Goal: Task Accomplishment & Management: Manage account settings

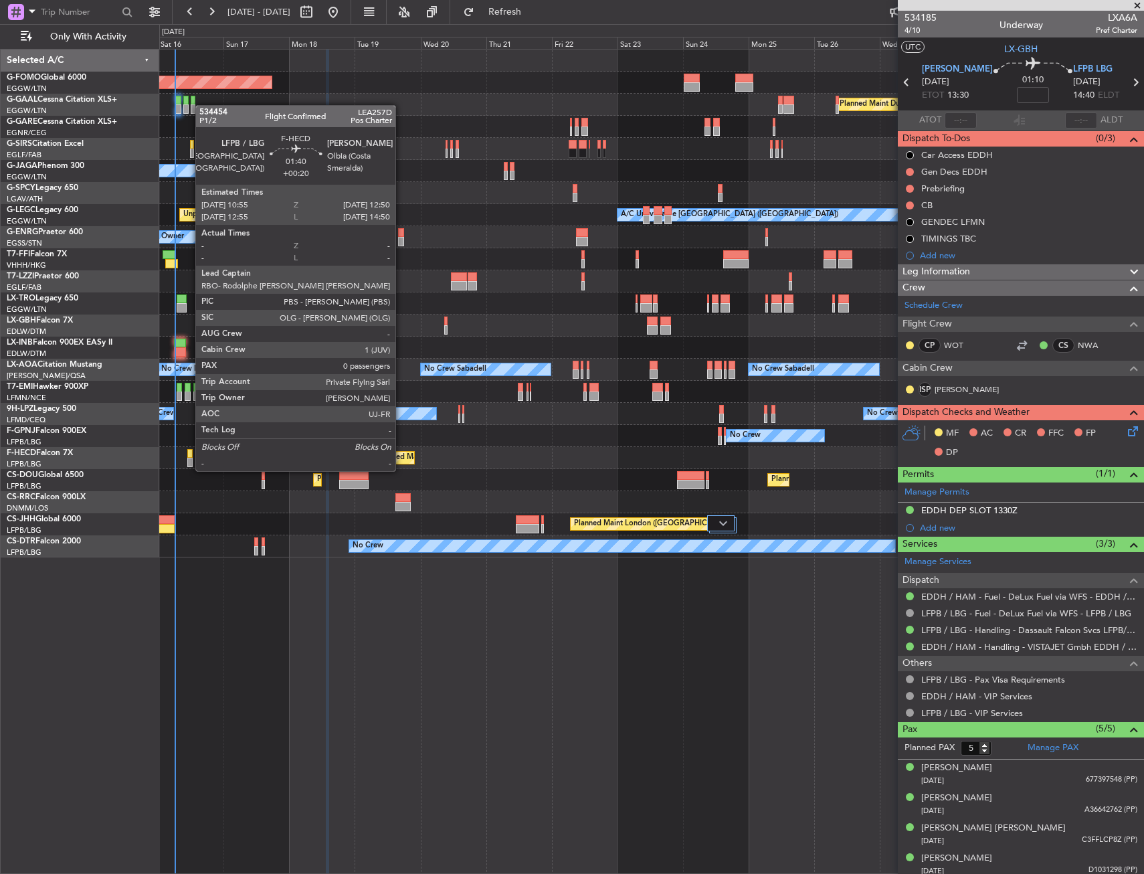
click at [189, 458] on div at bounding box center [189, 462] width 5 height 9
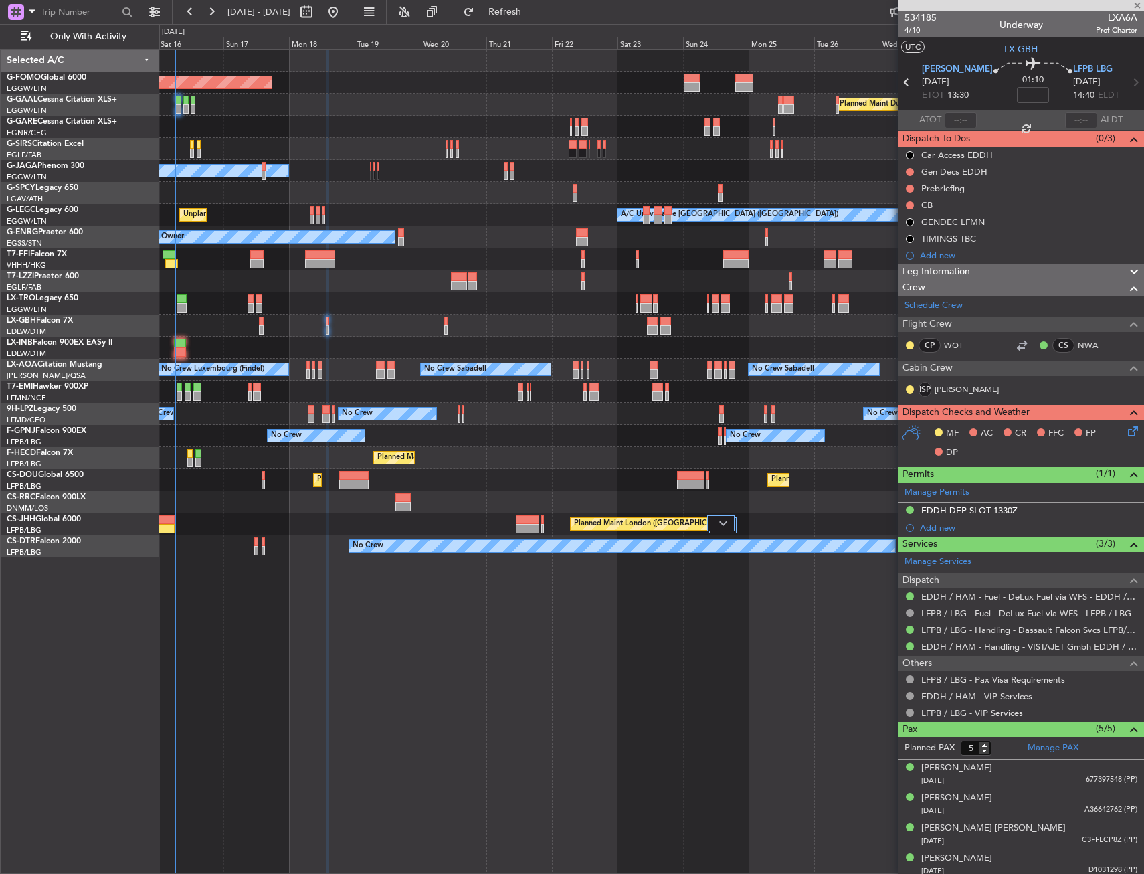
type input "+00:20"
type input "0"
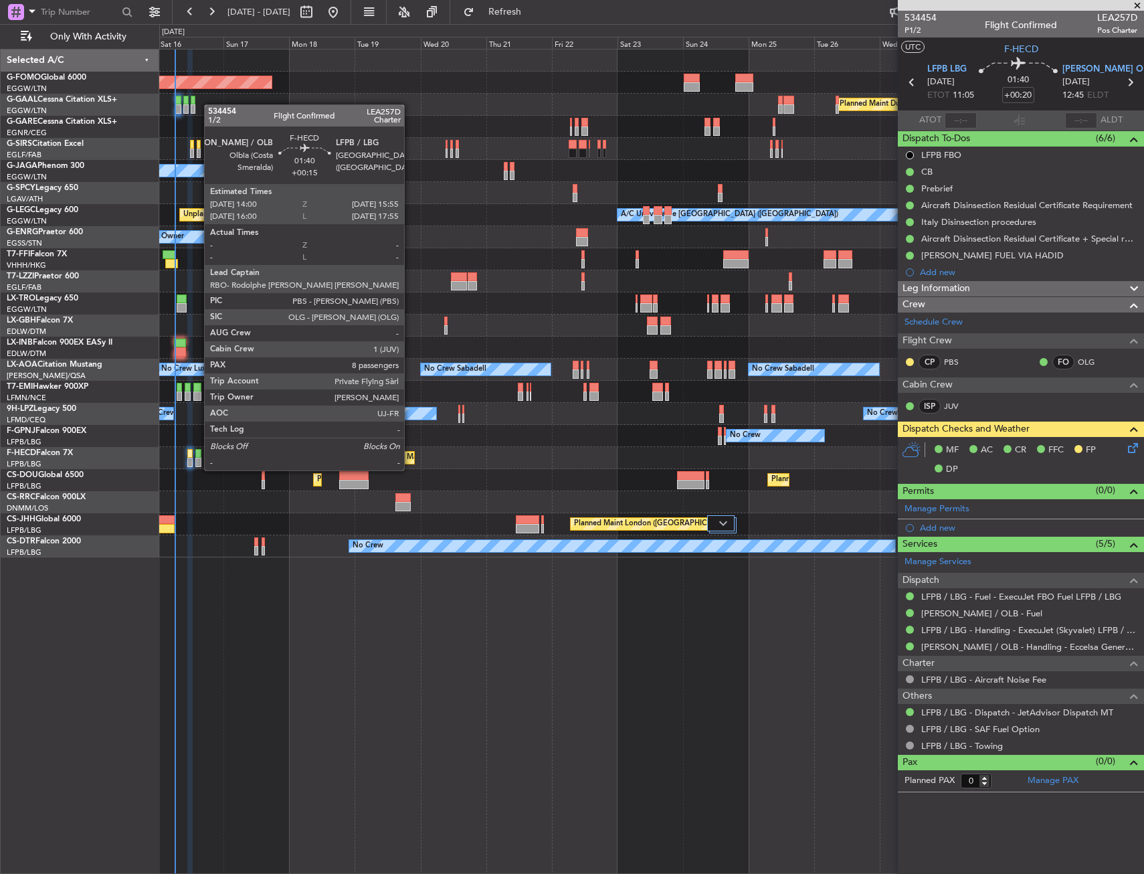
click at [197, 457] on div at bounding box center [197, 453] width 5 height 9
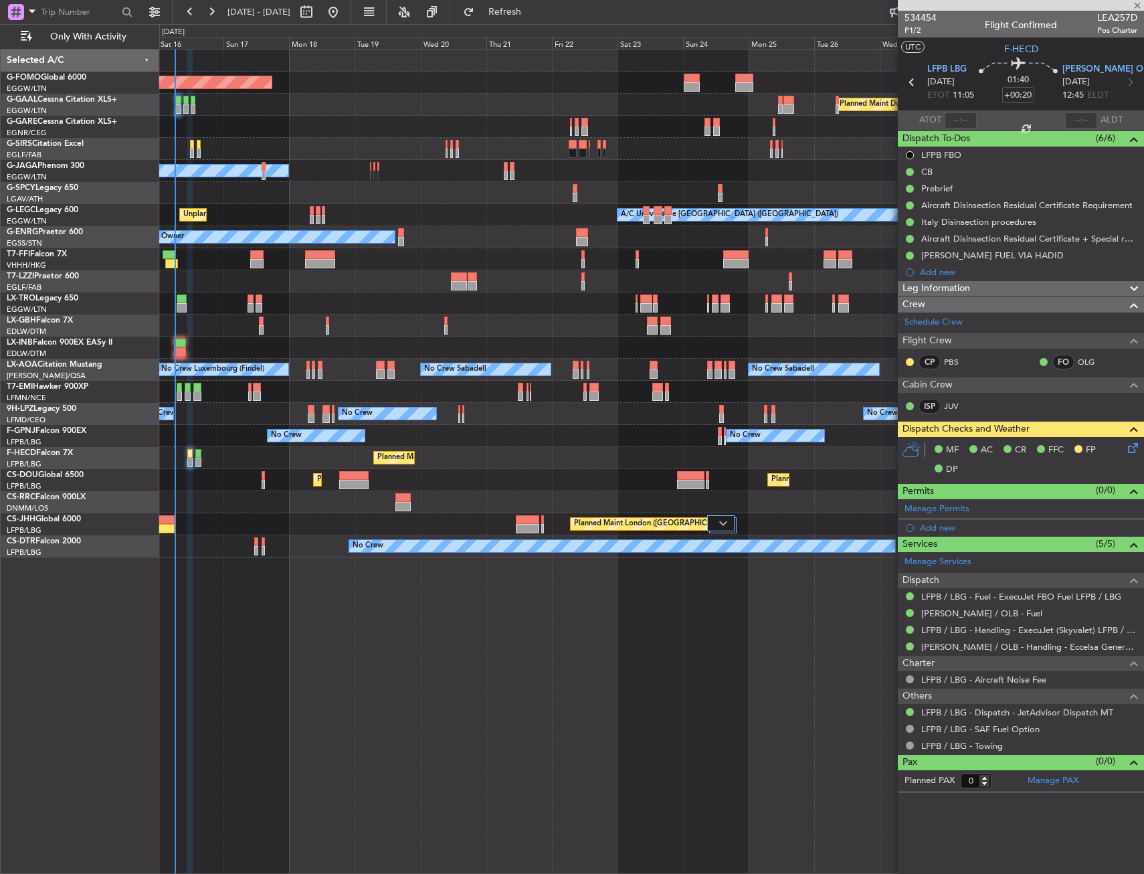
type input "+00:15"
type input "8"
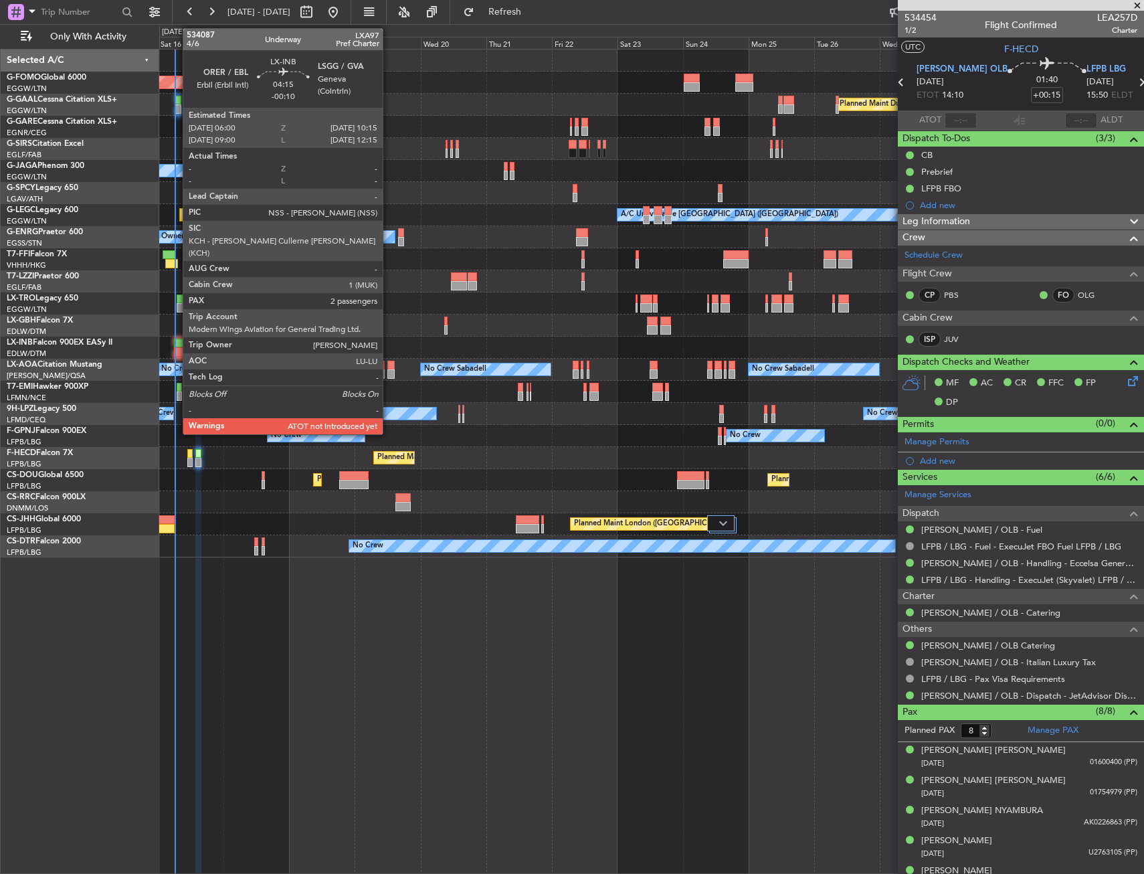
click at [176, 346] on div at bounding box center [180, 342] width 12 height 9
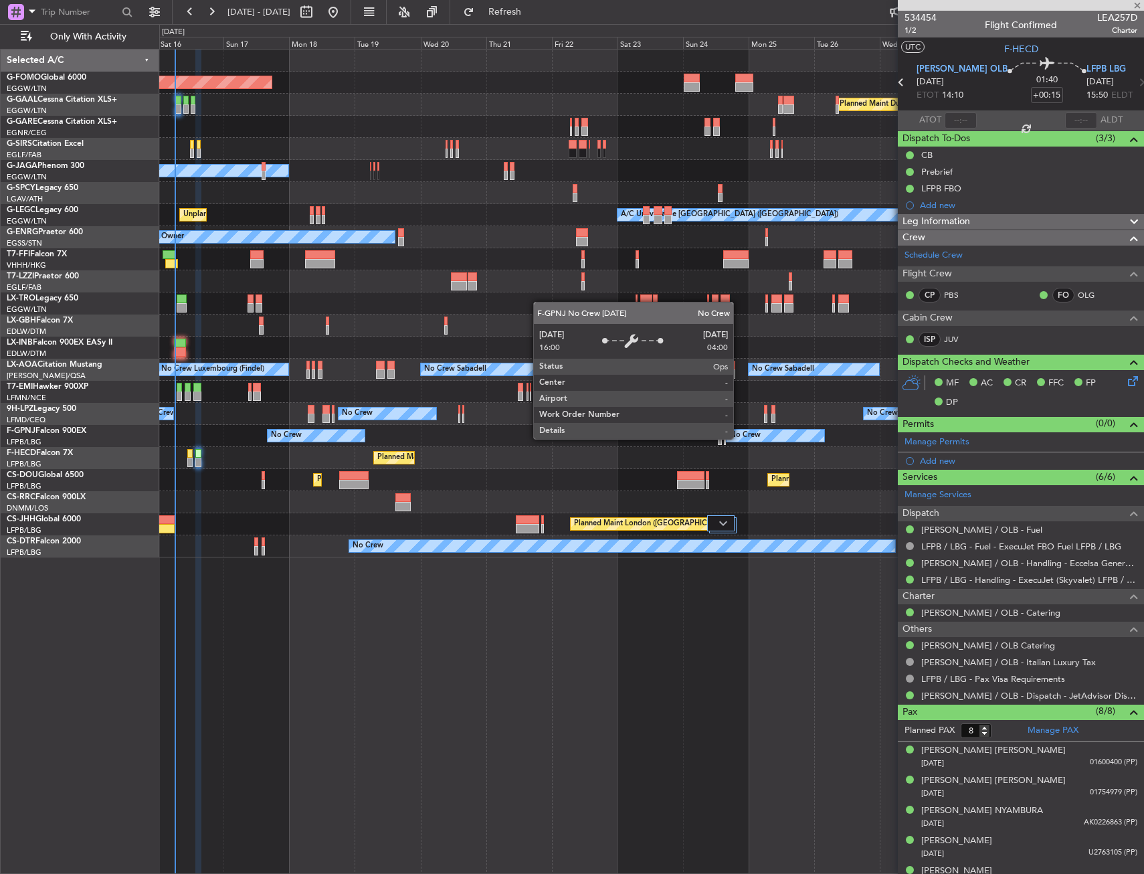
type input "-00:10"
type input "2"
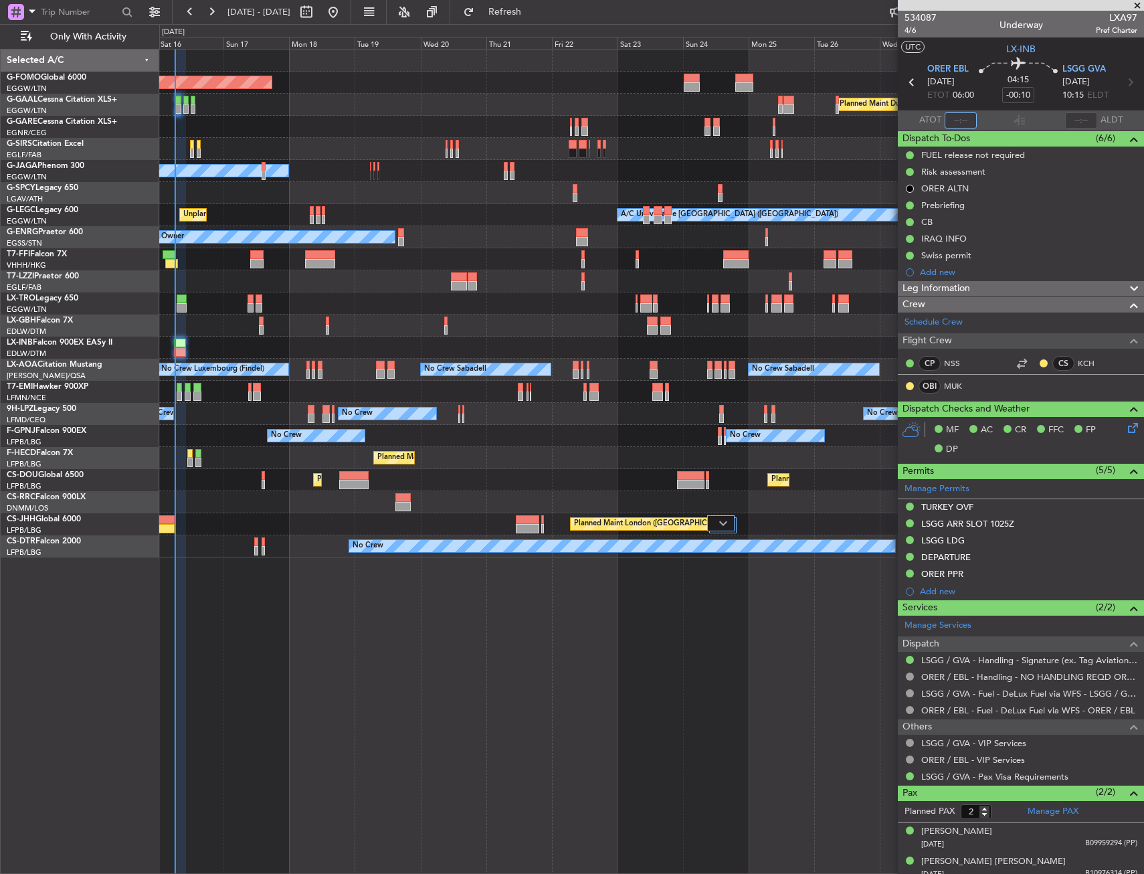
click at [959, 119] on input "text" at bounding box center [960, 120] width 32 height 16
click at [965, 46] on section "UTC LX-INB" at bounding box center [1021, 47] width 246 height 20
type input "06:00"
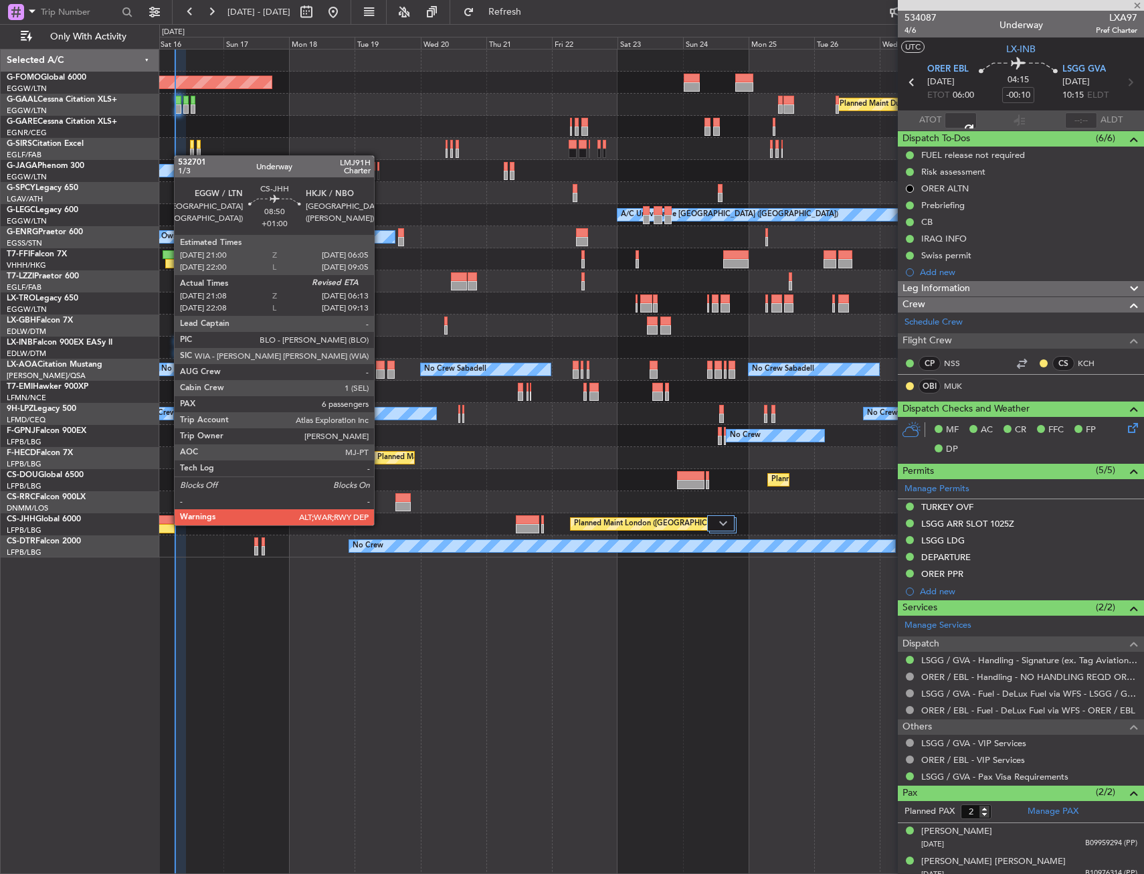
click at [167, 524] on div at bounding box center [161, 528] width 25 height 9
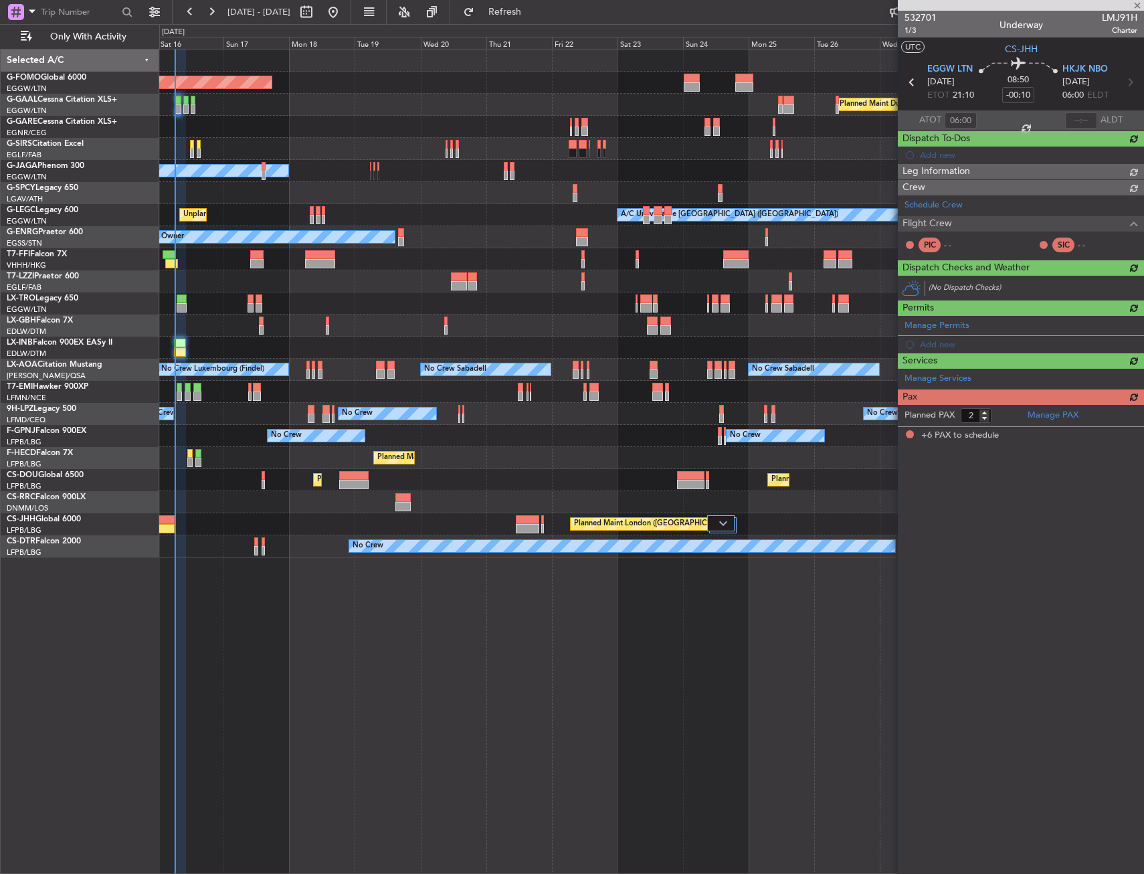
type input "+01:00"
type input "21:18"
type input "6"
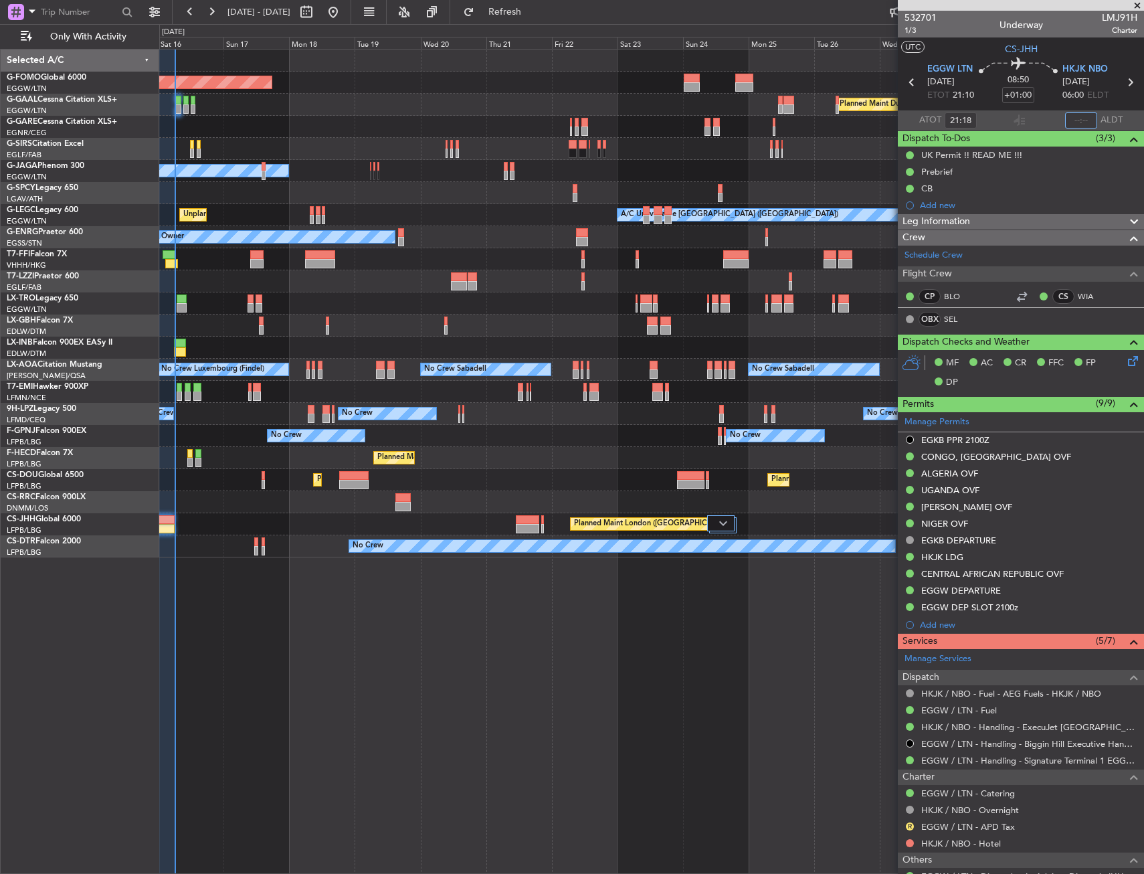
click at [1065, 120] on input "text" at bounding box center [1081, 120] width 32 height 16
click at [1089, 47] on section "UTC CS-JHH" at bounding box center [1021, 47] width 246 height 20
type input "06:06"
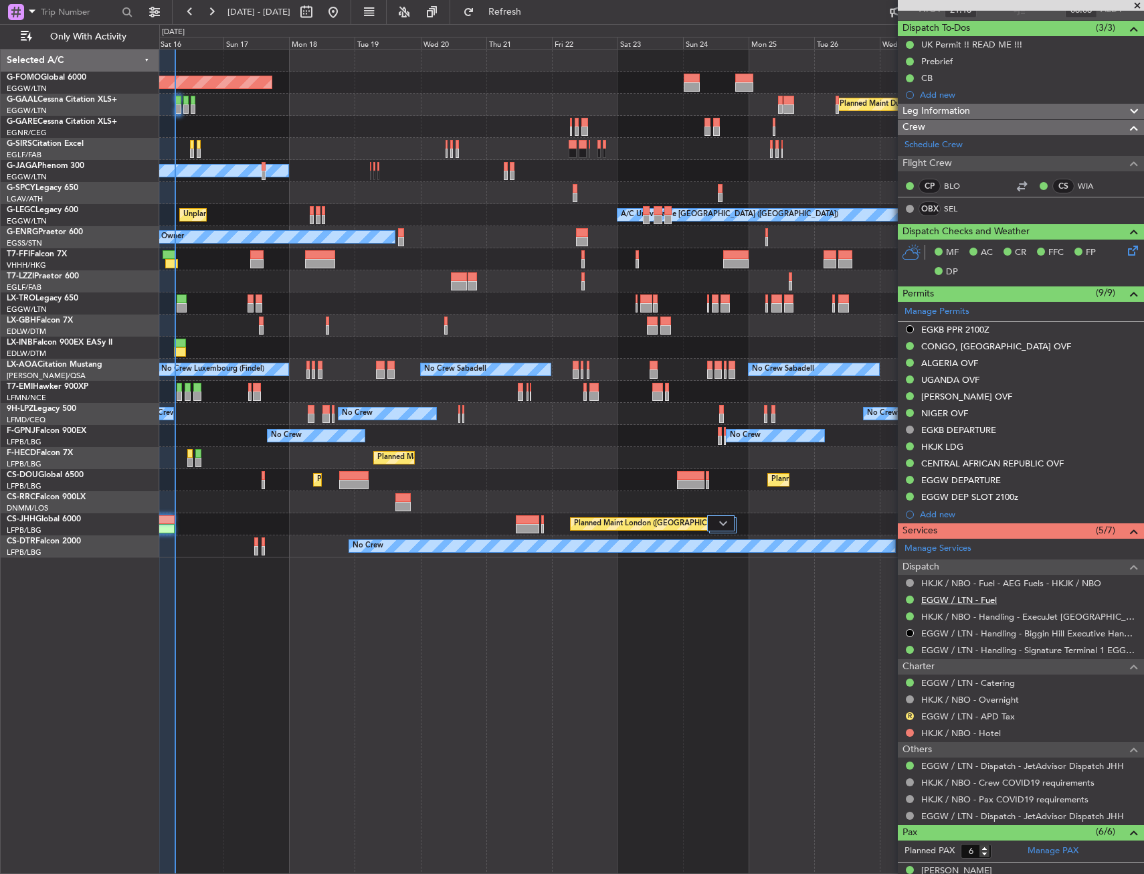
scroll to position [268, 0]
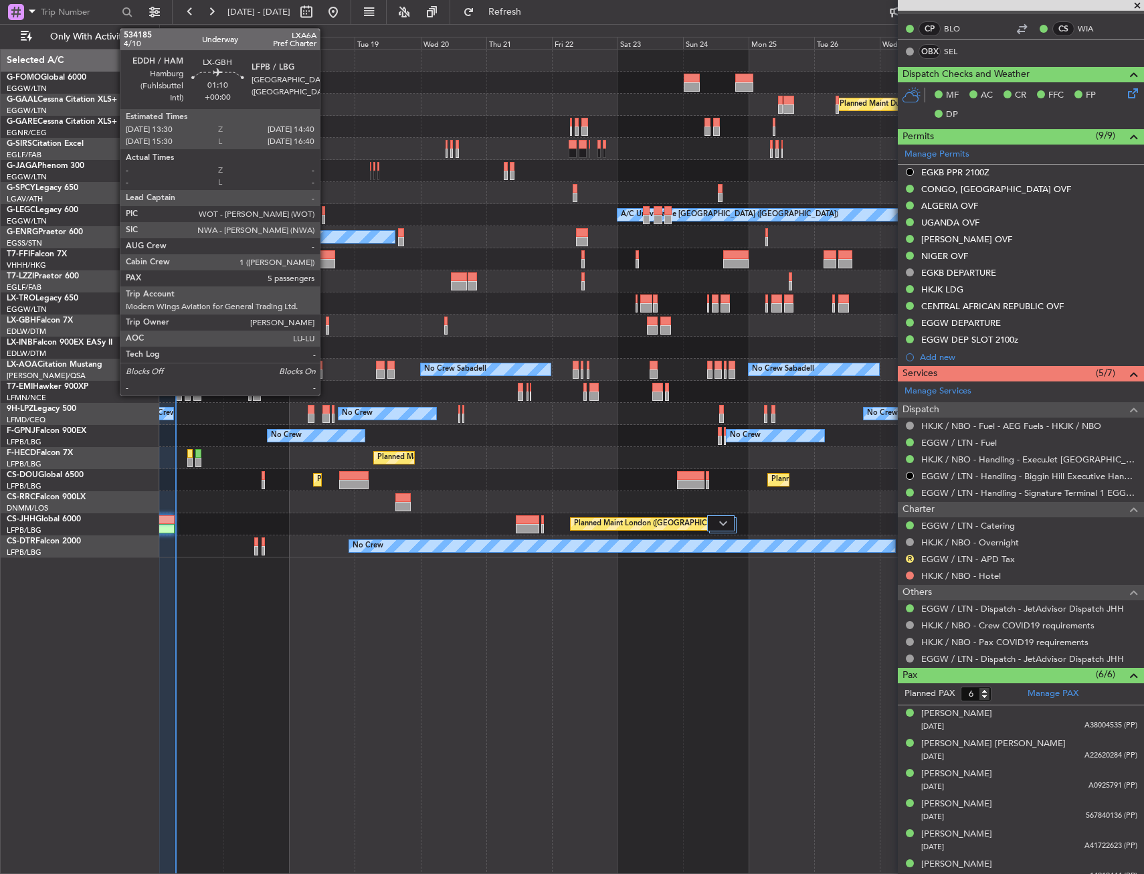
click at [326, 322] on div at bounding box center [327, 320] width 3 height 9
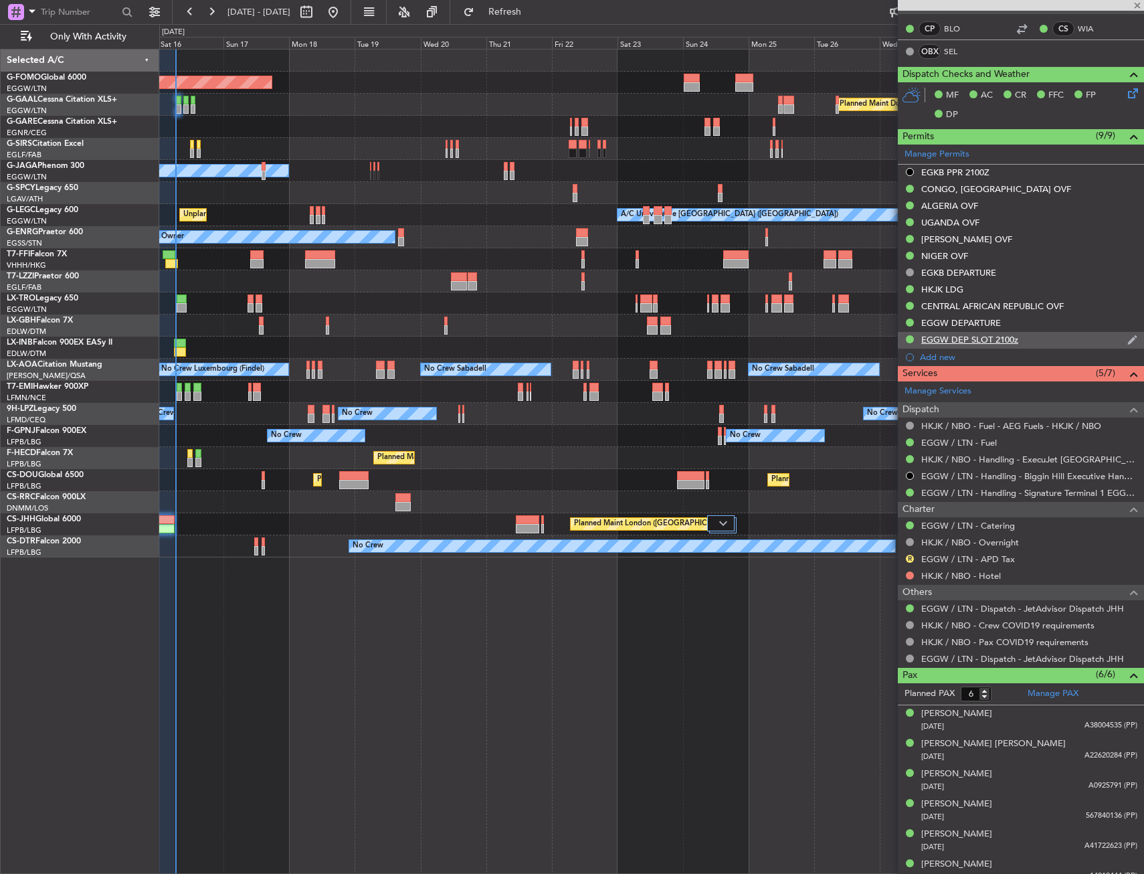
type input "5"
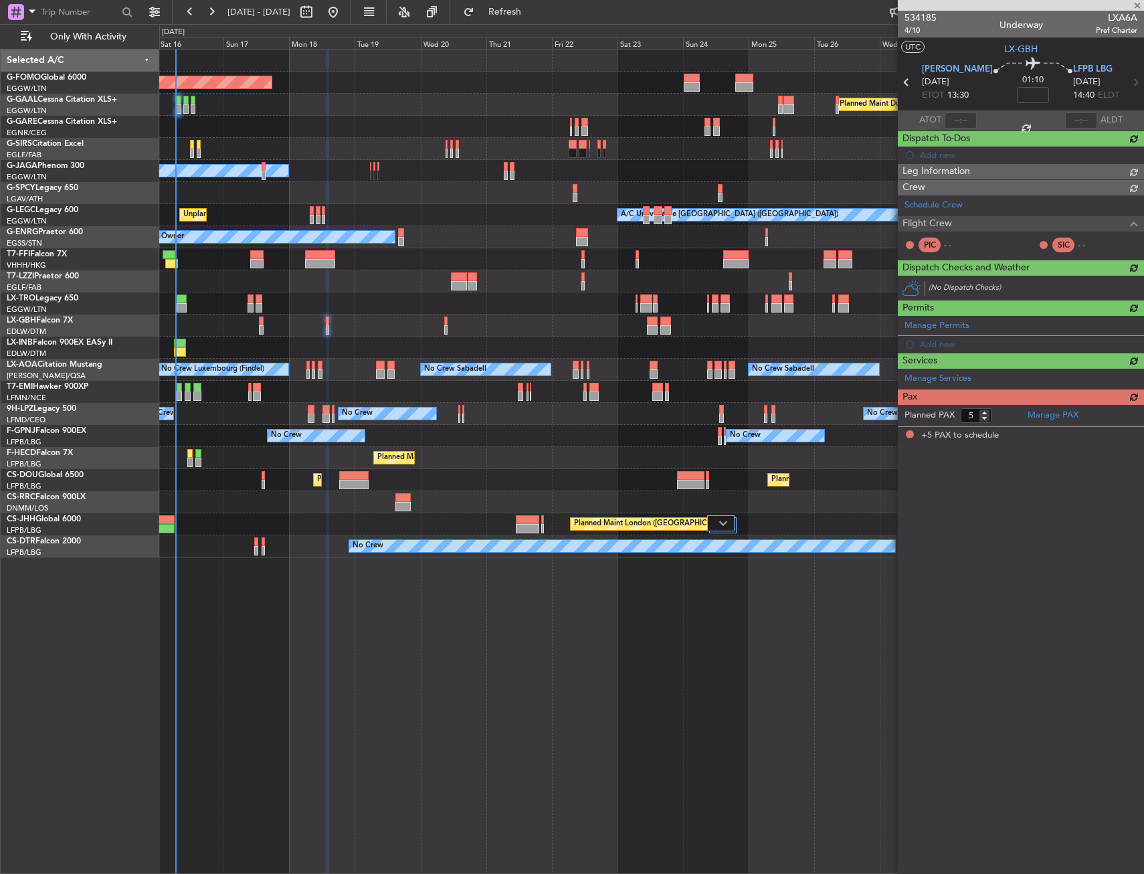
scroll to position [0, 0]
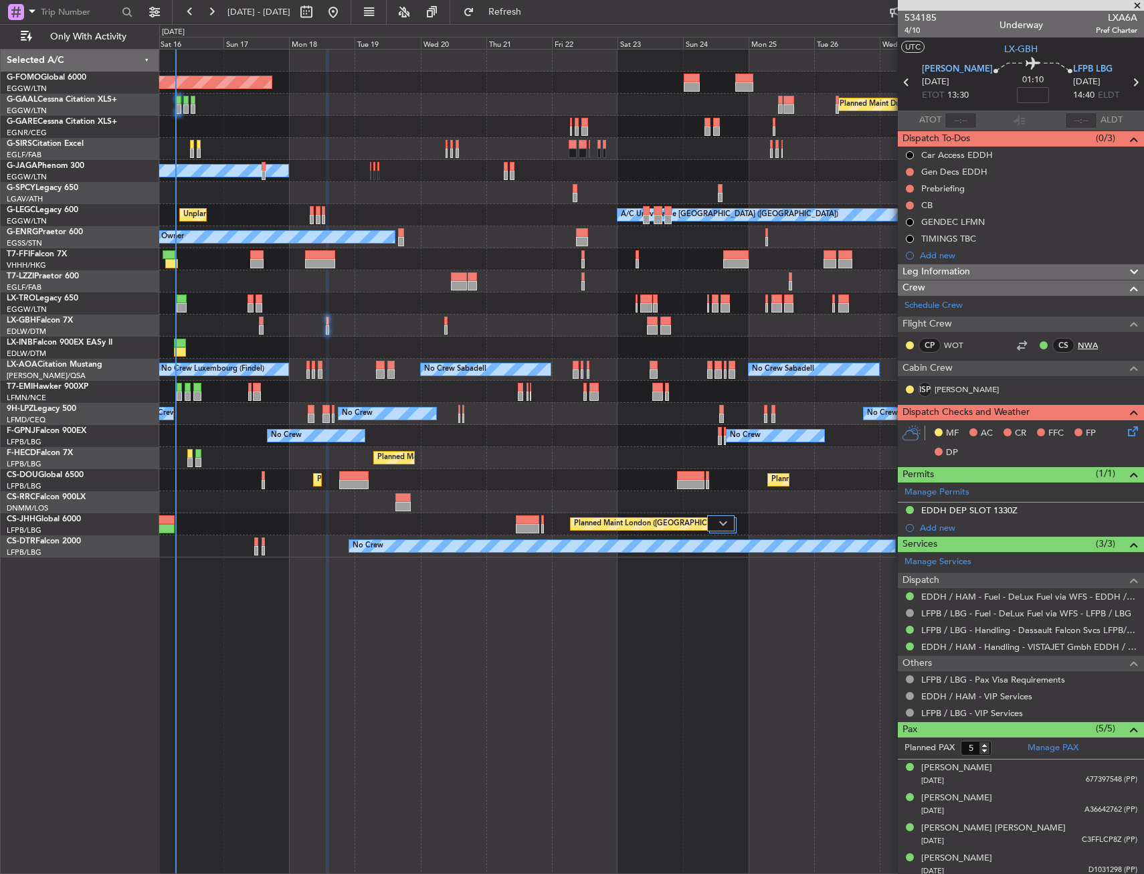
click at [1078, 342] on link "NWA" at bounding box center [1093, 345] width 30 height 12
click at [951, 384] on link "PAM" at bounding box center [966, 389] width 64 height 12
click at [1013, 44] on span "LX-GBH" at bounding box center [1020, 49] width 33 height 14
click at [1017, 98] on input at bounding box center [1033, 95] width 32 height 16
click at [979, 45] on section "UTC LX-GBH" at bounding box center [1021, 47] width 246 height 20
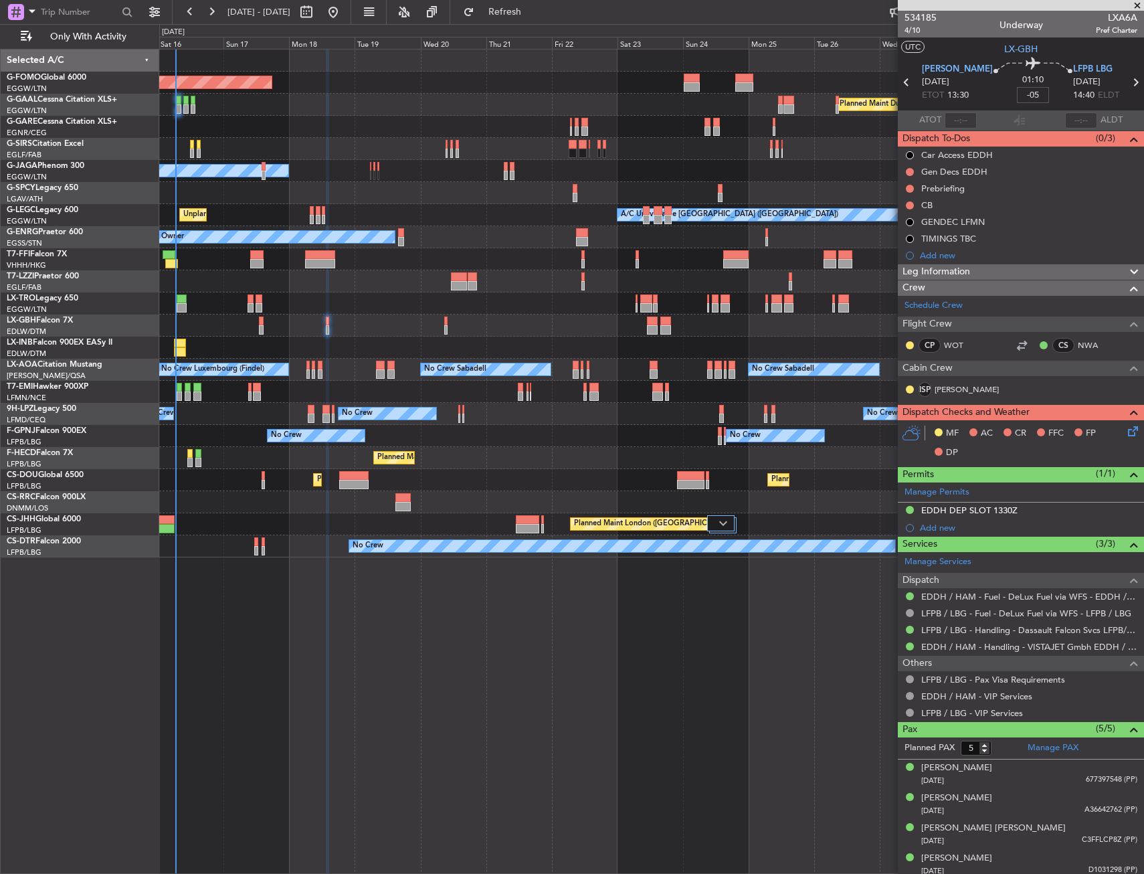
type input "-00:05"
click at [908, 28] on span "4/10" at bounding box center [920, 30] width 32 height 11
click at [908, 188] on button at bounding box center [910, 189] width 8 height 8
click at [910, 227] on span "In Progress" at bounding box center [916, 227] width 45 height 13
click at [913, 204] on button at bounding box center [910, 205] width 8 height 8
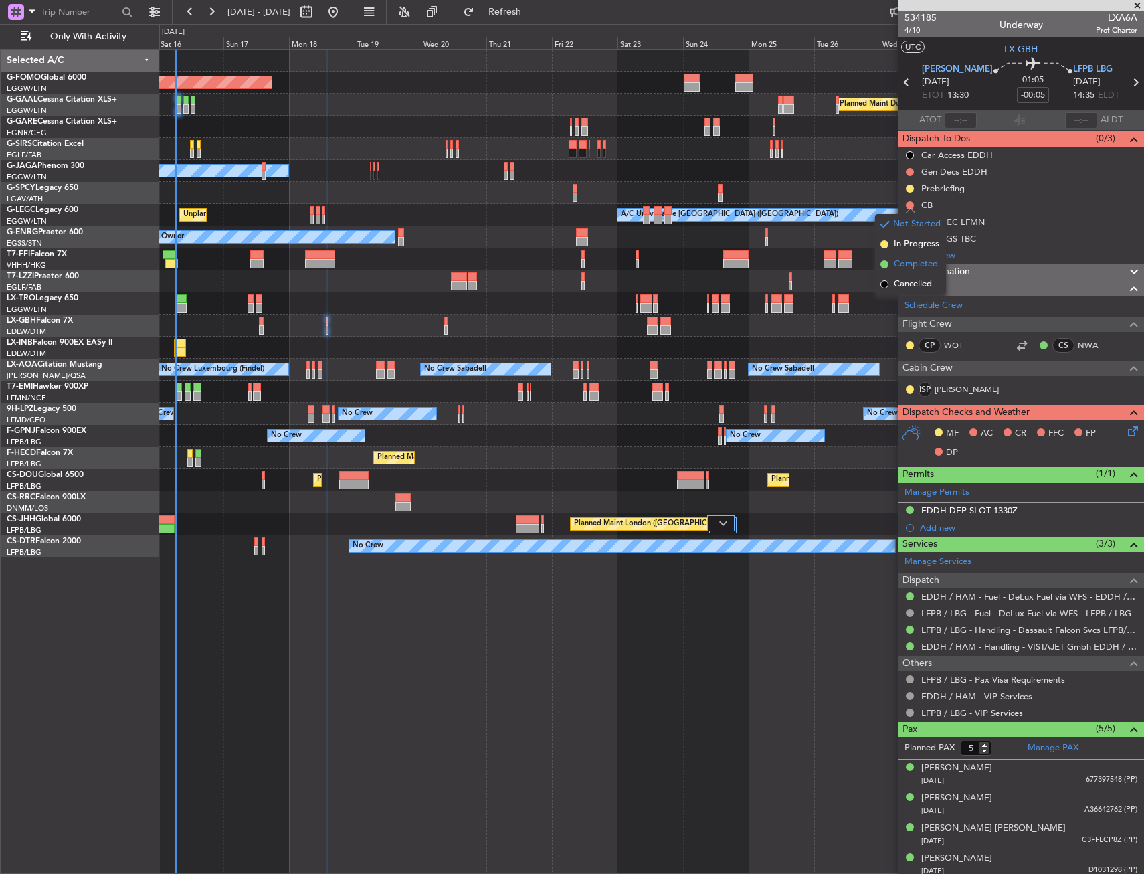
click at [900, 262] on span "Completed" at bounding box center [916, 264] width 44 height 13
click at [1125, 427] on icon at bounding box center [1130, 428] width 11 height 11
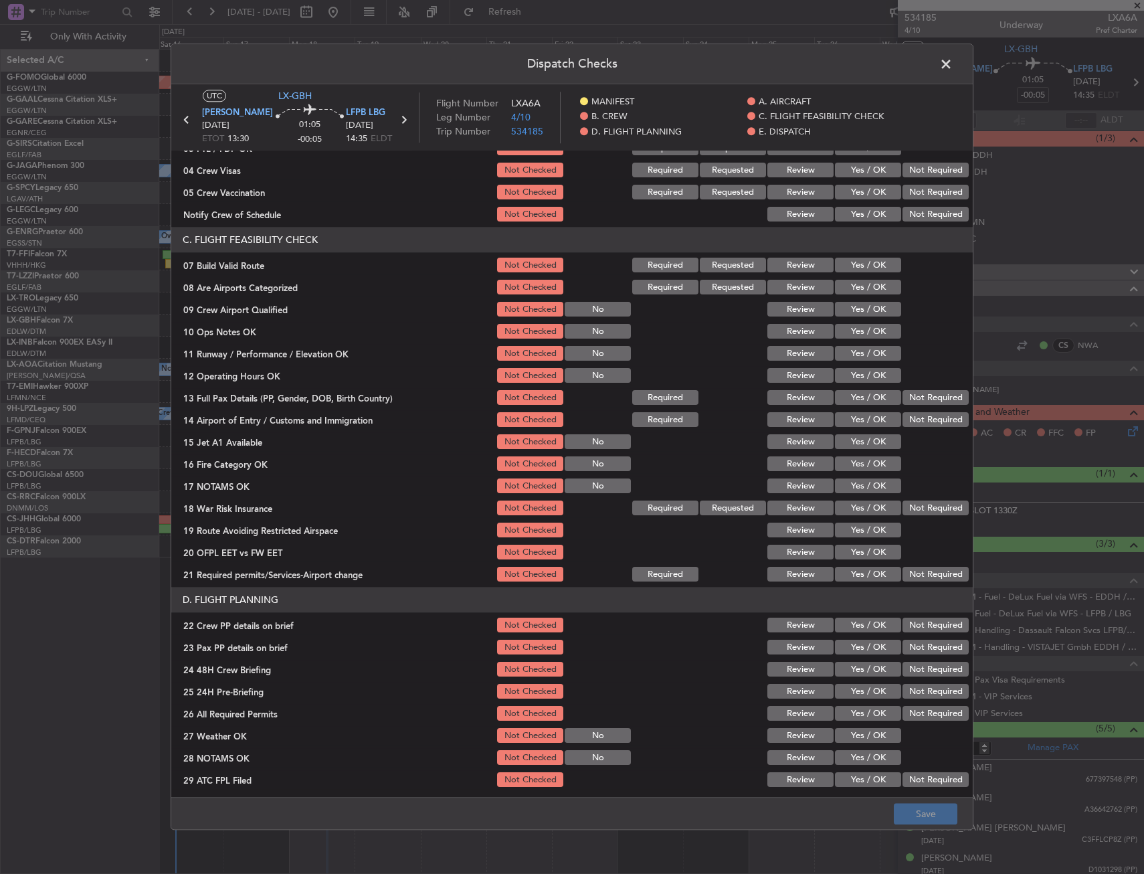
scroll to position [201, 0]
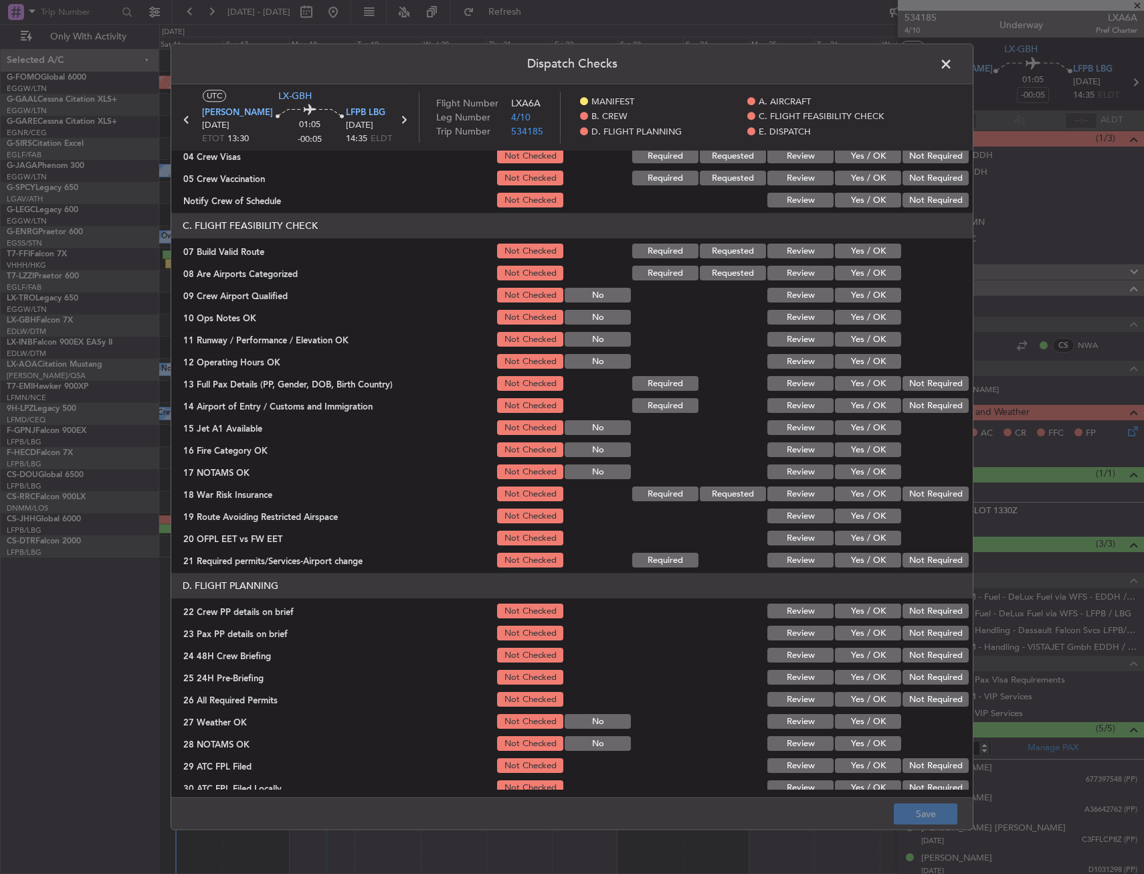
click at [845, 250] on button "Yes / OK" at bounding box center [868, 251] width 66 height 15
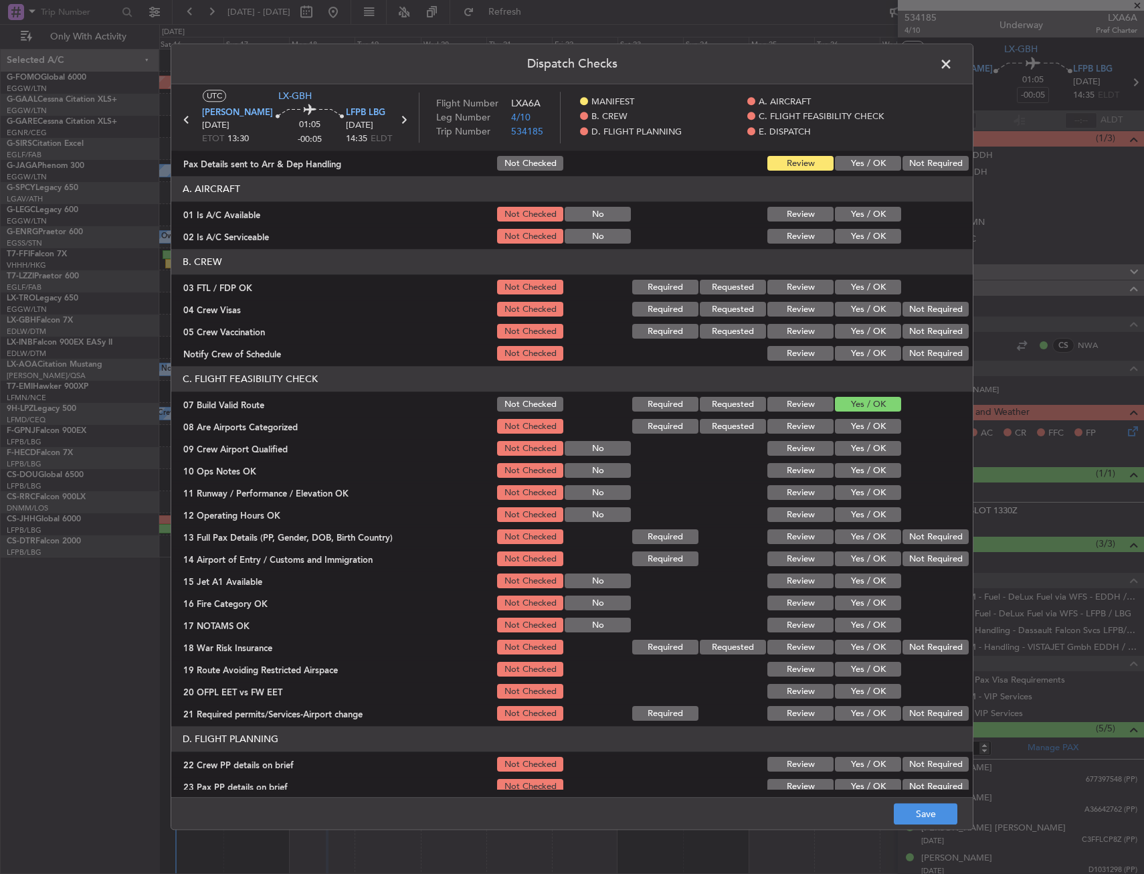
scroll to position [0, 0]
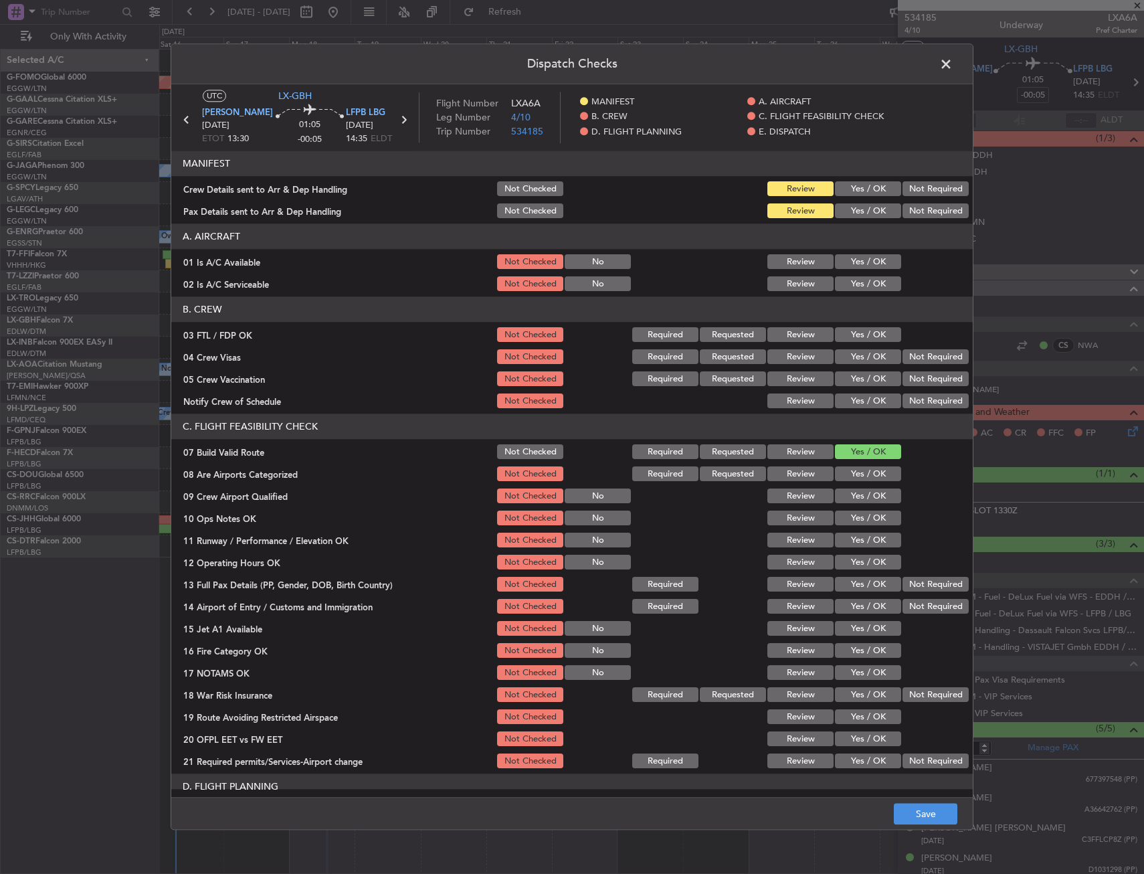
click at [855, 330] on button "Yes / OK" at bounding box center [868, 335] width 66 height 15
click at [908, 357] on button "Not Required" at bounding box center [935, 357] width 66 height 15
click at [907, 377] on button "Not Required" at bounding box center [935, 379] width 66 height 15
click at [853, 399] on button "Yes / OK" at bounding box center [868, 401] width 66 height 15
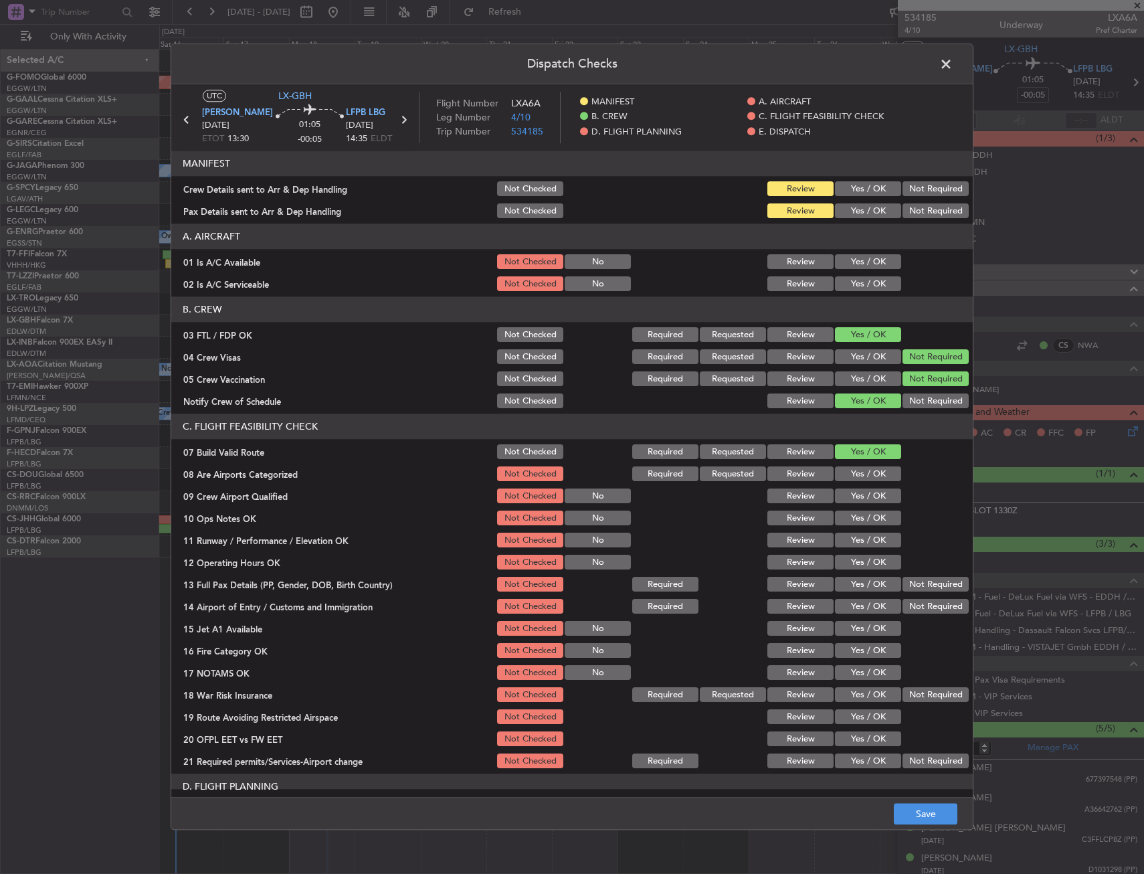
click at [841, 247] on header "A. AIRCRAFT" at bounding box center [571, 236] width 801 height 25
click at [844, 264] on button "Yes / OK" at bounding box center [868, 262] width 66 height 15
click at [844, 280] on button "Yes / OK" at bounding box center [868, 284] width 66 height 15
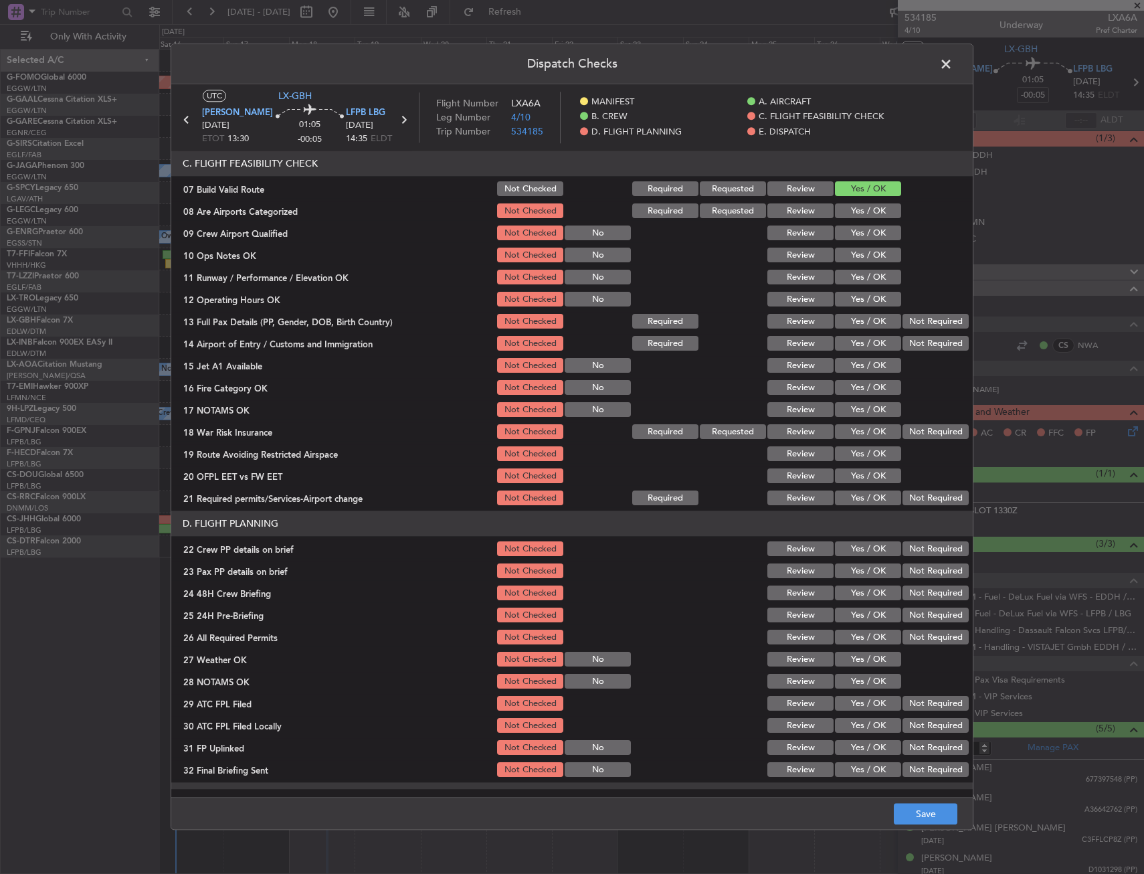
scroll to position [268, 0]
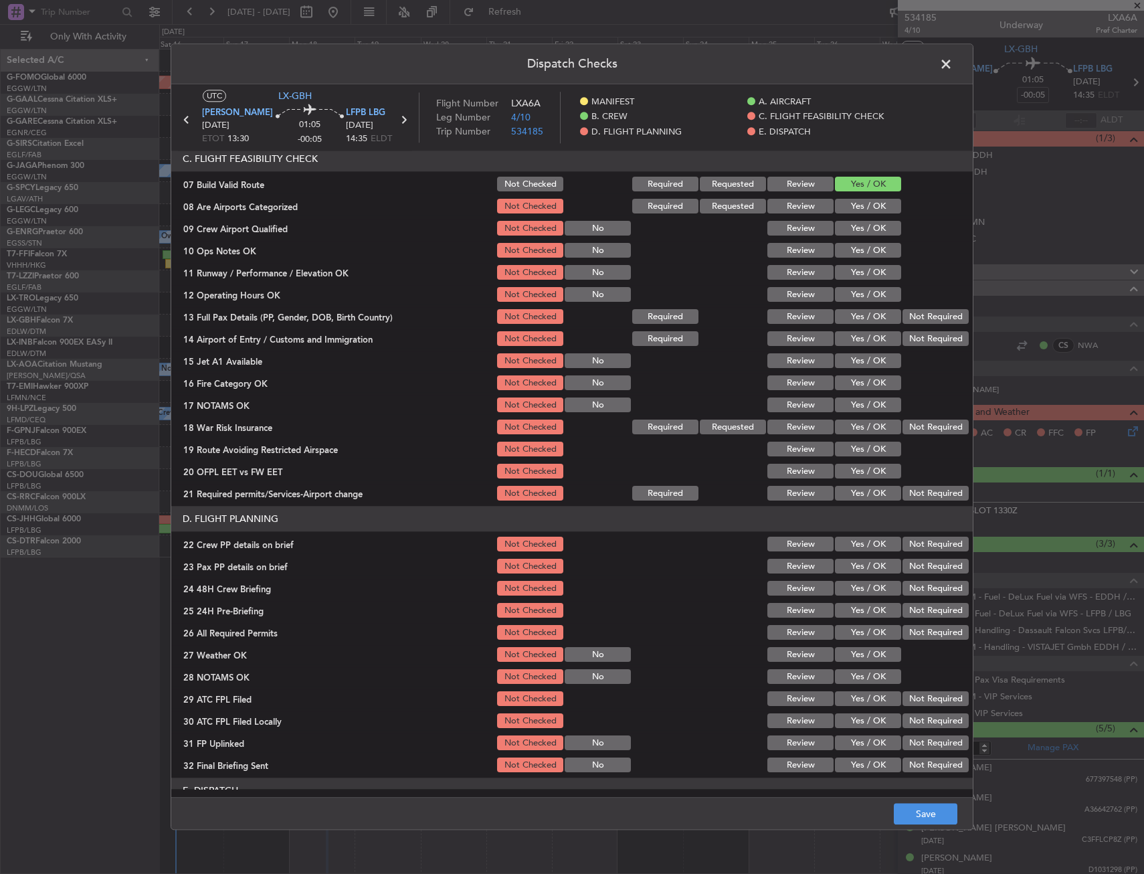
click at [856, 203] on button "Yes / OK" at bounding box center [868, 206] width 66 height 15
click at [850, 233] on button "Yes / OK" at bounding box center [868, 228] width 66 height 15
click at [854, 250] on button "Yes / OK" at bounding box center [868, 250] width 66 height 15
click at [856, 274] on button "Yes / OK" at bounding box center [868, 273] width 66 height 15
click at [856, 306] on section "C. FLIGHT FEASIBILITY CHECK 07 Build Valid Route Not Checked Required Requested…" at bounding box center [571, 324] width 801 height 357
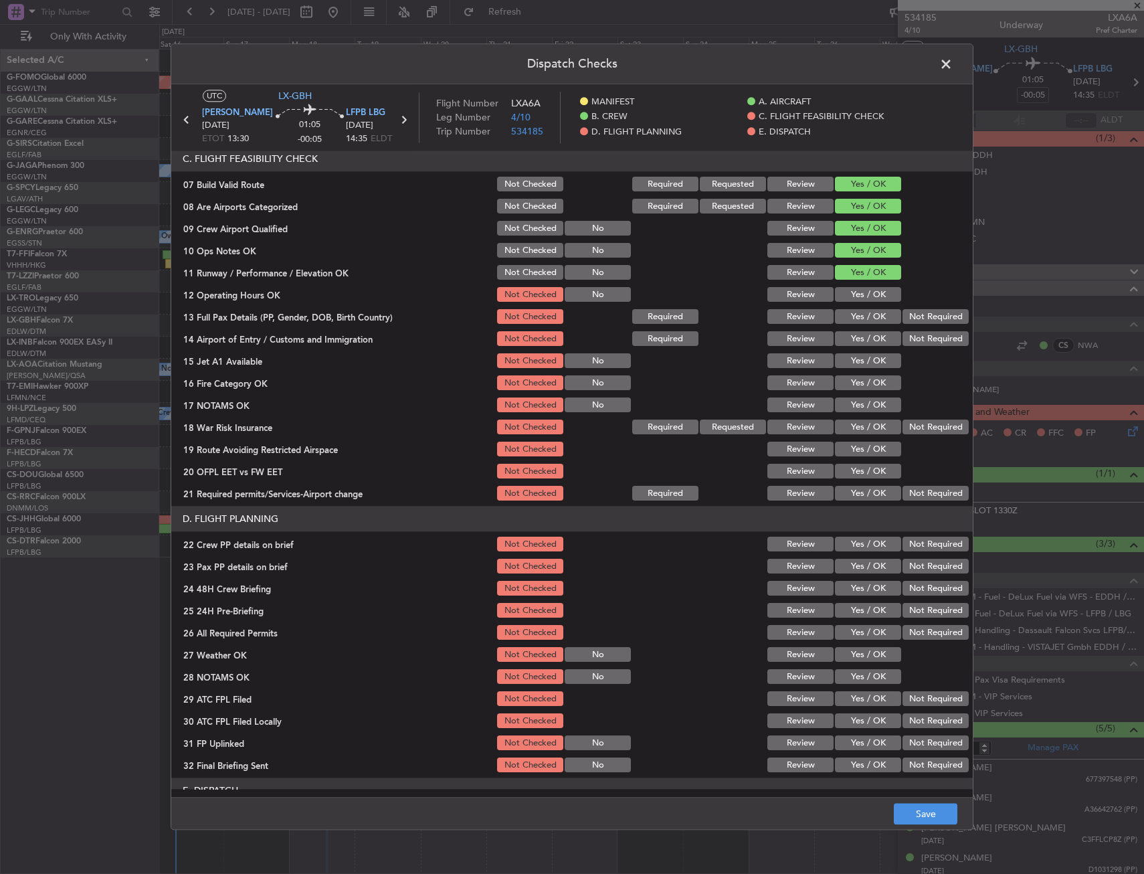
click at [857, 297] on button "Yes / OK" at bounding box center [868, 295] width 66 height 15
click at [858, 320] on button "Yes / OK" at bounding box center [868, 317] width 66 height 15
click at [858, 329] on section "C. FLIGHT FEASIBILITY CHECK 07 Build Valid Route Not Checked Required Requested…" at bounding box center [571, 324] width 801 height 357
click at [858, 332] on button "Yes / OK" at bounding box center [868, 339] width 66 height 15
click at [853, 368] on button "Yes / OK" at bounding box center [868, 361] width 66 height 15
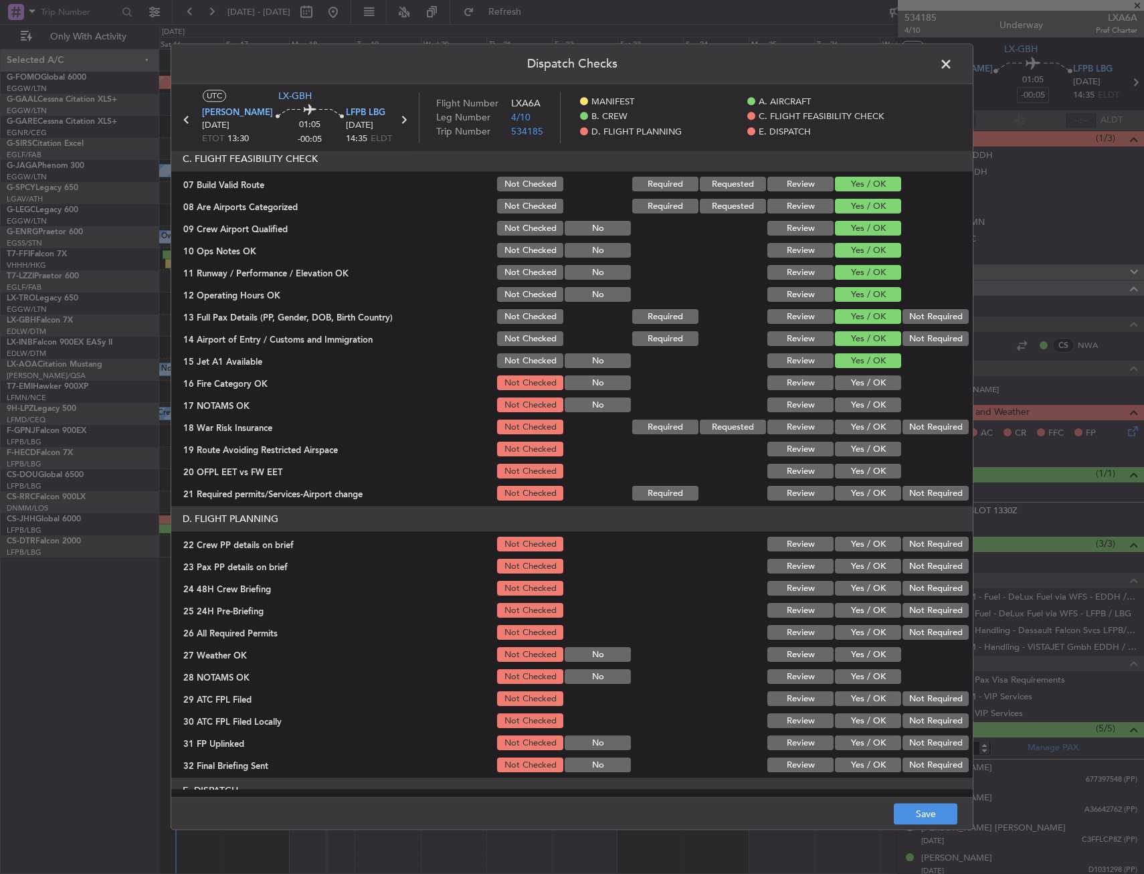
click at [853, 383] on button "Yes / OK" at bounding box center [868, 383] width 66 height 15
click at [853, 403] on button "Yes / OK" at bounding box center [868, 405] width 66 height 15
click at [853, 422] on button "Yes / OK" at bounding box center [868, 427] width 66 height 15
click at [854, 449] on button "Yes / OK" at bounding box center [868, 449] width 66 height 15
click at [854, 472] on button "Yes / OK" at bounding box center [868, 471] width 66 height 15
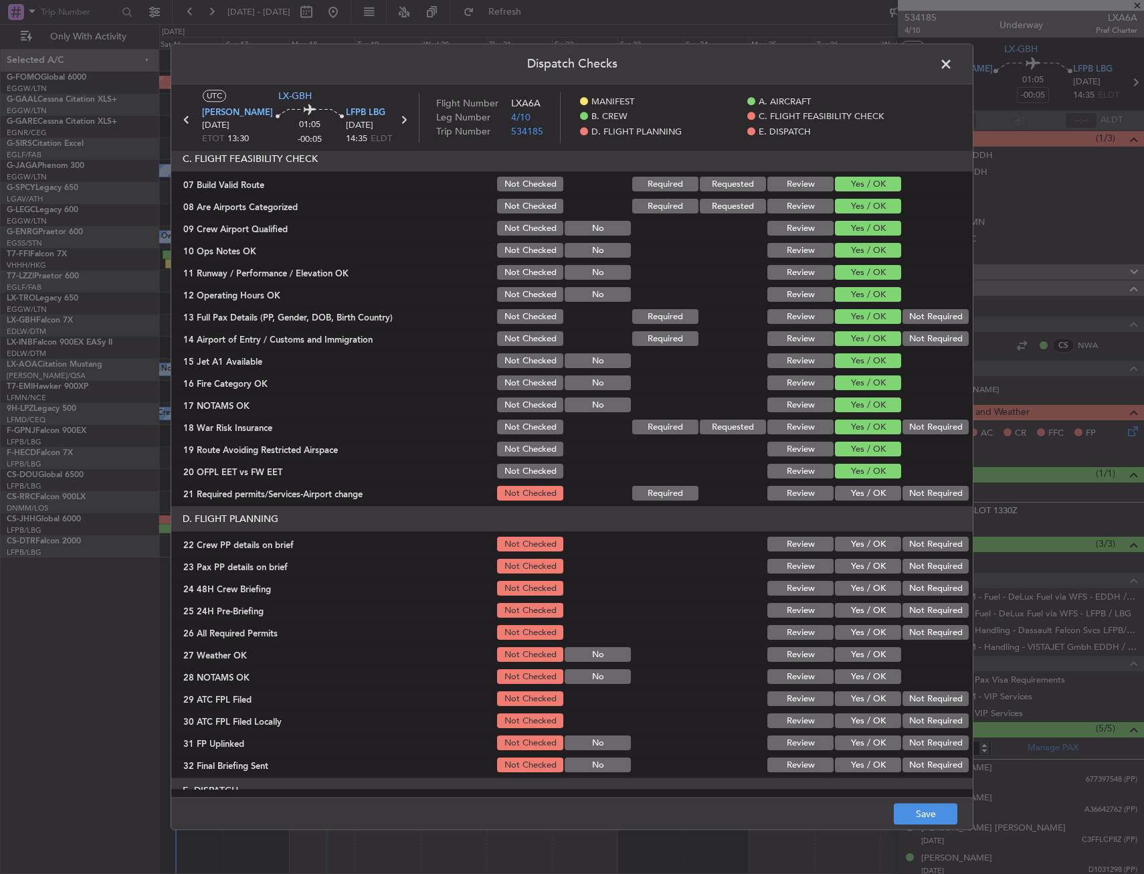
click at [853, 500] on button "Yes / OK" at bounding box center [868, 493] width 66 height 15
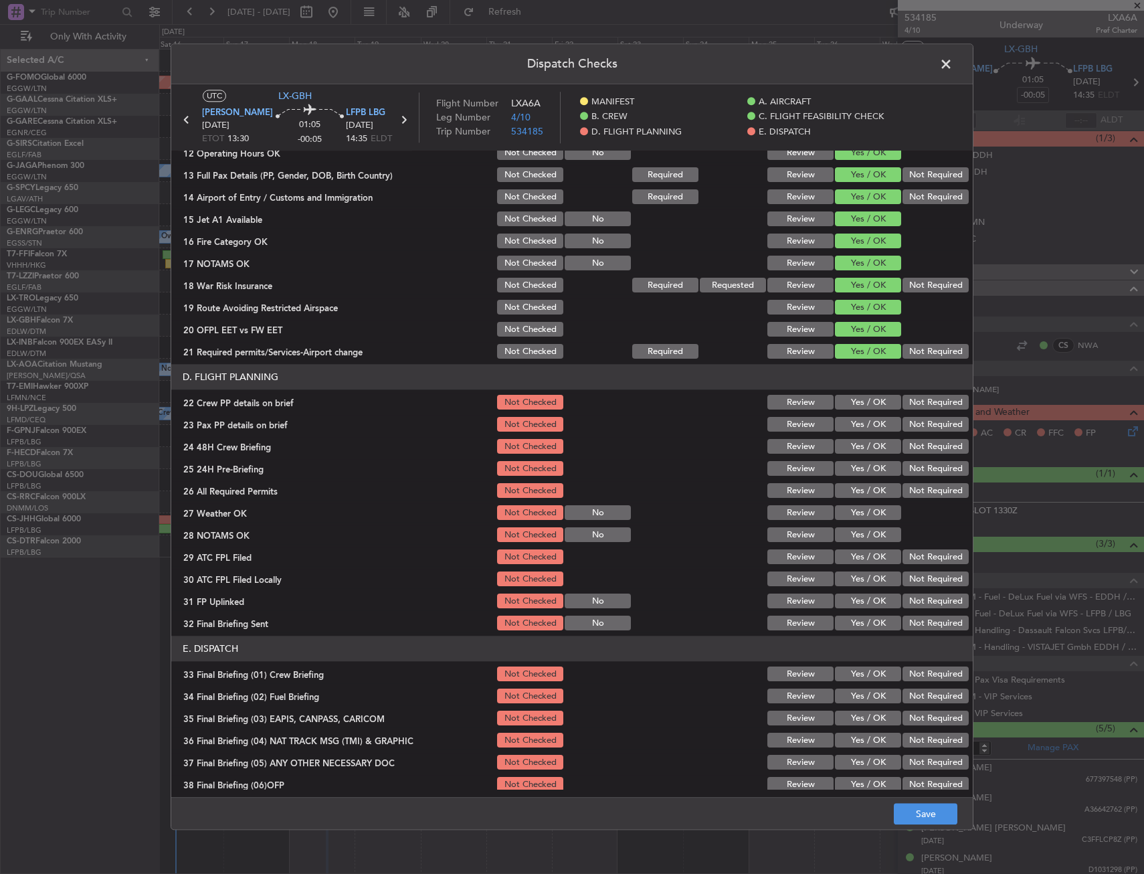
scroll to position [550, 0]
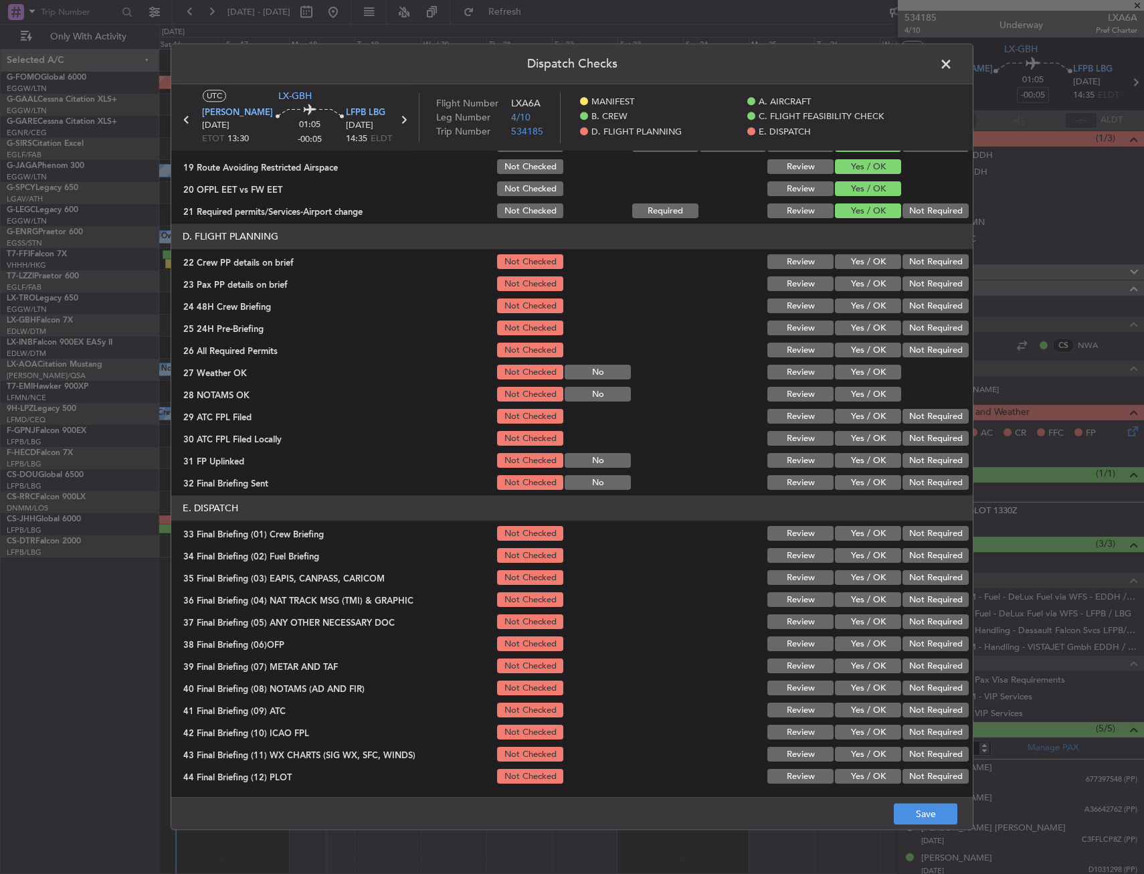
click at [858, 262] on button "Yes / OK" at bounding box center [868, 262] width 66 height 15
click at [856, 282] on button "Yes / OK" at bounding box center [868, 284] width 66 height 15
click at [856, 302] on button "Yes / OK" at bounding box center [868, 306] width 66 height 15
click at [911, 805] on button "Save" at bounding box center [926, 813] width 64 height 21
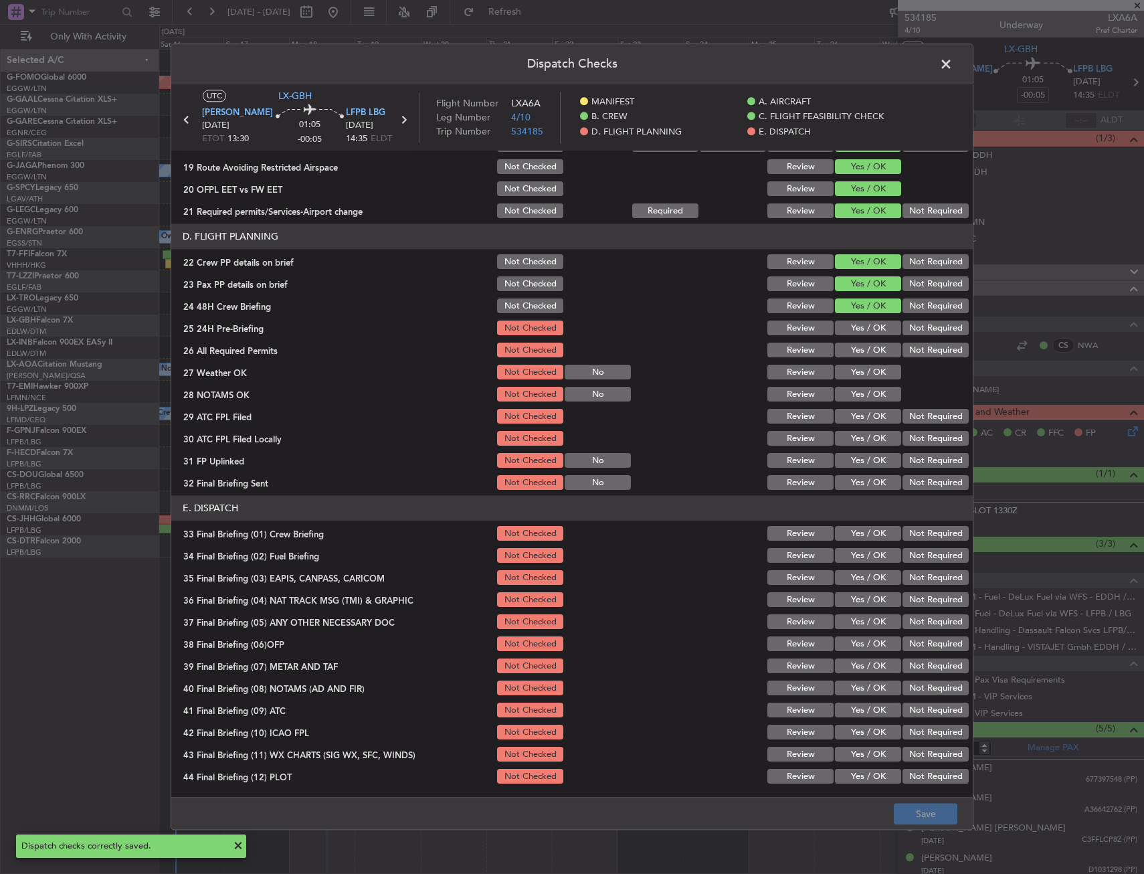
click at [952, 64] on span at bounding box center [952, 67] width 0 height 27
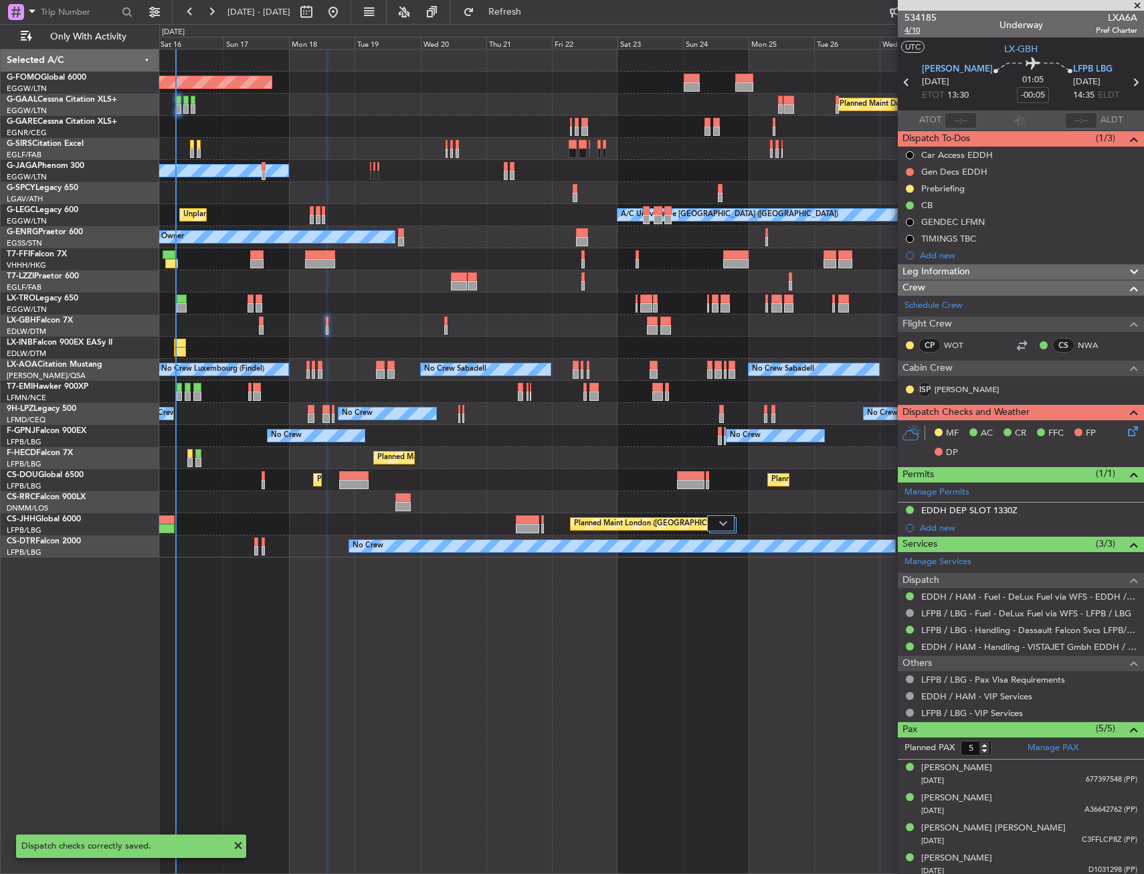
click at [916, 31] on span "4/10" at bounding box center [920, 30] width 32 height 11
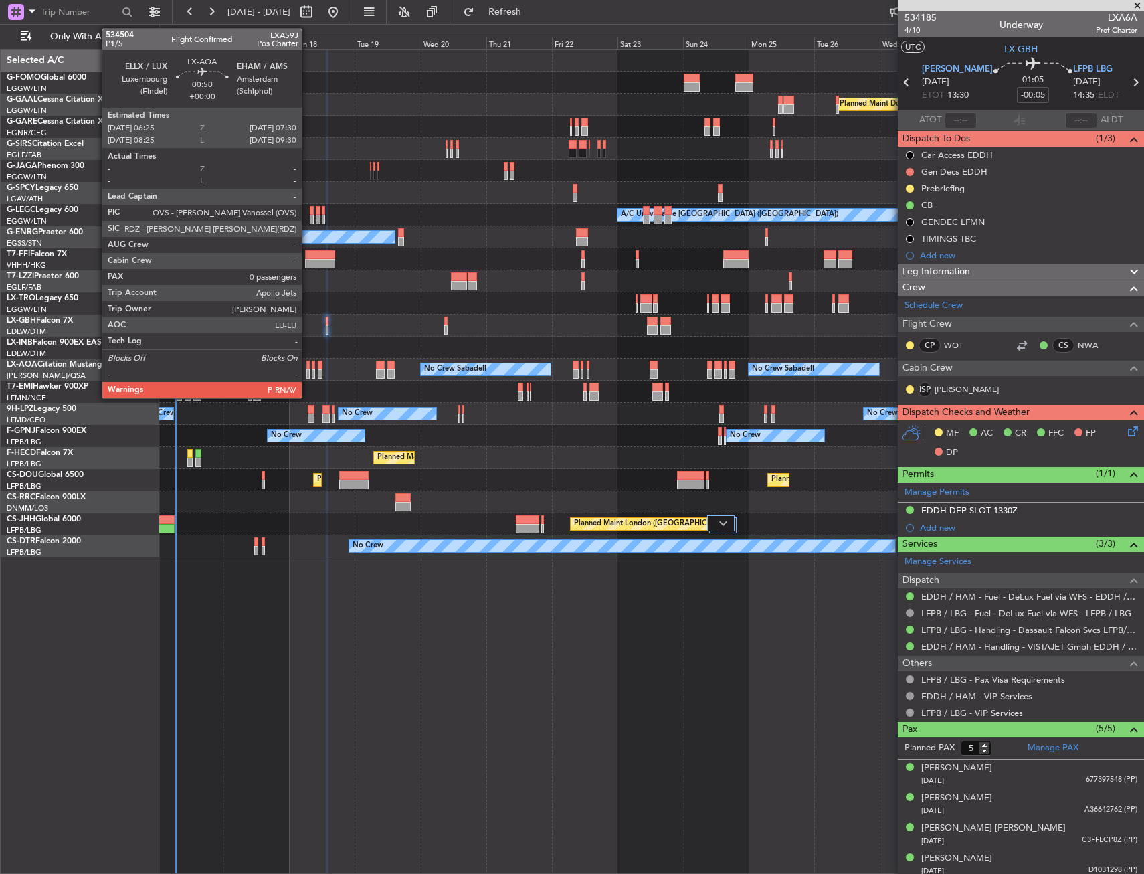
click at [308, 368] on div at bounding box center [307, 365] width 3 height 9
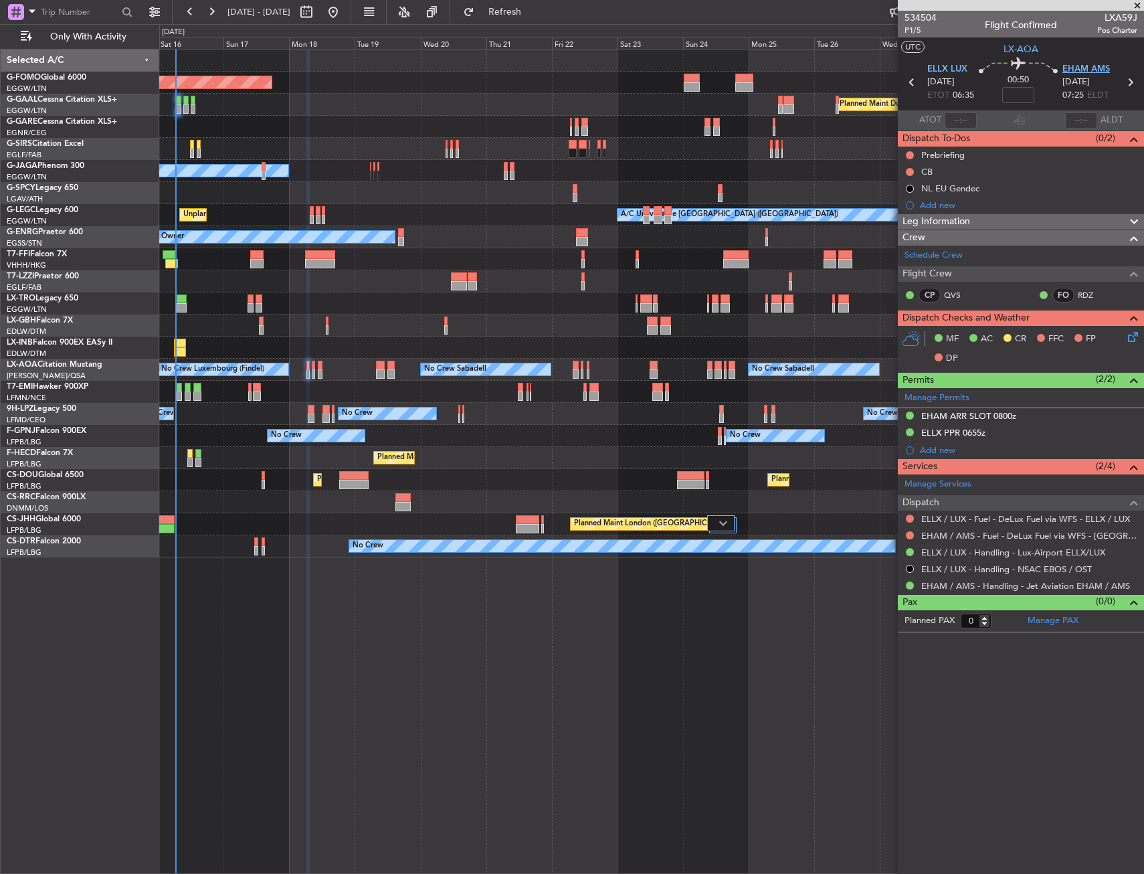
click at [1106, 69] on span "EHAM AMS" at bounding box center [1085, 69] width 47 height 13
click at [922, 32] on span "P1/5" at bounding box center [920, 30] width 32 height 11
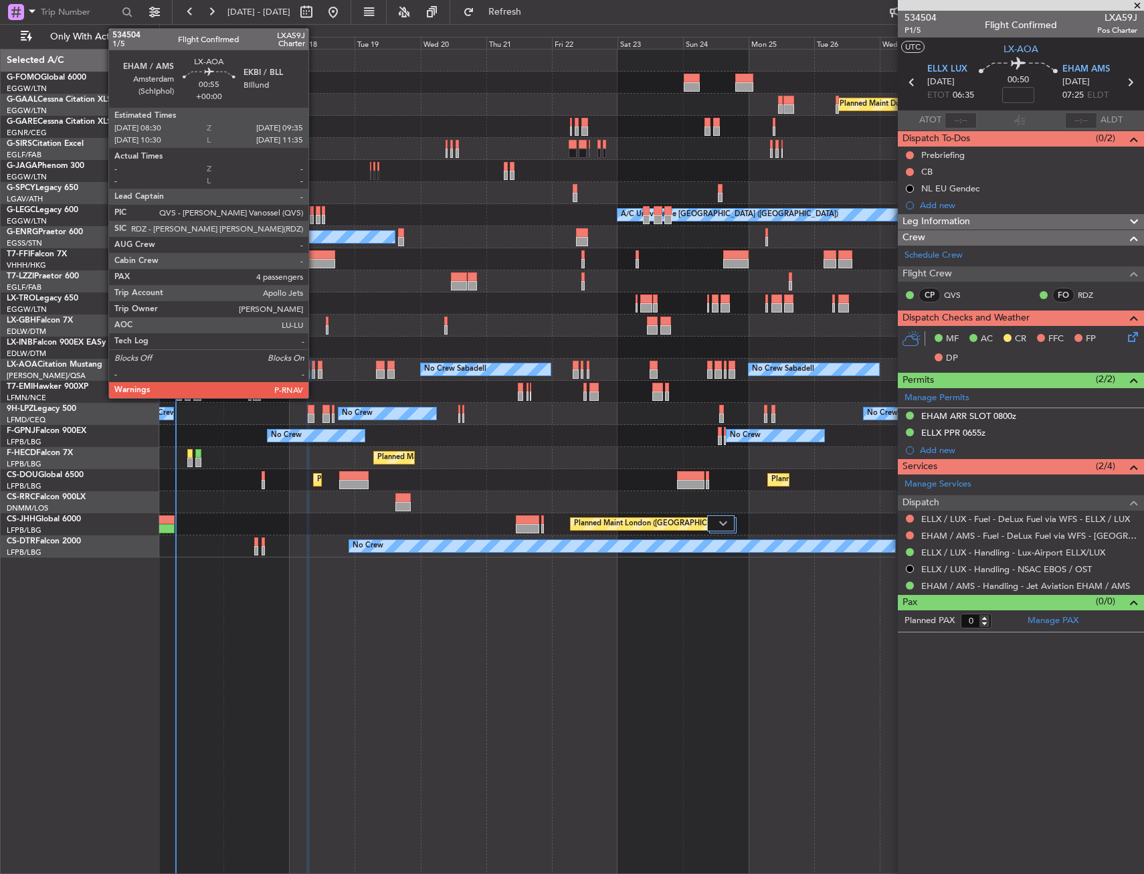
click at [314, 367] on div at bounding box center [313, 365] width 3 height 9
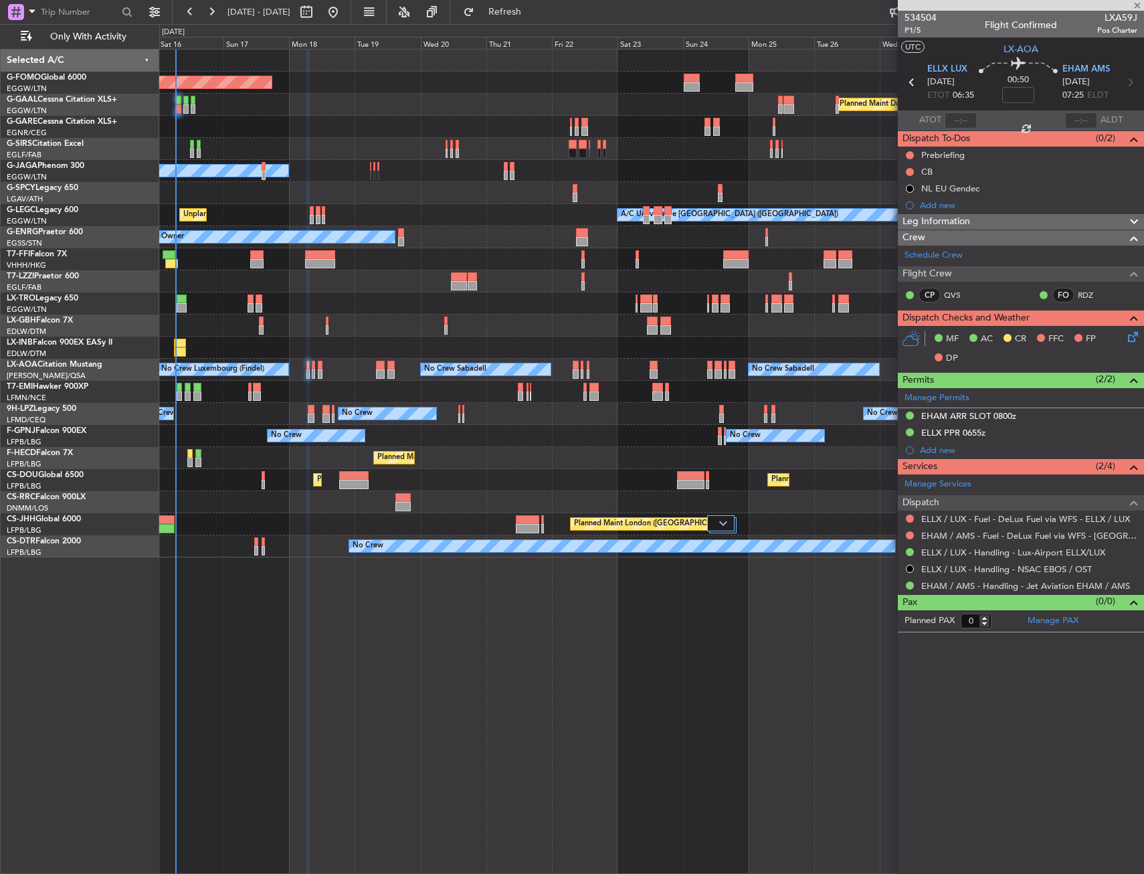
type input "4"
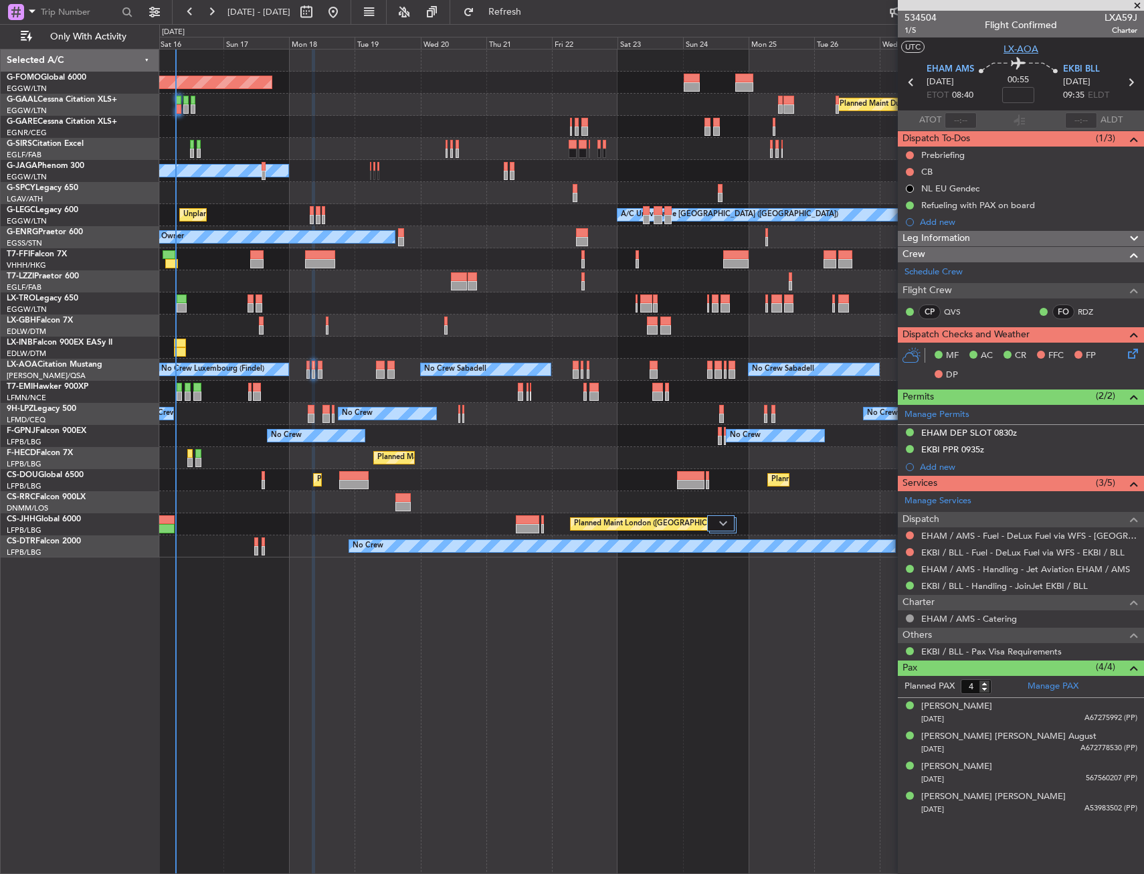
click at [1028, 47] on span "LX-AOA" at bounding box center [1020, 49] width 35 height 14
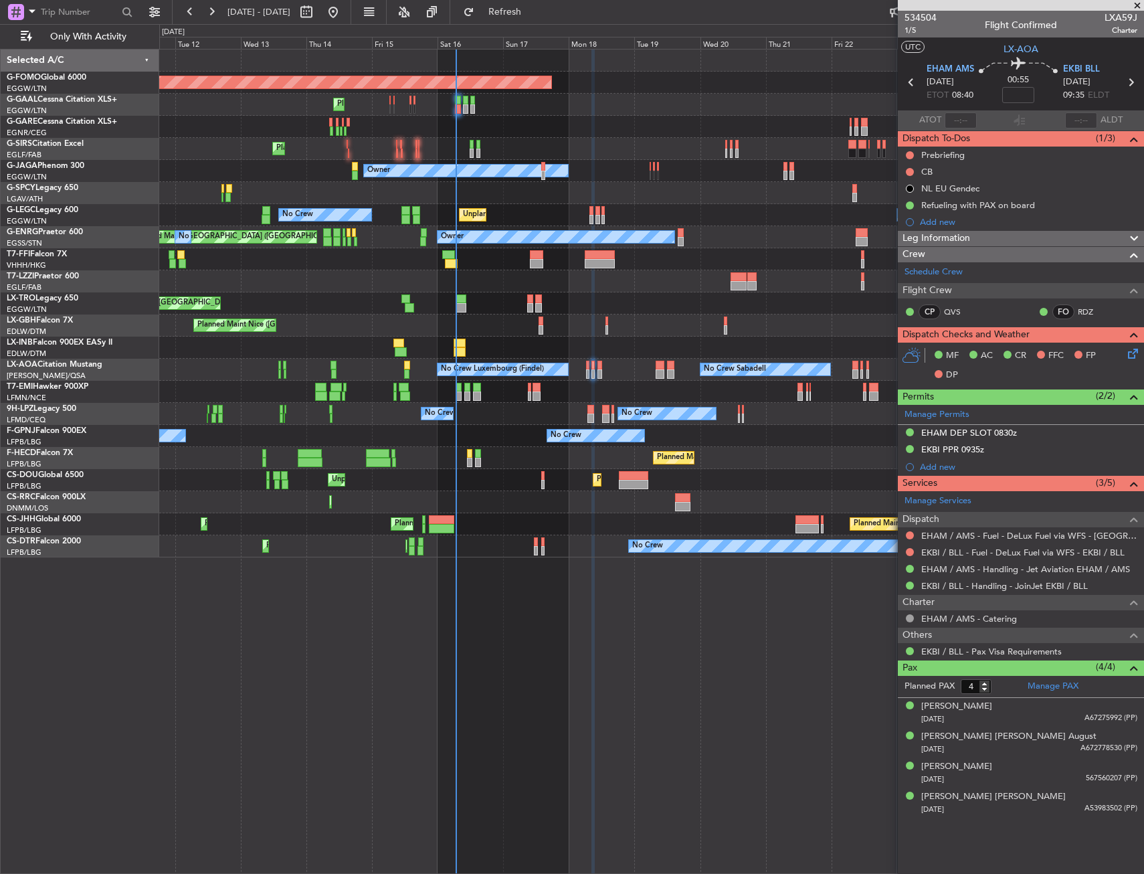
click at [522, 382] on div "Planned Maint Windsor Locks (Bradley Intl) Planned Maint Dusseldorf Planned Mai…" at bounding box center [651, 303] width 984 height 508
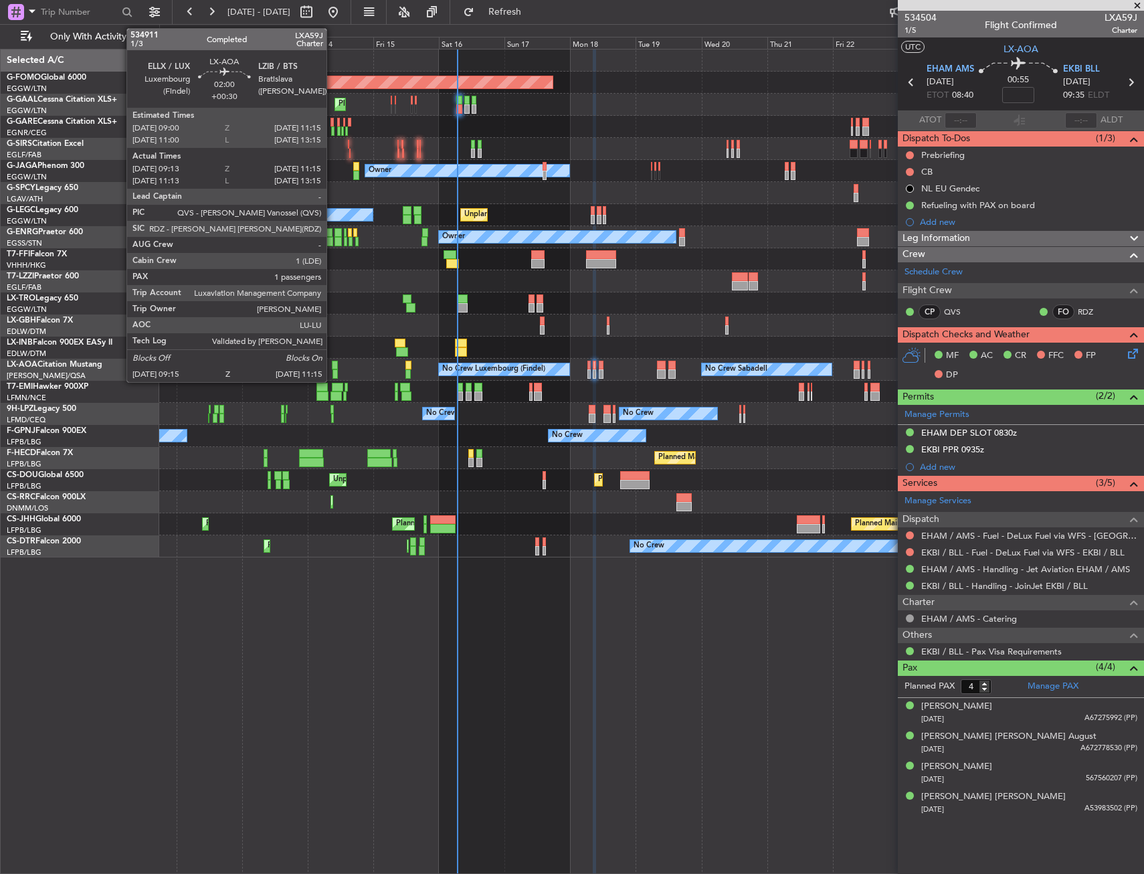
click at [332, 369] on div at bounding box center [335, 365] width 7 height 9
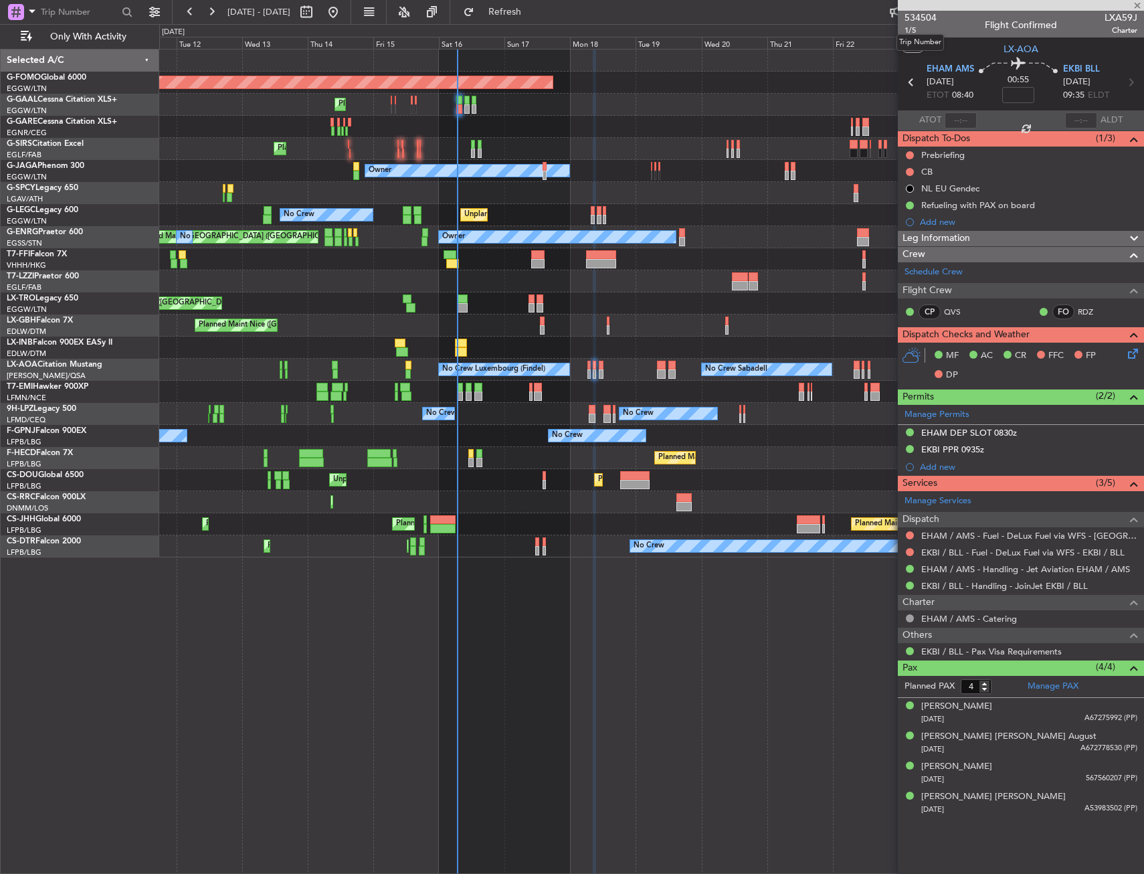
type input "+00:30"
type input "09:23"
type input "11:10"
type input "1"
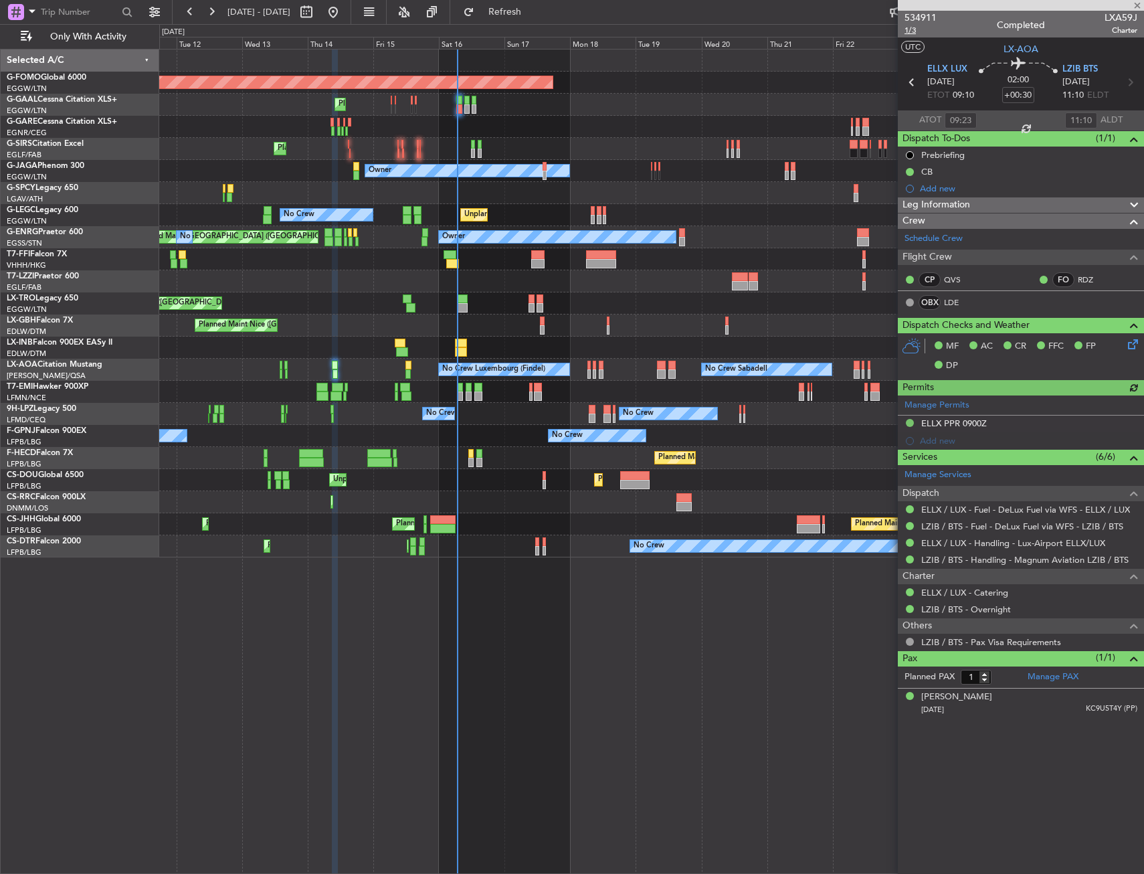
click at [914, 35] on span "1/3" at bounding box center [920, 30] width 32 height 11
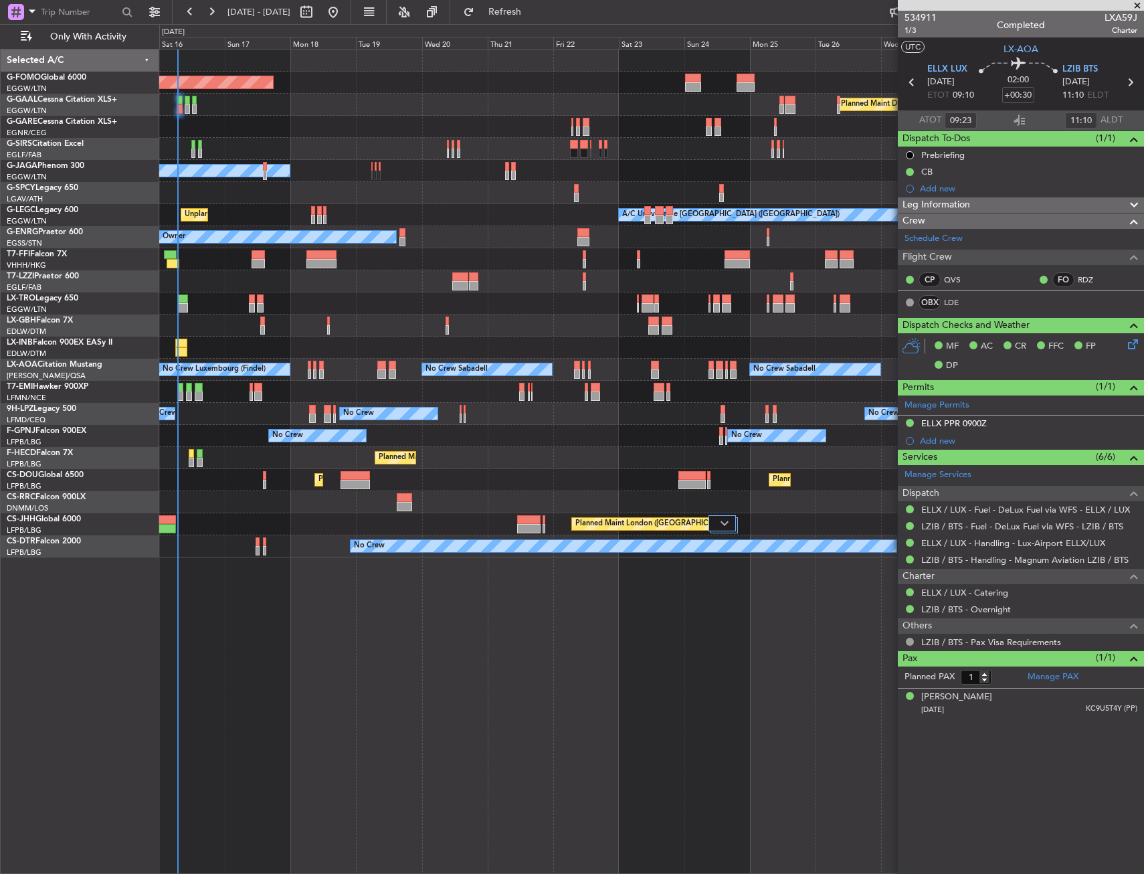
click at [311, 398] on div "Planned Maint Windsor Locks (Bradley Intl) Planned Maint Dusseldorf Planned Mai…" at bounding box center [651, 303] width 984 height 508
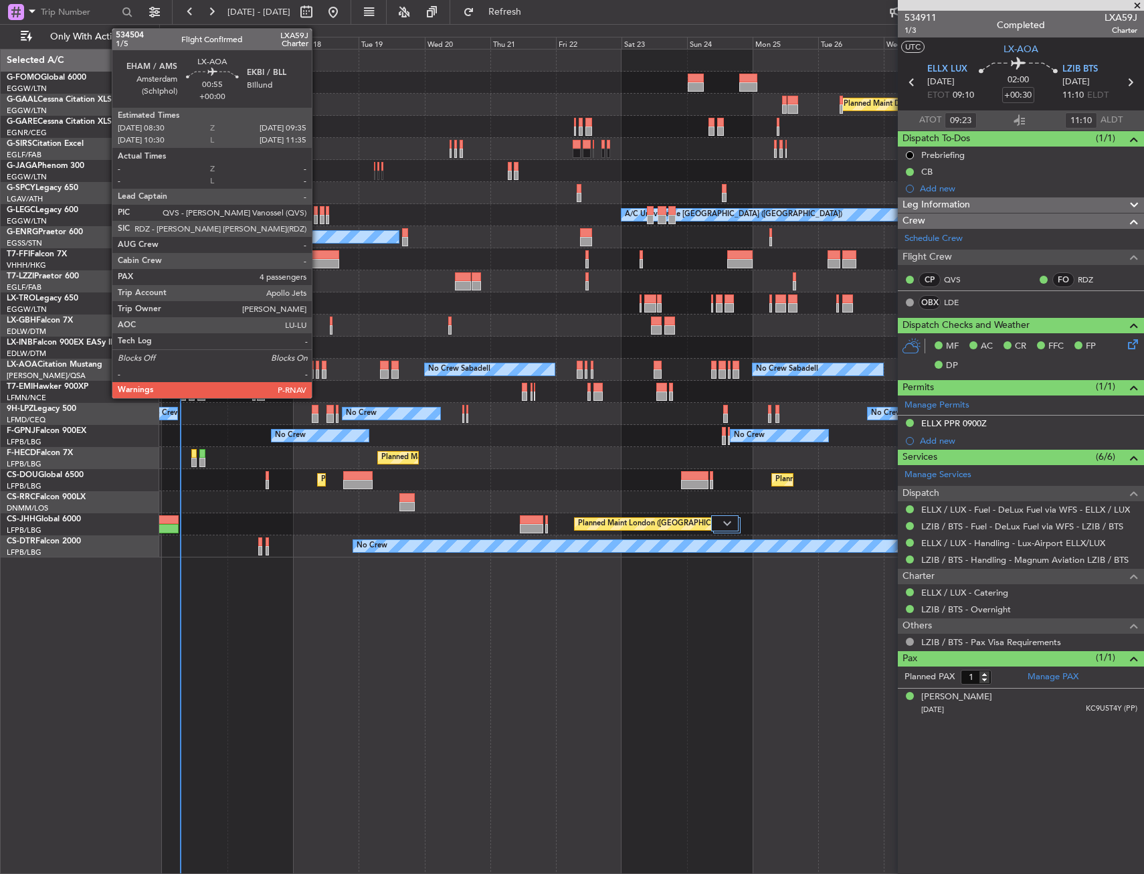
click at [317, 367] on div at bounding box center [317, 365] width 3 height 9
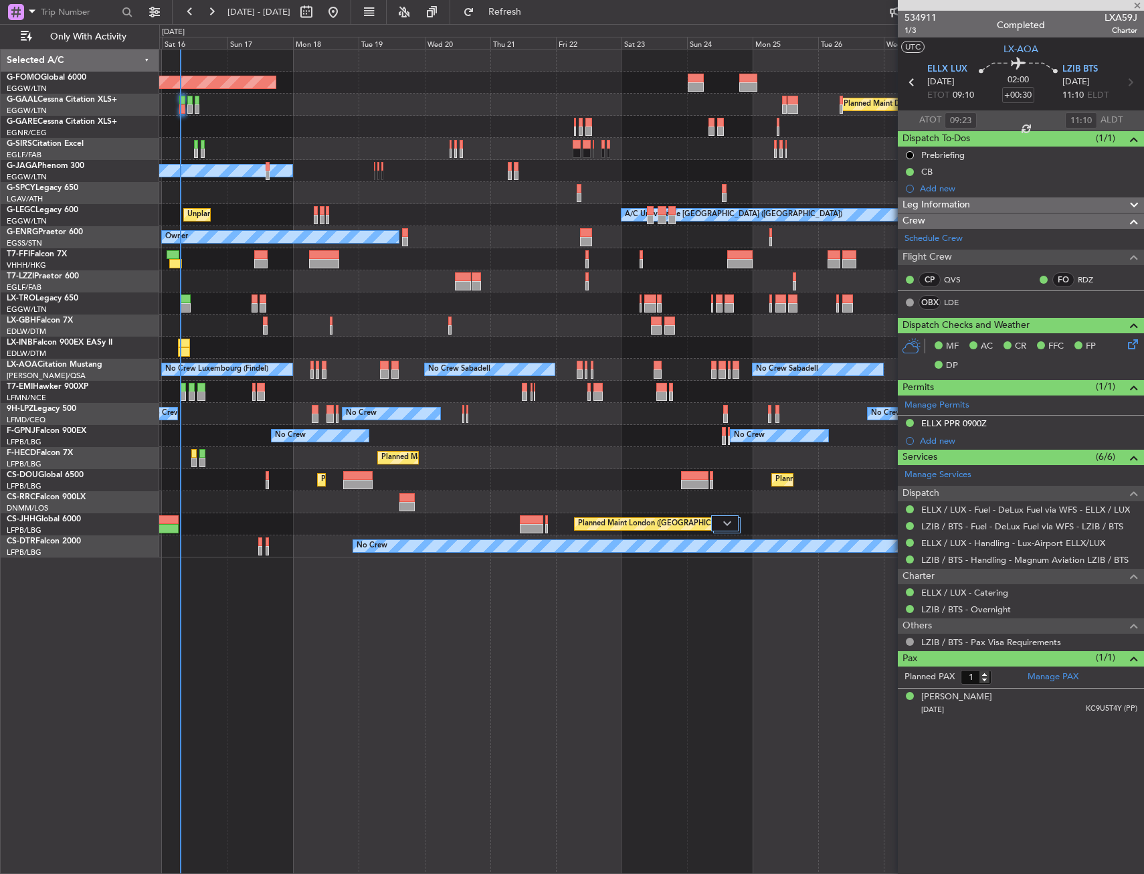
type input "4"
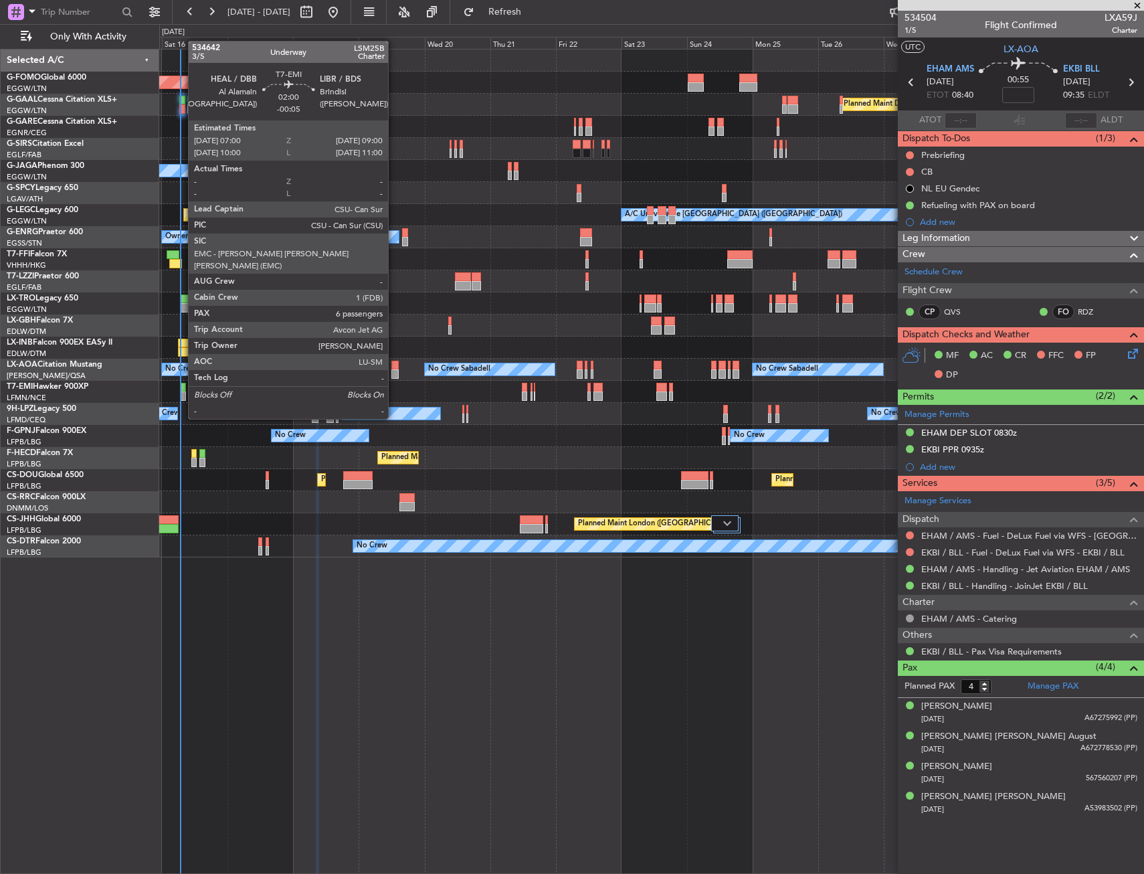
click at [181, 393] on div at bounding box center [184, 395] width 6 height 9
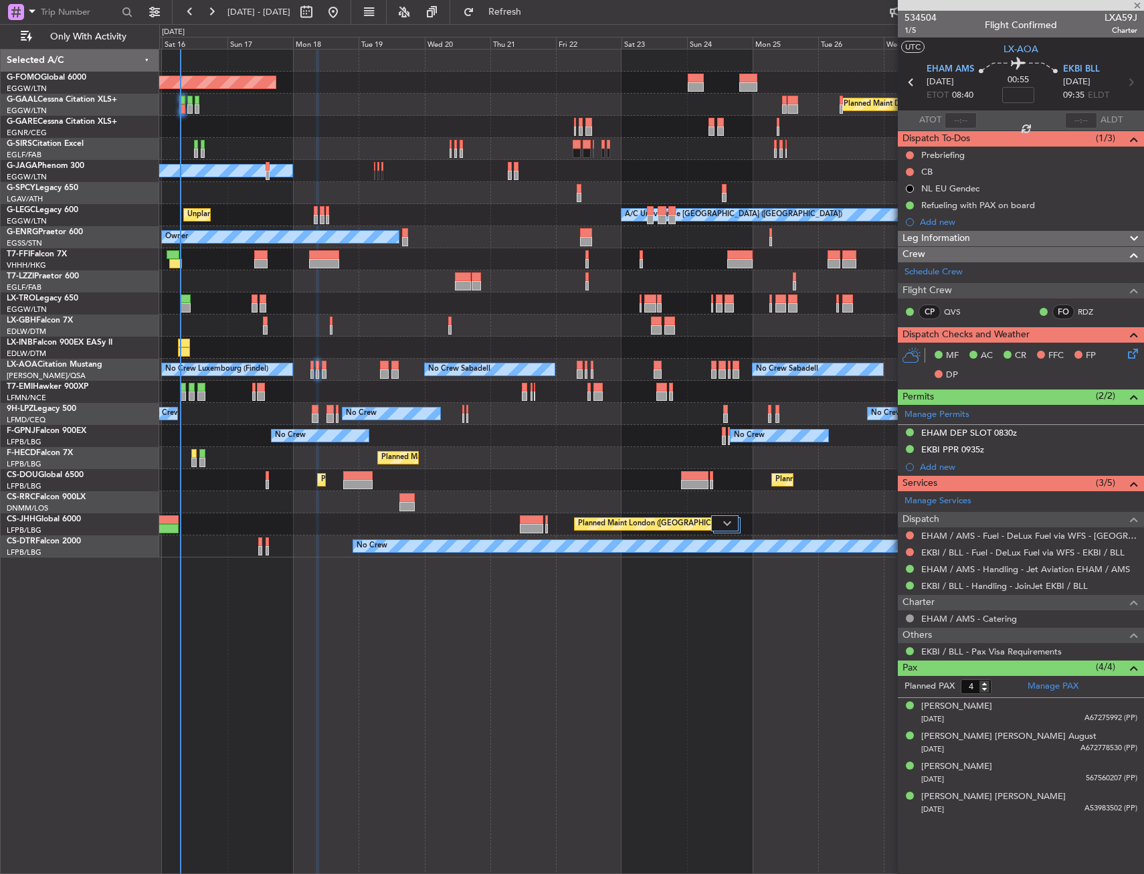
type input "-00:05"
type input "6"
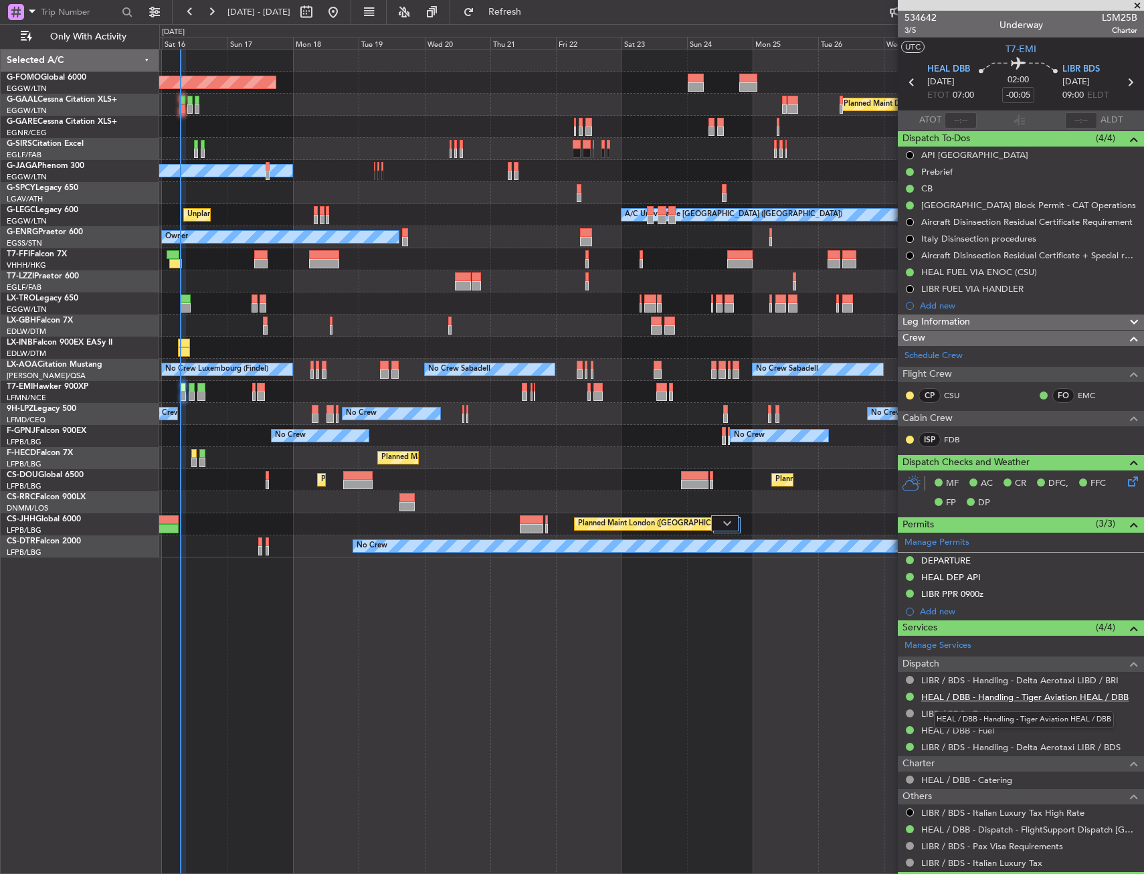
click at [1015, 691] on link "HEAL / DBB - Handling - Tiger Aviation HEAL / DBB" at bounding box center [1024, 696] width 207 height 11
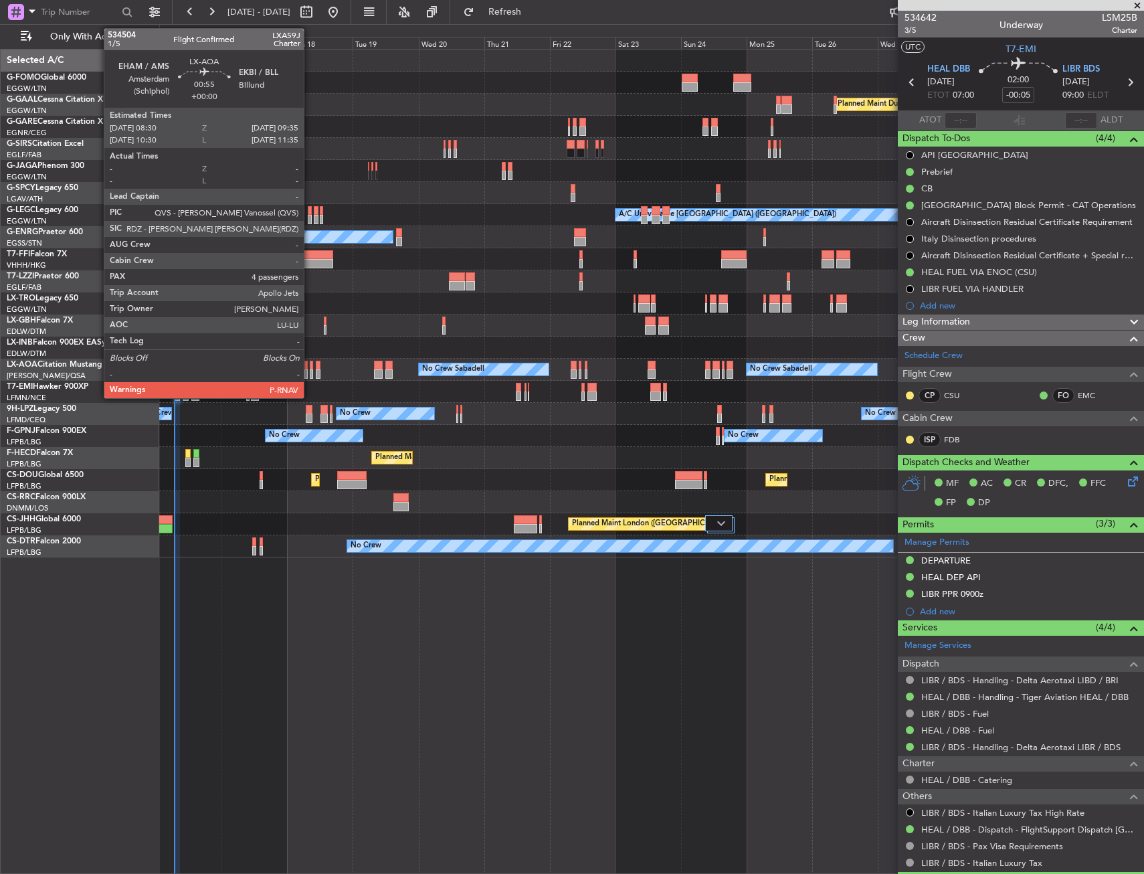
click at [310, 369] on div at bounding box center [311, 373] width 3 height 9
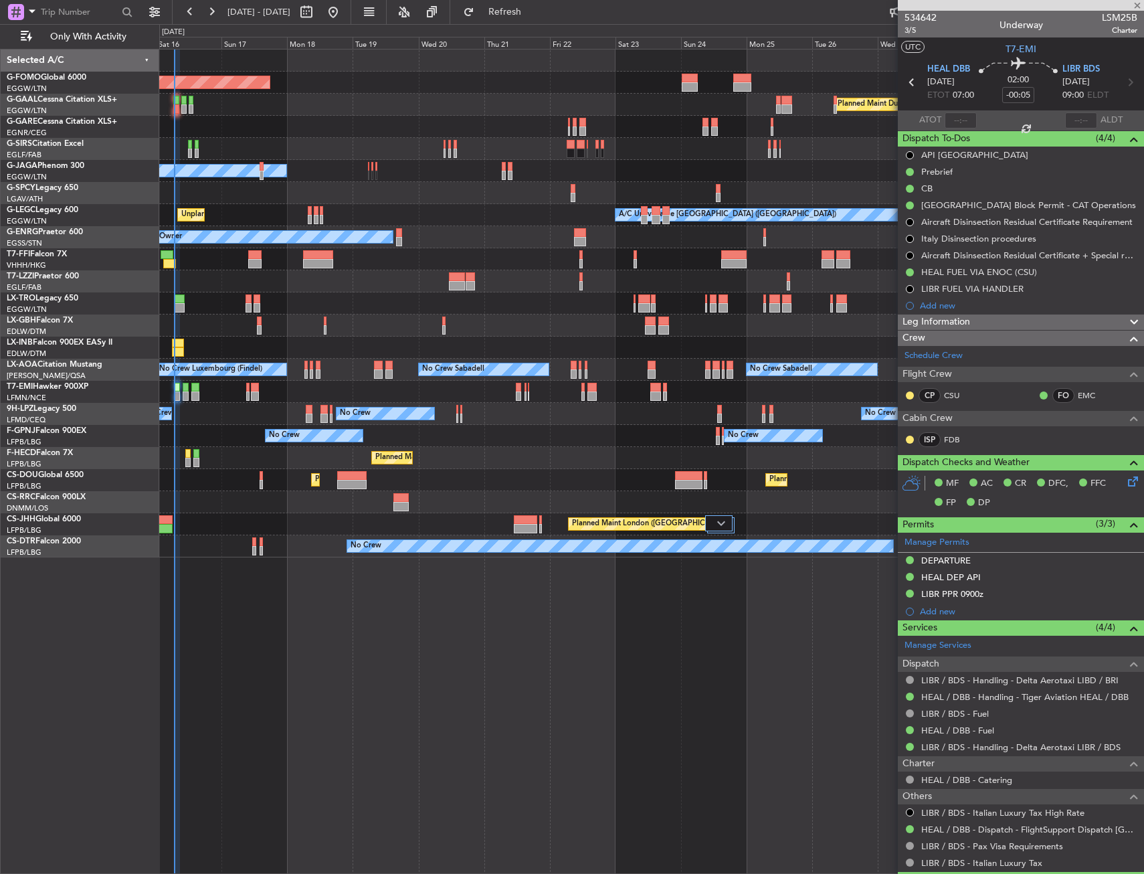
type input "4"
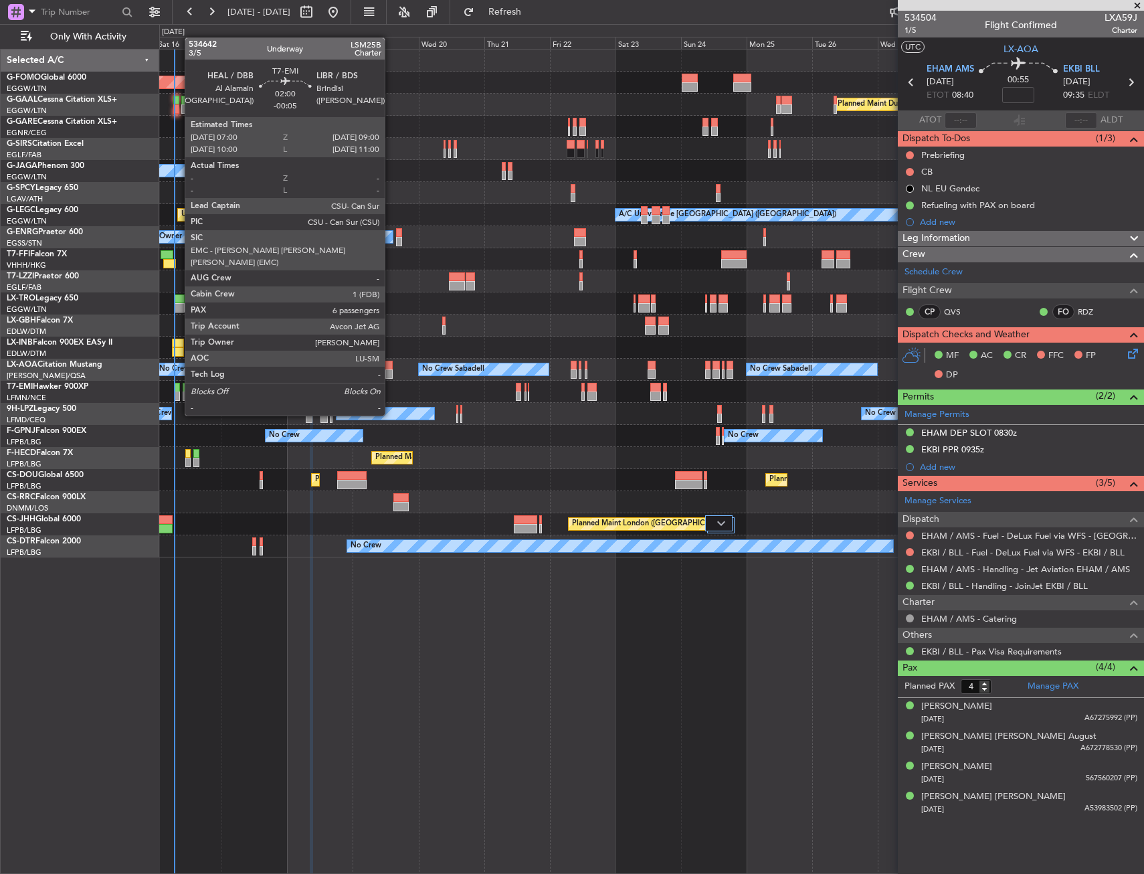
click at [178, 390] on div at bounding box center [178, 387] width 6 height 9
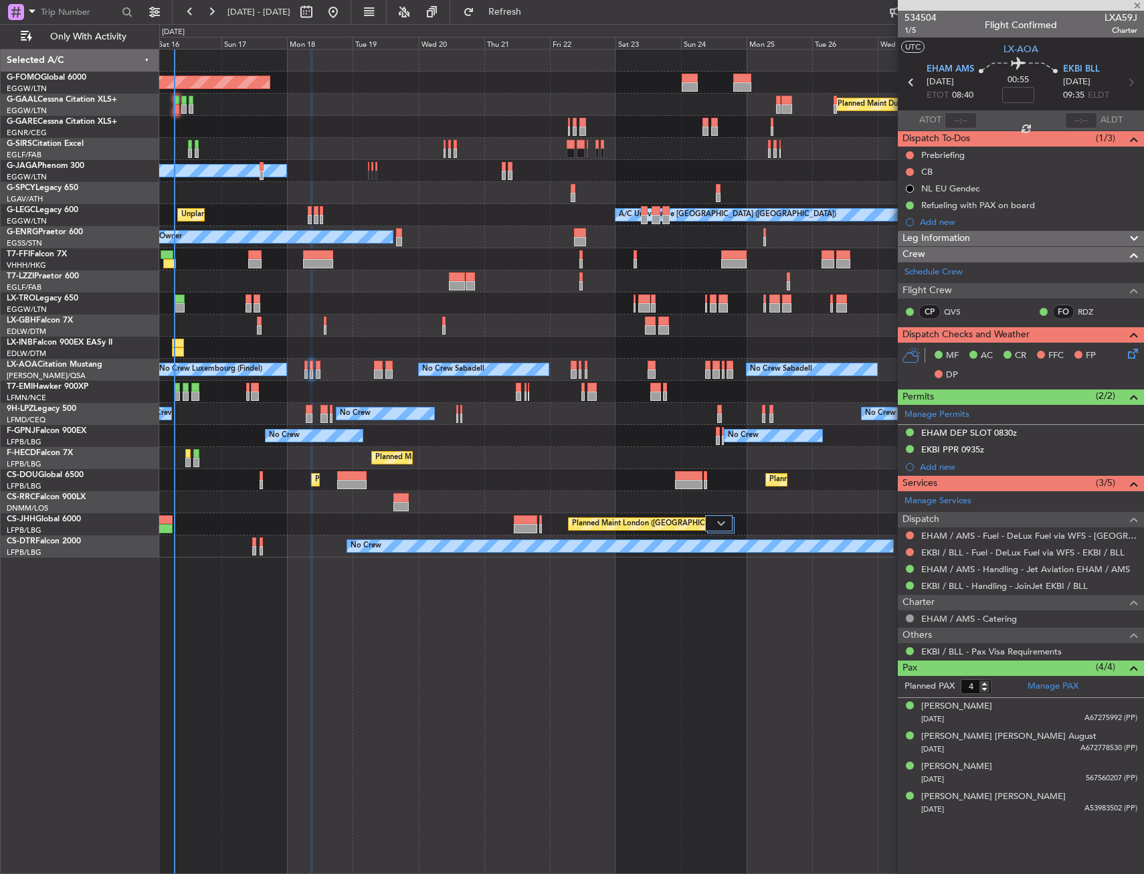
type input "-00:05"
type input "6"
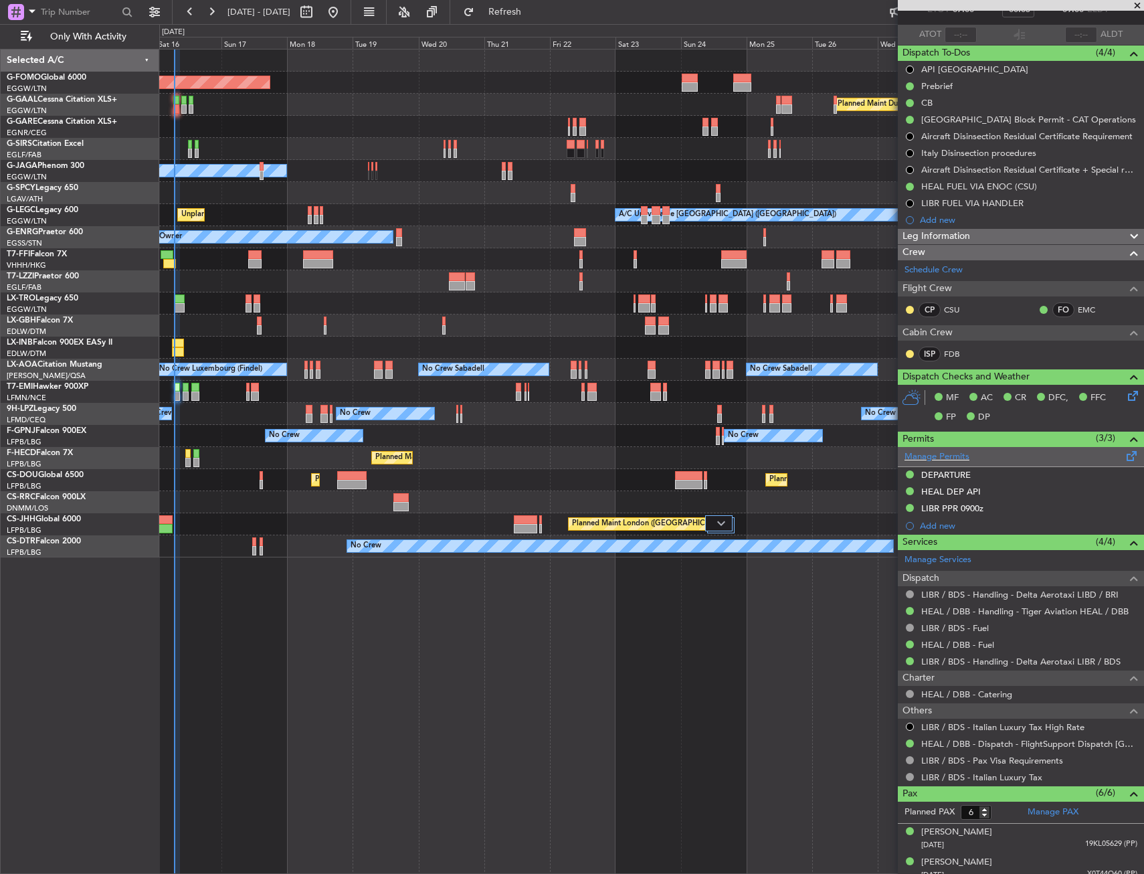
scroll to position [215, 0]
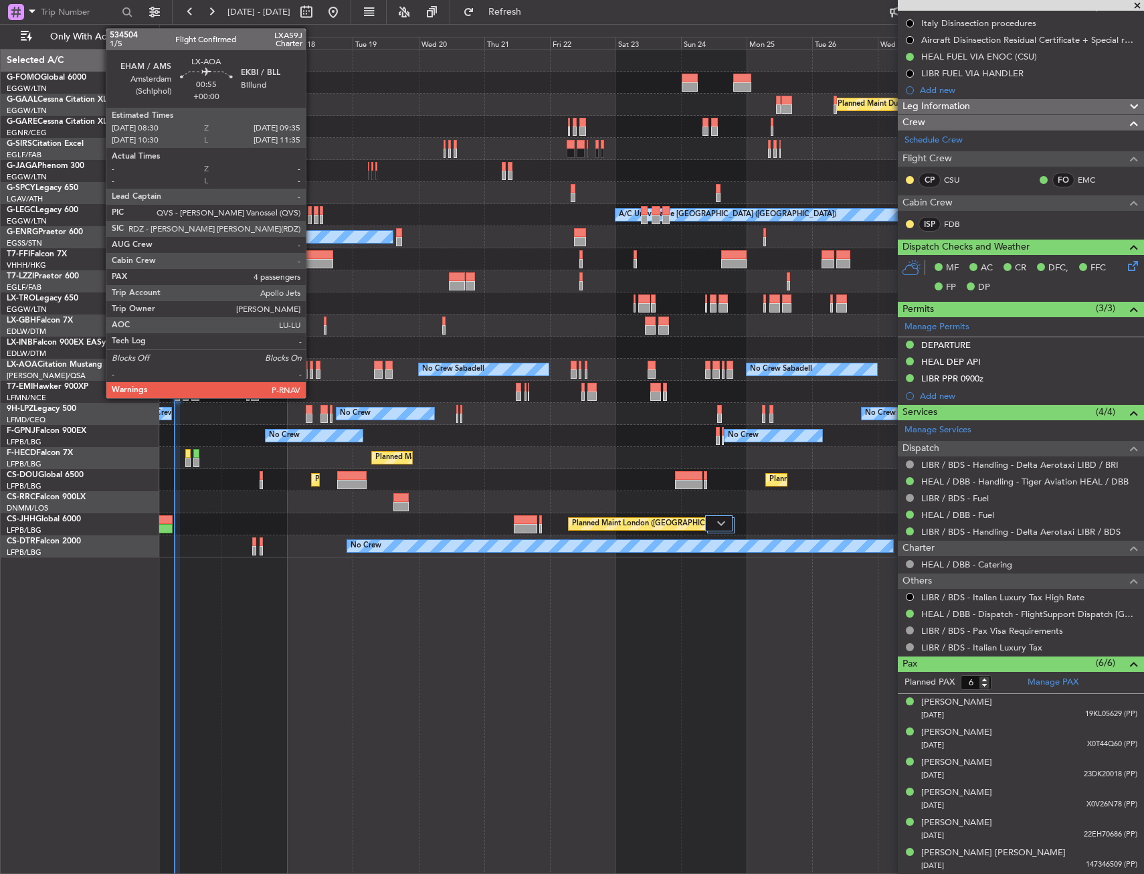
click at [312, 369] on div "No Crew Sabadell No Crew Sabadell No Crew Luxembourg (Findel)" at bounding box center [651, 370] width 984 height 22
click at [312, 363] on div at bounding box center [311, 365] width 3 height 9
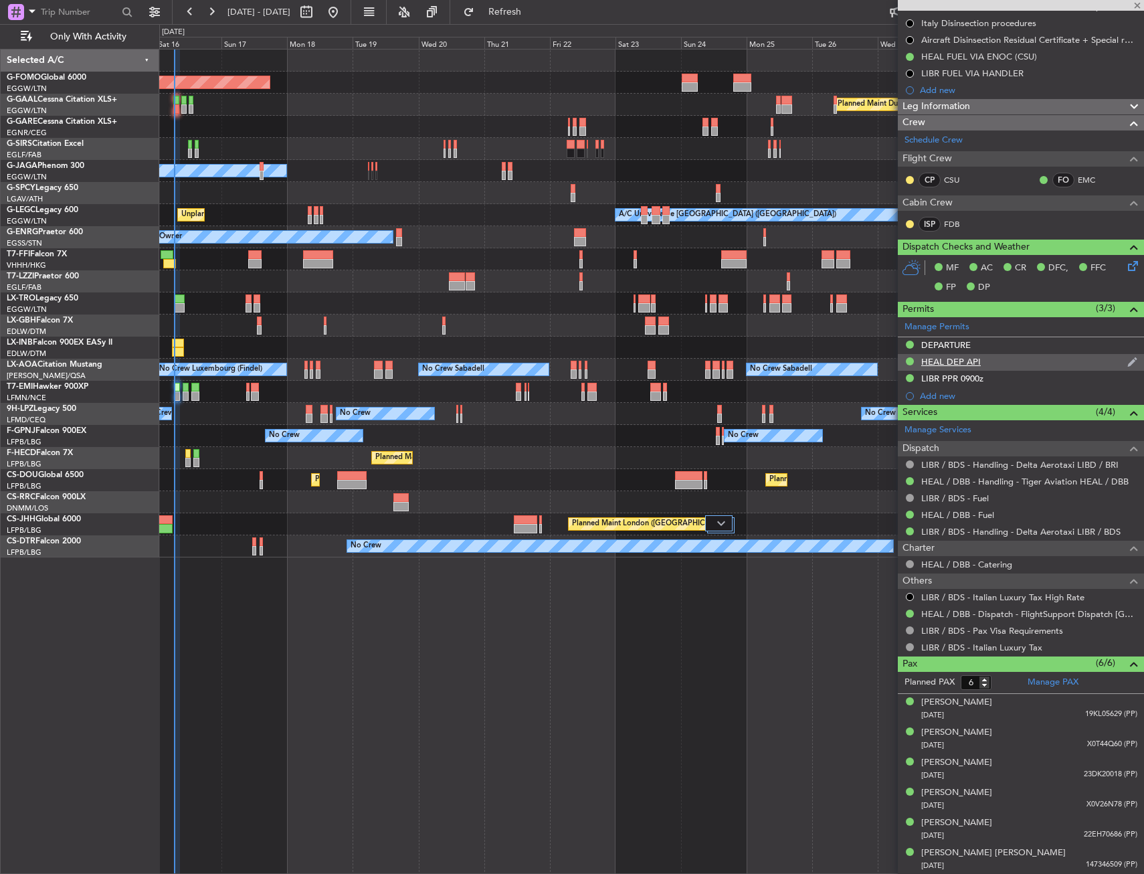
type input "4"
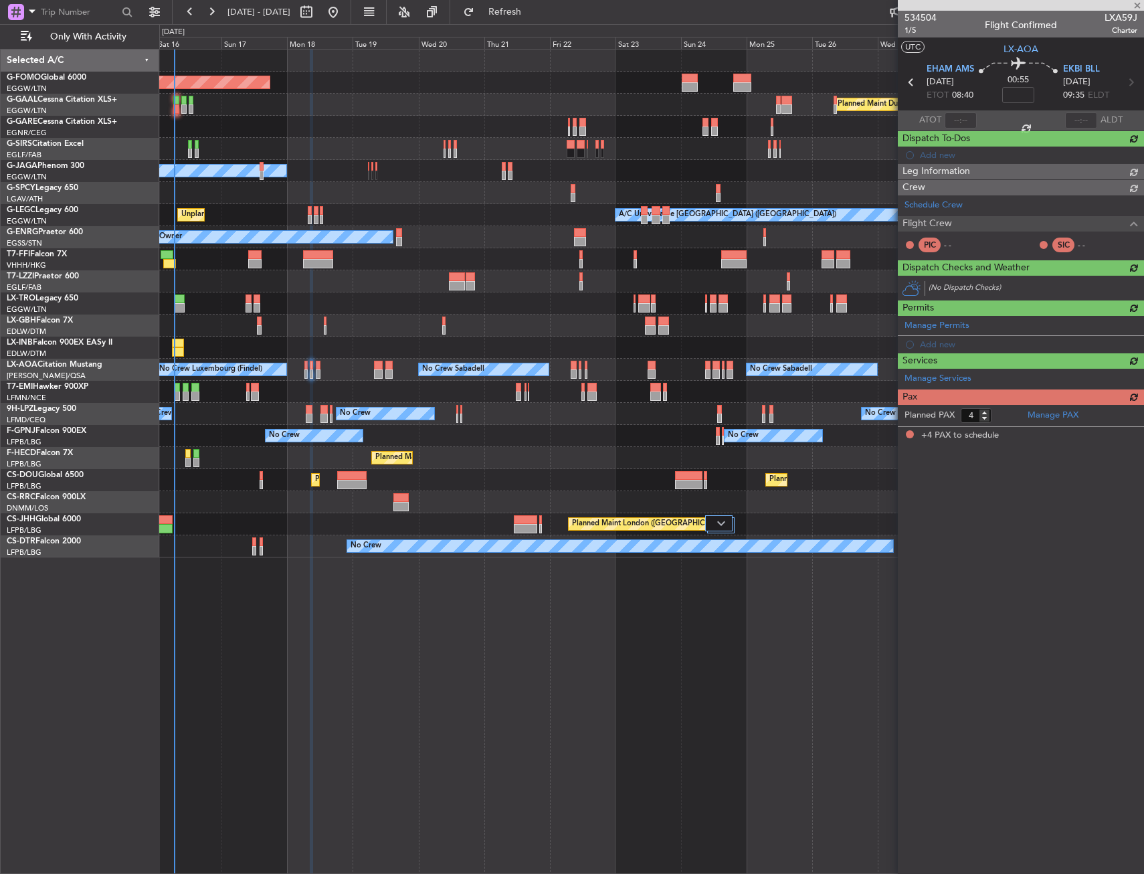
scroll to position [0, 0]
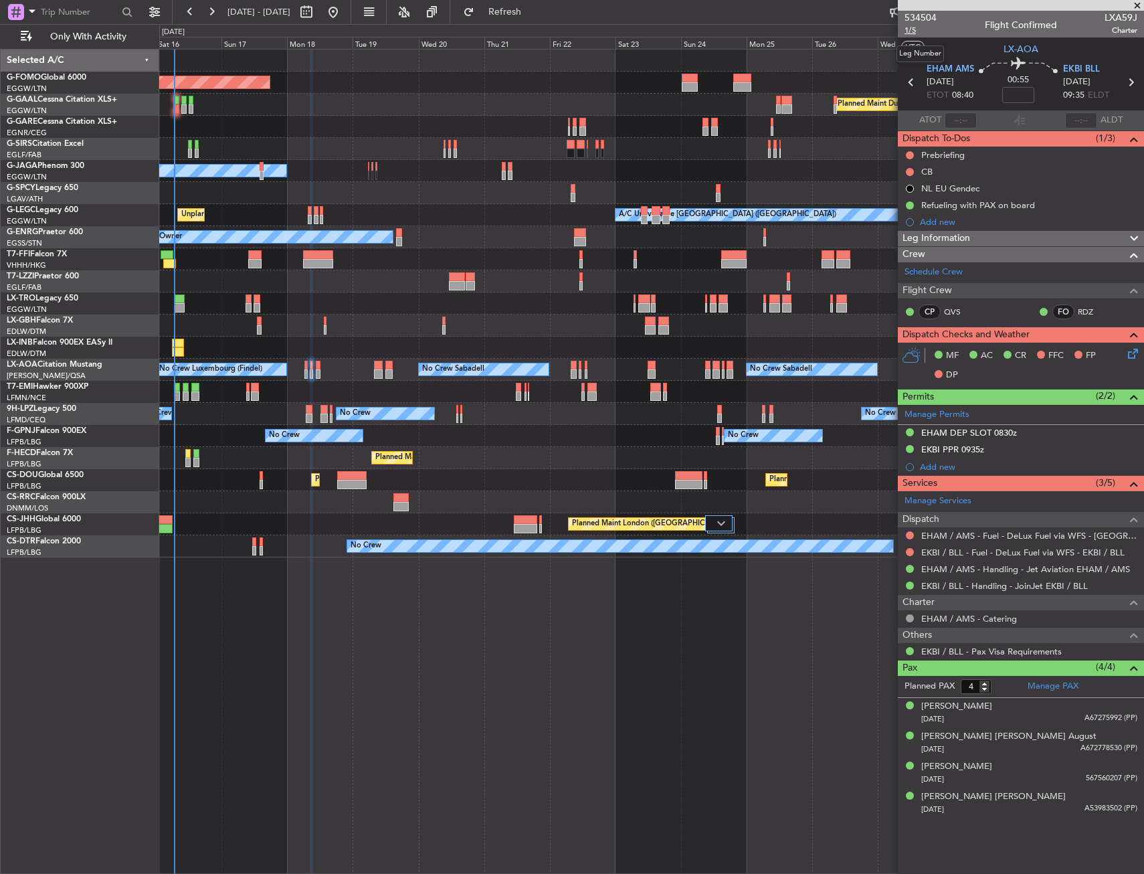
click at [912, 33] on span "1/5" at bounding box center [920, 30] width 32 height 11
click at [1028, 95] on mat-tooltip-component "Flight Time" at bounding box center [1019, 104] width 62 height 35
click at [1015, 96] on input at bounding box center [1018, 95] width 32 height 16
click at [995, 55] on section "UTC LX-AOA" at bounding box center [1021, 47] width 246 height 20
type input "+00:10"
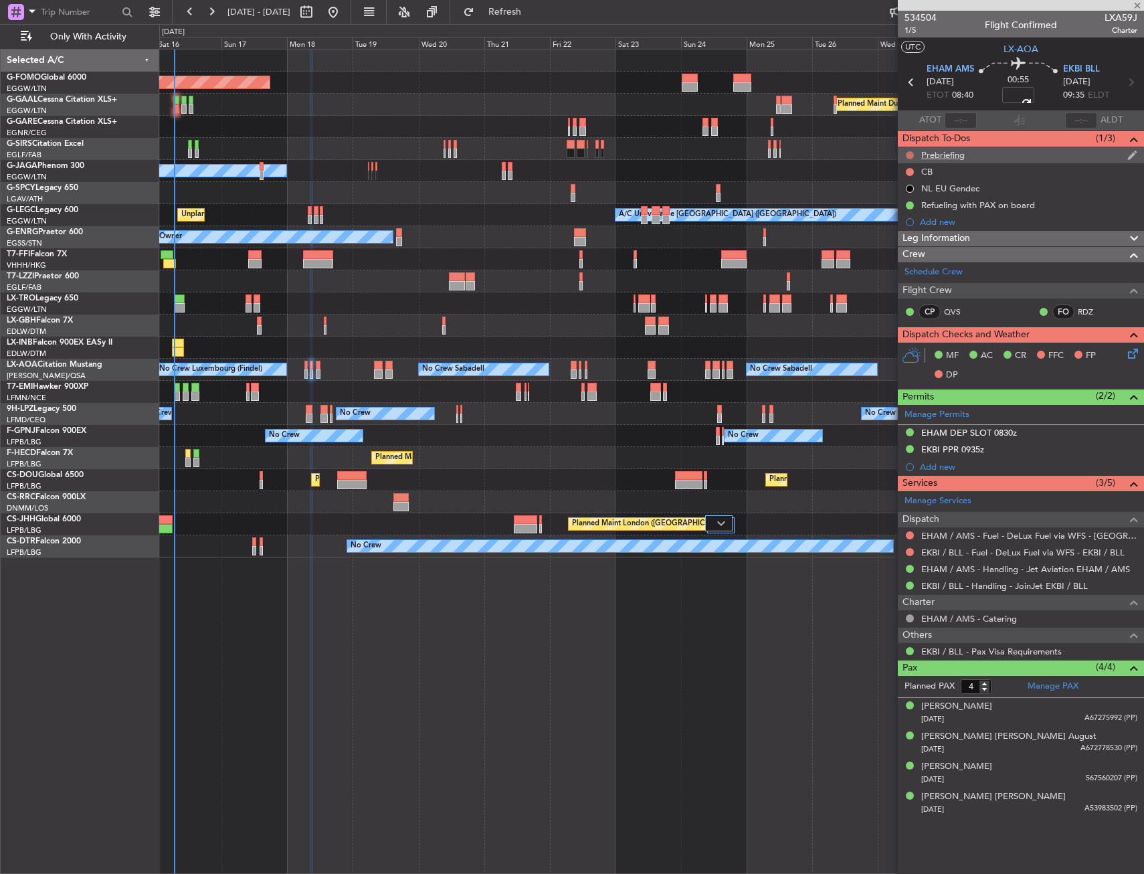
click at [910, 155] on button at bounding box center [910, 155] width 8 height 8
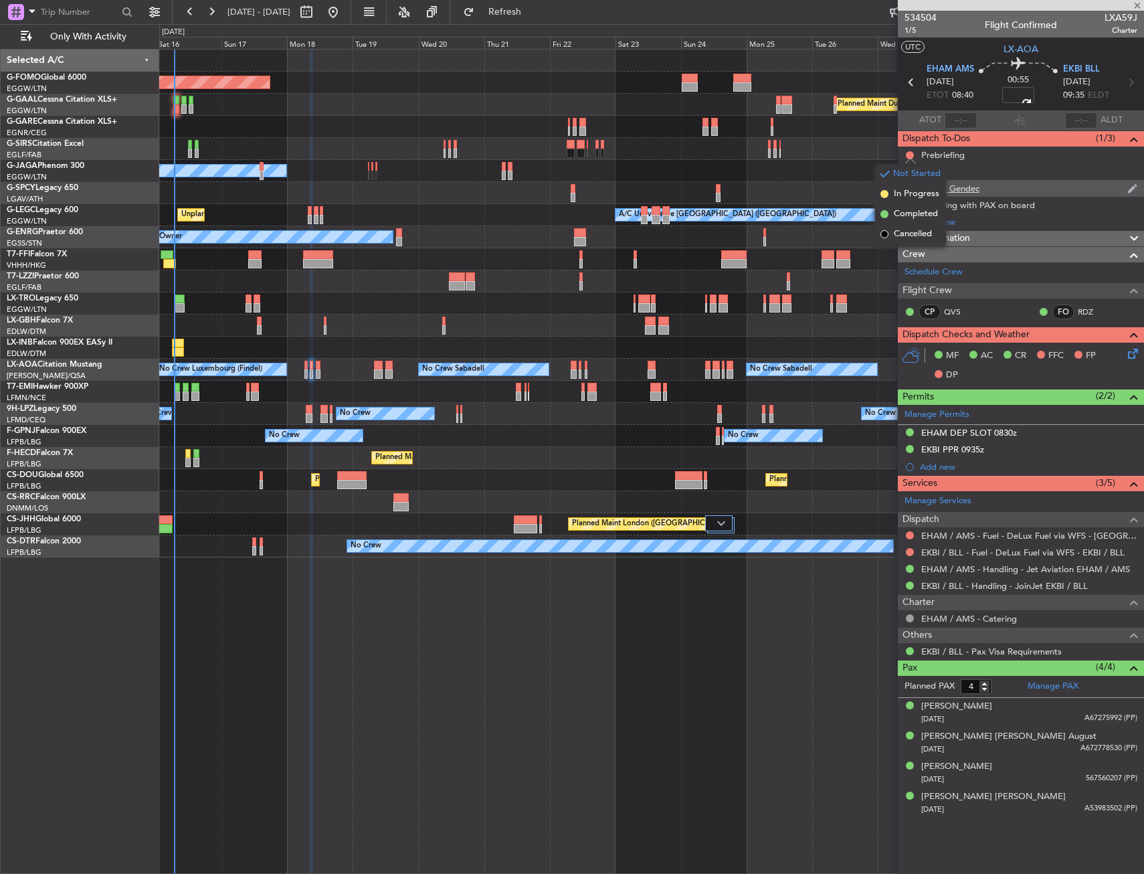
drag, startPoint x: 909, startPoint y: 191, endPoint x: 912, endPoint y: 185, distance: 6.9
click at [910, 191] on span "In Progress" at bounding box center [916, 193] width 45 height 13
click at [907, 168] on button at bounding box center [910, 172] width 8 height 8
click at [906, 231] on span "Completed" at bounding box center [916, 230] width 44 height 13
click at [1128, 357] on icon at bounding box center [1130, 351] width 11 height 11
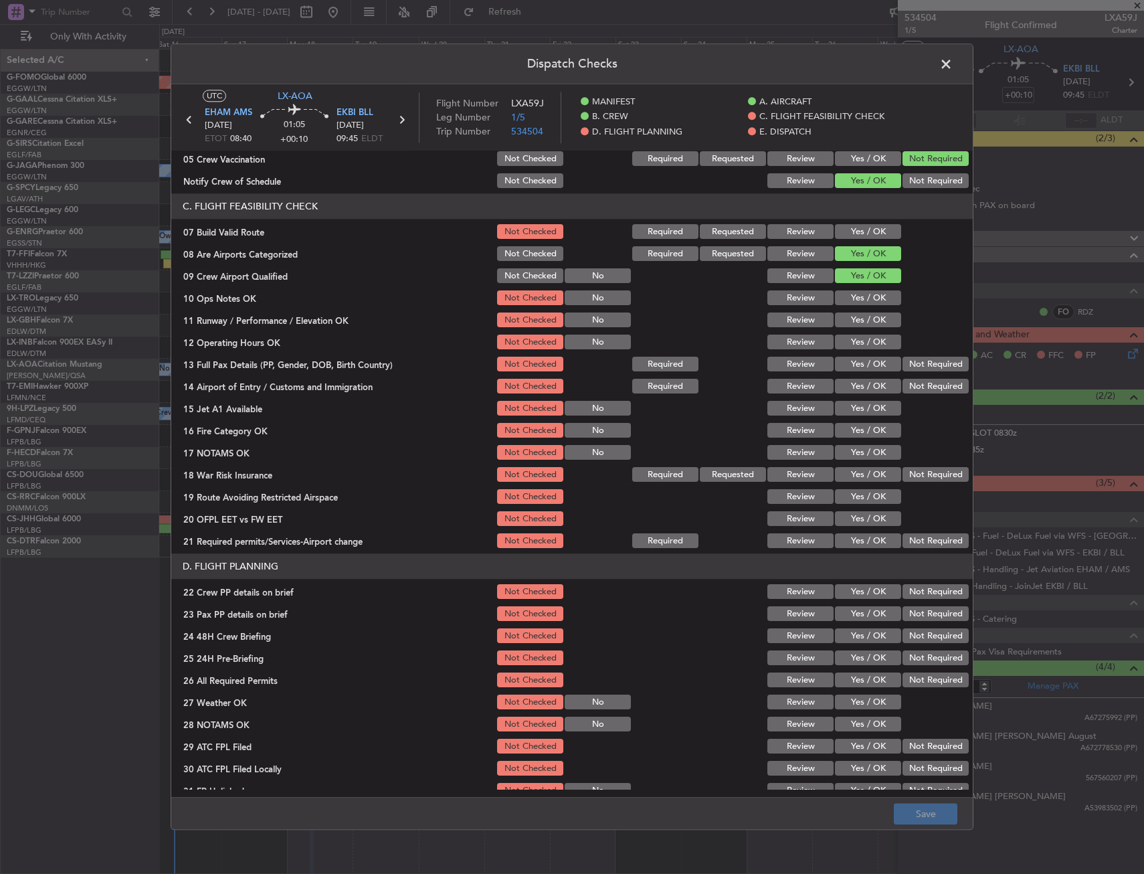
scroll to position [201, 0]
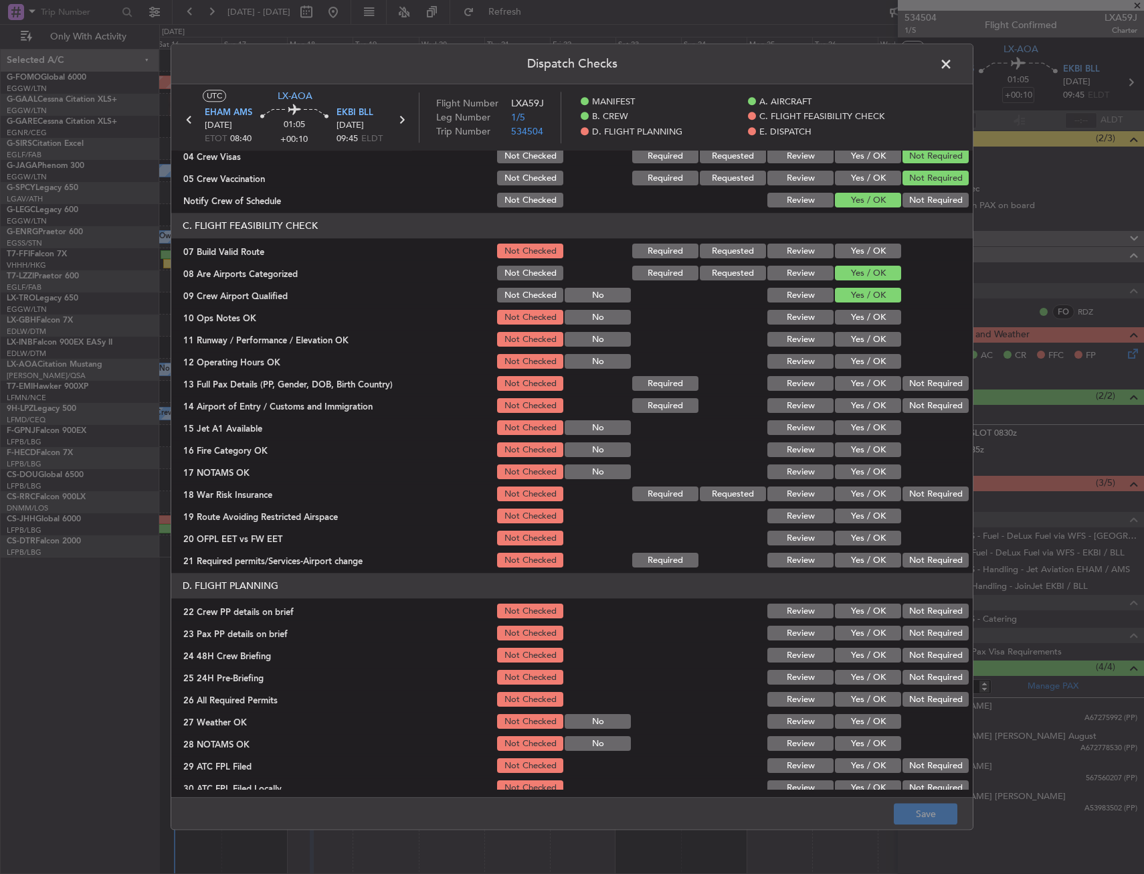
click at [859, 256] on button "Yes / OK" at bounding box center [868, 251] width 66 height 15
click at [859, 318] on button "Yes / OK" at bounding box center [868, 317] width 66 height 15
click at [861, 339] on button "Yes / OK" at bounding box center [868, 339] width 66 height 15
click at [859, 369] on button "Yes / OK" at bounding box center [868, 362] width 66 height 15
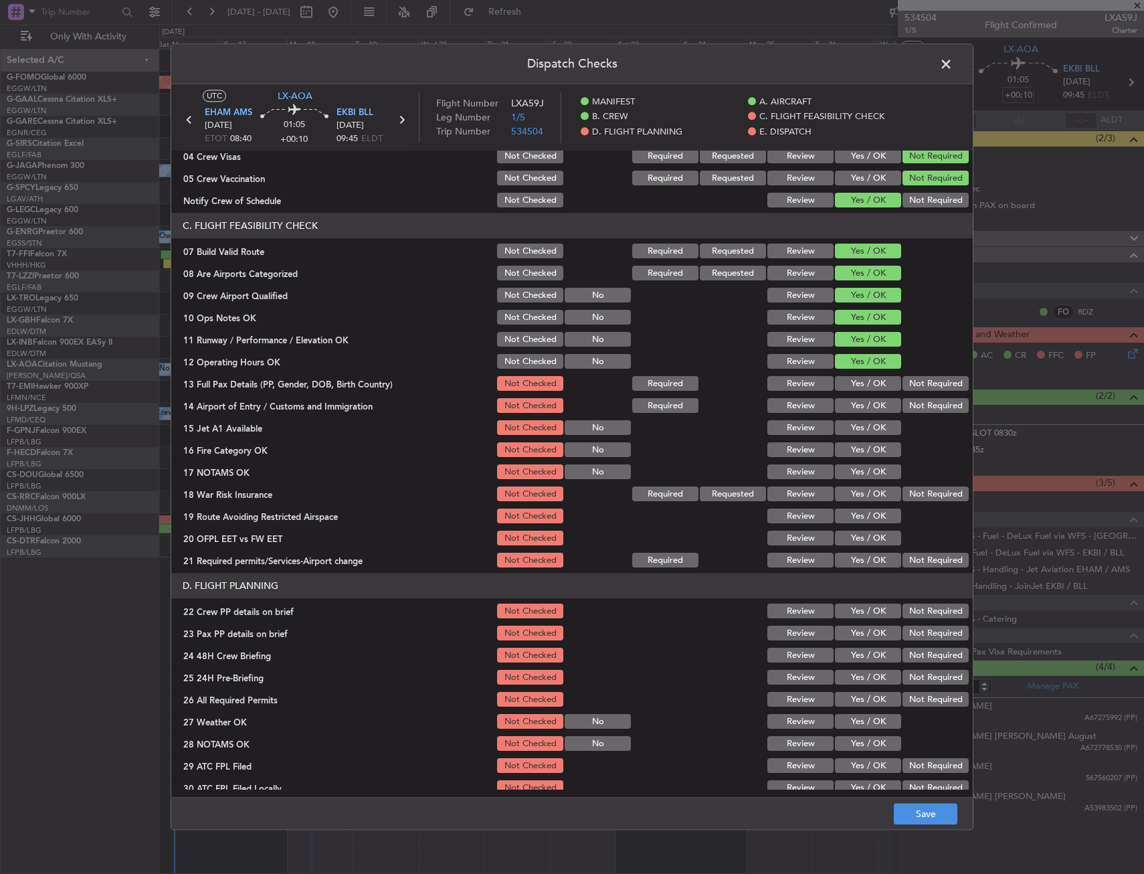
click at [857, 386] on button "Yes / OK" at bounding box center [868, 384] width 66 height 15
click at [855, 403] on button "Yes / OK" at bounding box center [868, 406] width 66 height 15
drag, startPoint x: 853, startPoint y: 425, endPoint x: 853, endPoint y: 445, distance: 20.7
click at [853, 425] on button "Yes / OK" at bounding box center [868, 428] width 66 height 15
drag, startPoint x: 853, startPoint y: 448, endPoint x: 853, endPoint y: 456, distance: 8.0
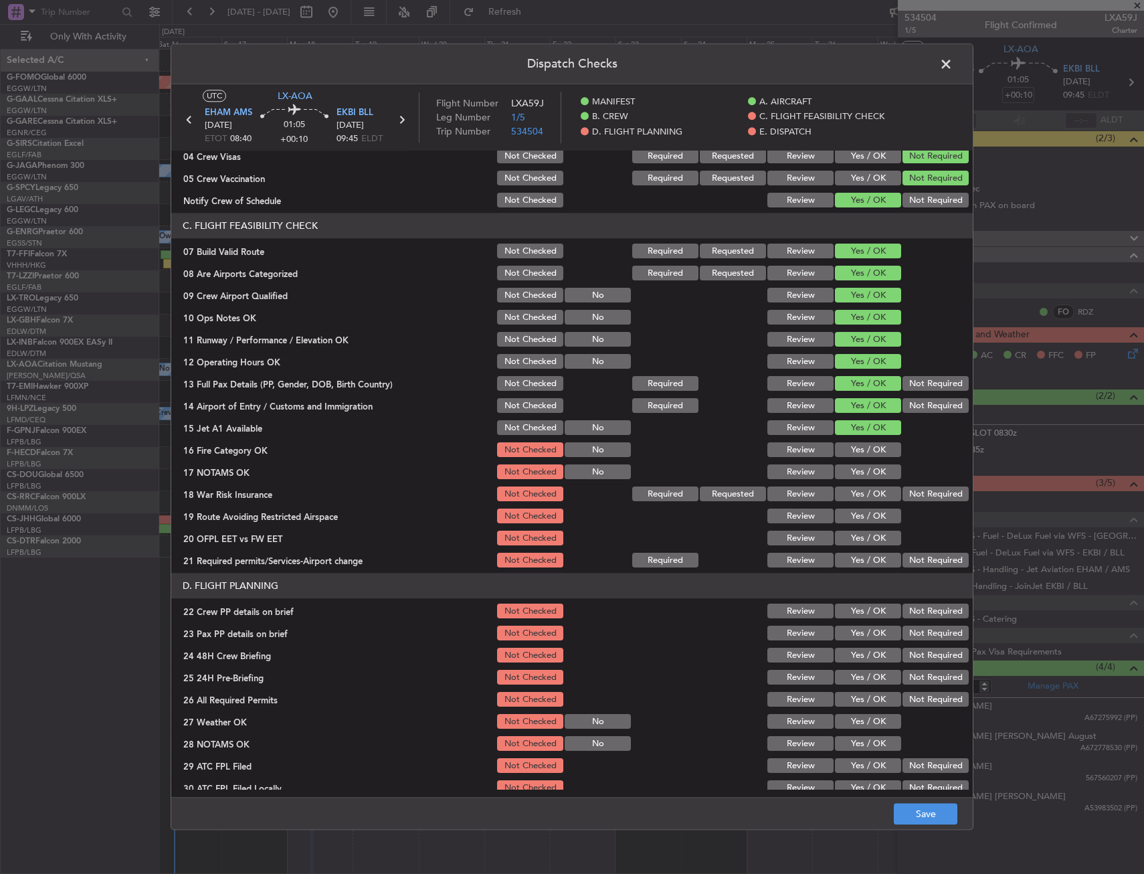
click at [853, 449] on button "Yes / OK" at bounding box center [868, 450] width 66 height 15
drag, startPoint x: 853, startPoint y: 468, endPoint x: 854, endPoint y: 486, distance: 17.4
click at [853, 469] on button "Yes / OK" at bounding box center [868, 472] width 66 height 15
click at [854, 502] on div "Yes / OK" at bounding box center [867, 494] width 68 height 19
click at [861, 492] on button "Yes / OK" at bounding box center [868, 494] width 66 height 15
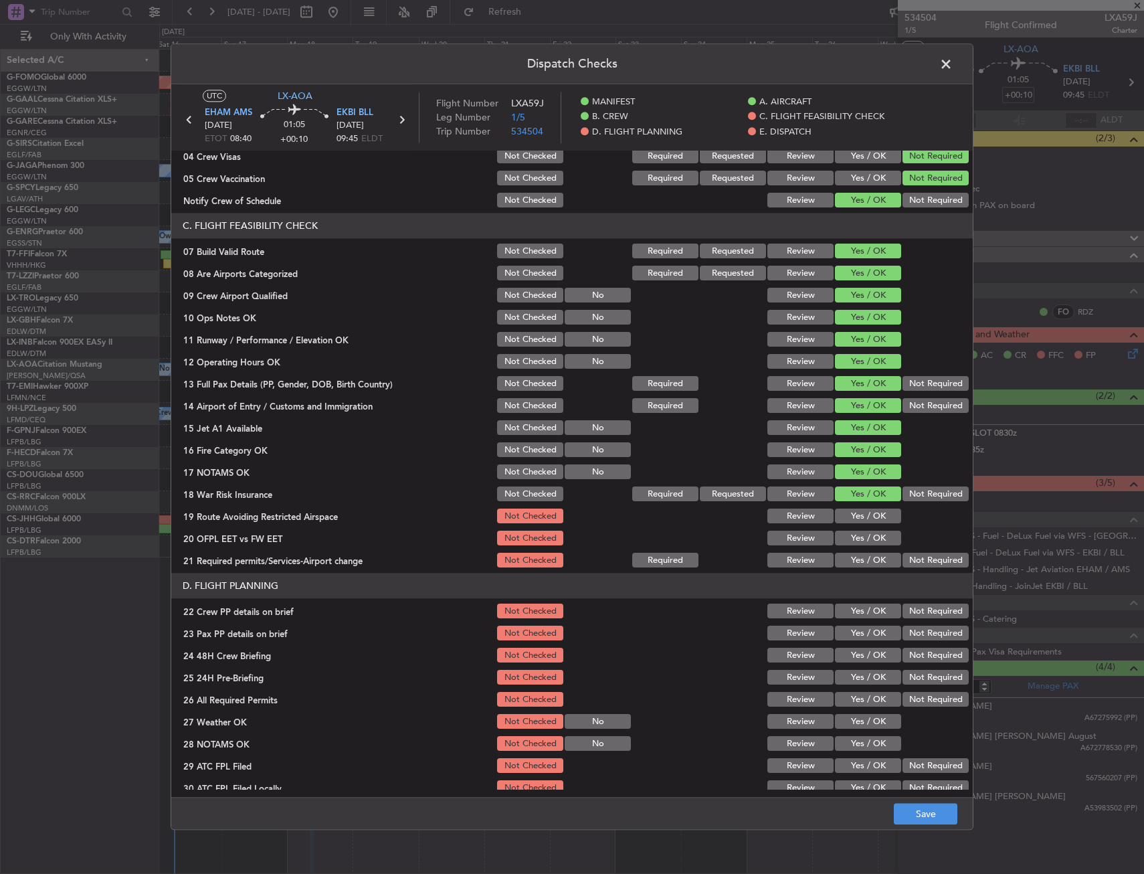
click at [862, 518] on button "Yes / OK" at bounding box center [868, 516] width 66 height 15
click at [862, 536] on button "Yes / OK" at bounding box center [868, 538] width 66 height 15
click at [862, 553] on button "Yes / OK" at bounding box center [868, 560] width 66 height 15
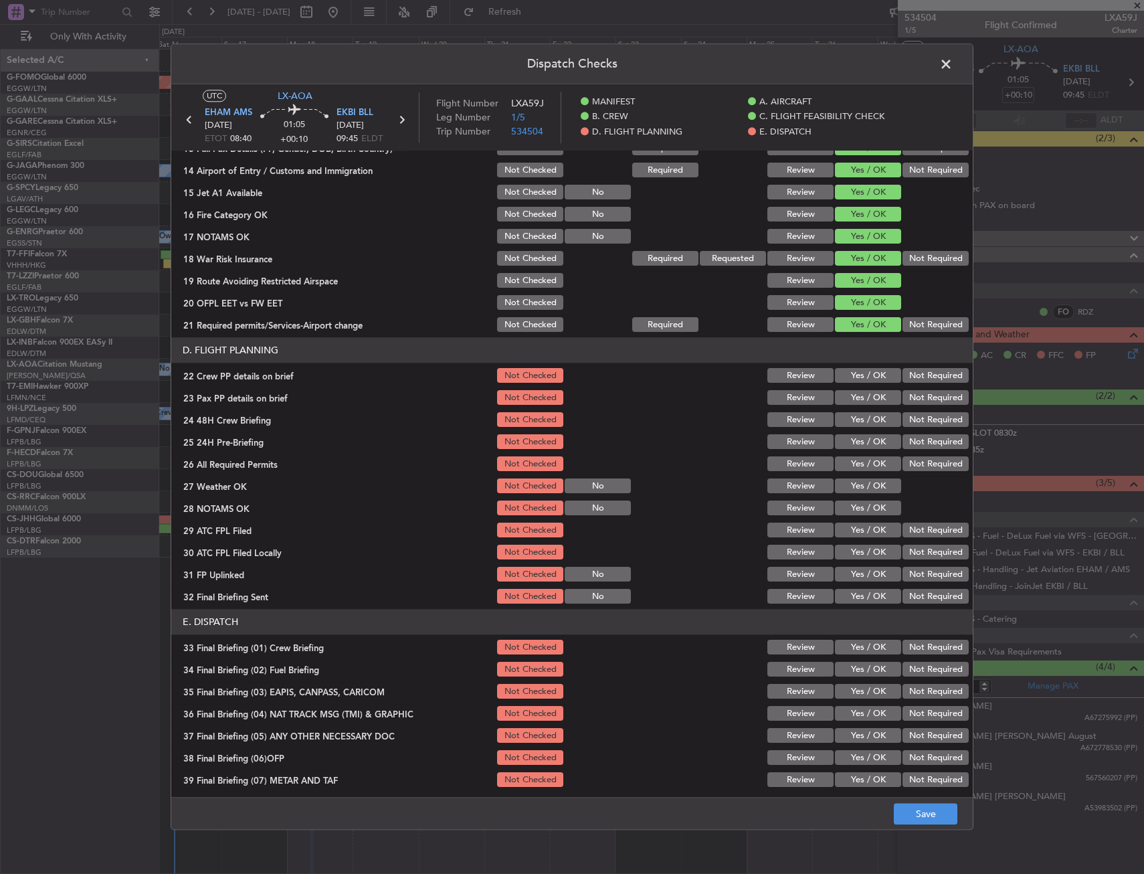
scroll to position [535, 0]
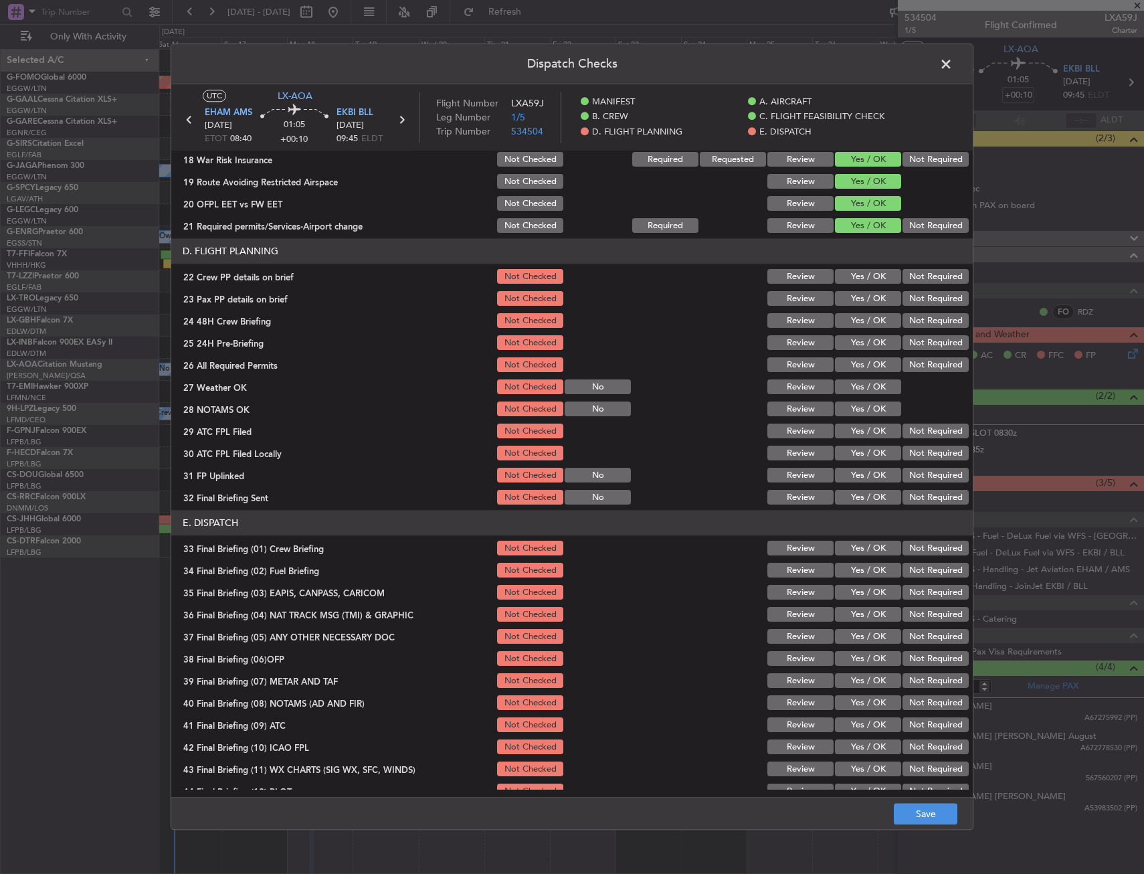
click at [861, 278] on button "Yes / OK" at bounding box center [868, 277] width 66 height 15
click at [862, 297] on button "Yes / OK" at bounding box center [868, 299] width 66 height 15
click at [863, 323] on button "Yes / OK" at bounding box center [868, 321] width 66 height 15
click at [923, 813] on button "Save" at bounding box center [926, 813] width 64 height 21
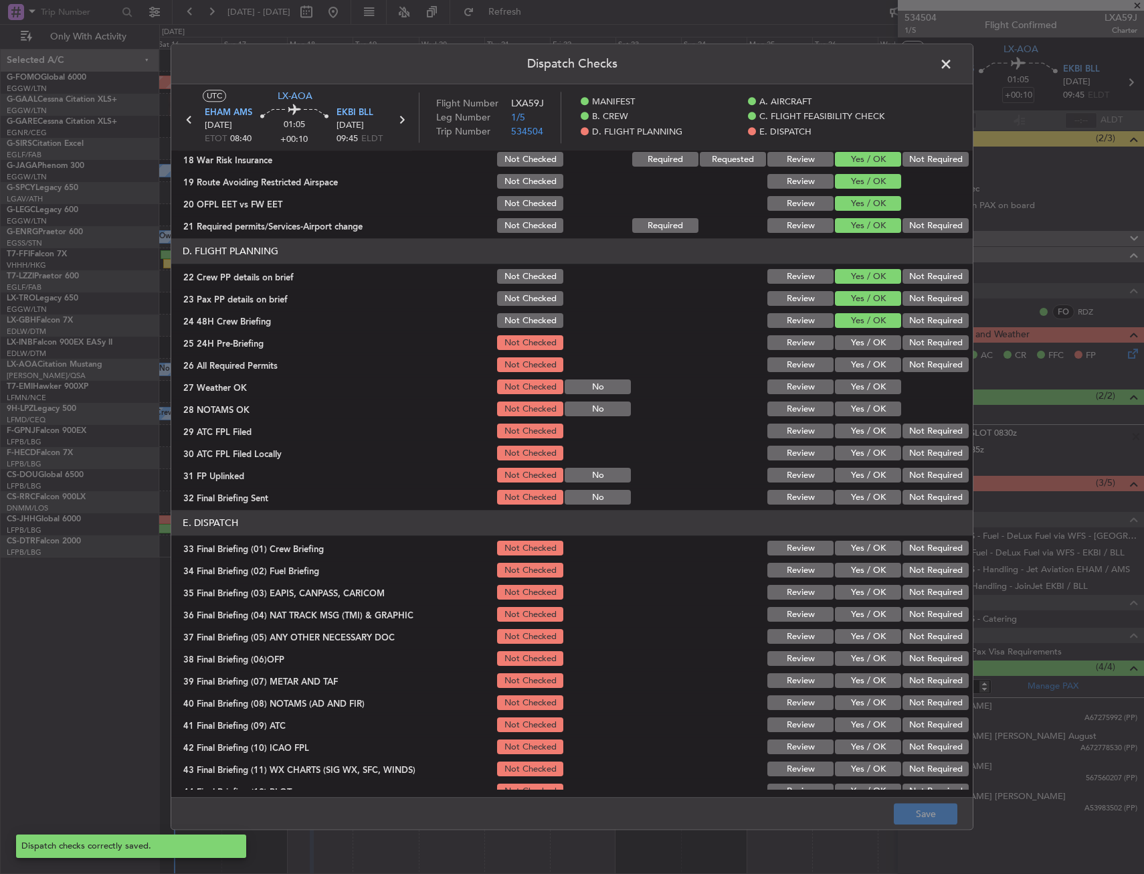
click at [952, 62] on span at bounding box center [952, 67] width 0 height 27
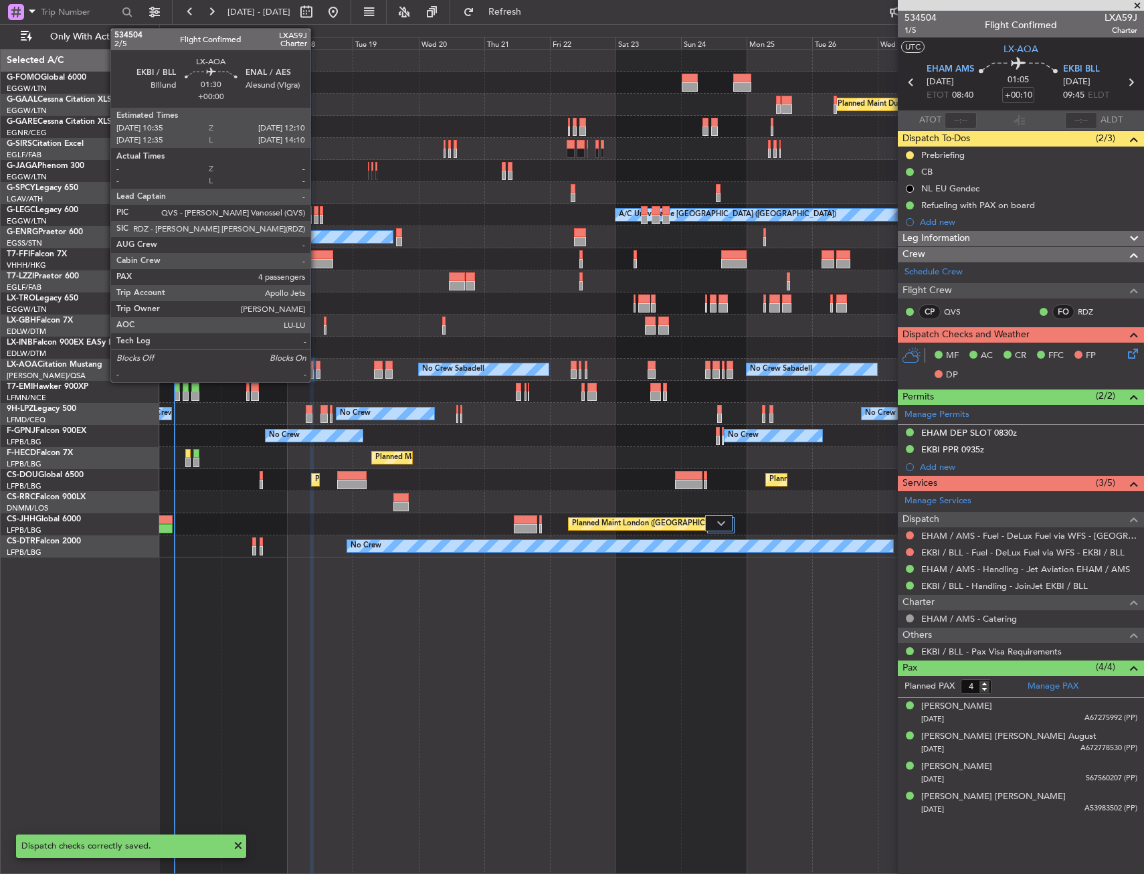
click at [316, 368] on div at bounding box center [318, 365] width 5 height 9
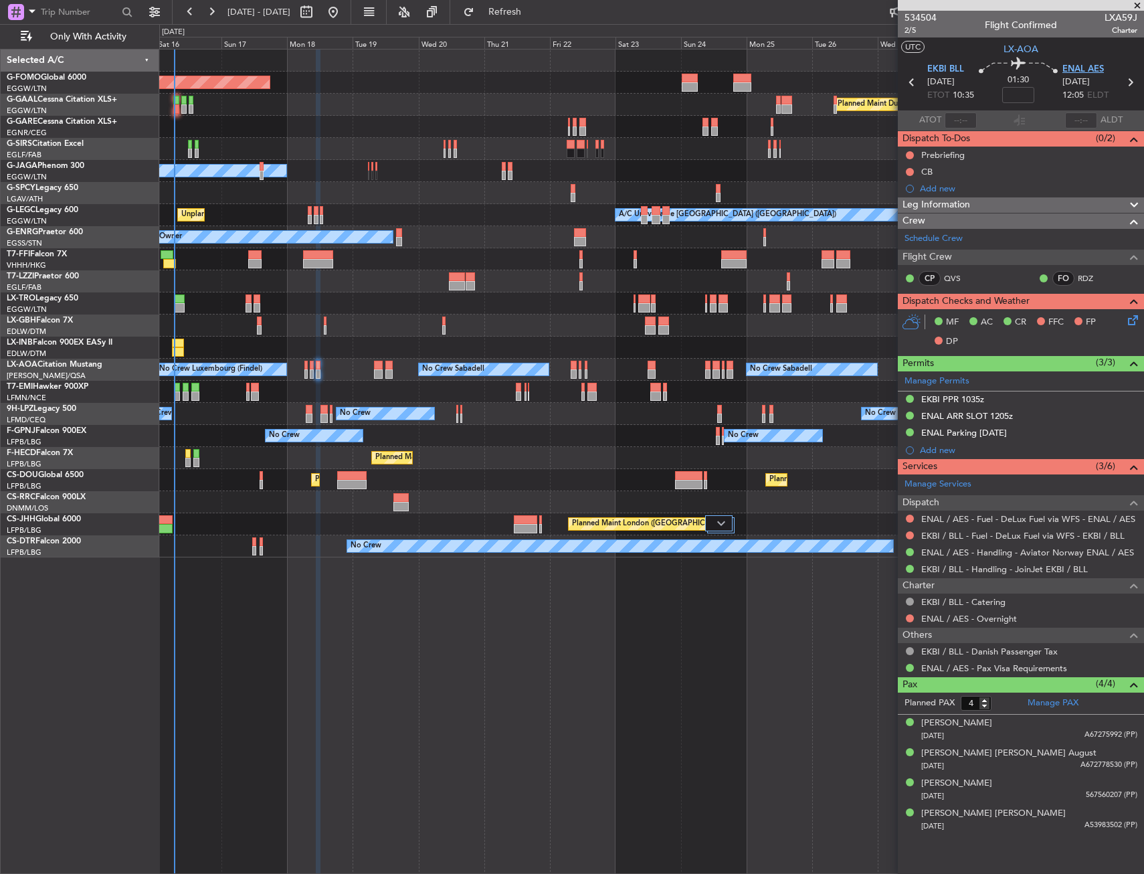
click at [1084, 71] on span "ENAL AES" at bounding box center [1082, 69] width 41 height 13
click at [910, 32] on span "2/5" at bounding box center [920, 30] width 32 height 11
click at [1009, 92] on input at bounding box center [1018, 95] width 32 height 16
click at [983, 51] on section "UTC LX-AOA" at bounding box center [1021, 47] width 246 height 20
type input "+00:10"
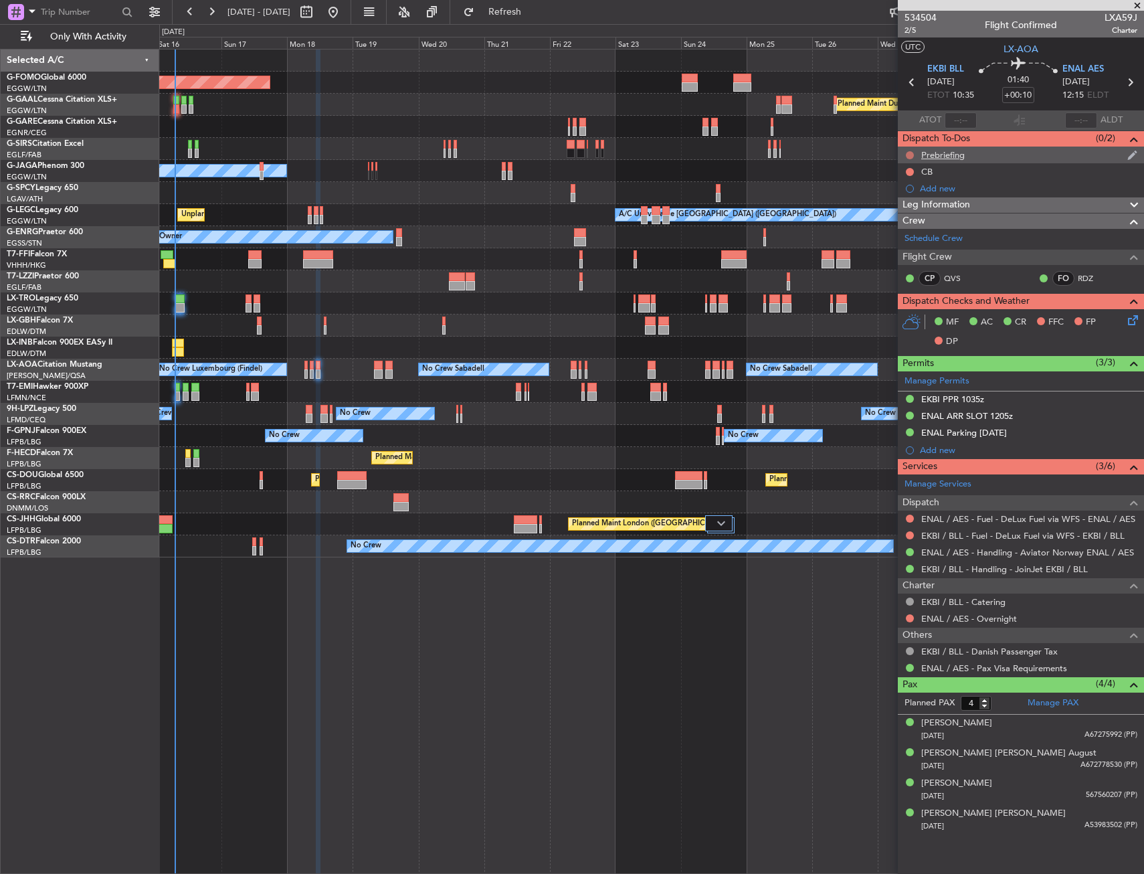
click at [908, 151] on button at bounding box center [910, 155] width 8 height 8
click at [905, 195] on span "In Progress" at bounding box center [916, 193] width 45 height 13
click at [908, 168] on button at bounding box center [910, 172] width 8 height 8
click at [914, 230] on span "Completed" at bounding box center [916, 230] width 44 height 13
click at [1126, 323] on icon at bounding box center [1130, 317] width 11 height 11
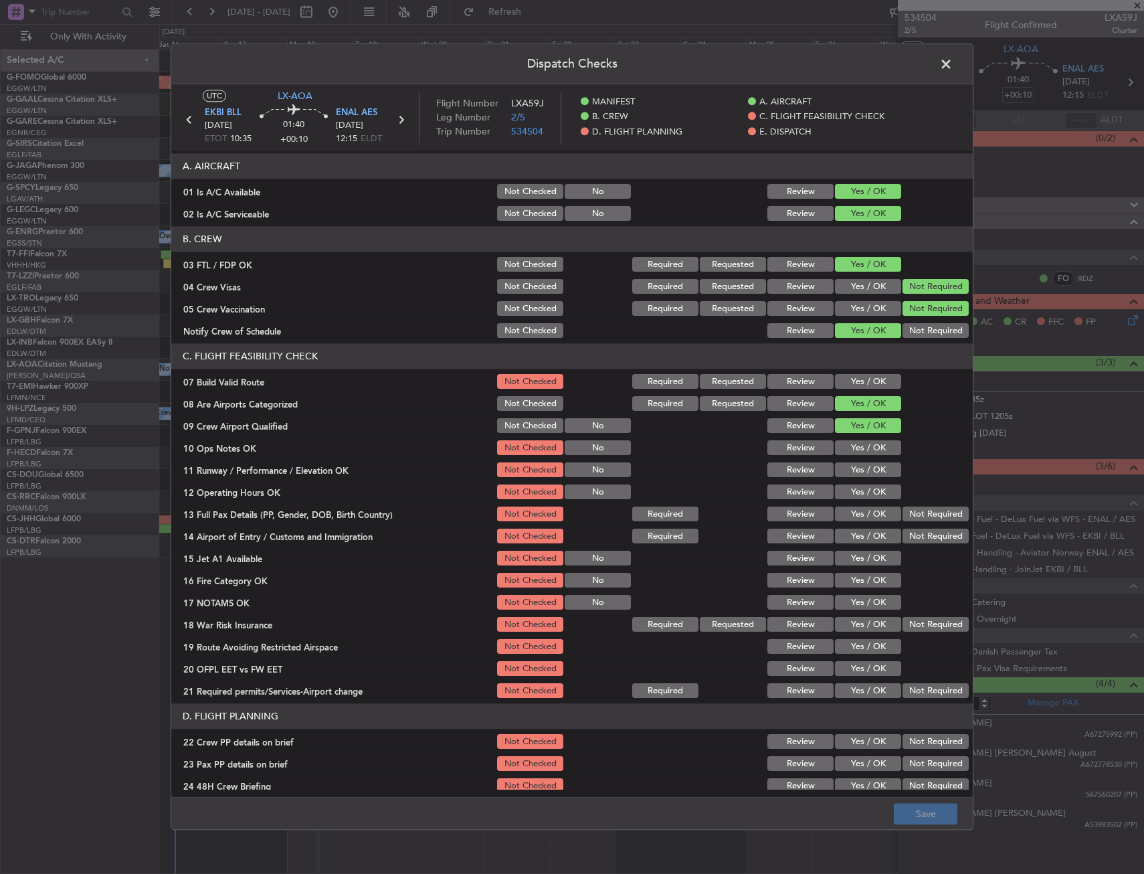
scroll to position [134, 0]
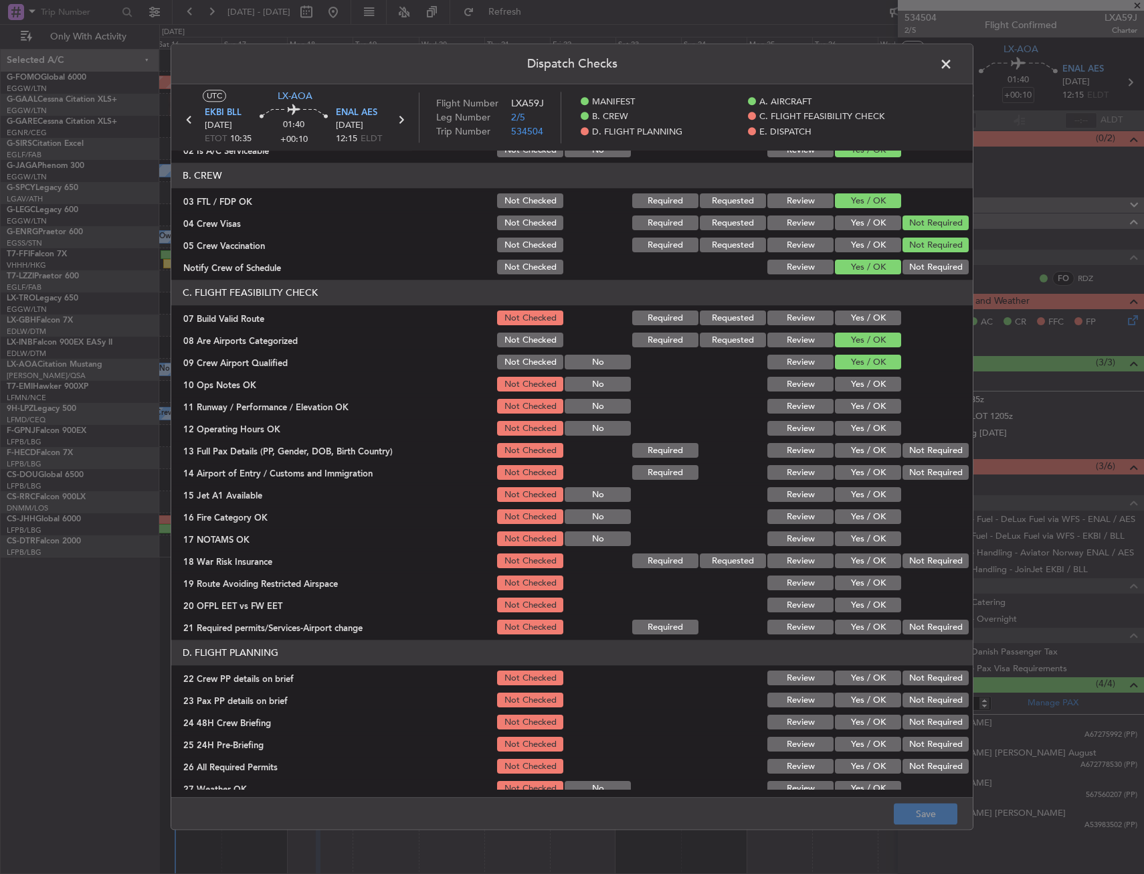
click at [870, 314] on button "Yes / OK" at bounding box center [868, 318] width 66 height 15
click at [866, 390] on button "Yes / OK" at bounding box center [868, 384] width 66 height 15
click at [864, 409] on button "Yes / OK" at bounding box center [868, 406] width 66 height 15
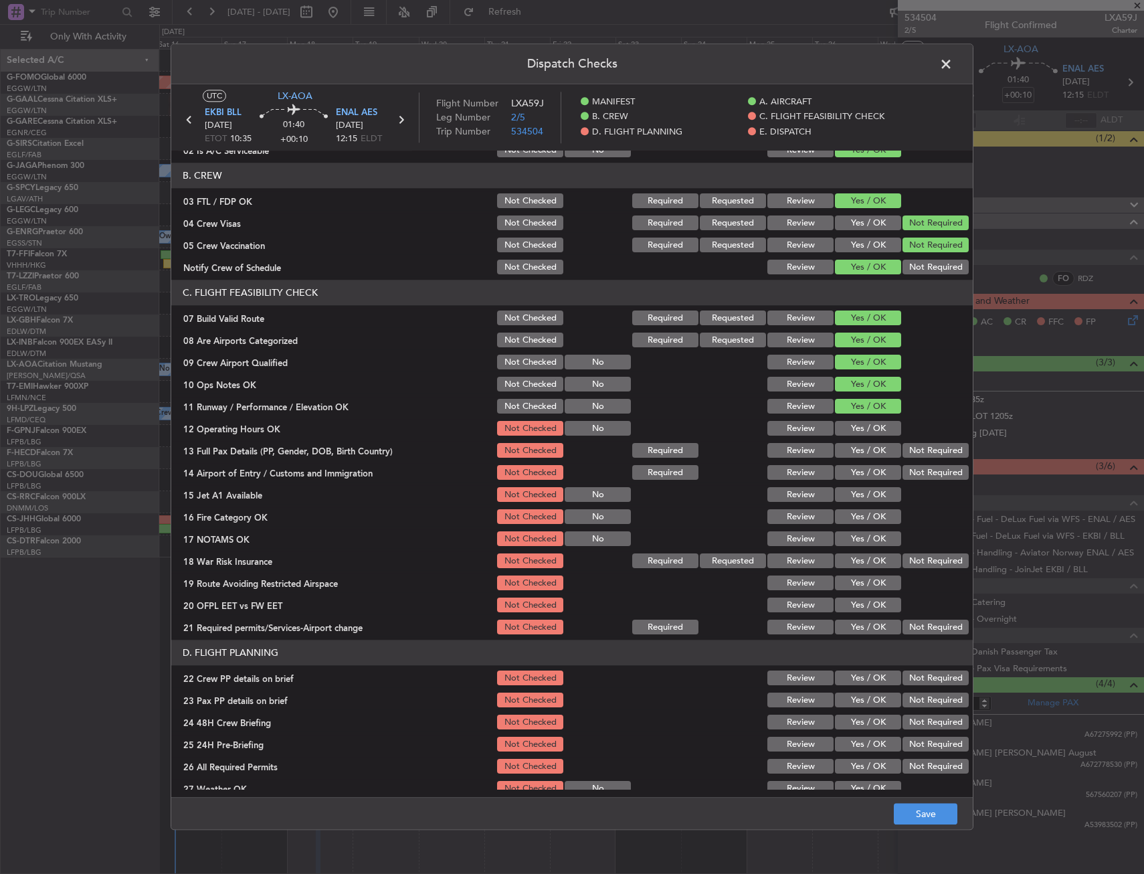
click at [860, 431] on button "Yes / OK" at bounding box center [868, 428] width 66 height 15
click at [859, 447] on button "Yes / OK" at bounding box center [868, 450] width 66 height 15
click at [851, 469] on button "Yes / OK" at bounding box center [868, 473] width 66 height 15
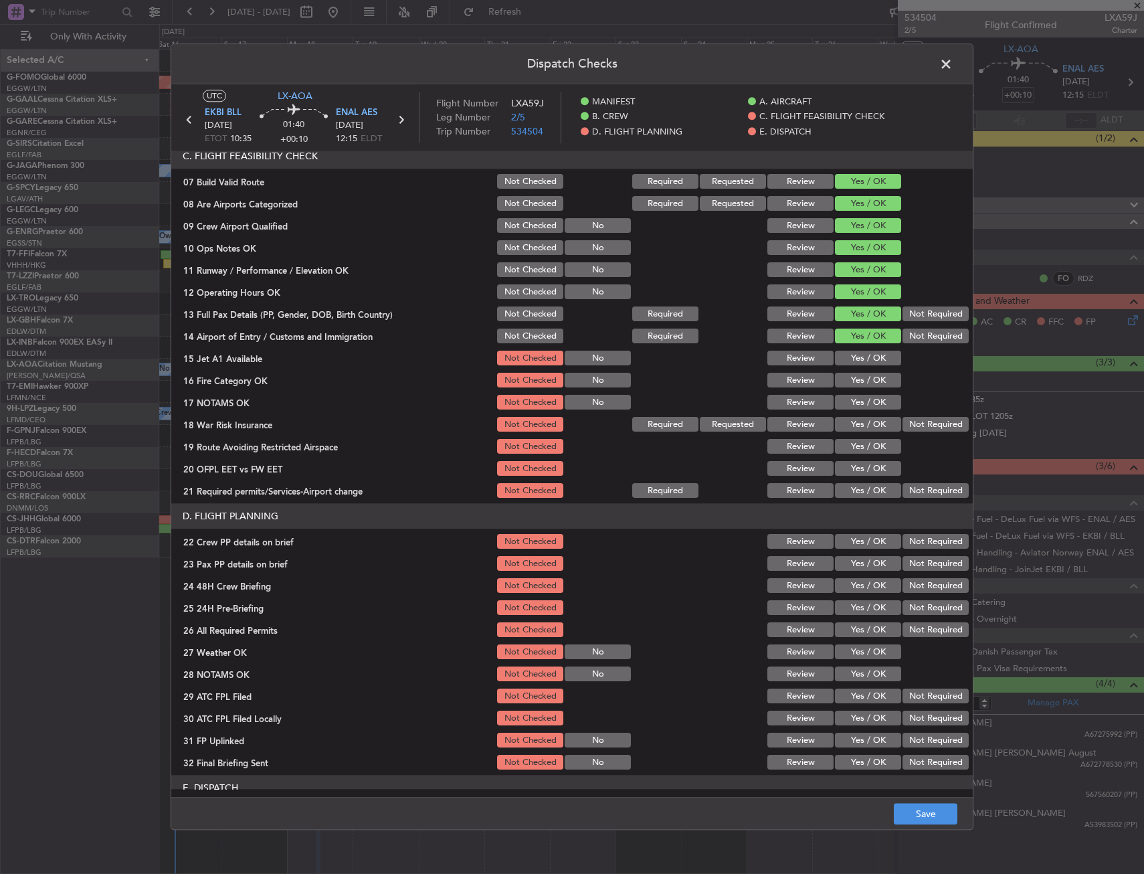
scroll to position [401, 0]
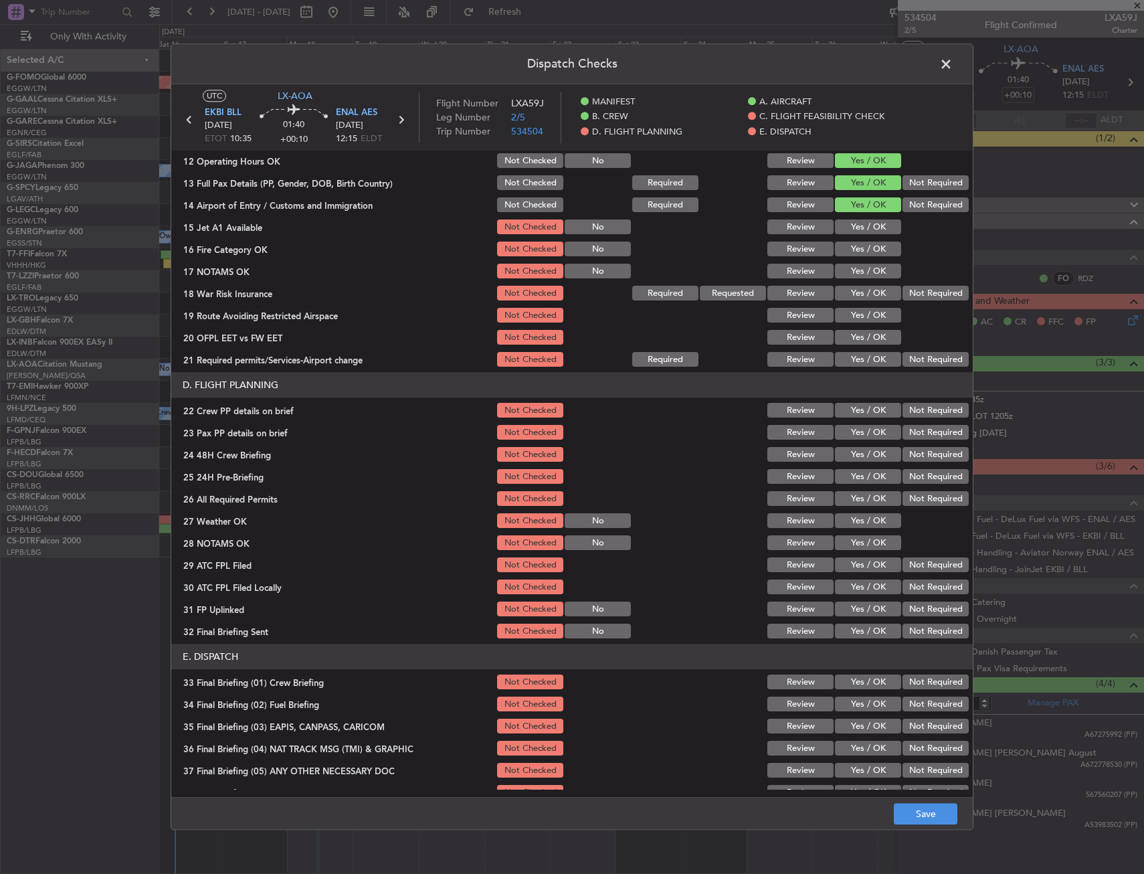
click at [863, 227] on button "Yes / OK" at bounding box center [868, 227] width 66 height 15
click at [864, 244] on button "Yes / OK" at bounding box center [868, 249] width 66 height 15
click at [864, 268] on button "Yes / OK" at bounding box center [868, 271] width 66 height 15
click at [862, 289] on button "Yes / OK" at bounding box center [868, 293] width 66 height 15
click at [860, 312] on button "Yes / OK" at bounding box center [868, 315] width 66 height 15
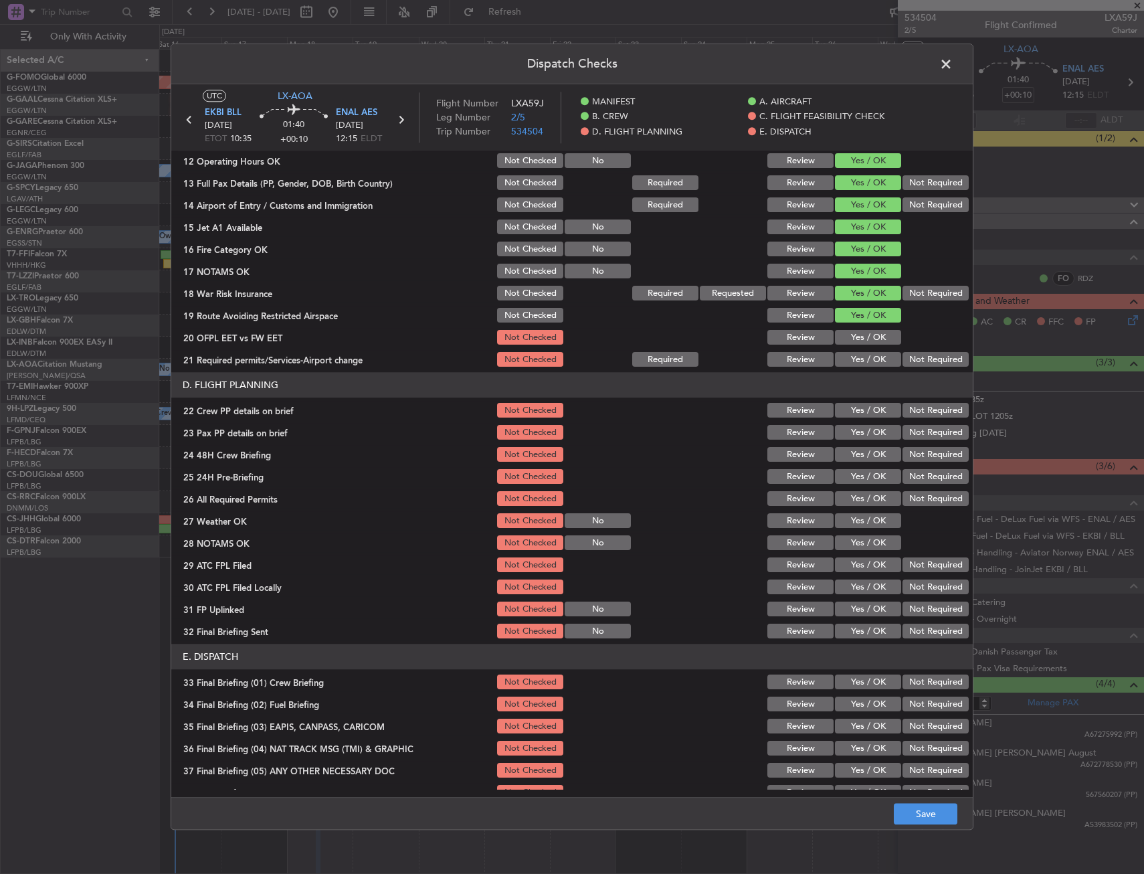
click at [858, 338] on button "Yes / OK" at bounding box center [868, 337] width 66 height 15
click at [857, 354] on button "Yes / OK" at bounding box center [868, 359] width 66 height 15
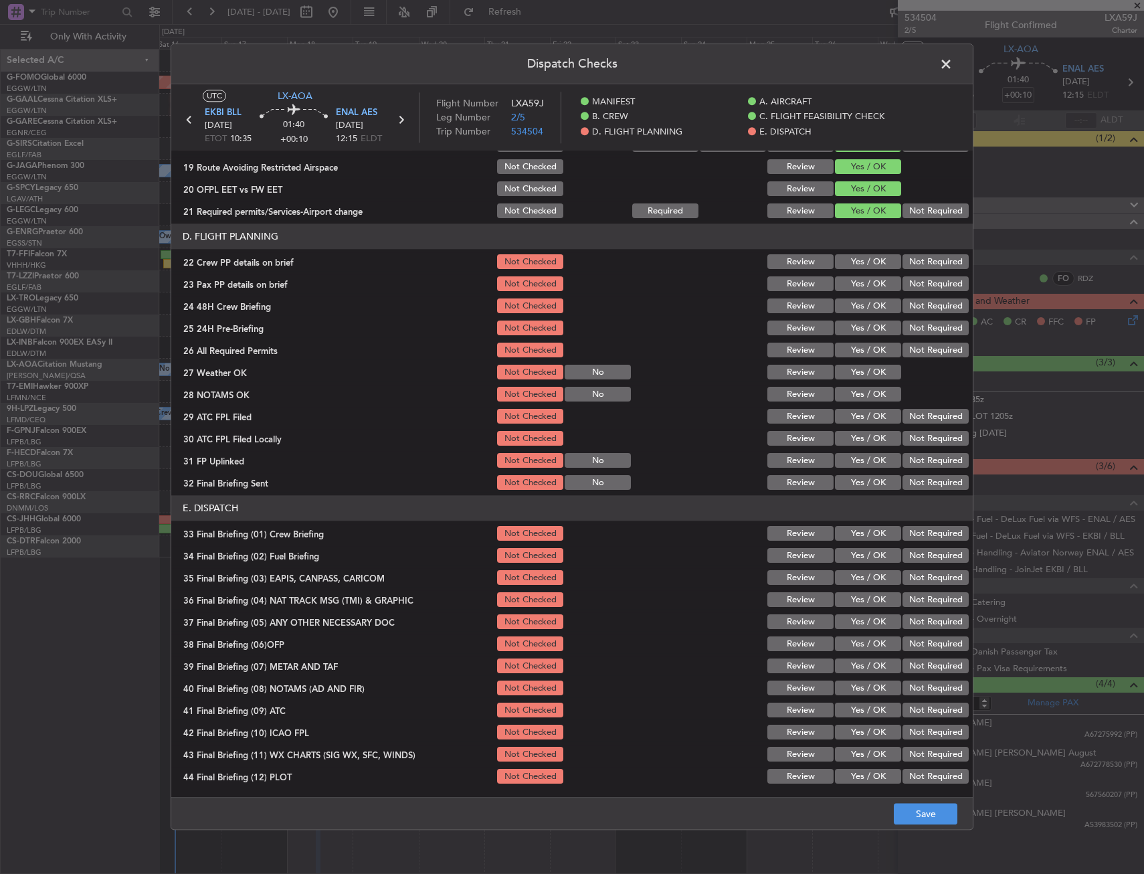
click at [879, 262] on button "Yes / OK" at bounding box center [868, 262] width 66 height 15
click at [868, 294] on section "D. FLIGHT PLANNING 22 Crew PP details on brief Not Checked Review Yes / OK Not …" at bounding box center [571, 358] width 801 height 268
click at [870, 282] on button "Yes / OK" at bounding box center [868, 284] width 66 height 15
click at [869, 301] on button "Yes / OK" at bounding box center [868, 306] width 66 height 15
click at [918, 805] on button "Save" at bounding box center [926, 813] width 64 height 21
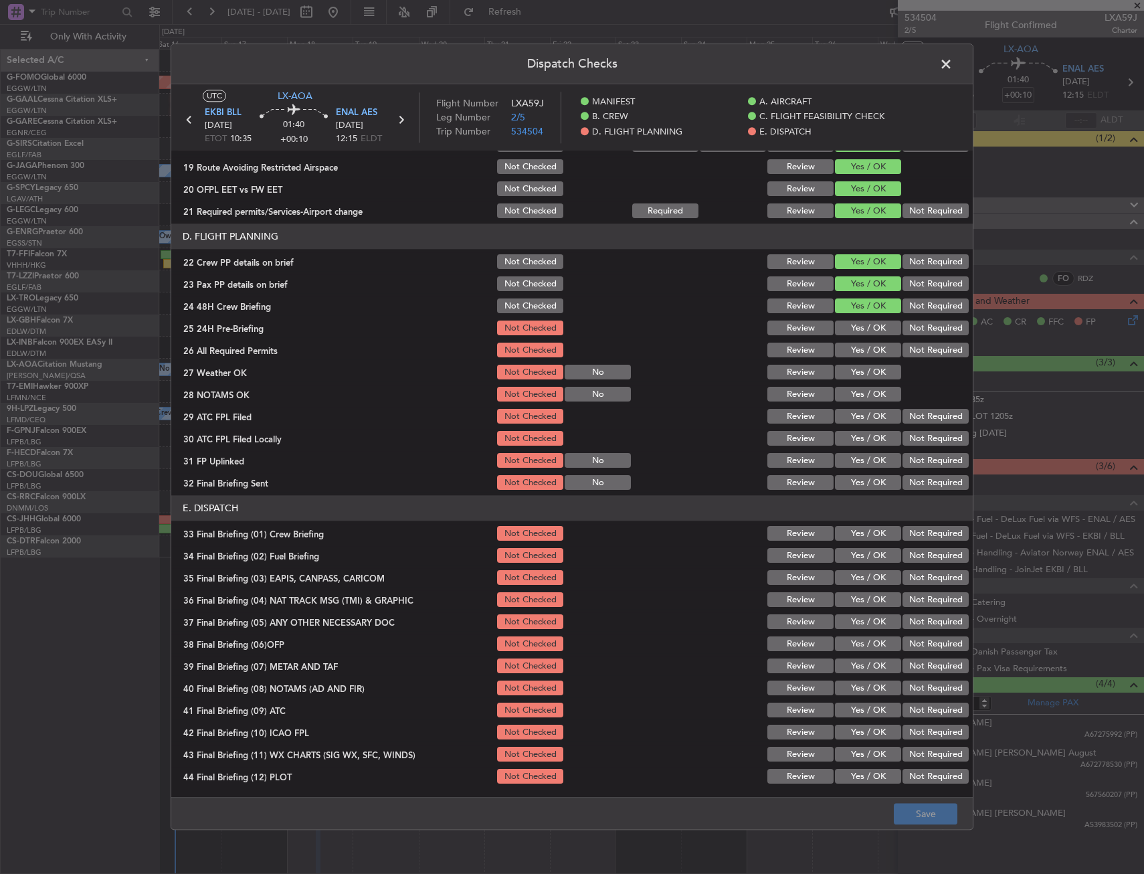
click at [952, 58] on span at bounding box center [952, 67] width 0 height 27
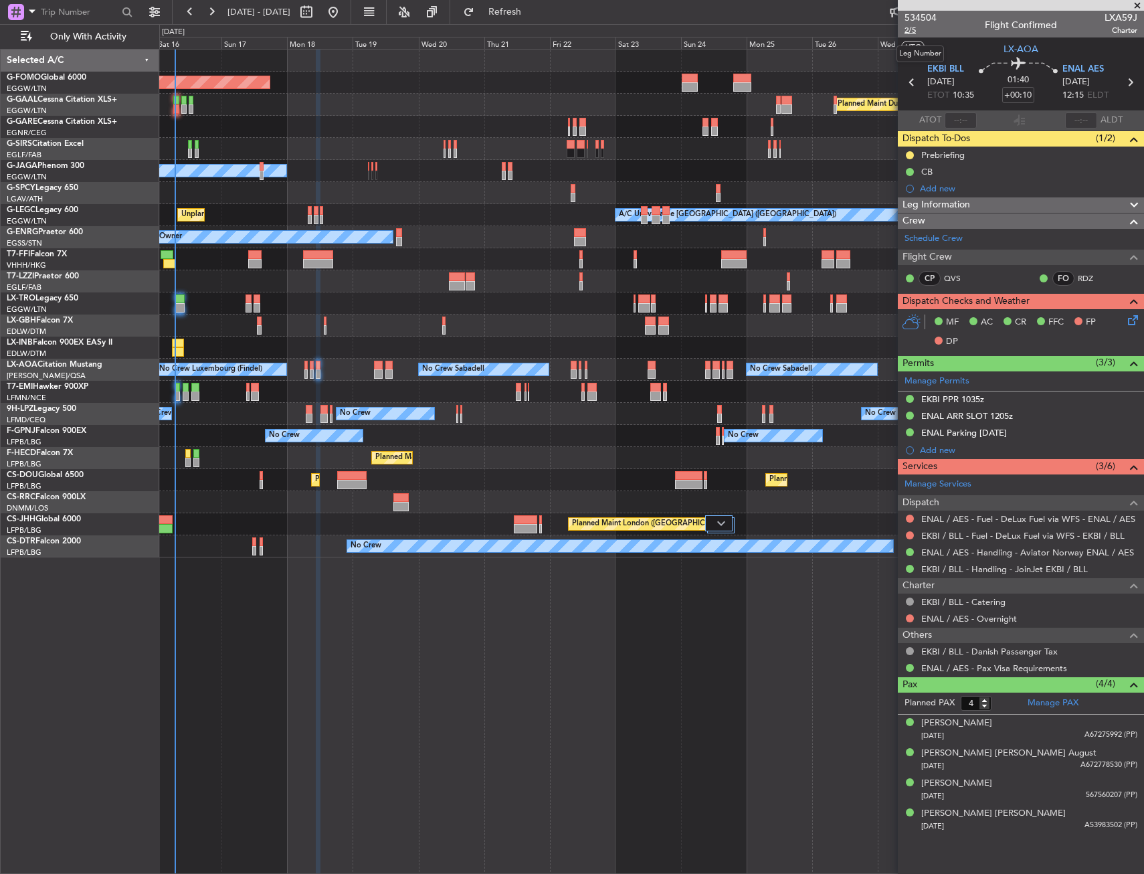
click at [912, 28] on span "2/5" at bounding box center [920, 30] width 32 height 11
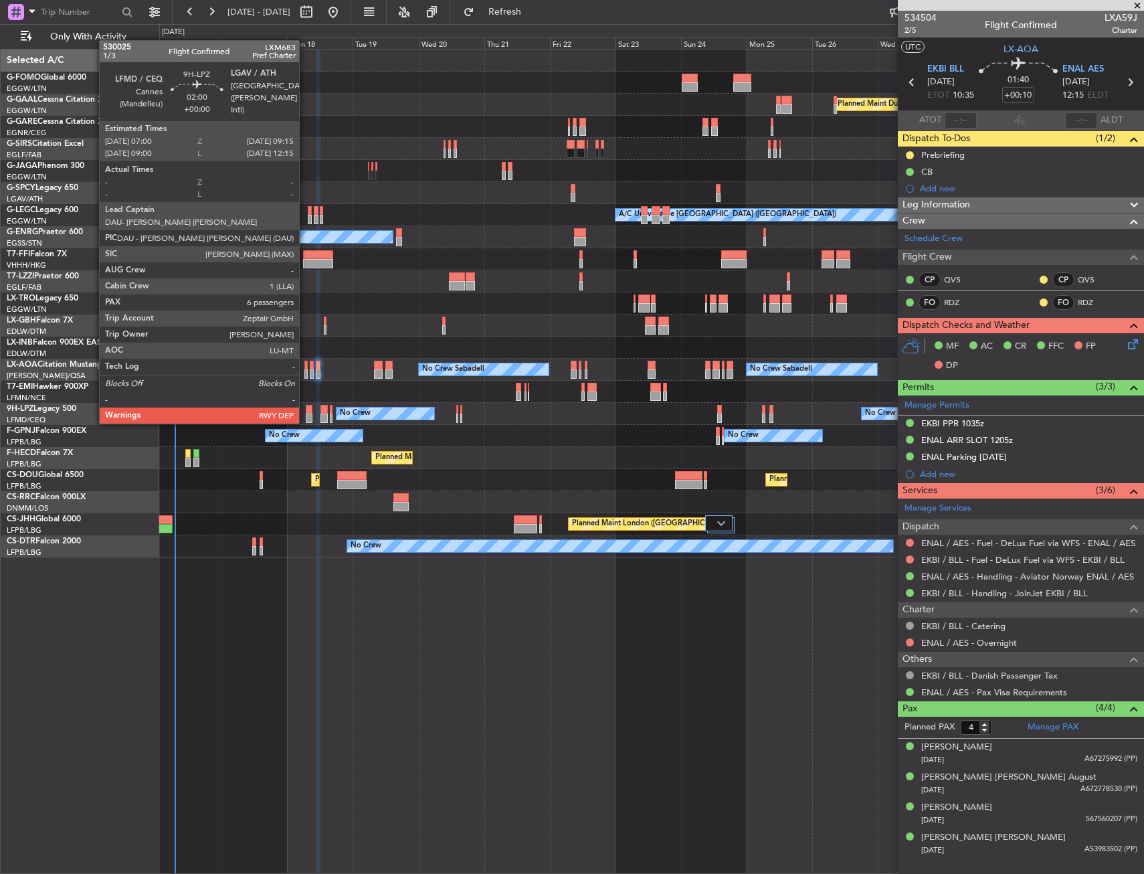
click at [306, 410] on div at bounding box center [309, 409] width 7 height 9
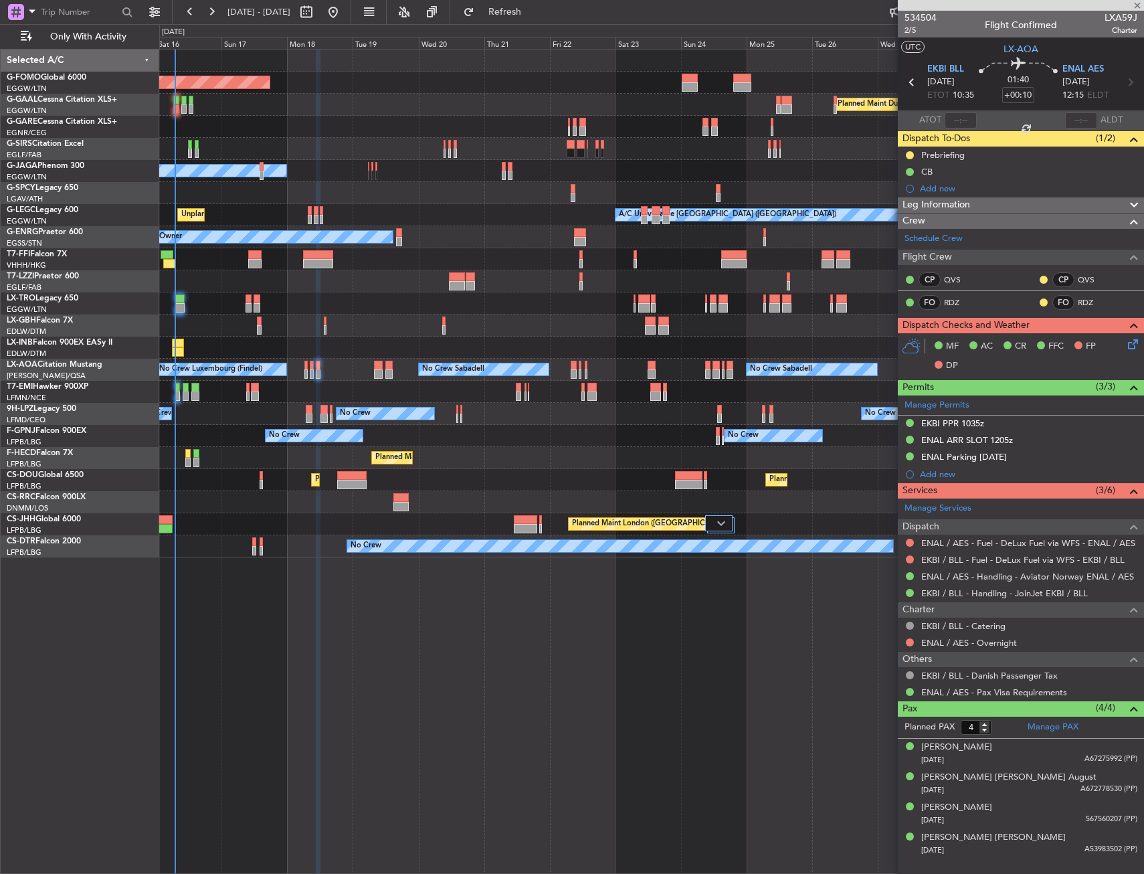
type input "6"
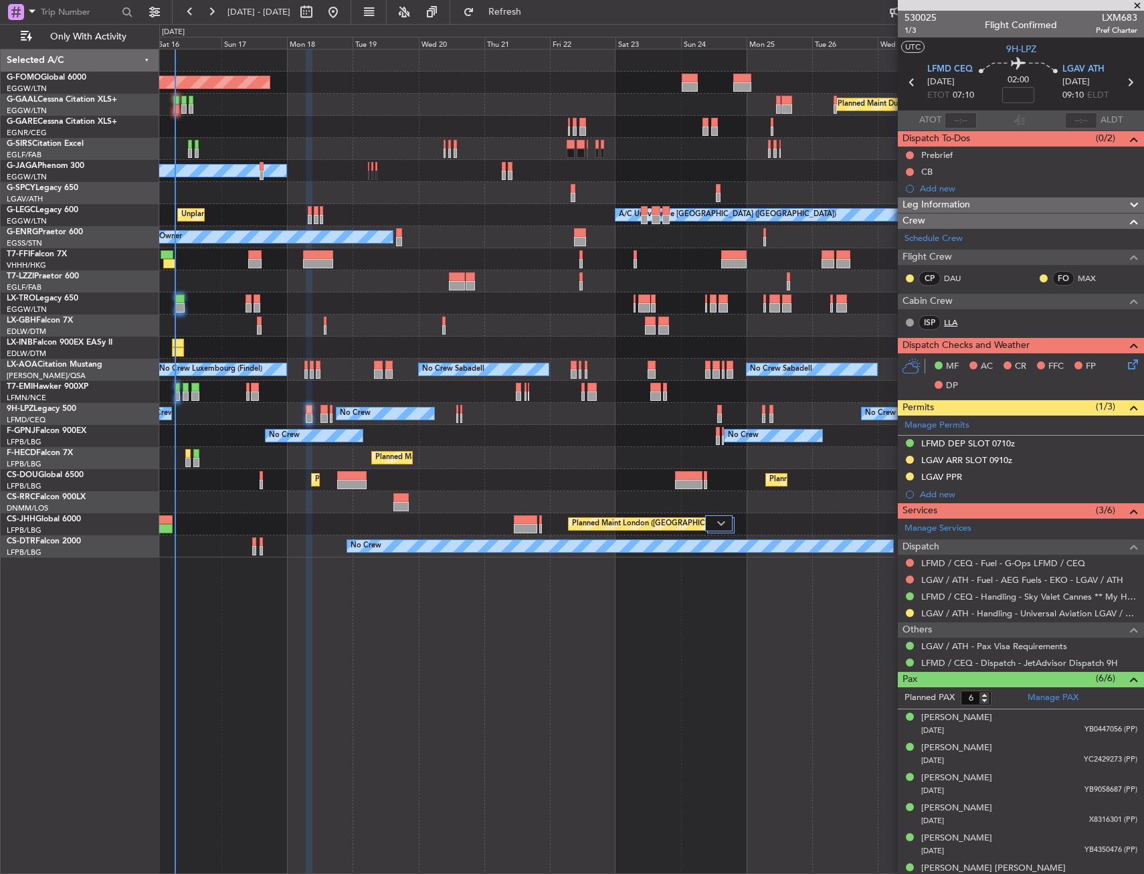
click at [946, 322] on link "LLA" at bounding box center [959, 322] width 30 height 12
click at [912, 31] on span "1/3" at bounding box center [920, 30] width 32 height 11
click at [1002, 96] on input at bounding box center [1018, 95] width 32 height 16
click at [993, 47] on section "UTC 9H-LPZ" at bounding box center [1021, 47] width 246 height 20
type input "+00:05"
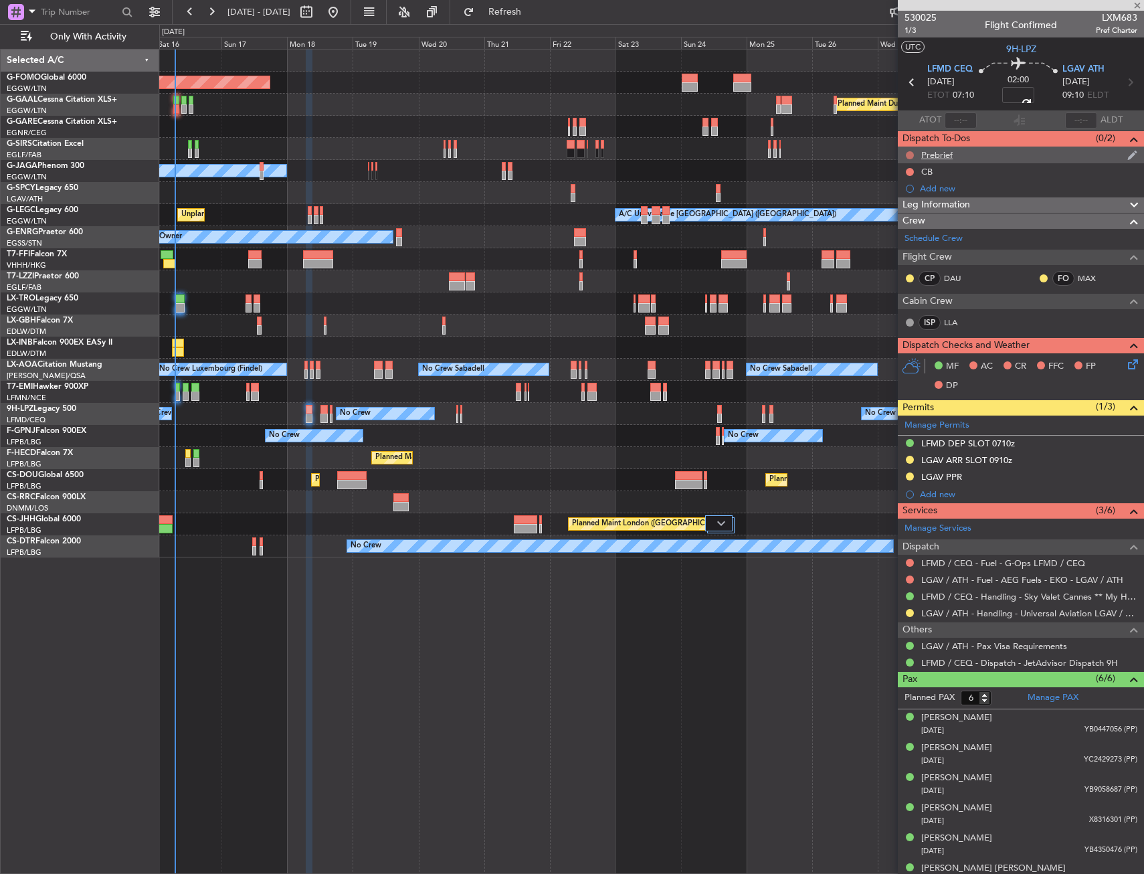
click at [907, 153] on button at bounding box center [910, 155] width 8 height 8
click at [907, 195] on span "In Progress" at bounding box center [916, 193] width 45 height 13
click at [910, 169] on button at bounding box center [910, 172] width 8 height 8
click at [910, 231] on span "Completed" at bounding box center [916, 230] width 44 height 13
click at [1126, 367] on icon at bounding box center [1130, 362] width 11 height 11
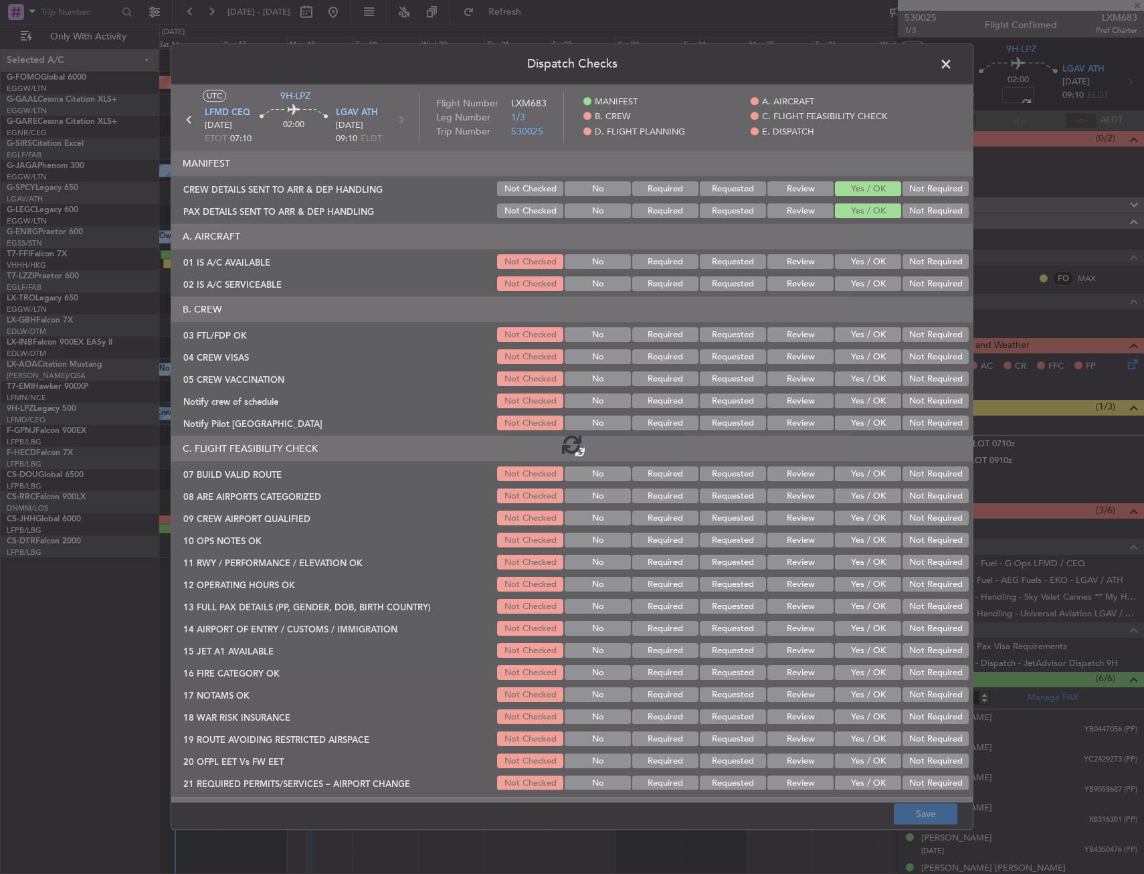
type input "+00:05"
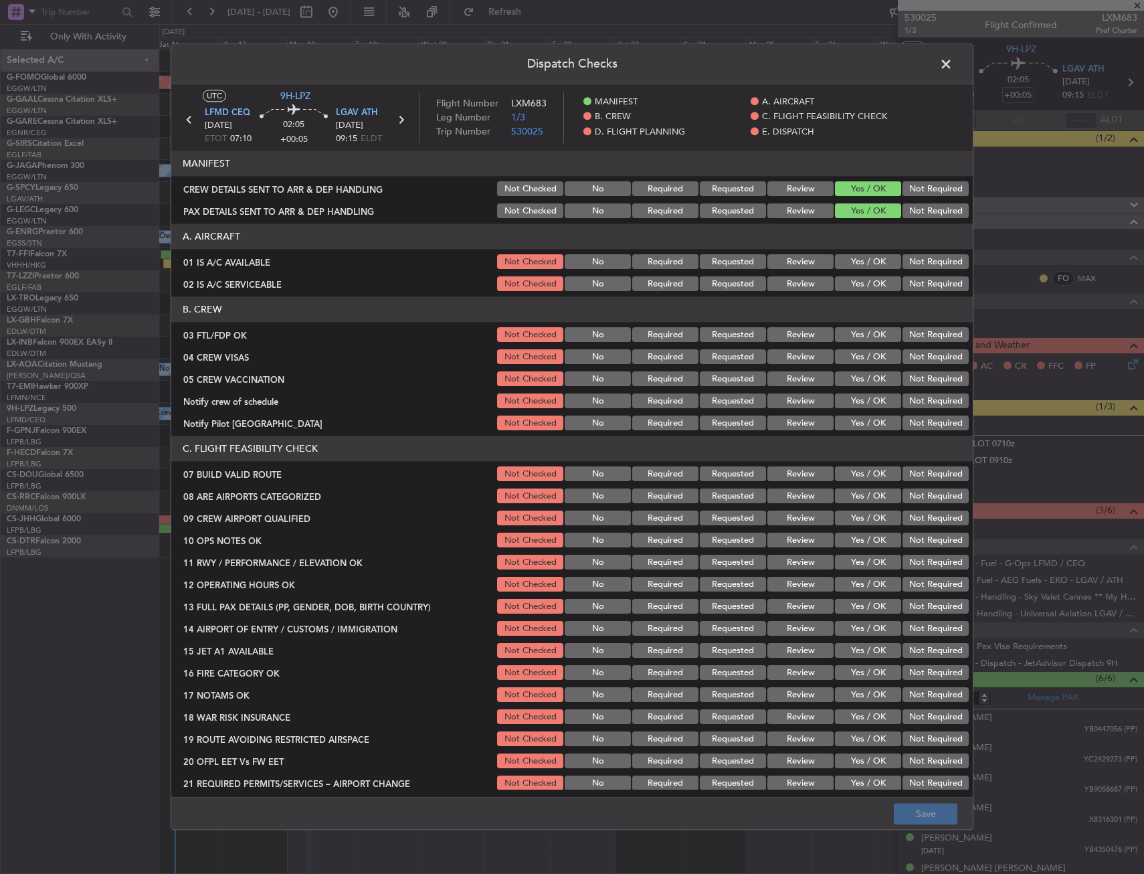
click at [864, 265] on button "Yes / OK" at bounding box center [868, 262] width 66 height 15
click at [866, 286] on button "Yes / OK" at bounding box center [868, 284] width 66 height 15
click at [869, 336] on button "Yes / OK" at bounding box center [868, 335] width 66 height 15
click at [915, 359] on button "Not Required" at bounding box center [935, 357] width 66 height 15
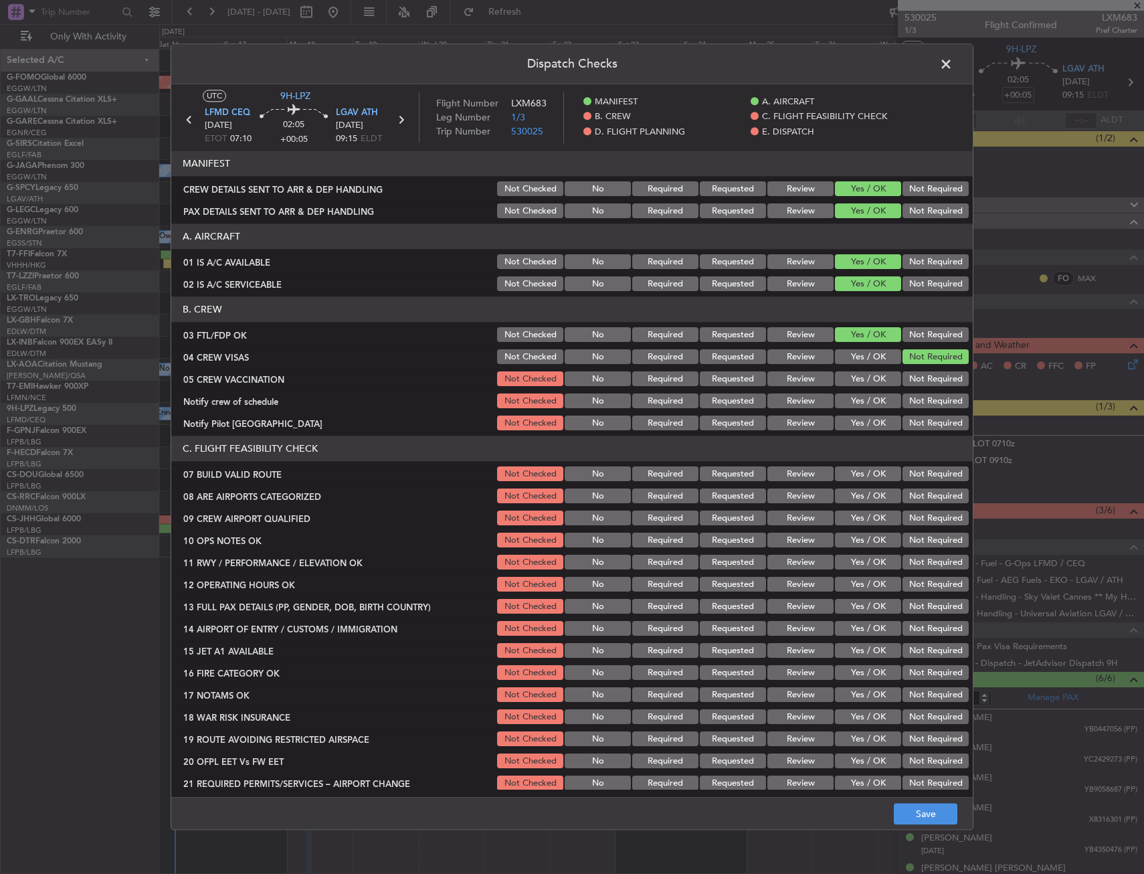
click at [916, 386] on button "Not Required" at bounding box center [935, 379] width 66 height 15
click at [908, 402] on button "Not Required" at bounding box center [935, 401] width 66 height 15
click at [875, 404] on button "Yes / OK" at bounding box center [868, 401] width 66 height 15
click at [864, 427] on button "Yes / OK" at bounding box center [868, 423] width 66 height 15
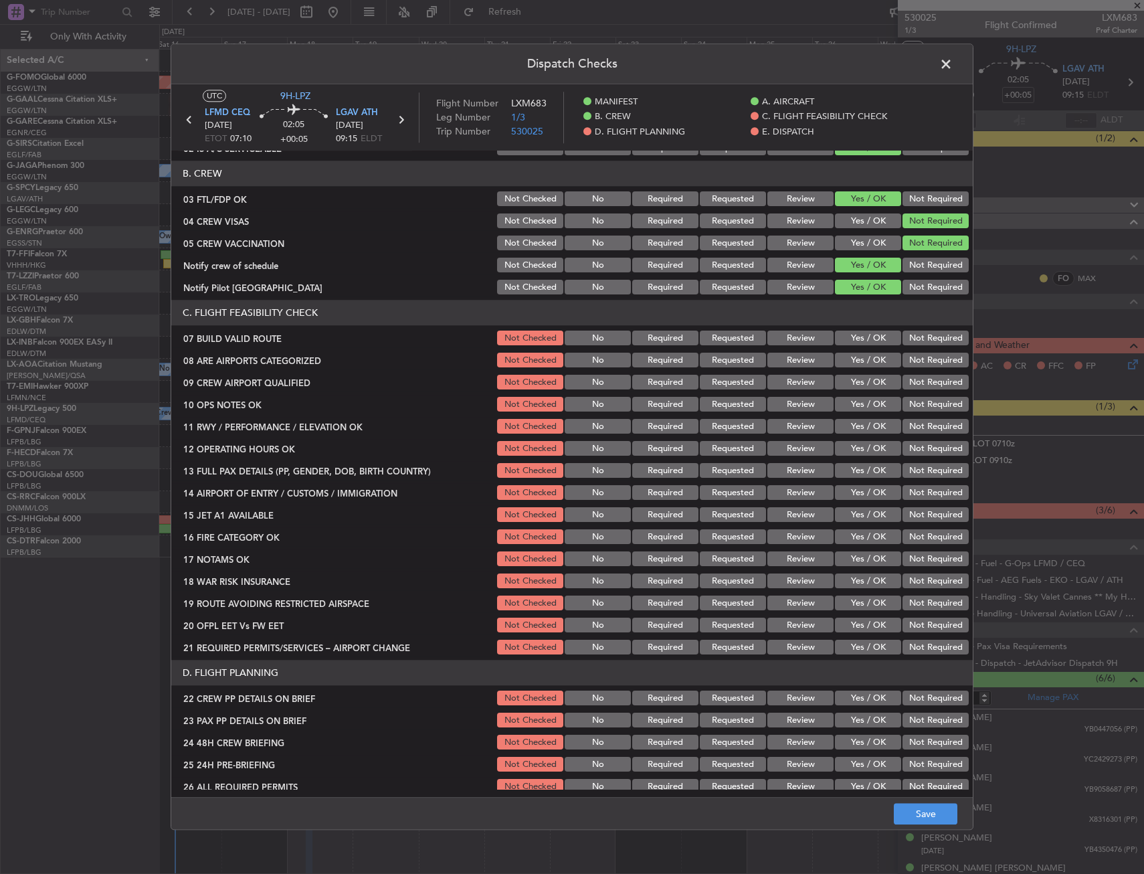
scroll to position [201, 0]
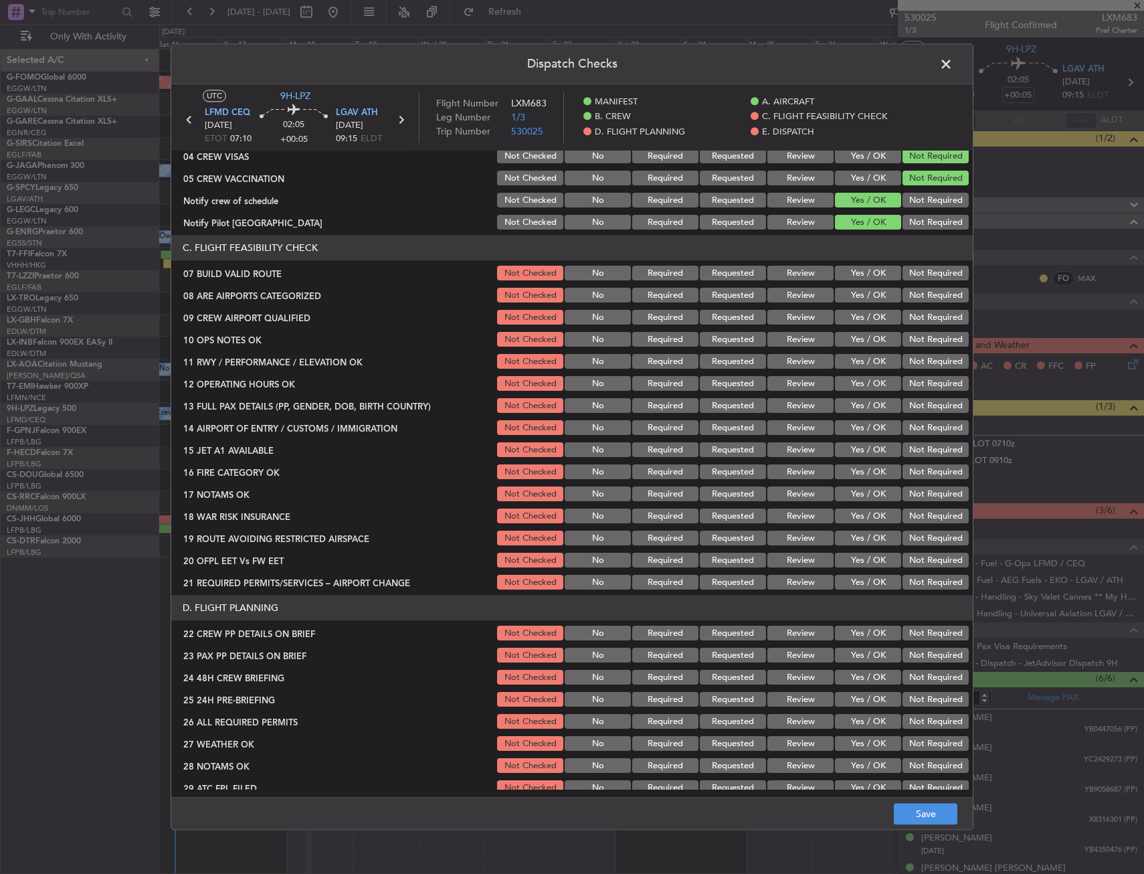
click at [850, 274] on button "Yes / OK" at bounding box center [868, 273] width 66 height 15
click at [849, 294] on button "Yes / OK" at bounding box center [868, 295] width 66 height 15
click at [851, 314] on button "Yes / OK" at bounding box center [868, 317] width 66 height 15
click at [851, 325] on div "Yes / OK" at bounding box center [867, 317] width 68 height 19
click at [851, 343] on button "Yes / OK" at bounding box center [868, 339] width 66 height 15
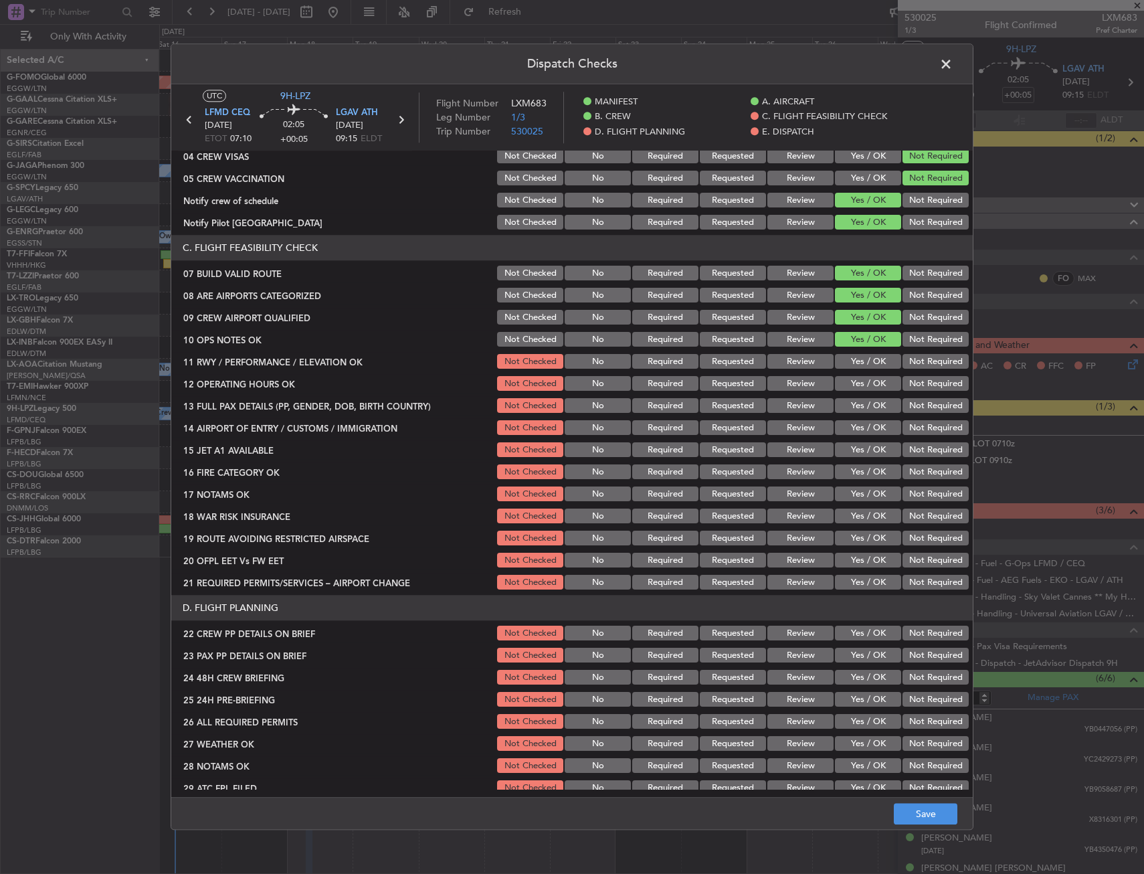
click at [850, 361] on button "Yes / OK" at bounding box center [868, 362] width 66 height 15
drag, startPoint x: 853, startPoint y: 381, endPoint x: 857, endPoint y: 400, distance: 19.0
click at [853, 383] on button "Yes / OK" at bounding box center [868, 384] width 66 height 15
click at [857, 407] on button "Yes / OK" at bounding box center [868, 406] width 66 height 15
click at [853, 428] on button "Yes / OK" at bounding box center [868, 428] width 66 height 15
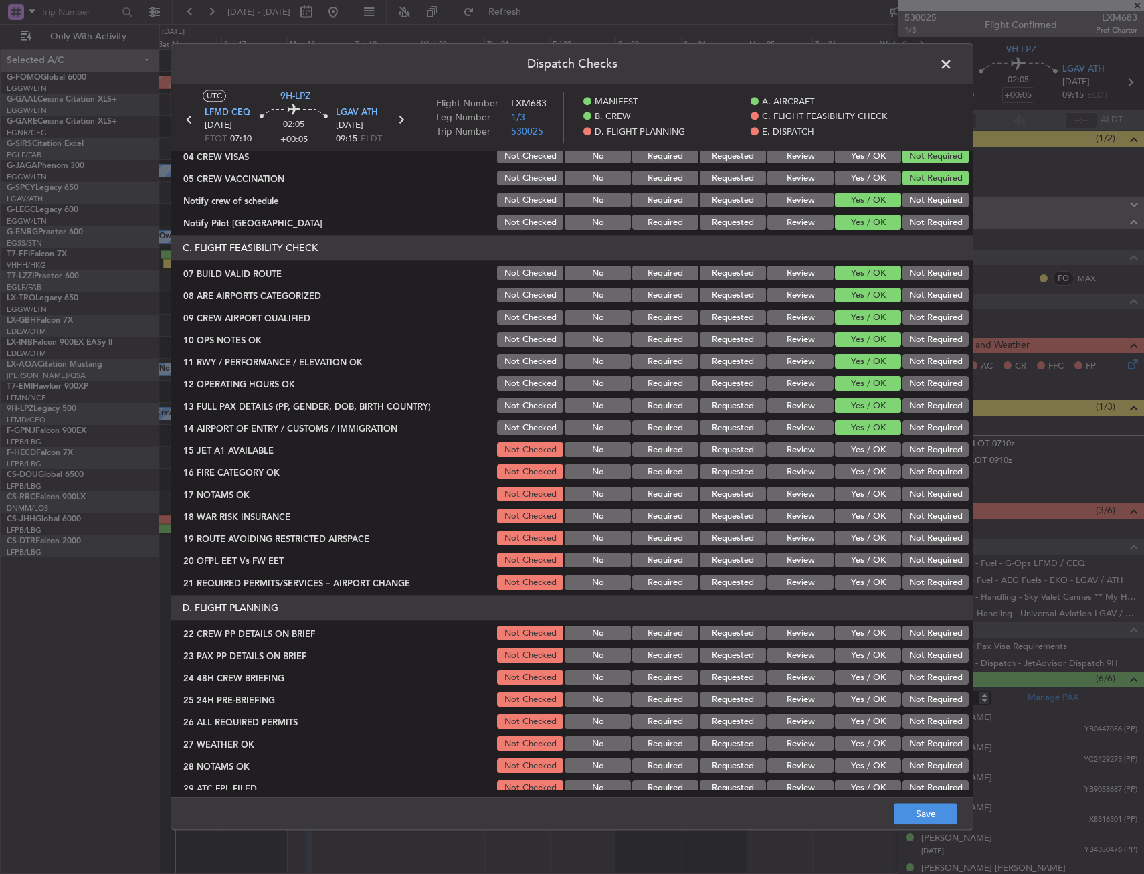
click at [854, 452] on button "Yes / OK" at bounding box center [868, 450] width 66 height 15
click at [854, 478] on button "Yes / OK" at bounding box center [868, 472] width 66 height 15
click at [847, 499] on button "Yes / OK" at bounding box center [868, 494] width 66 height 15
drag, startPoint x: 849, startPoint y: 517, endPoint x: 851, endPoint y: 535, distance: 18.1
click at [849, 518] on button "Yes / OK" at bounding box center [868, 516] width 66 height 15
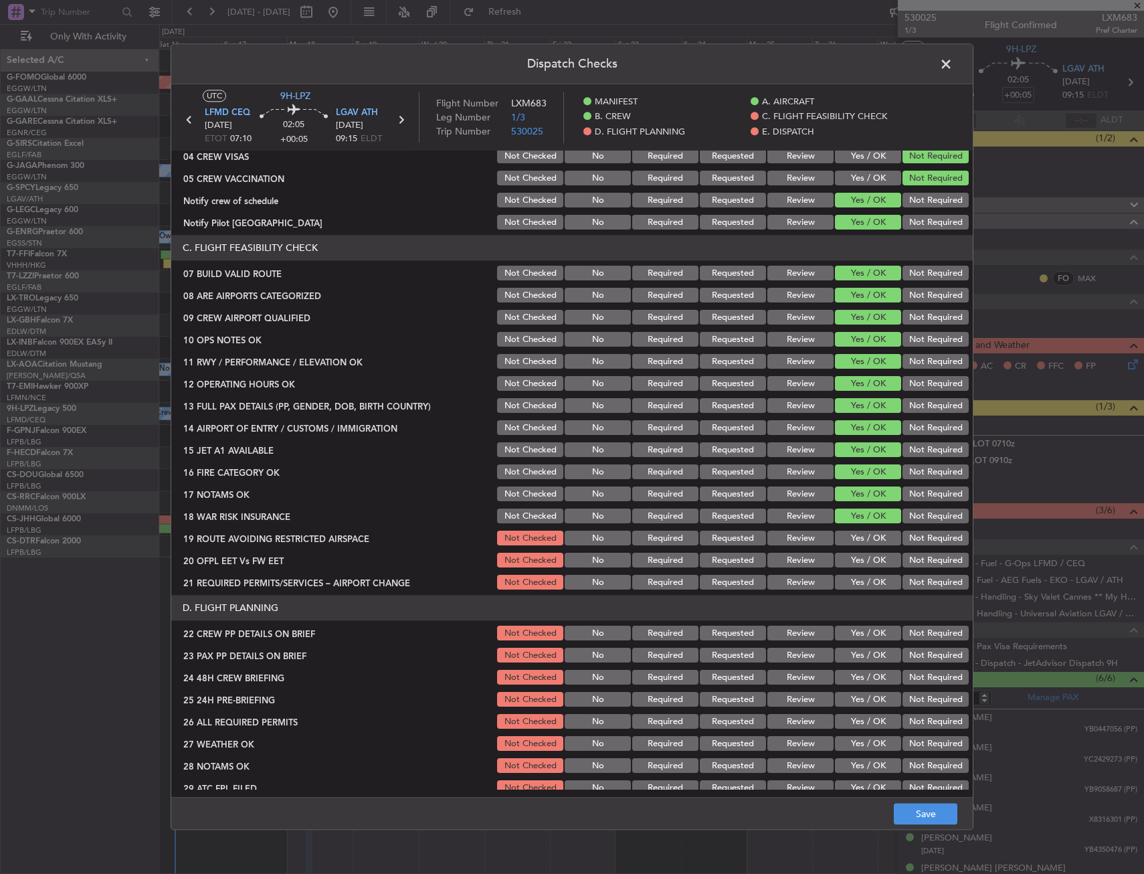
click at [851, 538] on button "Yes / OK" at bounding box center [868, 538] width 66 height 15
click at [850, 556] on button "Yes / OK" at bounding box center [868, 560] width 66 height 15
click at [845, 581] on button "Yes / OK" at bounding box center [868, 582] width 66 height 15
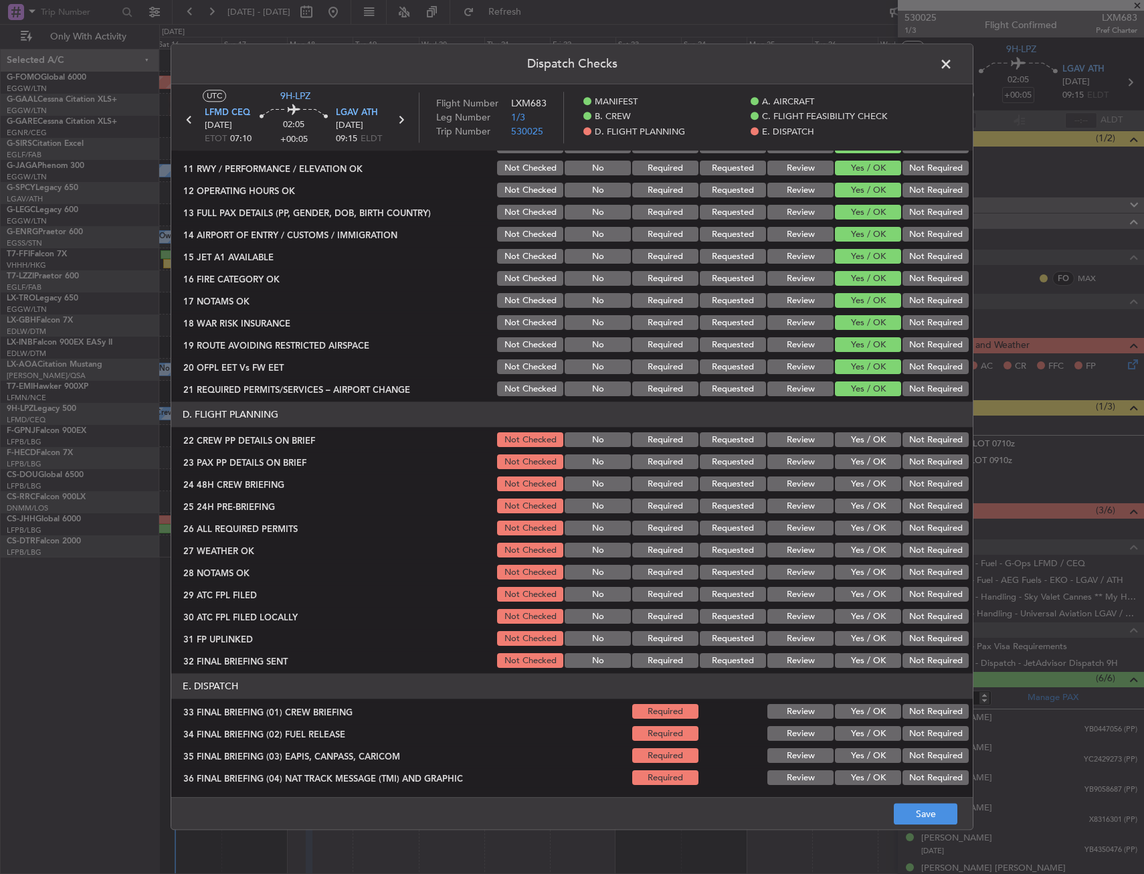
scroll to position [401, 0]
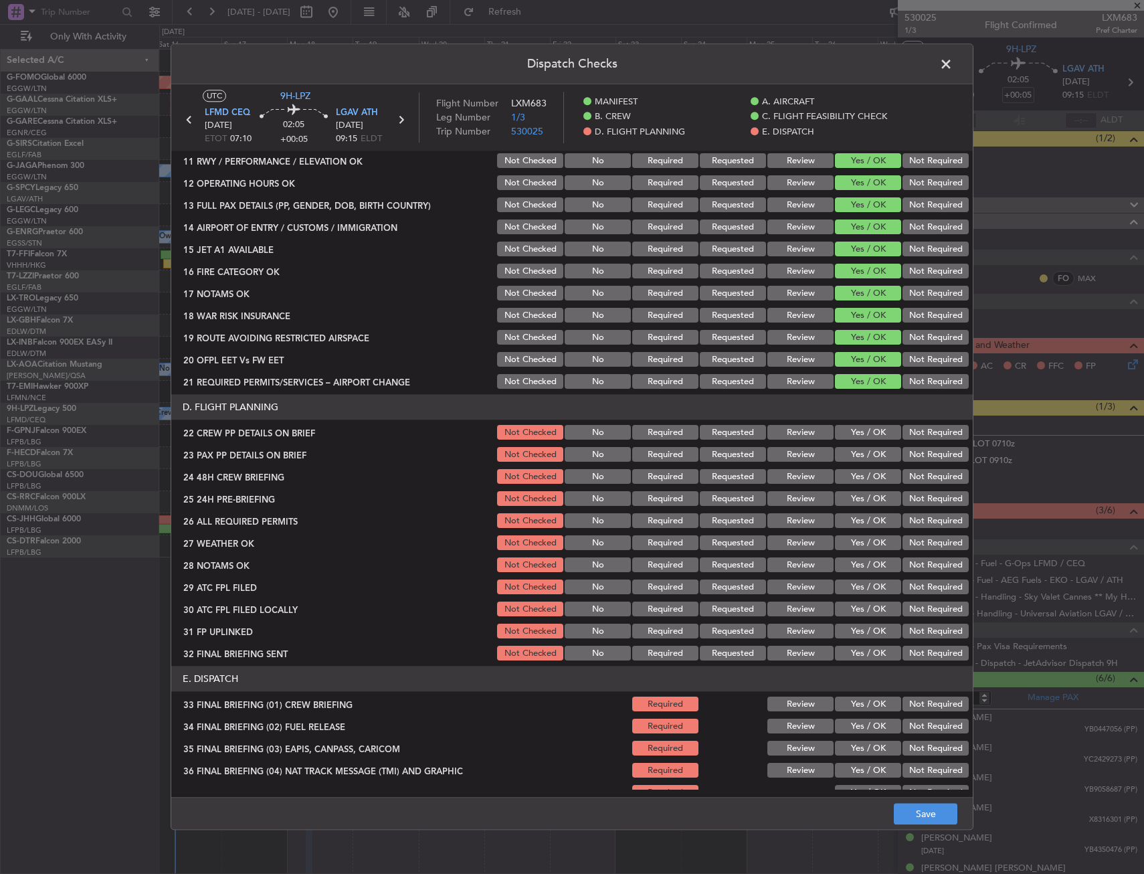
click at [843, 431] on button "Yes / OK" at bounding box center [868, 432] width 66 height 15
drag, startPoint x: 846, startPoint y: 451, endPoint x: 846, endPoint y: 472, distance: 20.7
click at [846, 452] on button "Yes / OK" at bounding box center [868, 454] width 66 height 15
click at [846, 473] on button "Yes / OK" at bounding box center [868, 477] width 66 height 15
click at [923, 809] on button "Save" at bounding box center [926, 813] width 64 height 21
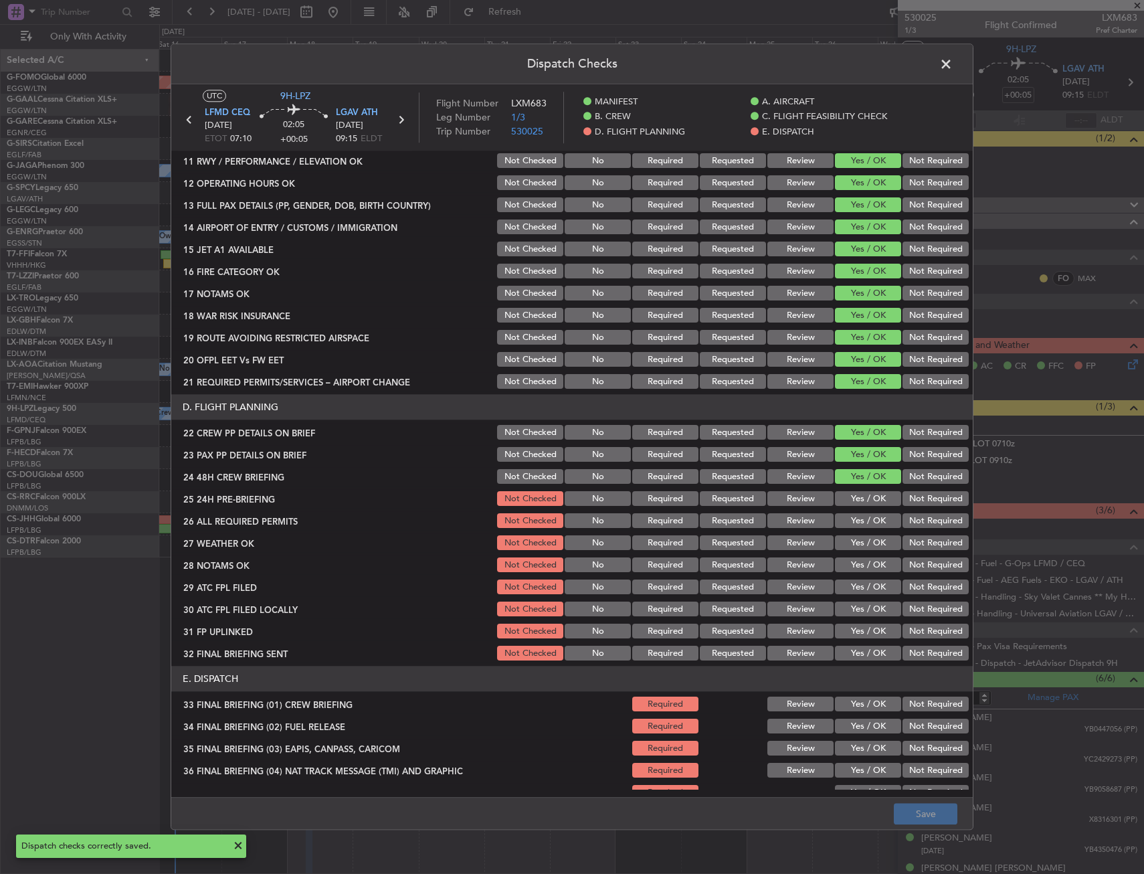
click at [952, 68] on span at bounding box center [952, 67] width 0 height 27
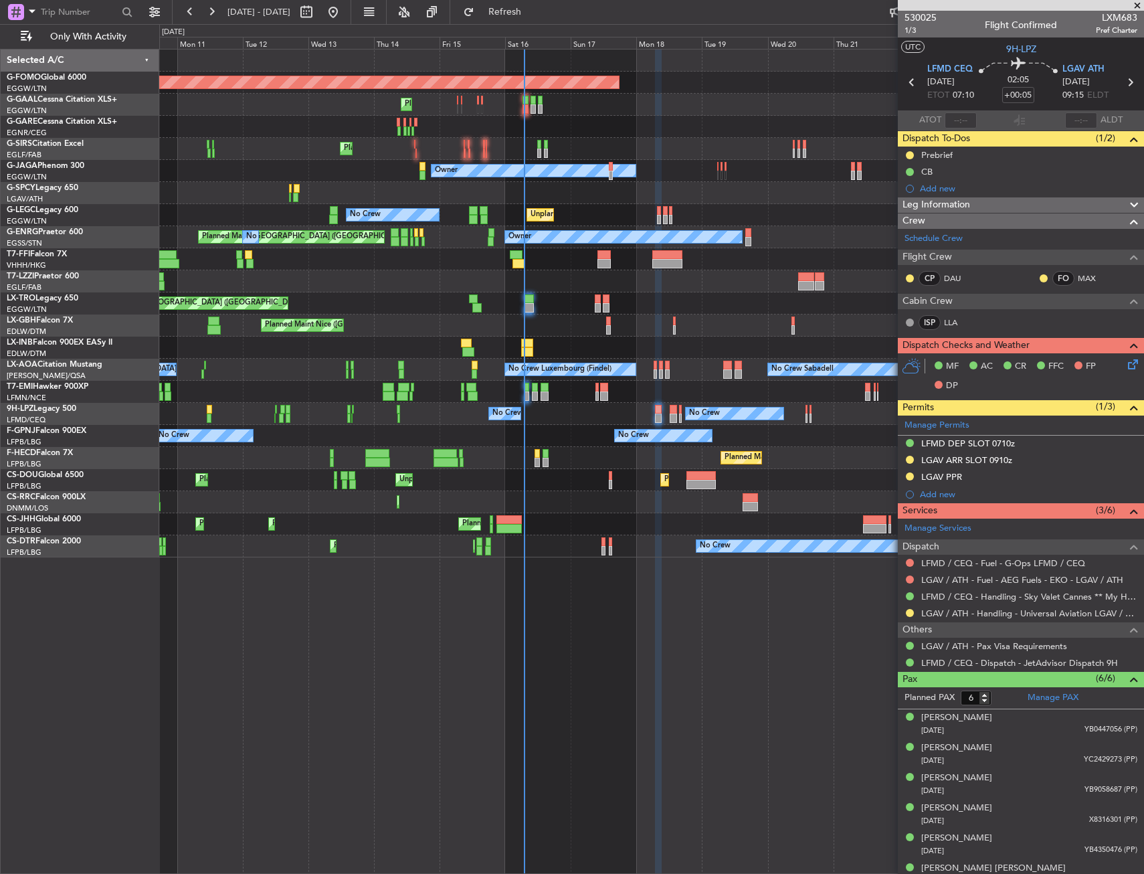
click at [614, 452] on div "Planned Maint Windsor Locks (Bradley Intl) Planned Maint Planned Maint Dusseldo…" at bounding box center [651, 303] width 984 height 508
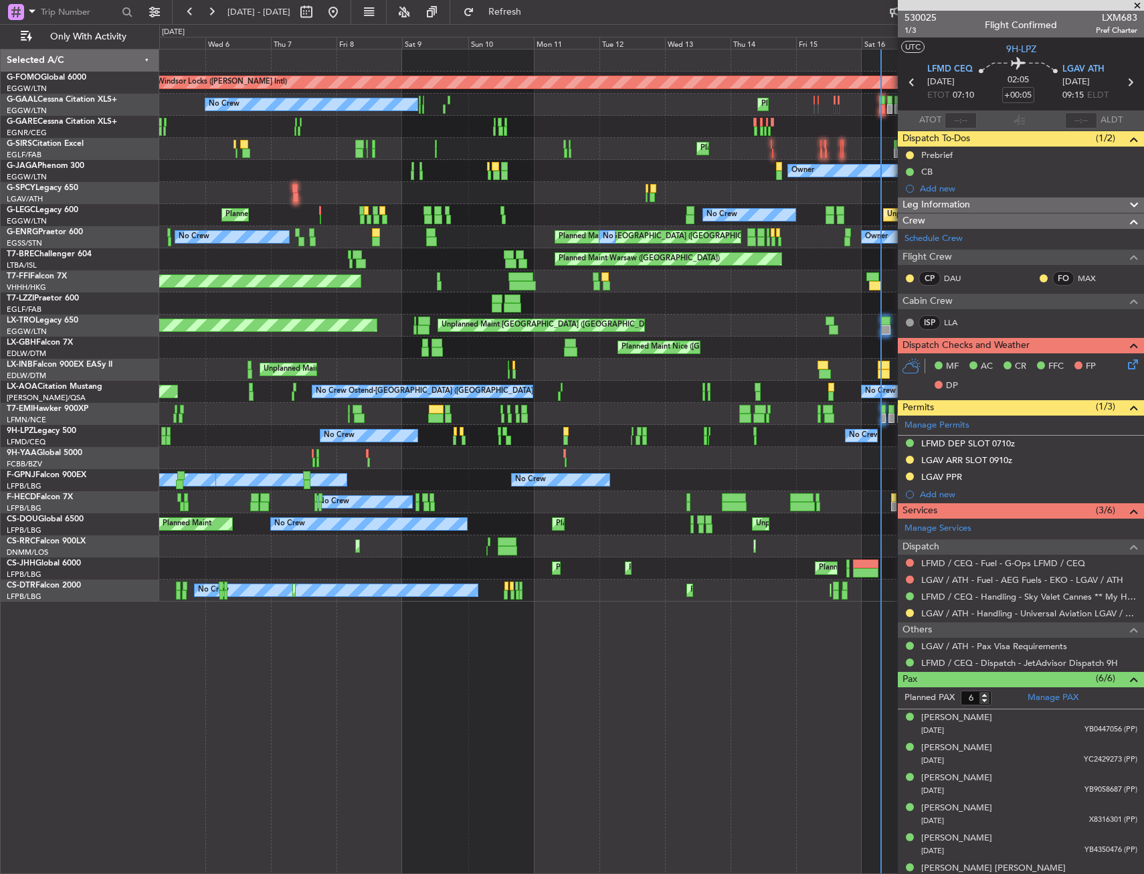
click at [722, 429] on div "No Crew No Crew No Crew Planned Maint Nice (Côte d'Azur Airport) No Crew" at bounding box center [651, 436] width 984 height 22
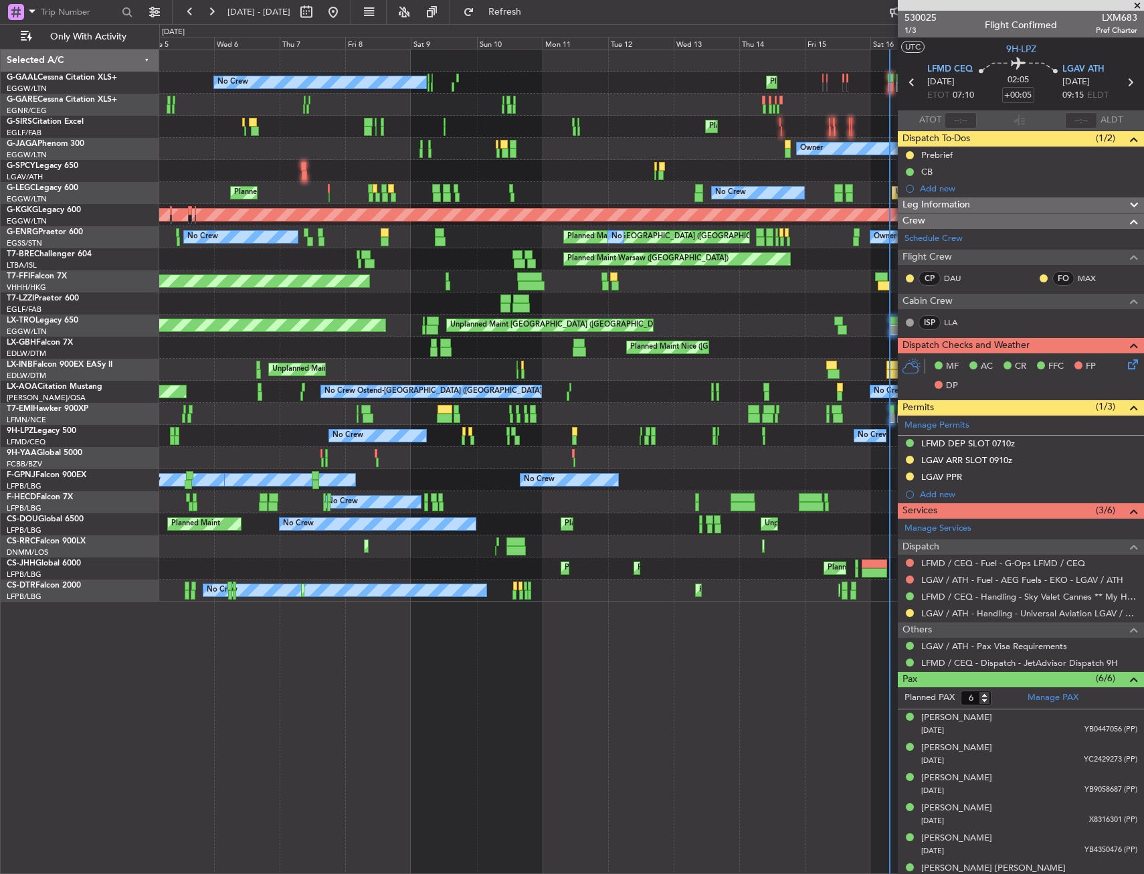
click at [297, 472] on div "No Crew Planned Maint Planned Maint London (Farnborough) A/C Unavailable Planne…" at bounding box center [651, 325] width 984 height 552
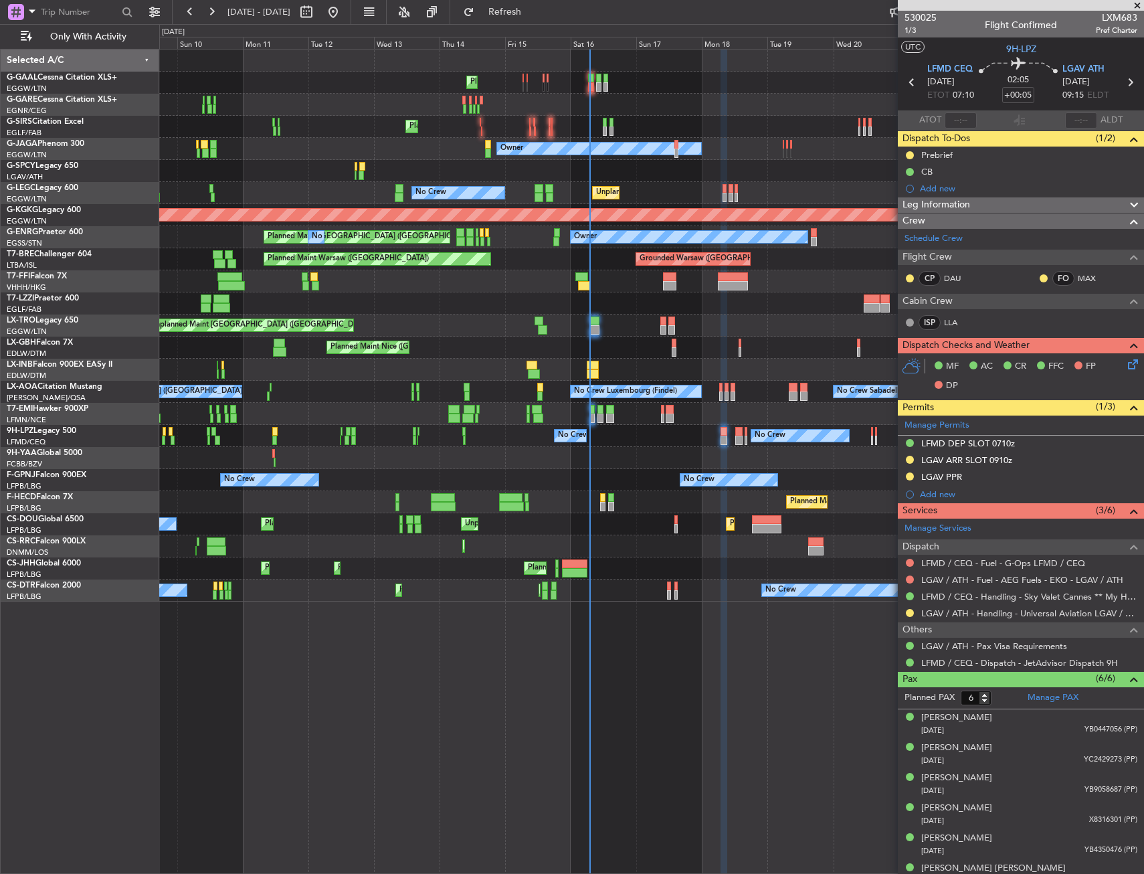
click at [294, 484] on div "Planned Maint No Crew Planned Maint Dusseldorf Planned Maint London (Farnboroug…" at bounding box center [651, 325] width 984 height 552
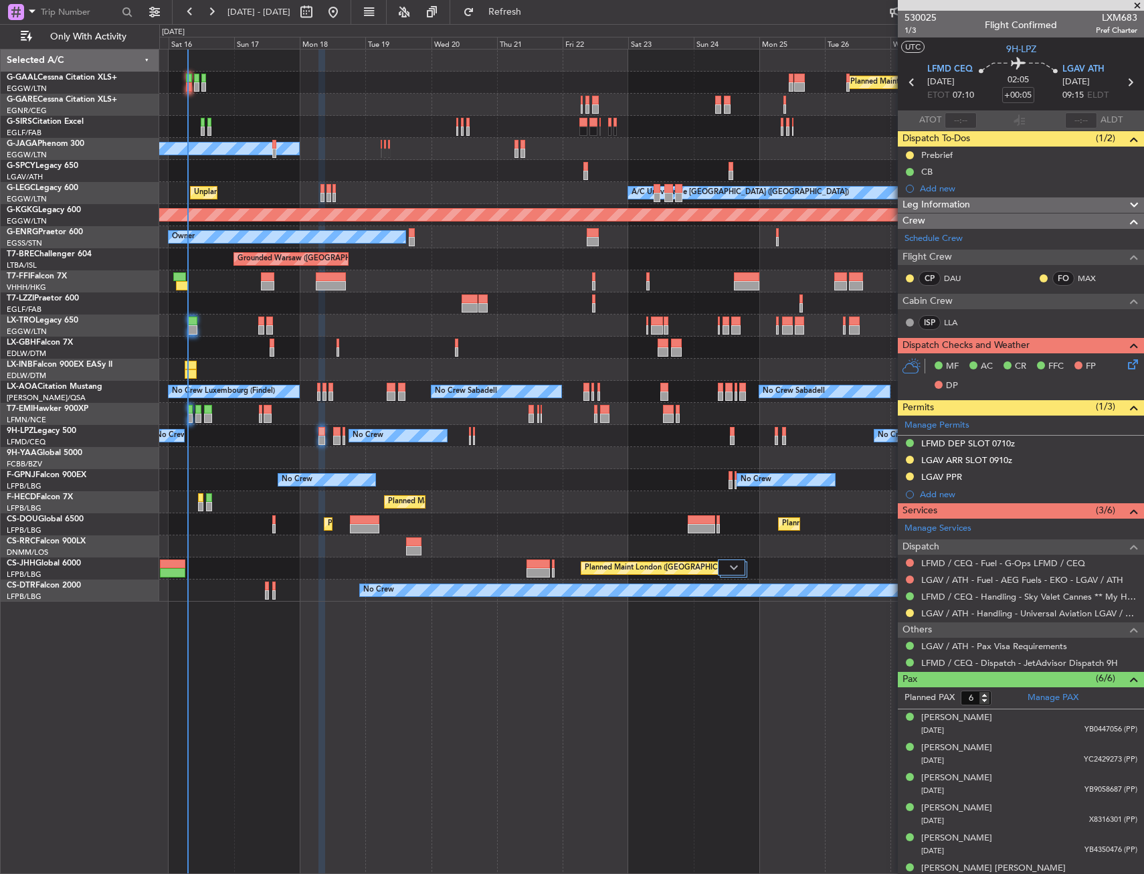
click at [219, 526] on div "Planned Maint Dusseldorf Planned Maint Planned Maint London (Farnborough) Owner…" at bounding box center [651, 325] width 984 height 552
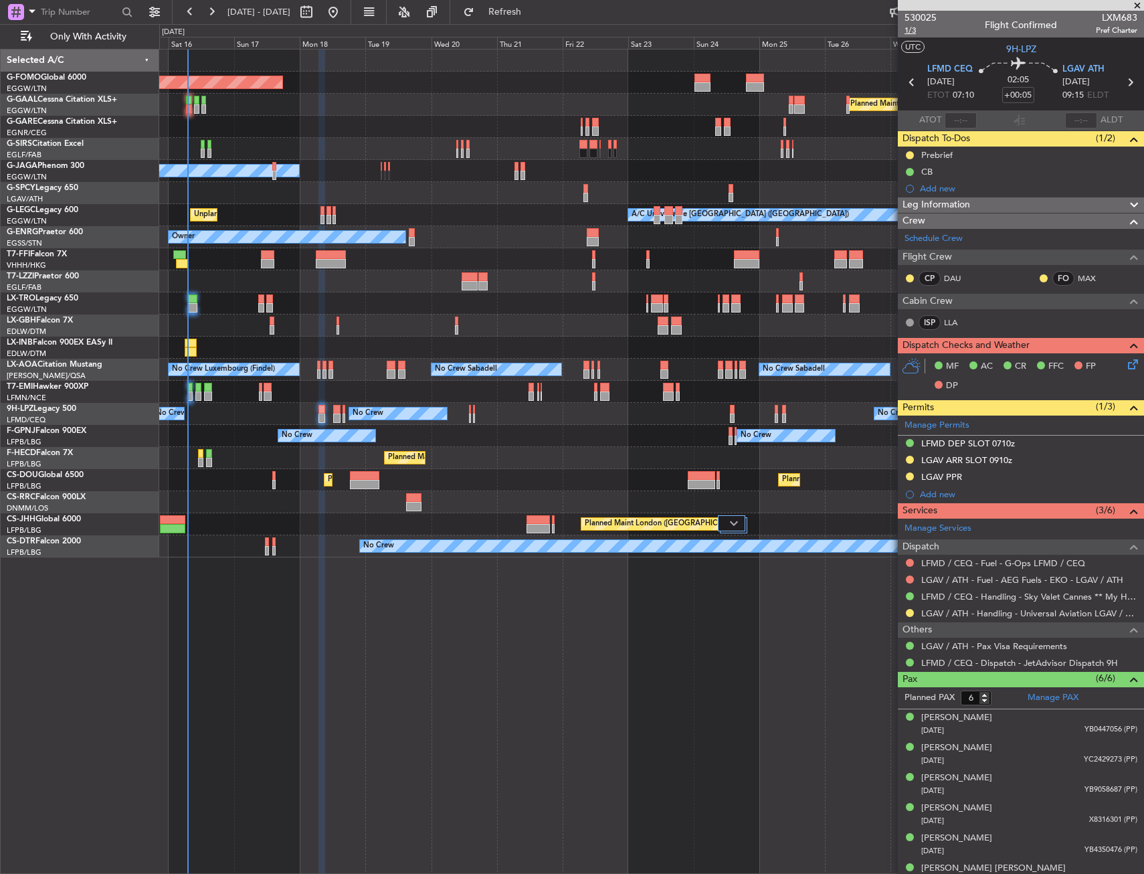
click at [918, 31] on span "1/3" at bounding box center [920, 30] width 32 height 11
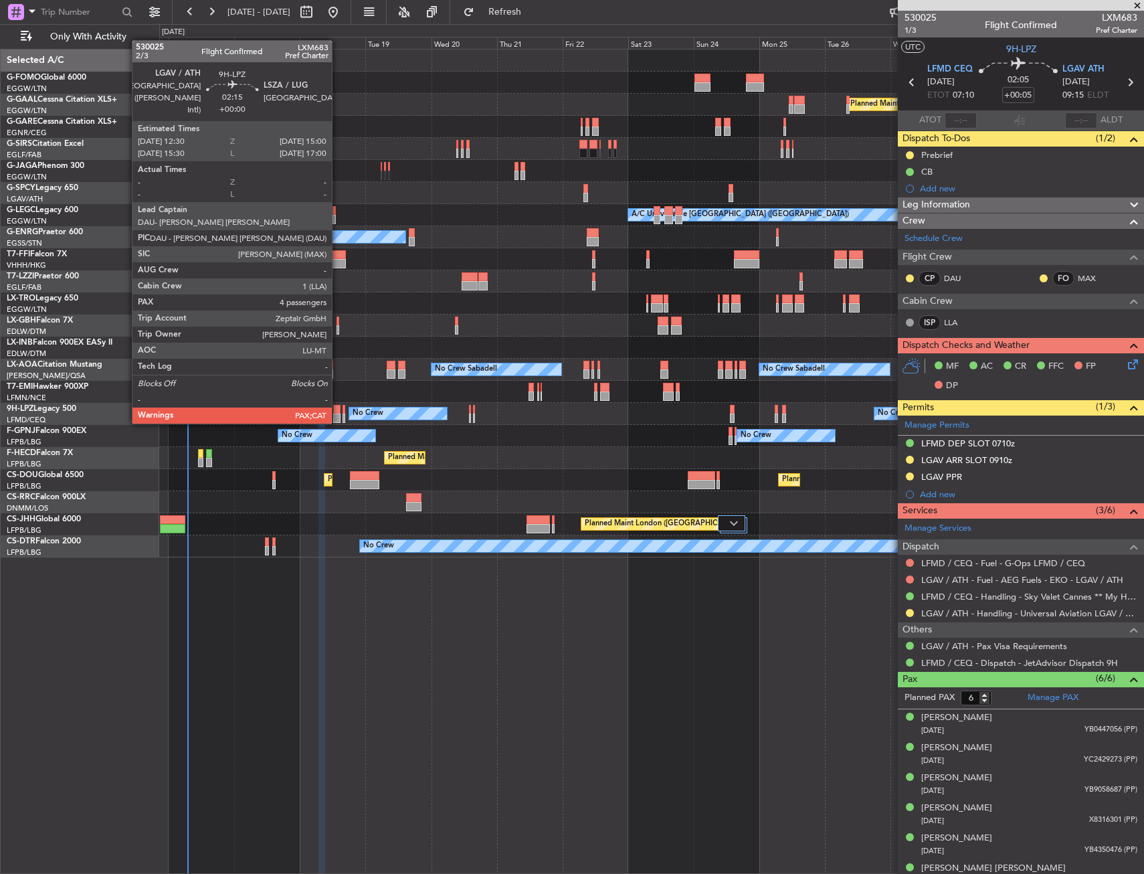
click at [338, 410] on div at bounding box center [336, 409] width 7 height 9
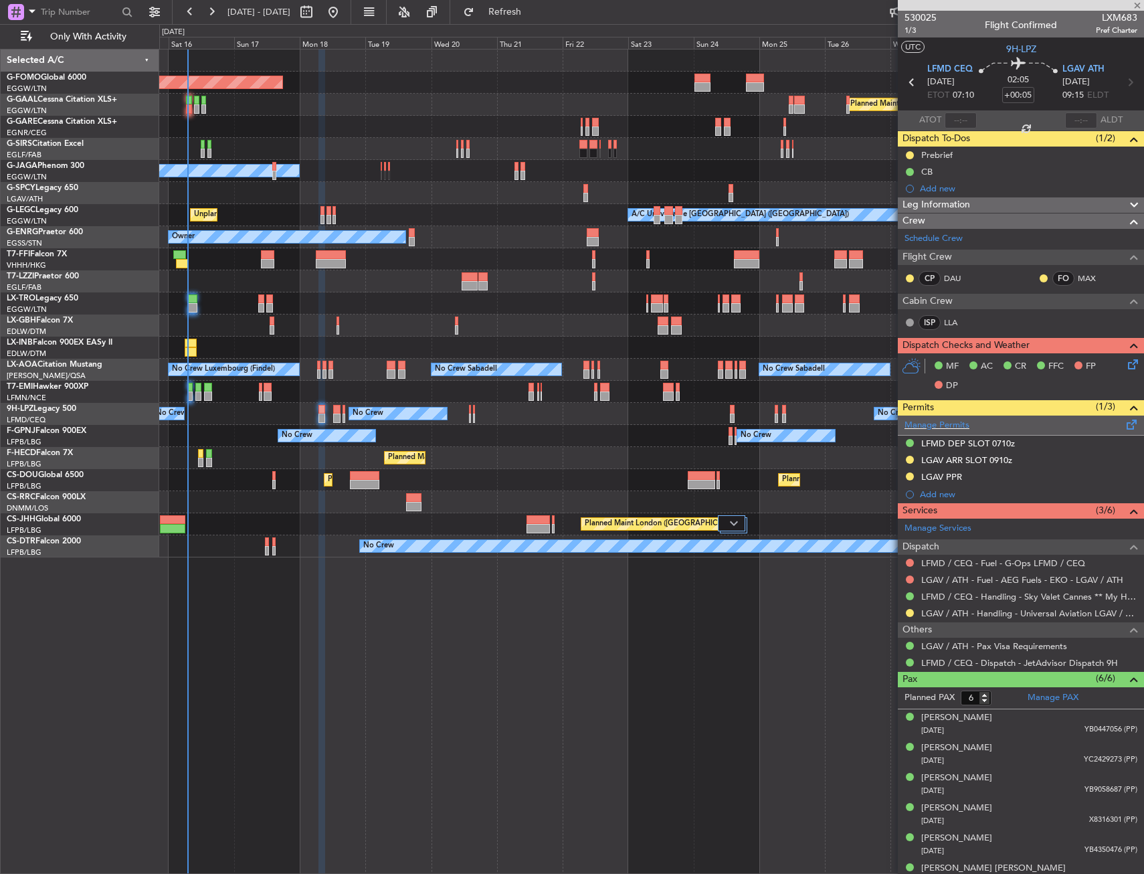
type input "4"
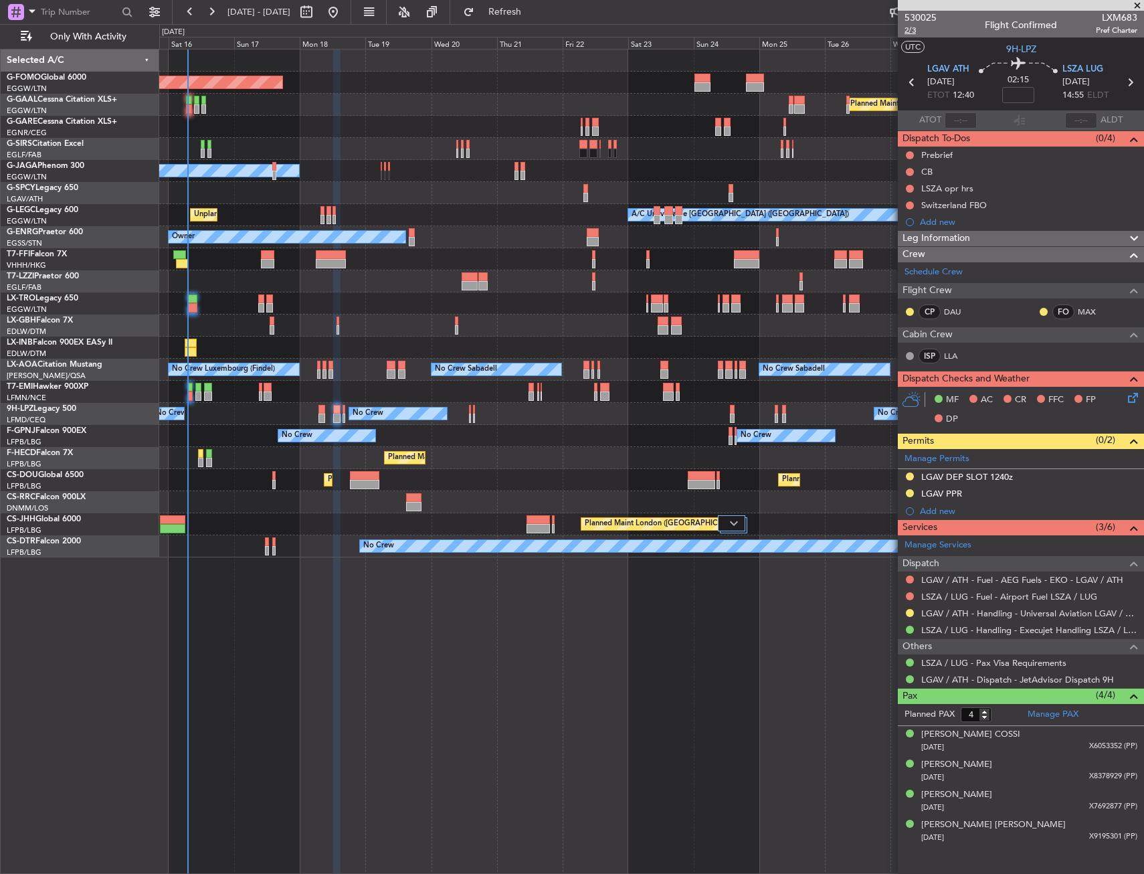
click at [916, 29] on span "2/3" at bounding box center [920, 30] width 32 height 11
click at [1023, 96] on input at bounding box center [1018, 95] width 32 height 16
click at [983, 53] on section "UTC 9H-LPZ" at bounding box center [1021, 47] width 246 height 20
type input "-00:15"
click at [1015, 189] on div "LSZA opr hrs" at bounding box center [1021, 188] width 246 height 17
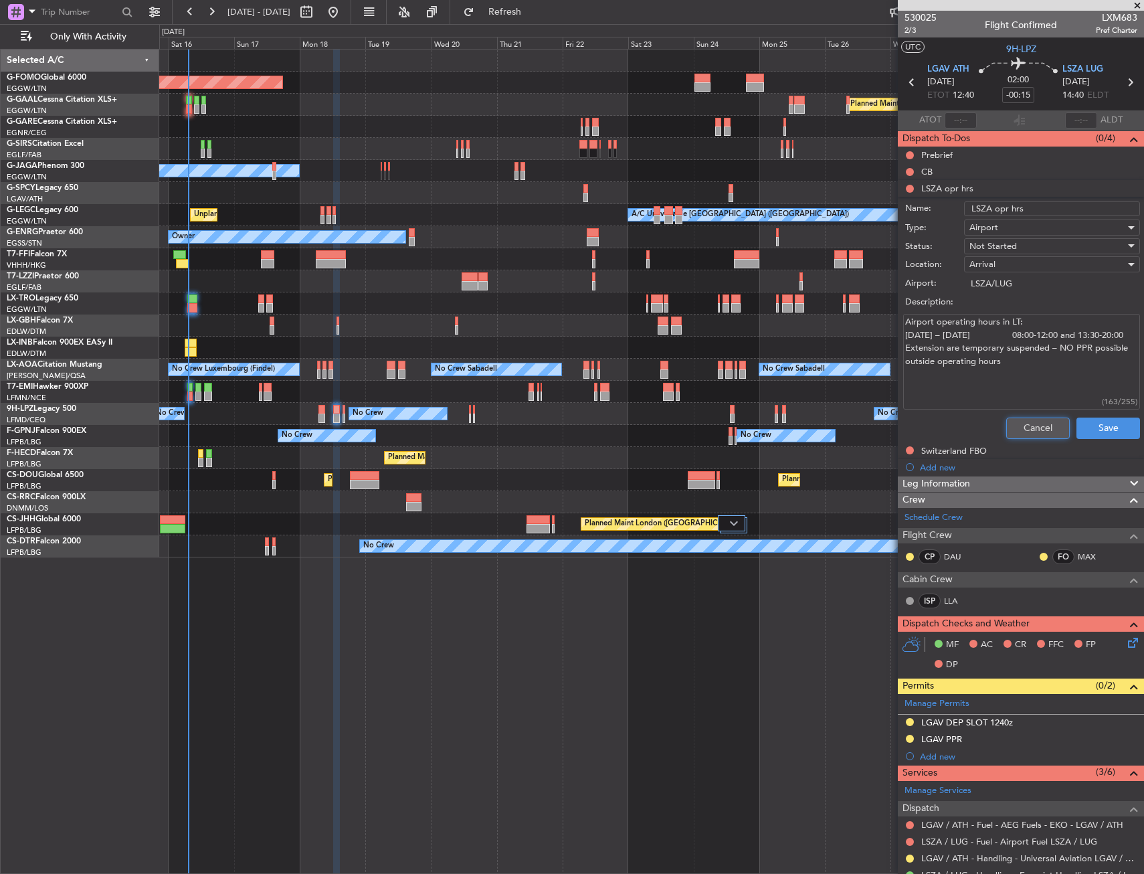
click at [1023, 425] on button "Cancel" at bounding box center [1038, 427] width 64 height 21
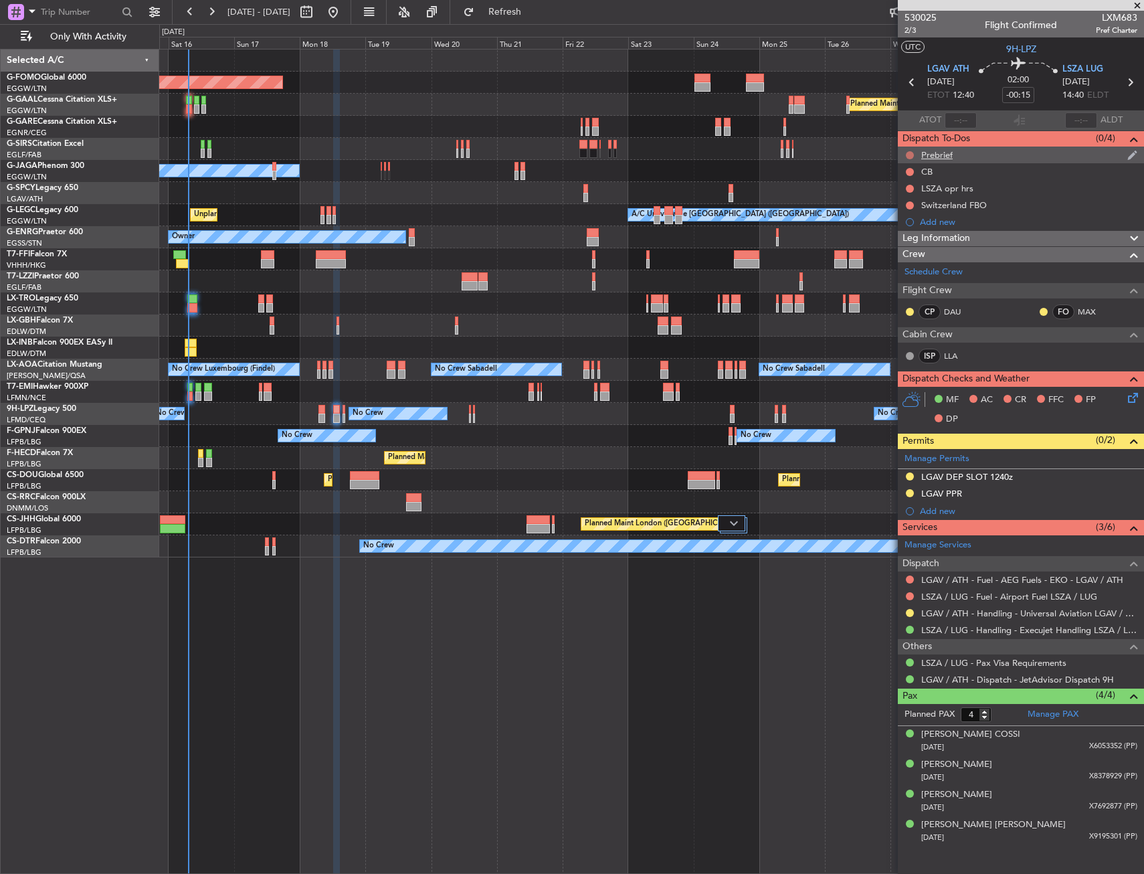
click at [907, 154] on button at bounding box center [910, 155] width 8 height 8
click at [907, 191] on mat-tooltip-component "Not Started" at bounding box center [910, 176] width 64 height 35
click at [907, 191] on span "In Progress" at bounding box center [916, 193] width 45 height 13
click at [910, 169] on button at bounding box center [910, 172] width 8 height 8
click at [909, 229] on span "Completed" at bounding box center [916, 230] width 44 height 13
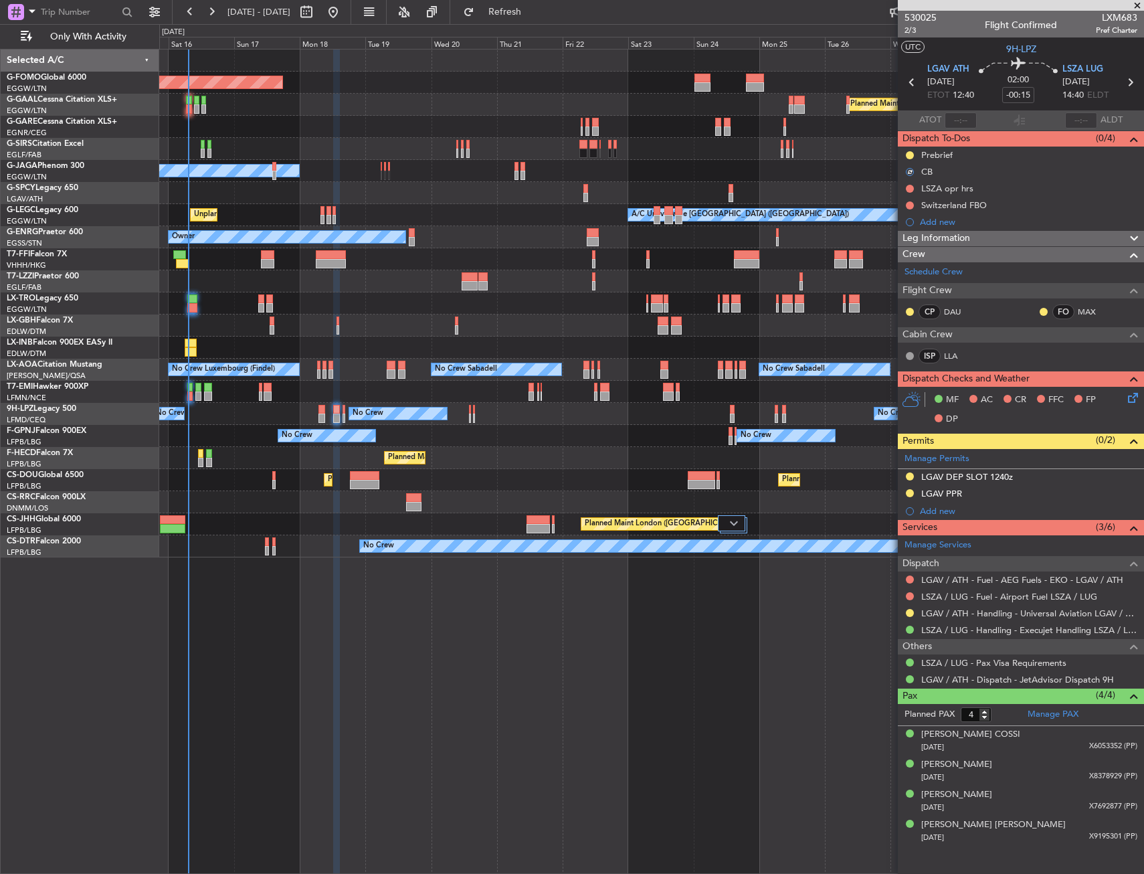
click at [1131, 399] on icon at bounding box center [1130, 395] width 11 height 11
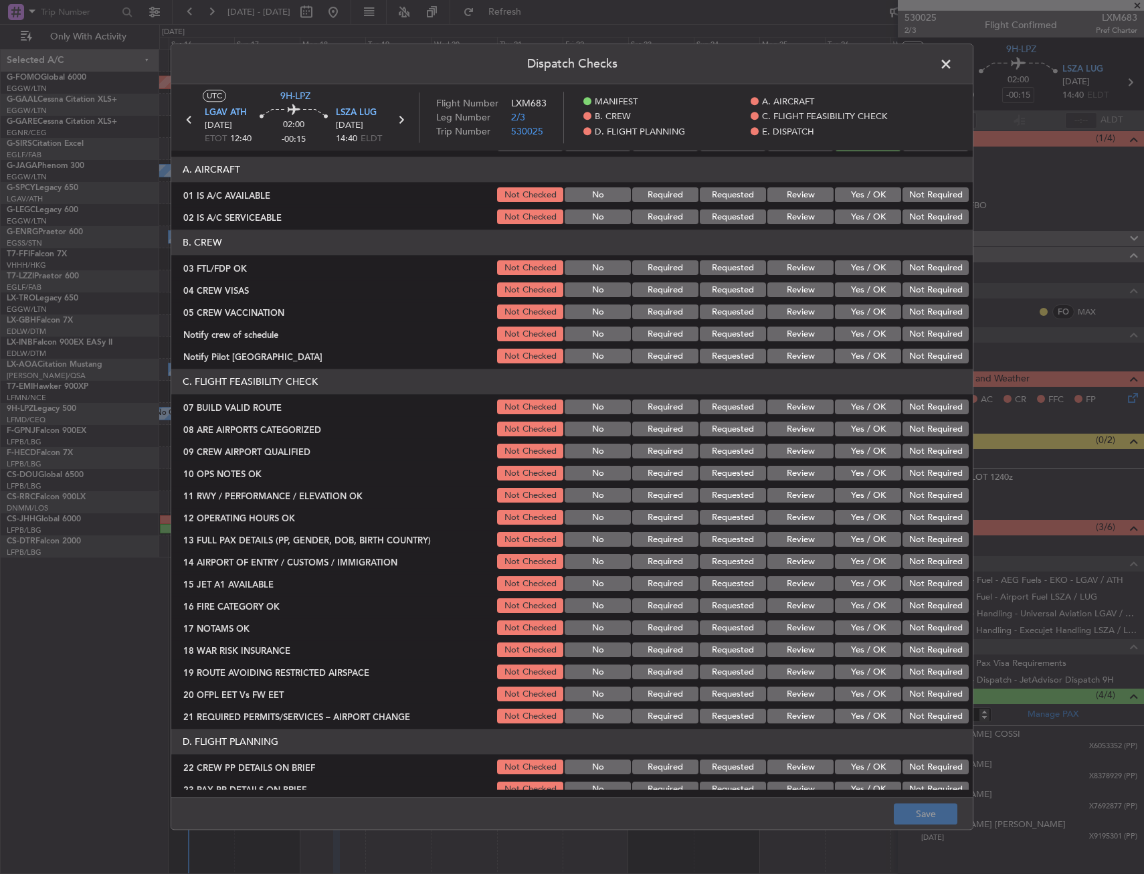
scroll to position [134, 0]
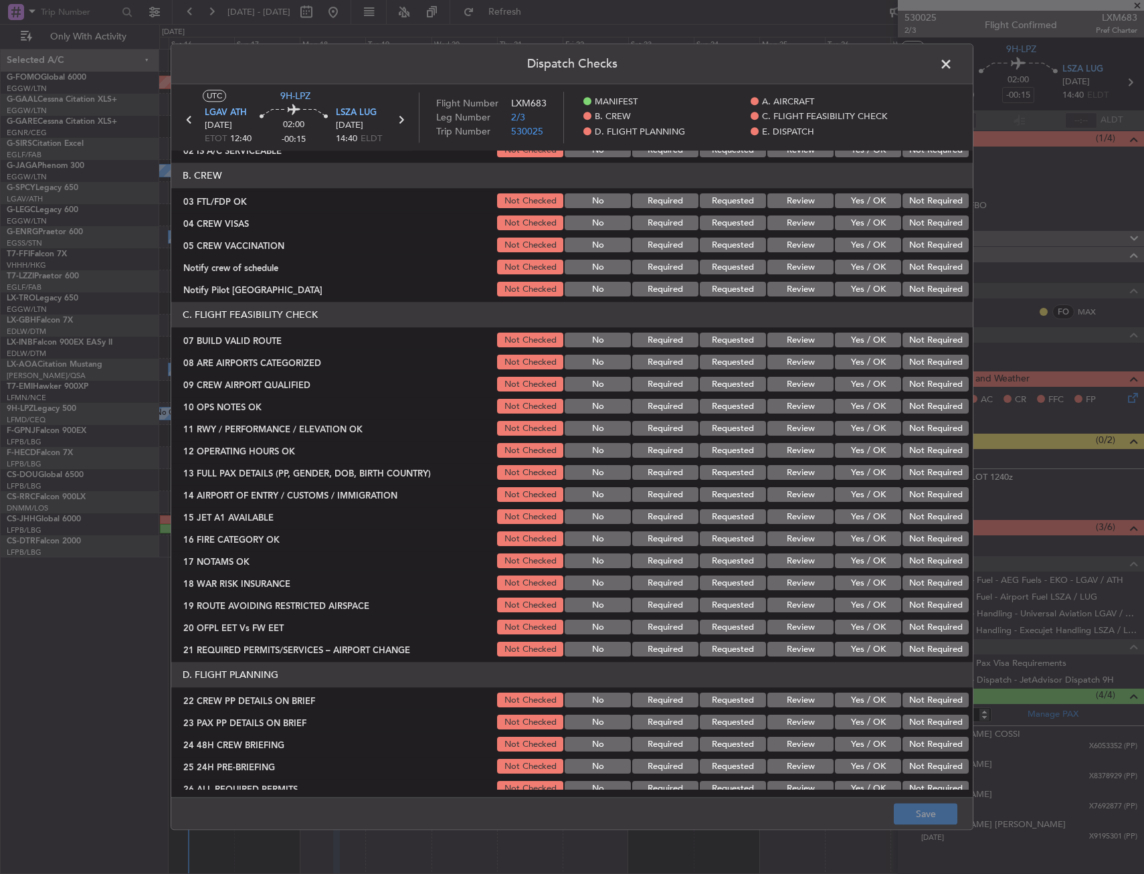
click at [851, 340] on button "Yes / OK" at bounding box center [868, 340] width 66 height 15
click at [851, 407] on button "Yes / OK" at bounding box center [868, 406] width 66 height 15
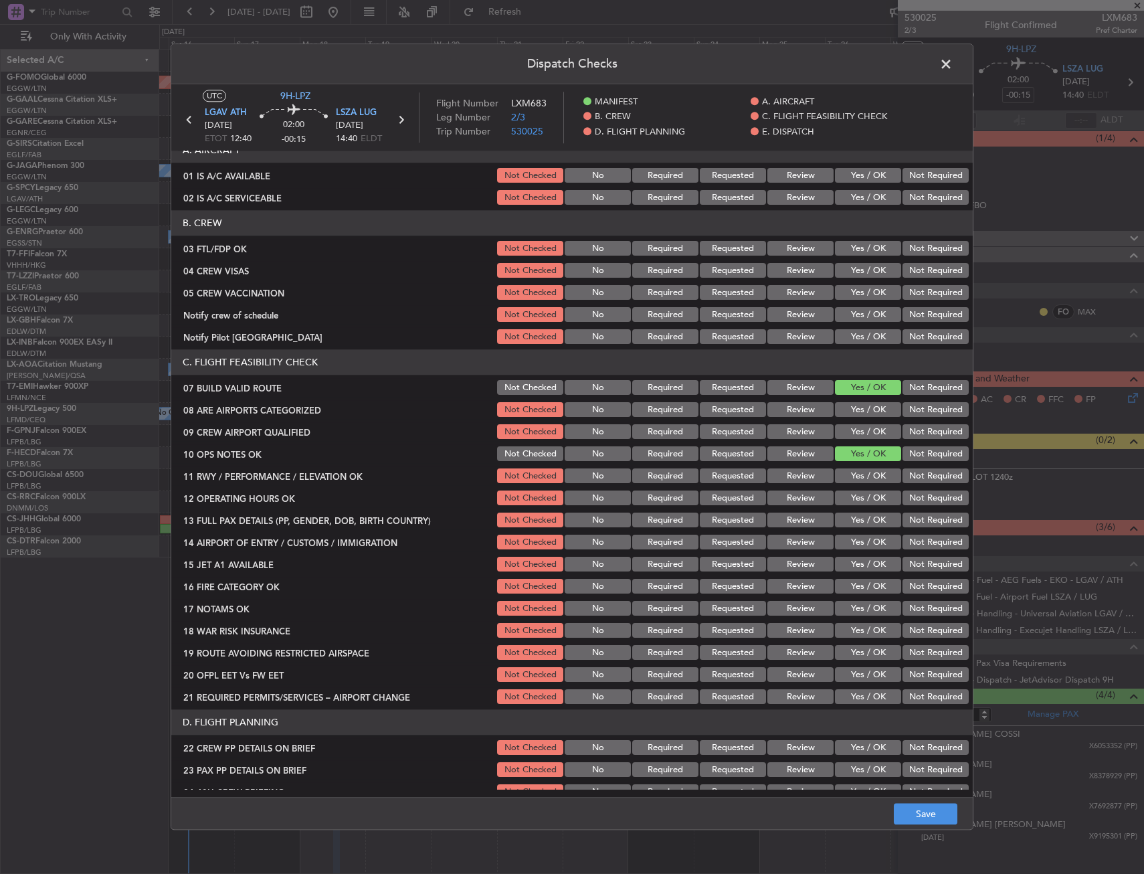
scroll to position [0, 0]
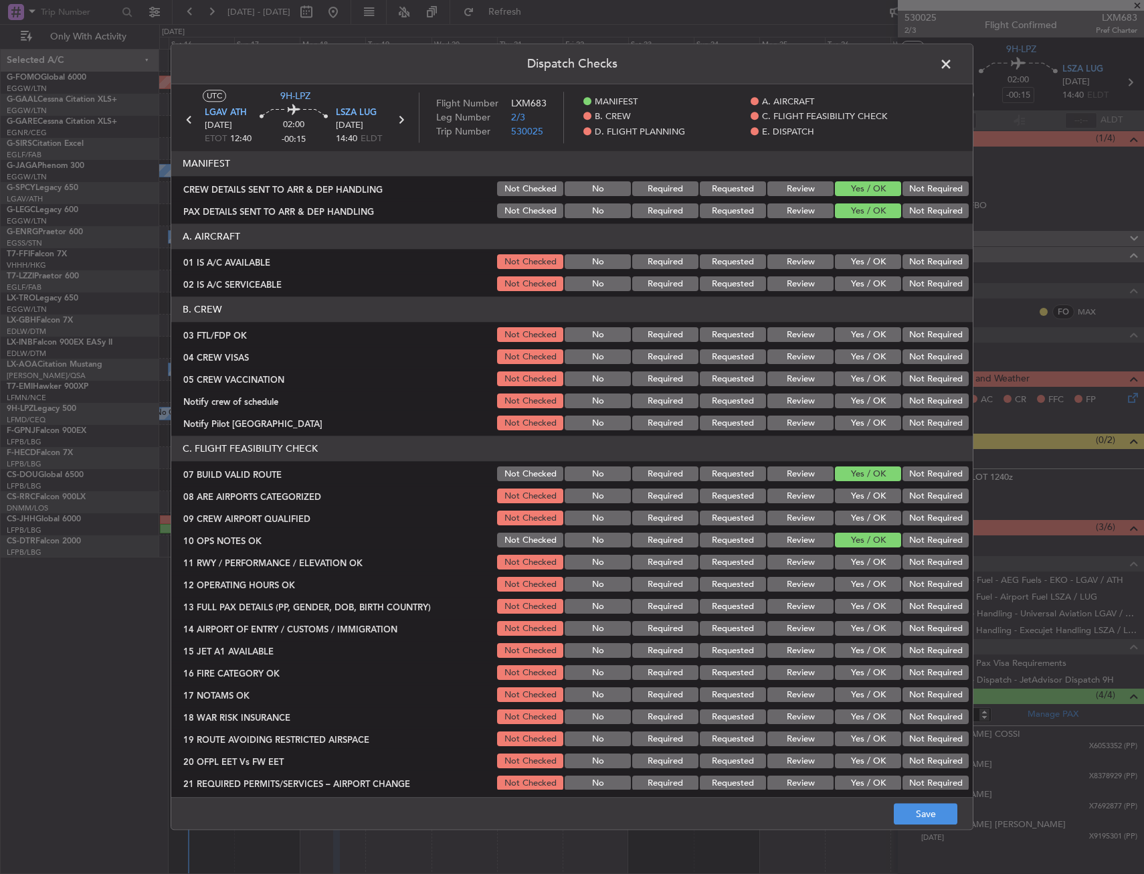
click at [862, 261] on button "Yes / OK" at bounding box center [868, 262] width 66 height 15
click at [861, 282] on button "Yes / OK" at bounding box center [868, 284] width 66 height 15
click at [858, 335] on button "Yes / OK" at bounding box center [868, 335] width 66 height 15
click at [912, 362] on button "Not Required" at bounding box center [935, 357] width 66 height 15
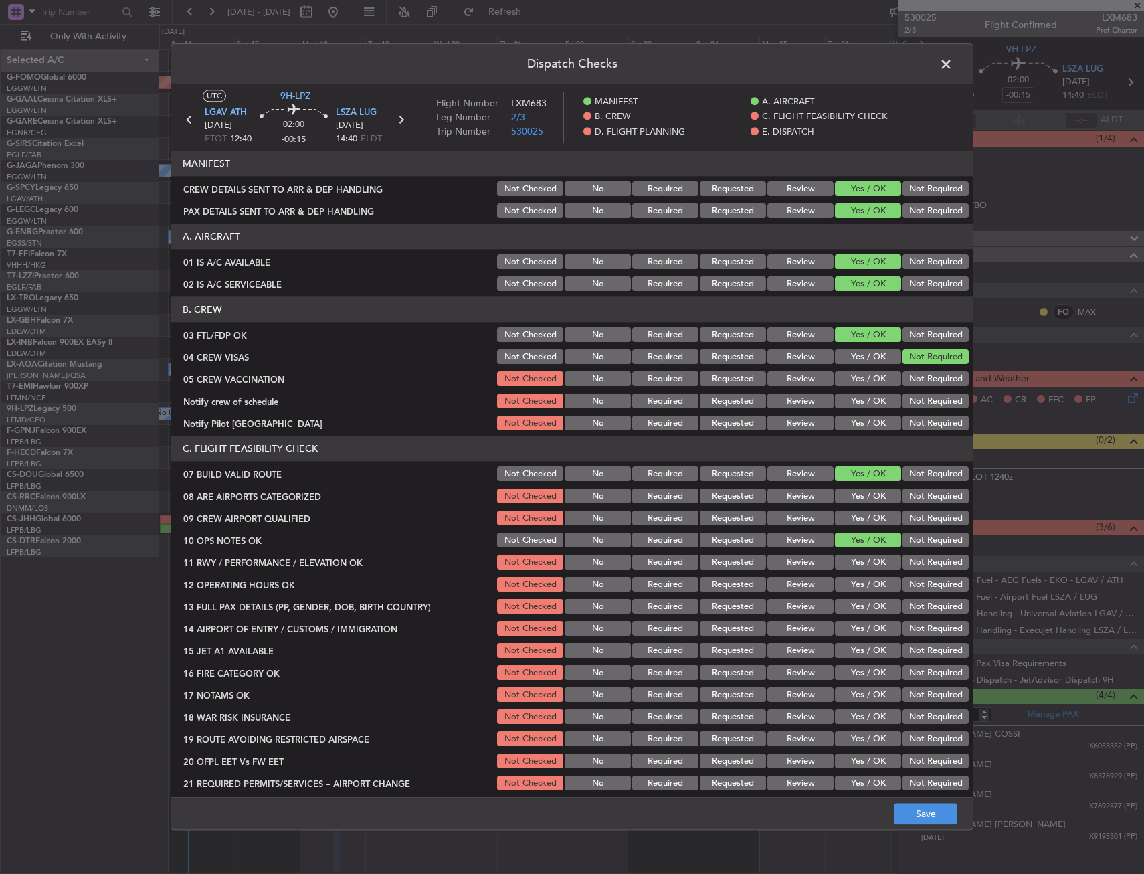
click at [914, 381] on button "Not Required" at bounding box center [935, 379] width 66 height 15
click at [908, 398] on button "Not Required" at bounding box center [935, 401] width 66 height 15
click at [866, 417] on button "Yes / OK" at bounding box center [868, 423] width 66 height 15
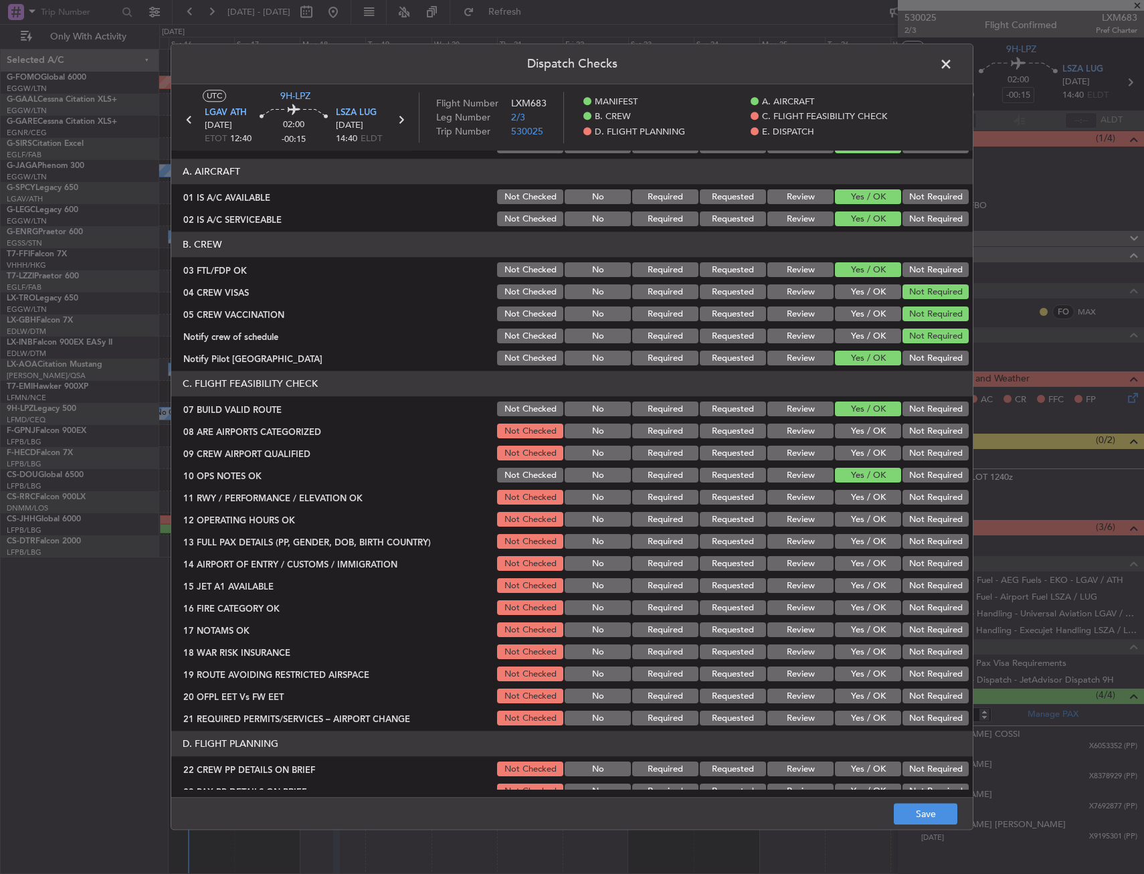
scroll to position [134, 0]
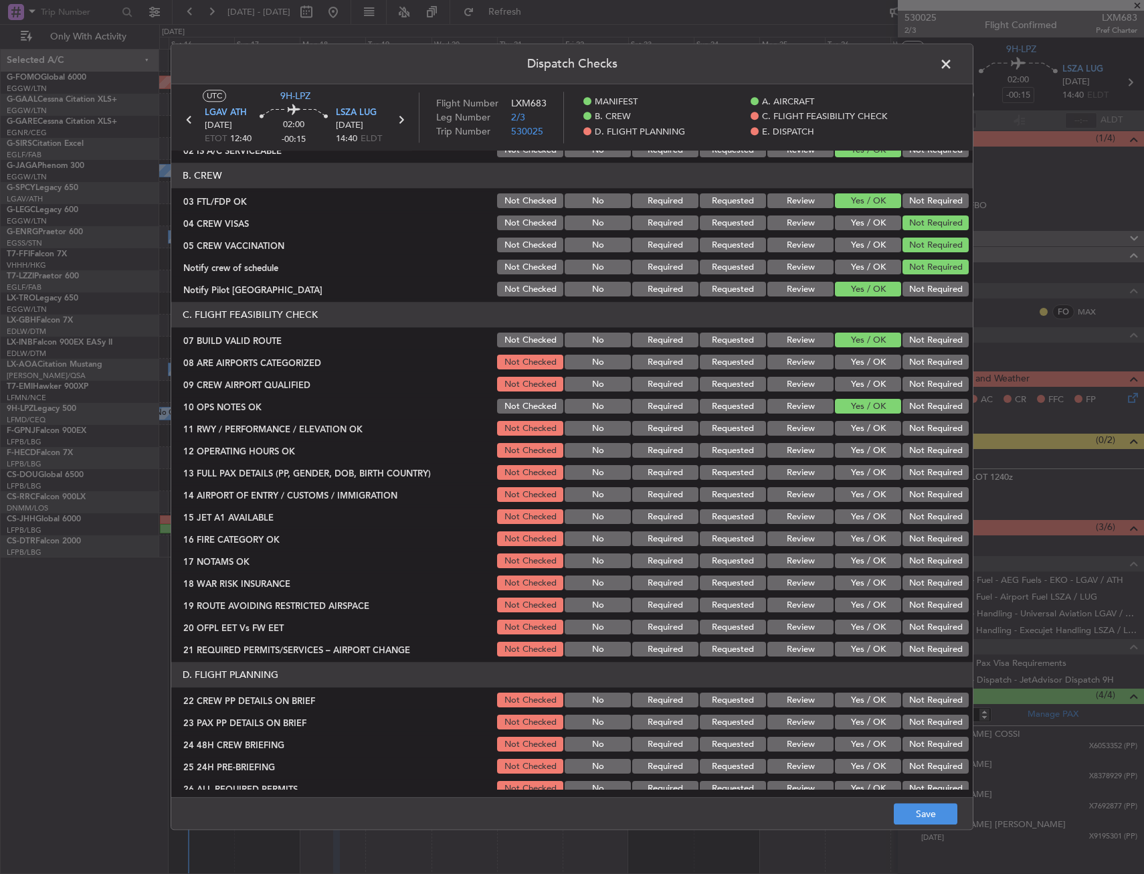
click at [861, 367] on button "Yes / OK" at bounding box center [868, 362] width 66 height 15
click at [859, 383] on button "Yes / OK" at bounding box center [868, 384] width 66 height 15
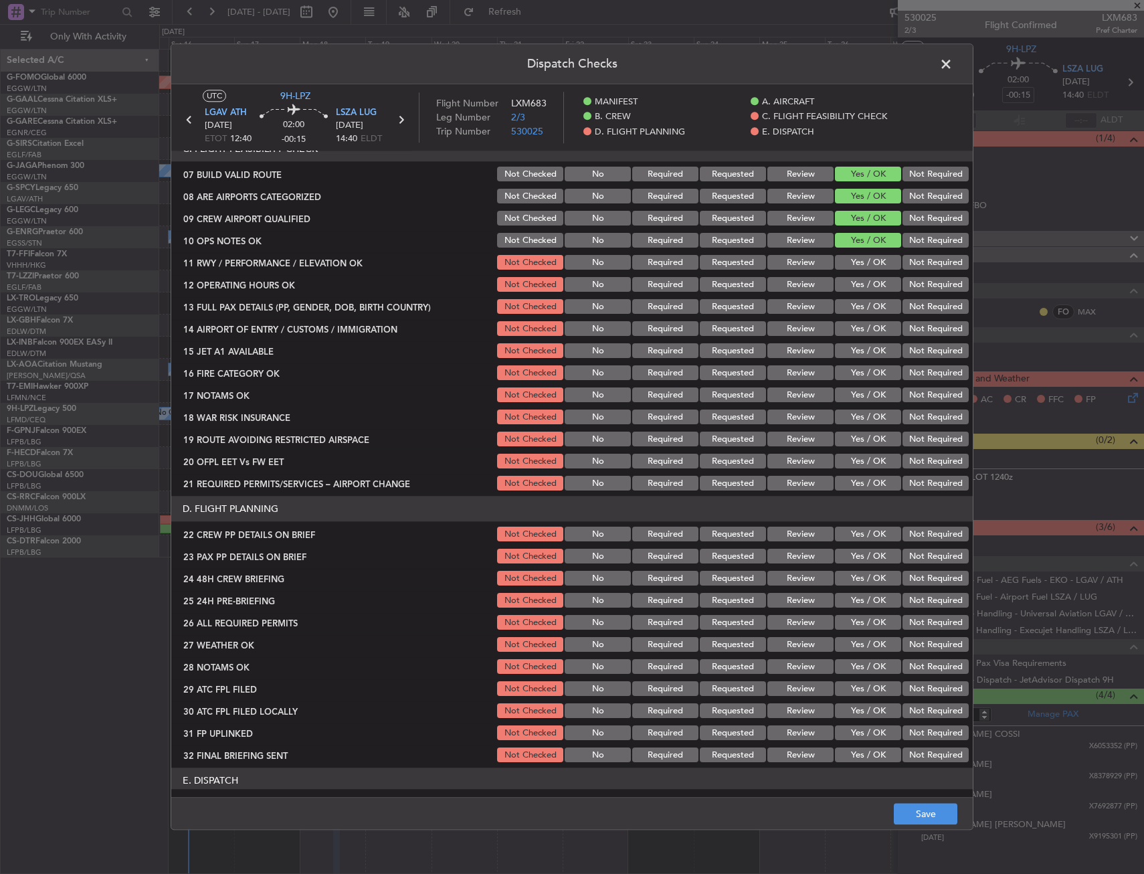
scroll to position [334, 0]
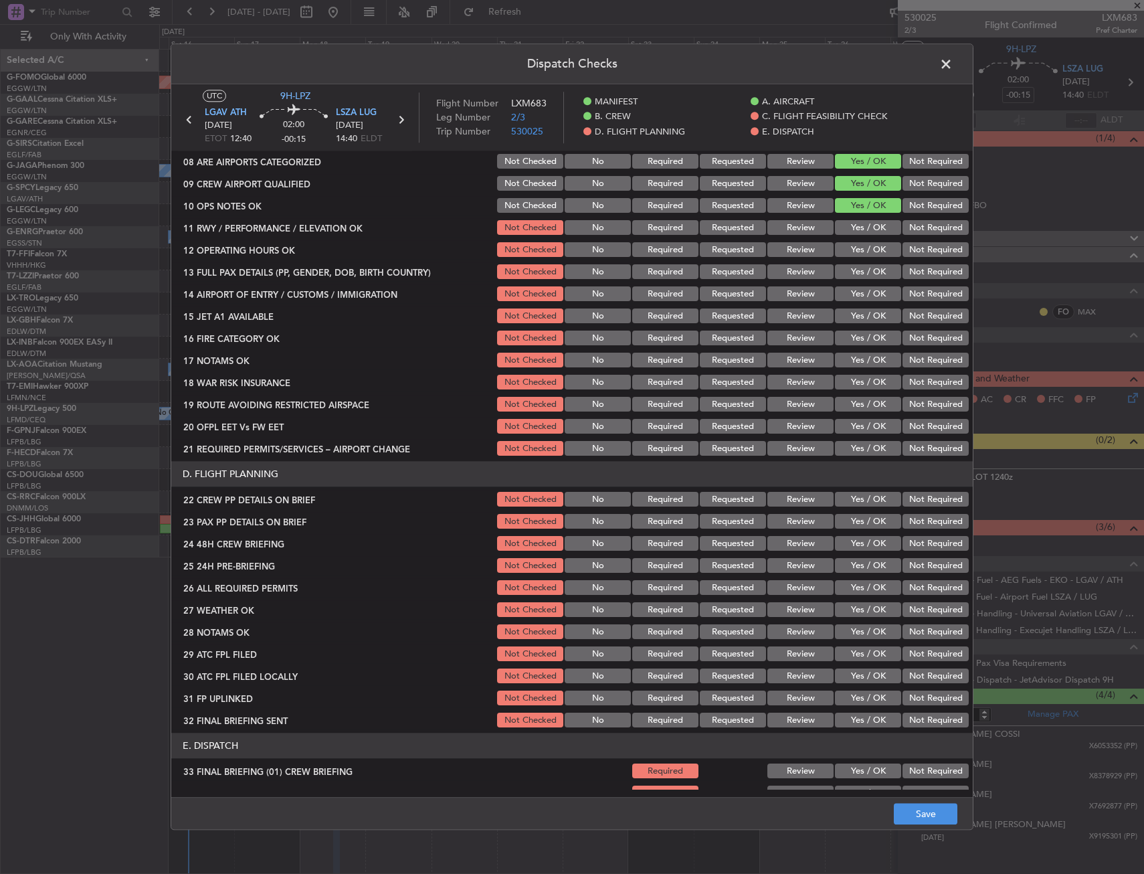
click at [853, 223] on button "Yes / OK" at bounding box center [868, 228] width 66 height 15
click at [856, 246] on button "Yes / OK" at bounding box center [868, 250] width 66 height 15
click at [858, 269] on button "Yes / OK" at bounding box center [868, 272] width 66 height 15
click at [855, 304] on section "C. FLIGHT FEASIBILITY CHECK 07 BUILD VALID ROUTE Not Checked No Required Reques…" at bounding box center [571, 280] width 801 height 357
click at [856, 299] on button "Yes / OK" at bounding box center [868, 294] width 66 height 15
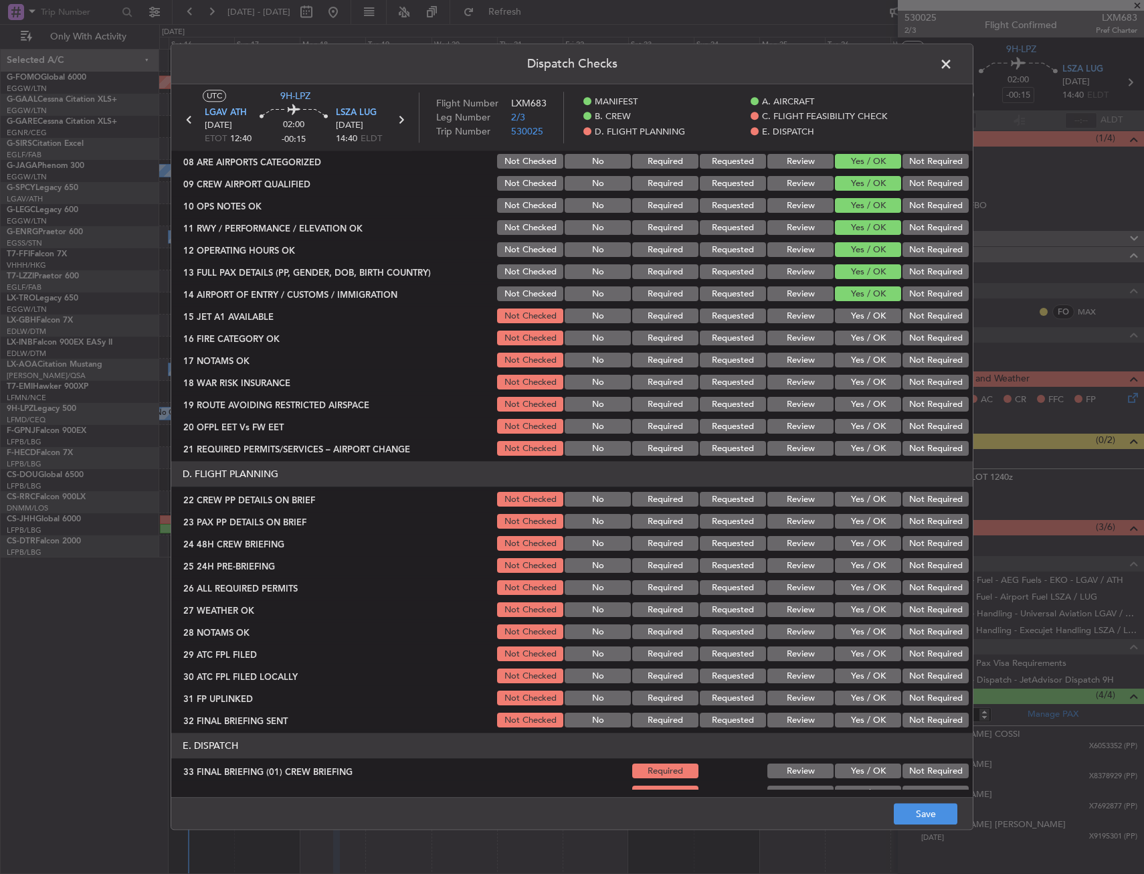
click at [855, 317] on button "Yes / OK" at bounding box center [868, 316] width 66 height 15
click at [855, 336] on button "Yes / OK" at bounding box center [868, 338] width 66 height 15
click at [855, 357] on button "Yes / OK" at bounding box center [868, 360] width 66 height 15
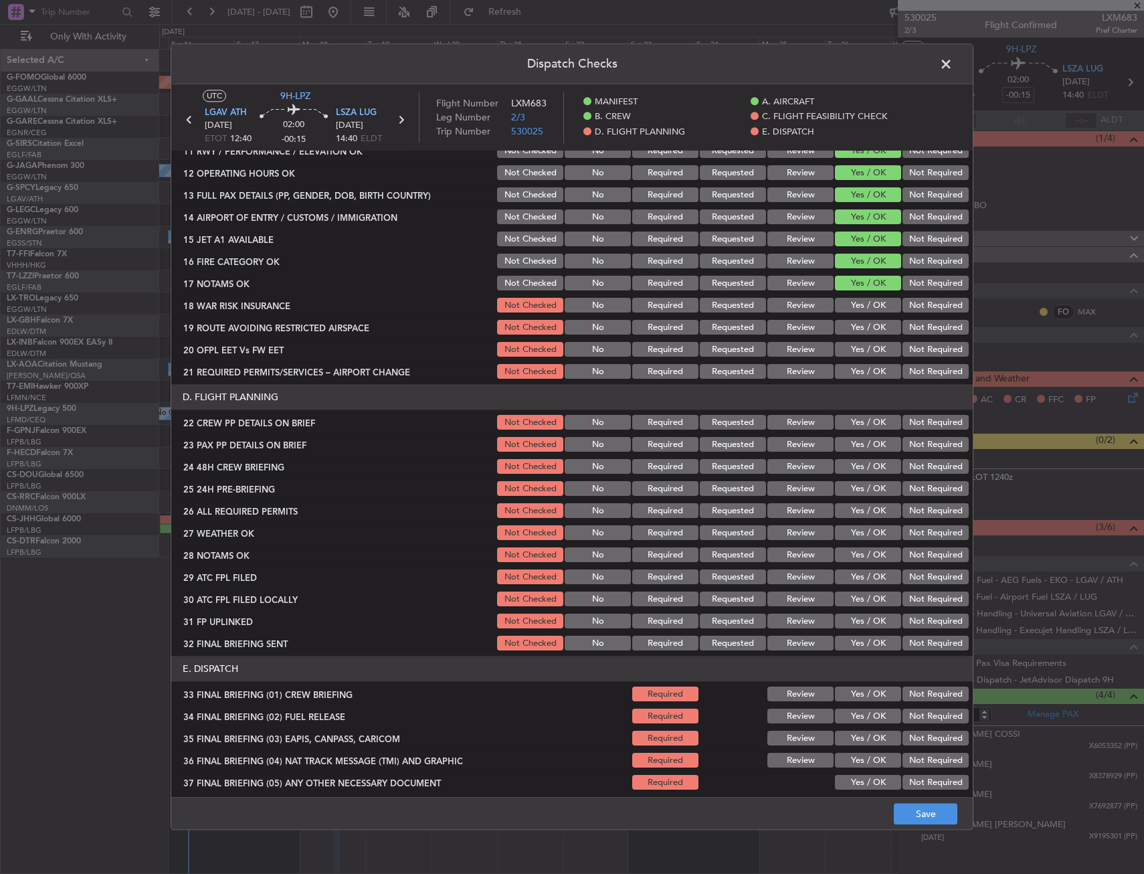
scroll to position [468, 0]
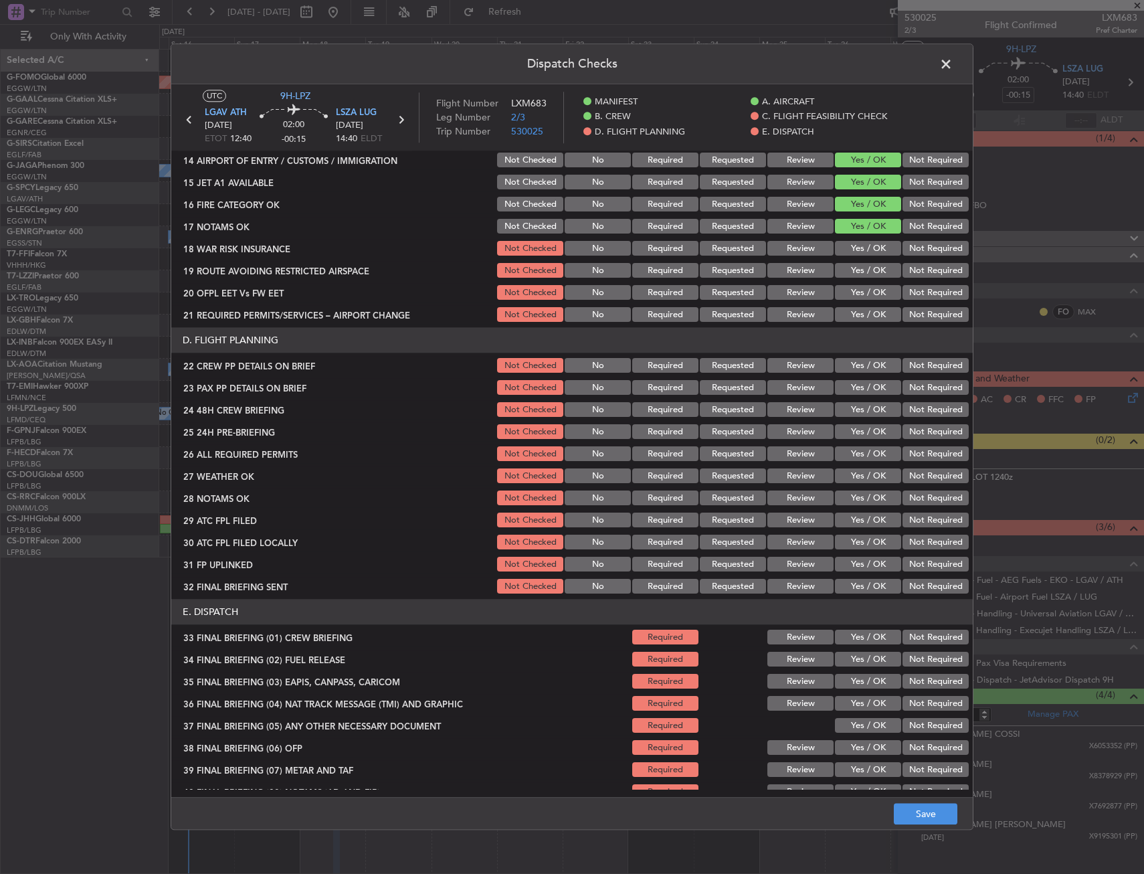
click at [856, 245] on button "Yes / OK" at bounding box center [868, 248] width 66 height 15
click at [855, 270] on button "Yes / OK" at bounding box center [868, 271] width 66 height 15
drag, startPoint x: 857, startPoint y: 287, endPoint x: 857, endPoint y: 294, distance: 7.4
click at [857, 288] on button "Yes / OK" at bounding box center [868, 293] width 66 height 15
click at [858, 306] on div "Yes / OK" at bounding box center [867, 315] width 68 height 19
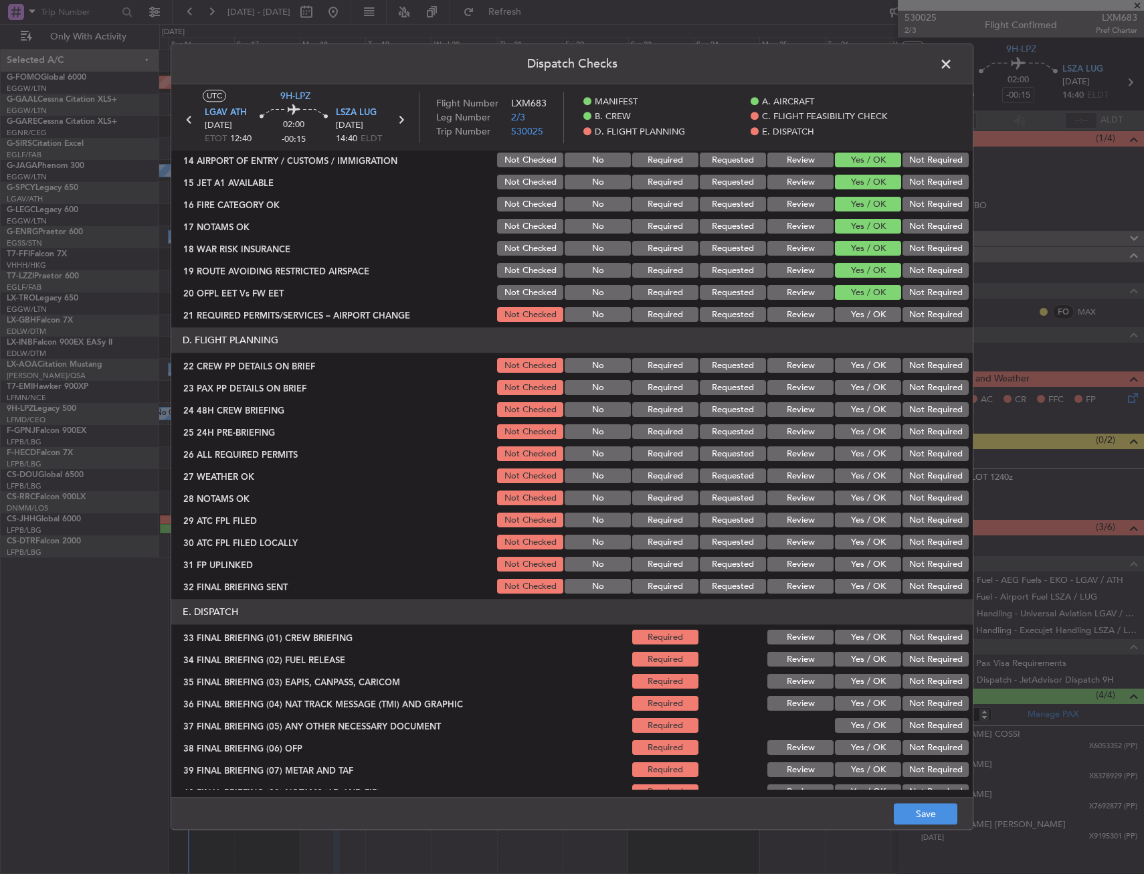
scroll to position [572, 0]
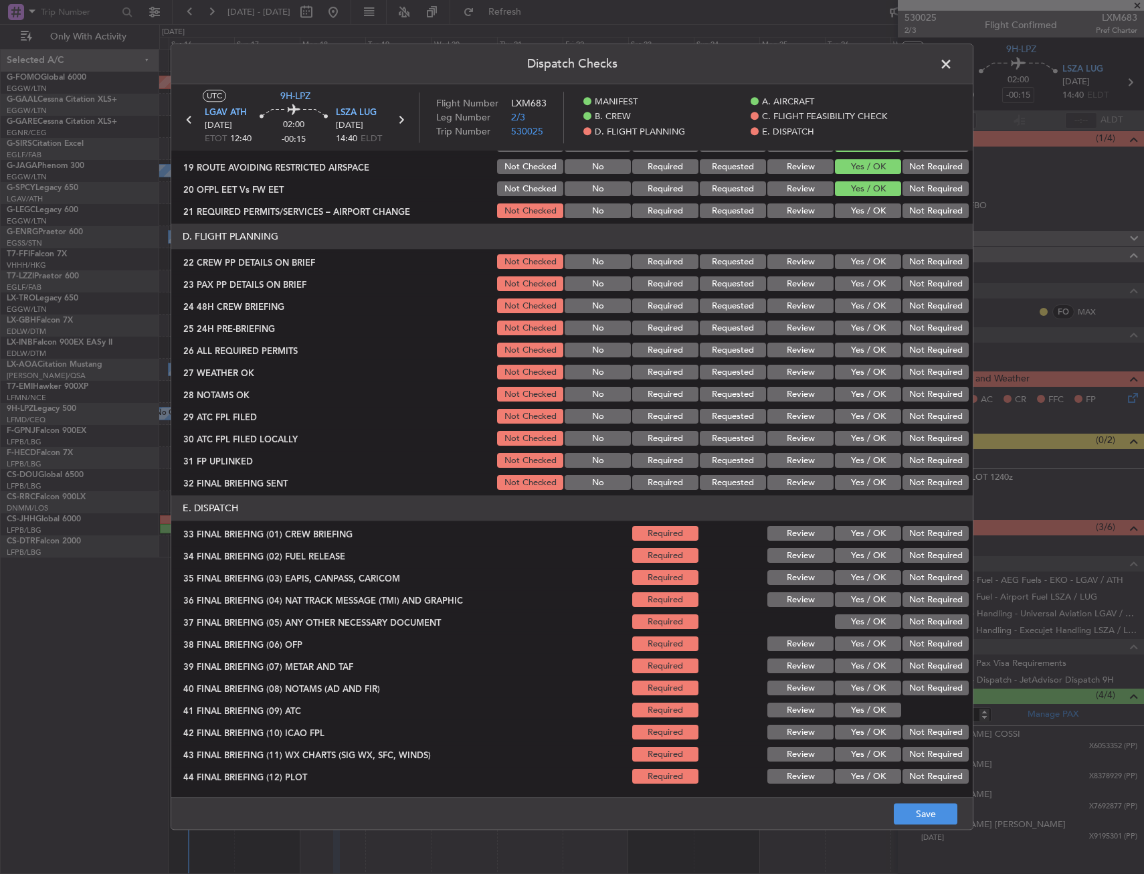
click at [858, 212] on button "Yes / OK" at bounding box center [868, 211] width 66 height 15
click at [862, 267] on button "Yes / OK" at bounding box center [868, 262] width 66 height 15
click at [862, 285] on button "Yes / OK" at bounding box center [868, 284] width 66 height 15
click at [860, 307] on button "Yes / OK" at bounding box center [868, 306] width 66 height 15
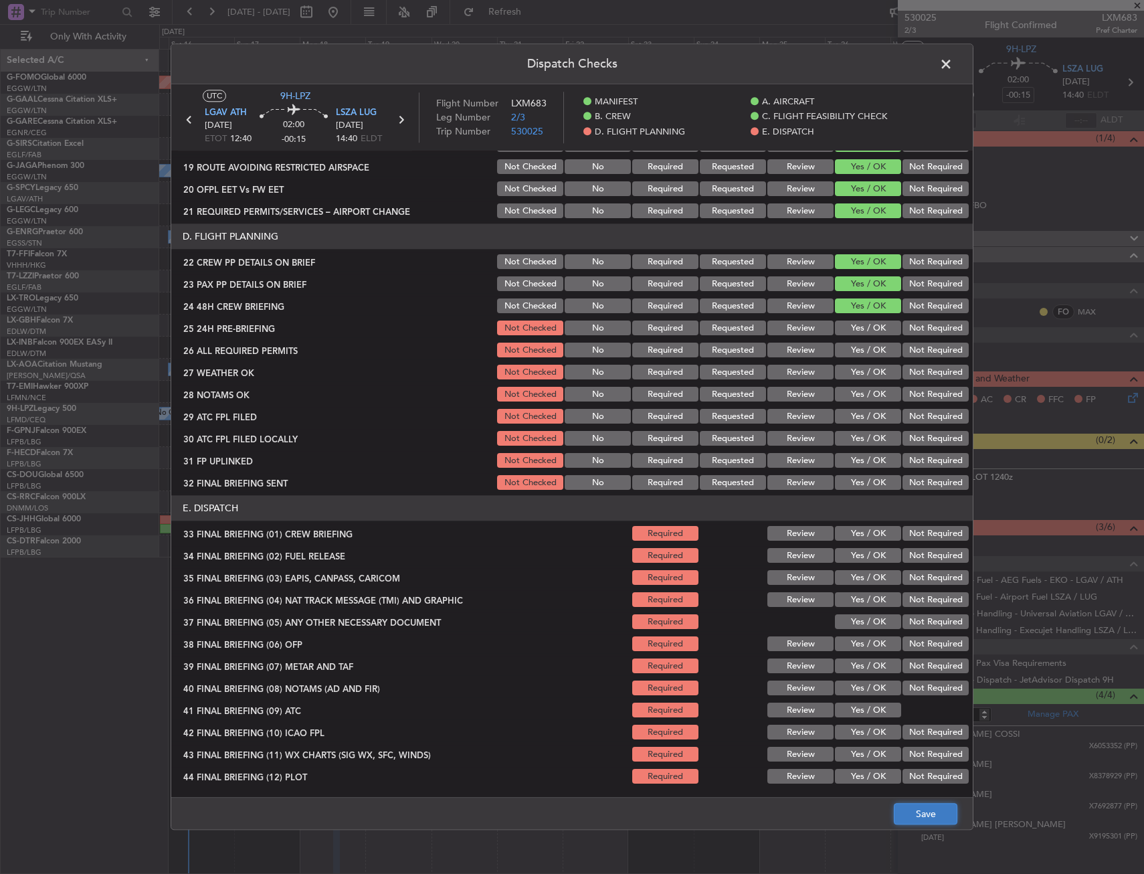
click at [927, 809] on button "Save" at bounding box center [926, 813] width 64 height 21
click at [952, 62] on span at bounding box center [952, 67] width 0 height 27
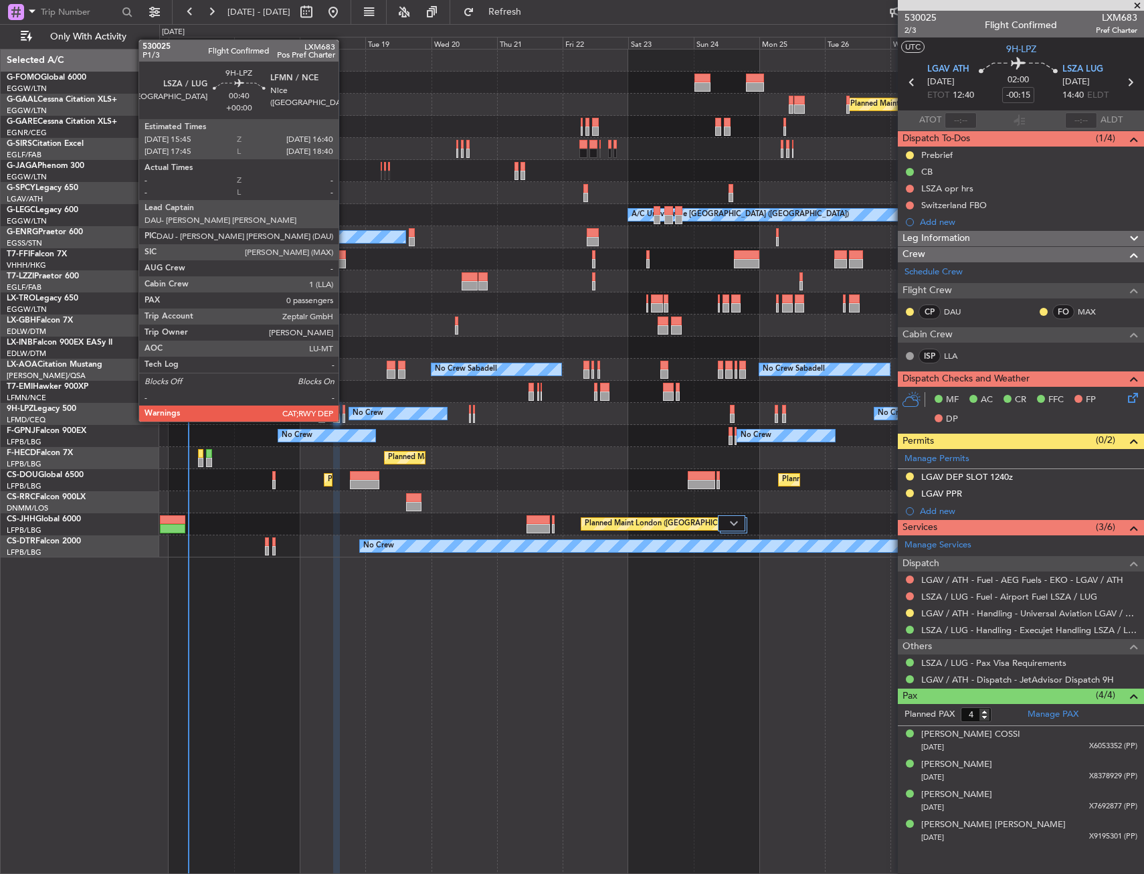
click at [344, 408] on div at bounding box center [343, 409] width 3 height 9
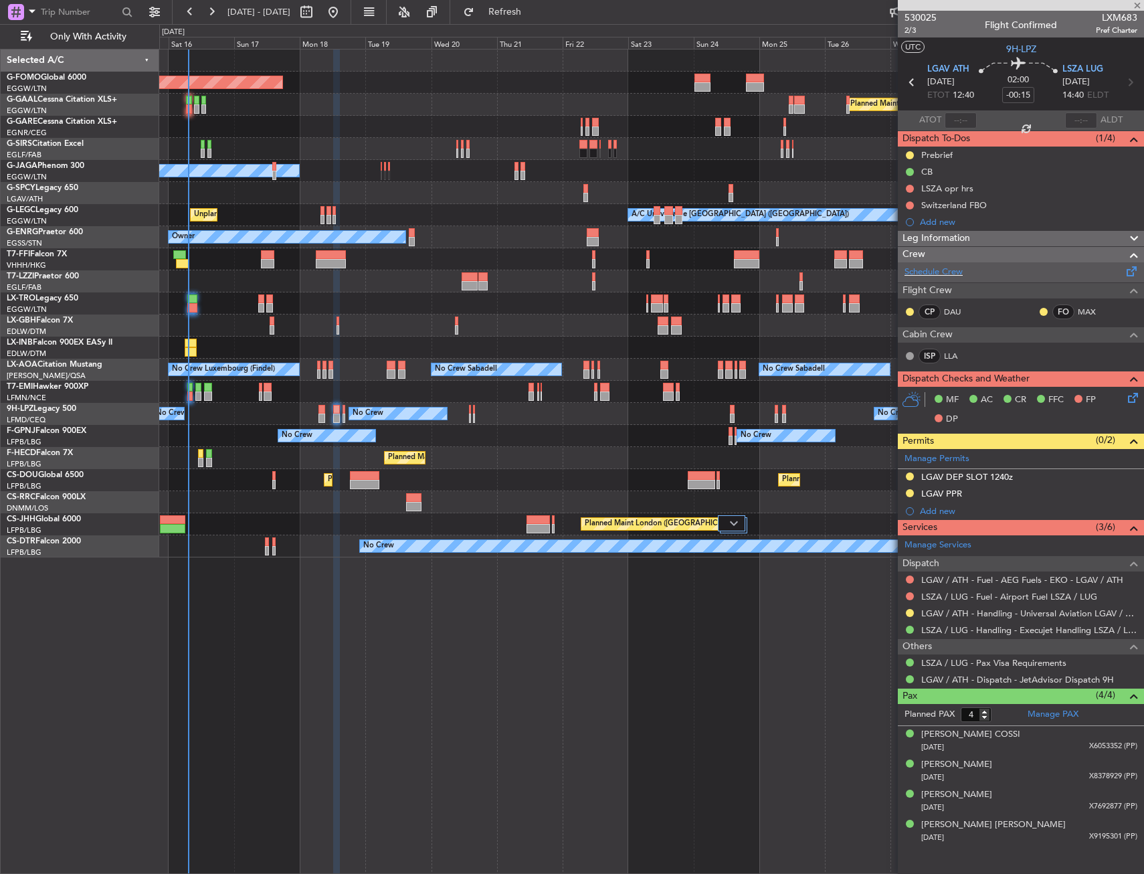
type input "0"
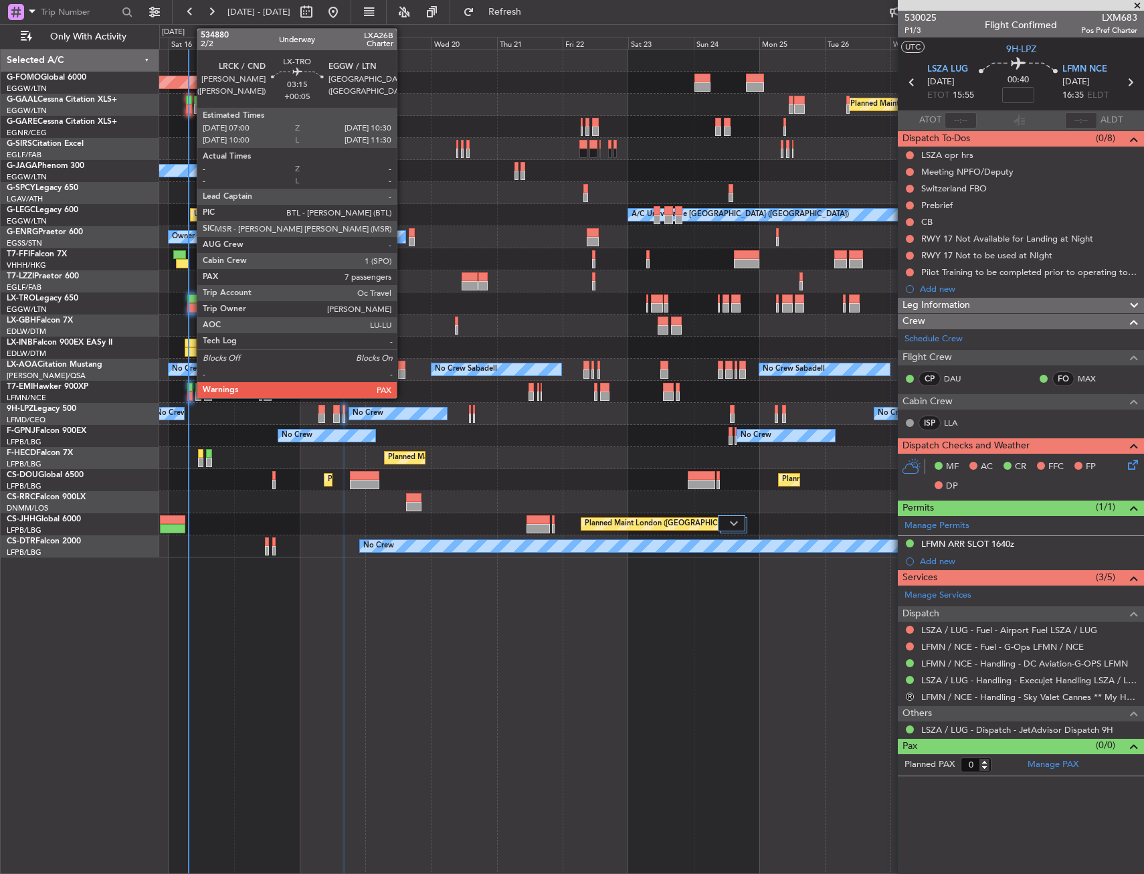
click at [190, 305] on div at bounding box center [192, 307] width 10 height 9
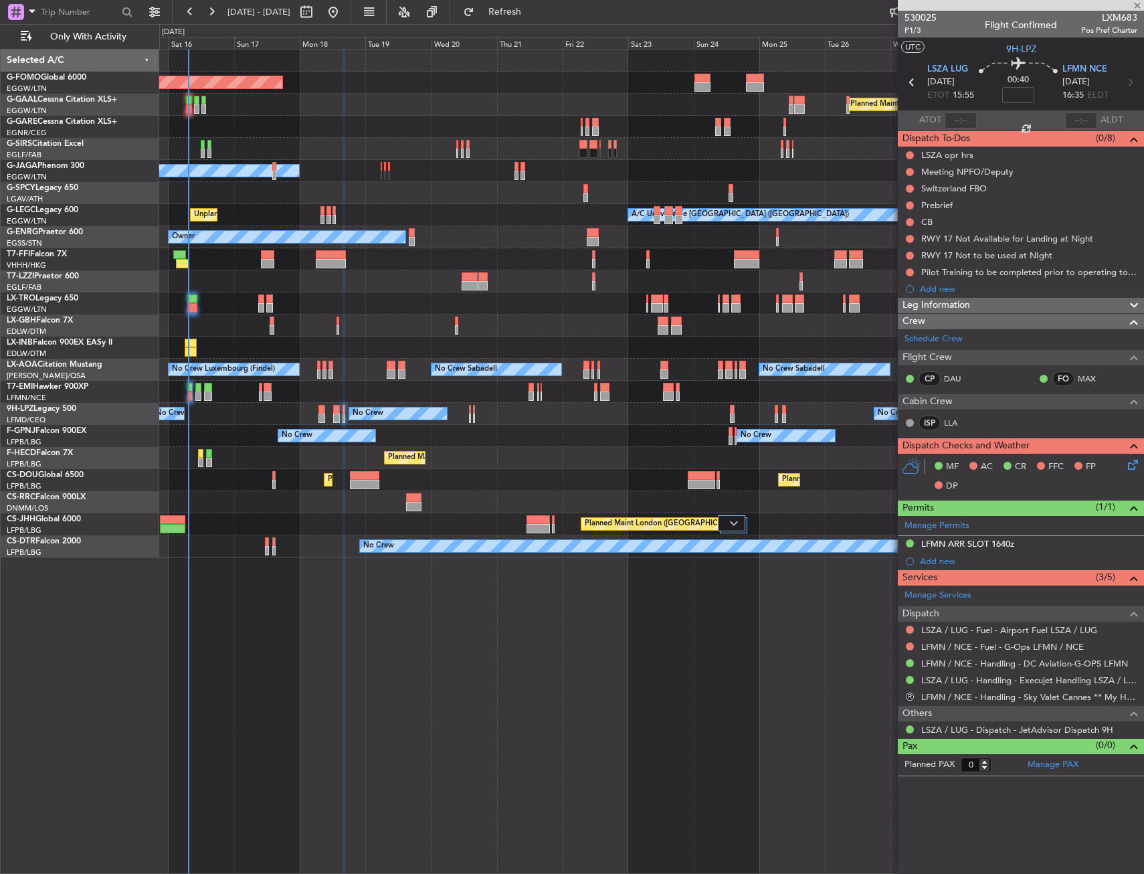
type input "+00:05"
type input "7"
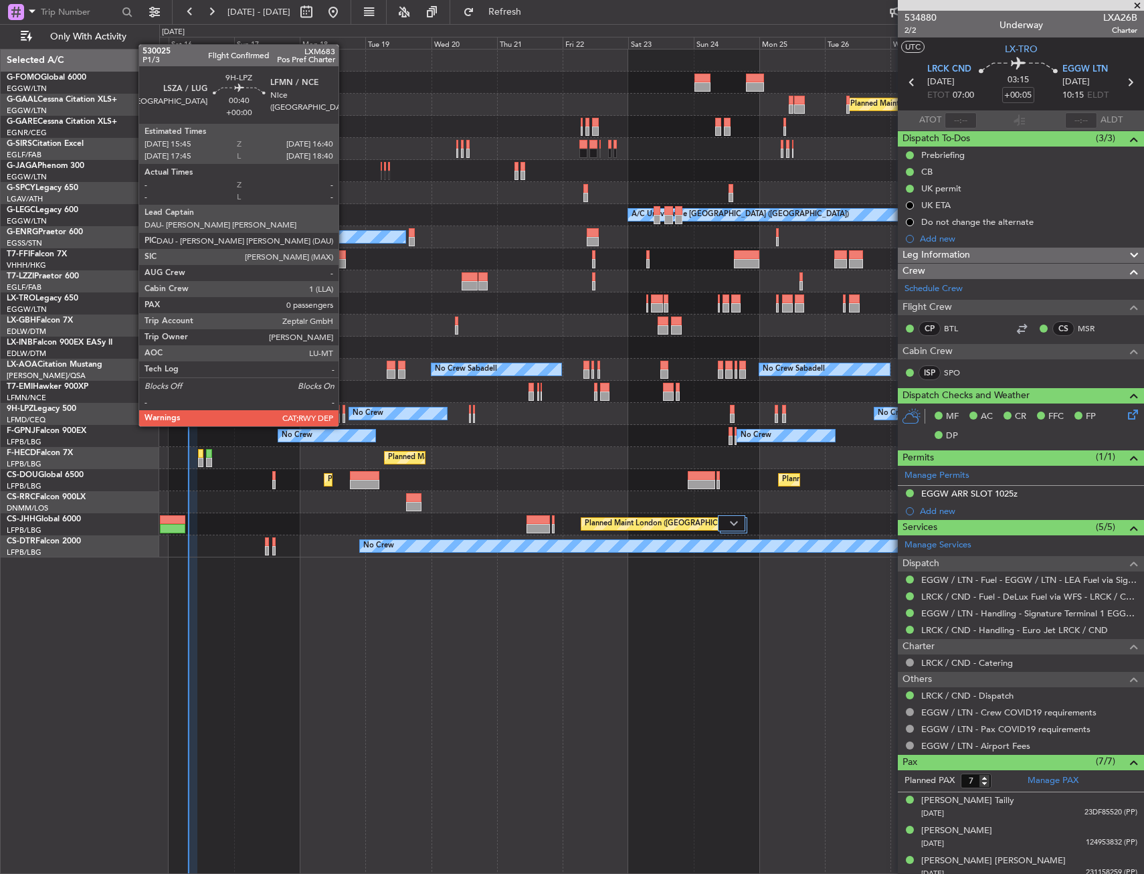
click at [344, 413] on div at bounding box center [343, 409] width 3 height 9
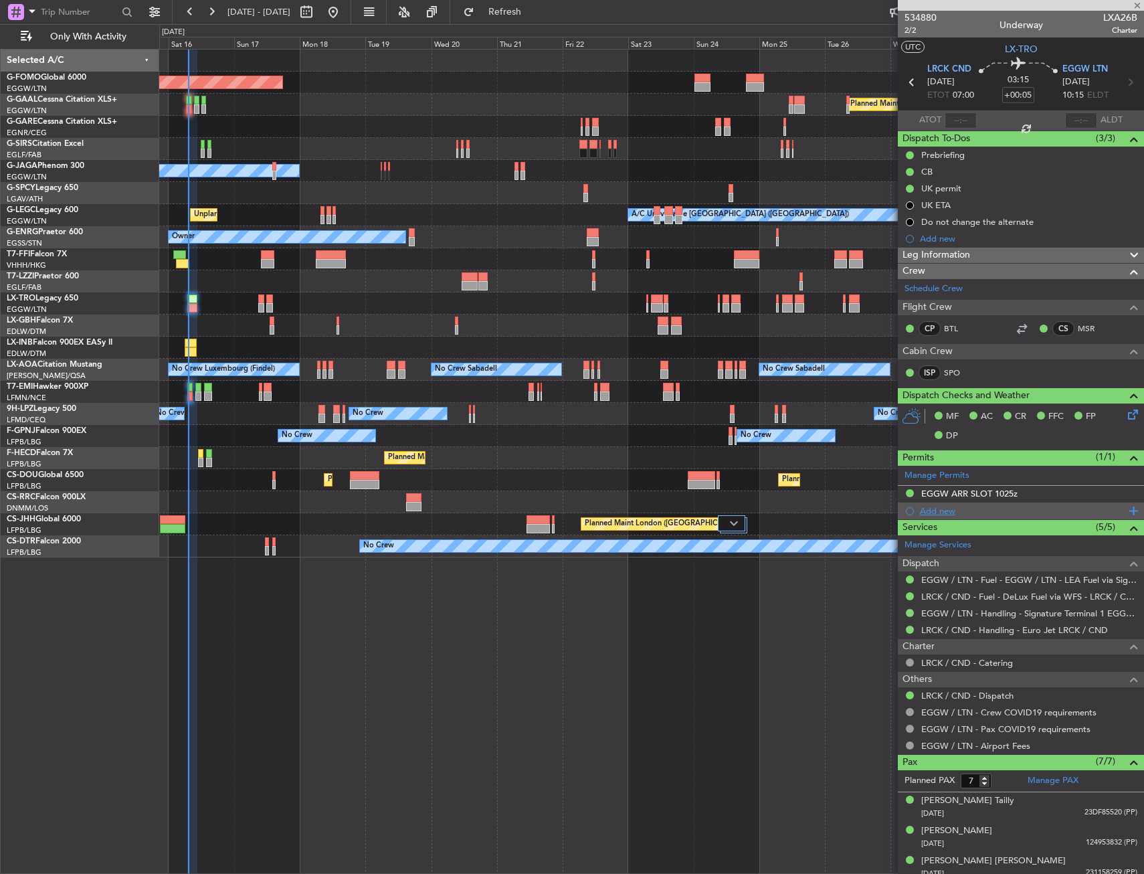
type input "0"
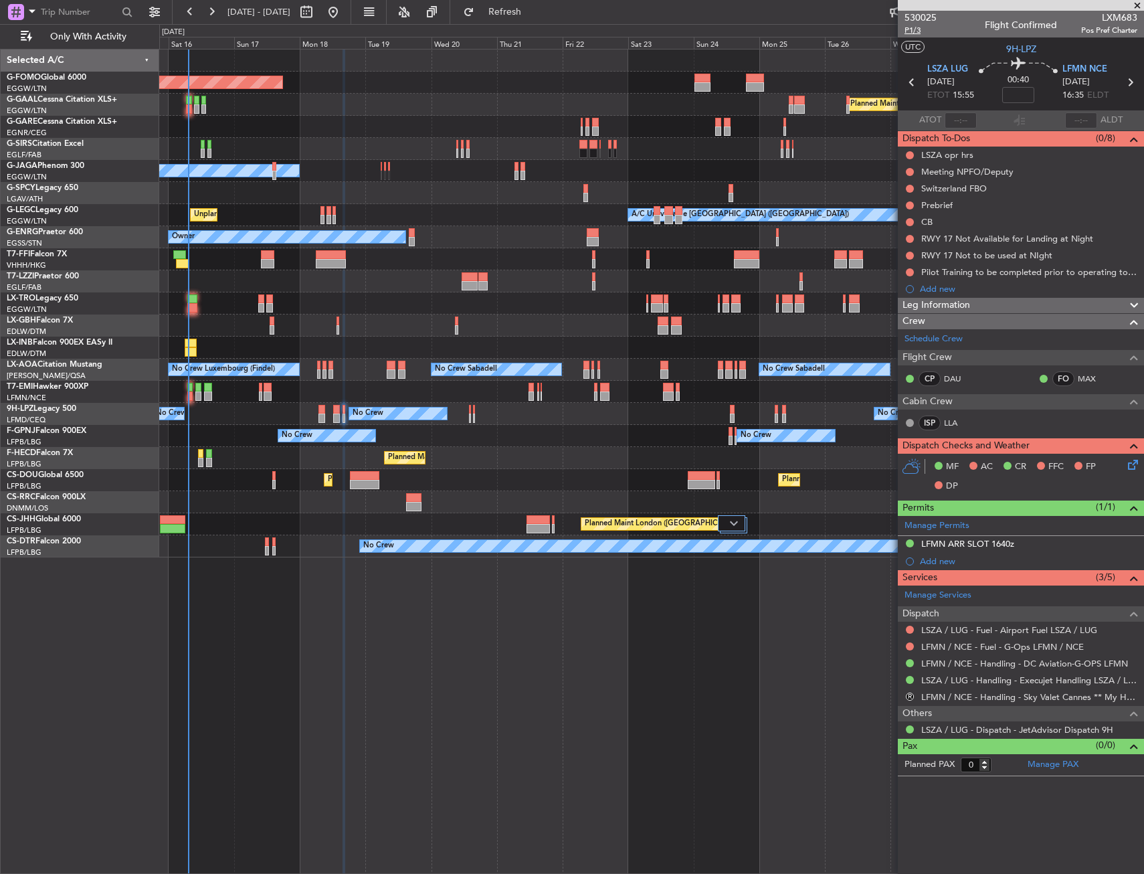
click at [912, 28] on span "P1/3" at bounding box center [920, 30] width 32 height 11
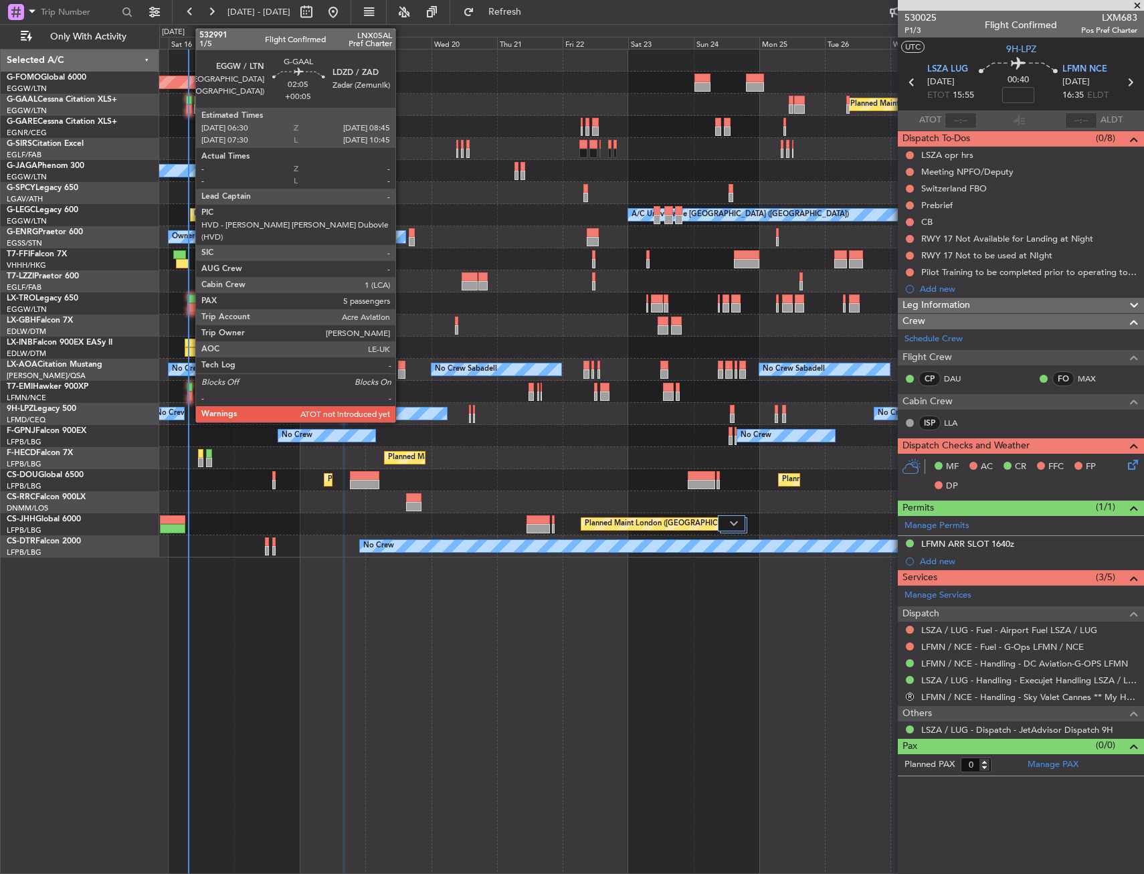
click at [189, 101] on div at bounding box center [189, 100] width 7 height 9
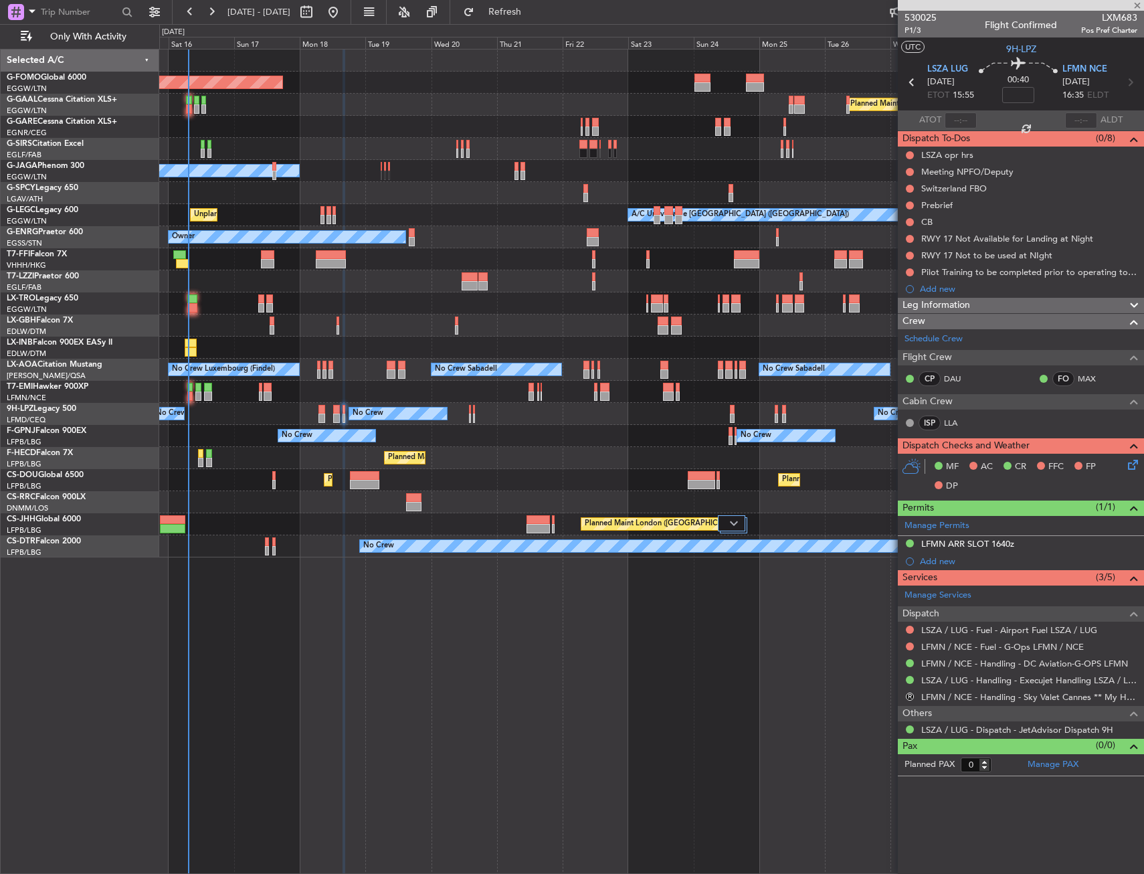
type input "+00:05"
type input "5"
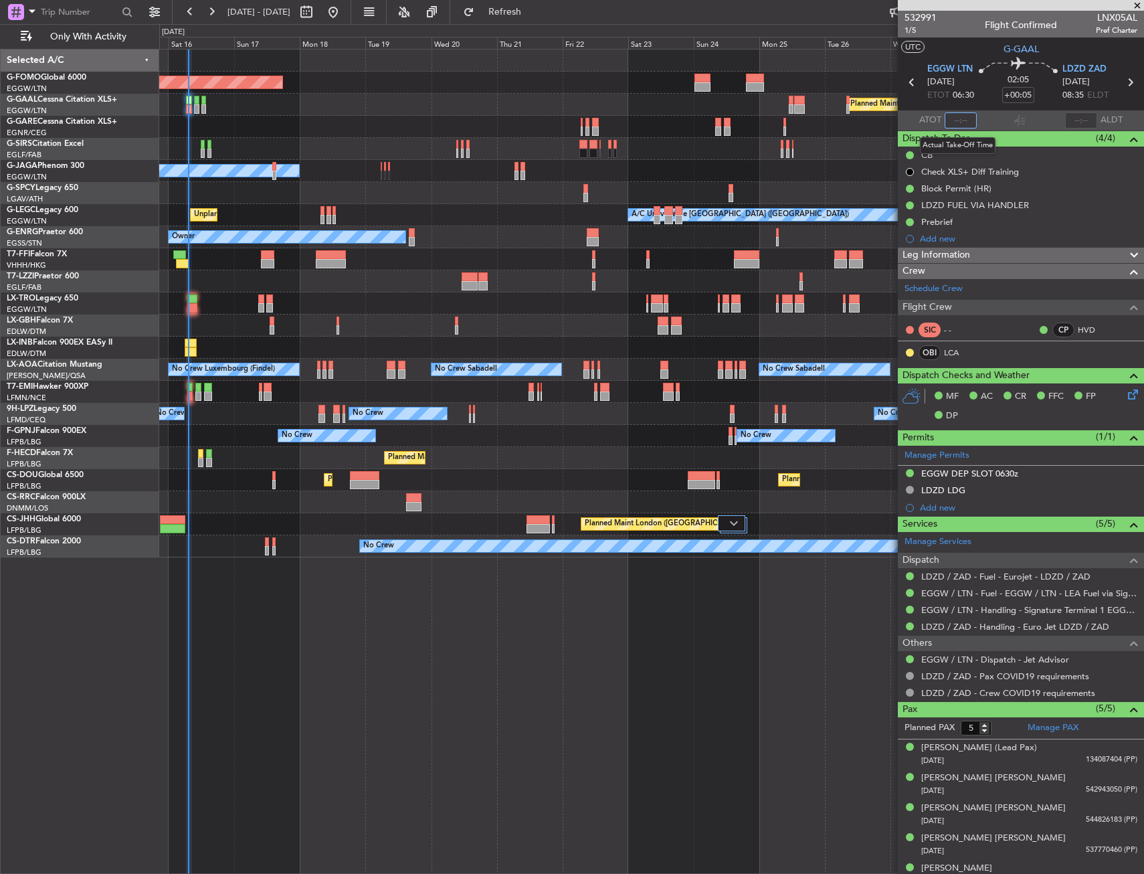
click at [959, 118] on input "text" at bounding box center [960, 120] width 32 height 16
click at [963, 43] on section "UTC G-GAAL" at bounding box center [1021, 47] width 246 height 20
type input "07:08"
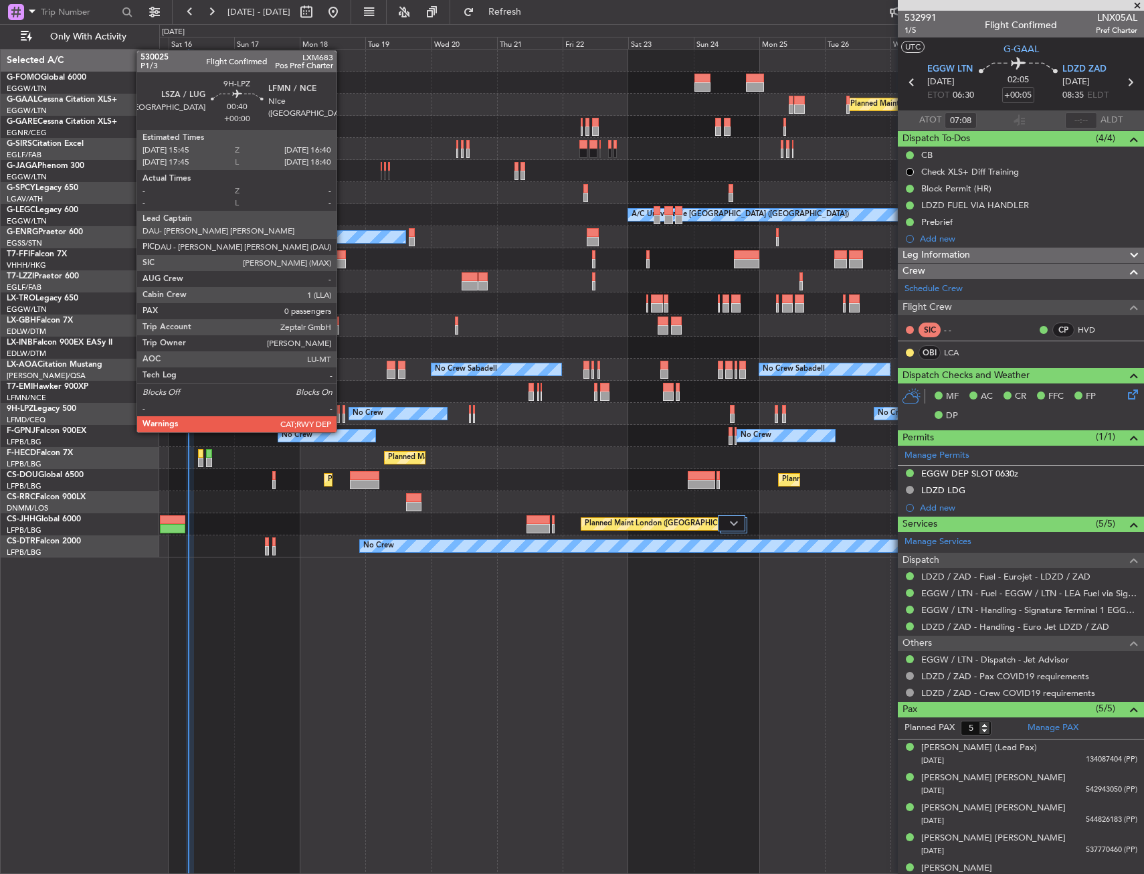
click at [342, 419] on div at bounding box center [343, 417] width 3 height 9
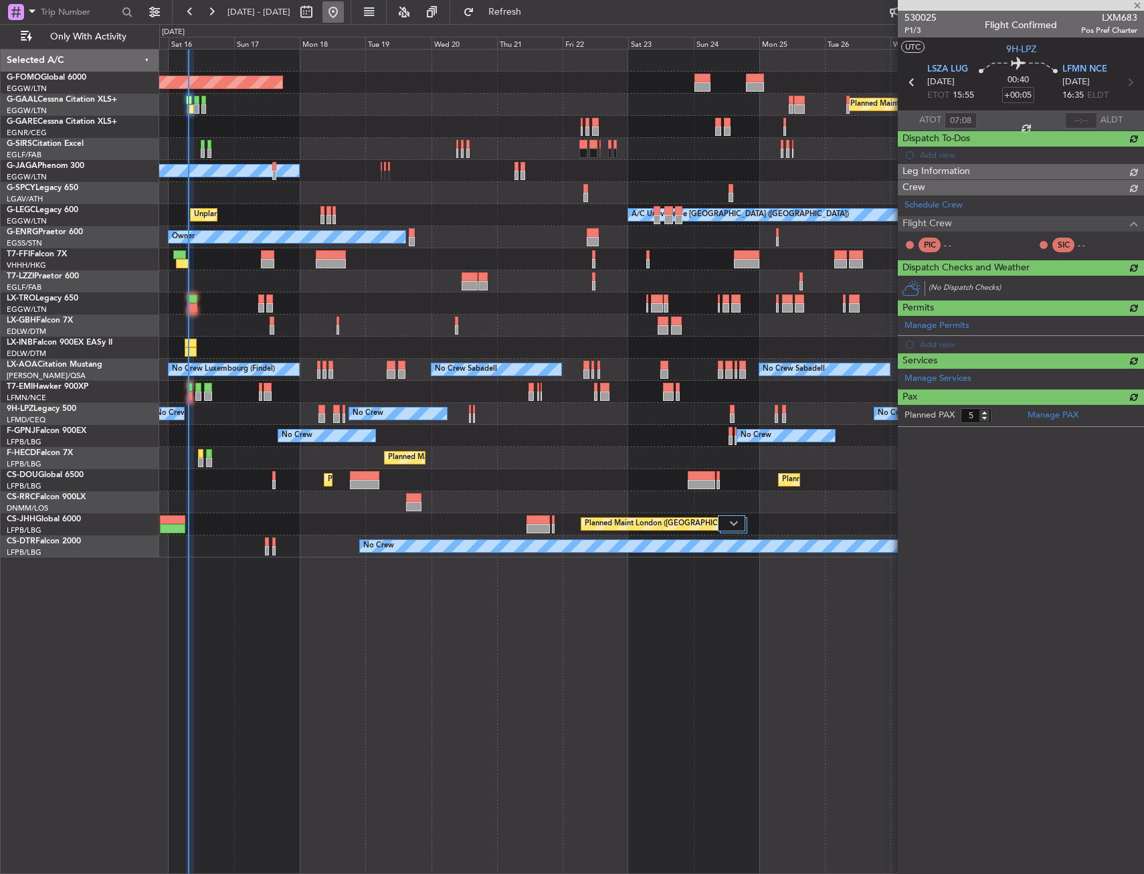
type input "0"
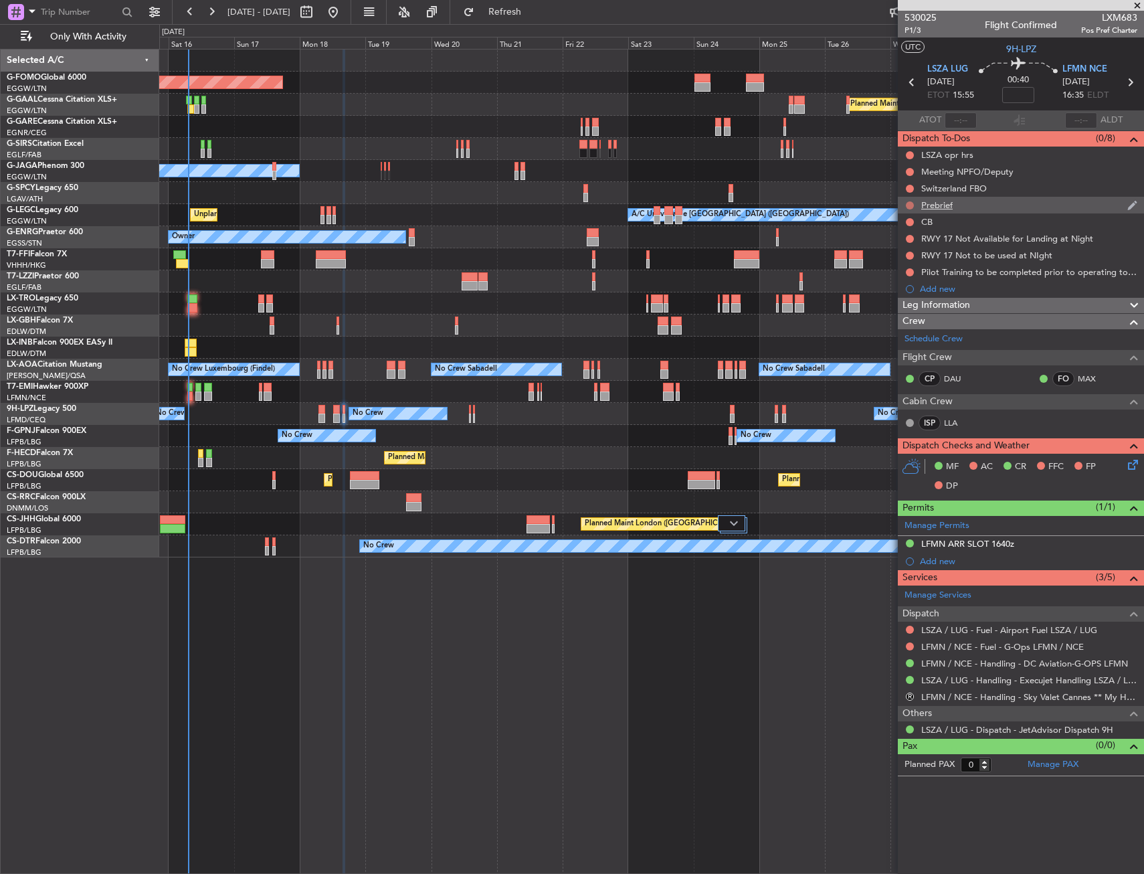
click at [910, 206] on button at bounding box center [910, 205] width 8 height 8
click at [902, 245] on span "In Progress" at bounding box center [916, 243] width 45 height 13
click at [909, 220] on button at bounding box center [910, 222] width 8 height 8
click at [908, 282] on span "Completed" at bounding box center [916, 280] width 44 height 13
click at [1135, 460] on icon at bounding box center [1130, 462] width 11 height 11
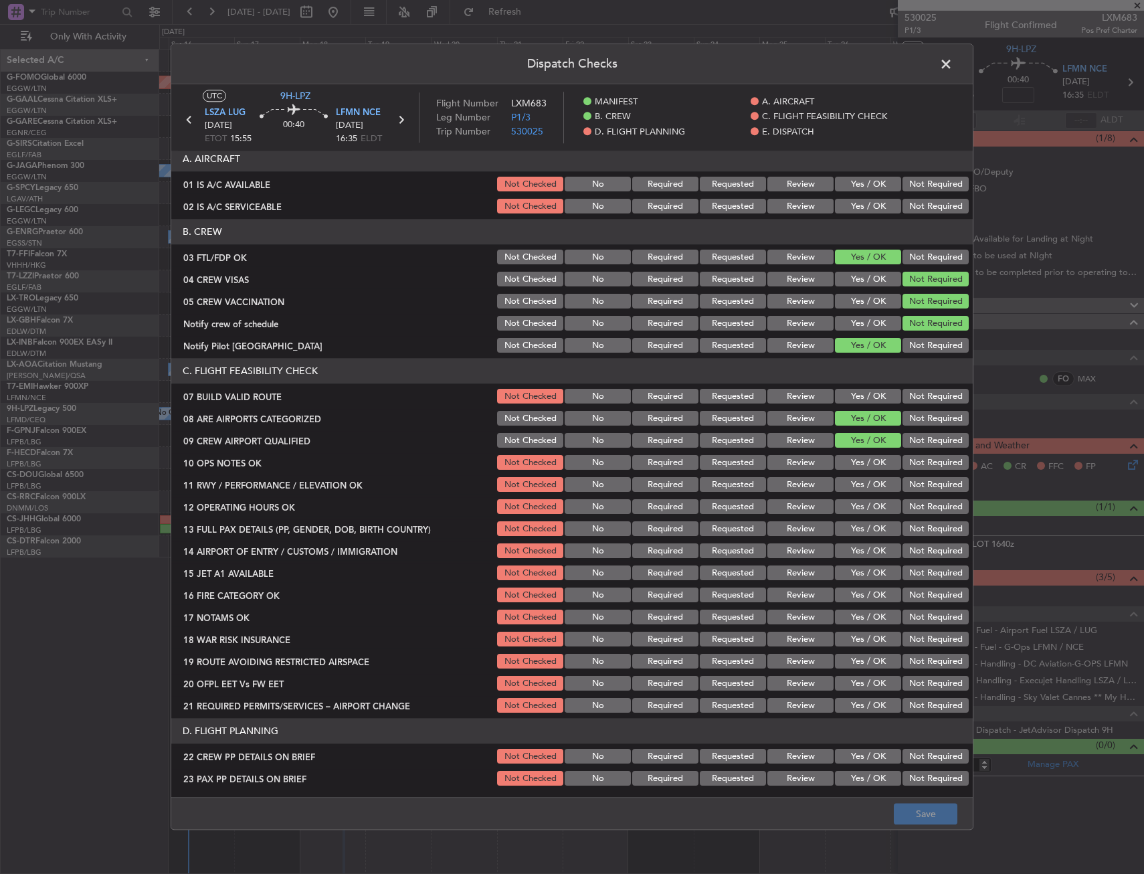
scroll to position [134, 0]
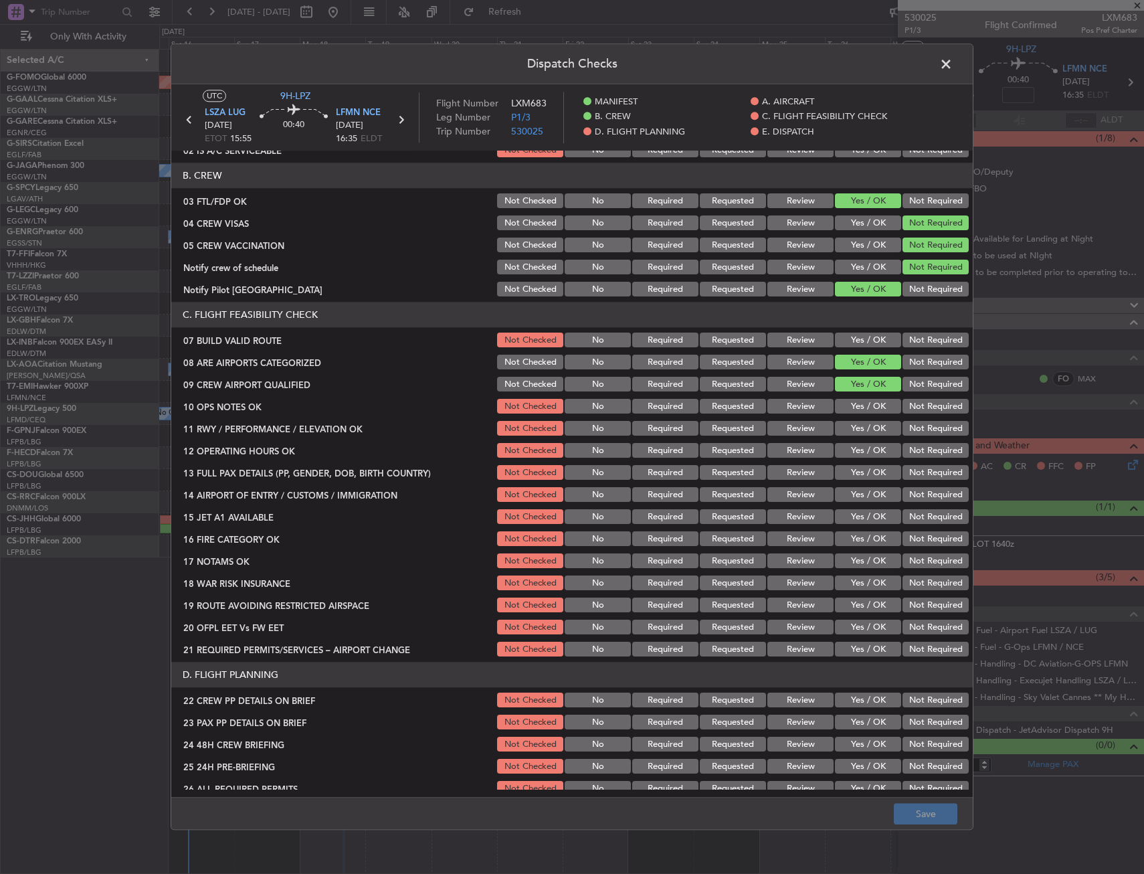
click at [866, 342] on button "Yes / OK" at bounding box center [868, 340] width 66 height 15
click at [866, 409] on button "Yes / OK" at bounding box center [868, 406] width 66 height 15
click at [866, 429] on button "Yes / OK" at bounding box center [868, 428] width 66 height 15
click at [866, 458] on div "Yes / OK" at bounding box center [867, 450] width 68 height 19
click at [862, 452] on button "Yes / OK" at bounding box center [868, 450] width 66 height 15
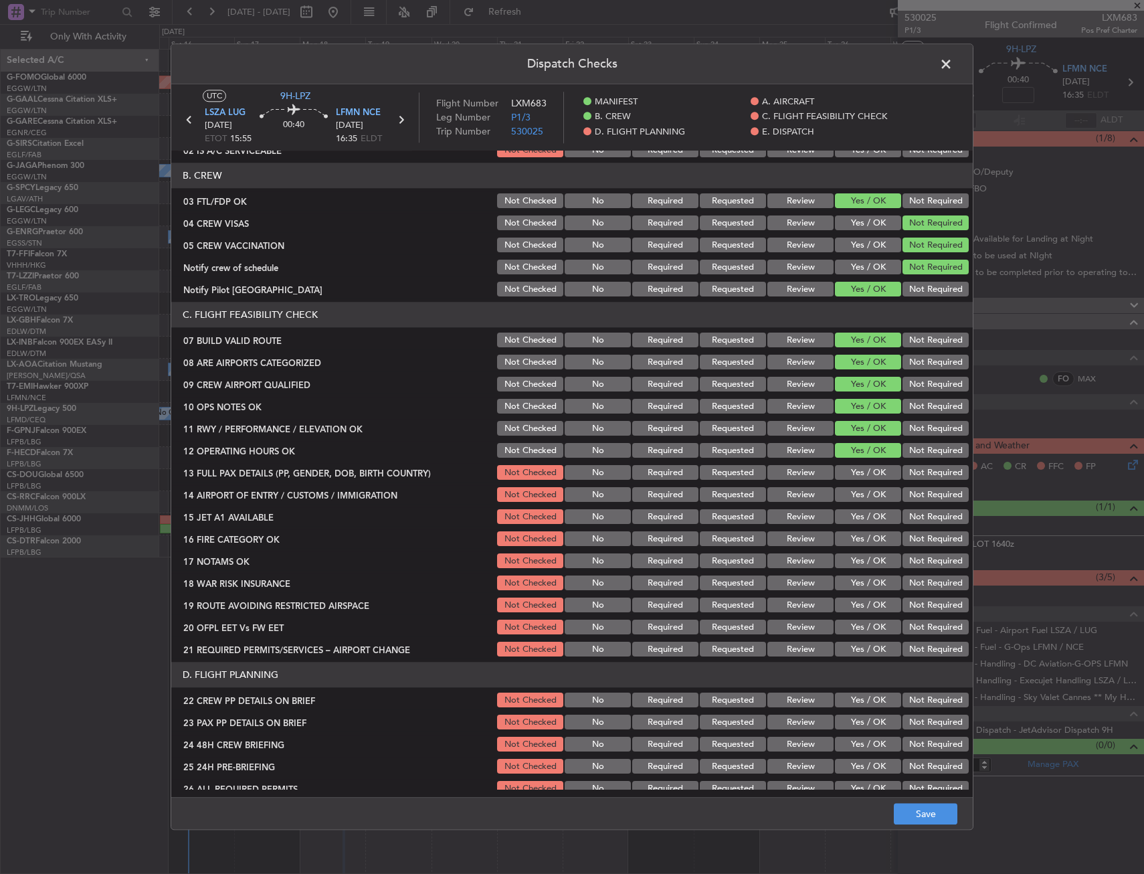
click at [861, 472] on button "Yes / OK" at bounding box center [868, 473] width 66 height 15
click at [862, 492] on button "Yes / OK" at bounding box center [868, 495] width 66 height 15
click at [864, 510] on button "Yes / OK" at bounding box center [868, 517] width 66 height 15
drag, startPoint x: 861, startPoint y: 537, endPoint x: 859, endPoint y: 552, distance: 14.9
click at [861, 538] on button "Yes / OK" at bounding box center [868, 539] width 66 height 15
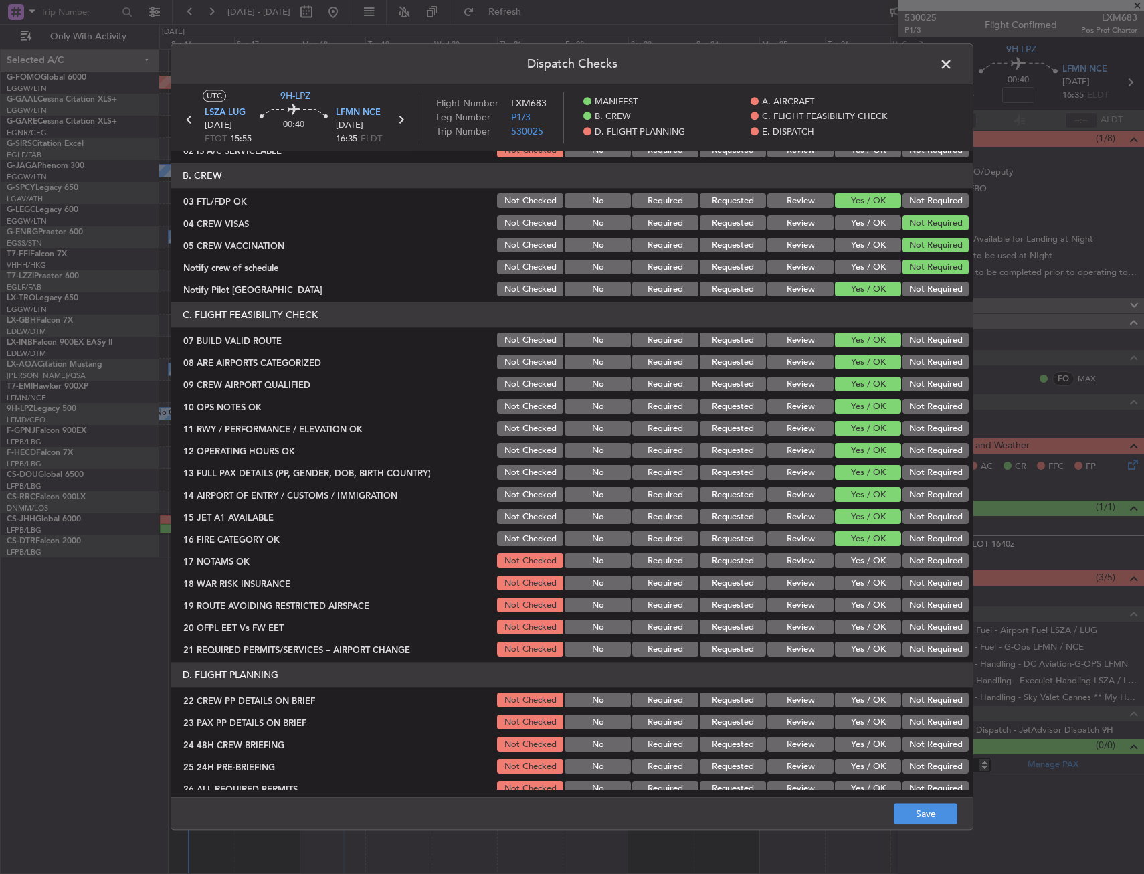
click at [859, 555] on button "Yes / OK" at bounding box center [868, 561] width 66 height 15
click at [862, 584] on button "Yes / OK" at bounding box center [868, 583] width 66 height 15
drag, startPoint x: 862, startPoint y: 604, endPoint x: 862, endPoint y: 623, distance: 19.4
click at [862, 605] on button "Yes / OK" at bounding box center [868, 605] width 66 height 15
drag, startPoint x: 862, startPoint y: 627, endPoint x: 861, endPoint y: 641, distance: 14.1
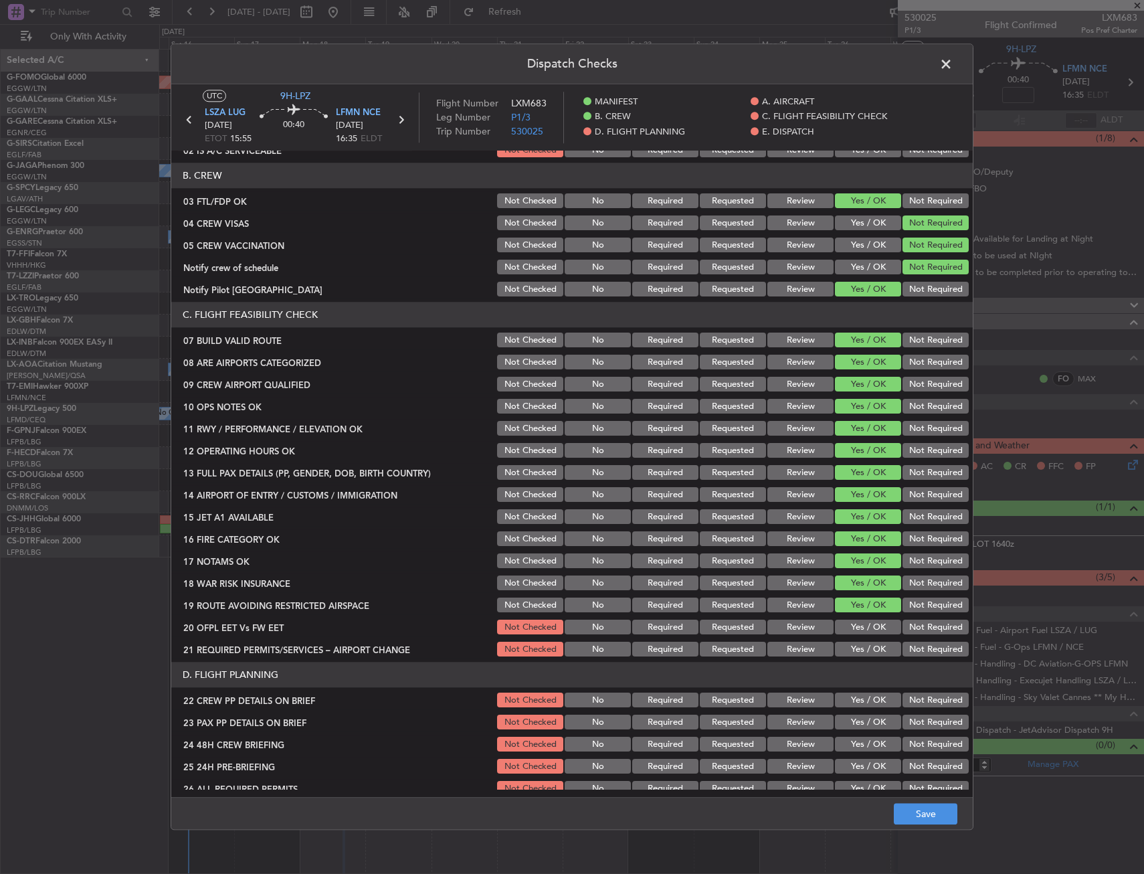
click at [862, 628] on button "Yes / OK" at bounding box center [868, 627] width 66 height 15
click at [859, 647] on button "Yes / OK" at bounding box center [868, 649] width 66 height 15
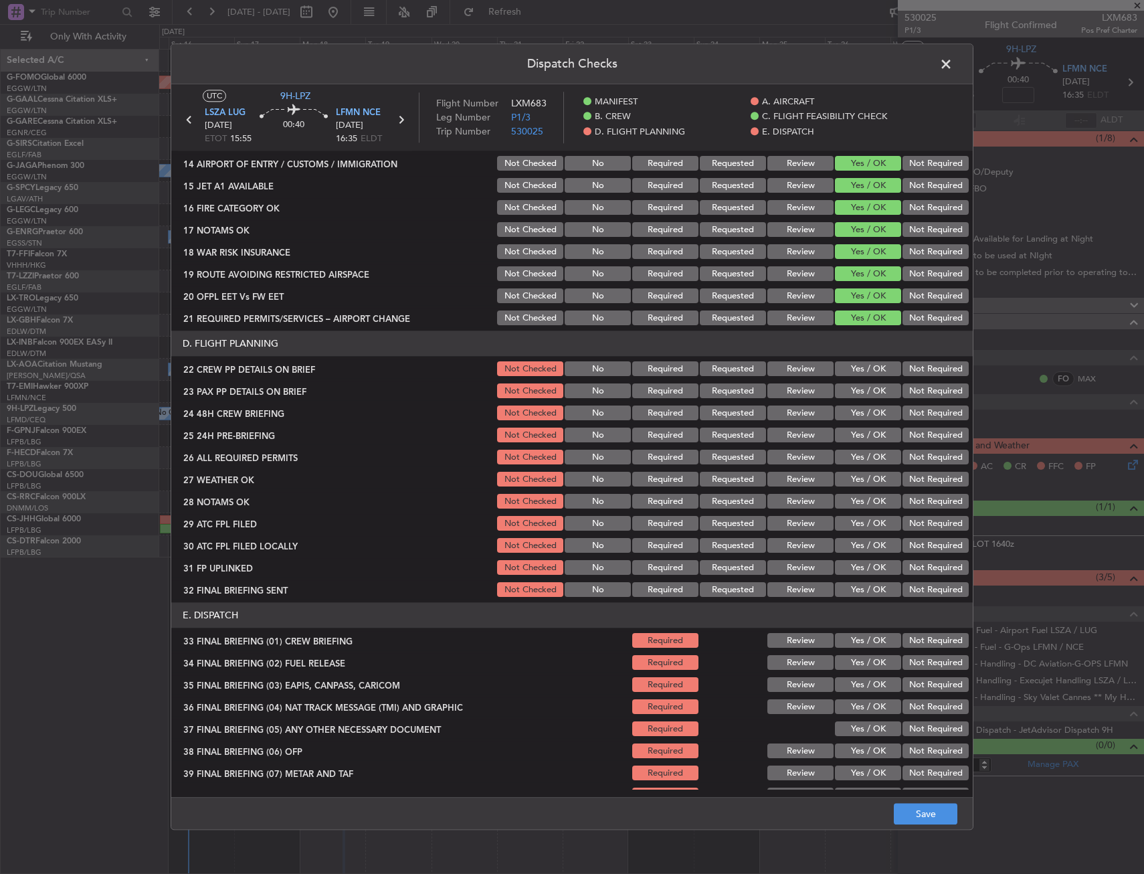
scroll to position [468, 0]
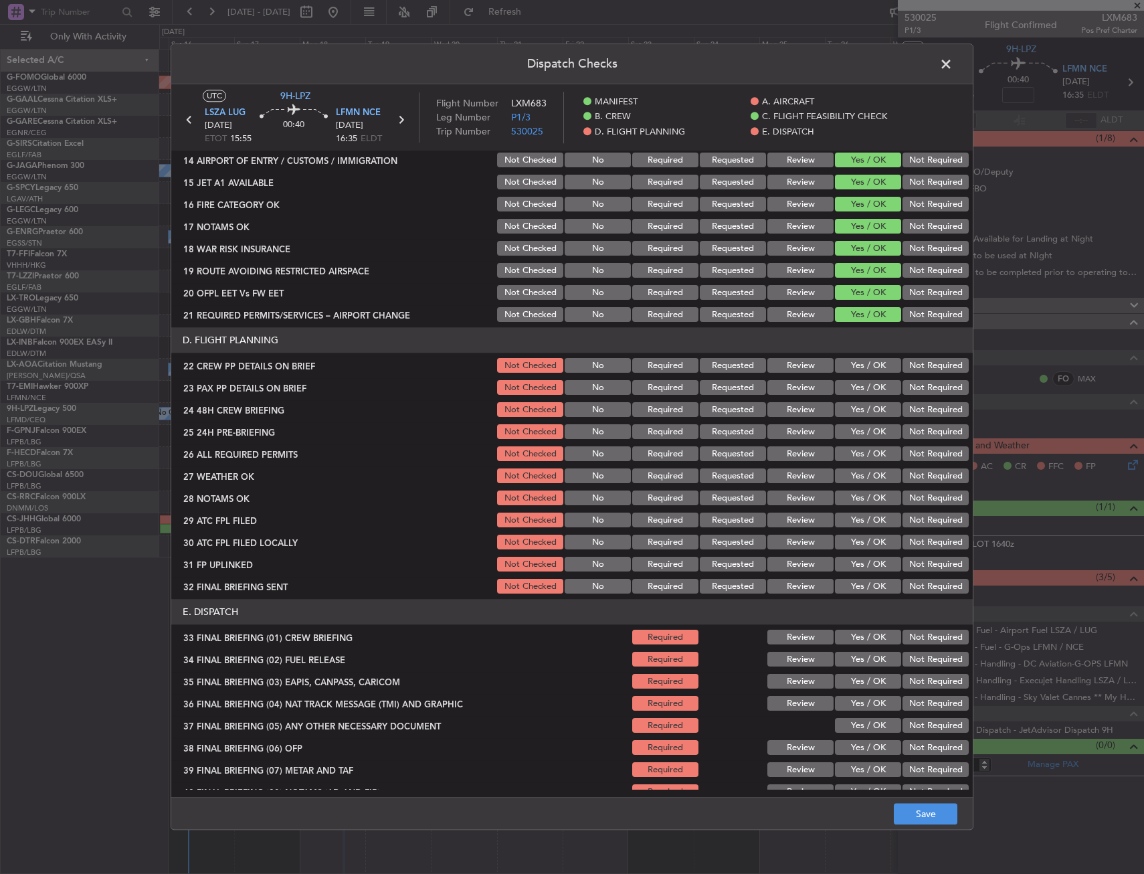
click at [862, 361] on button "Yes / OK" at bounding box center [868, 366] width 66 height 15
click at [867, 387] on button "Yes / OK" at bounding box center [868, 388] width 66 height 15
click at [867, 404] on button "Yes / OK" at bounding box center [868, 410] width 66 height 15
click at [942, 809] on button "Save" at bounding box center [926, 813] width 64 height 21
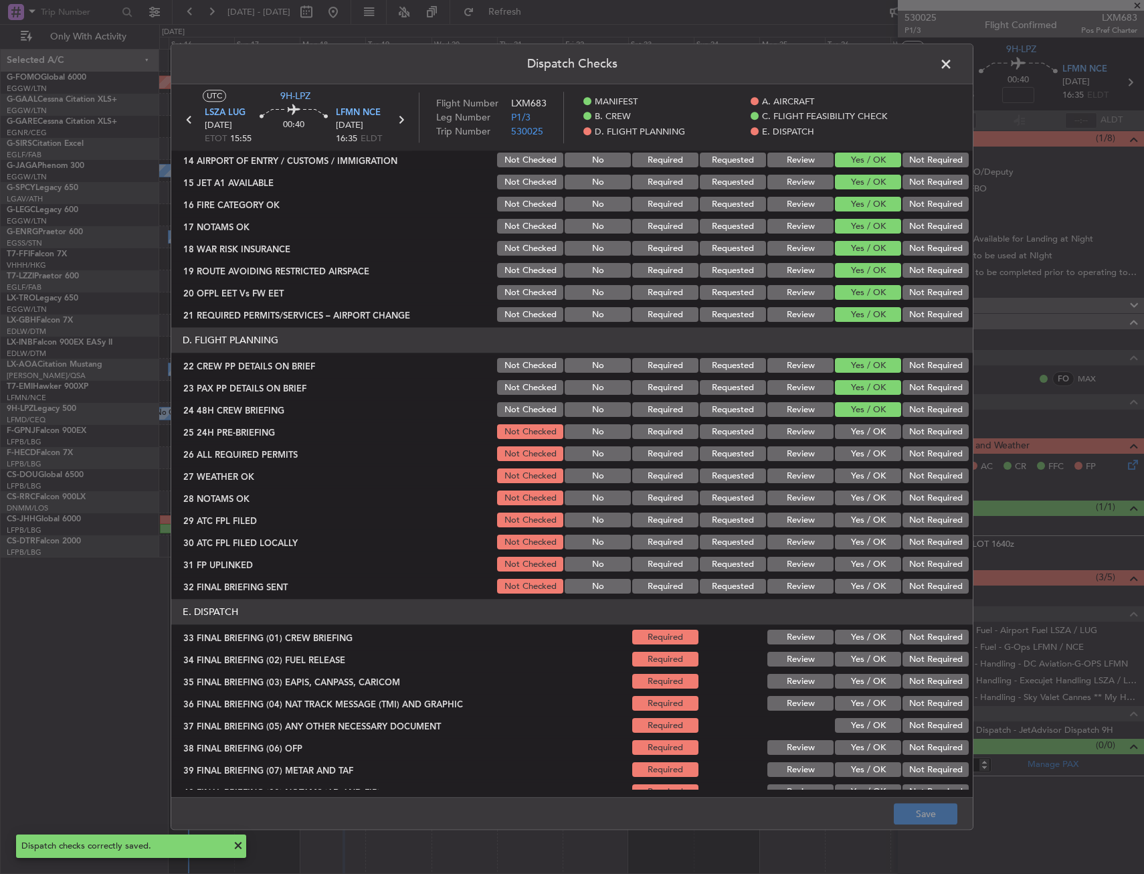
click at [952, 63] on span at bounding box center [952, 67] width 0 height 27
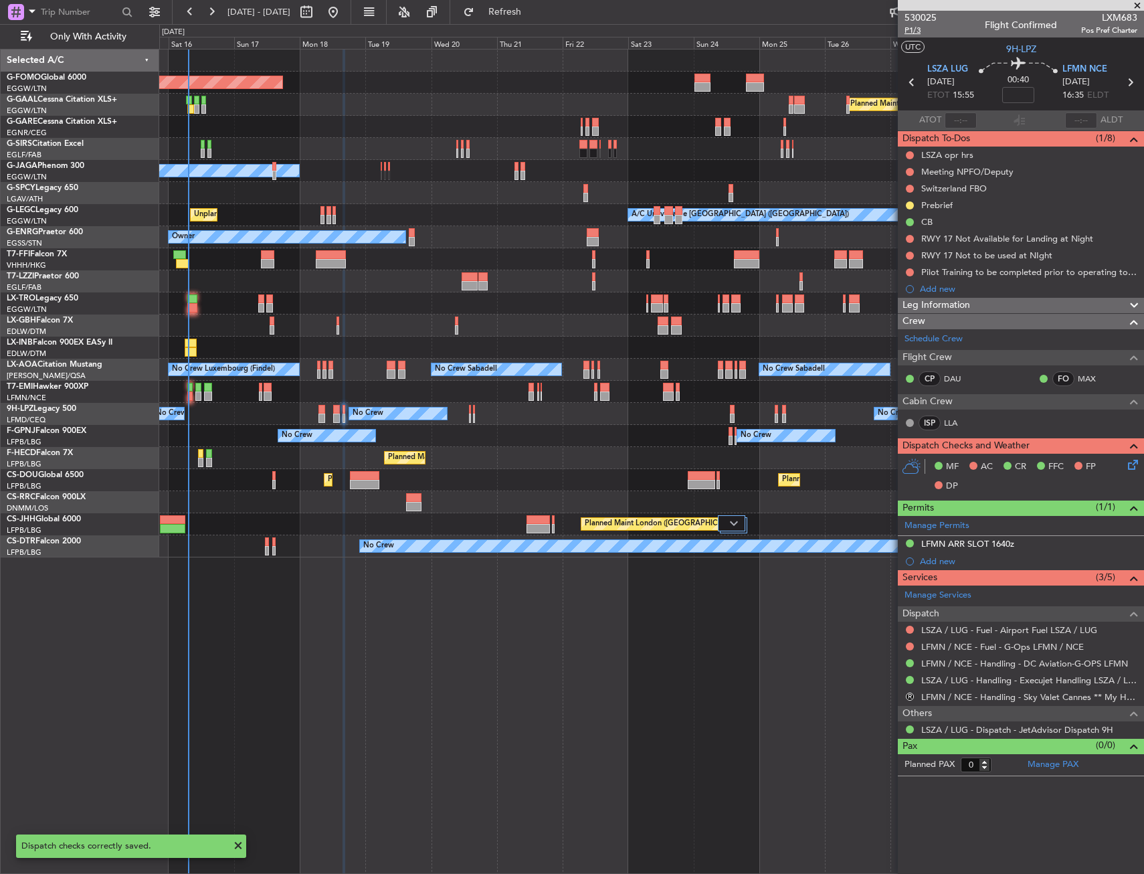
click at [908, 35] on span "P1/3" at bounding box center [920, 30] width 32 height 11
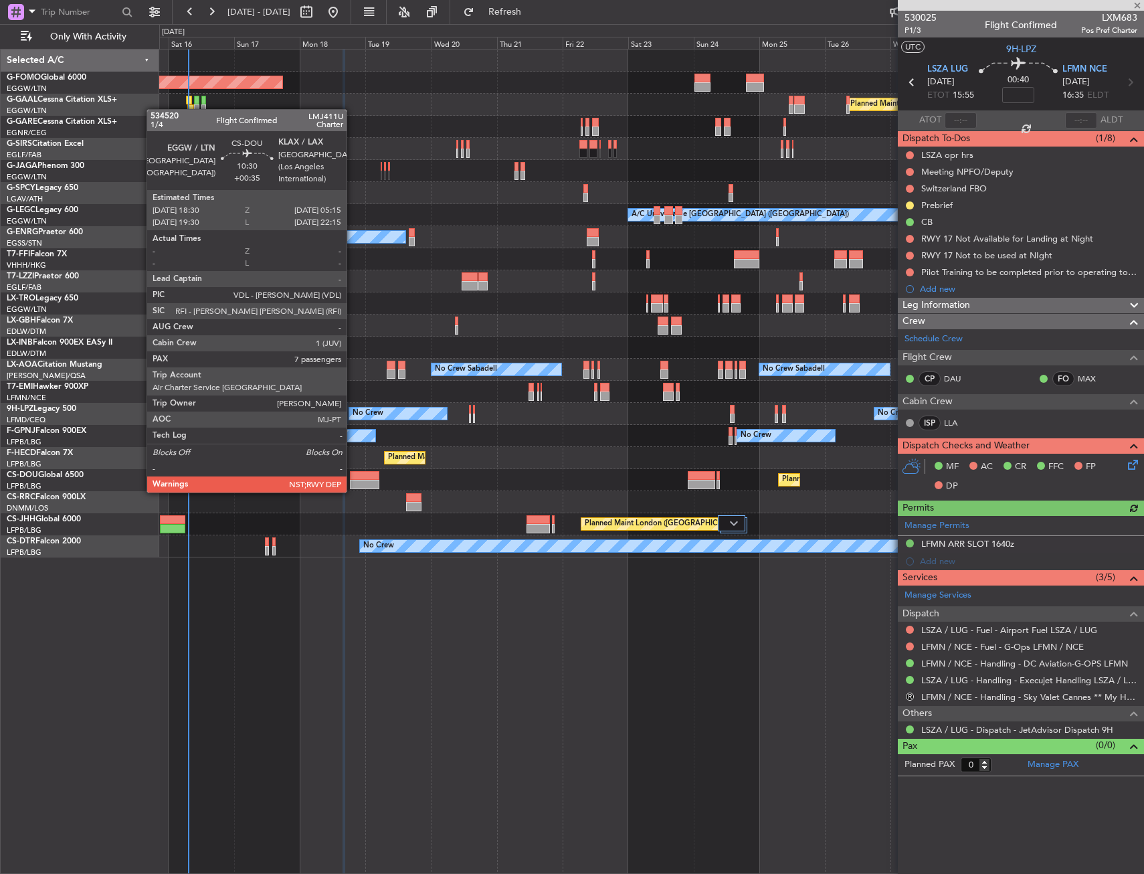
click at [353, 479] on div at bounding box center [364, 475] width 29 height 9
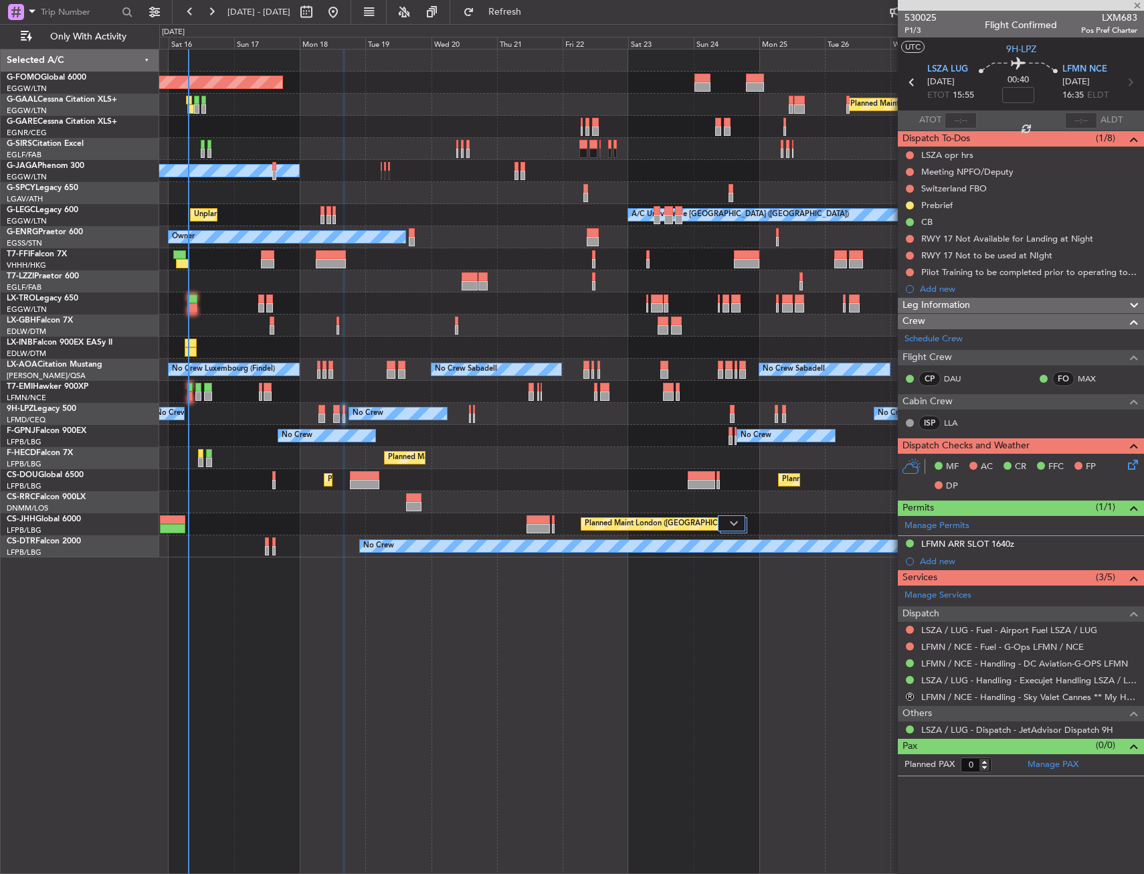
type input "+00:35"
type input "7"
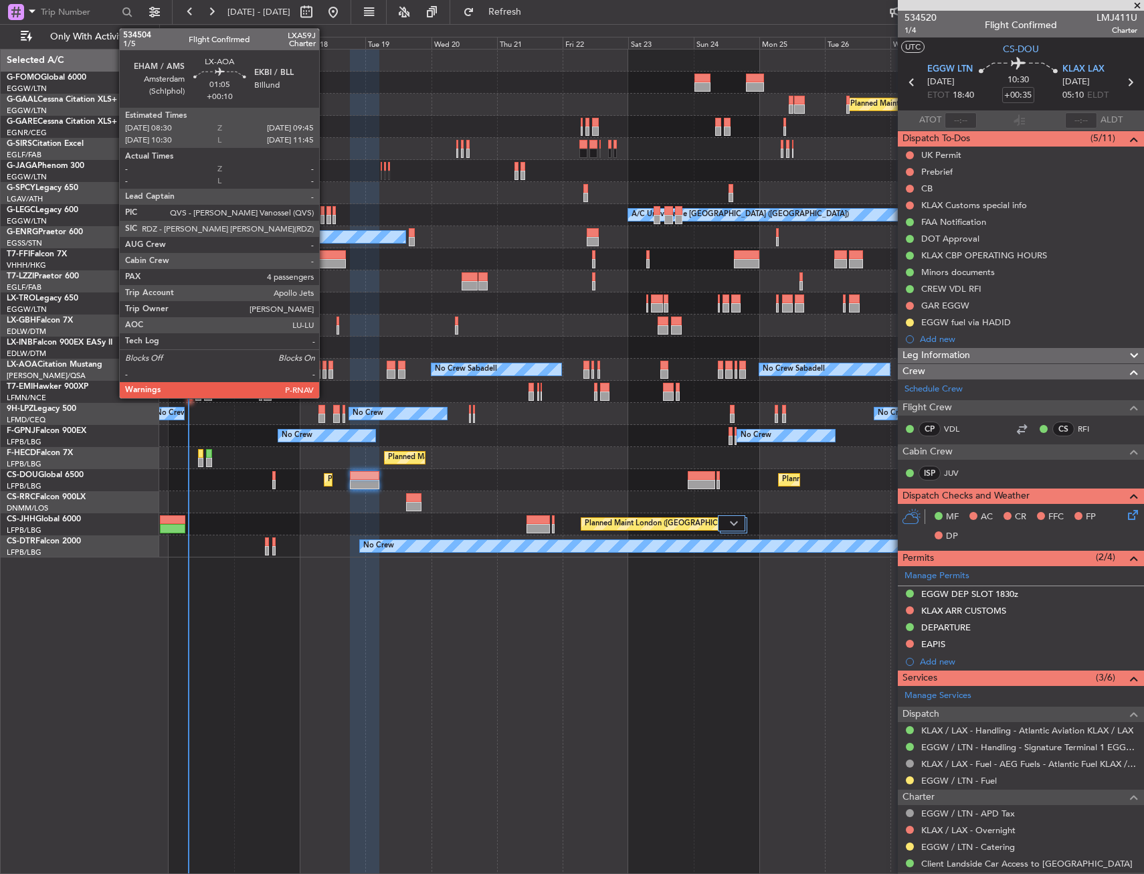
click at [325, 366] on div at bounding box center [324, 365] width 4 height 9
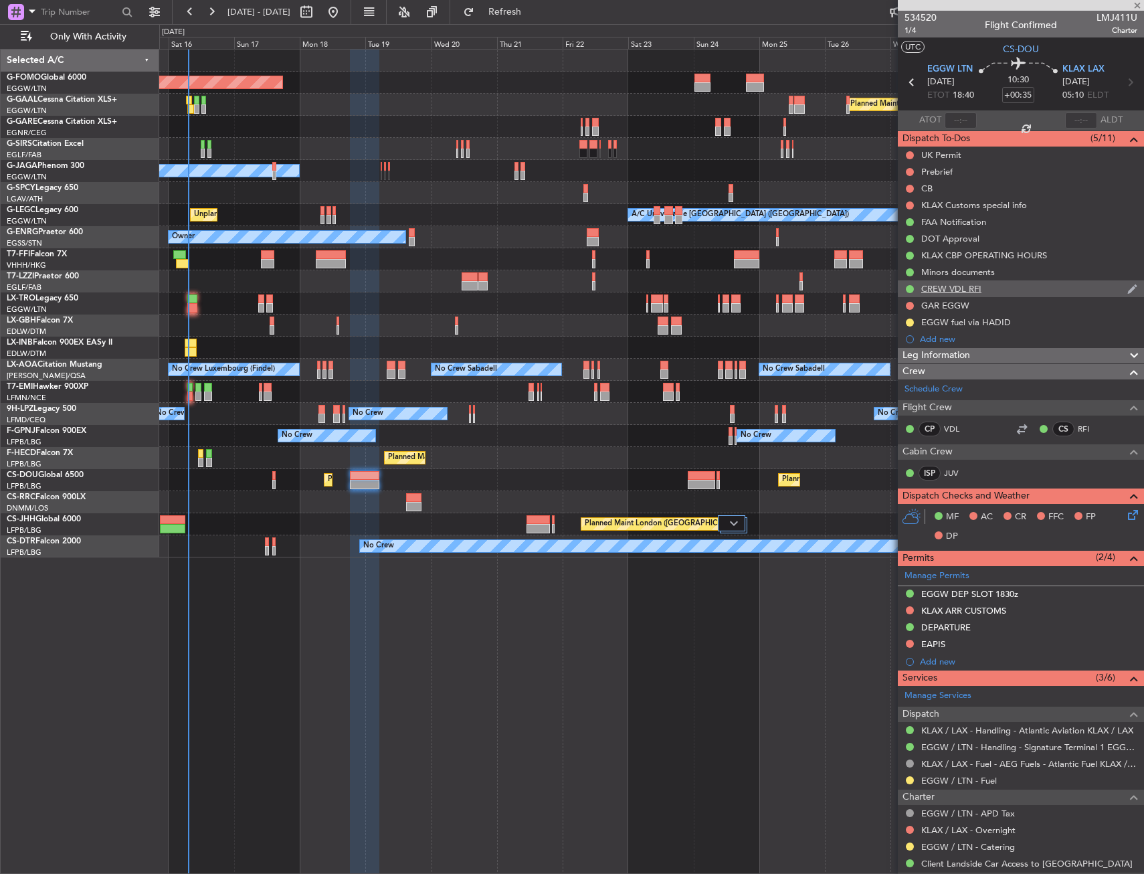
type input "+00:10"
type input "4"
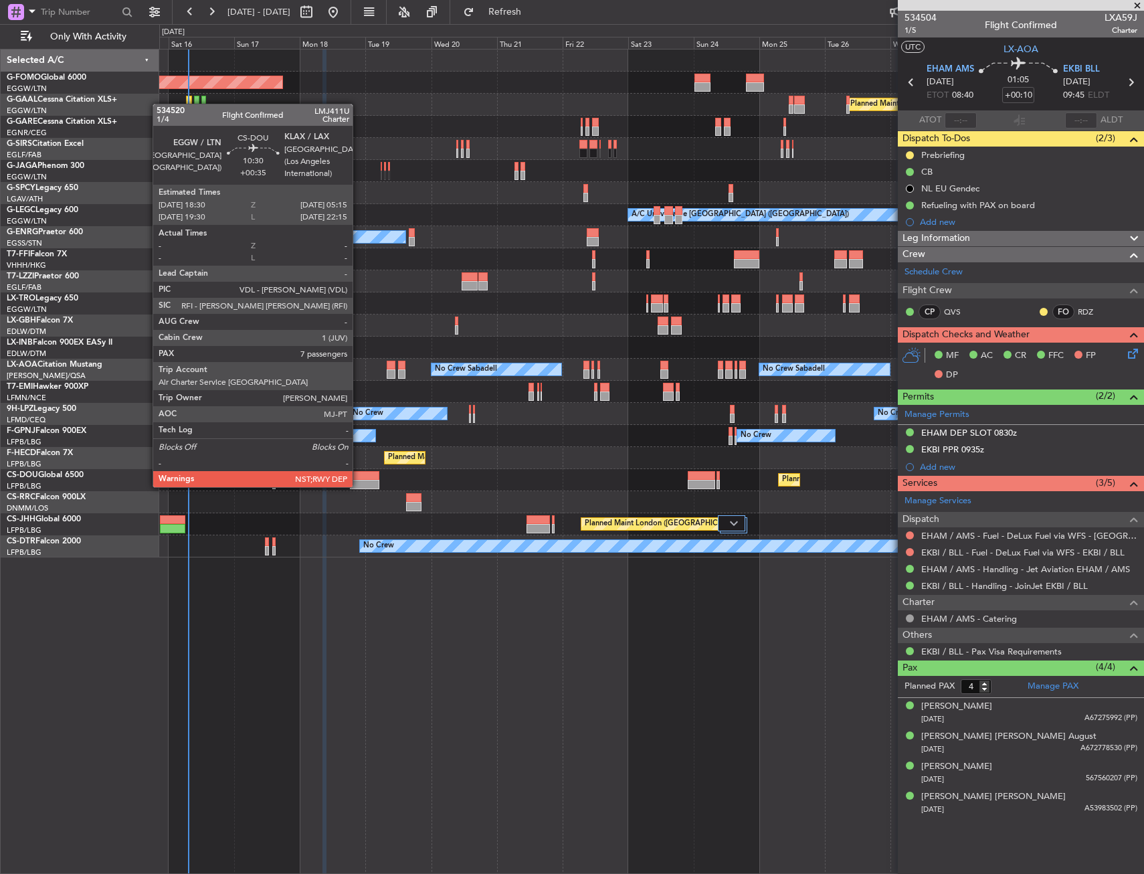
click at [359, 474] on div at bounding box center [364, 475] width 29 height 9
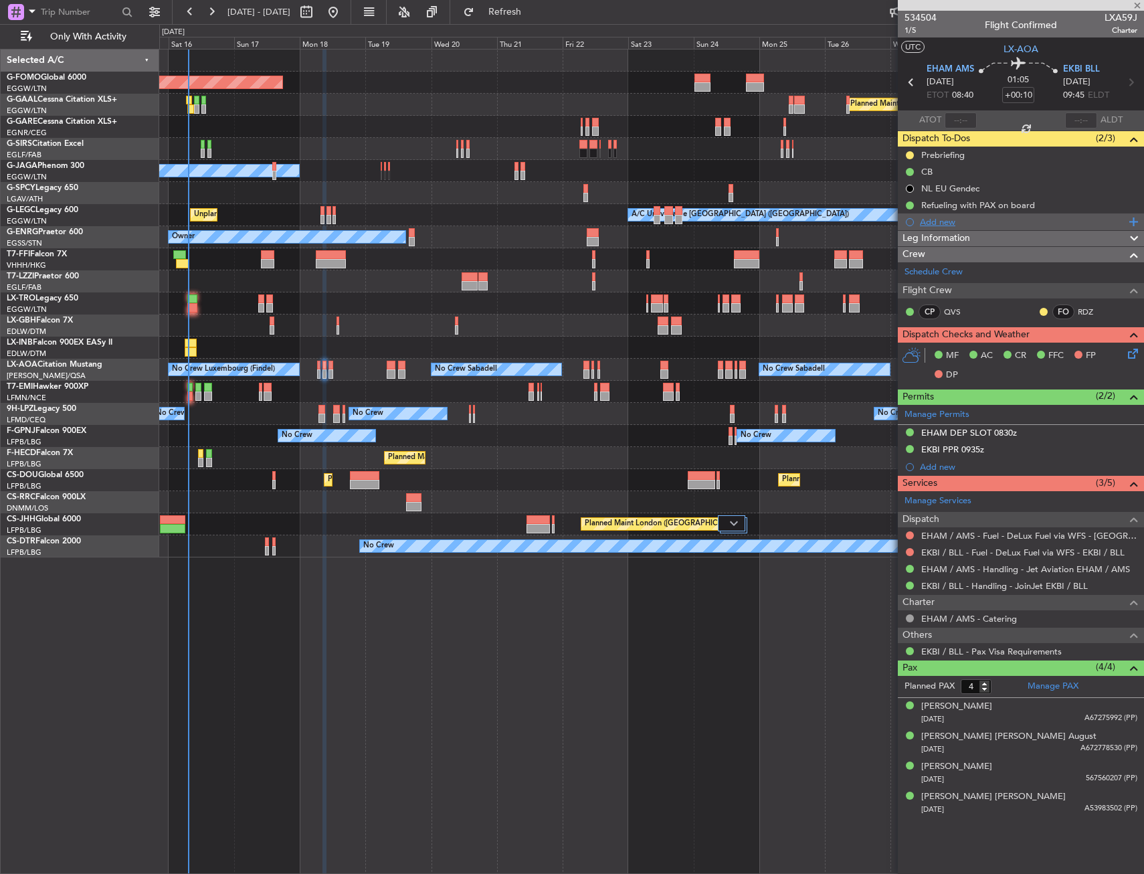
type input "+00:35"
type input "7"
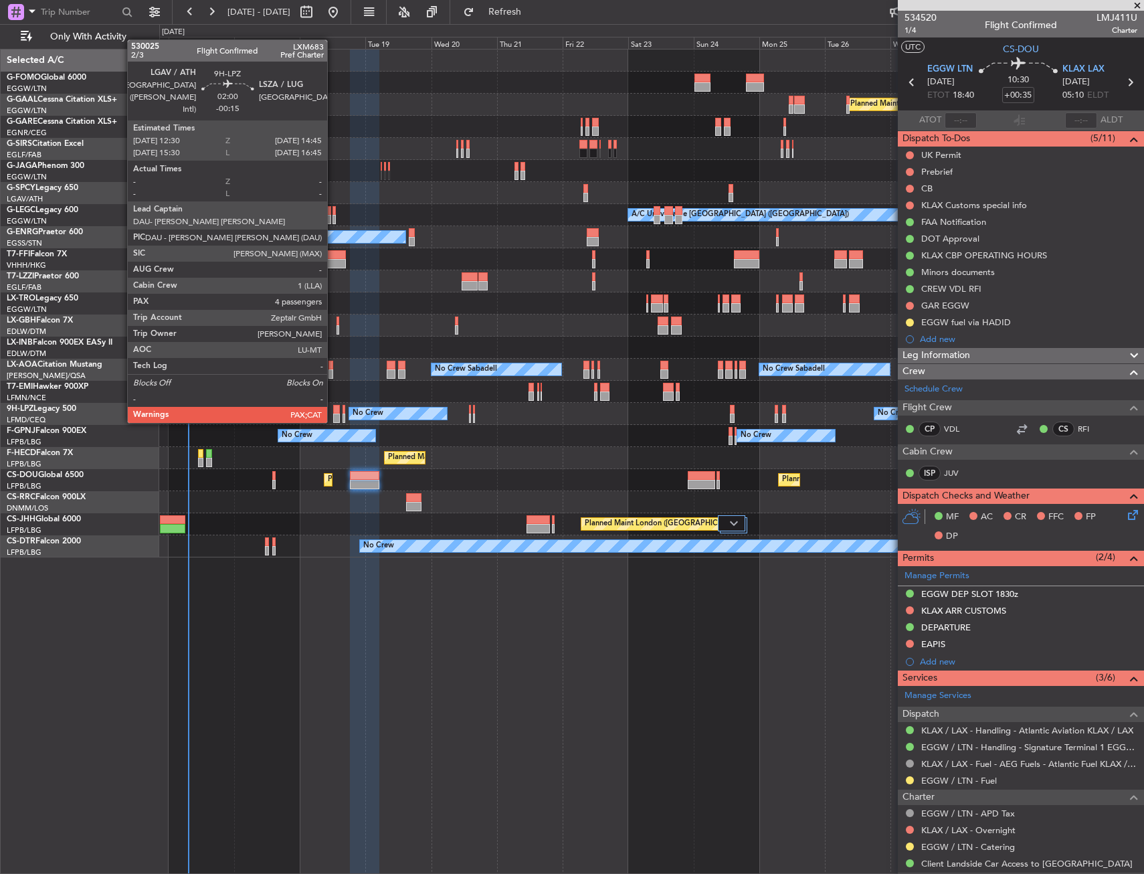
click at [333, 409] on div at bounding box center [336, 409] width 7 height 9
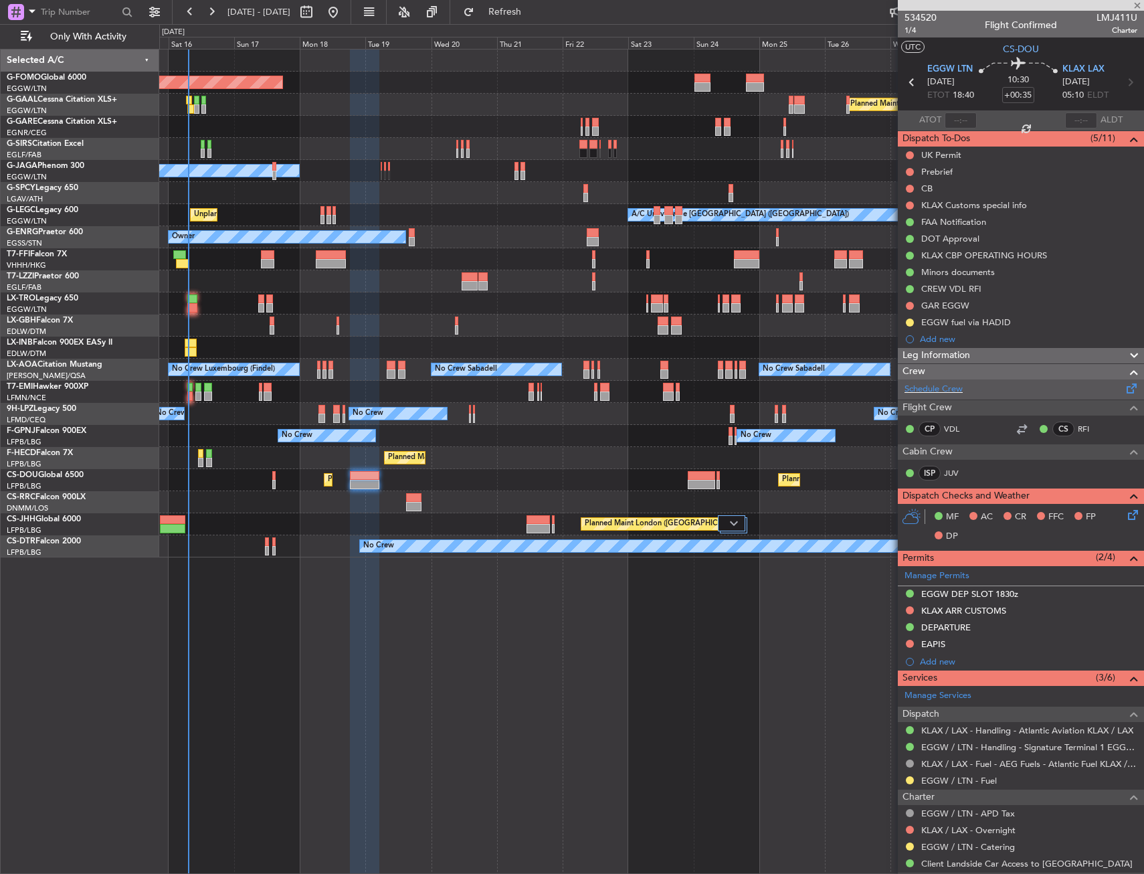
type input "-00:15"
type input "4"
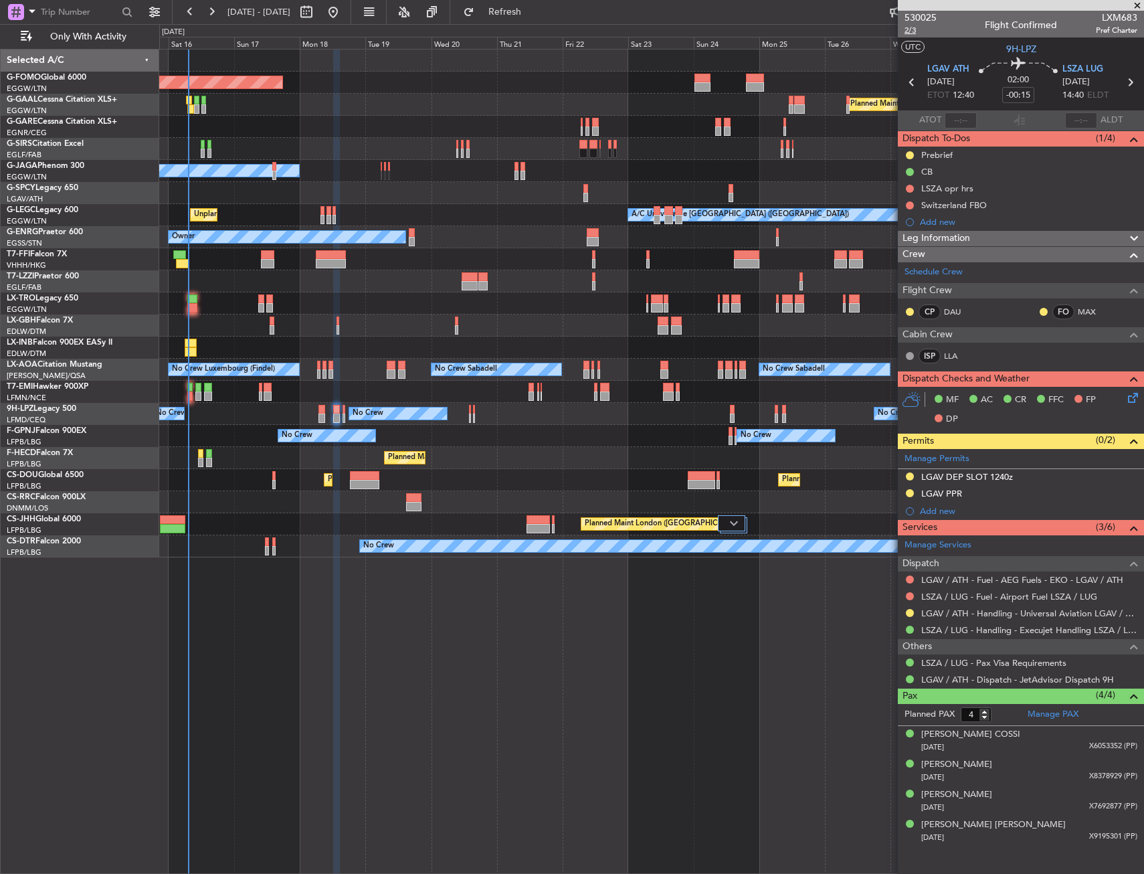
click at [912, 34] on span "2/3" at bounding box center [920, 30] width 32 height 11
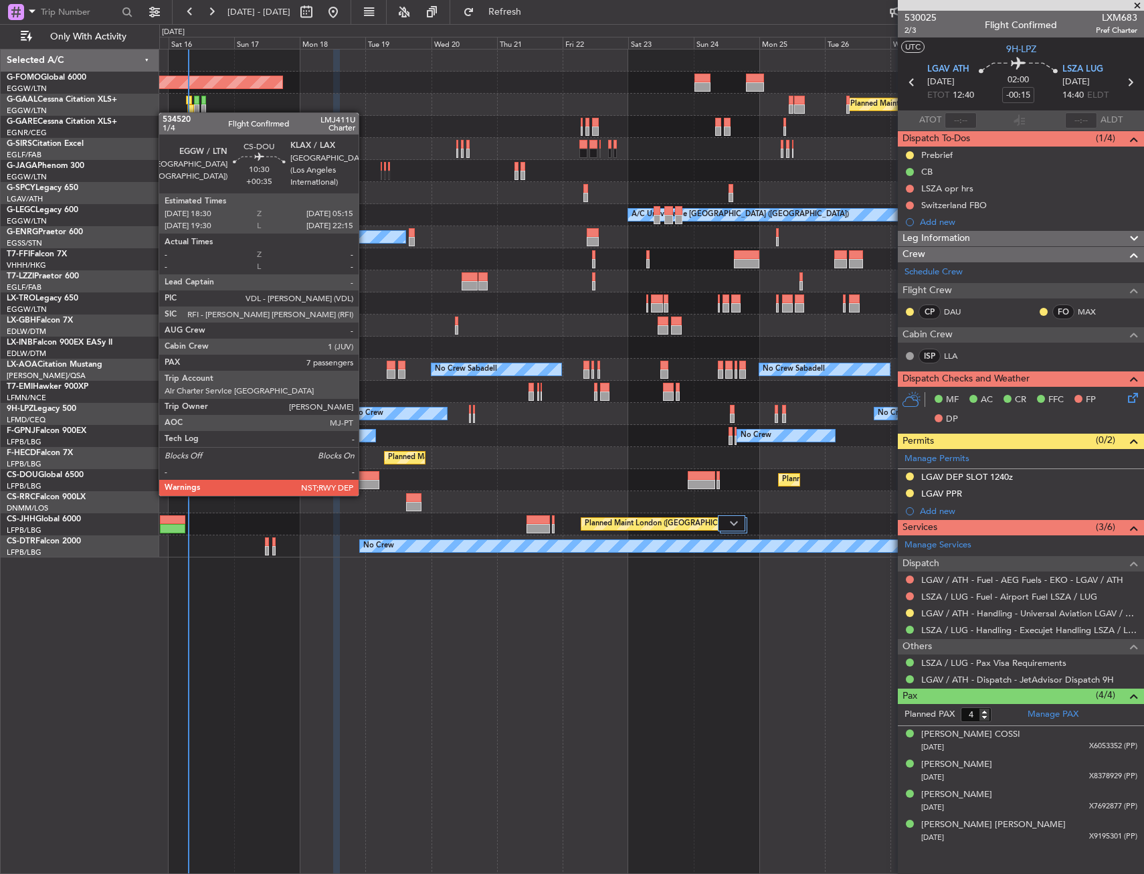
click at [365, 482] on div at bounding box center [364, 484] width 29 height 9
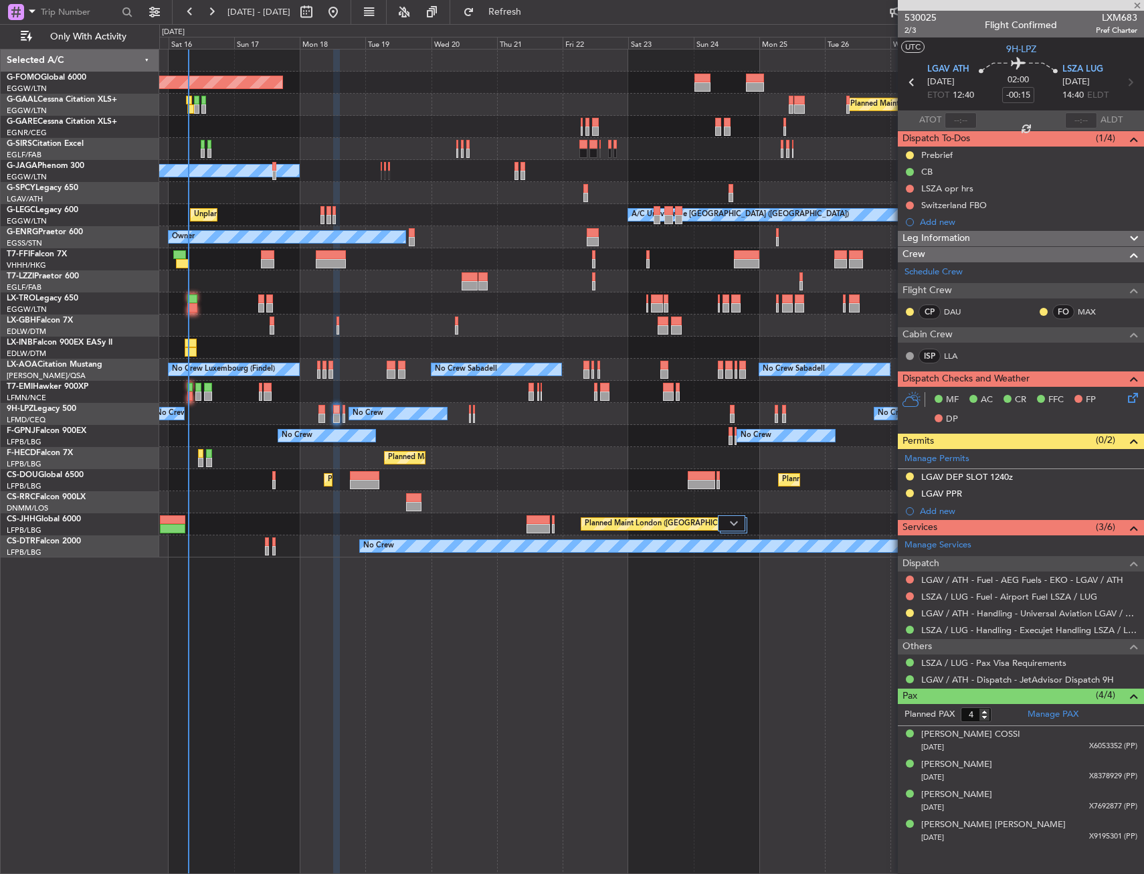
type input "+00:35"
type input "7"
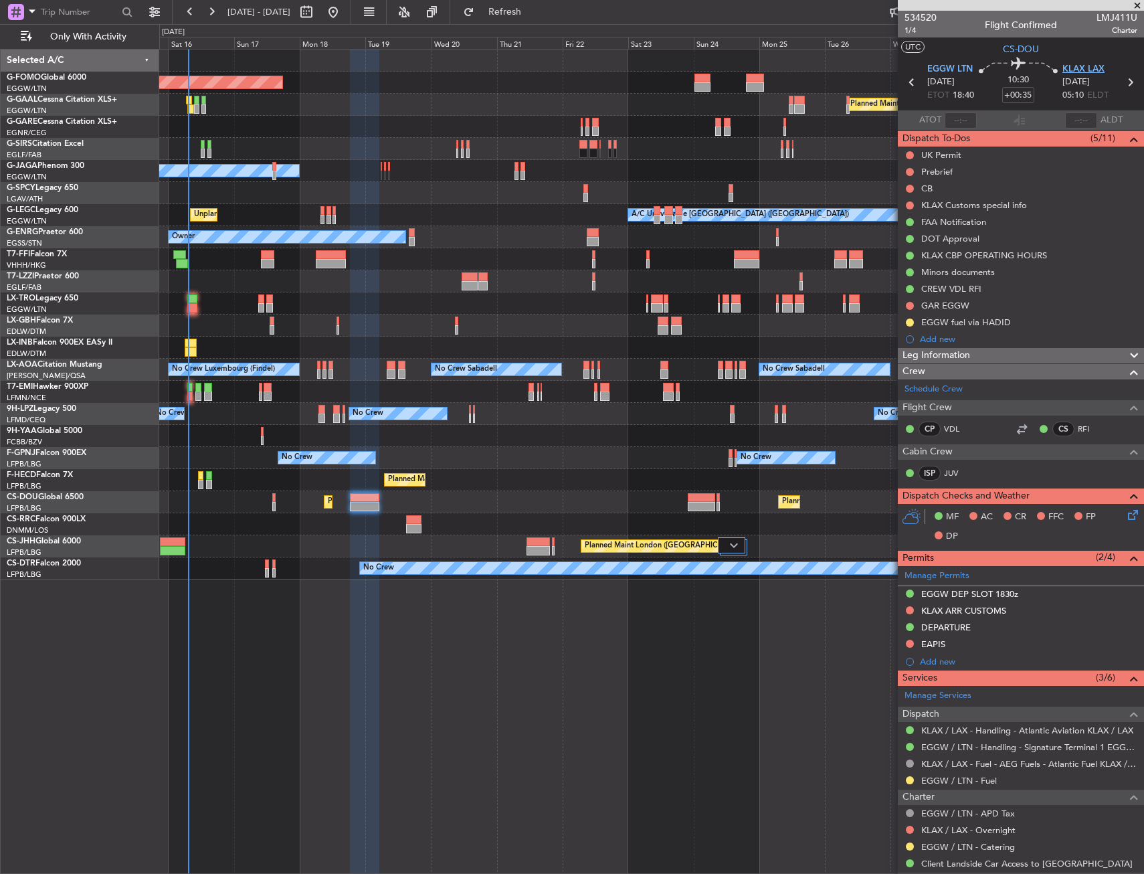
click at [1066, 72] on span "KLAX LAX" at bounding box center [1083, 69] width 42 height 13
click at [909, 29] on span "1/4" at bounding box center [920, 30] width 32 height 11
click at [915, 31] on span "1/4" at bounding box center [920, 30] width 32 height 11
click at [1054, 68] on div "10:30 +00:35" at bounding box center [1018, 82] width 88 height 49
click at [1062, 72] on span "KLAX LAX" at bounding box center [1083, 69] width 42 height 13
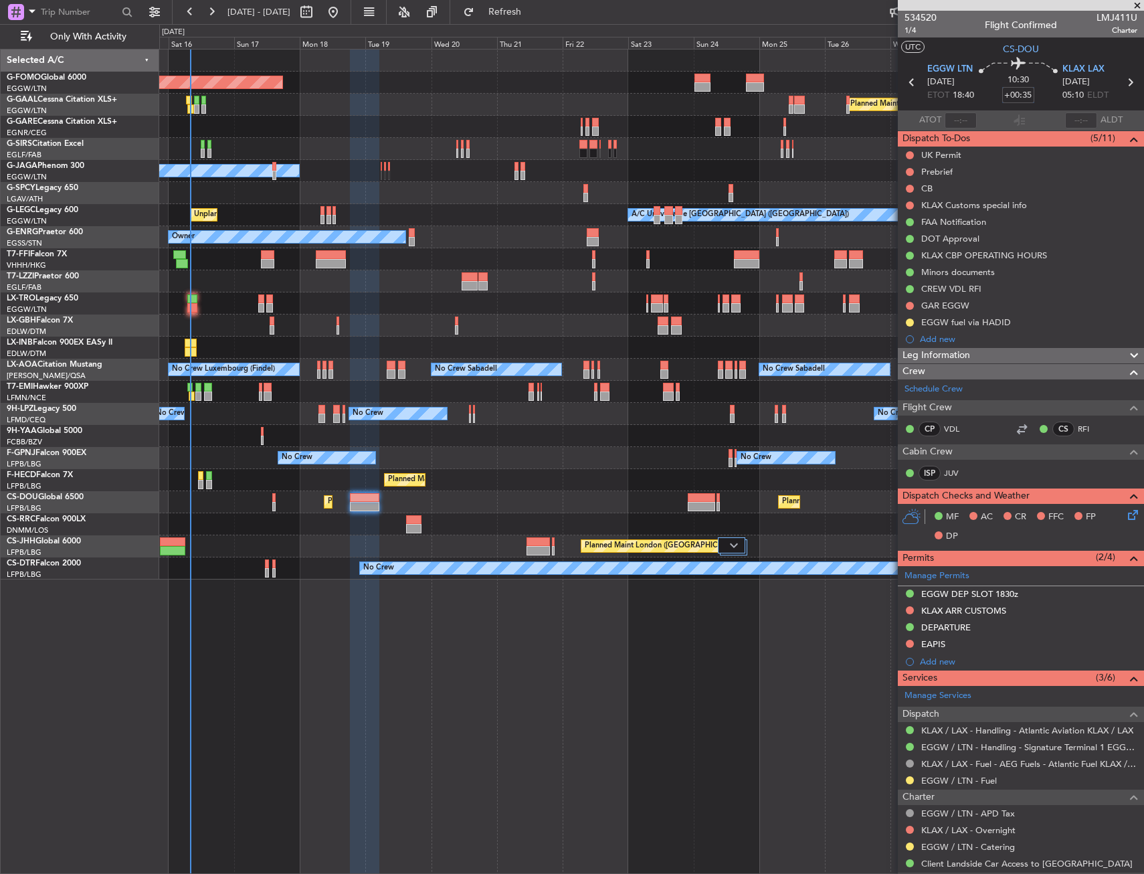
click at [1003, 98] on input "+00:35" at bounding box center [1018, 95] width 32 height 16
click at [972, 37] on div "534520 1/4 Flight Confirmed LMJ411U Charter" at bounding box center [1021, 24] width 246 height 27
type input "+00:40"
click at [911, 33] on span "1/4" at bounding box center [920, 30] width 32 height 11
click at [905, 169] on div at bounding box center [909, 172] width 11 height 11
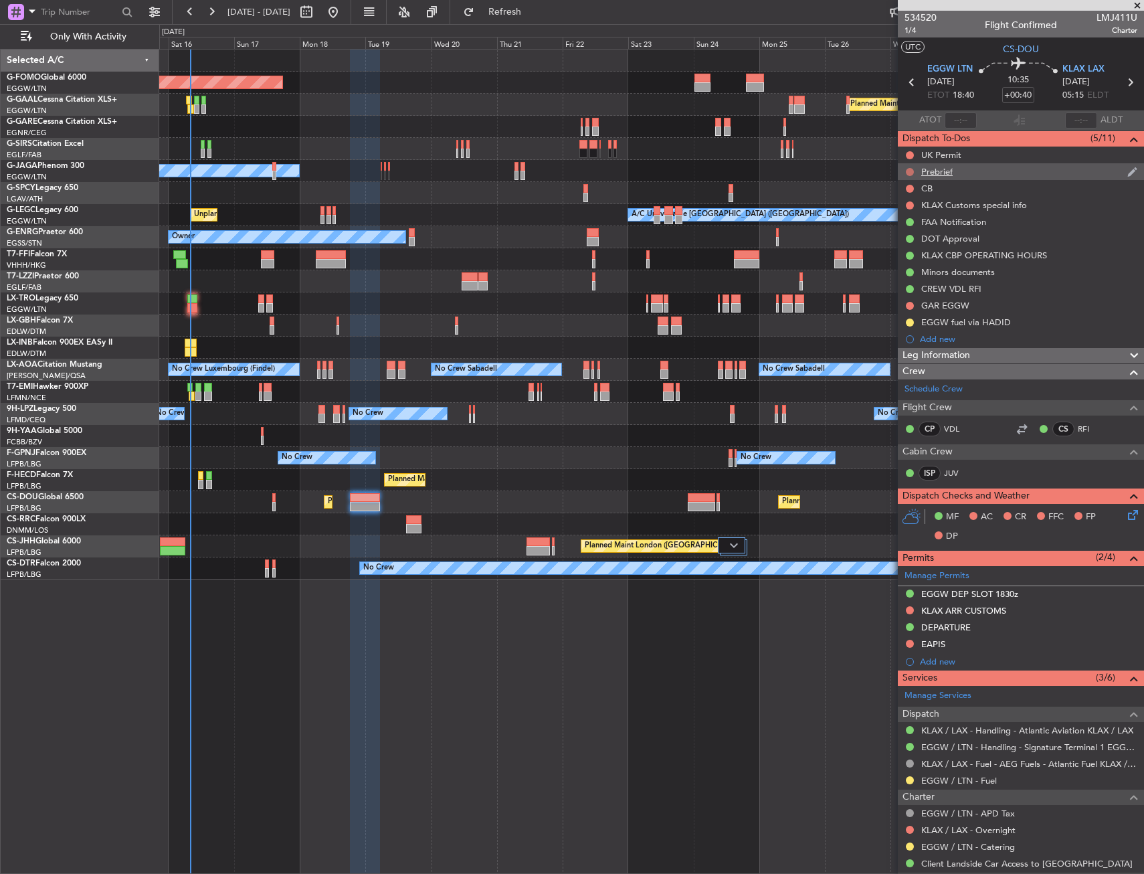
click at [908, 171] on button at bounding box center [910, 172] width 8 height 8
click at [900, 217] on span "In Progress" at bounding box center [916, 210] width 45 height 13
click at [912, 187] on button at bounding box center [910, 189] width 8 height 8
click at [900, 244] on span "Completed" at bounding box center [916, 247] width 44 height 13
click at [1125, 509] on icon at bounding box center [1130, 512] width 11 height 11
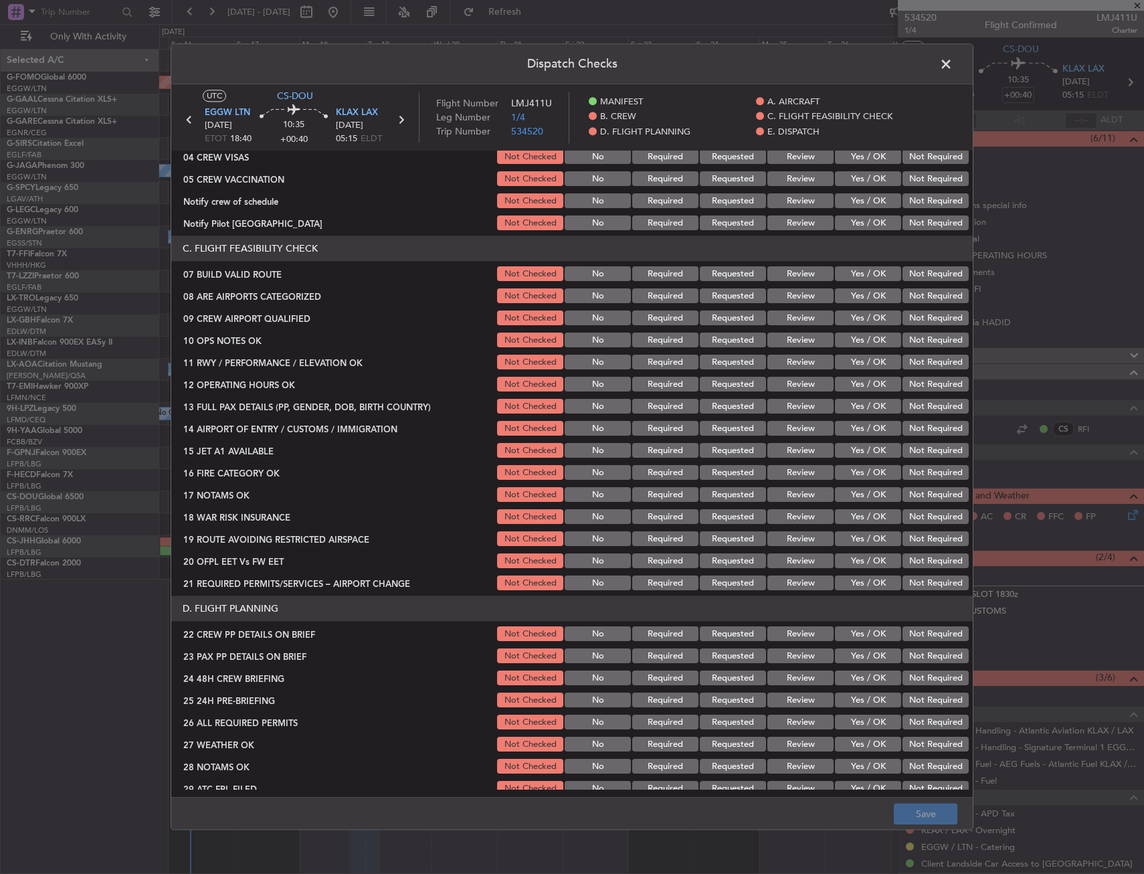
scroll to position [201, 0]
click at [864, 278] on button "Yes / OK" at bounding box center [868, 273] width 66 height 15
click at [864, 339] on button "Yes / OK" at bounding box center [868, 339] width 66 height 15
click at [859, 367] on button "Yes / OK" at bounding box center [868, 362] width 66 height 15
click at [858, 383] on button "Yes / OK" at bounding box center [868, 384] width 66 height 15
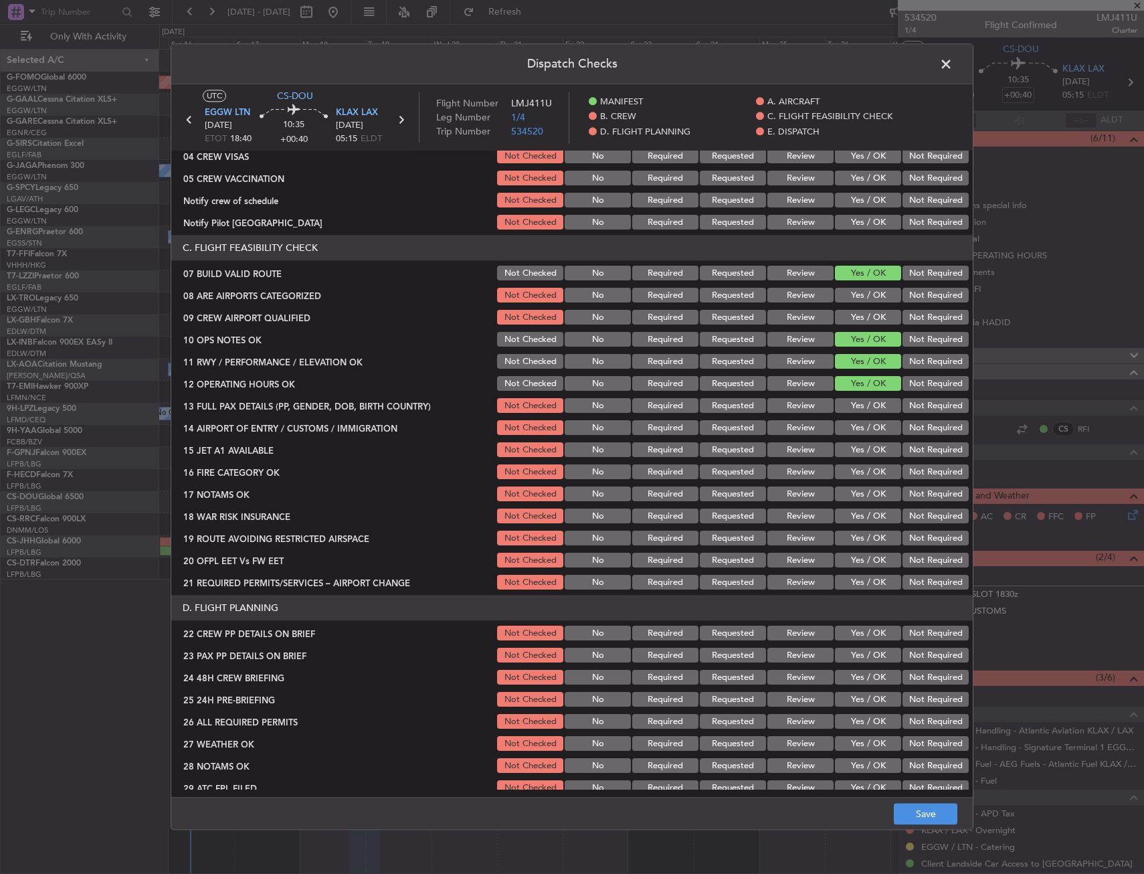
click at [860, 407] on button "Yes / OK" at bounding box center [868, 406] width 66 height 15
click at [861, 422] on button "Yes / OK" at bounding box center [868, 428] width 66 height 15
click at [862, 441] on div "Yes / OK" at bounding box center [867, 450] width 68 height 19
click at [862, 457] on button "Yes / OK" at bounding box center [868, 450] width 66 height 15
click at [862, 474] on button "Yes / OK" at bounding box center [868, 472] width 66 height 15
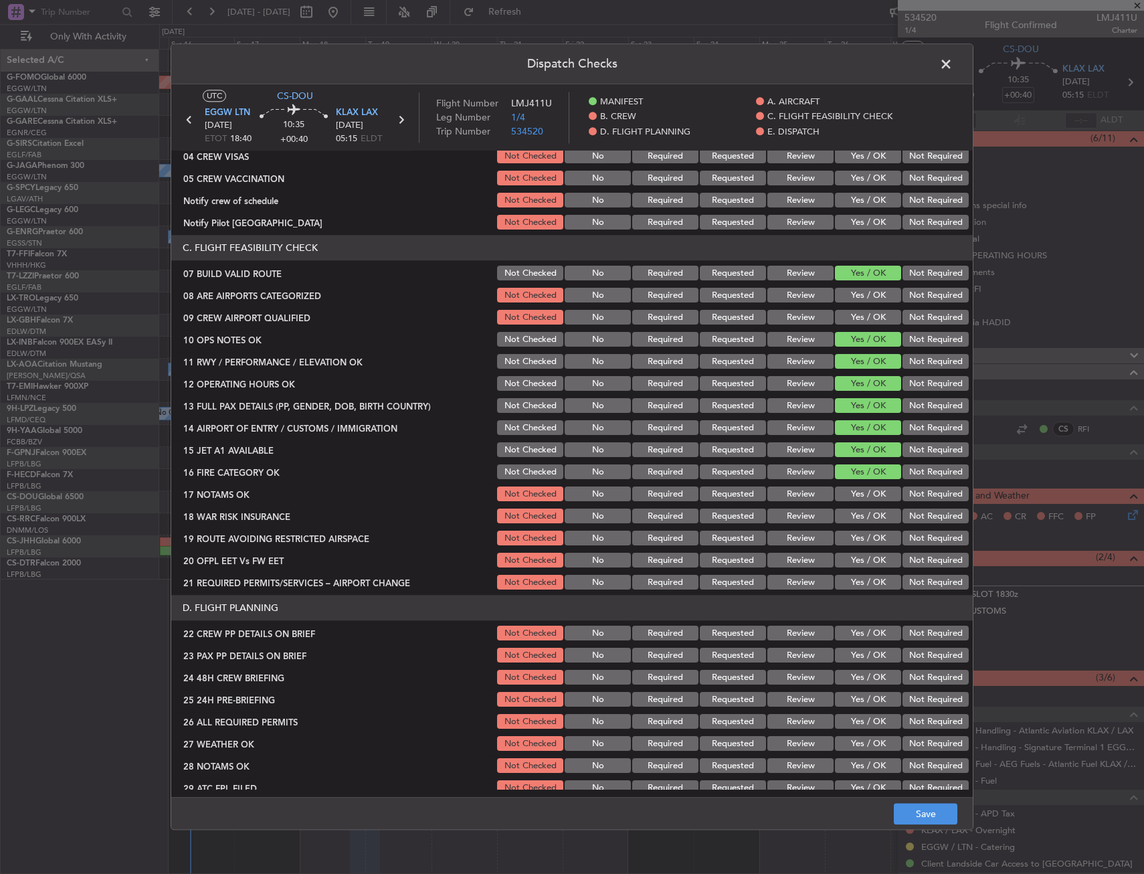
click at [862, 482] on section "C. FLIGHT FEASIBILITY CHECK 07 BUILD VALID ROUTE Not Checked No Required Reques…" at bounding box center [571, 413] width 801 height 357
click at [862, 492] on button "Yes / OK" at bounding box center [868, 494] width 66 height 15
click at [862, 510] on div "Yes / OK" at bounding box center [867, 516] width 68 height 19
click at [863, 520] on button "Yes / OK" at bounding box center [868, 516] width 66 height 15
click at [864, 536] on button "Yes / OK" at bounding box center [868, 538] width 66 height 15
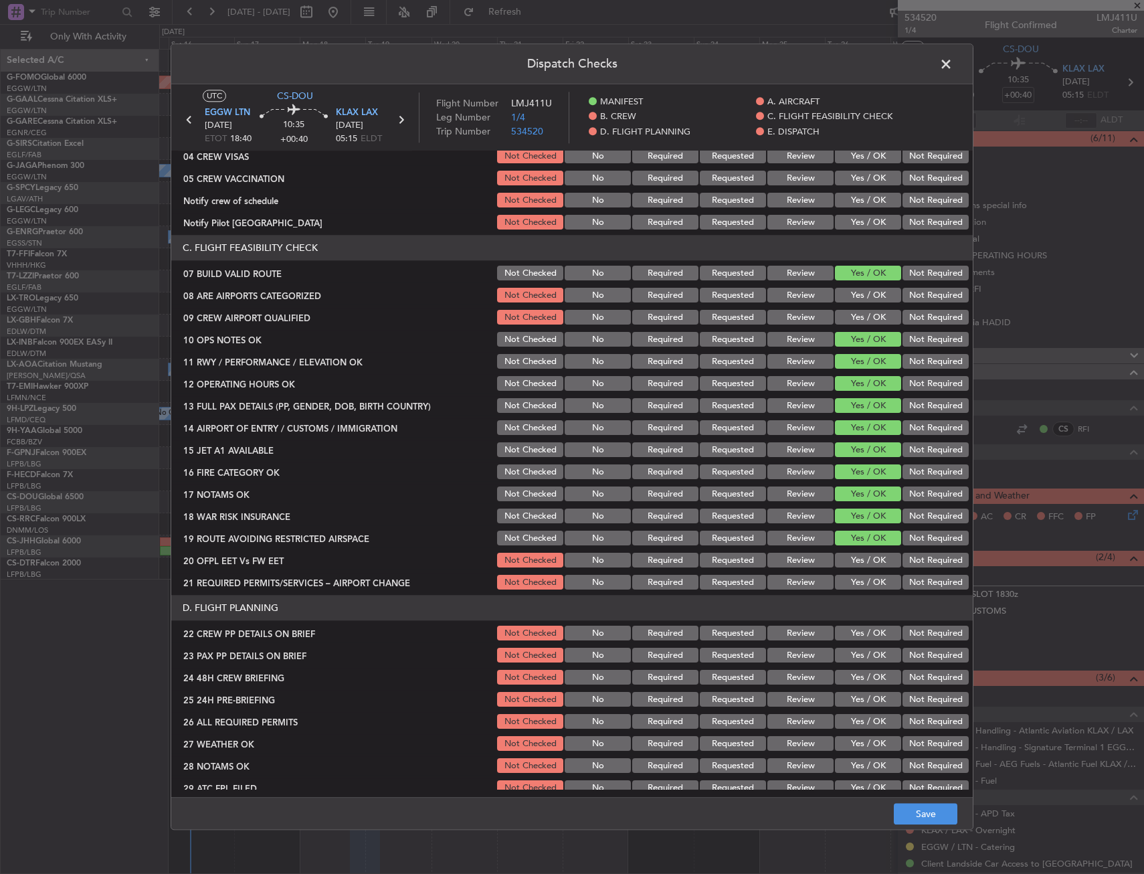
click at [864, 556] on button "Yes / OK" at bounding box center [868, 560] width 66 height 15
click at [868, 576] on div "Yes / OK" at bounding box center [867, 582] width 68 height 19
click at [868, 576] on button "Yes / OK" at bounding box center [868, 582] width 66 height 15
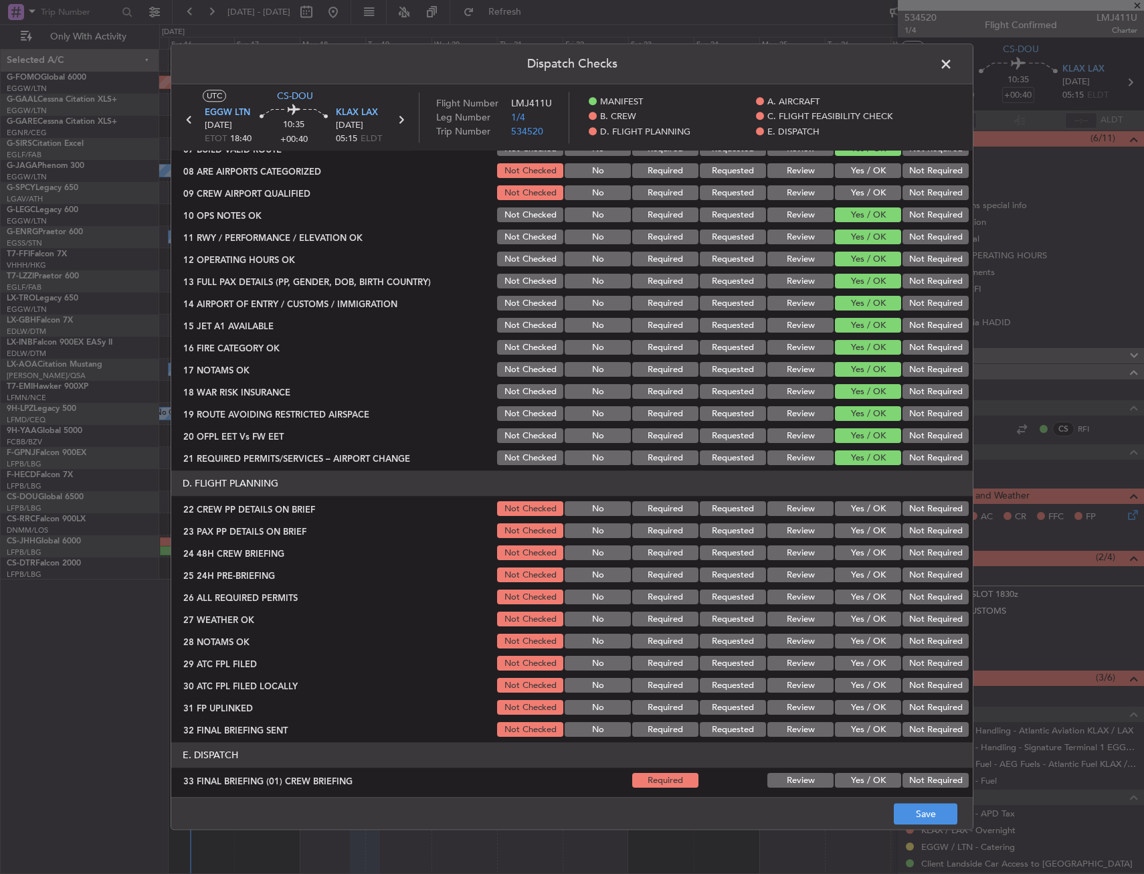
scroll to position [468, 0]
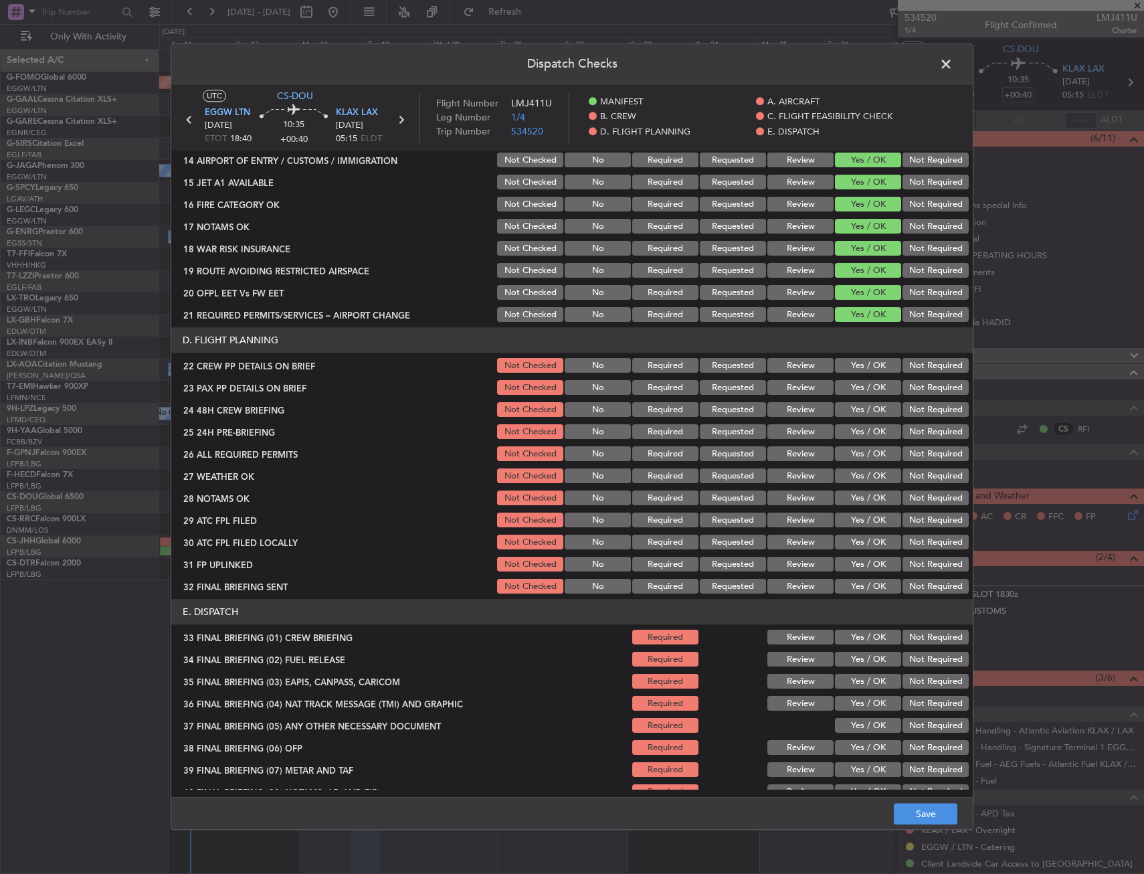
click at [853, 364] on button "Yes / OK" at bounding box center [868, 366] width 66 height 15
click at [858, 387] on button "Yes / OK" at bounding box center [868, 388] width 66 height 15
click at [860, 410] on button "Yes / OK" at bounding box center [868, 410] width 66 height 15
click at [932, 815] on button "Save" at bounding box center [926, 813] width 64 height 21
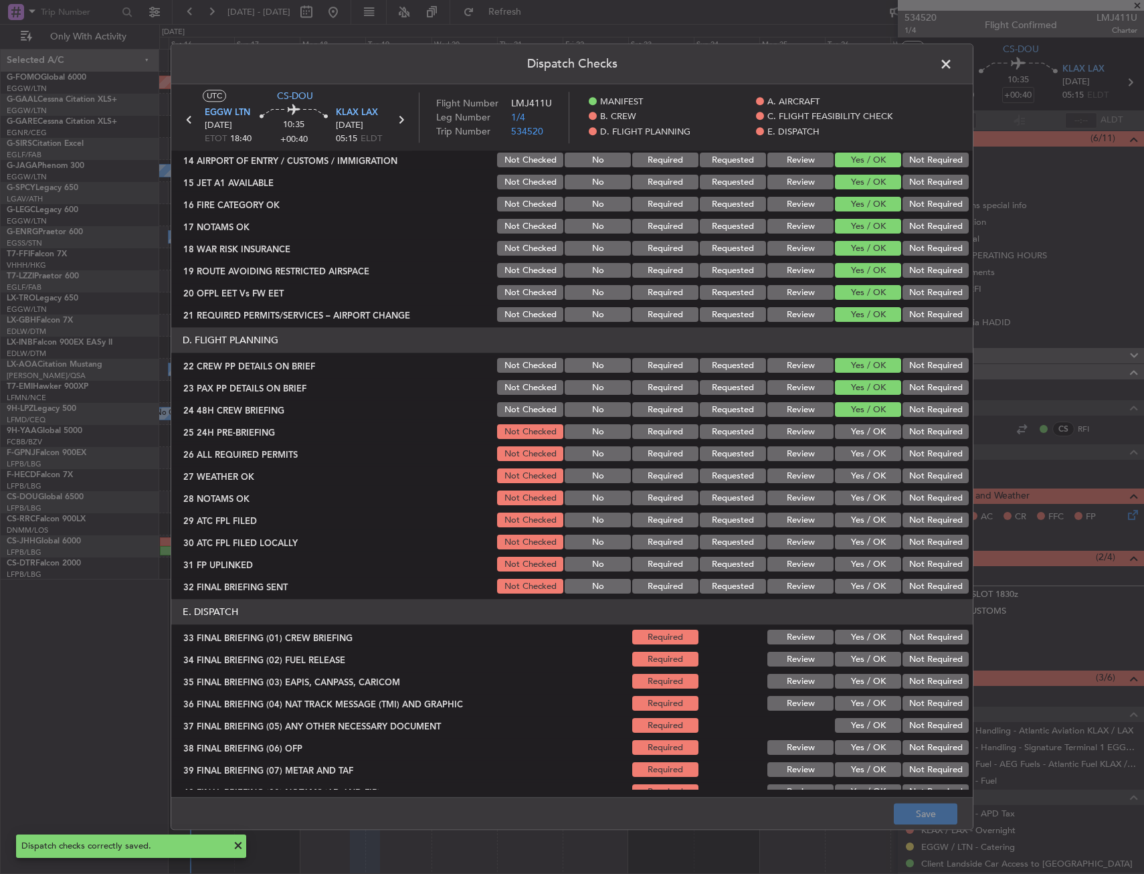
click at [952, 58] on span at bounding box center [952, 67] width 0 height 27
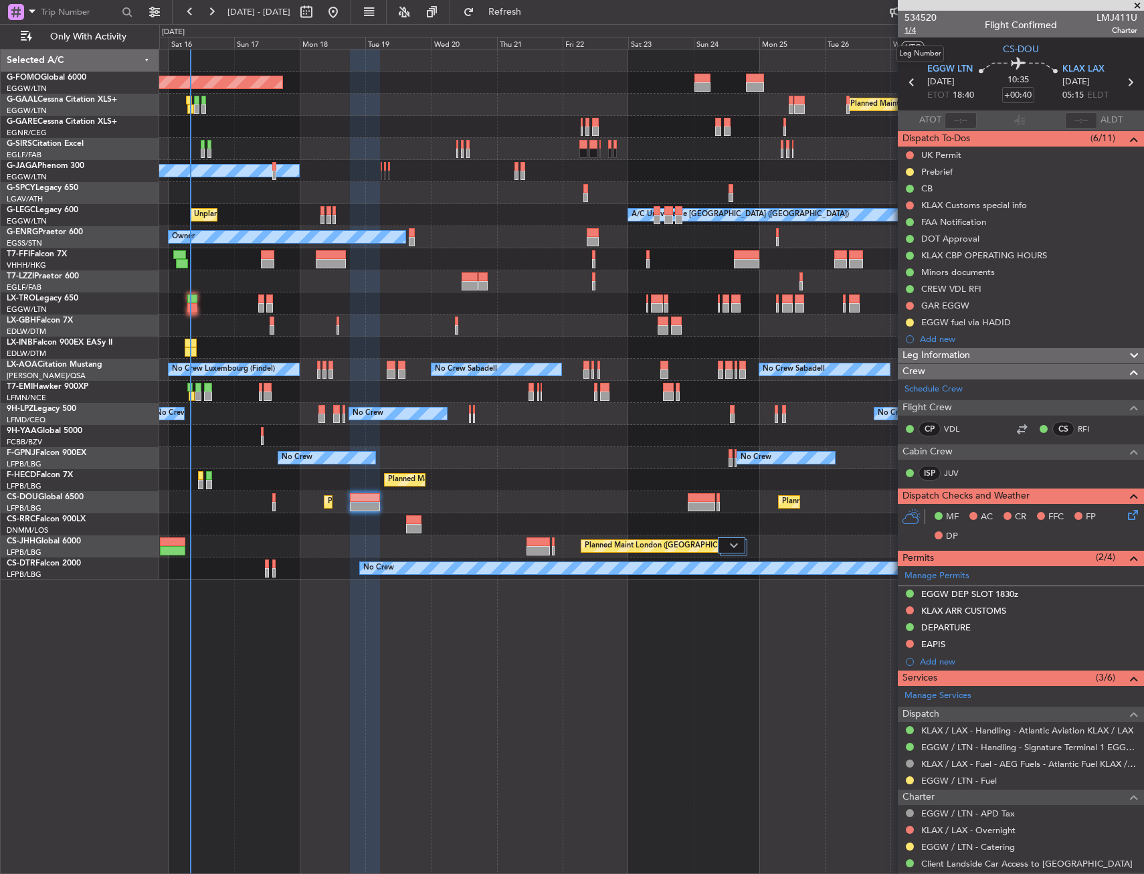
click at [916, 32] on span "1/4" at bounding box center [920, 30] width 32 height 11
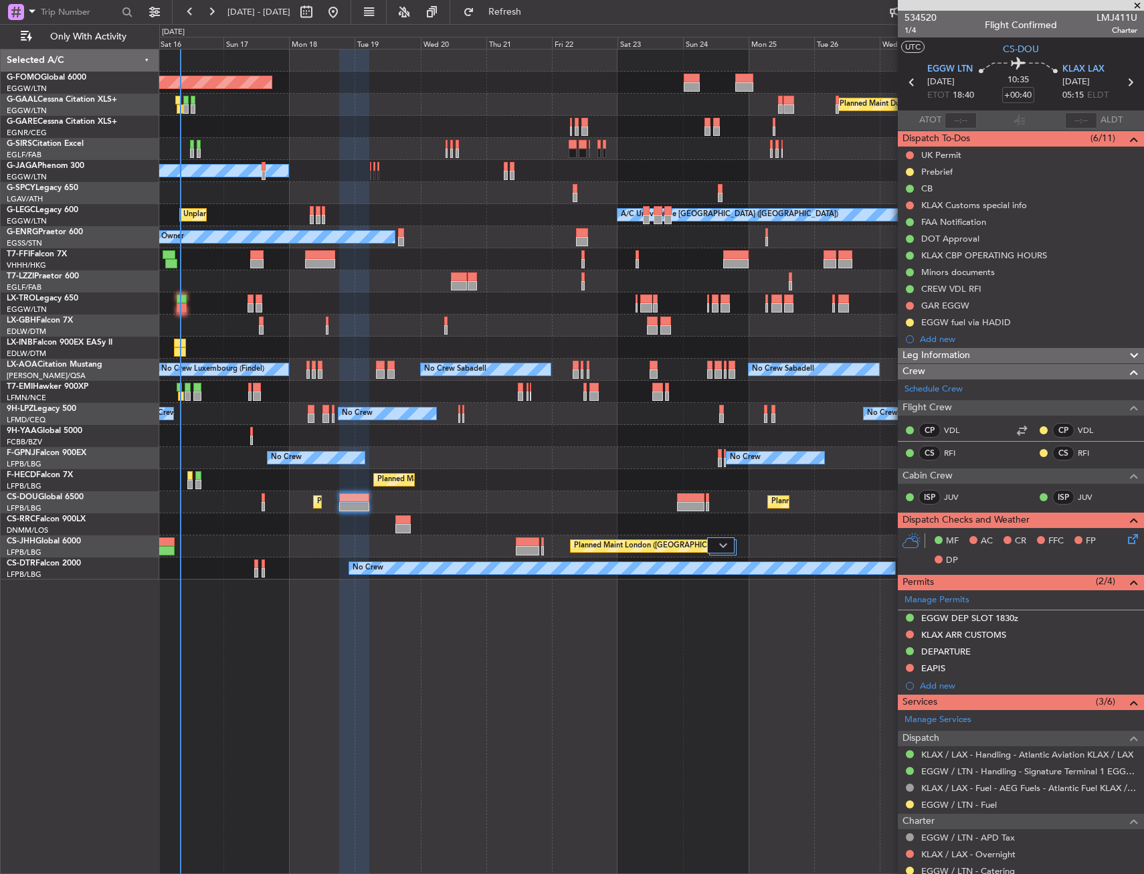
click at [637, 464] on div "No Crew No Crew No Crew Planned Maint Paris (Le Bourget)" at bounding box center [651, 458] width 984 height 22
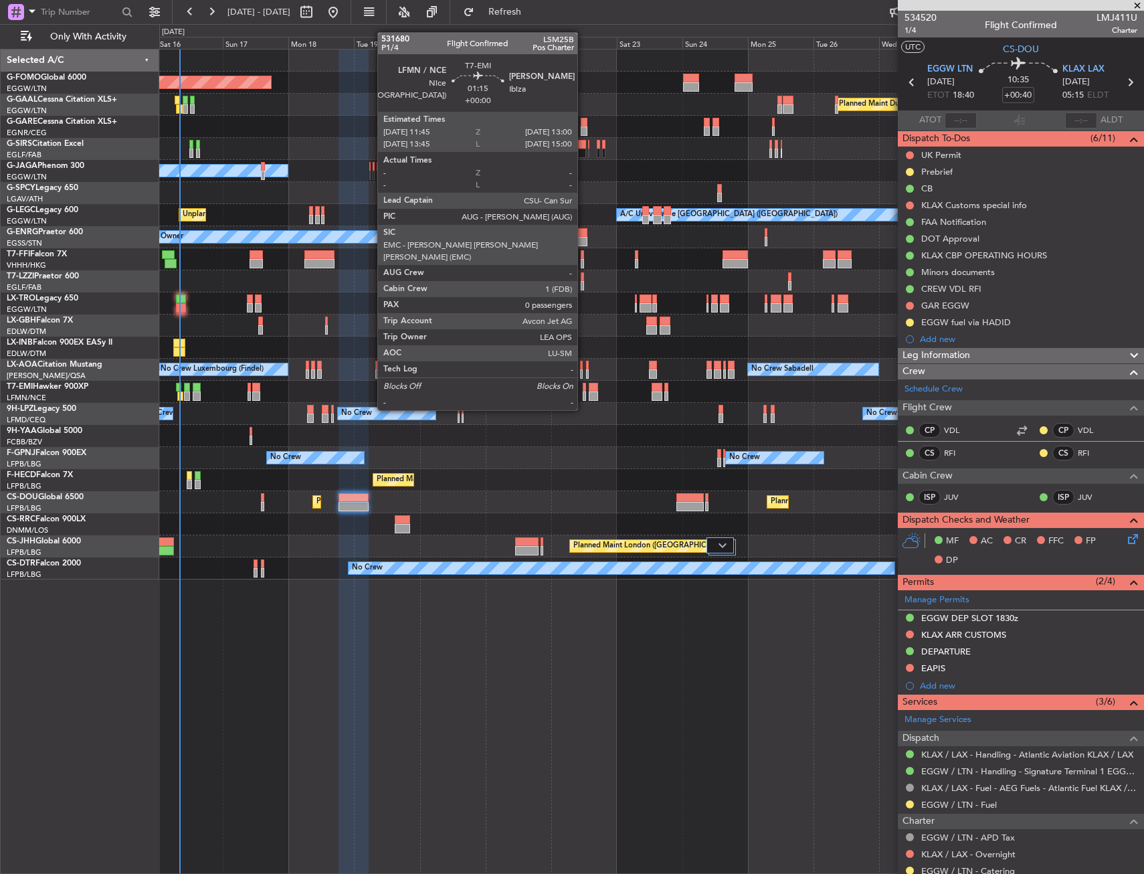
click at [583, 385] on div at bounding box center [585, 387] width 4 height 9
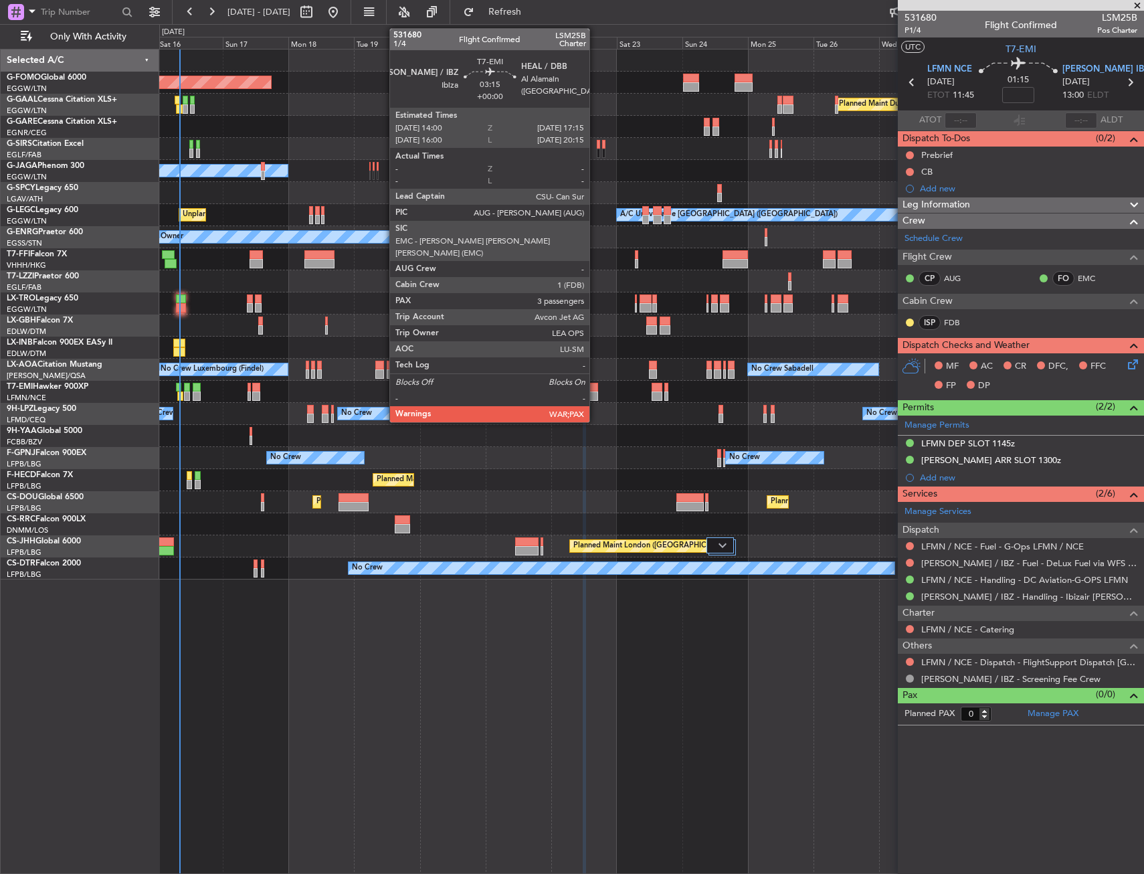
click at [595, 396] on div at bounding box center [593, 395] width 9 height 9
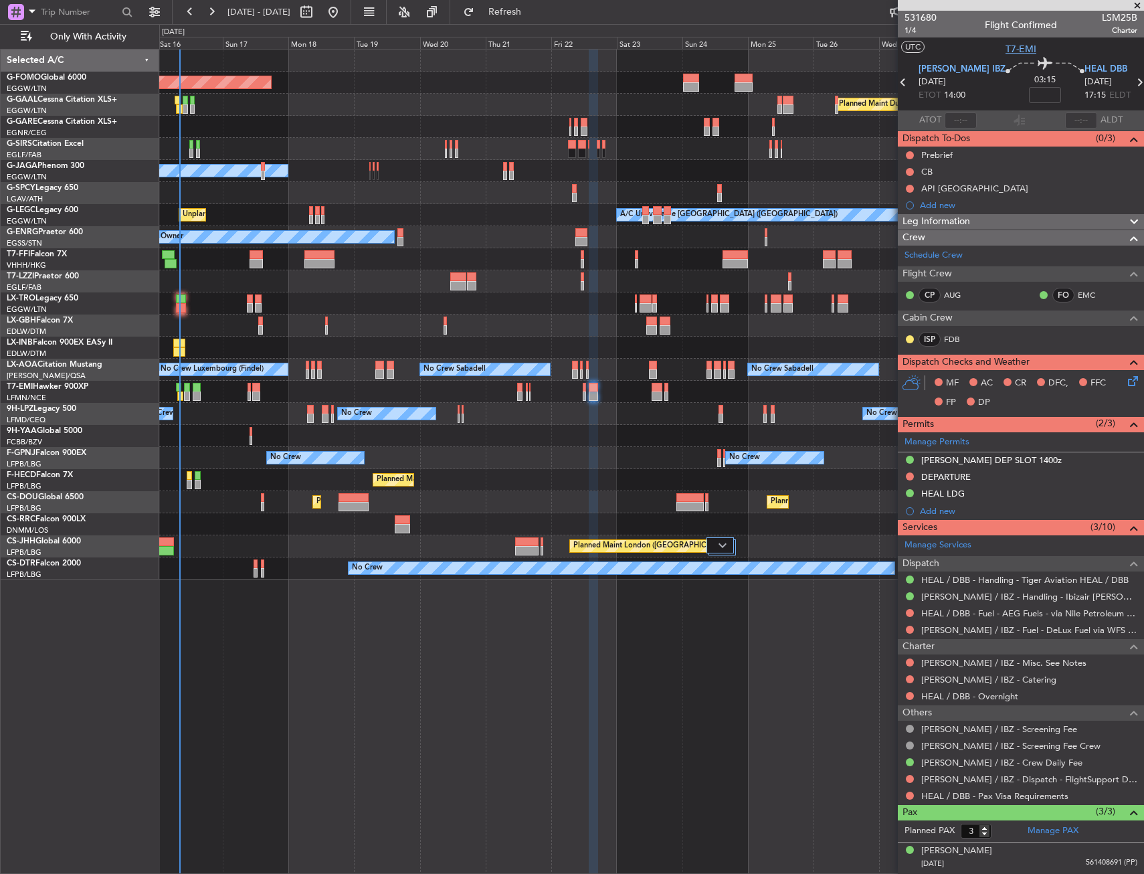
click at [1011, 52] on span "T7-EMI" at bounding box center [1020, 49] width 31 height 14
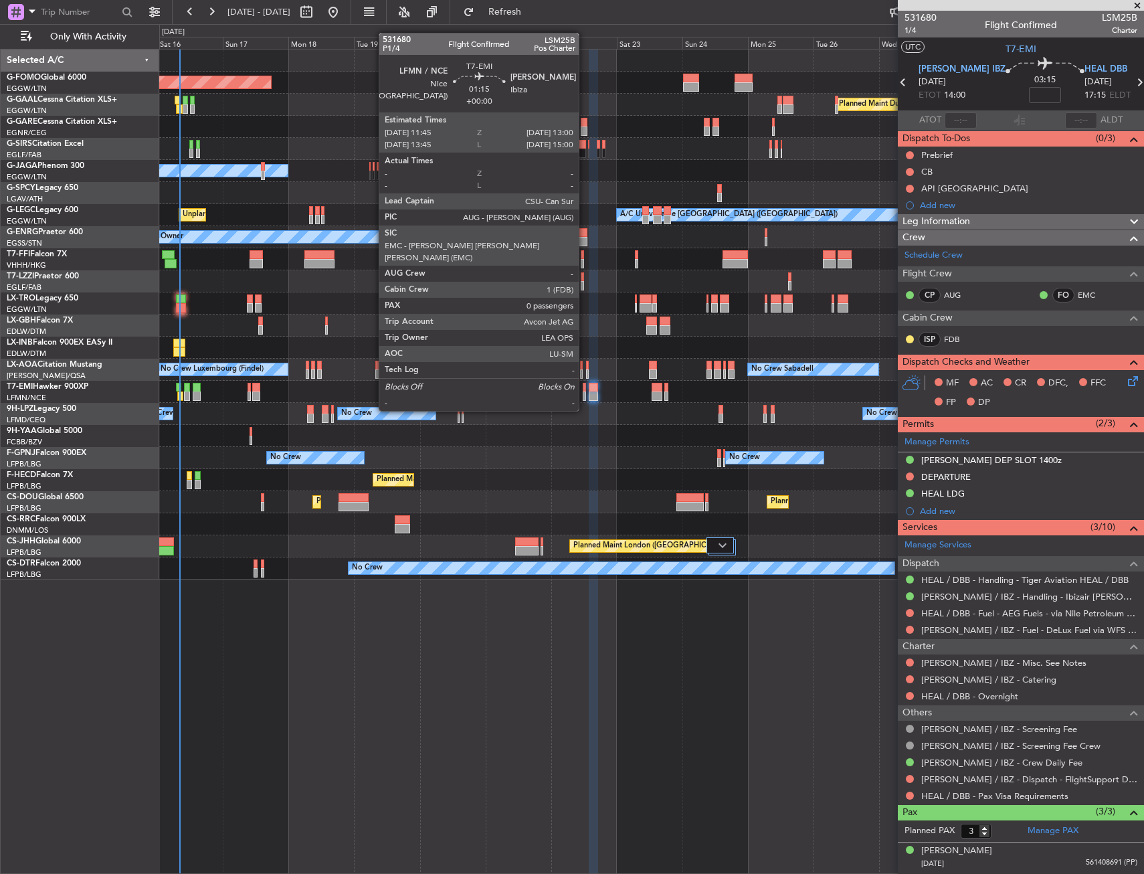
click at [585, 385] on div at bounding box center [585, 387] width 4 height 9
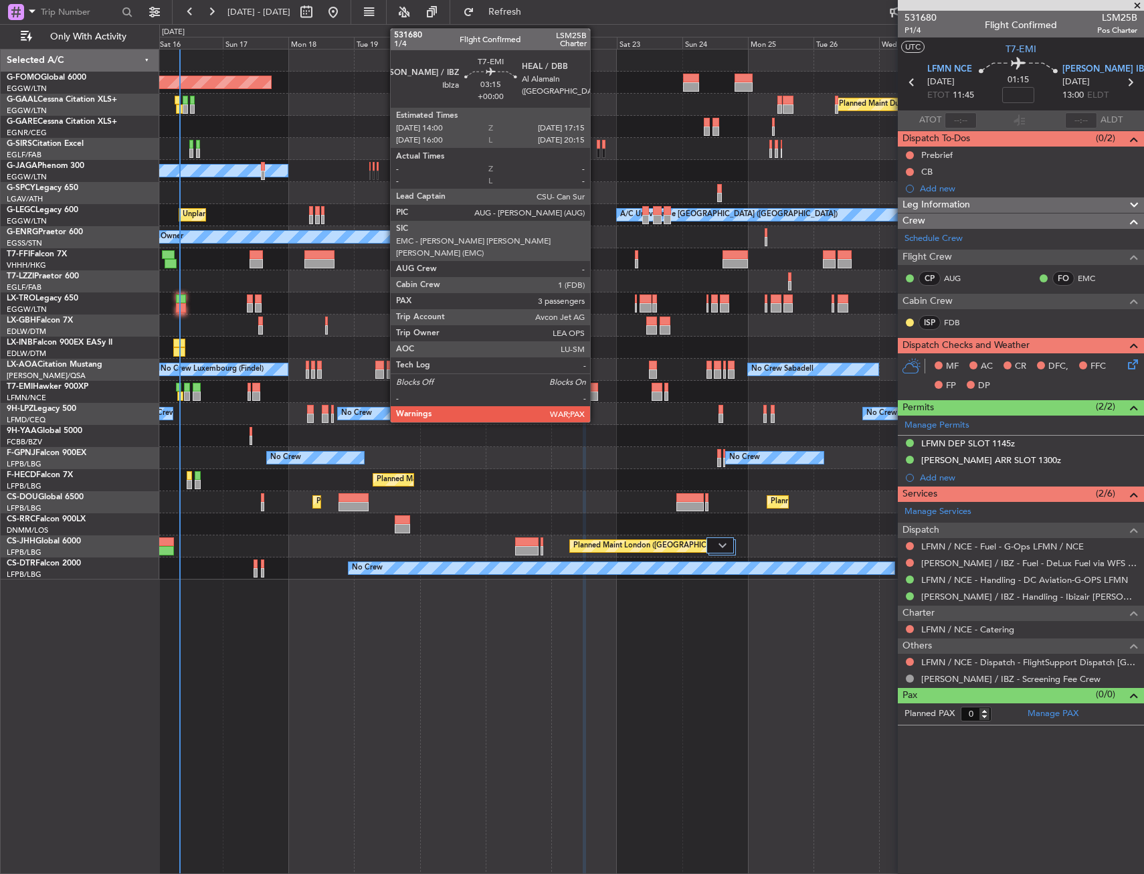
click at [596, 391] on div at bounding box center [593, 387] width 9 height 9
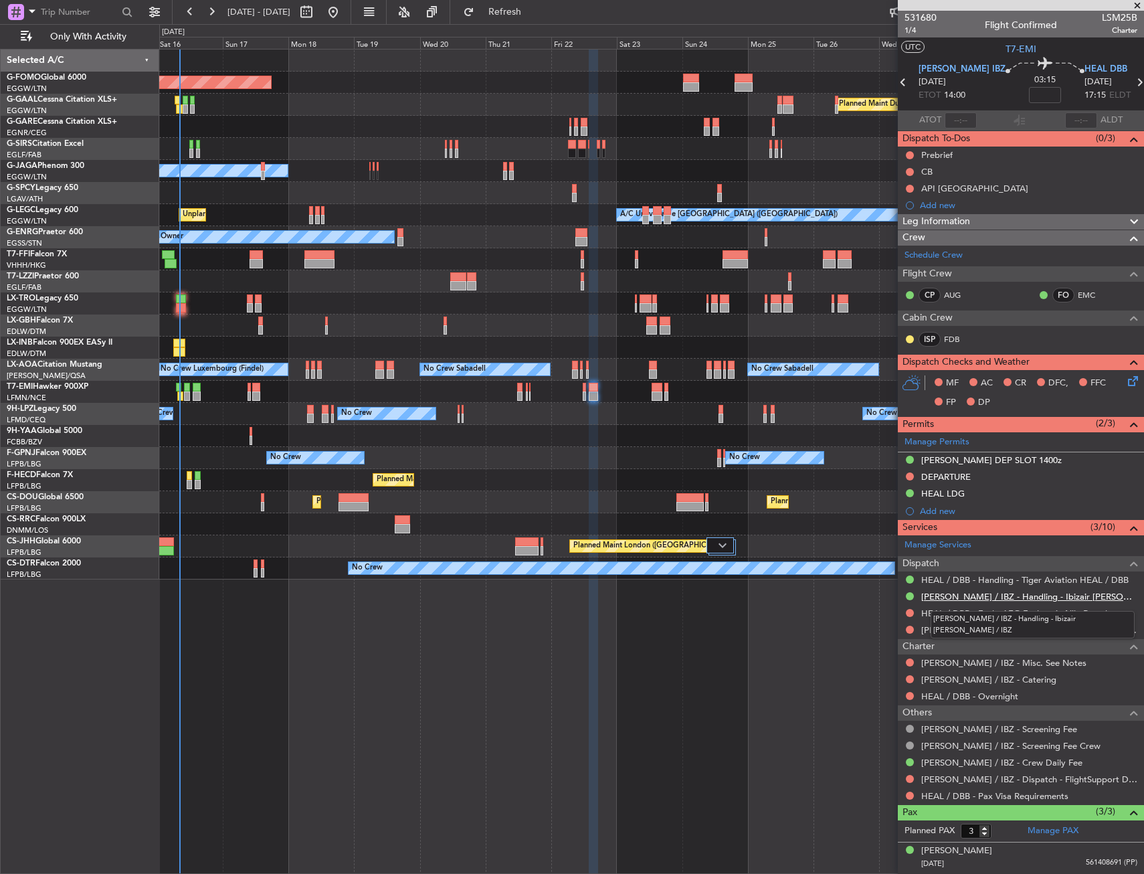
click at [969, 599] on link "LEIB / IBZ - Handling - Ibizair LEIB / IBZ" at bounding box center [1029, 596] width 216 height 11
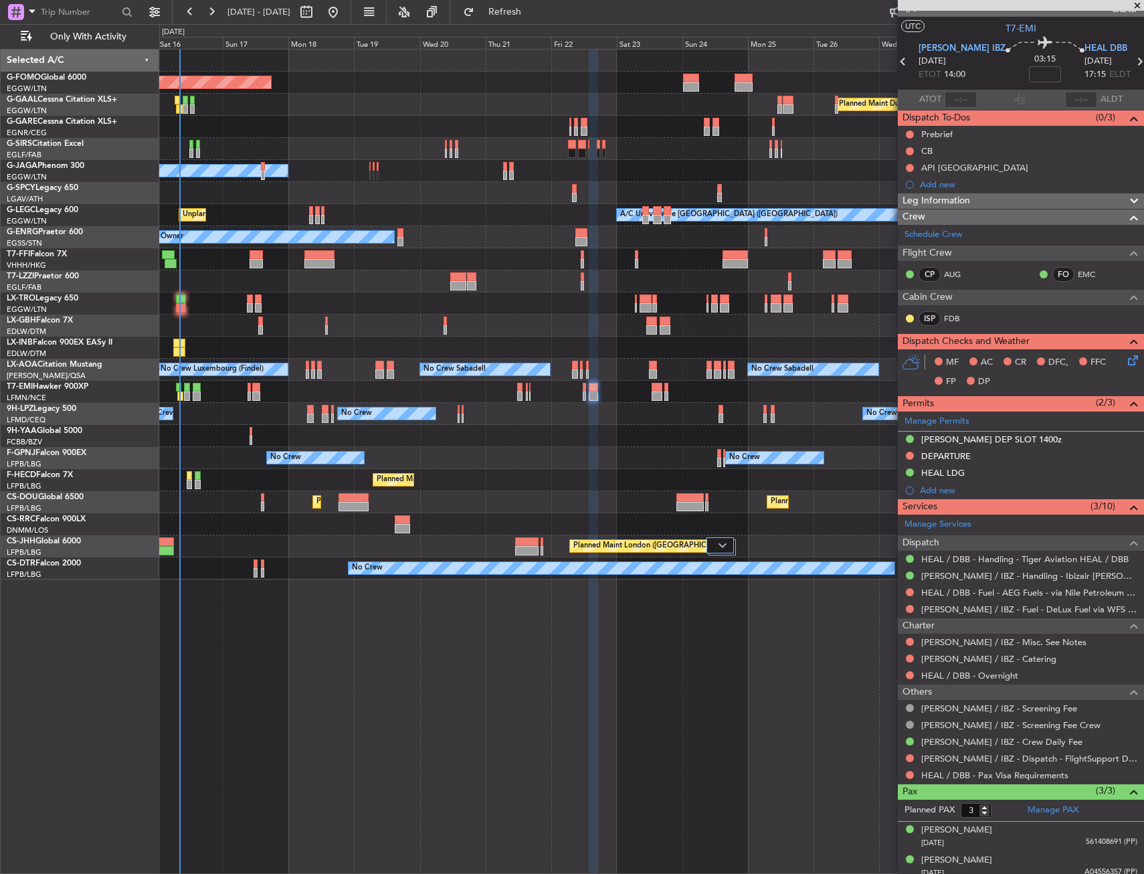
scroll to position [0, 0]
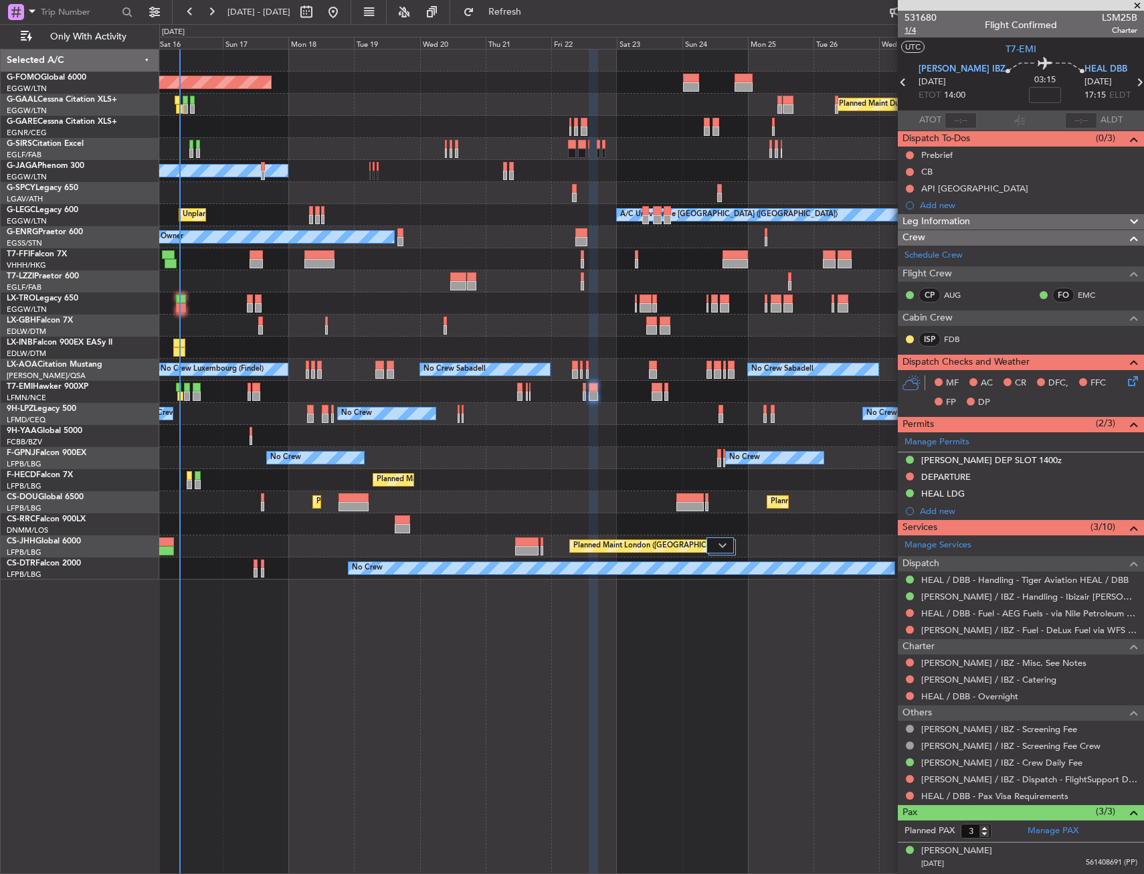
click at [912, 33] on span "1/4" at bounding box center [920, 30] width 32 height 11
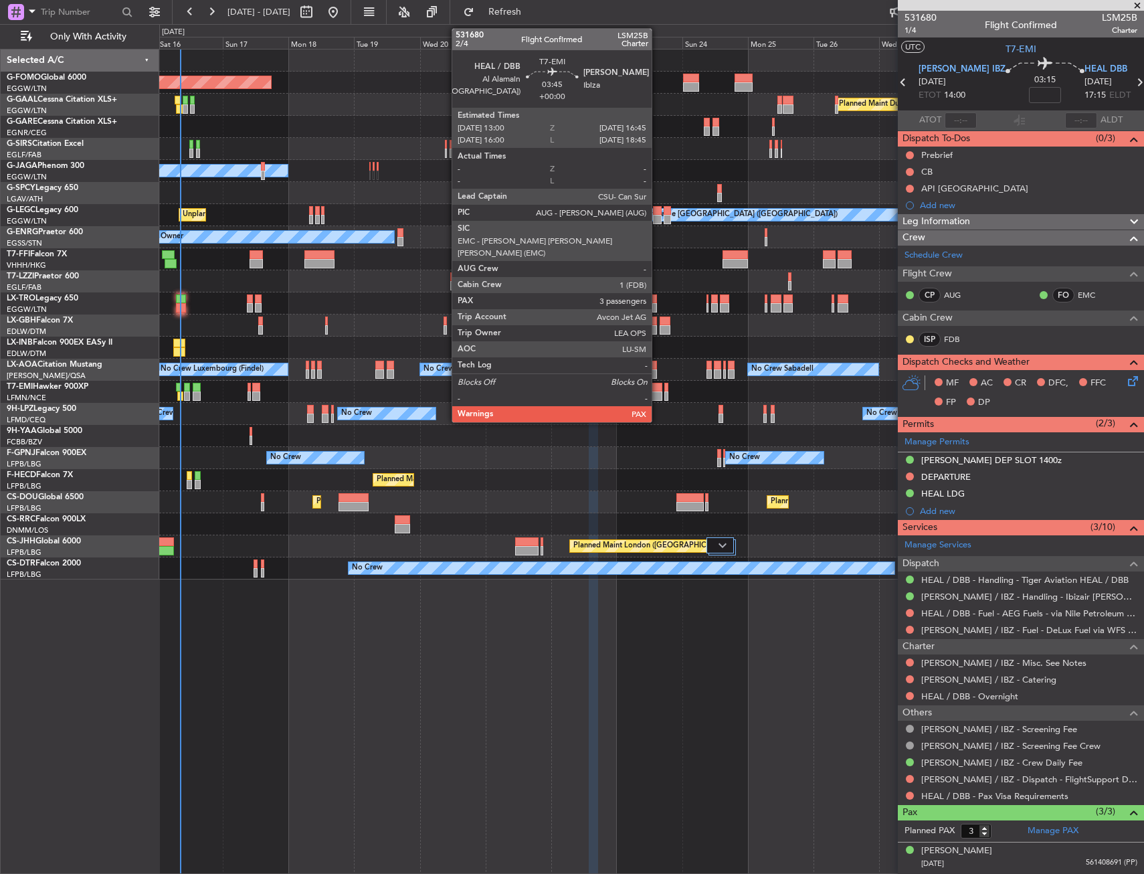
click at [658, 388] on div at bounding box center [656, 387] width 11 height 9
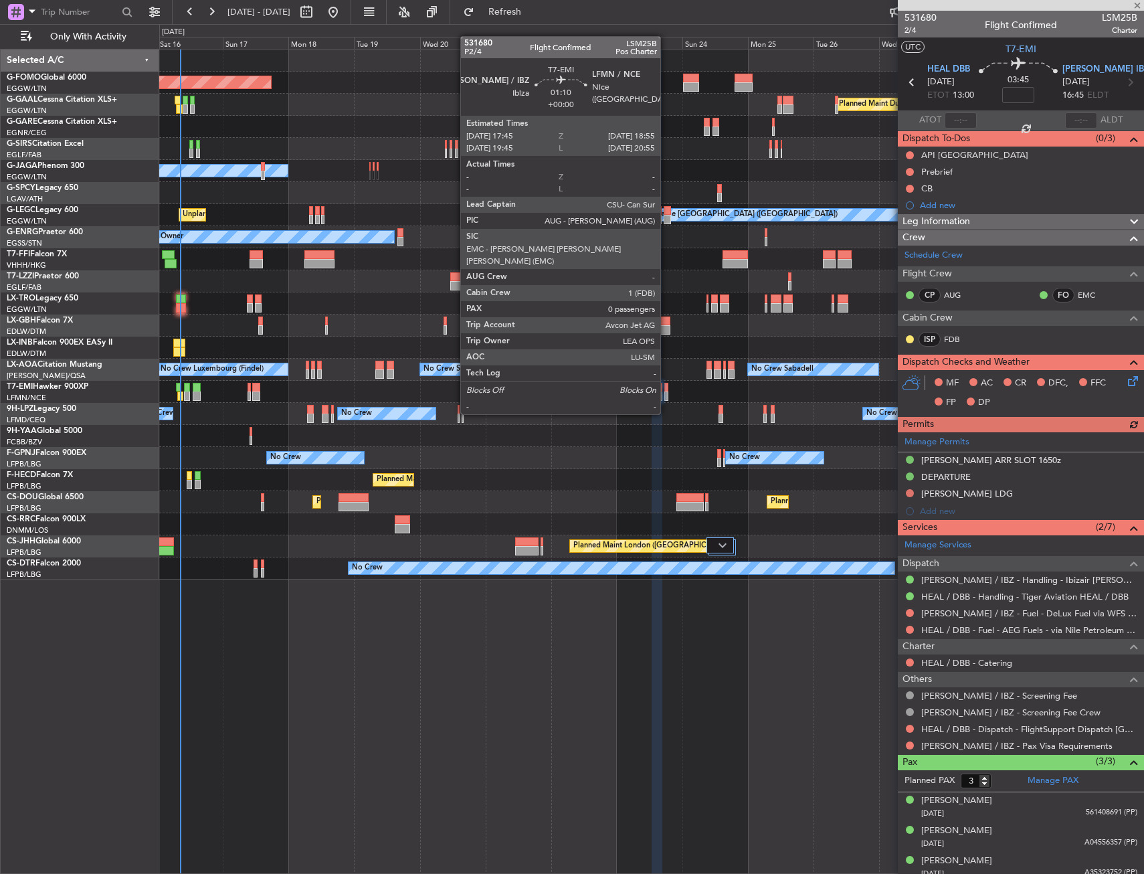
click at [666, 389] on div at bounding box center [665, 387] width 3 height 9
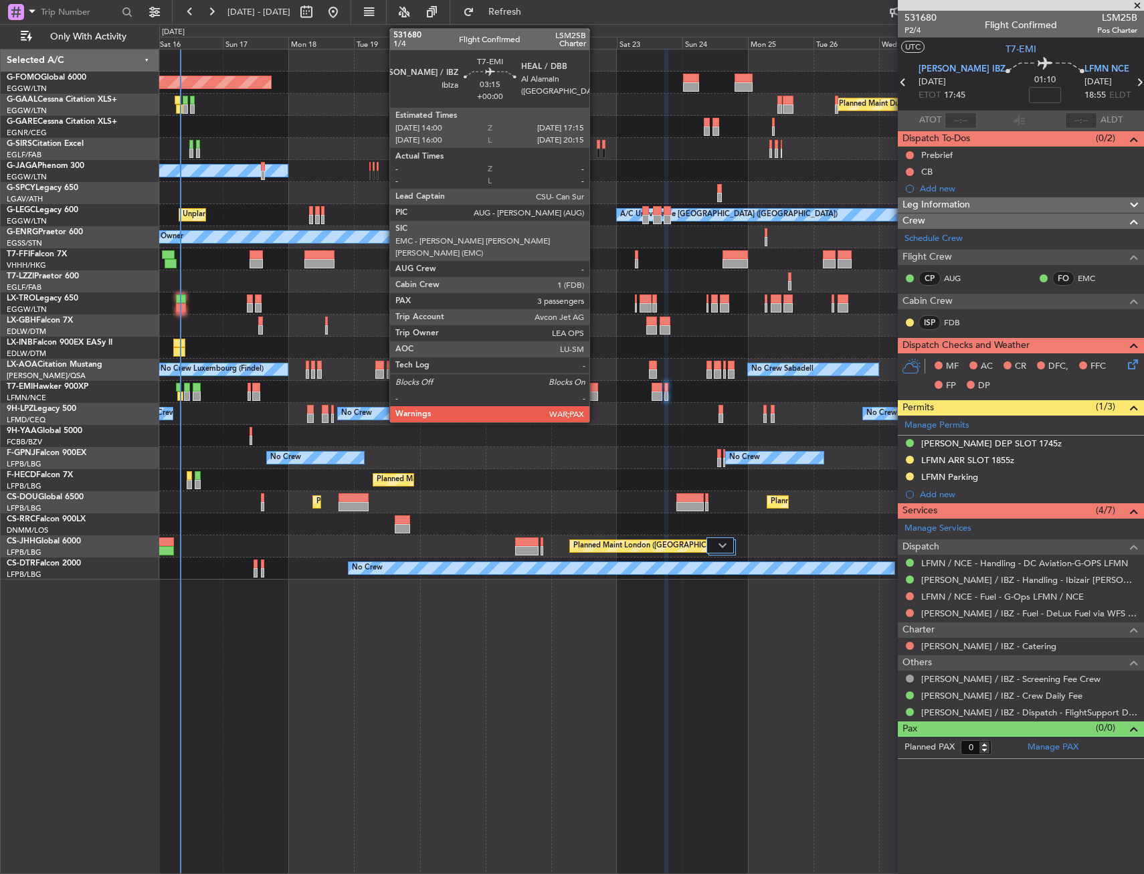
click at [595, 388] on div at bounding box center [593, 387] width 9 height 9
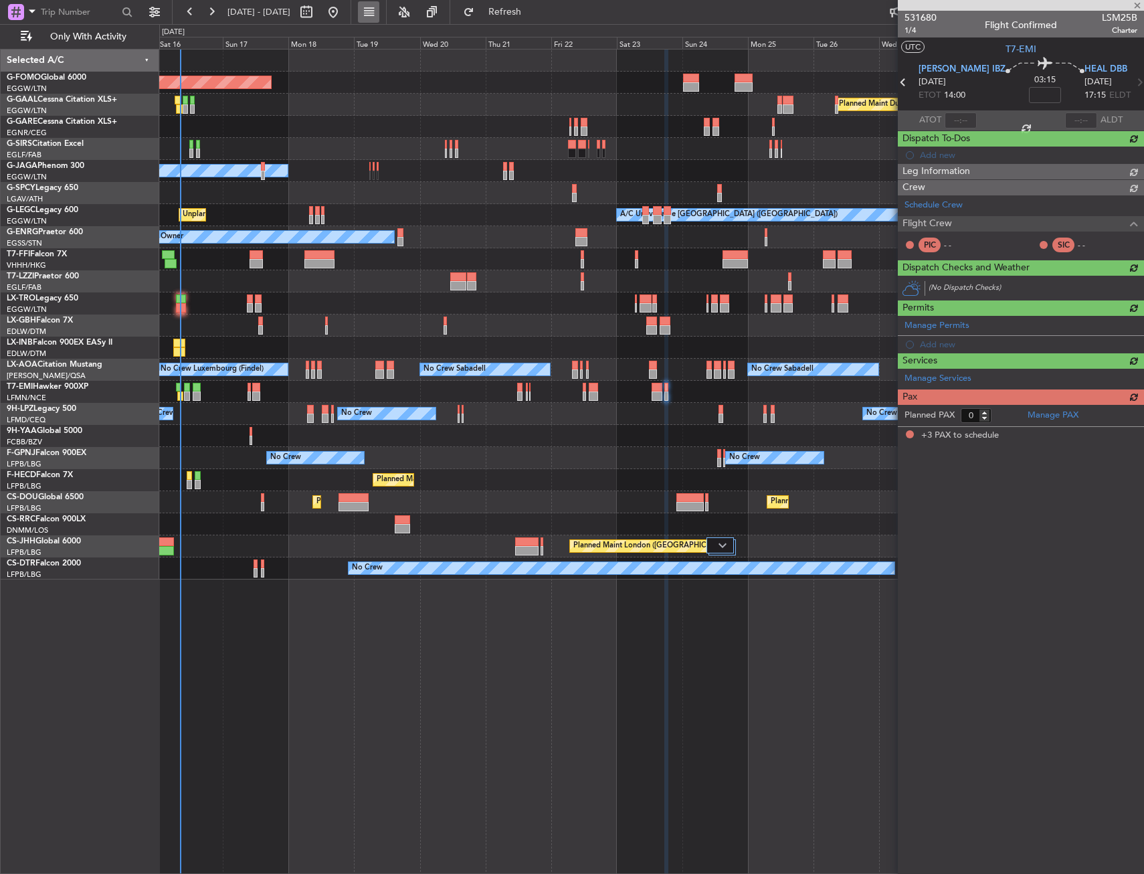
type input "3"
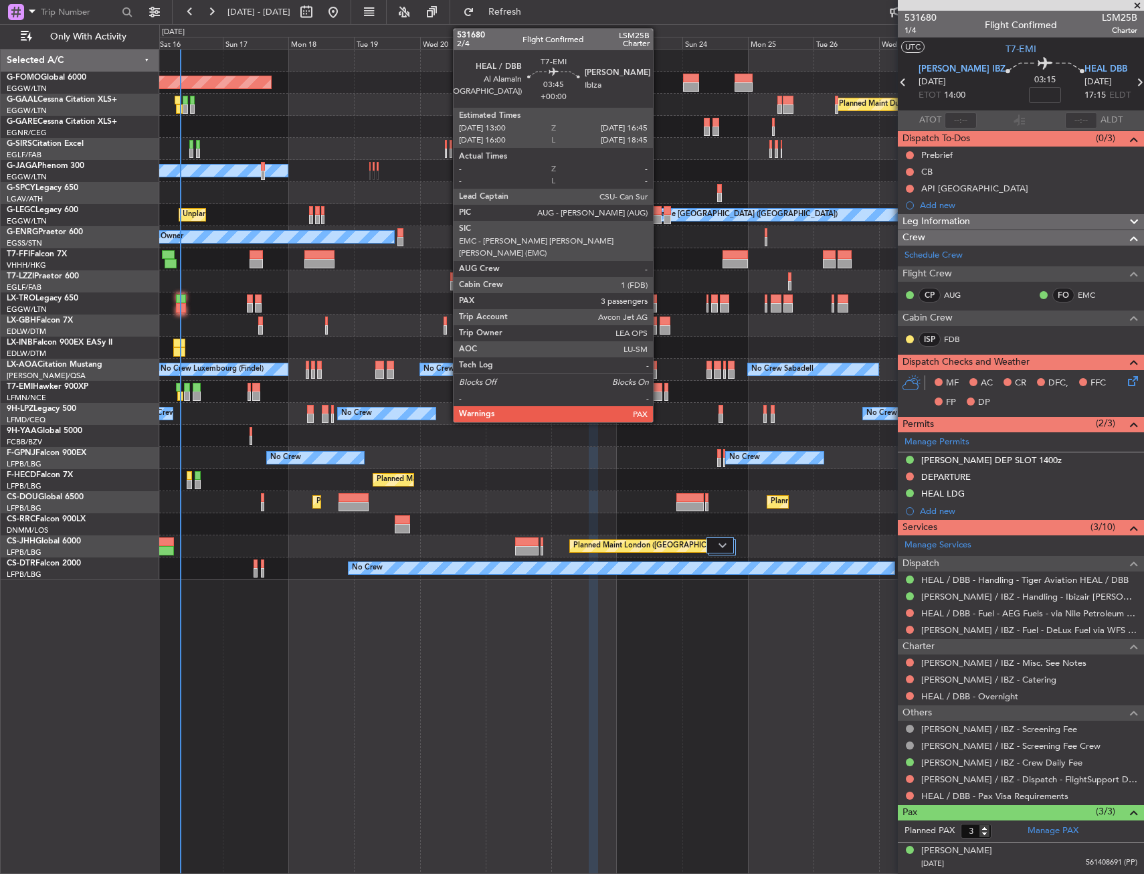
click at [659, 393] on div at bounding box center [656, 395] width 11 height 9
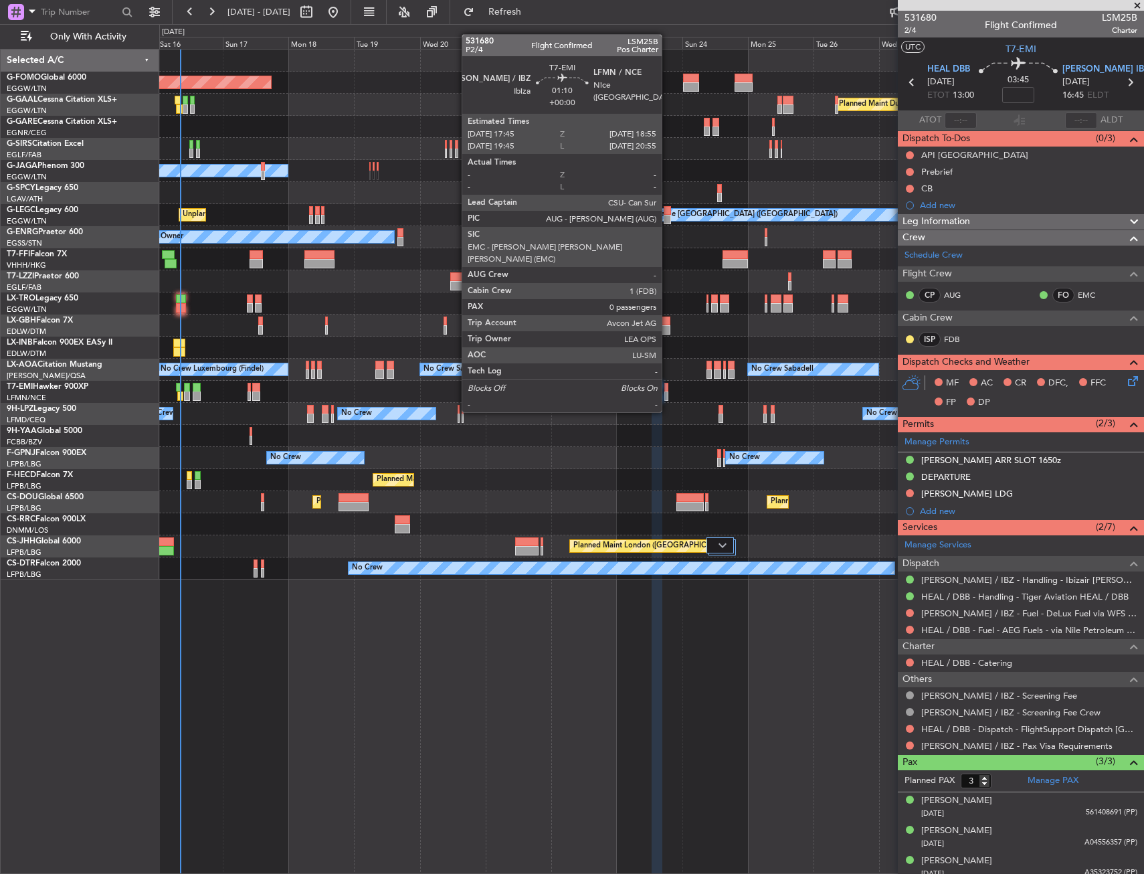
click at [668, 387] on div at bounding box center [665, 387] width 3 height 9
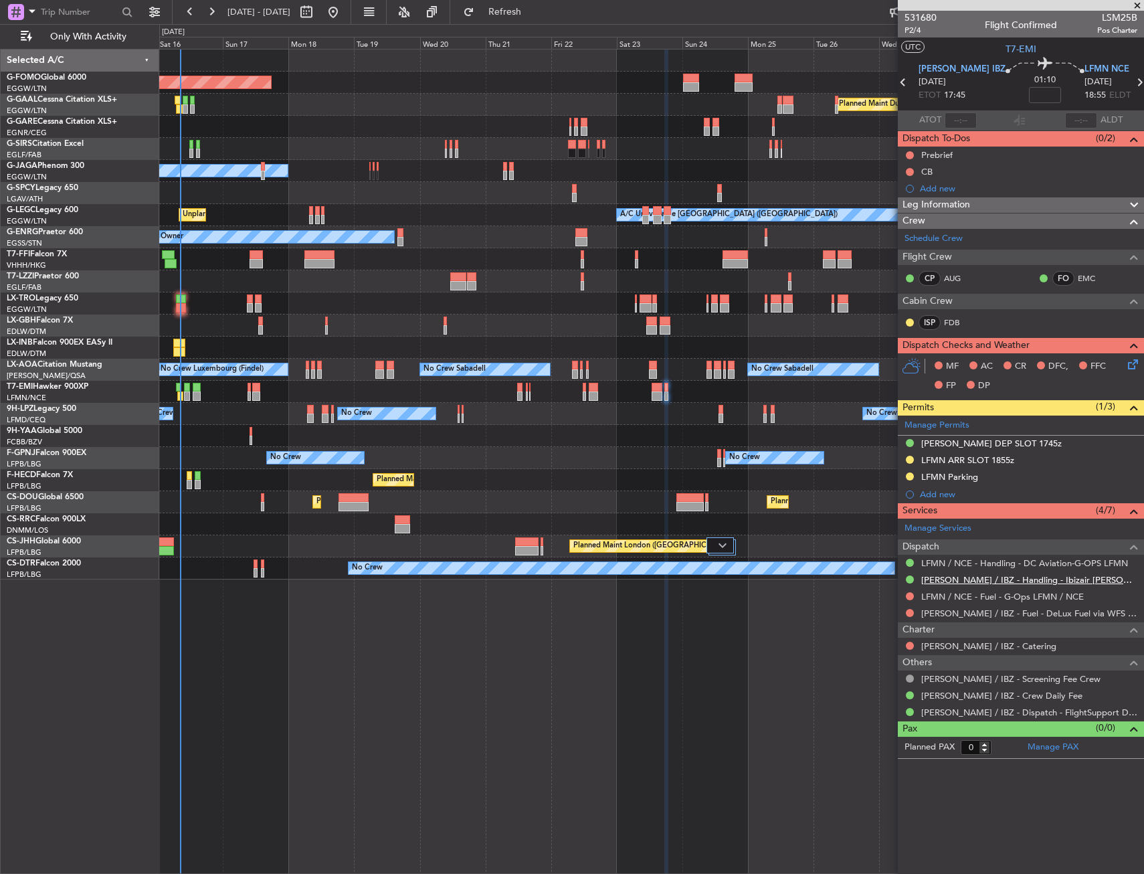
click at [930, 581] on link "[PERSON_NAME] / IBZ - Handling - Ibizair [PERSON_NAME] / IBZ" at bounding box center [1029, 579] width 216 height 11
click at [651, 389] on div at bounding box center [656, 387] width 11 height 9
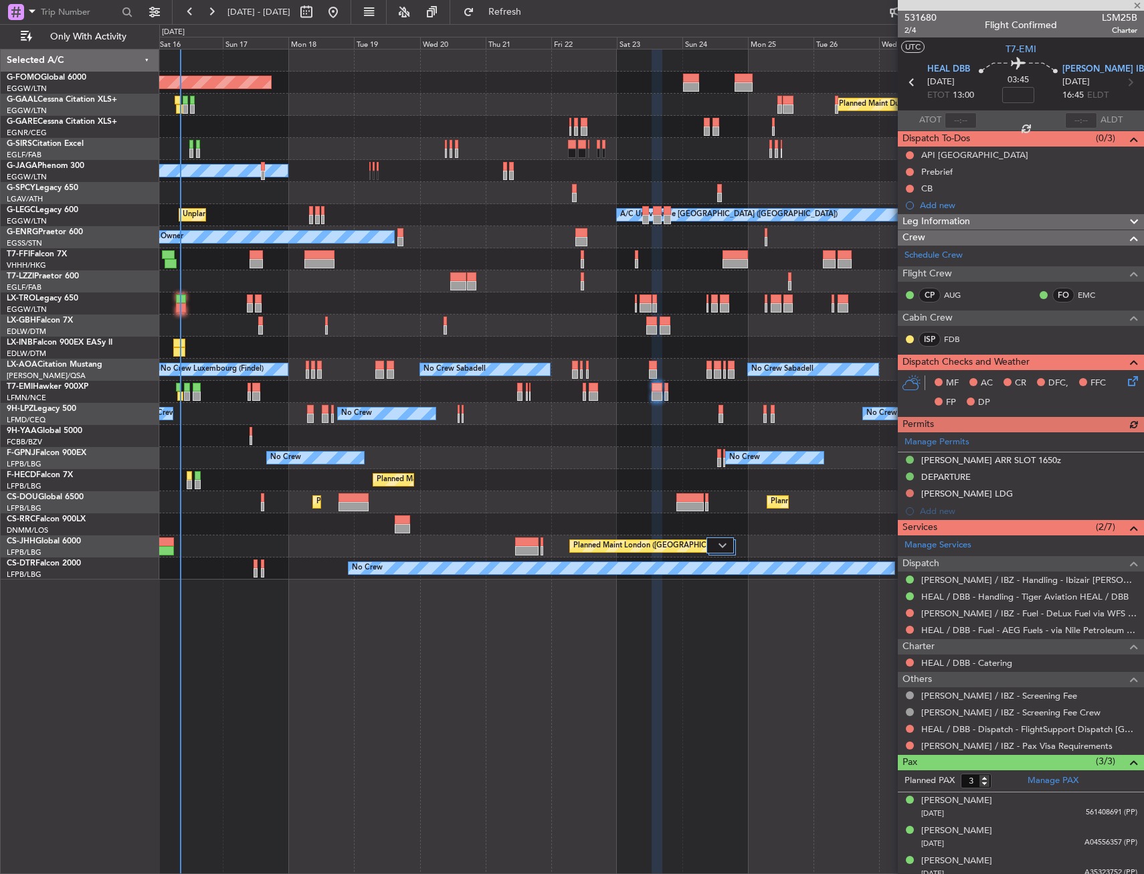
click at [910, 490] on div "Manage Permits LEIB ARR SLOT 1650z DEPARTURE LEIB LDG Add new" at bounding box center [1021, 476] width 246 height 88
click at [910, 492] on button at bounding box center [910, 493] width 8 height 8
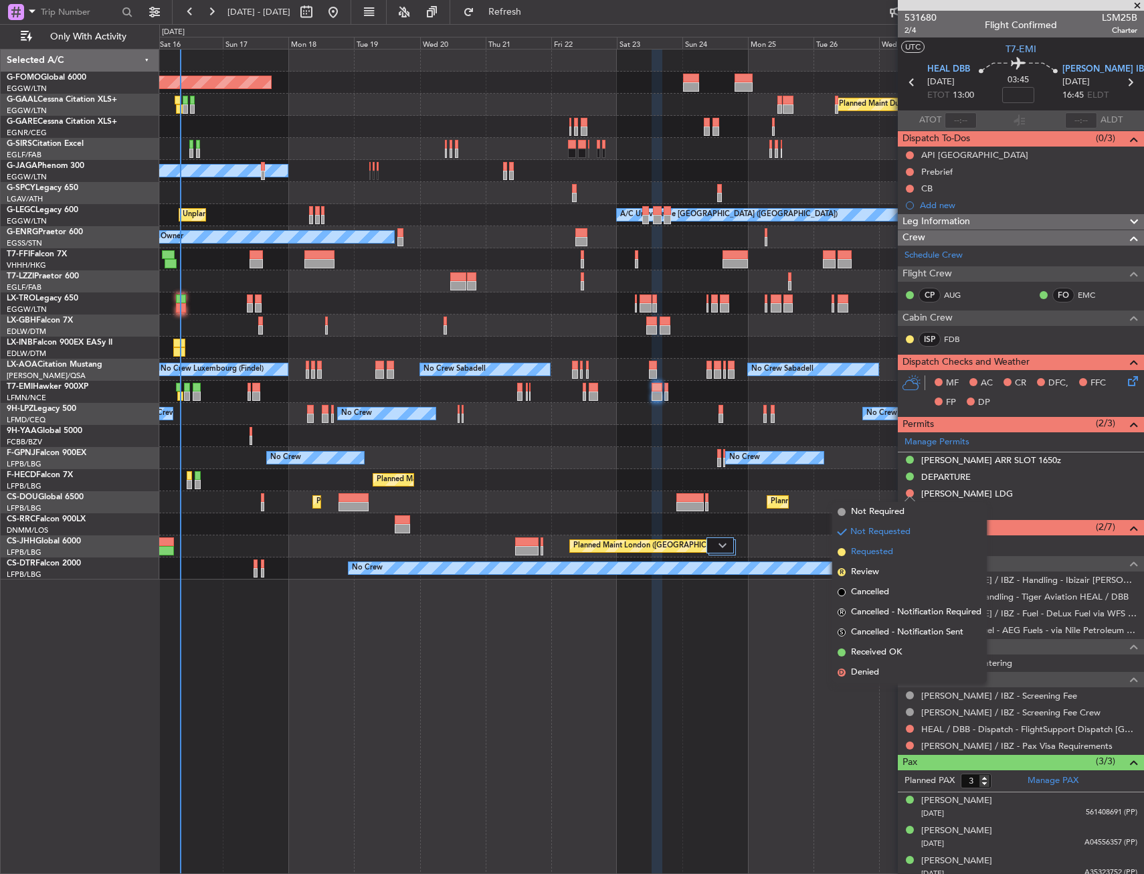
click at [900, 552] on li "Requested" at bounding box center [909, 552] width 155 height 20
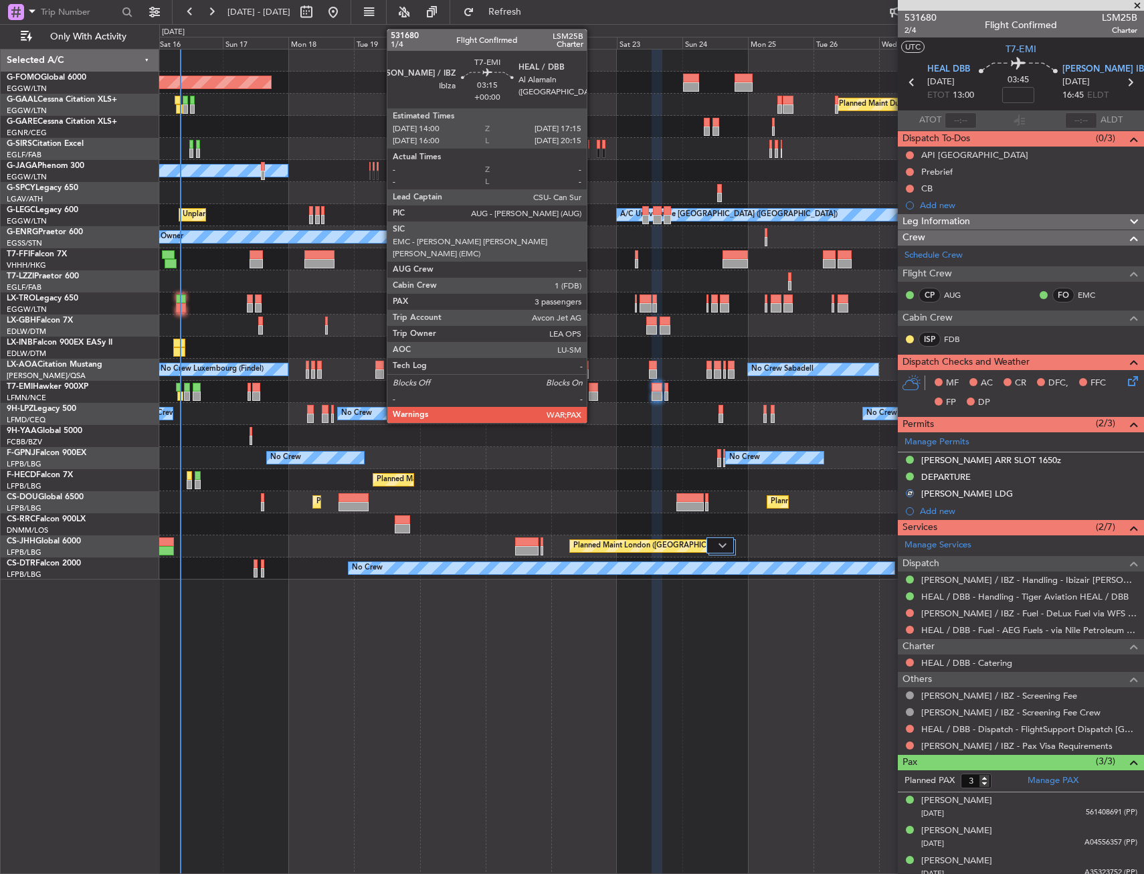
click at [593, 397] on div at bounding box center [593, 395] width 9 height 9
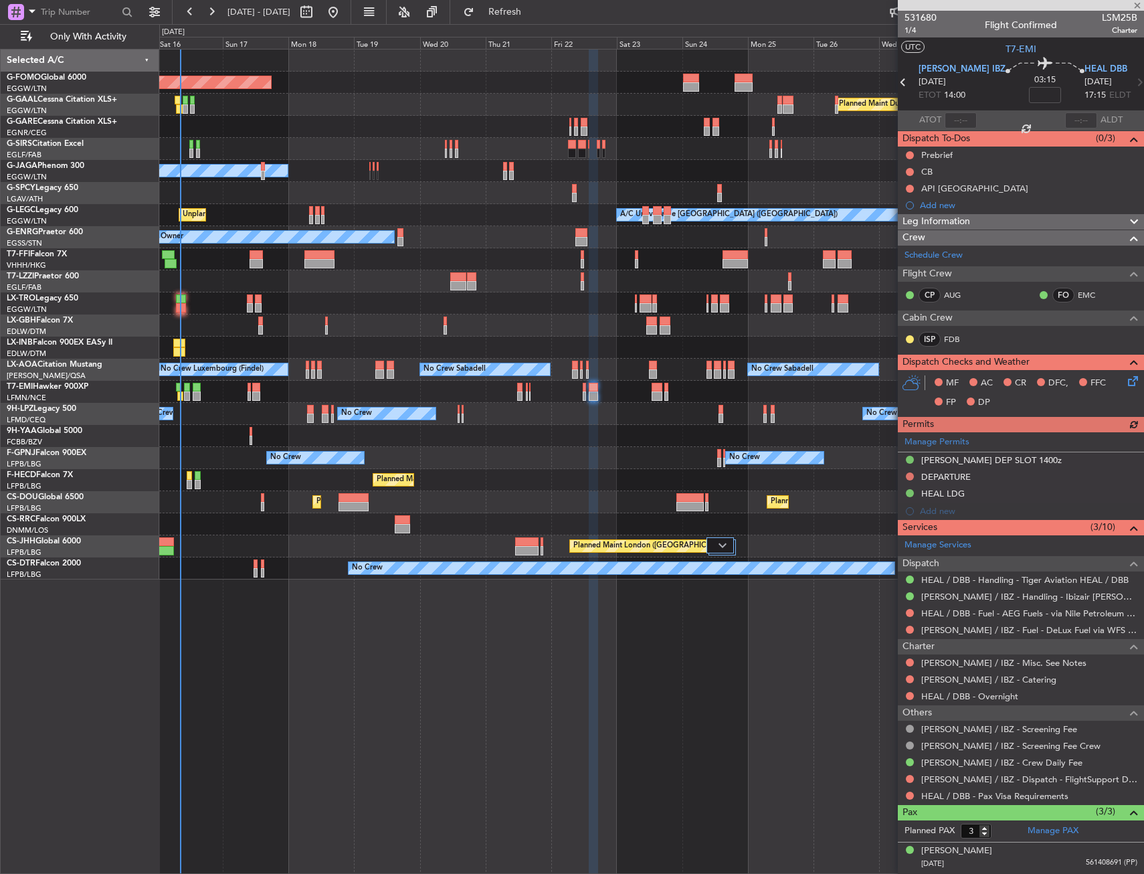
click at [909, 477] on div "Manage Permits LEIB DEP SLOT 1400z DEPARTURE HEAL LDG Add new" at bounding box center [1021, 476] width 246 height 88
click at [909, 474] on button at bounding box center [910, 476] width 8 height 8
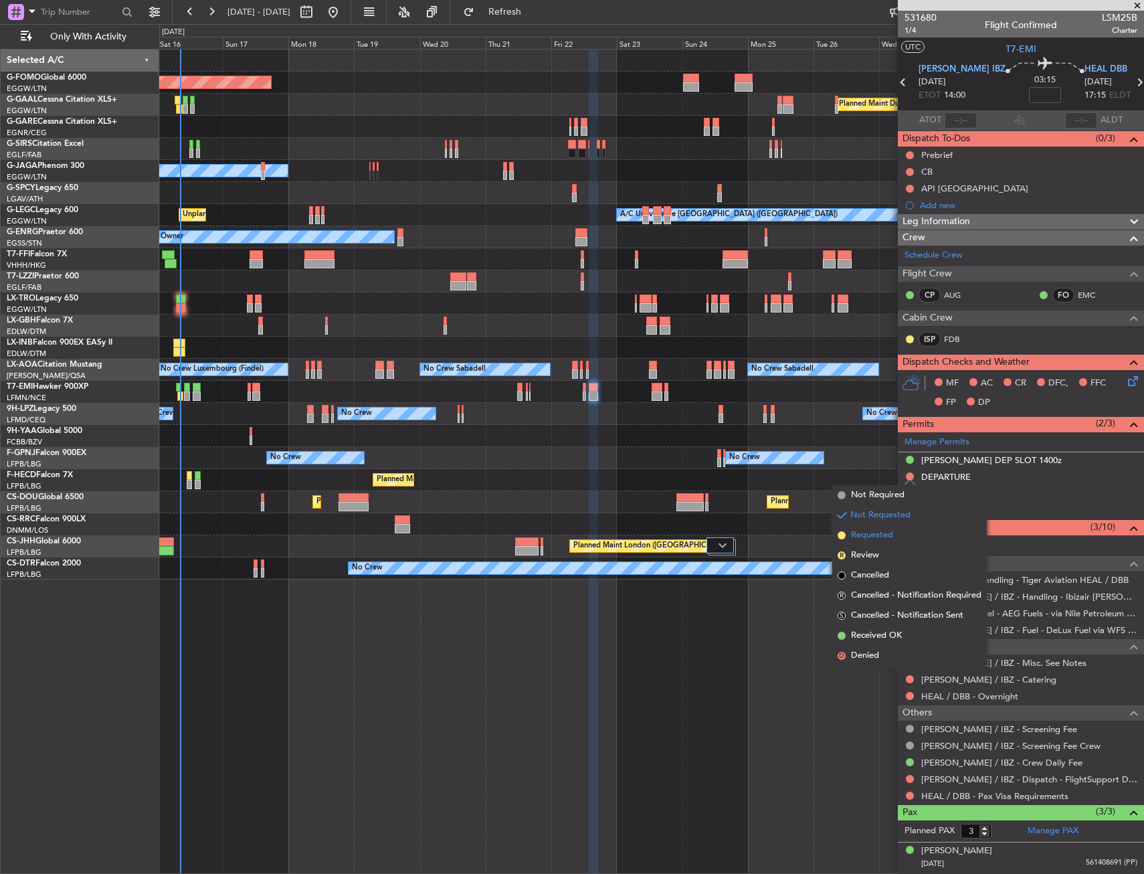
click at [899, 537] on li "Requested" at bounding box center [909, 535] width 155 height 20
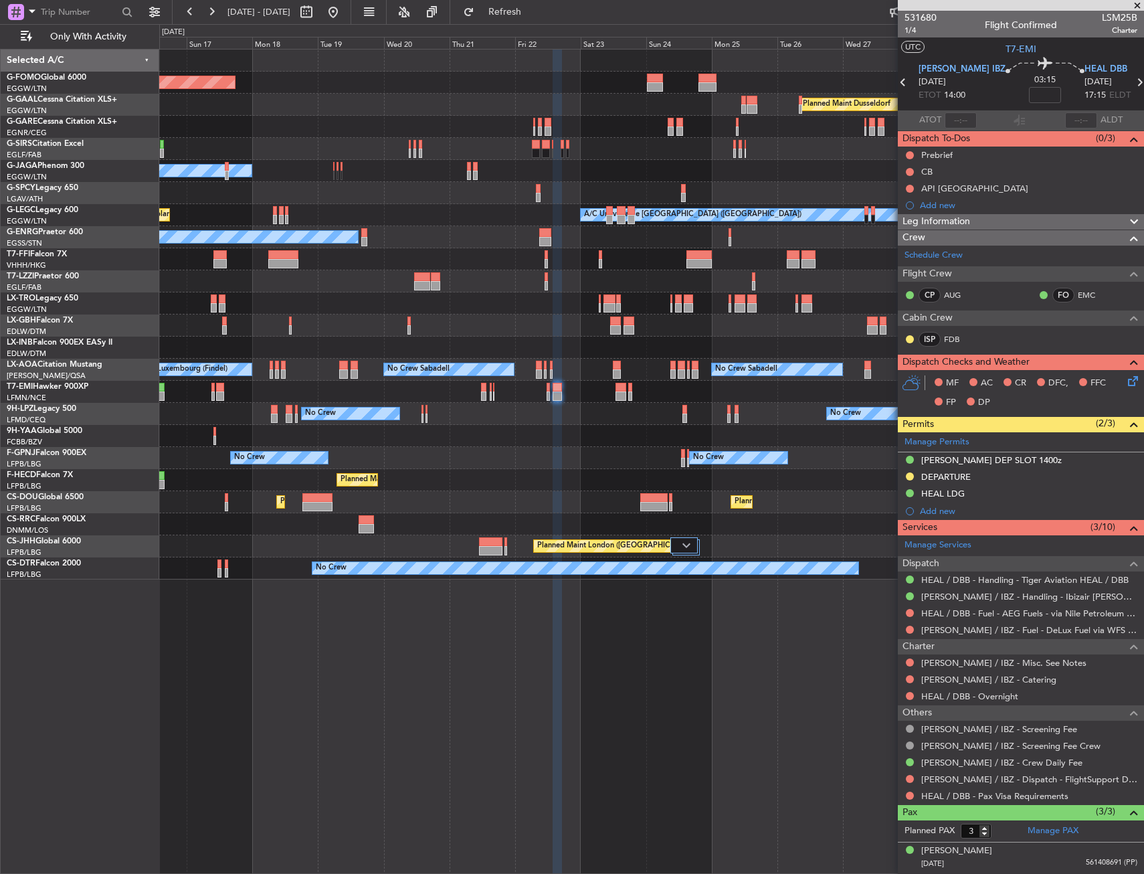
click at [722, 346] on div at bounding box center [651, 347] width 984 height 22
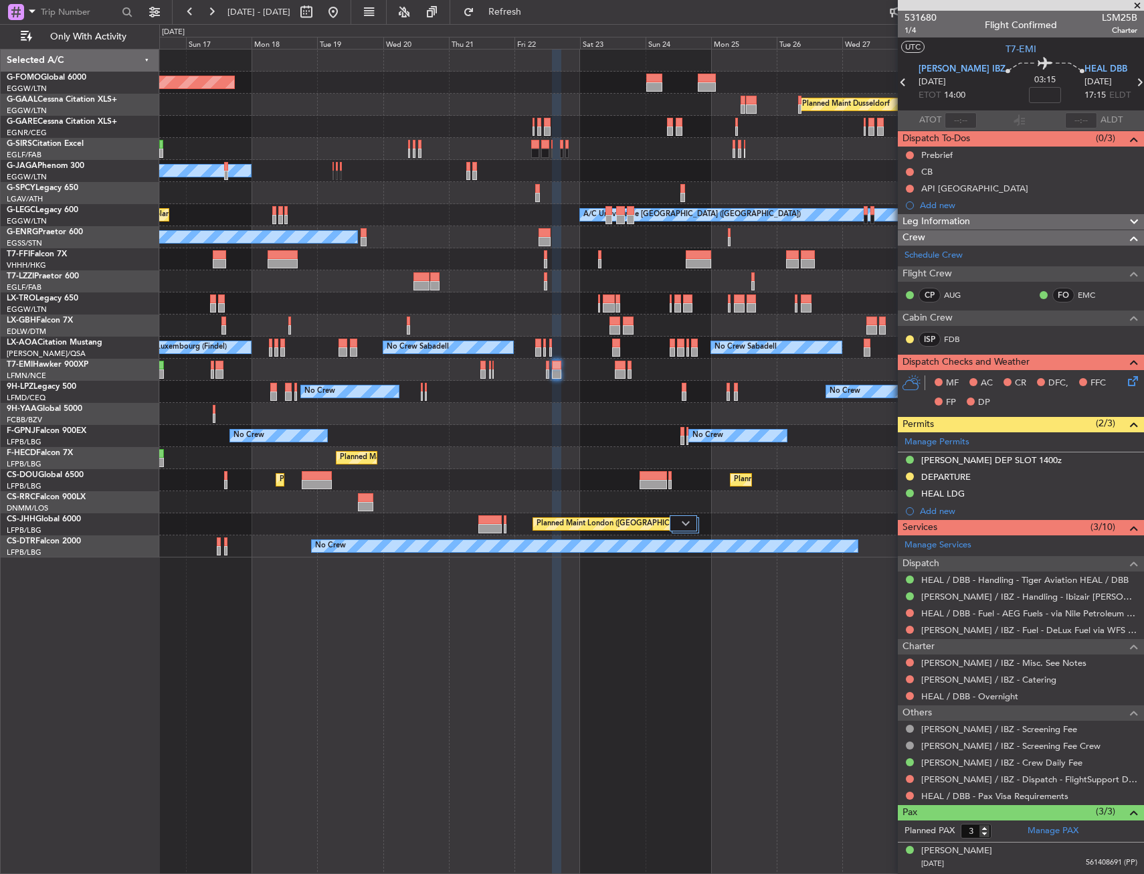
click at [648, 411] on div "Planned Maint Windsor Locks (Bradley Intl) Planned Maint Dusseldorf Planned Mai…" at bounding box center [651, 303] width 984 height 508
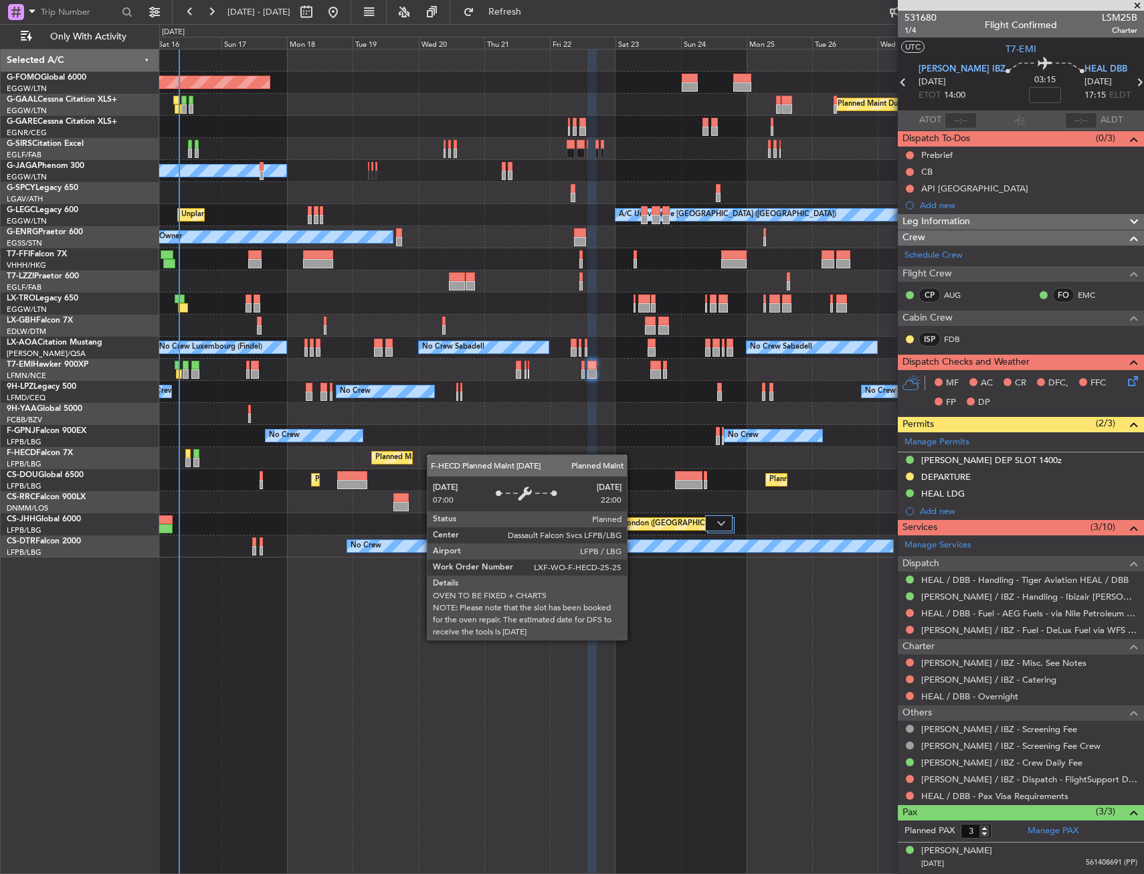
click at [400, 458] on div "Planned Maint Windsor Locks (Bradley Intl) Planned Maint Dusseldorf Planned Mai…" at bounding box center [651, 303] width 984 height 508
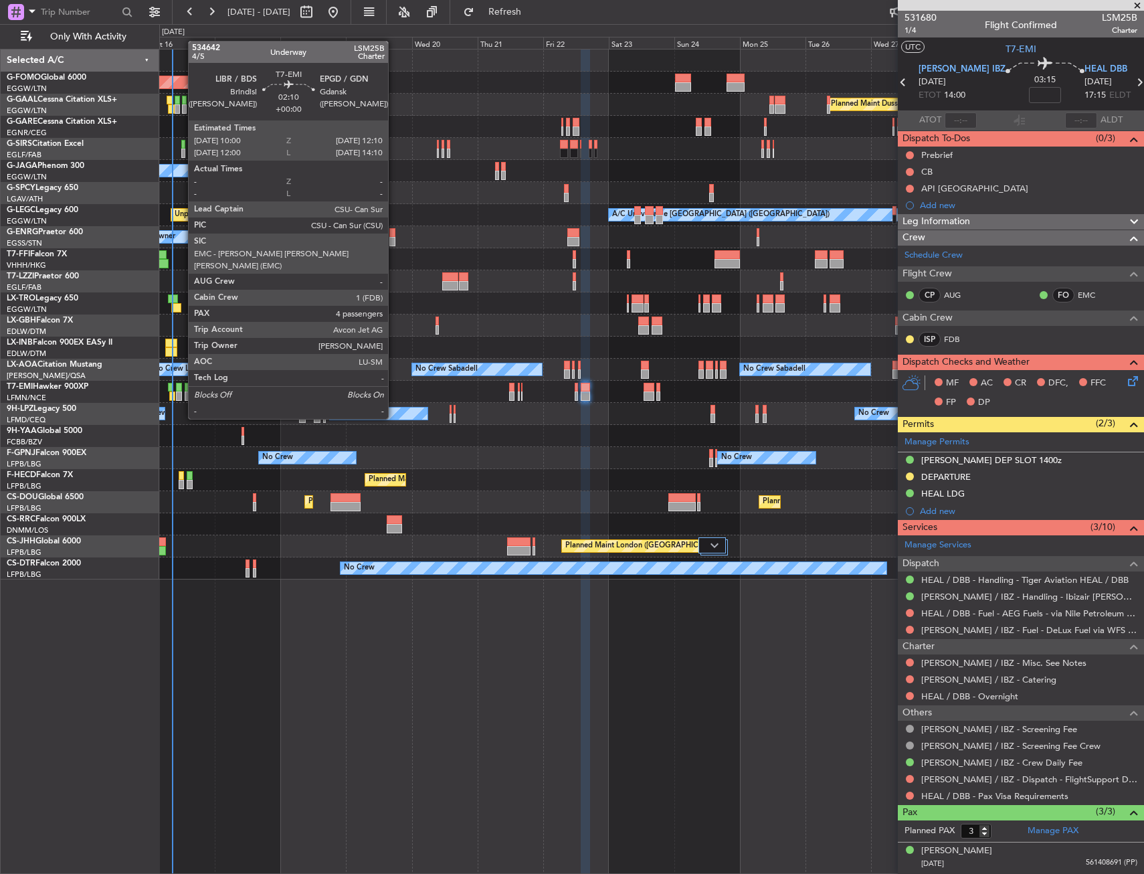
click at [181, 393] on div at bounding box center [179, 395] width 6 height 9
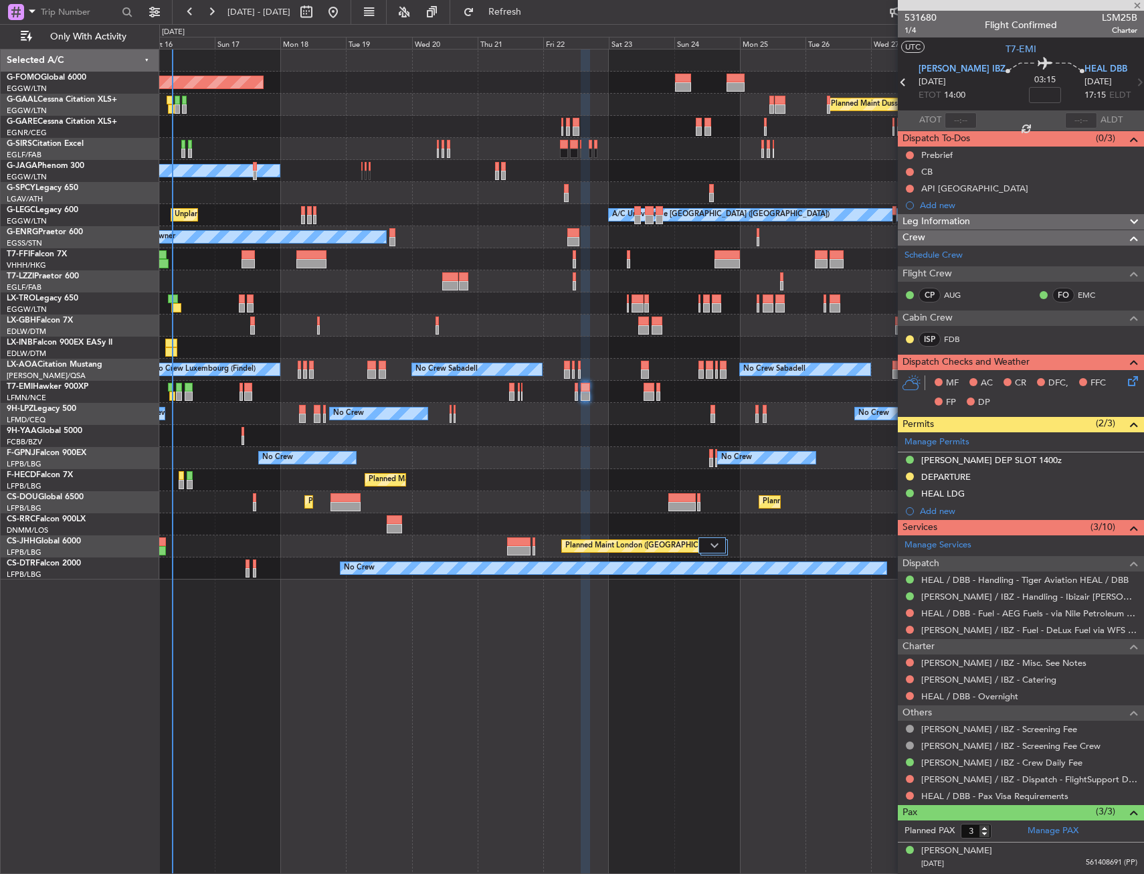
type input "4"
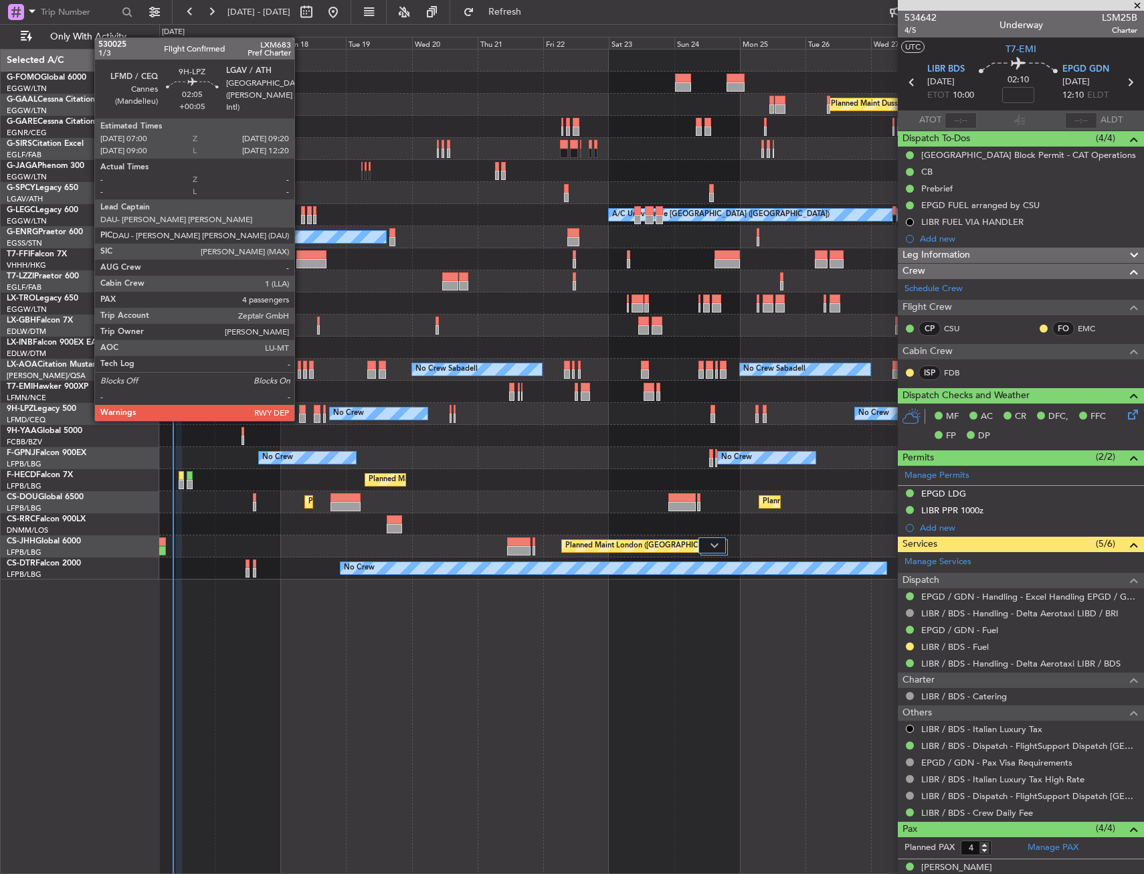
click at [300, 407] on div at bounding box center [302, 409] width 7 height 9
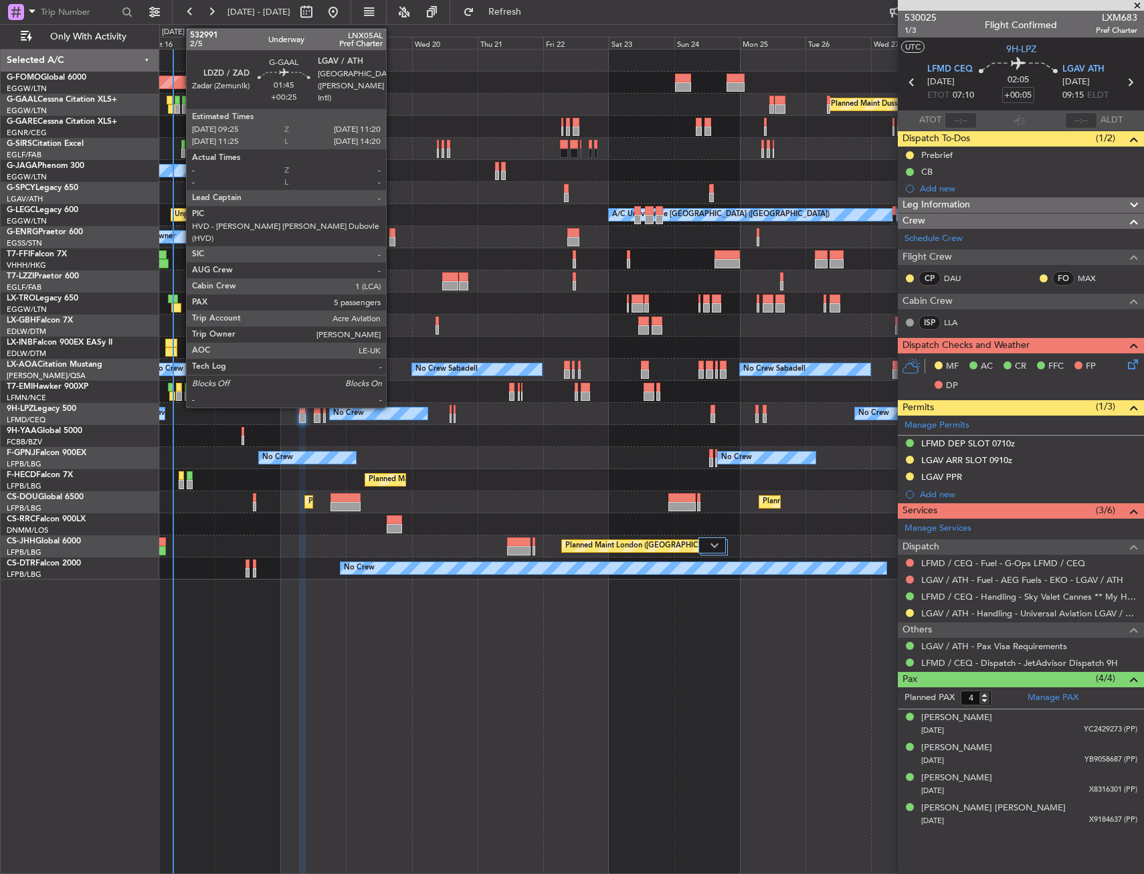
click at [179, 106] on div at bounding box center [177, 108] width 5 height 9
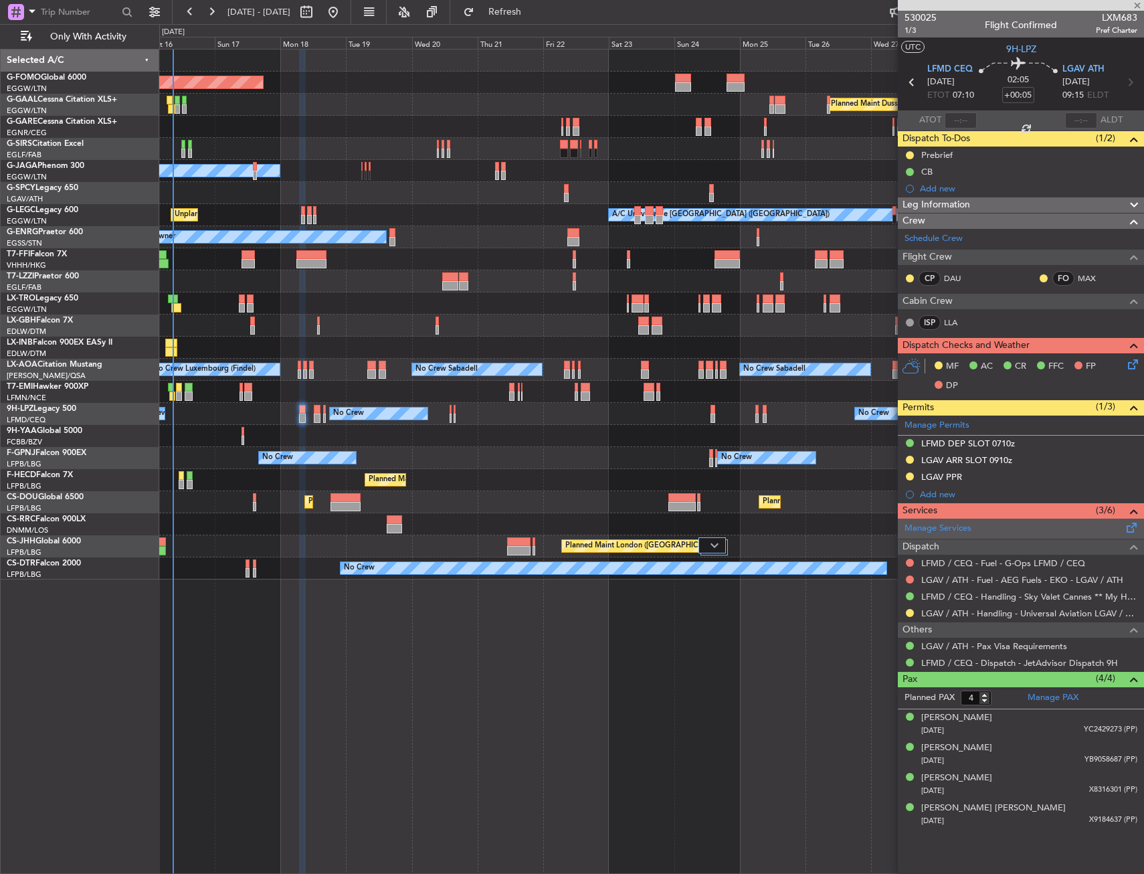
type input "+00:25"
type input "5"
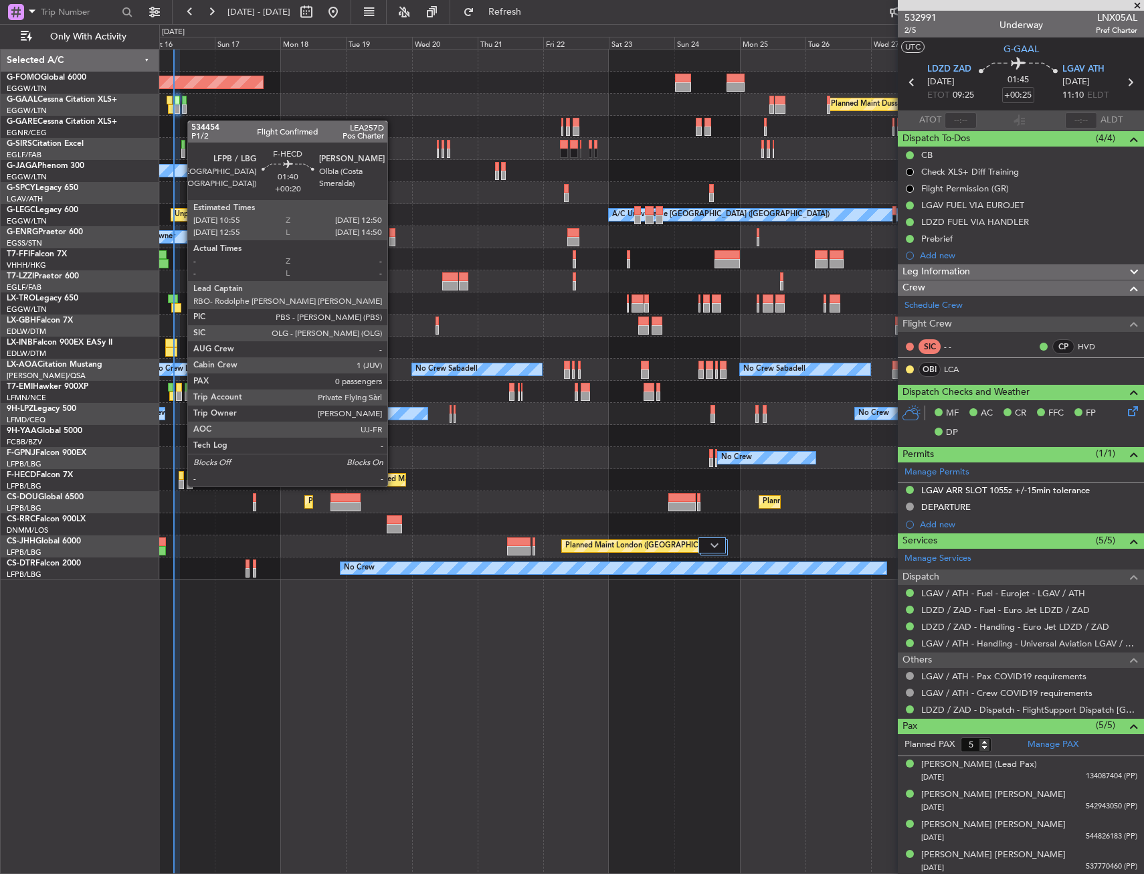
click at [181, 473] on div at bounding box center [181, 475] width 5 height 9
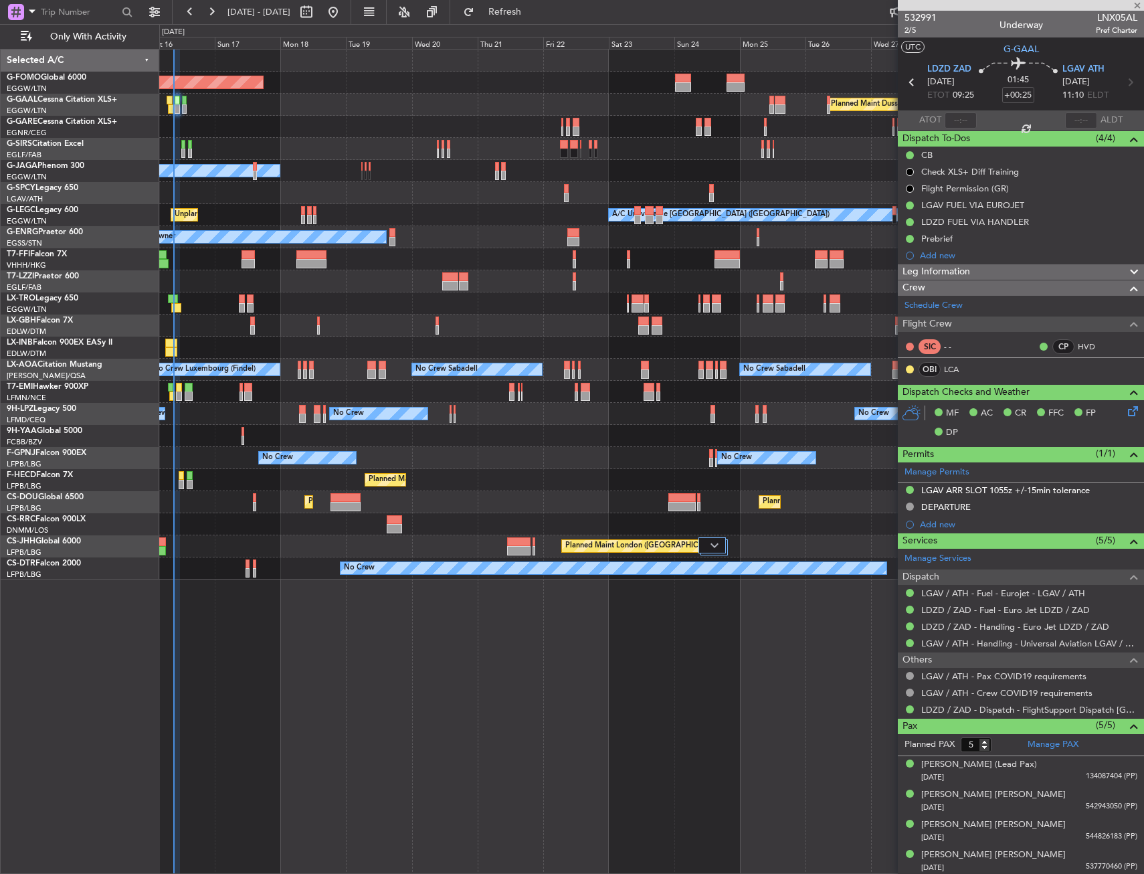
type input "+00:20"
type input "0"
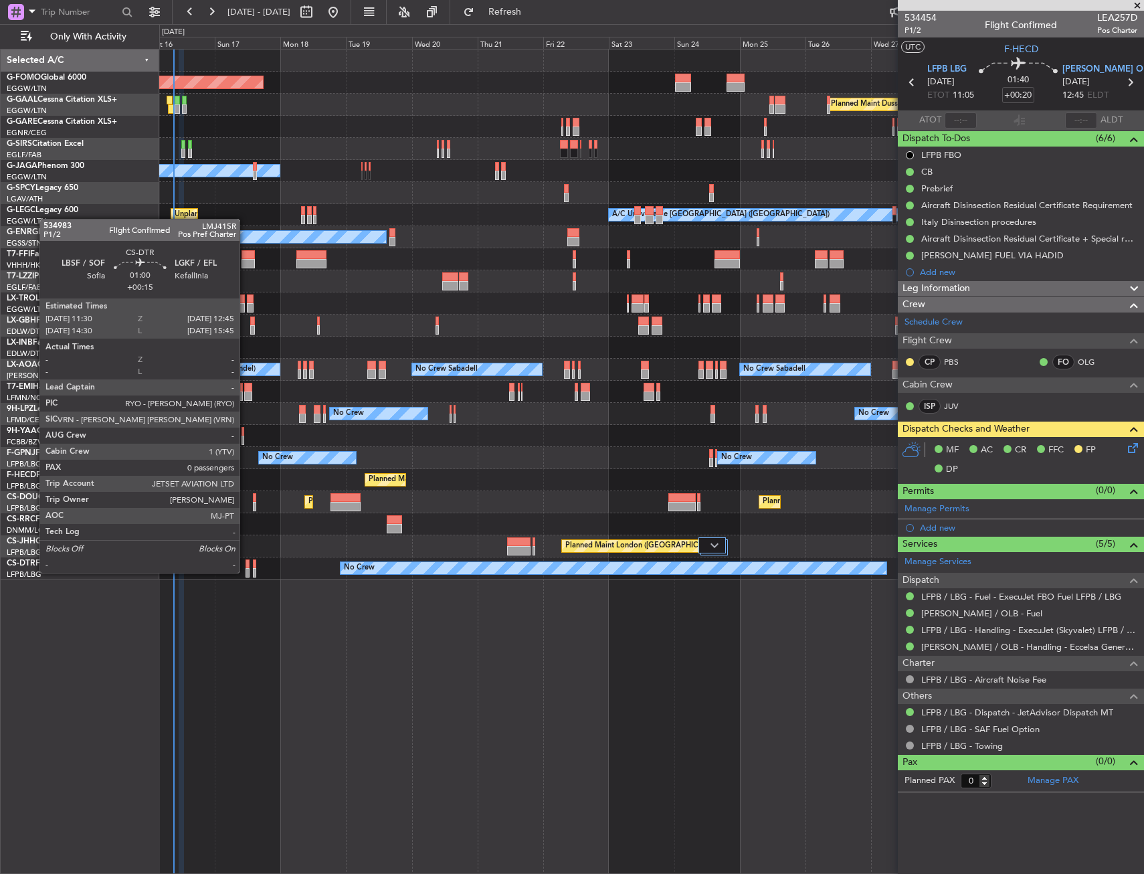
click at [245, 571] on div at bounding box center [247, 572] width 4 height 9
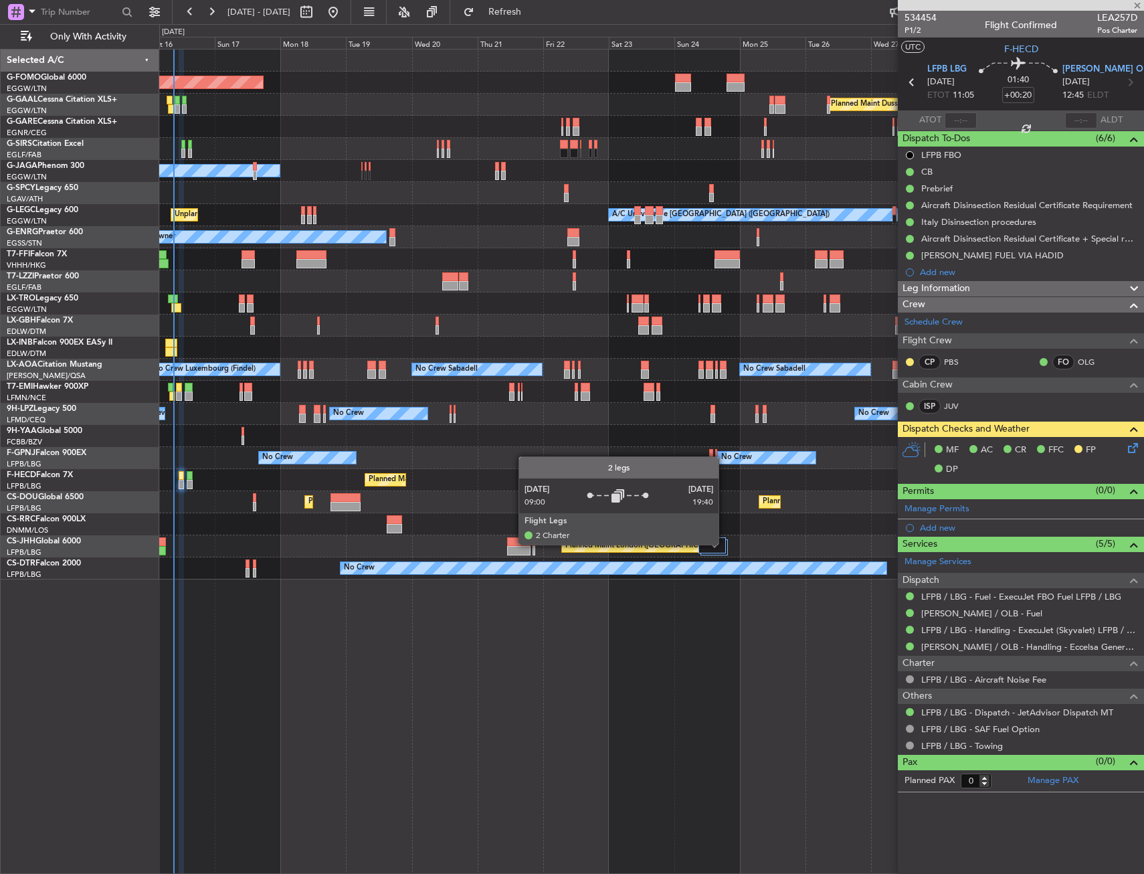
click at [724, 544] on div at bounding box center [711, 545] width 27 height 16
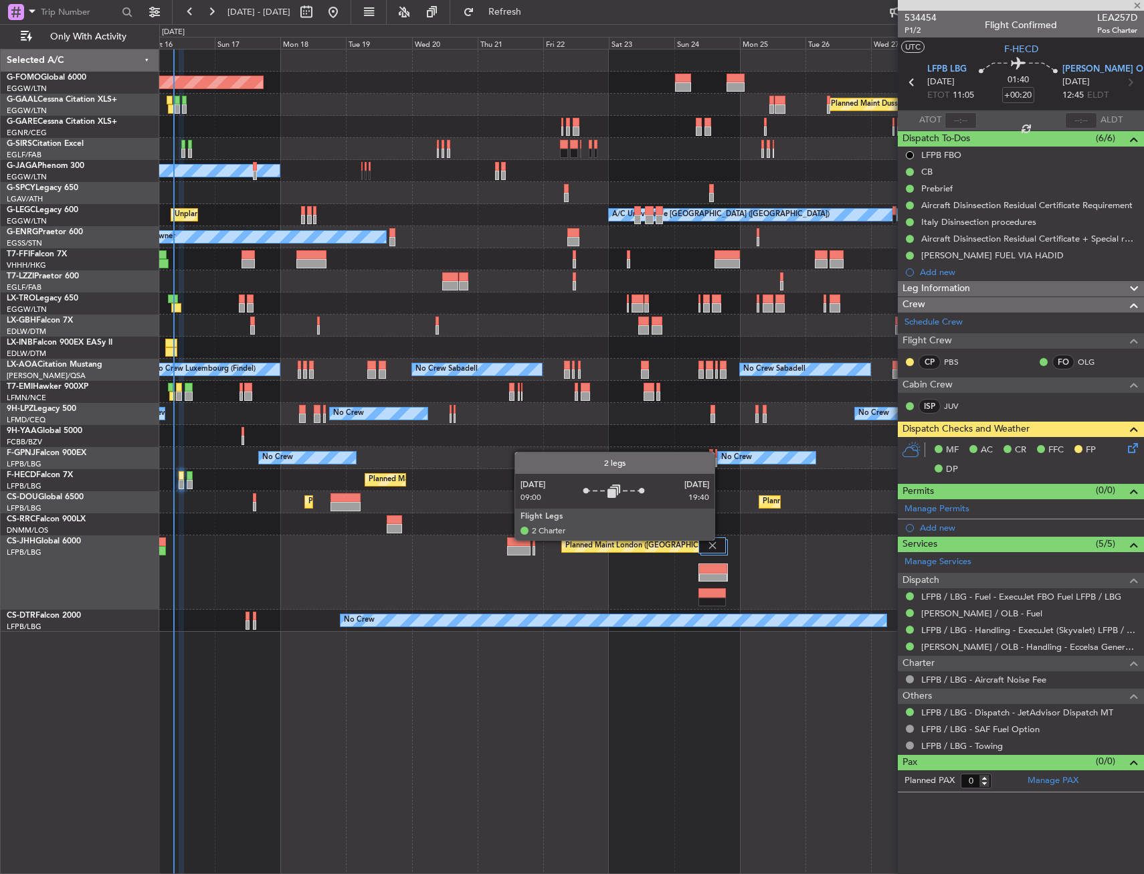
type input "+00:15"
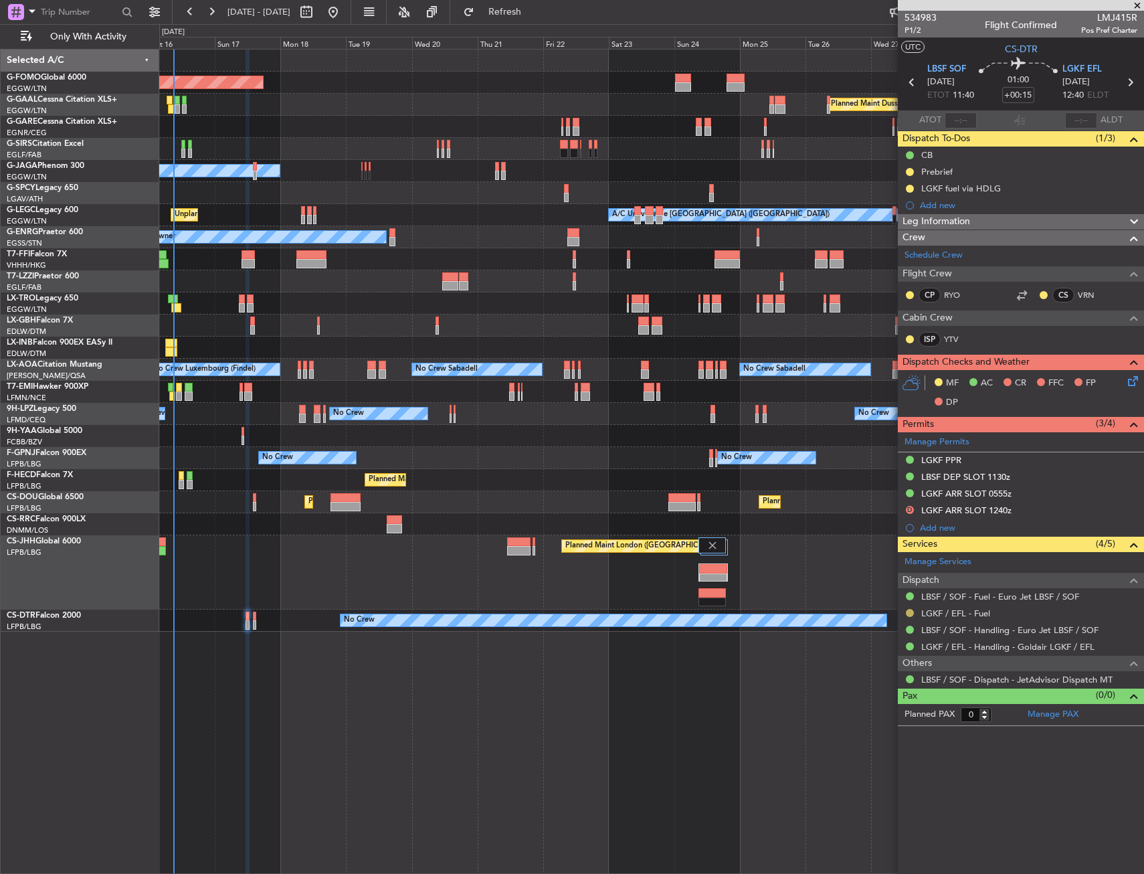
click at [911, 613] on button at bounding box center [910, 613] width 8 height 8
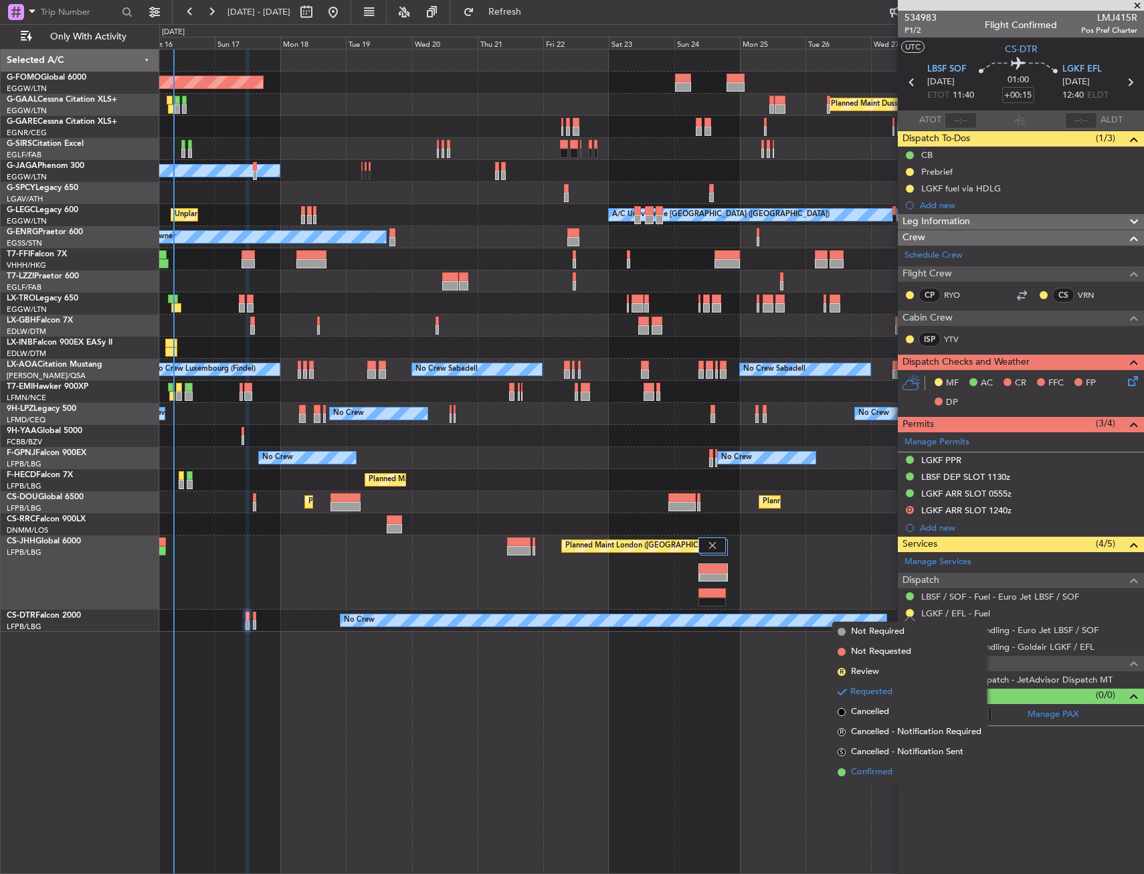
click at [860, 773] on span "Confirmed" at bounding box center [871, 771] width 41 height 13
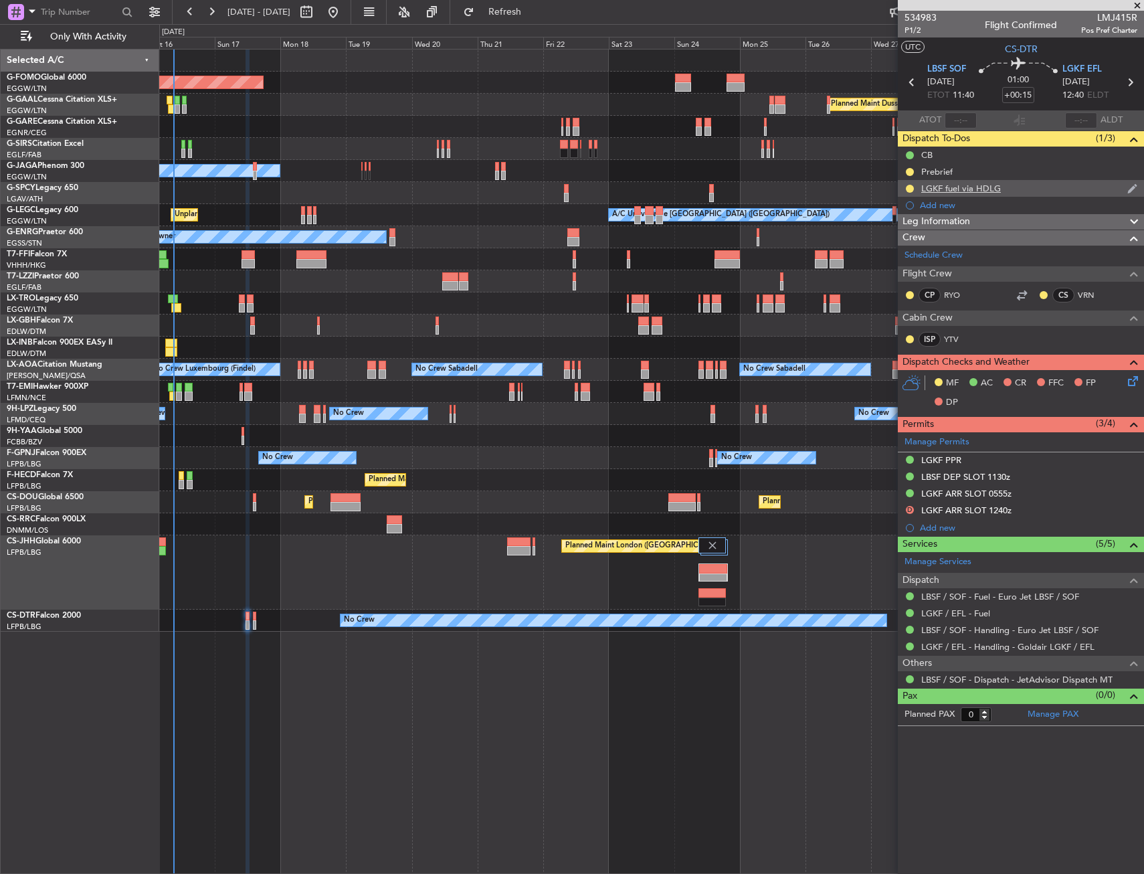
click at [1003, 192] on div "LGKF fuel via HDLG" at bounding box center [1021, 188] width 246 height 17
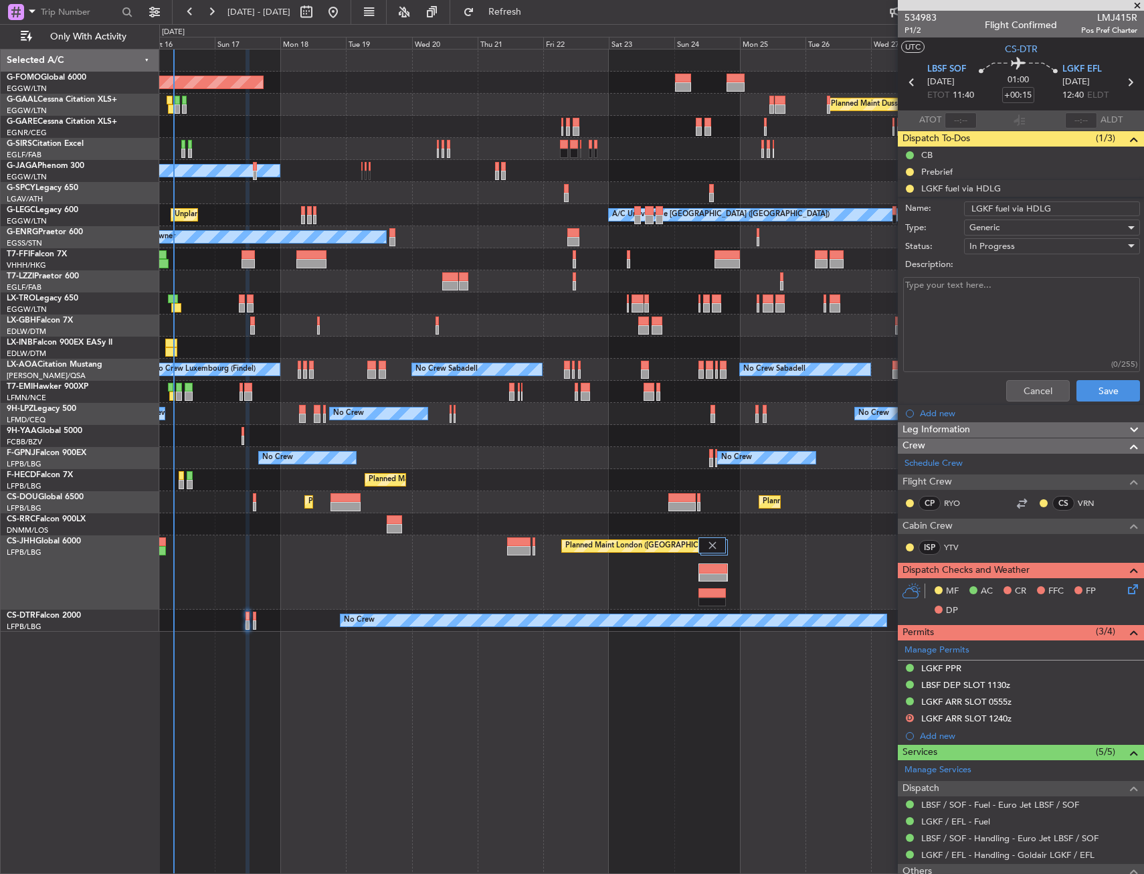
click at [1053, 207] on input "LGKF fuel via HDLG" at bounding box center [1052, 208] width 176 height 15
type input "LGKF fuel via HADID"
click at [1099, 386] on button "Save" at bounding box center [1108, 390] width 64 height 21
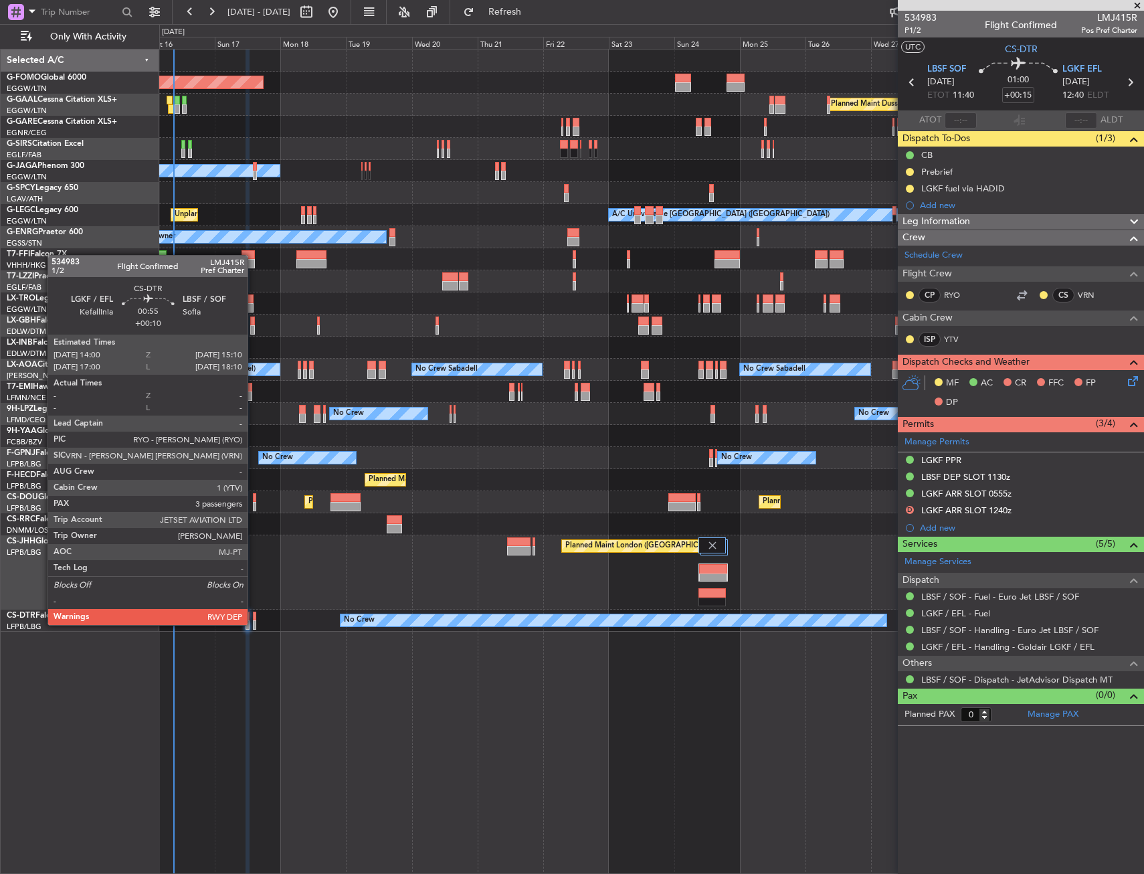
click at [254, 623] on div at bounding box center [254, 624] width 3 height 9
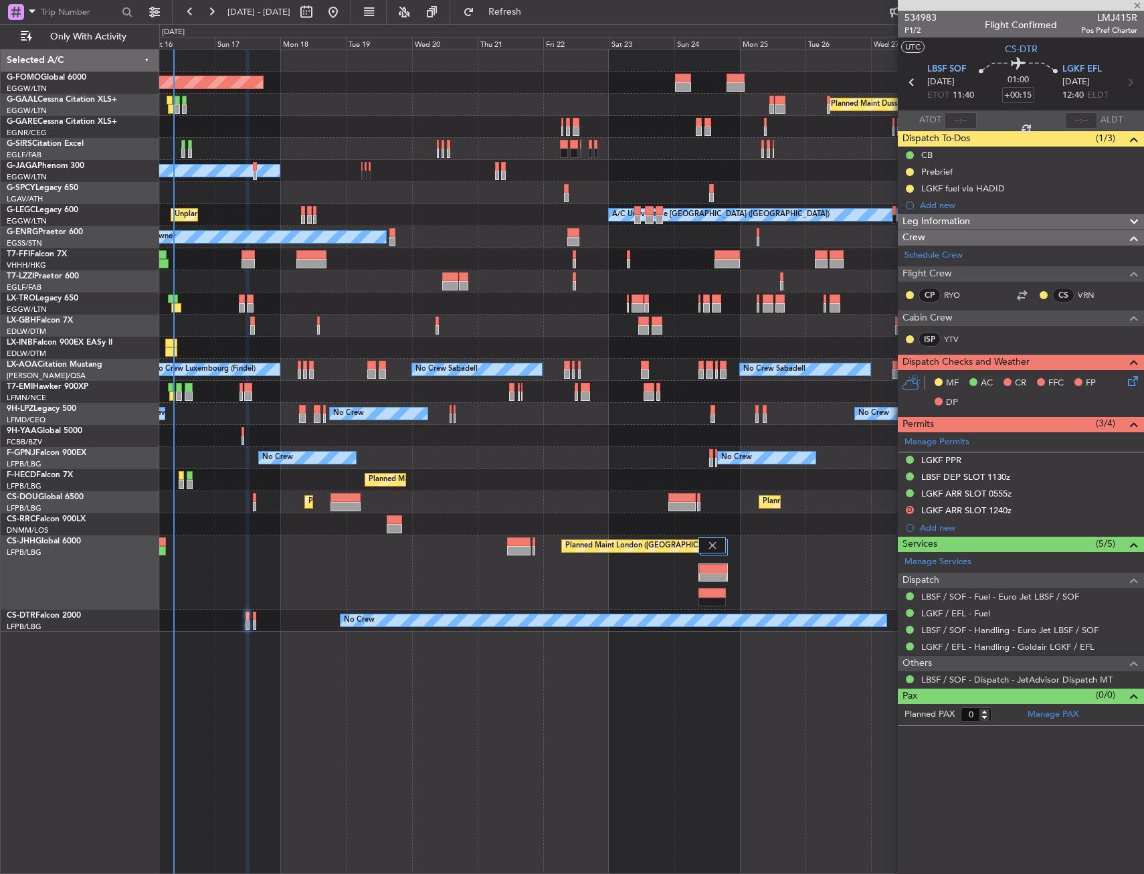
type input "+00:10"
type input "3"
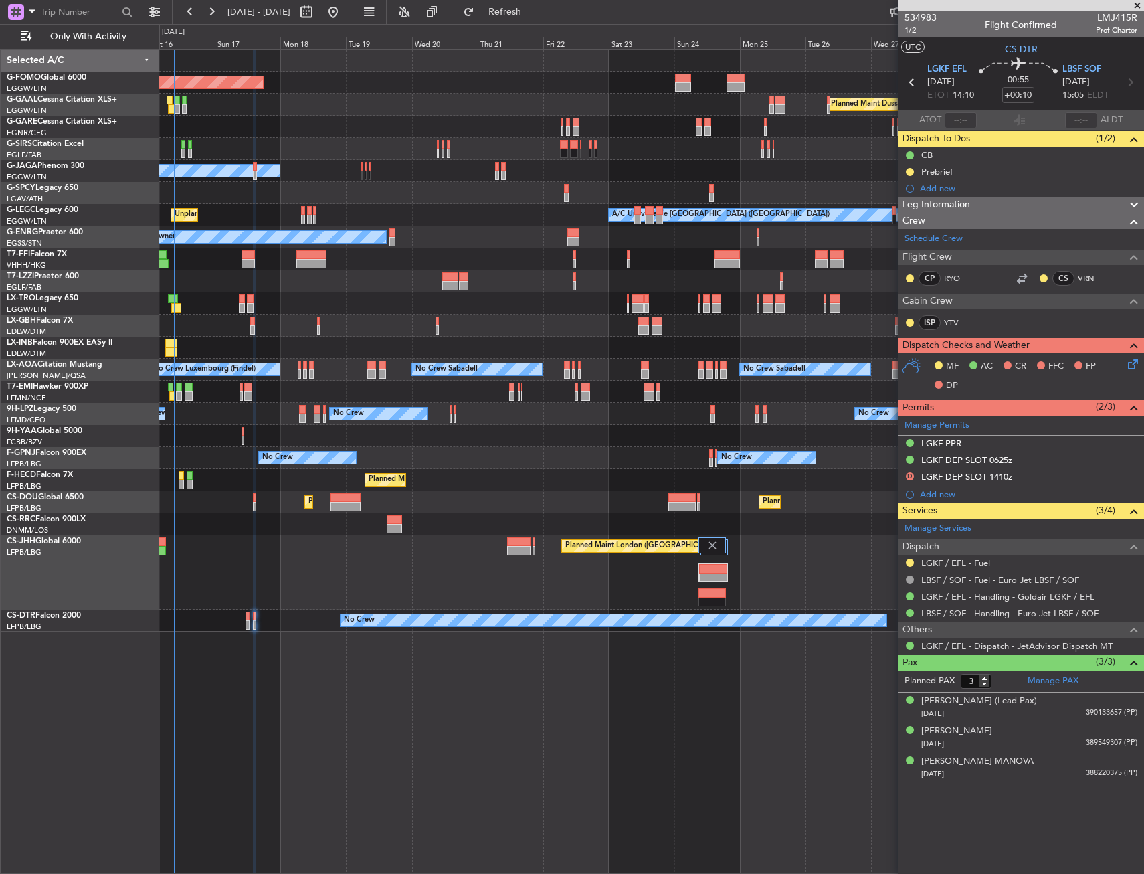
click at [908, 566] on body "16 Aug 2025 - 31 Aug 2025 Refresh Quick Links Only With Activity Planned Maint …" at bounding box center [572, 437] width 1144 height 874
click at [911, 559] on button at bounding box center [910, 563] width 8 height 8
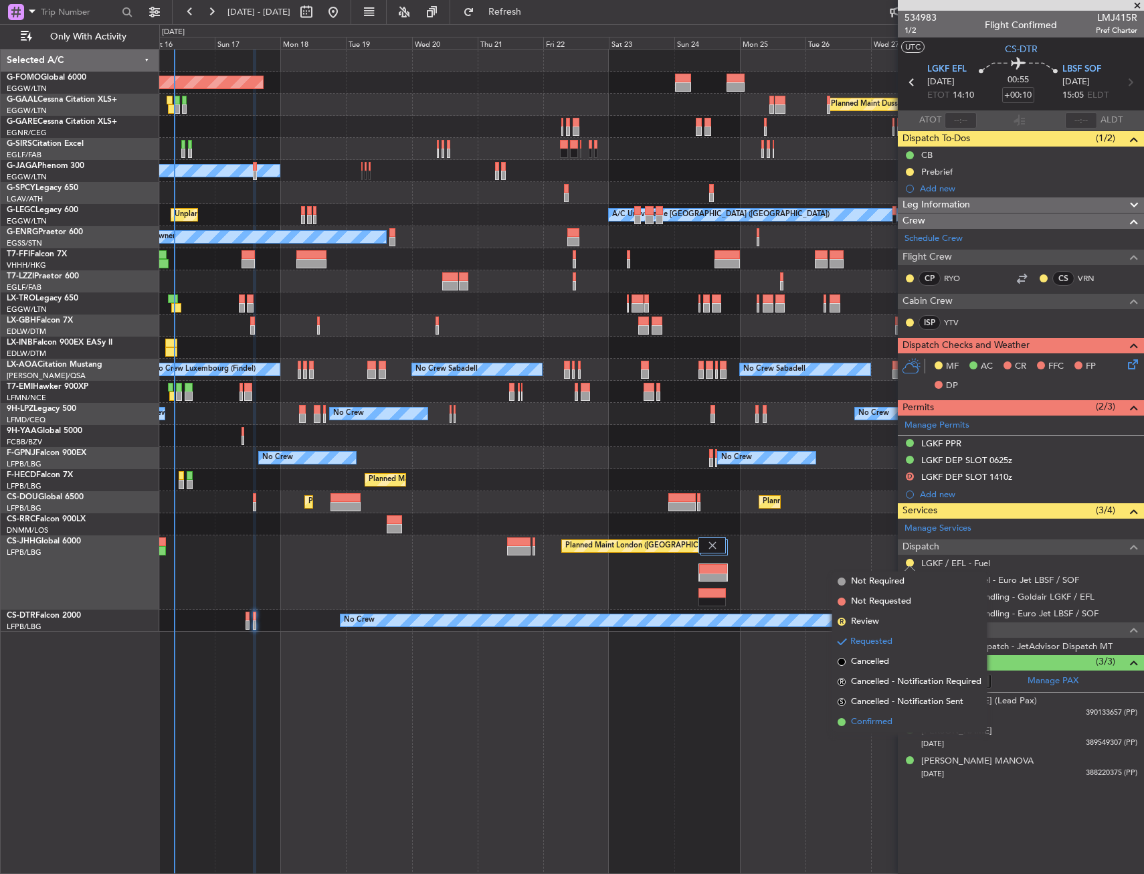
click at [882, 726] on span "Confirmed" at bounding box center [871, 721] width 41 height 13
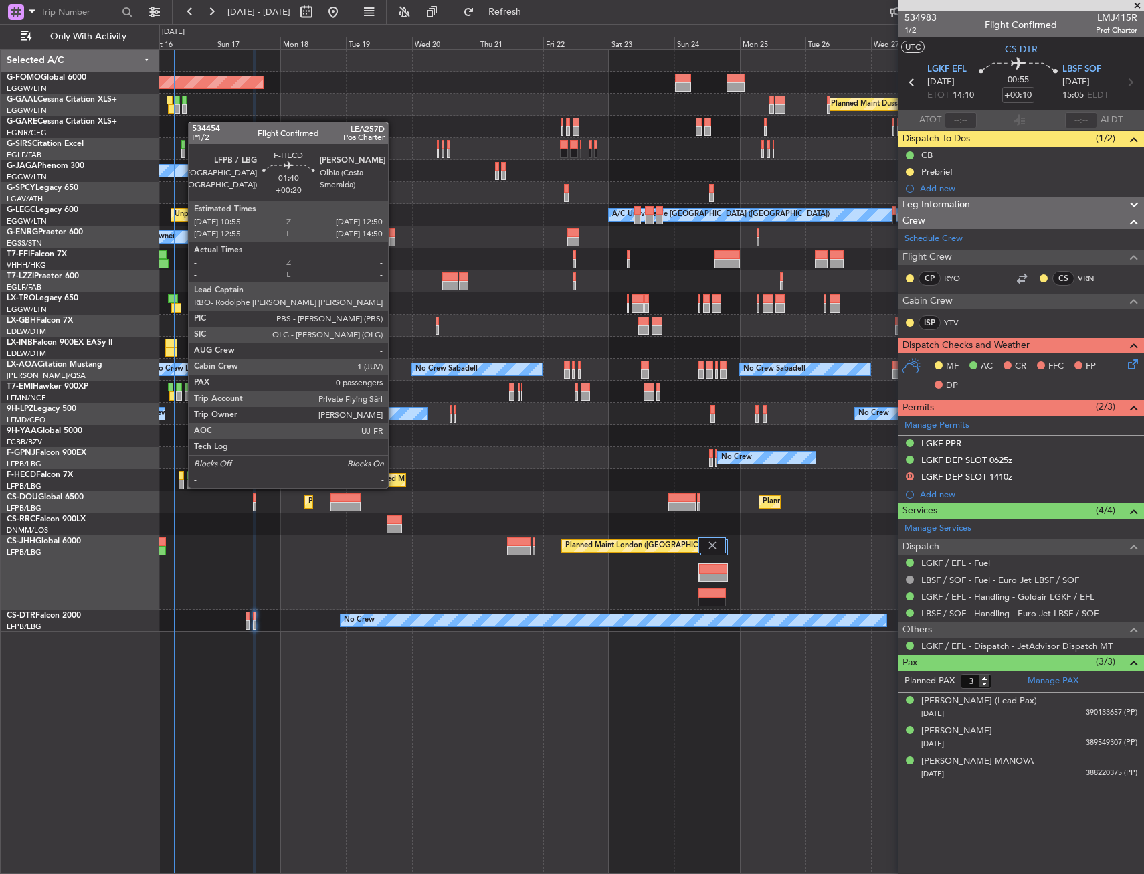
click at [181, 474] on div at bounding box center [181, 475] width 5 height 9
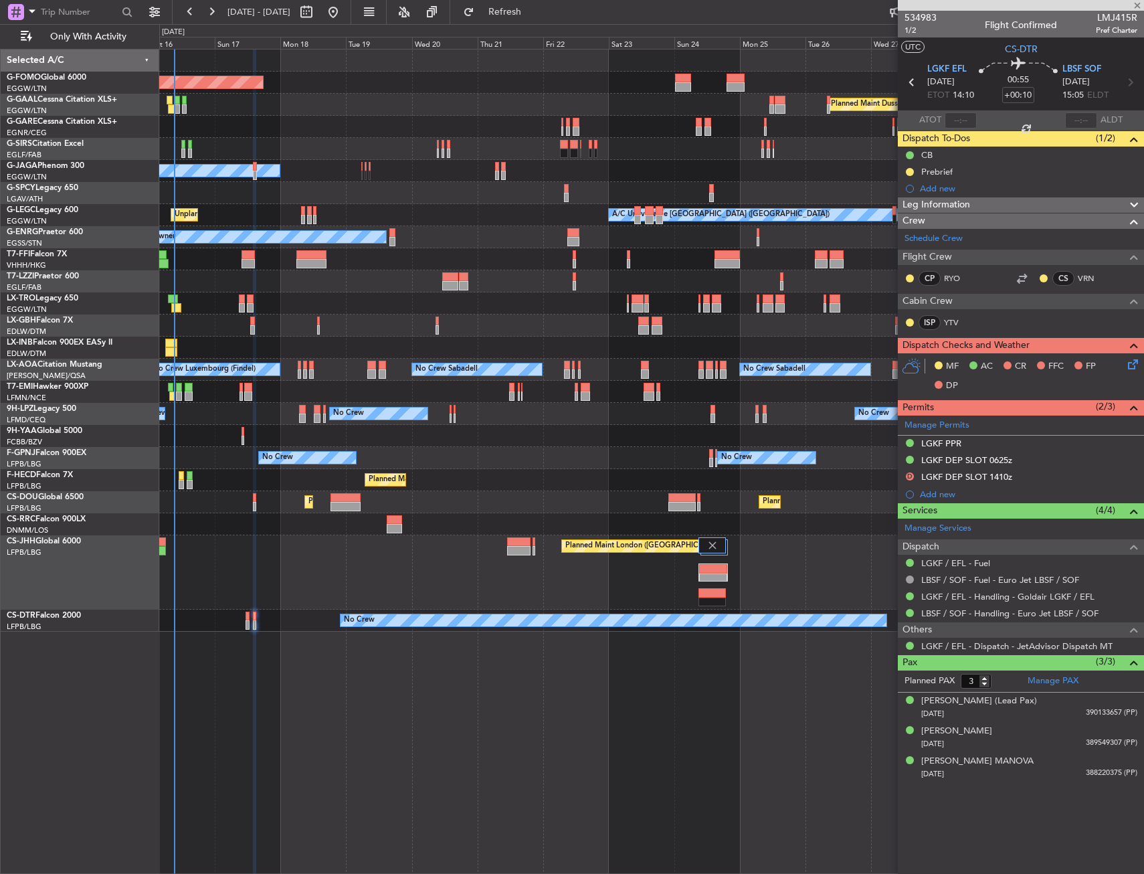
type input "+00:20"
type input "0"
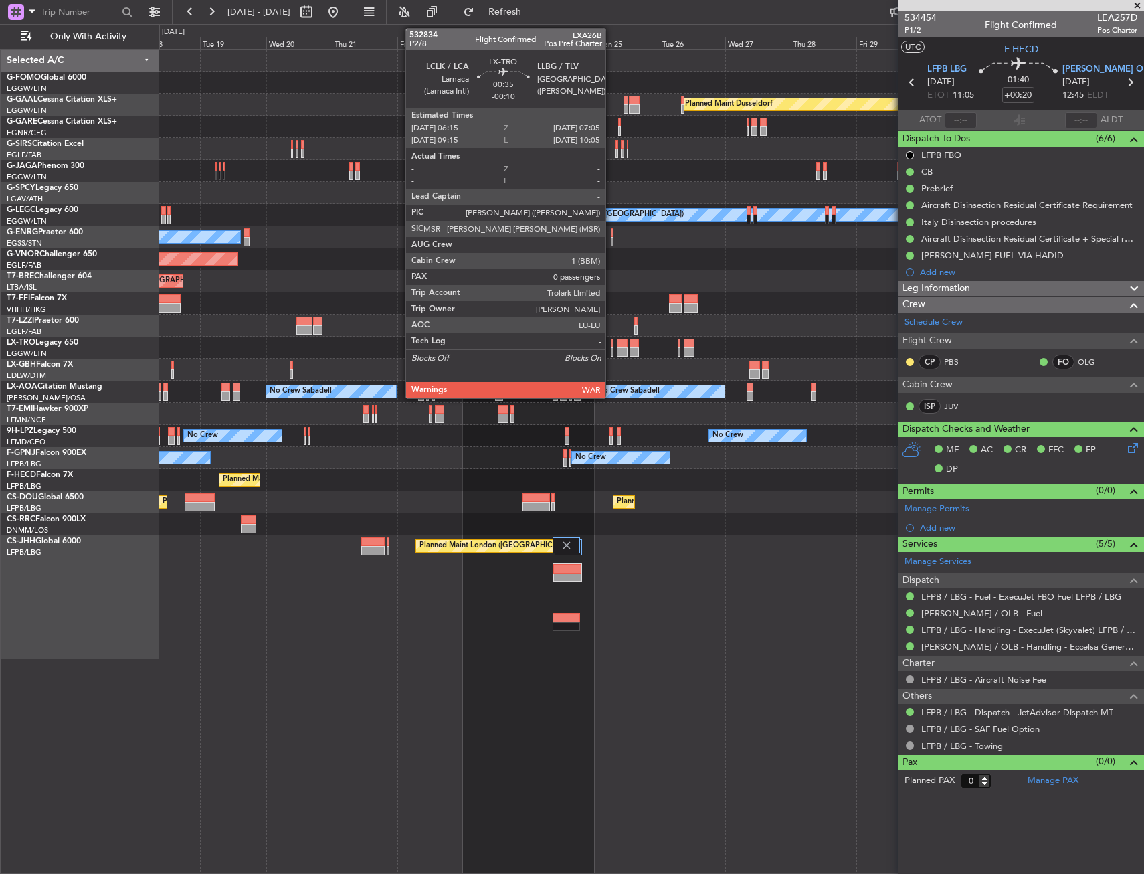
click at [611, 344] on div at bounding box center [612, 342] width 3 height 9
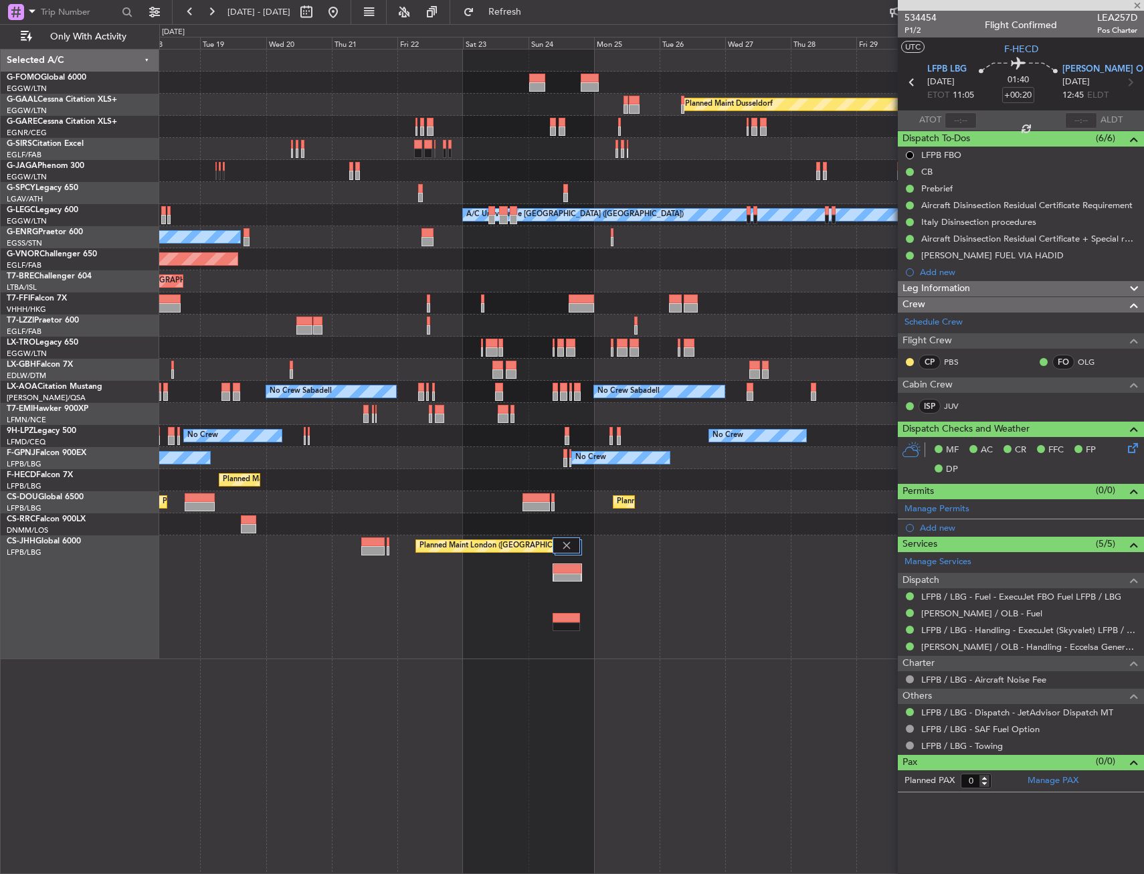
type input "-00:10"
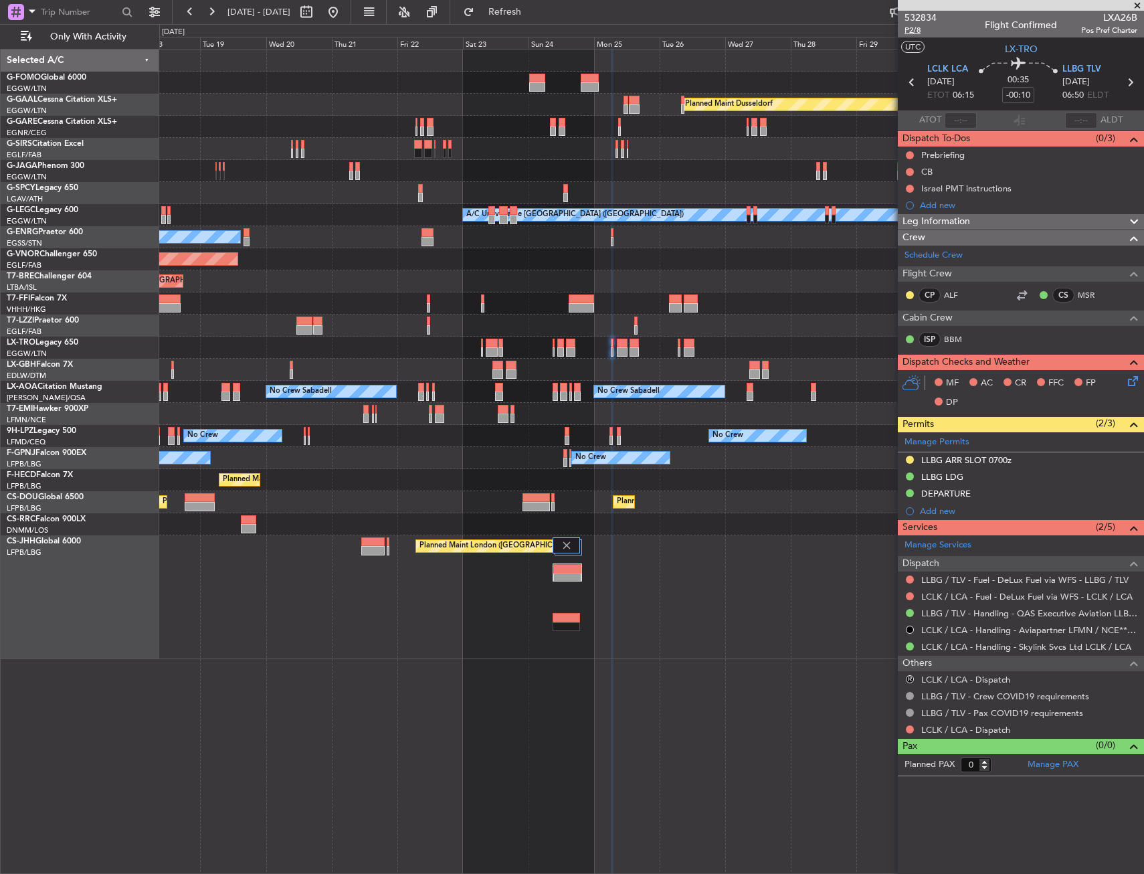
click at [914, 28] on span "P2/8" at bounding box center [920, 30] width 32 height 11
click at [460, 409] on div "Planned Maint Windsor Locks ([PERSON_NAME] Intl) Planned [GEOGRAPHIC_DATA] Owne…" at bounding box center [651, 353] width 984 height 609
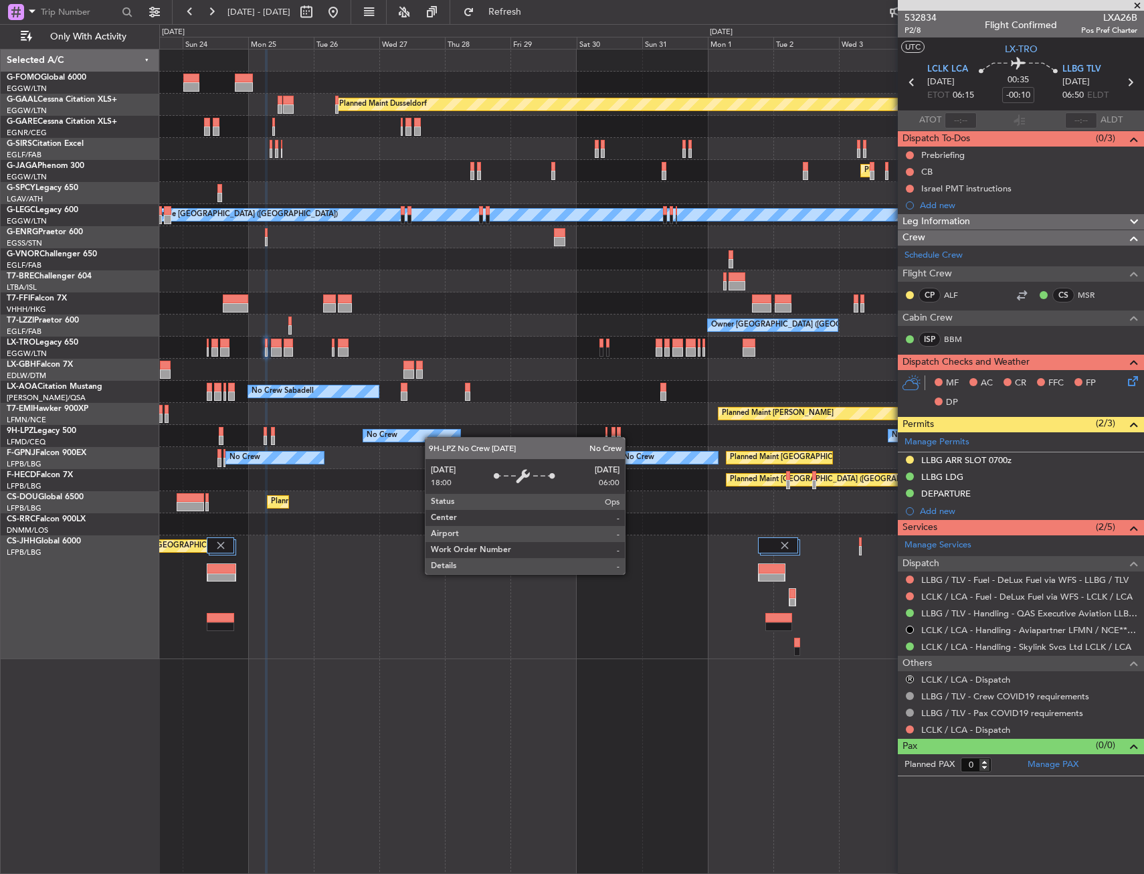
click at [415, 439] on div "Planned Maint Dusseldorf Planned Maint [GEOGRAPHIC_DATA] ([GEOGRAPHIC_DATA]) A/…" at bounding box center [651, 353] width 984 height 609
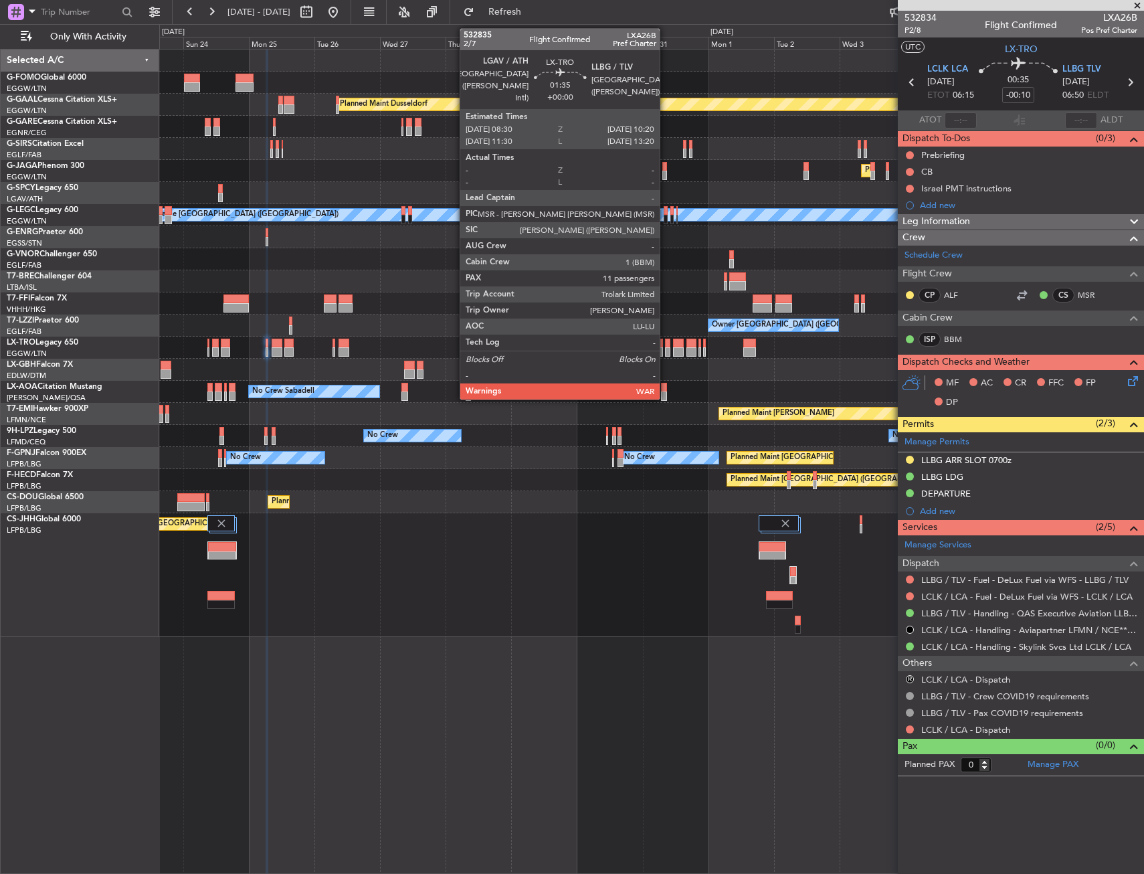
click at [666, 346] on div at bounding box center [667, 342] width 5 height 9
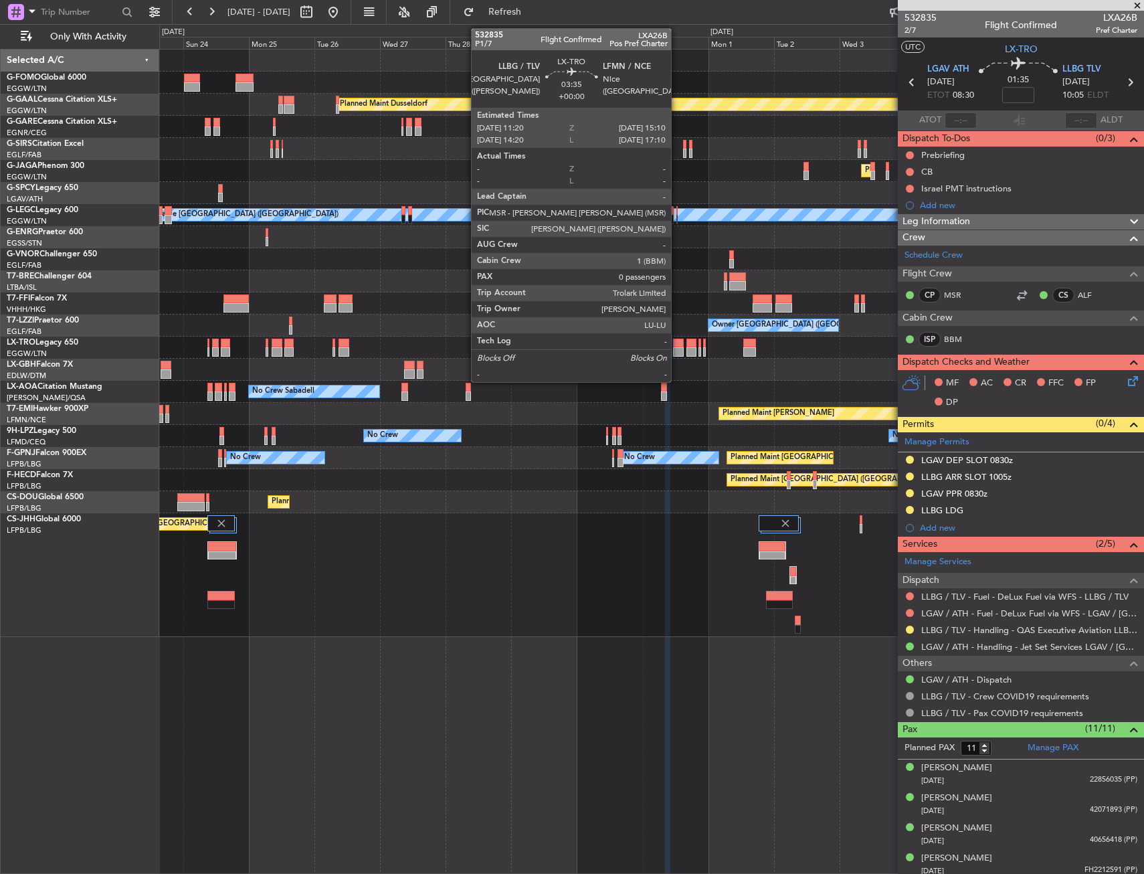
click at [677, 346] on div at bounding box center [678, 342] width 11 height 9
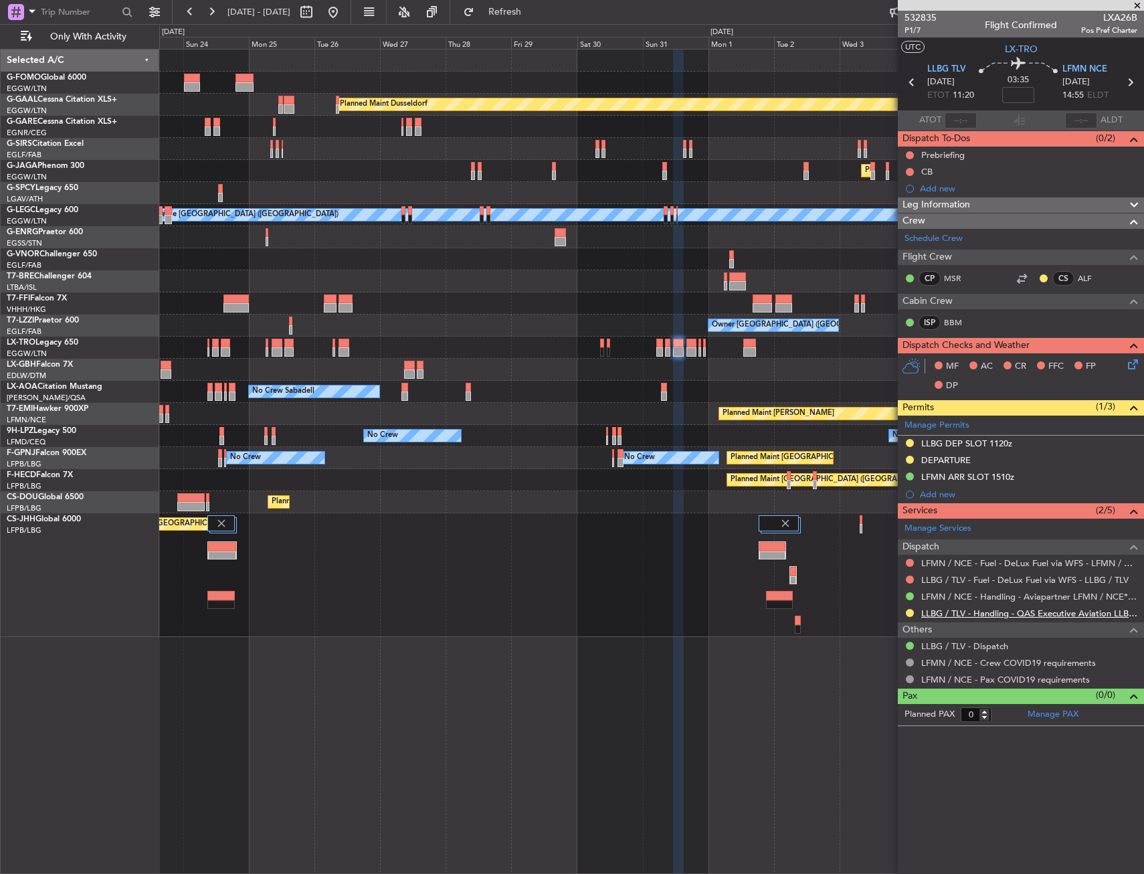
click at [956, 617] on link "LLBG / TLV - Handling - QAS Executive Aviation LLBG / TLV" at bounding box center [1029, 612] width 216 height 11
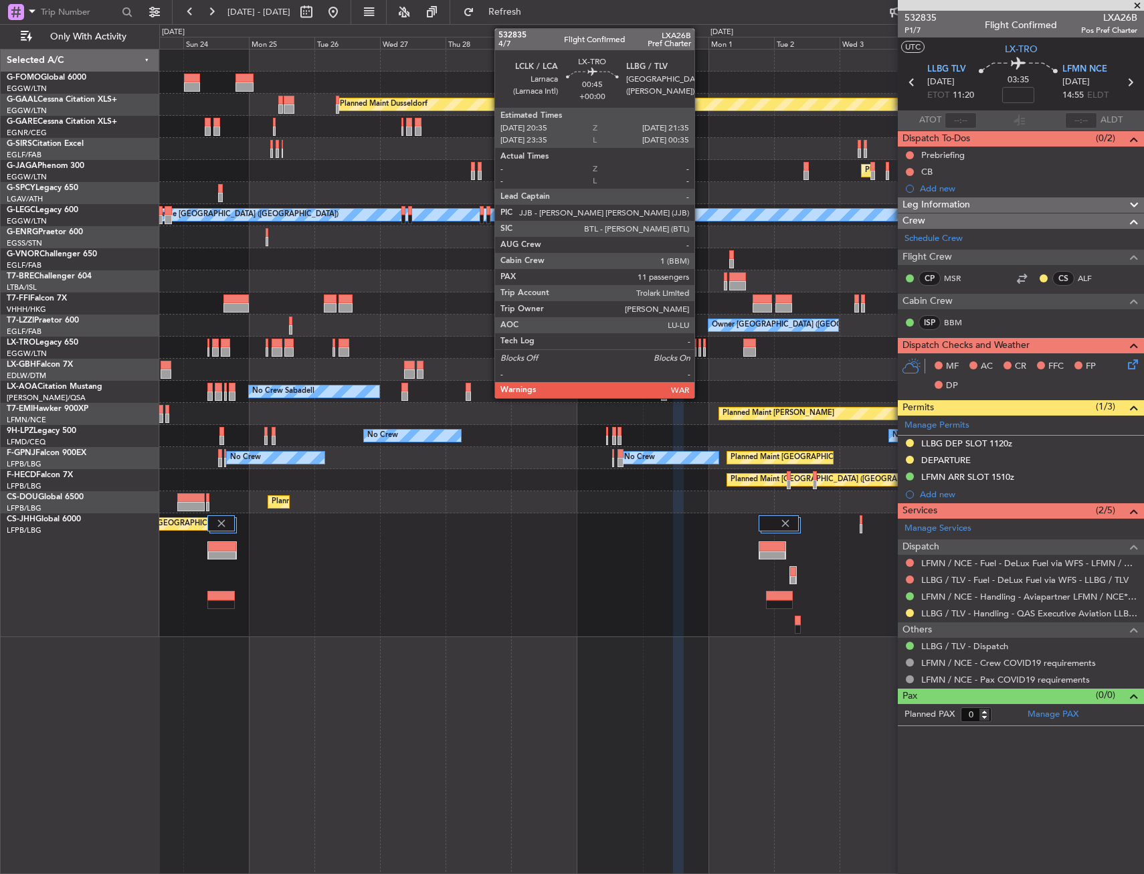
click at [700, 344] on div at bounding box center [699, 342] width 3 height 9
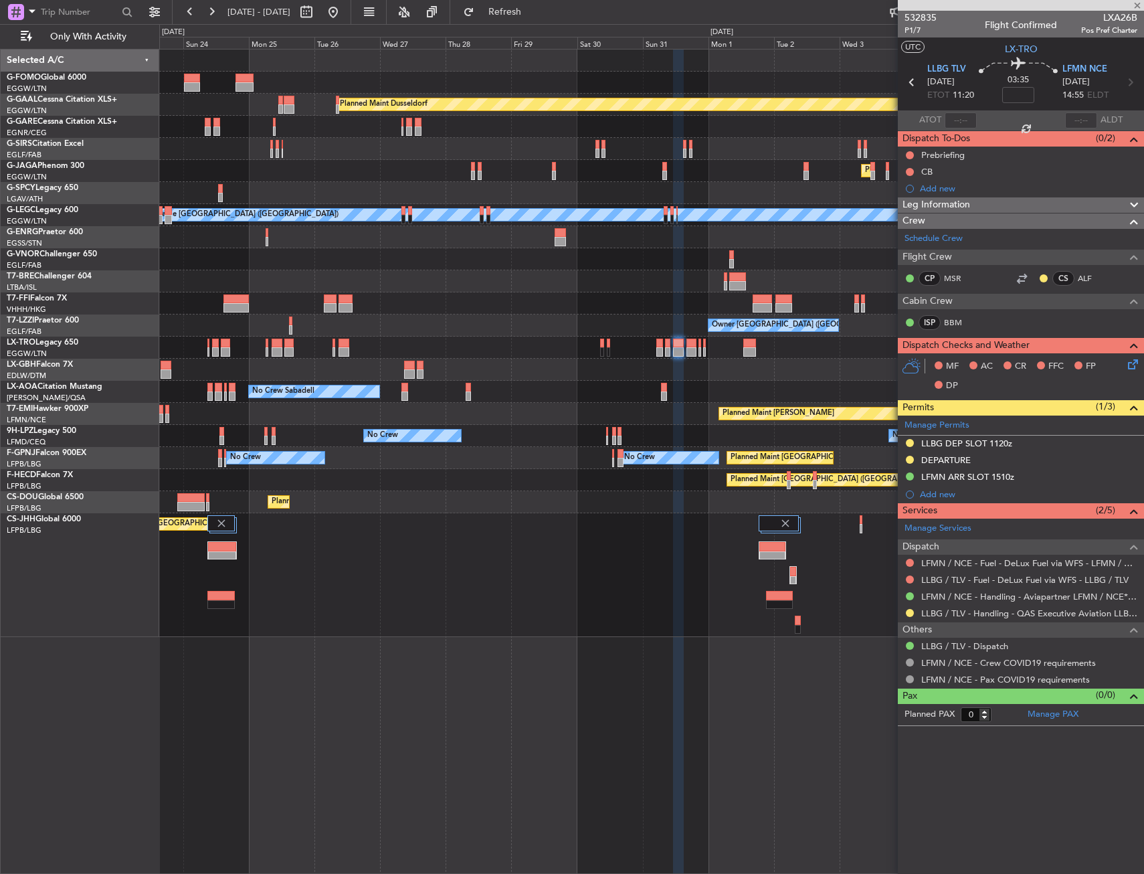
type input "11"
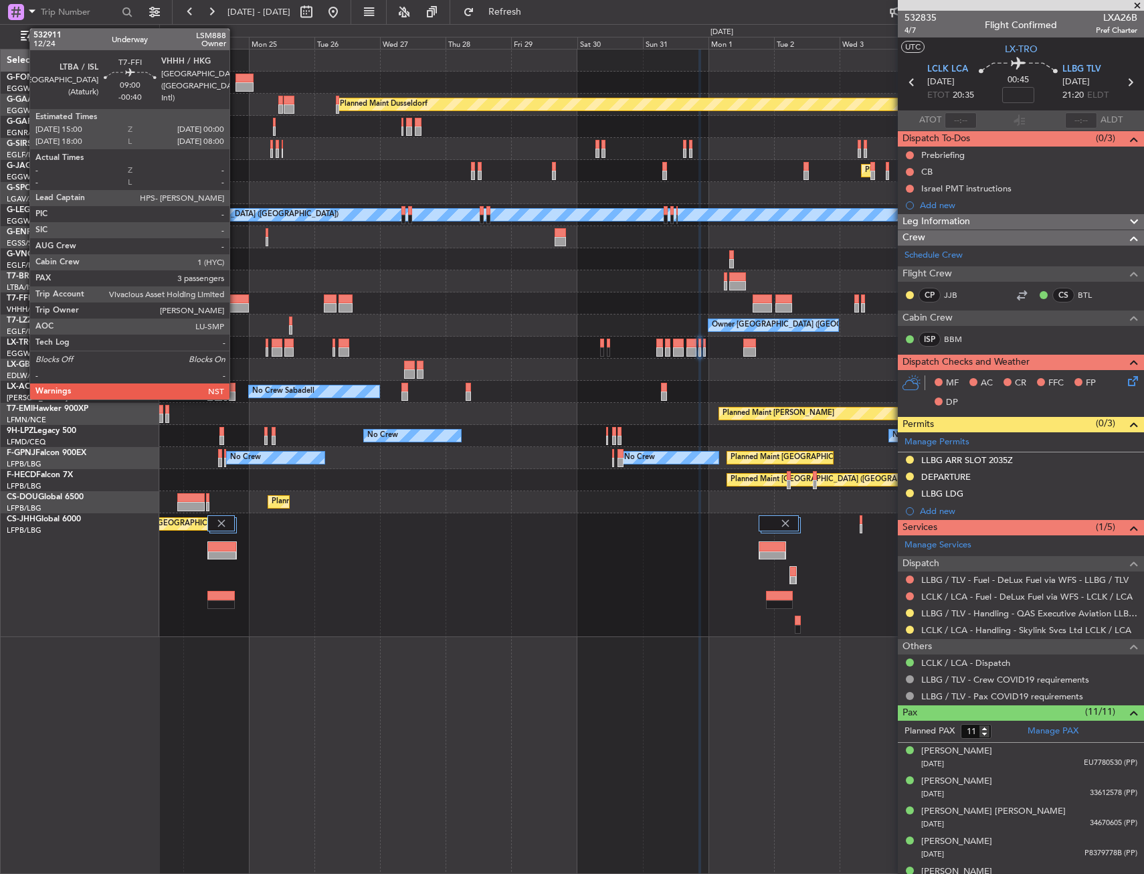
click at [604, 276] on div "Planned Maint Dusseldorf Planned Maint [GEOGRAPHIC_DATA] ([GEOGRAPHIC_DATA]) A/…" at bounding box center [651, 342] width 984 height 587
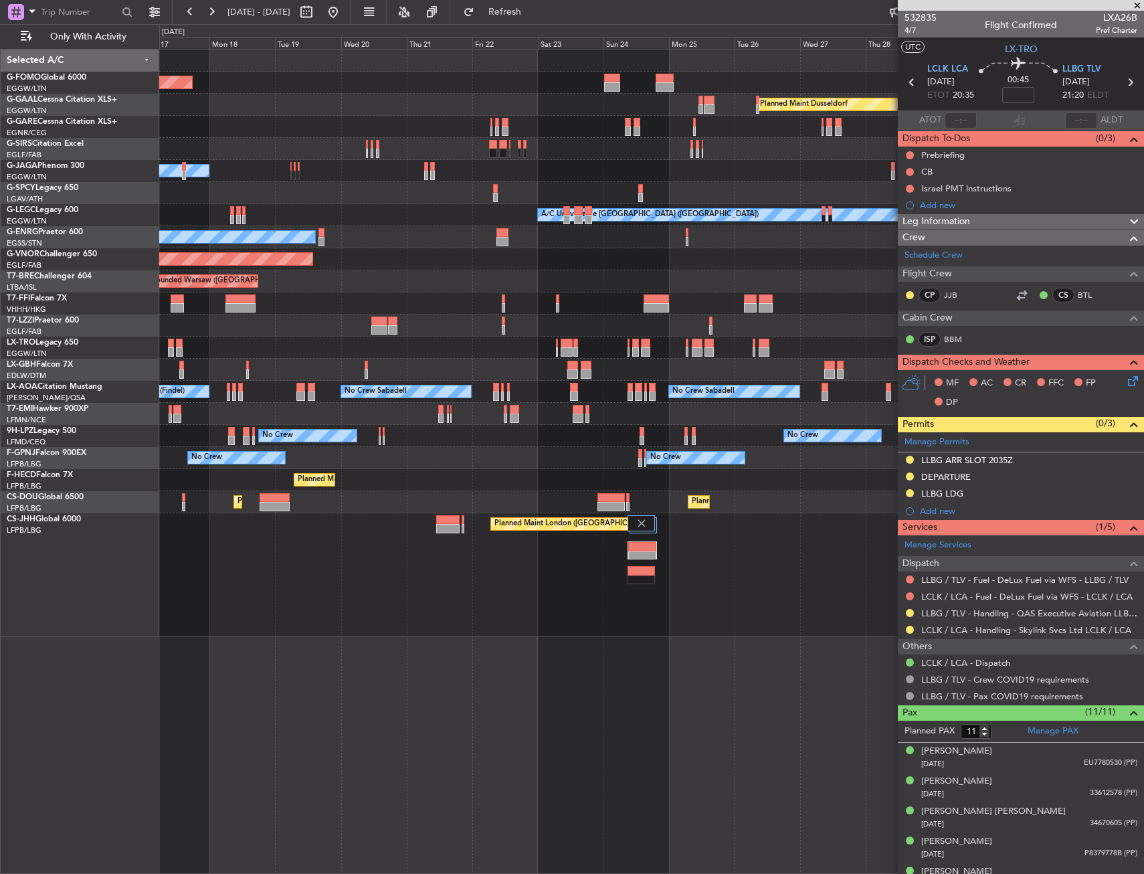
click at [607, 300] on div at bounding box center [651, 303] width 984 height 22
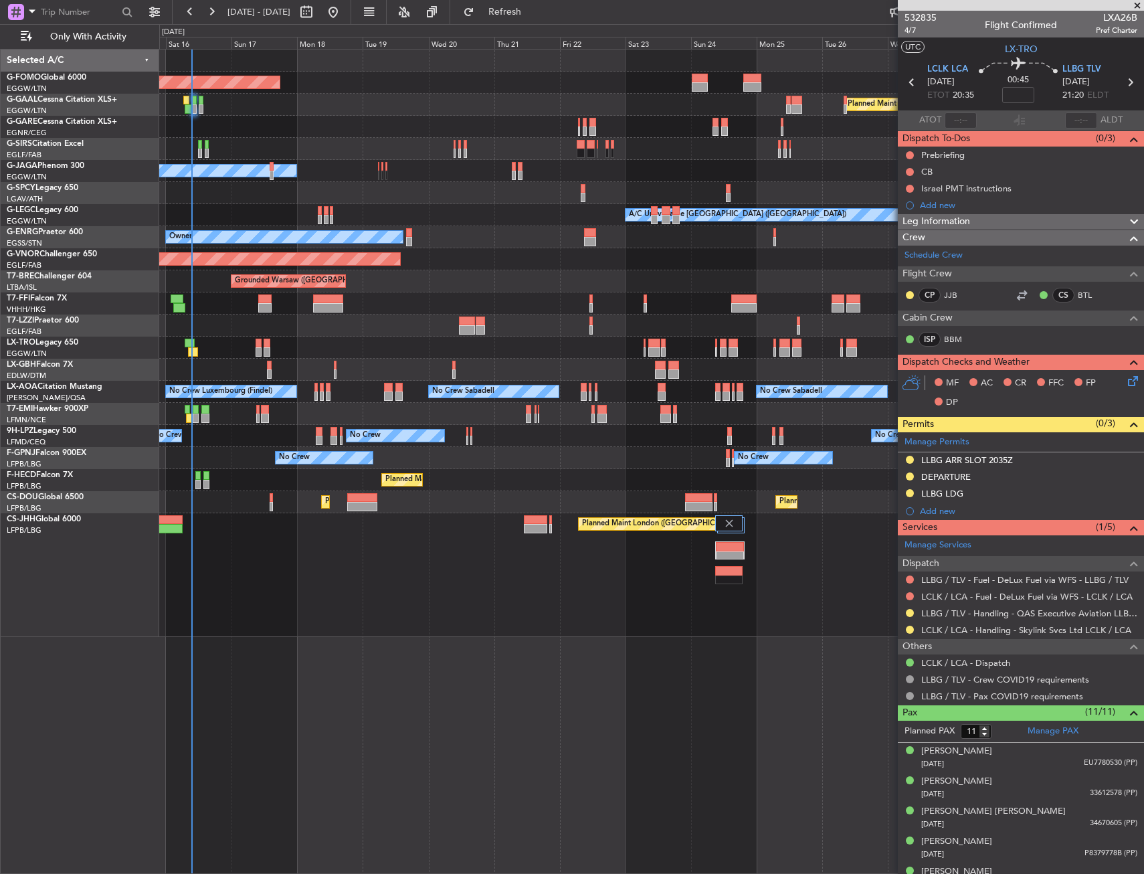
click at [451, 336] on div "Owner [GEOGRAPHIC_DATA] ([GEOGRAPHIC_DATA])" at bounding box center [651, 325] width 984 height 22
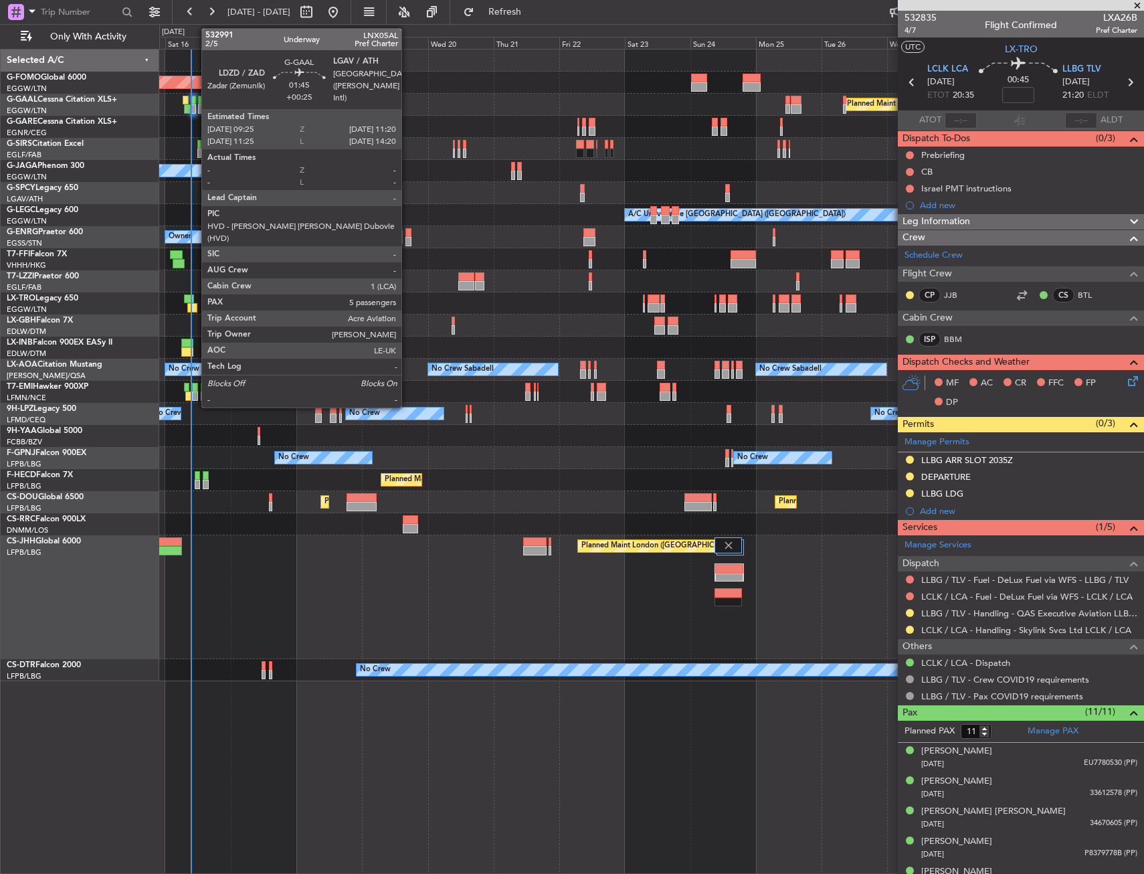
click at [195, 103] on div at bounding box center [193, 100] width 5 height 9
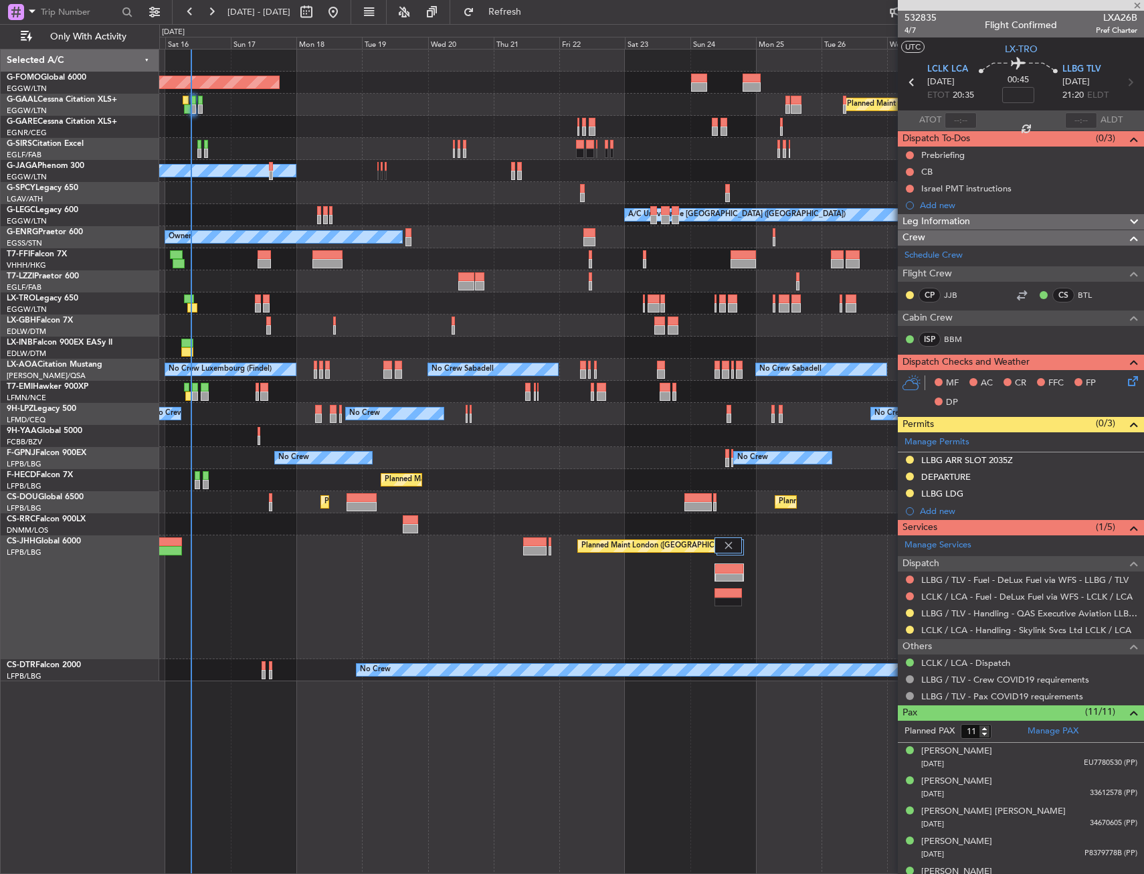
type input "+00:25"
type input "5"
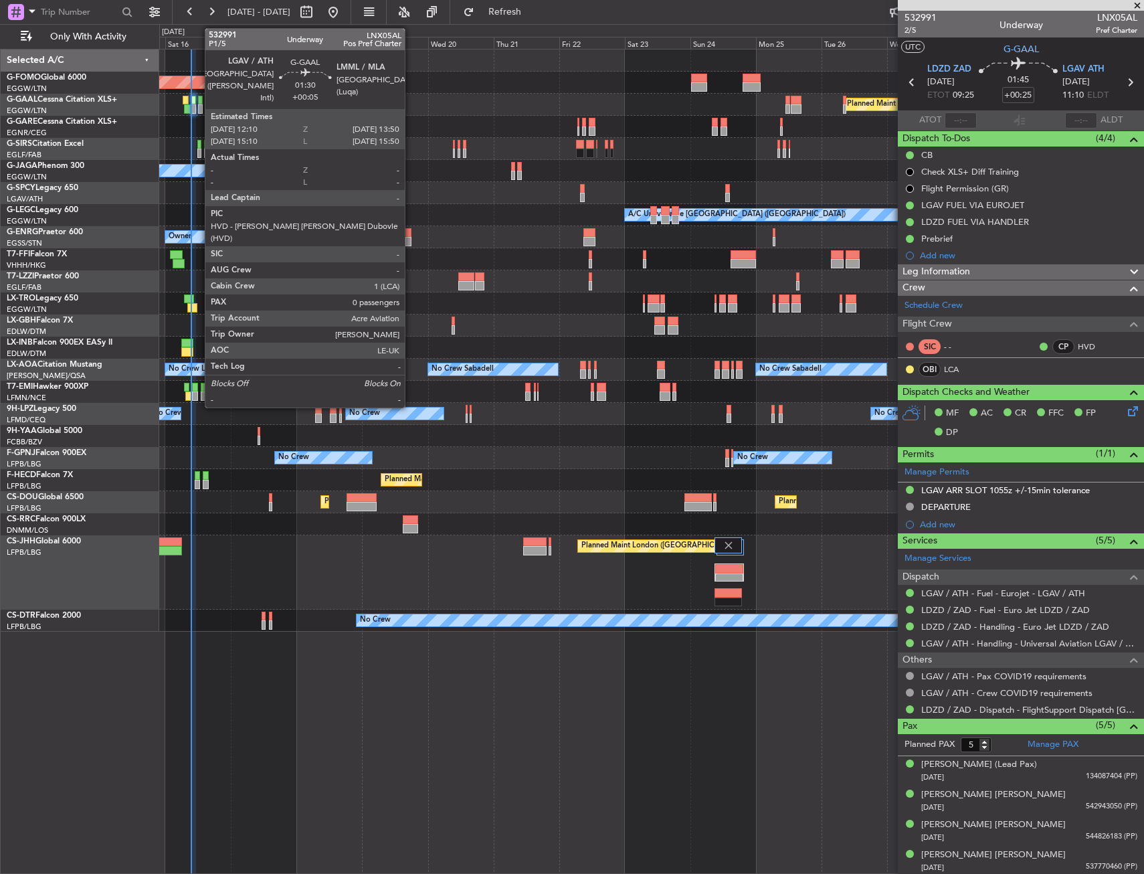
click at [198, 101] on div at bounding box center [200, 100] width 5 height 9
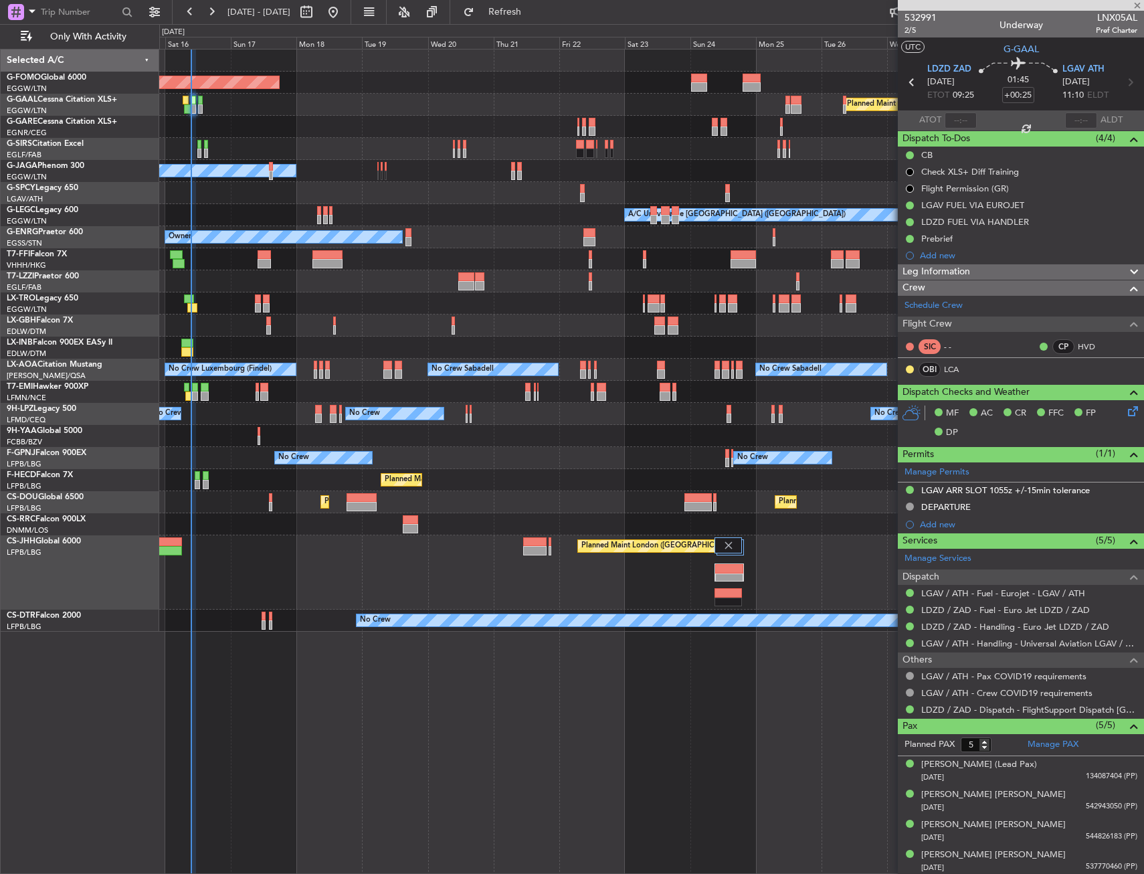
type input "+00:05"
type input "0"
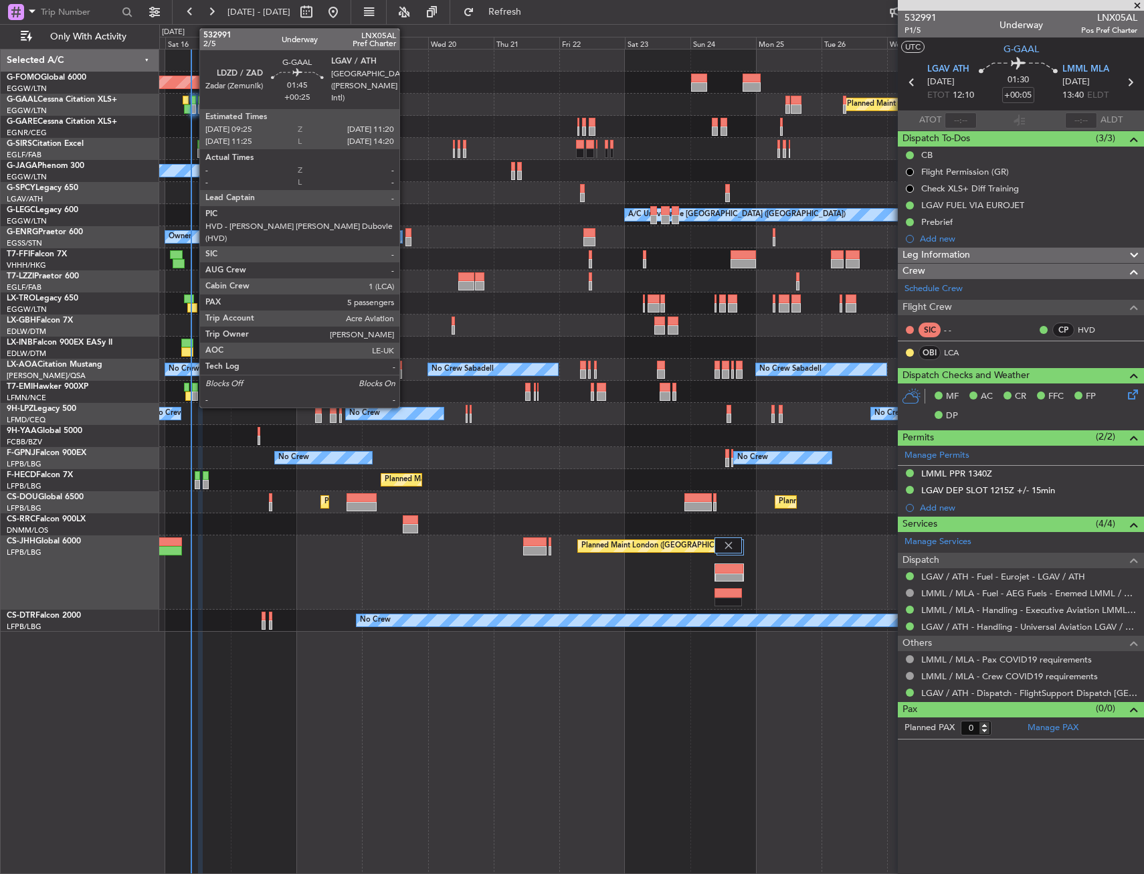
click at [193, 104] on div at bounding box center [193, 108] width 5 height 9
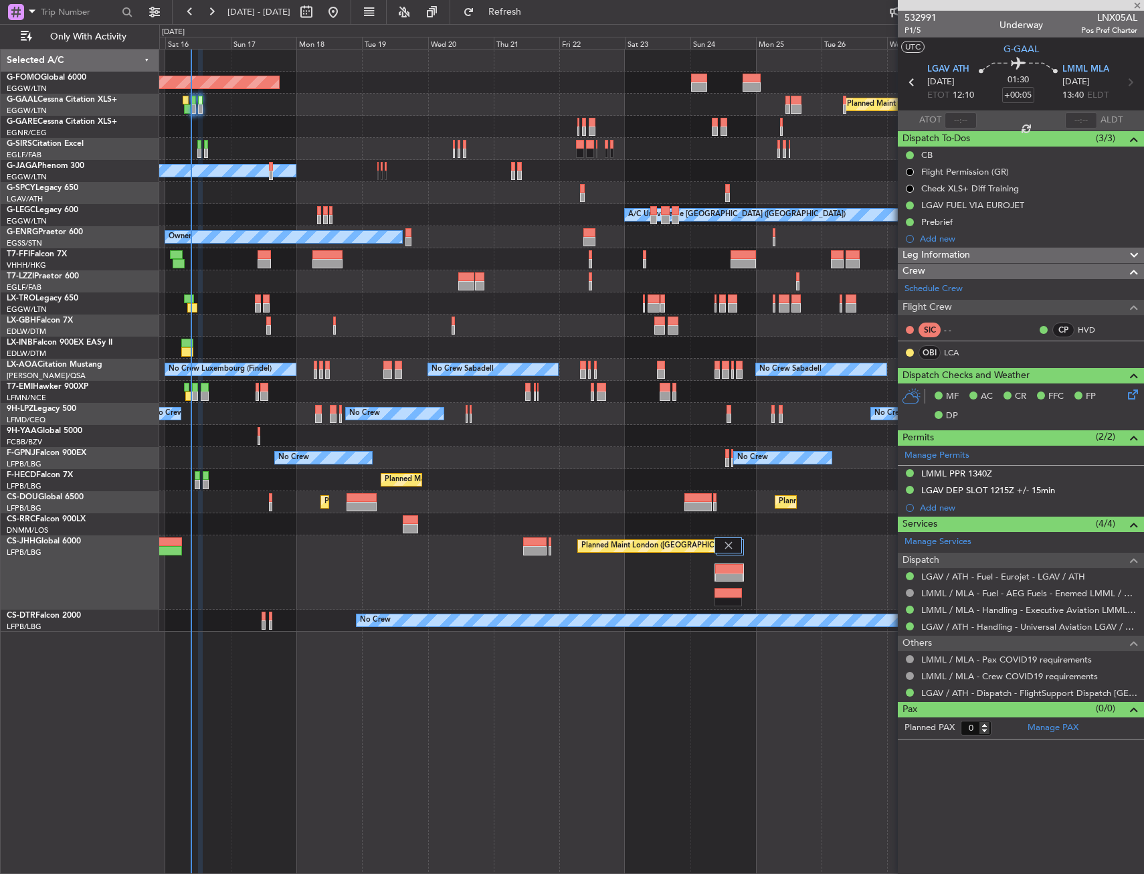
type input "+00:25"
type input "5"
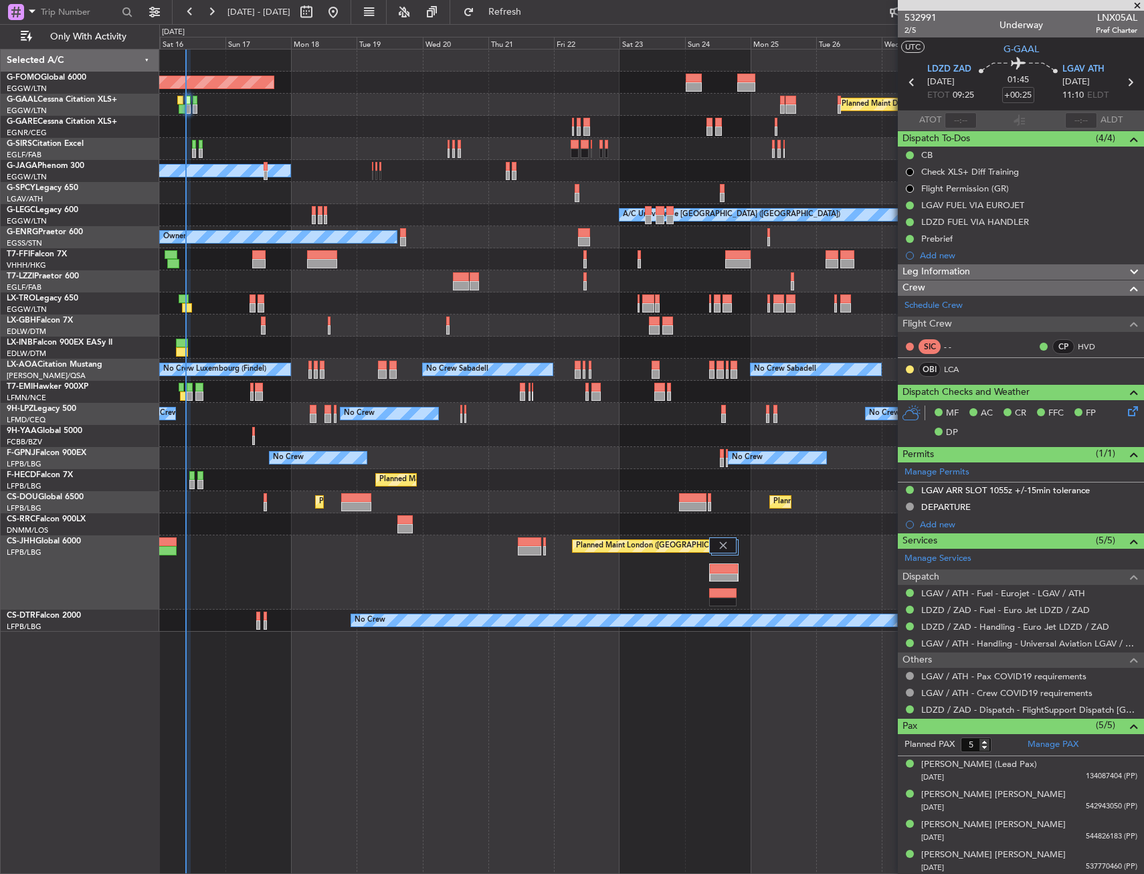
click at [220, 333] on div "Planned Maint Nice ([GEOGRAPHIC_DATA])" at bounding box center [651, 325] width 984 height 22
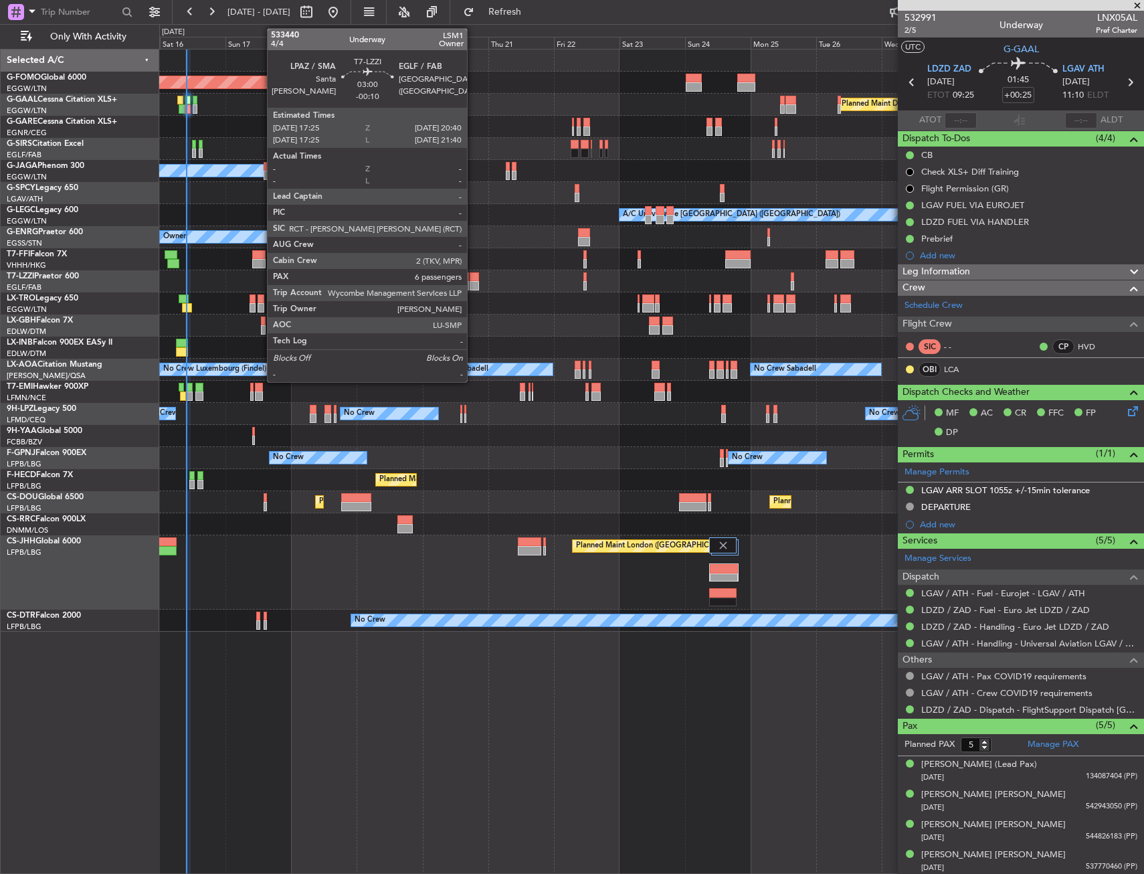
click at [473, 278] on div at bounding box center [474, 276] width 9 height 9
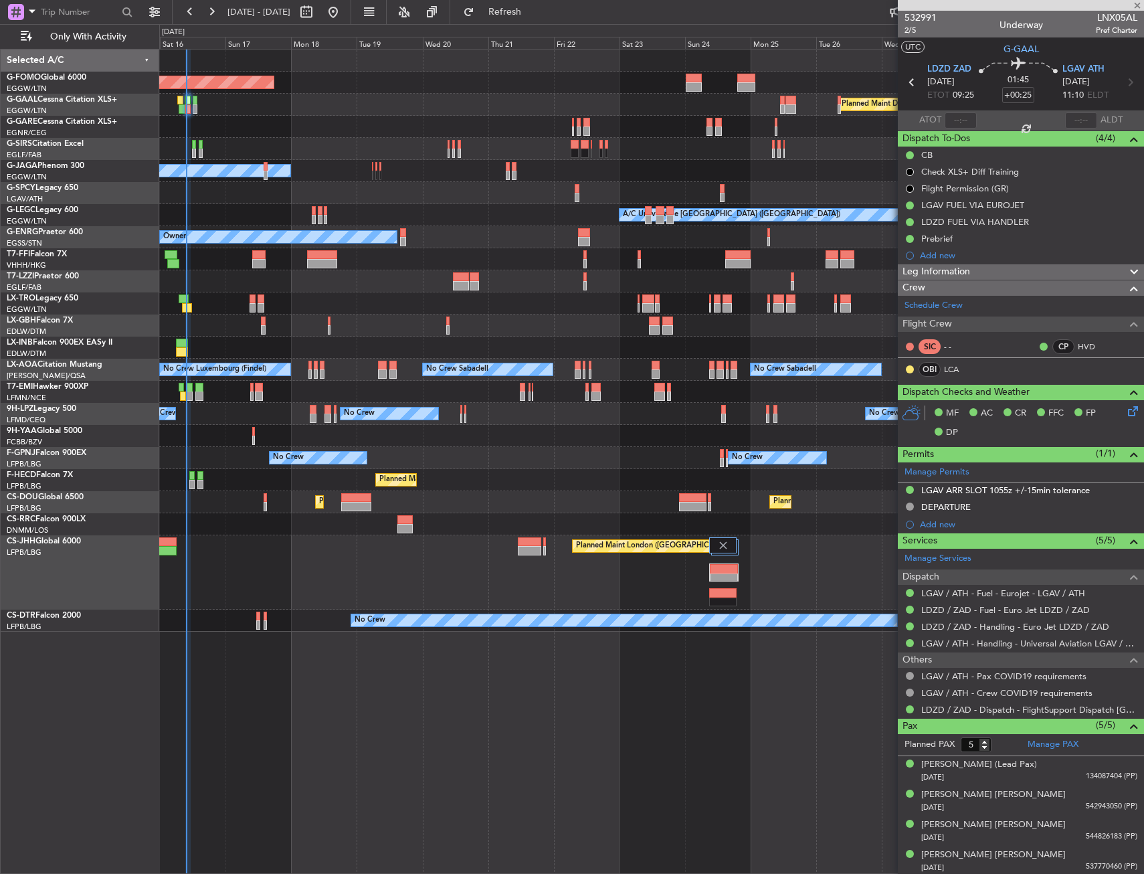
type input "-00:10"
type input "6"
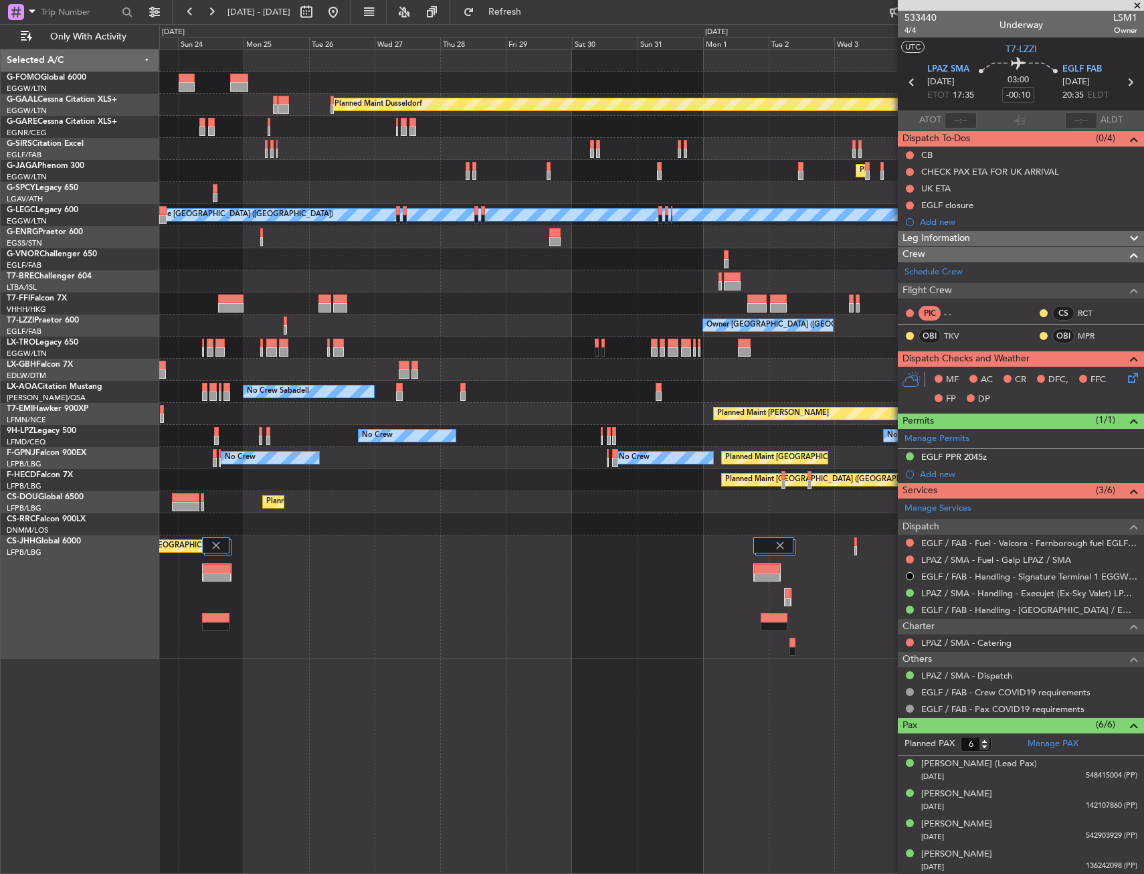
click at [478, 397] on div "Planned Maint Dusseldorf Planned Maint [GEOGRAPHIC_DATA] ([GEOGRAPHIC_DATA]) A/…" at bounding box center [651, 353] width 984 height 609
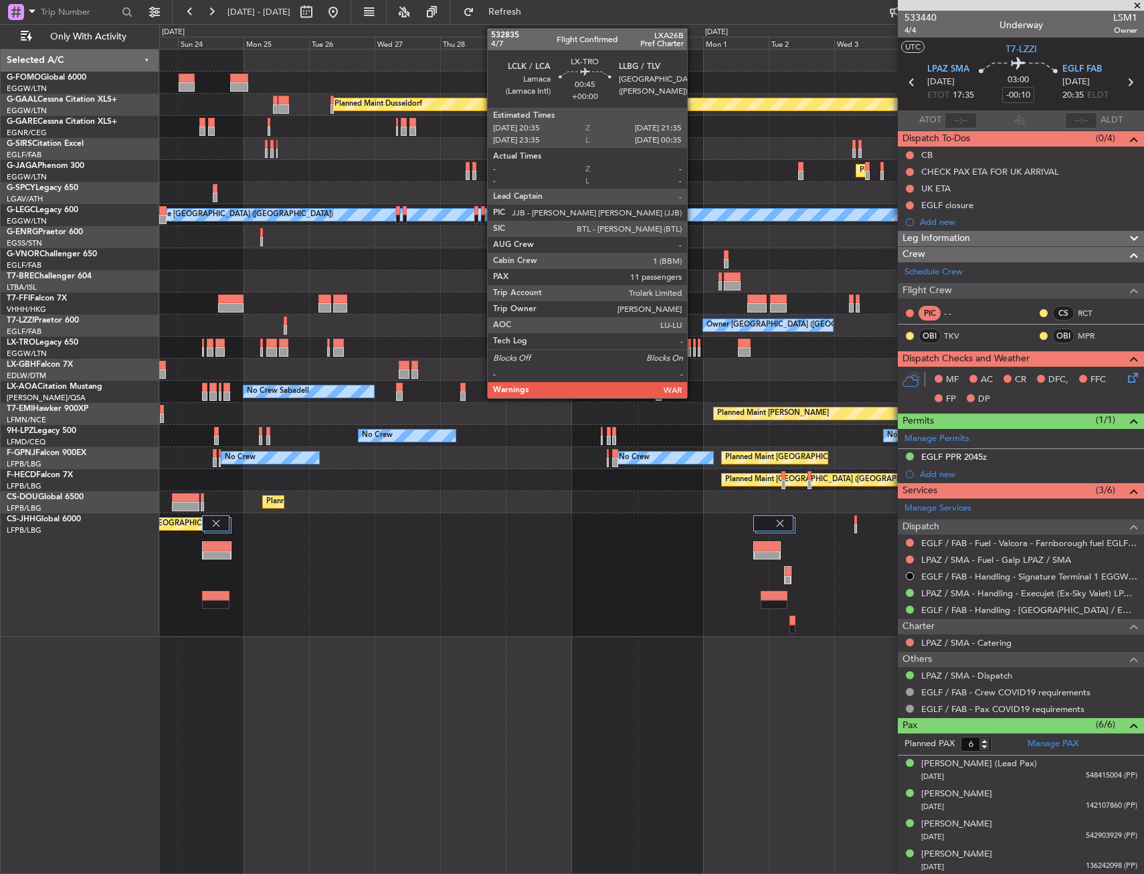
click at [693, 342] on div at bounding box center [694, 342] width 3 height 9
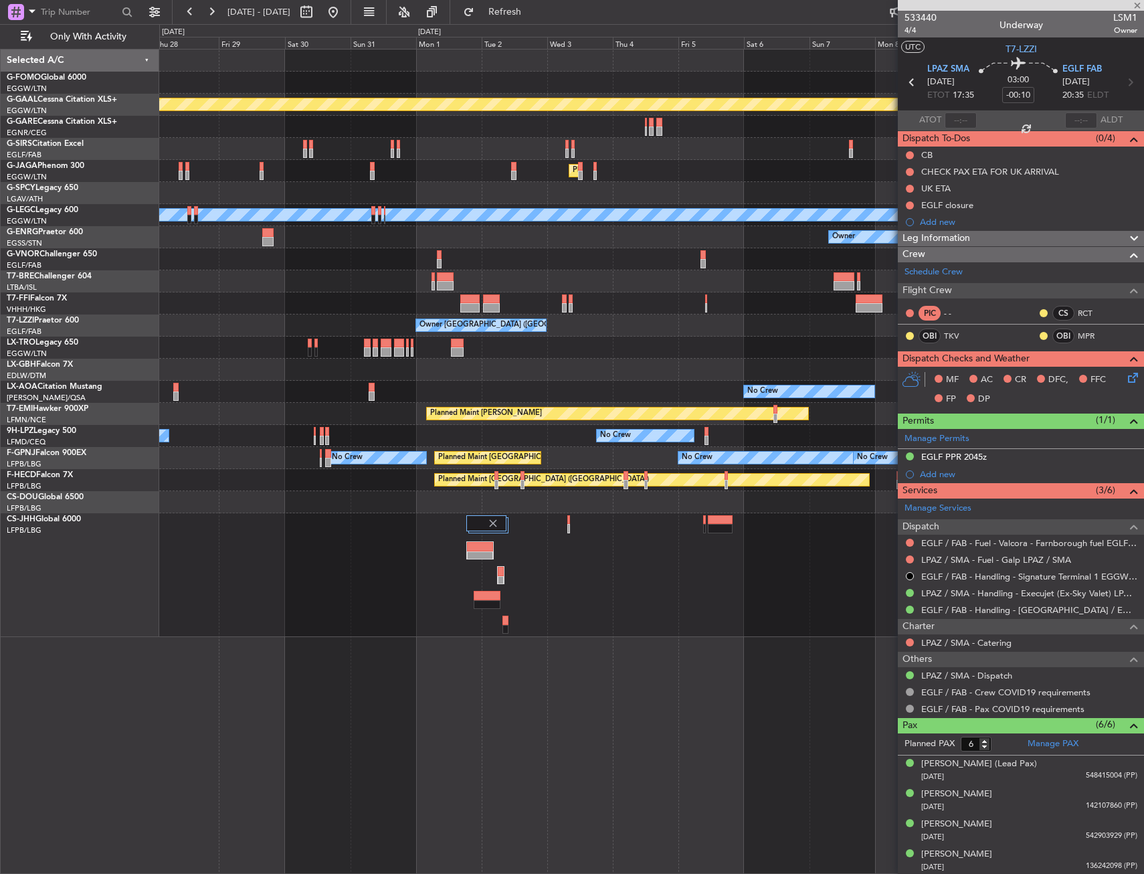
click at [359, 428] on div "Planned Maint Dusseldorf Planned Maint [GEOGRAPHIC_DATA] ([GEOGRAPHIC_DATA]) A/…" at bounding box center [651, 342] width 984 height 587
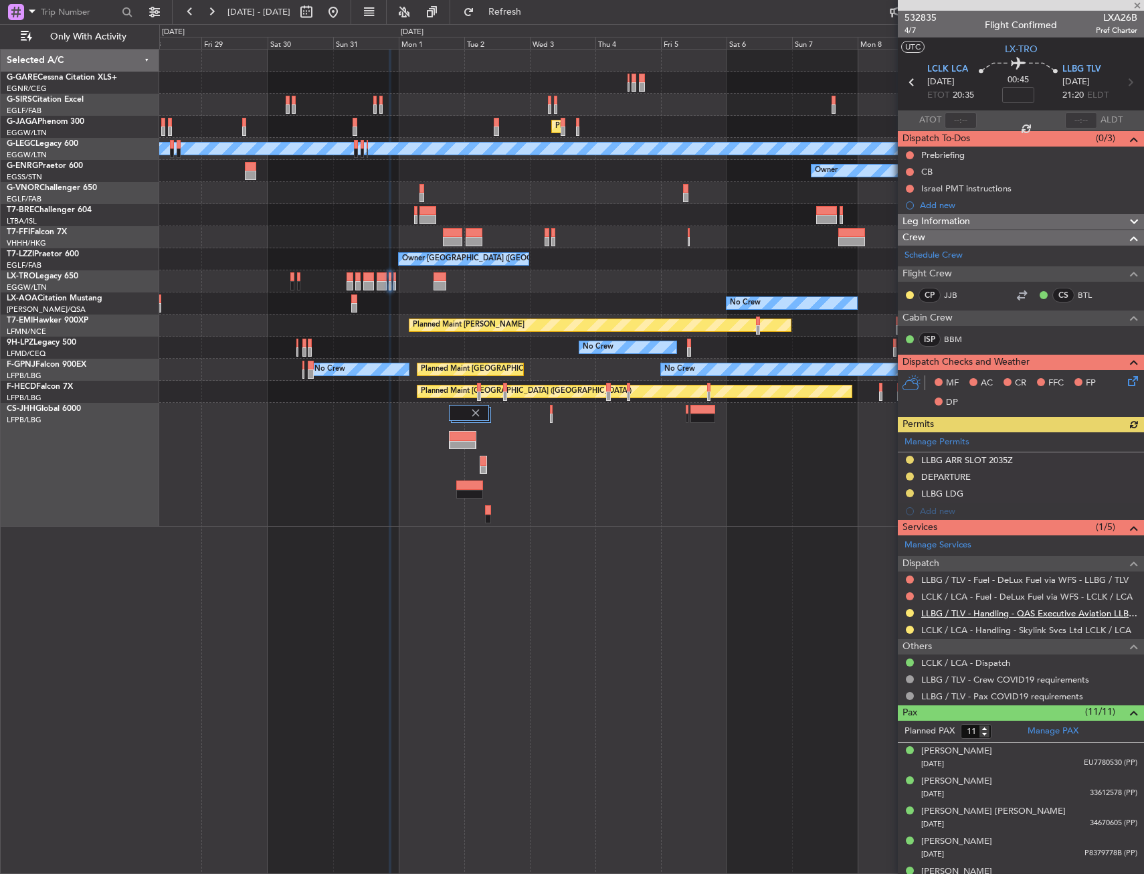
click at [992, 616] on link "LLBG / TLV - Handling - QAS Executive Aviation LLBG / TLV" at bounding box center [1029, 612] width 216 height 11
click at [912, 29] on span "4/7" at bounding box center [920, 30] width 32 height 11
click at [950, 290] on link "JJB" at bounding box center [959, 295] width 30 height 12
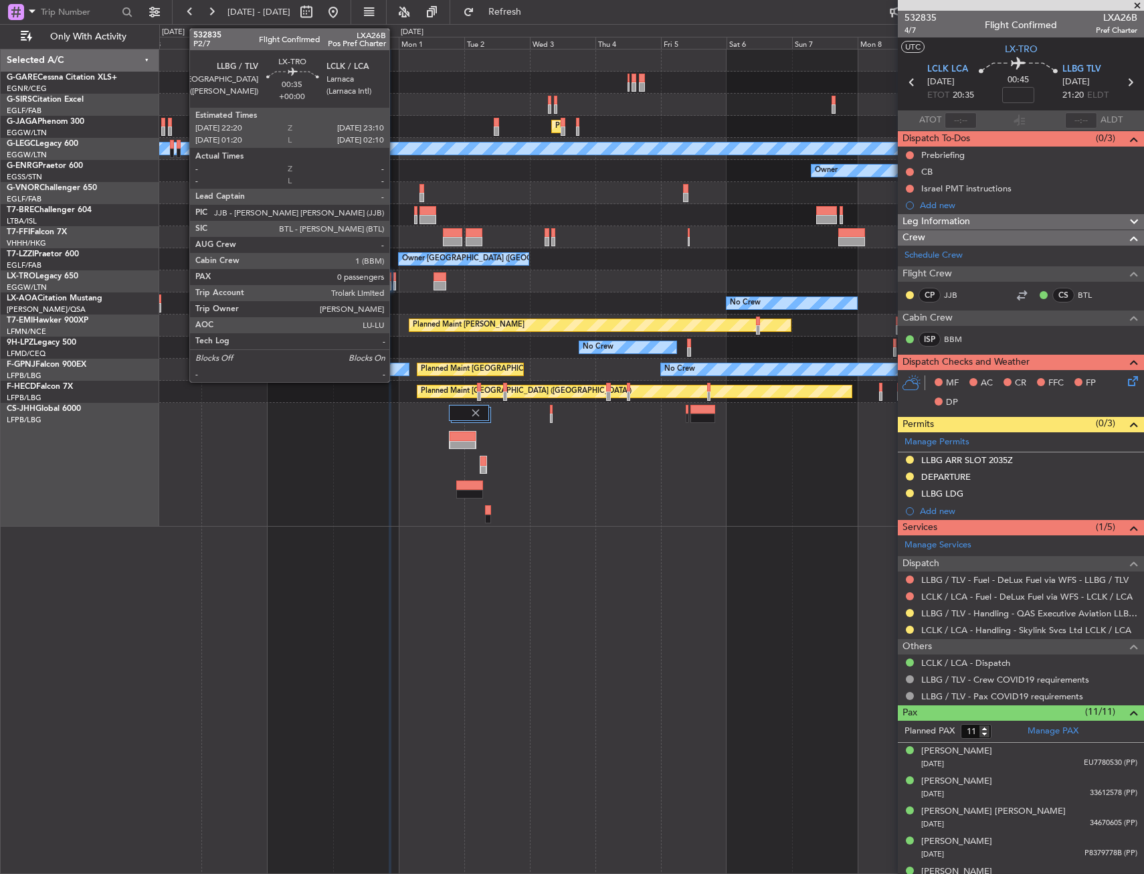
click at [395, 280] on div at bounding box center [394, 276] width 3 height 9
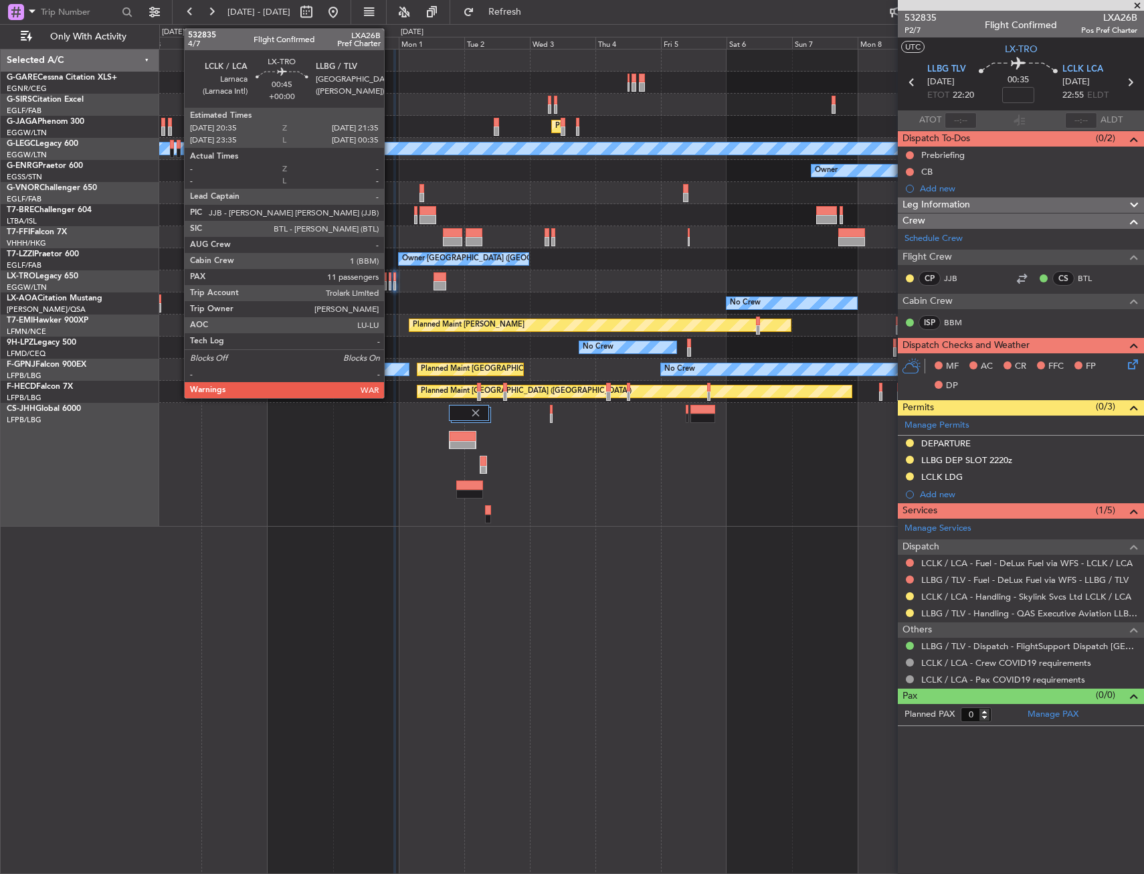
click at [390, 276] on div at bounding box center [390, 276] width 3 height 9
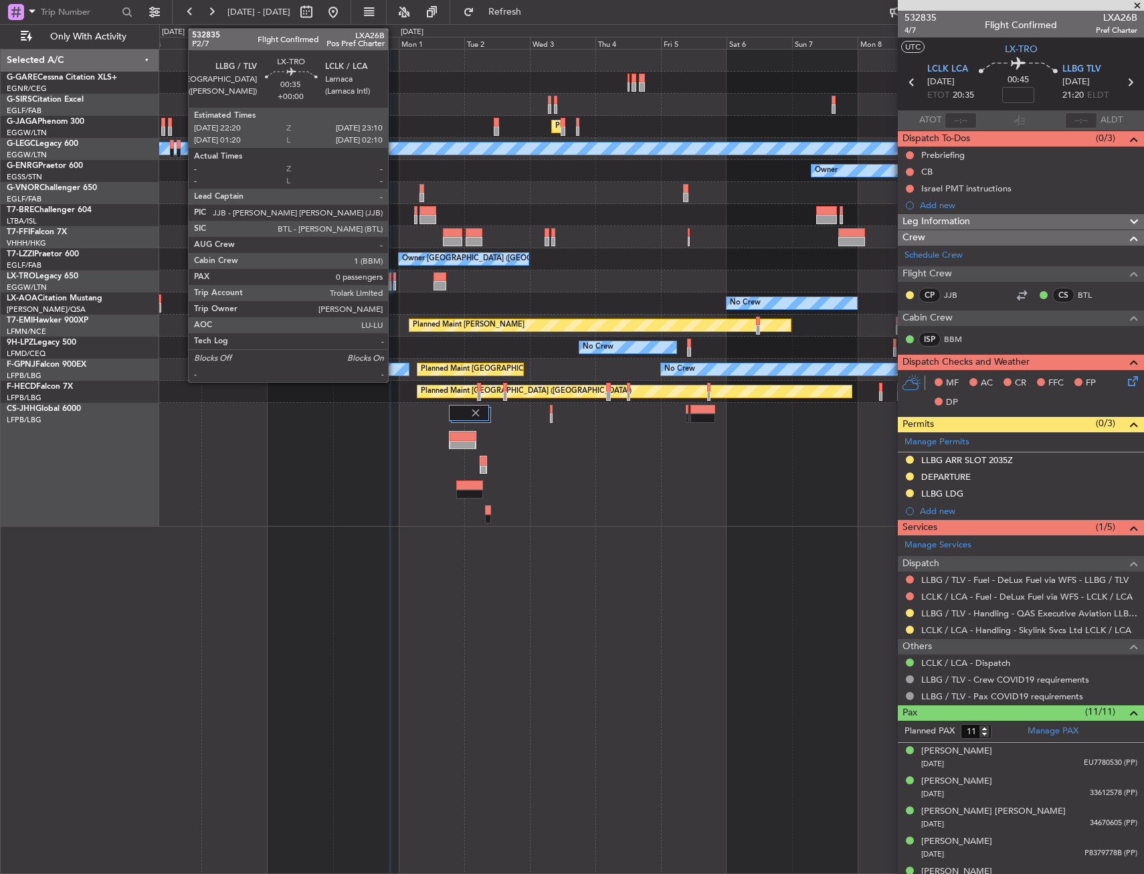
click at [394, 276] on div at bounding box center [394, 276] width 3 height 9
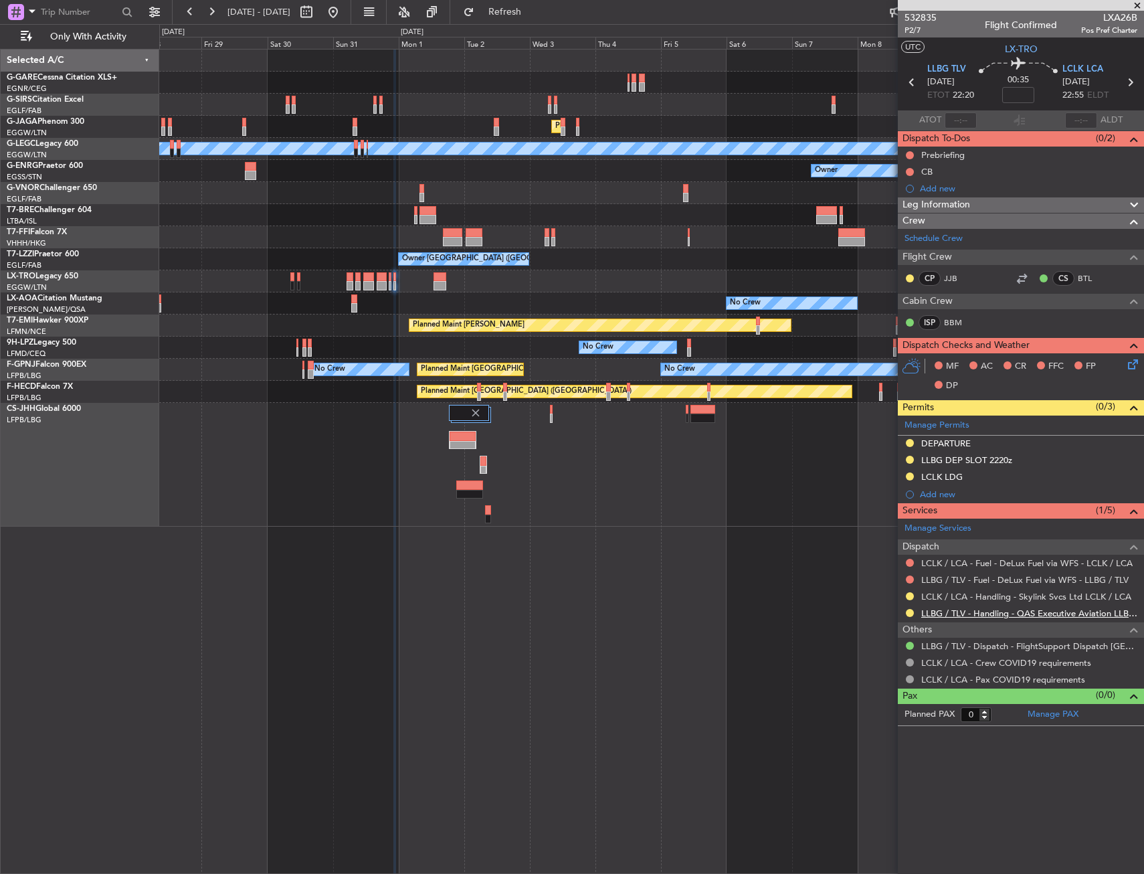
click at [981, 607] on link "LLBG / TLV - Handling - QAS Executive Aviation LLBG / TLV" at bounding box center [1029, 612] width 216 height 11
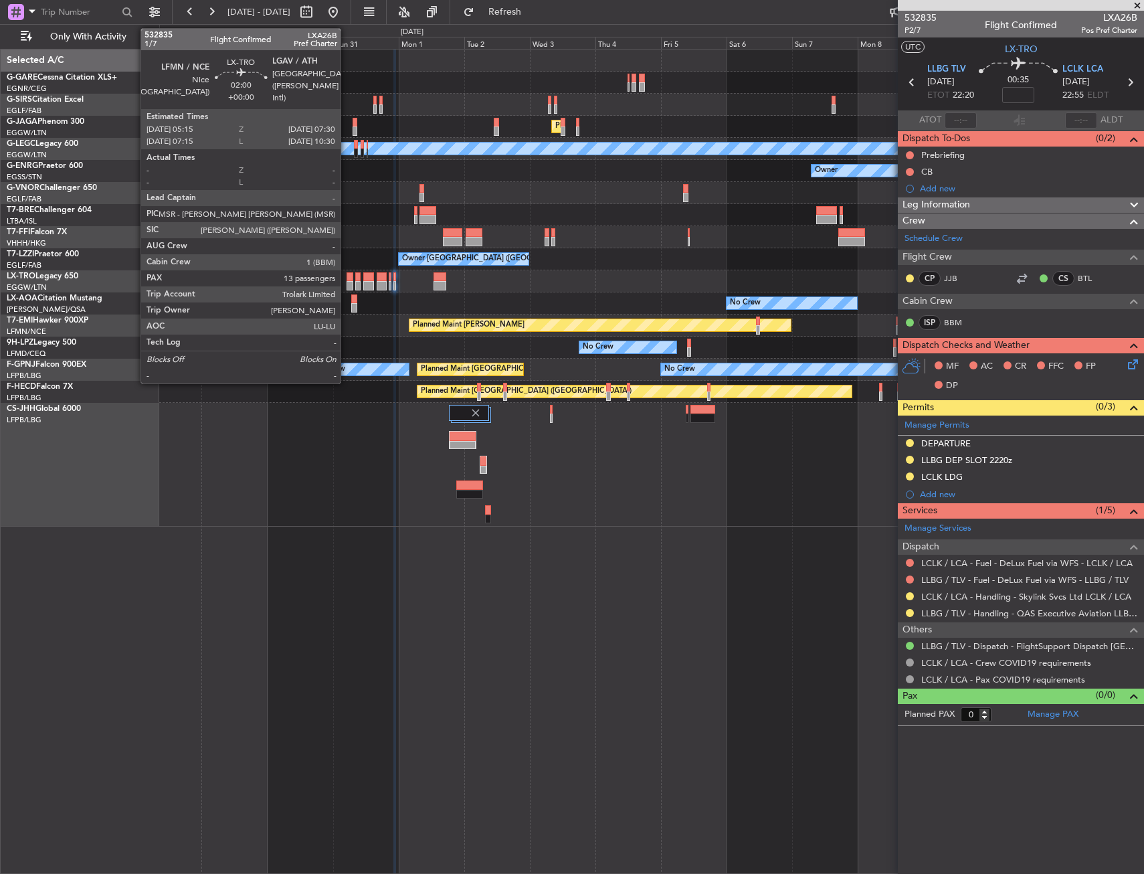
click at [346, 277] on div at bounding box center [349, 276] width 7 height 9
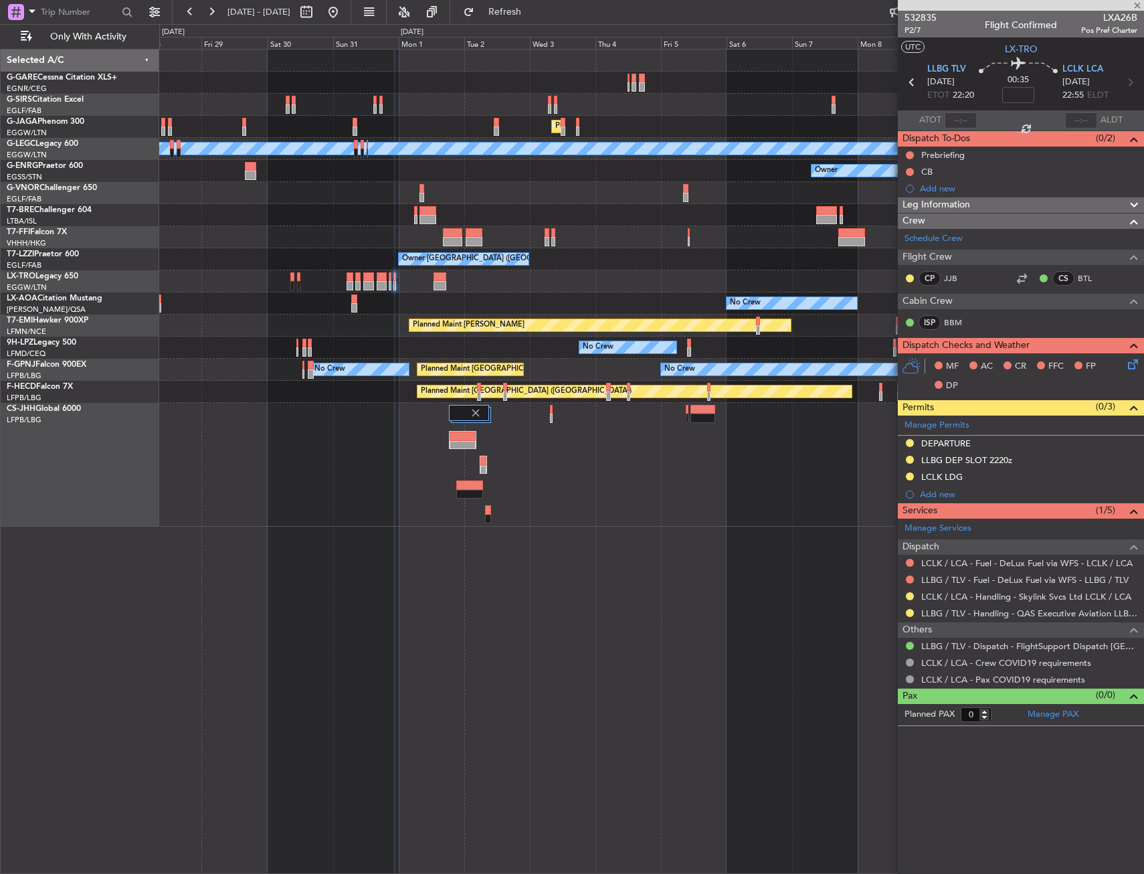
type input "13"
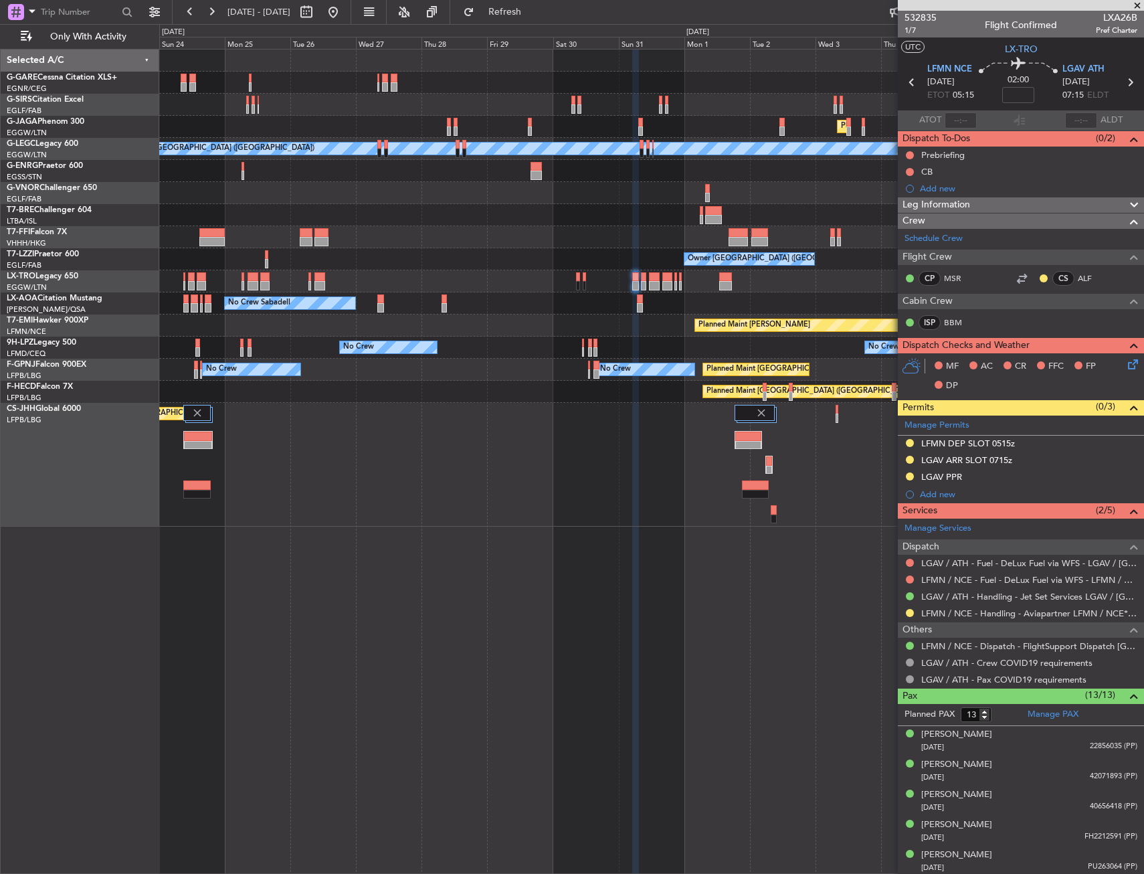
click at [650, 250] on div "Owner [GEOGRAPHIC_DATA] ([GEOGRAPHIC_DATA]) Owner Owner" at bounding box center [651, 259] width 984 height 22
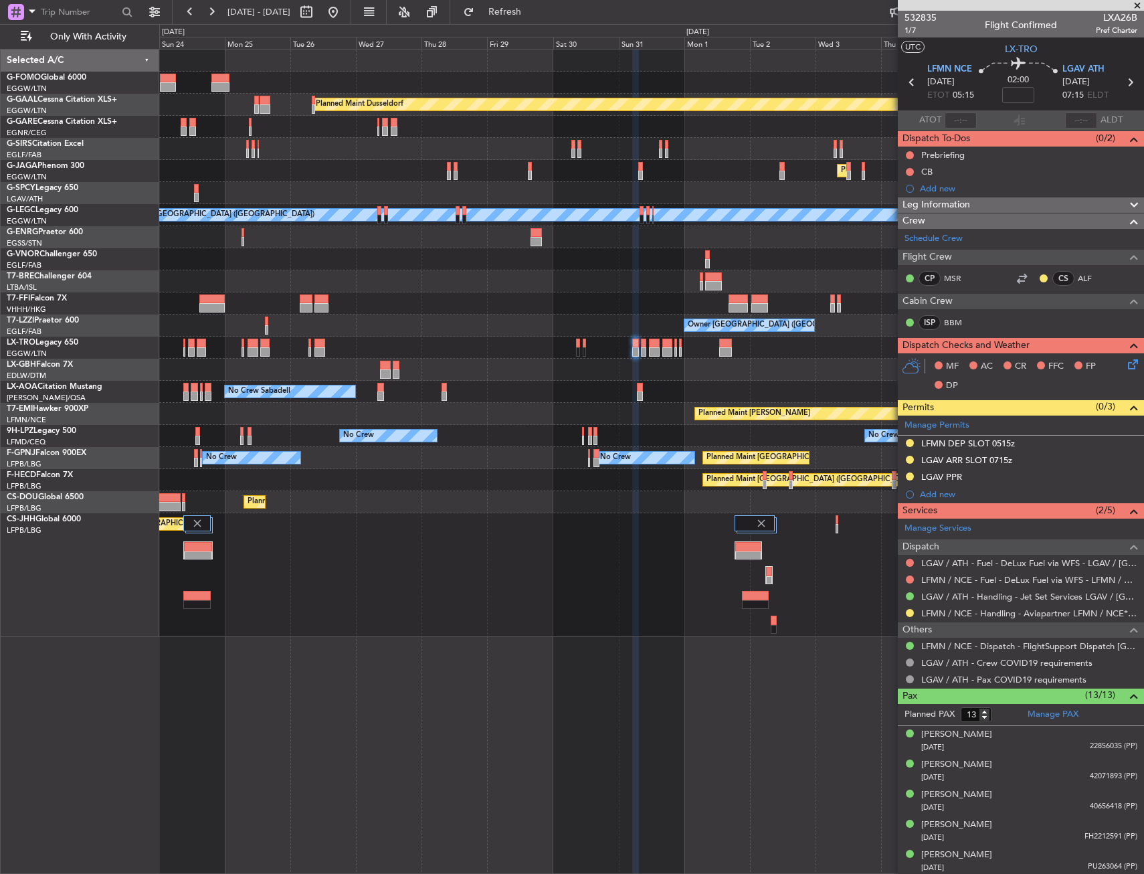
click at [577, 302] on div "Planned Maint Dusseldorf Planned Maint [GEOGRAPHIC_DATA] ([GEOGRAPHIC_DATA]) A/…" at bounding box center [651, 342] width 984 height 587
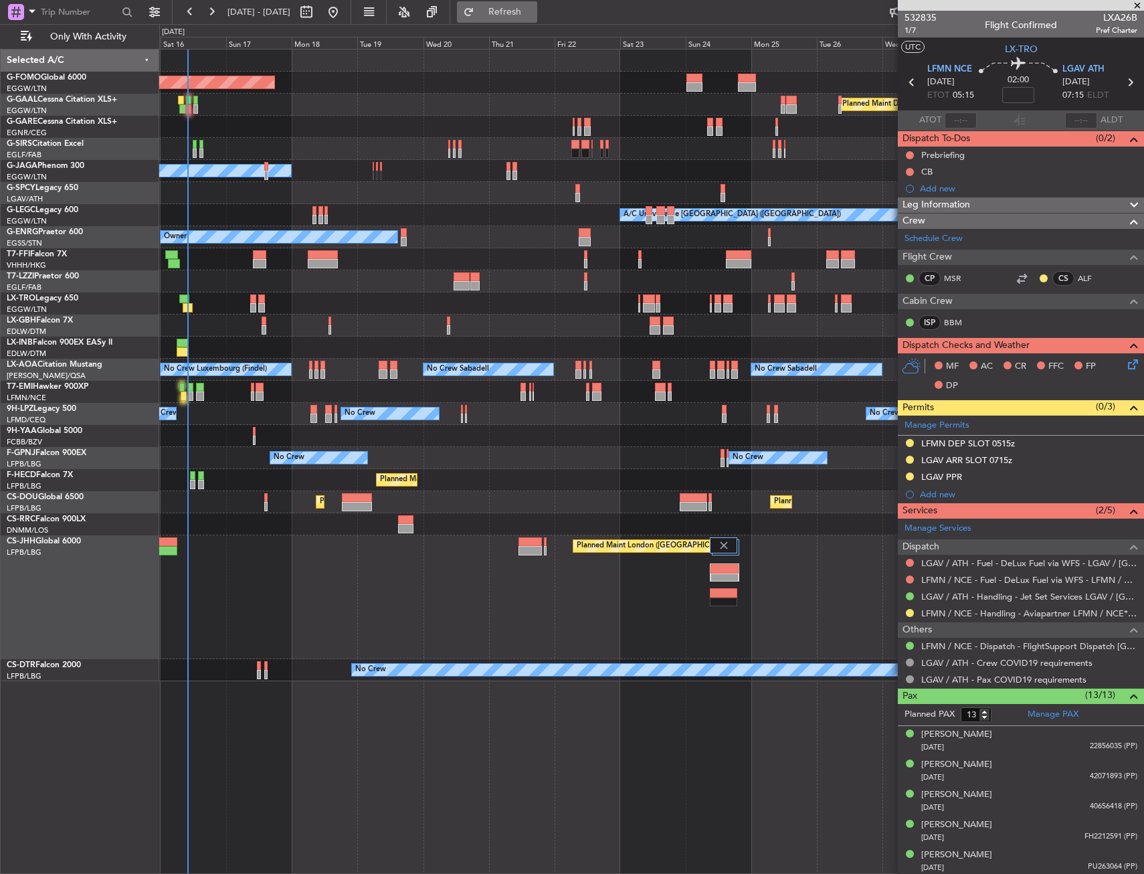
click at [533, 15] on span "Refresh" at bounding box center [505, 11] width 56 height 9
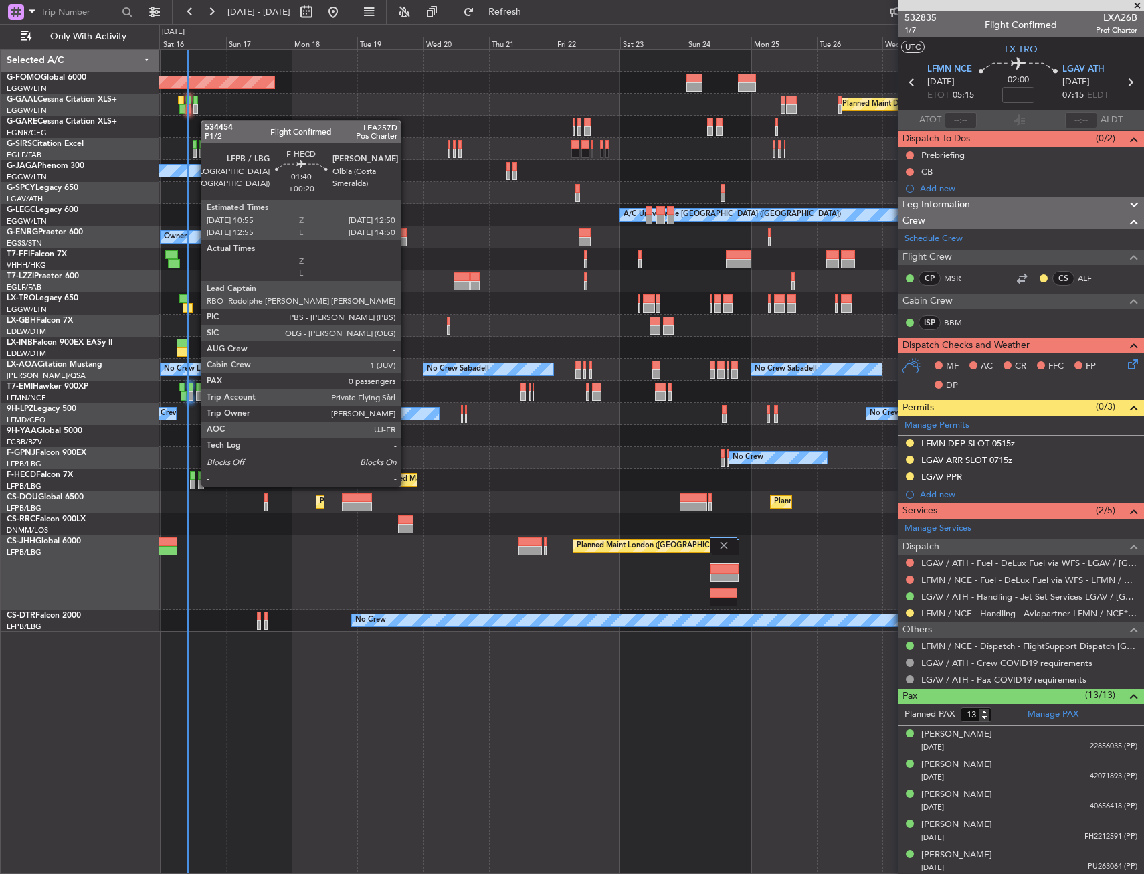
click at [194, 473] on div at bounding box center [192, 475] width 5 height 9
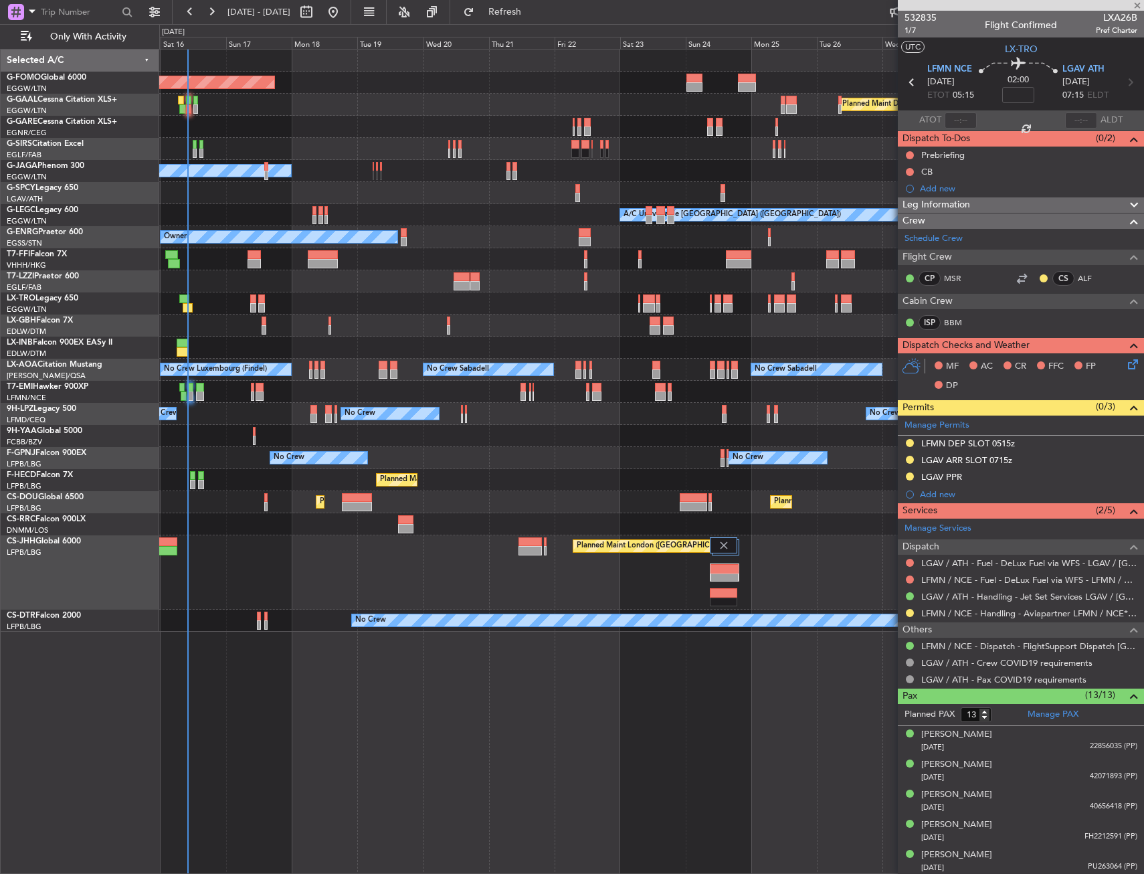
type input "+00:20"
type input "0"
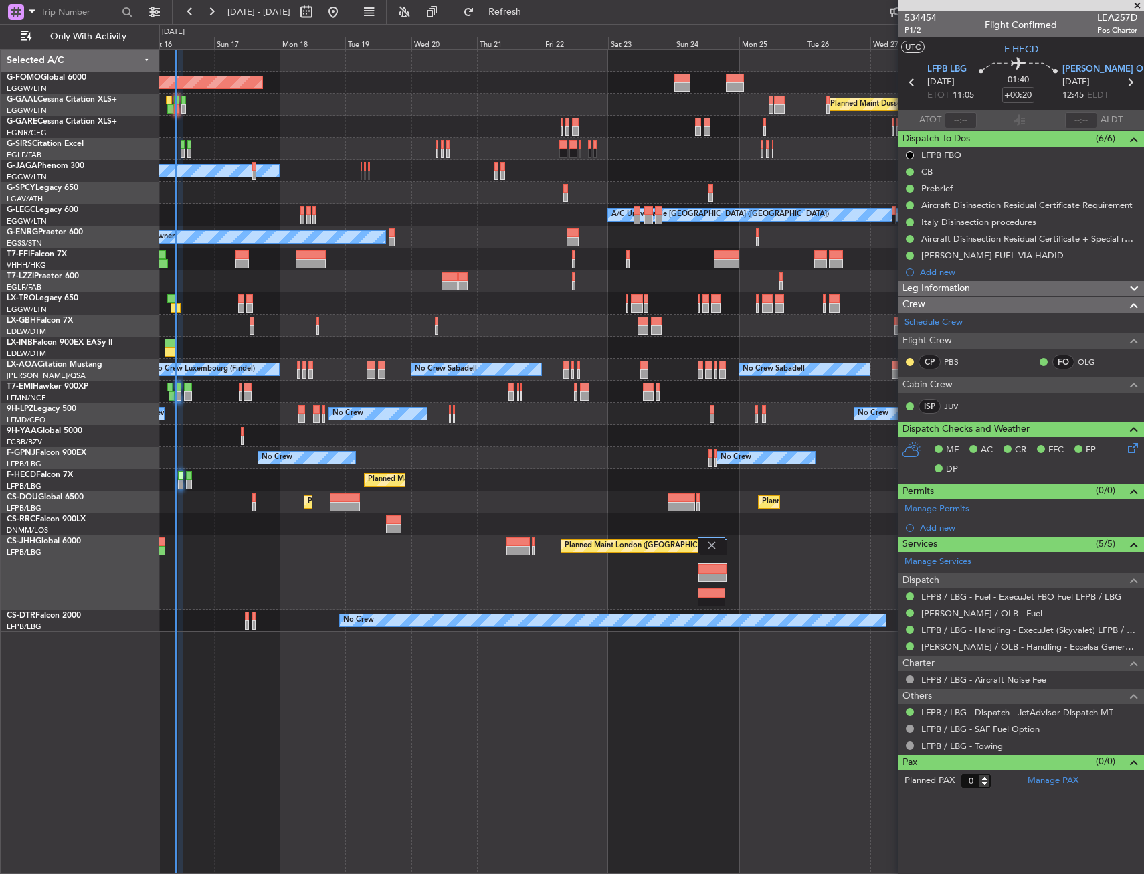
click at [480, 463] on div "No Crew No Crew No Crew Planned Maint [GEOGRAPHIC_DATA] ([GEOGRAPHIC_DATA])" at bounding box center [651, 458] width 984 height 22
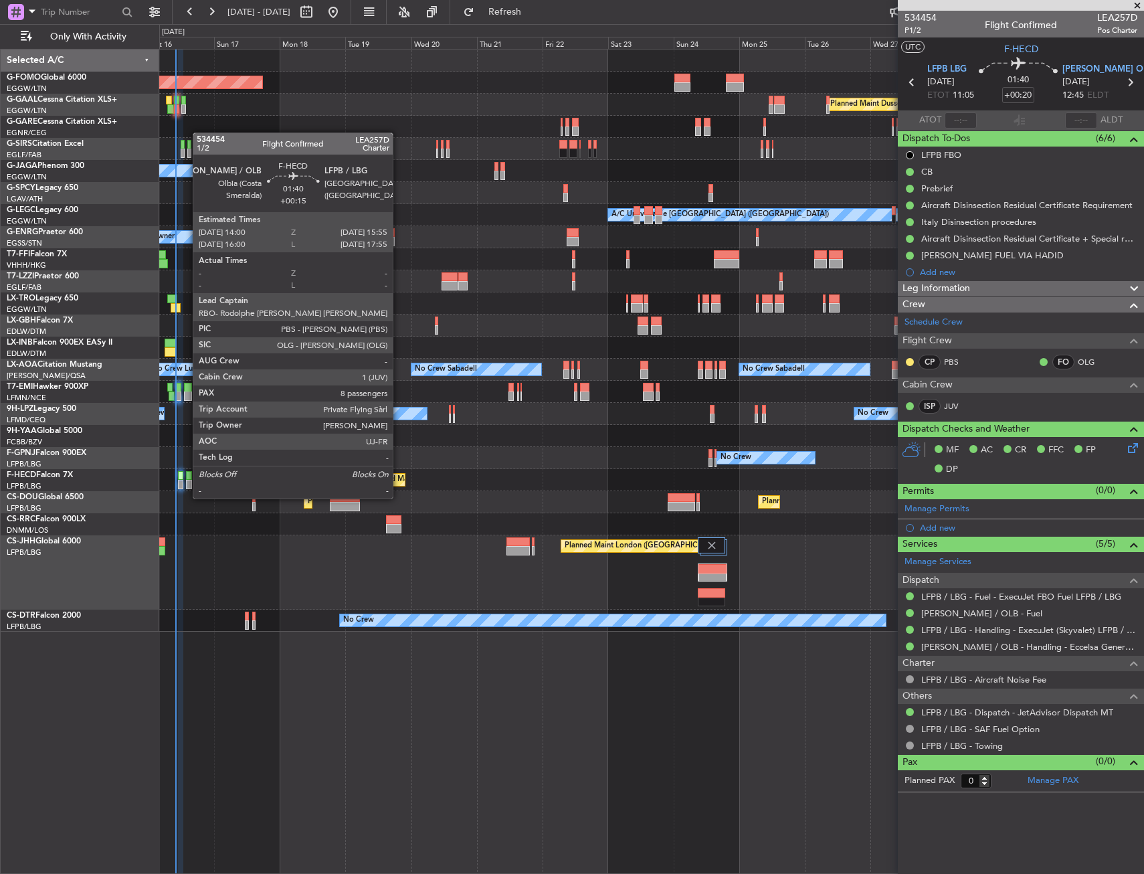
click at [186, 485] on div at bounding box center [188, 484] width 5 height 9
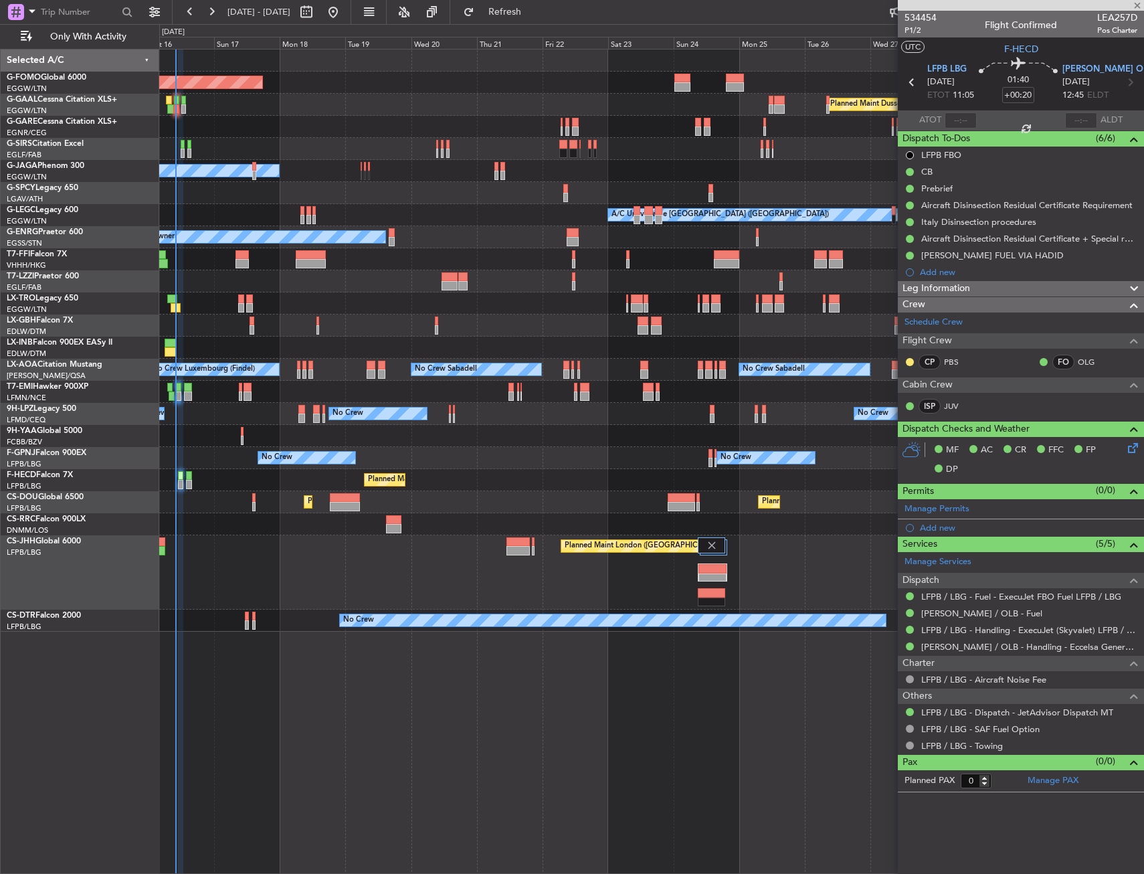
type input "+00:15"
type input "8"
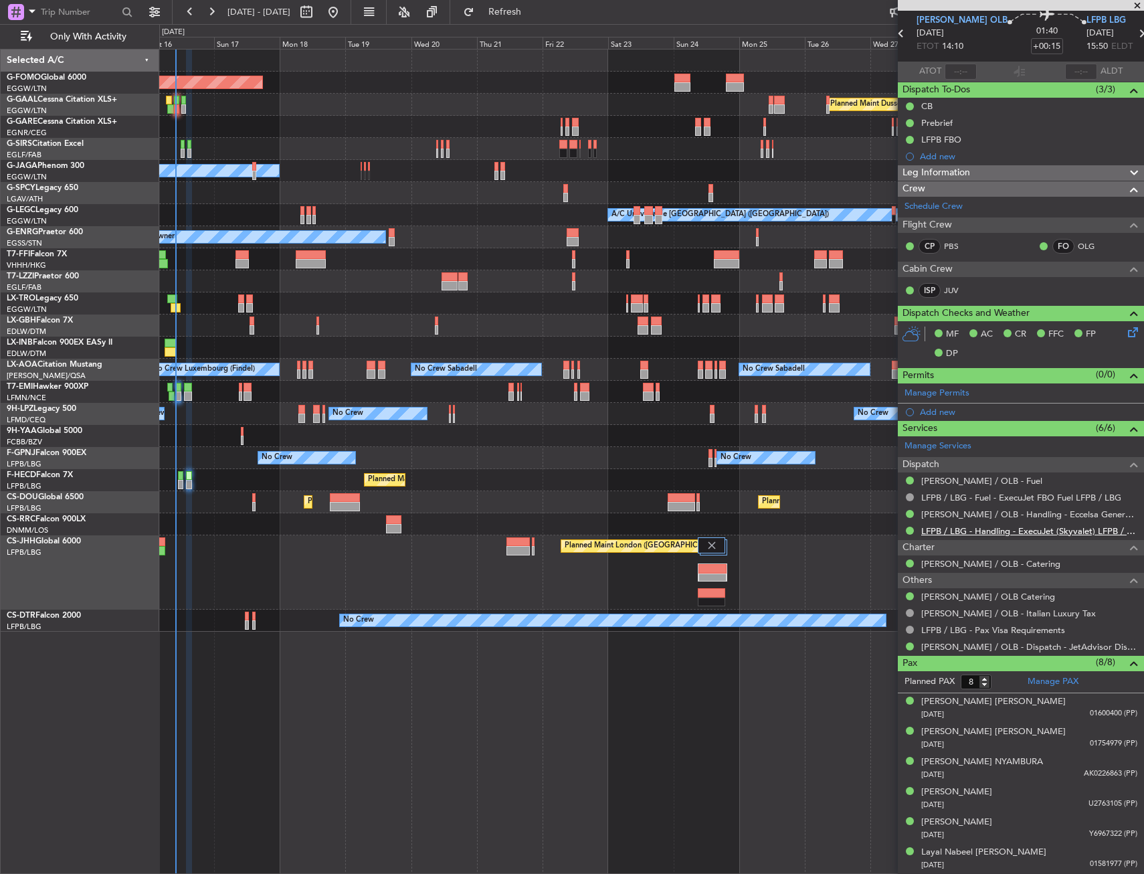
scroll to position [108, 0]
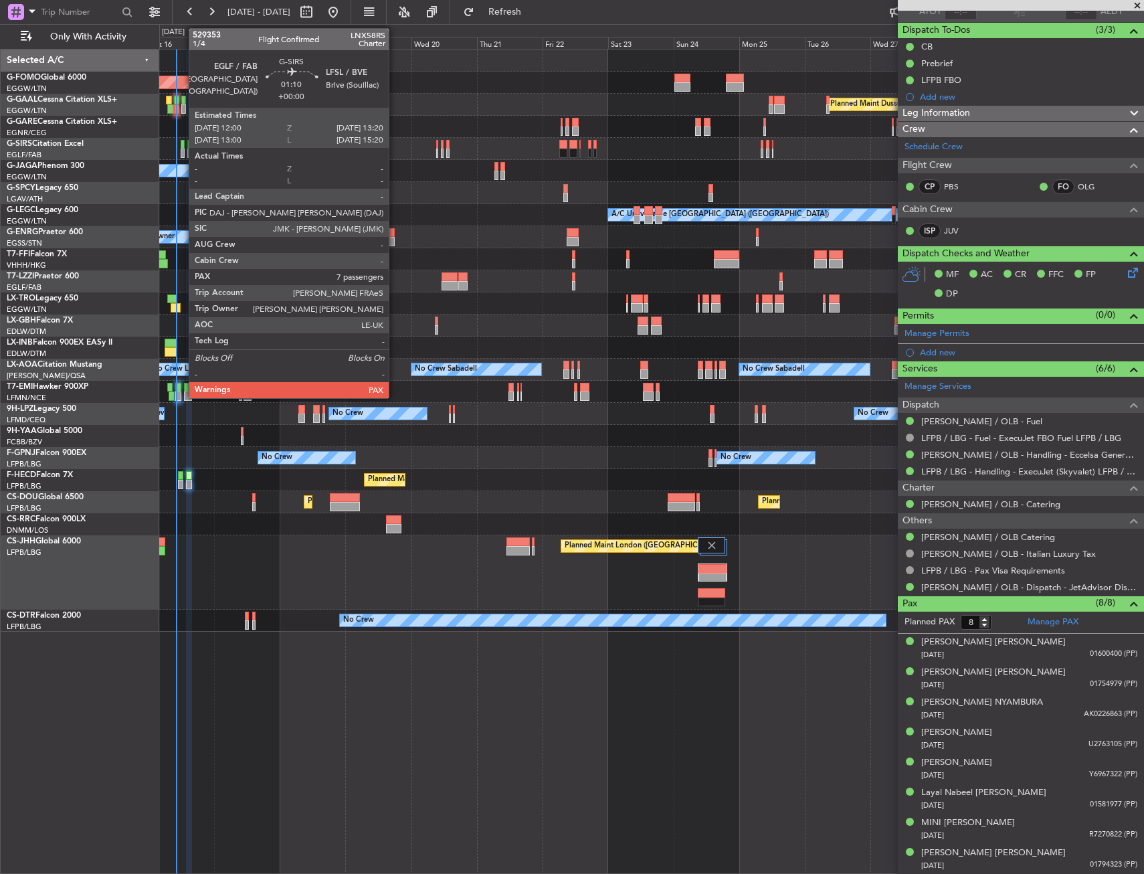
click at [182, 145] on div at bounding box center [183, 144] width 4 height 9
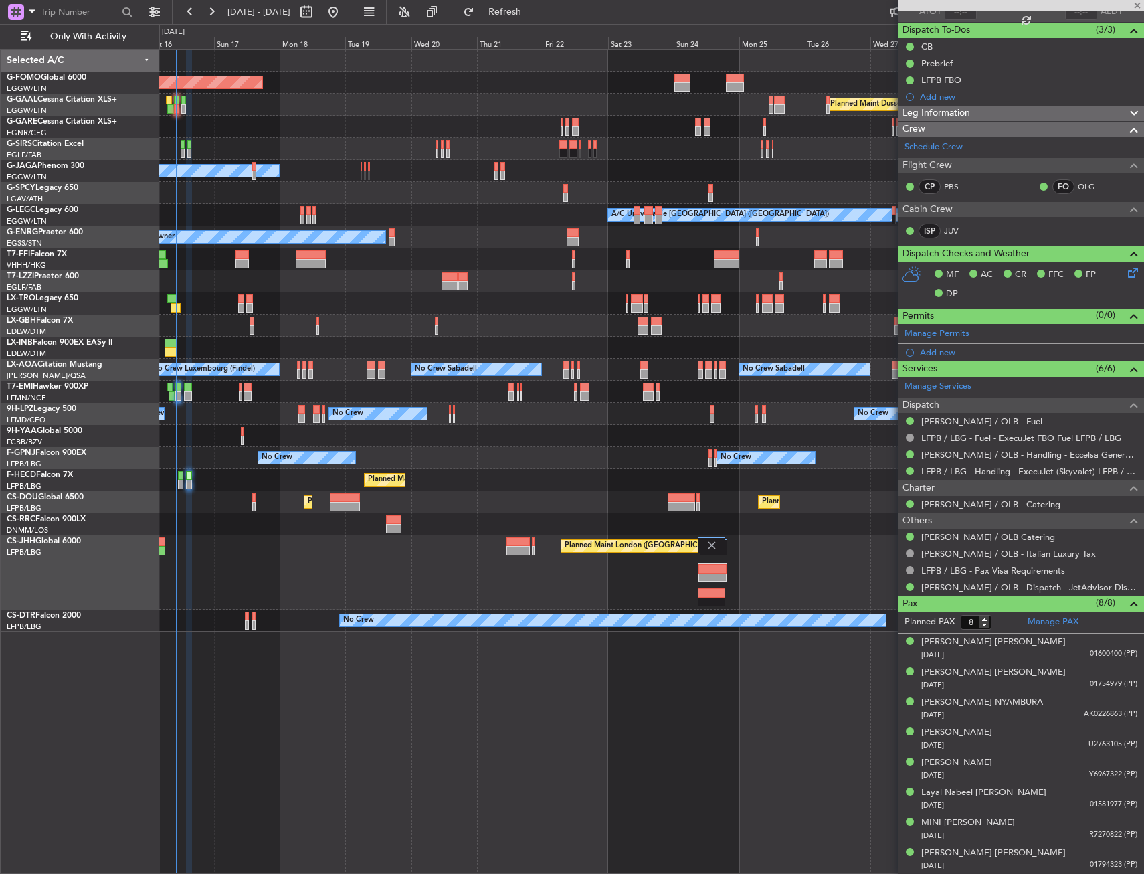
type input "7"
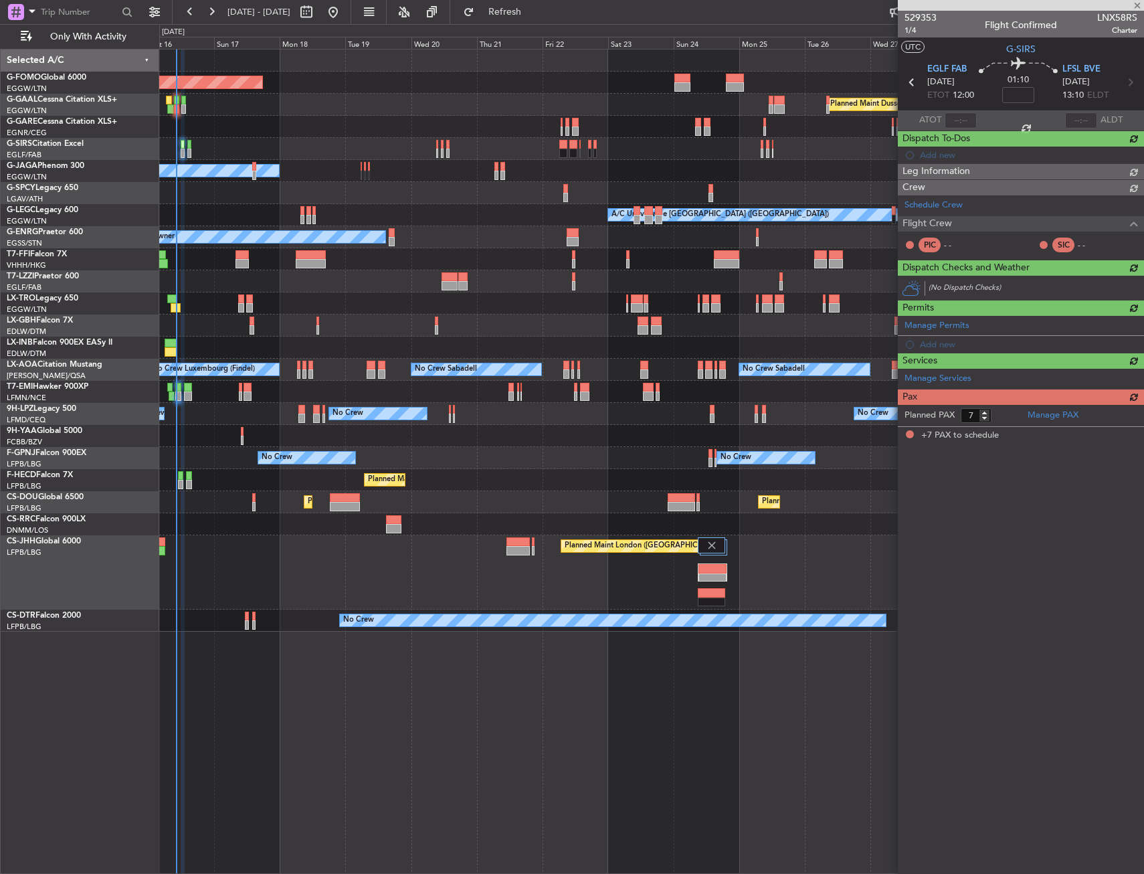
scroll to position [0, 0]
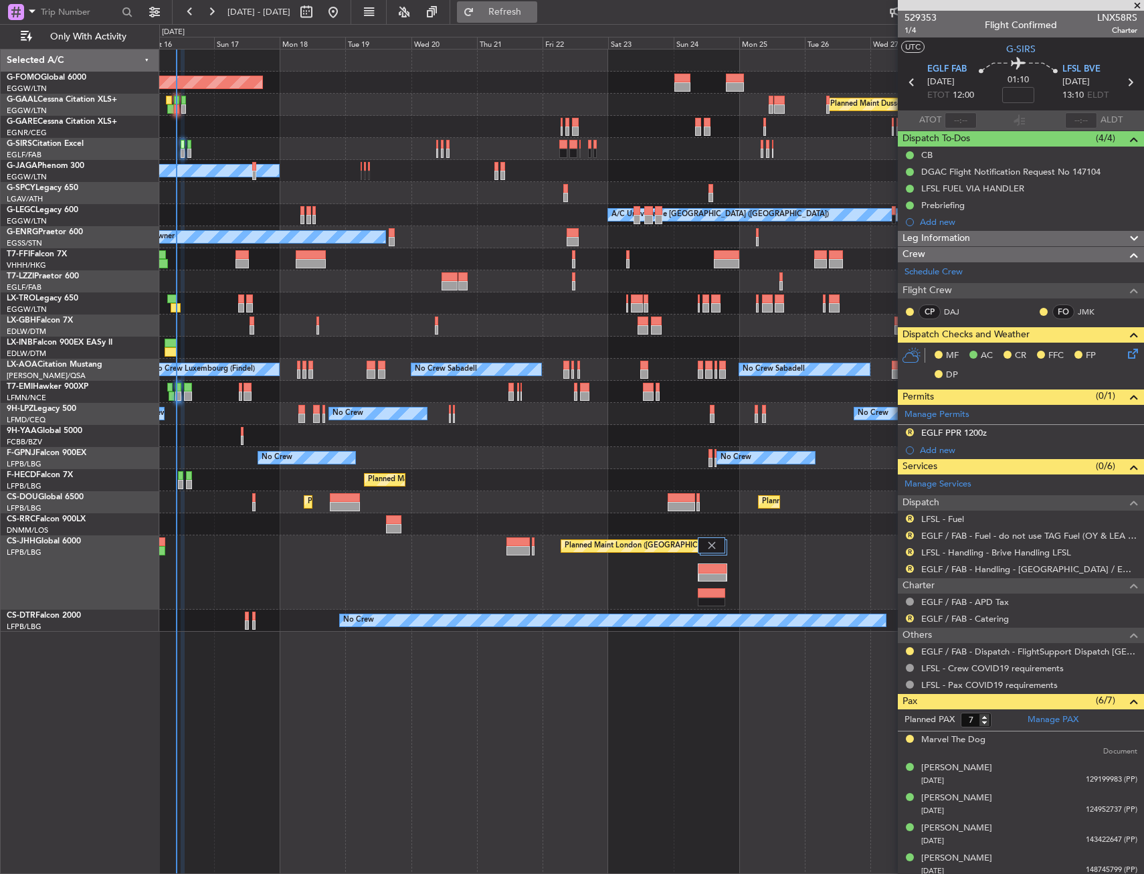
click at [533, 7] on span "Refresh" at bounding box center [505, 11] width 56 height 9
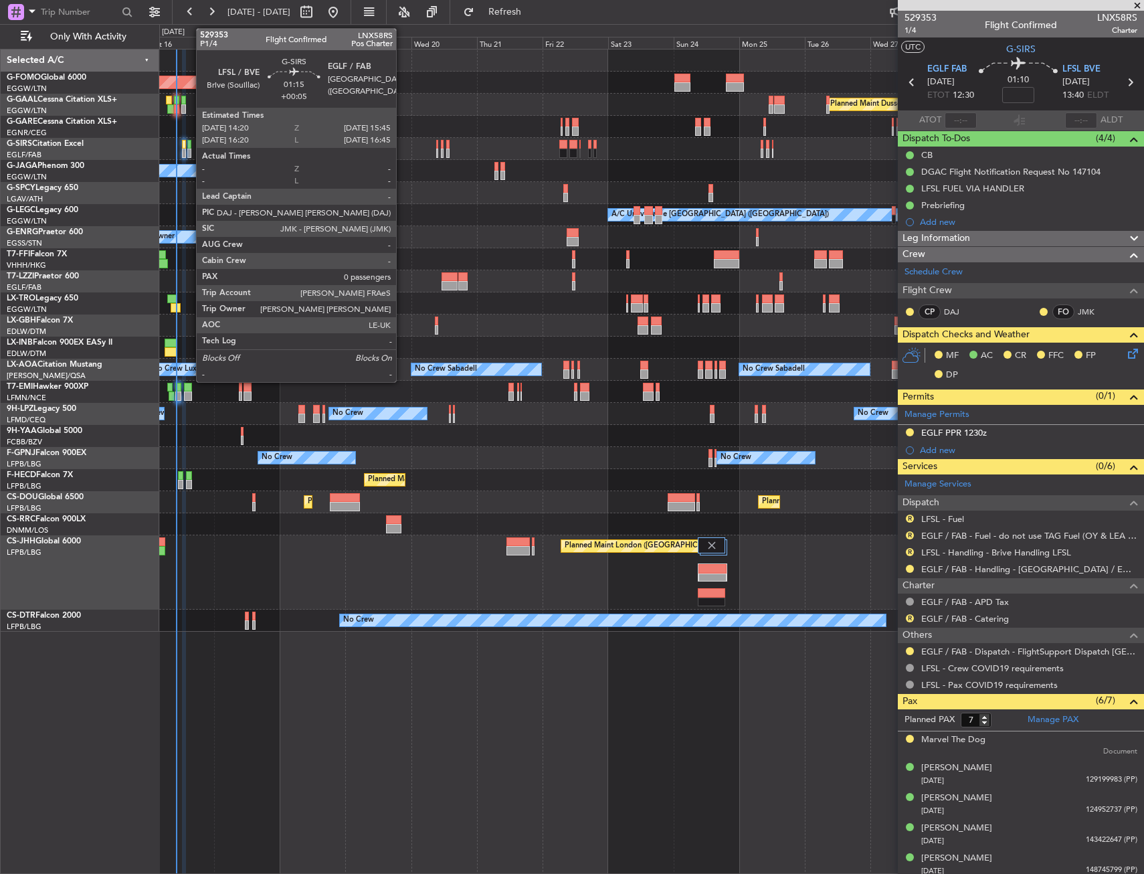
click at [189, 146] on div at bounding box center [189, 144] width 4 height 9
type input "+00:05"
type input "0"
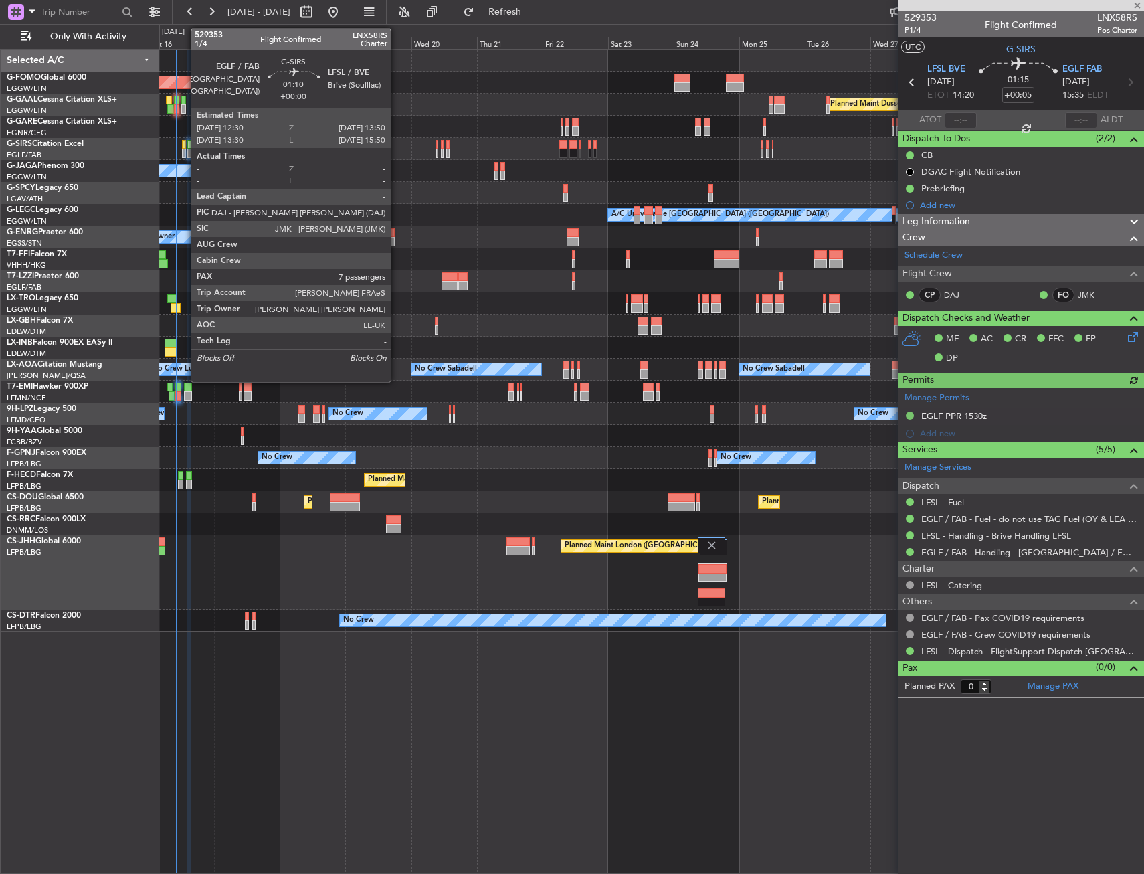
click at [184, 146] on div at bounding box center [184, 144] width 4 height 9
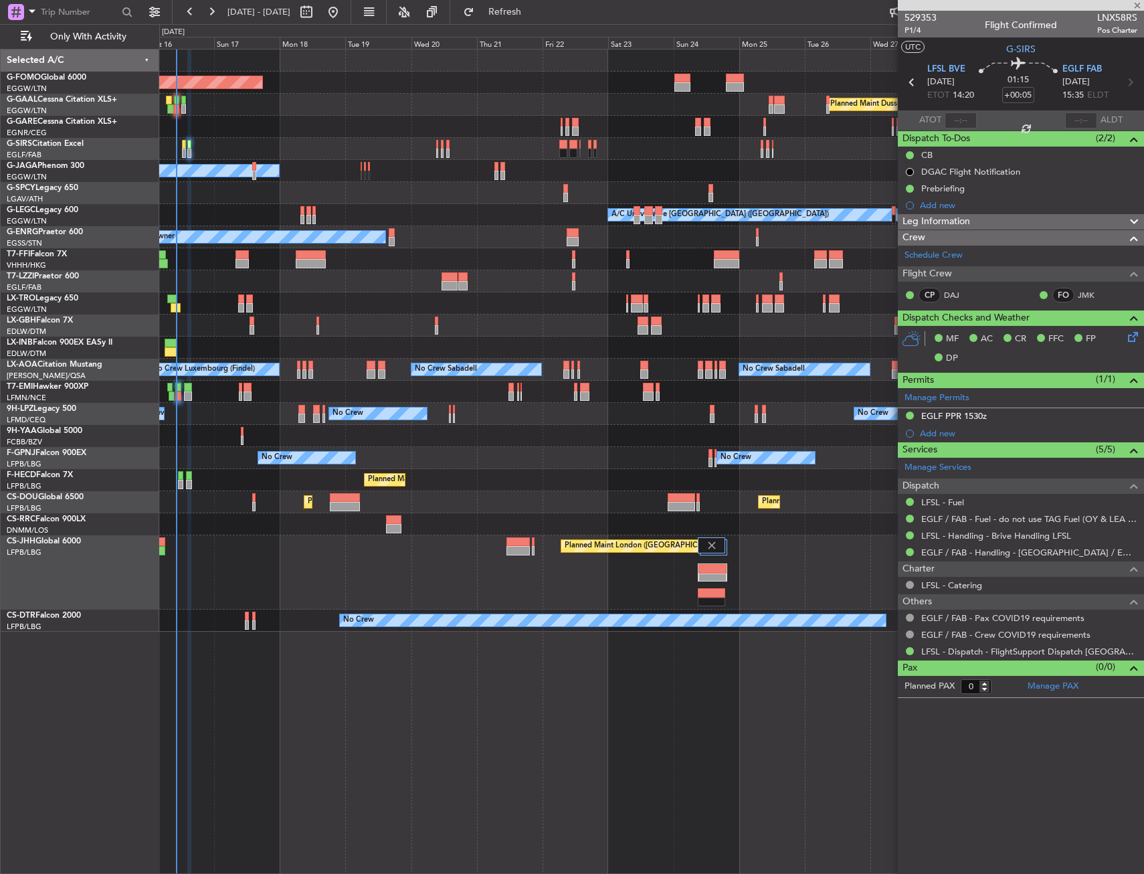
type input "7"
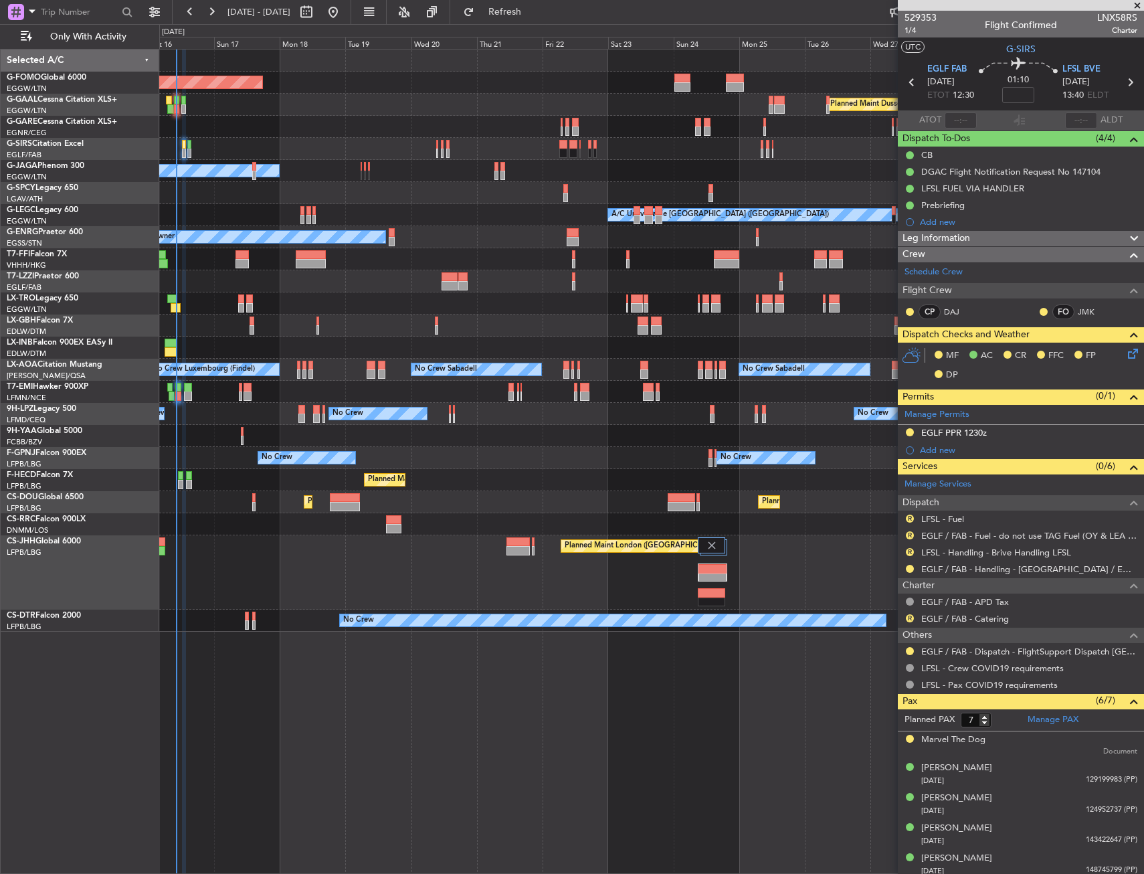
click at [456, 464] on div "No Crew No Crew No Crew Planned Maint Paris (Le Bourget)" at bounding box center [651, 458] width 984 height 22
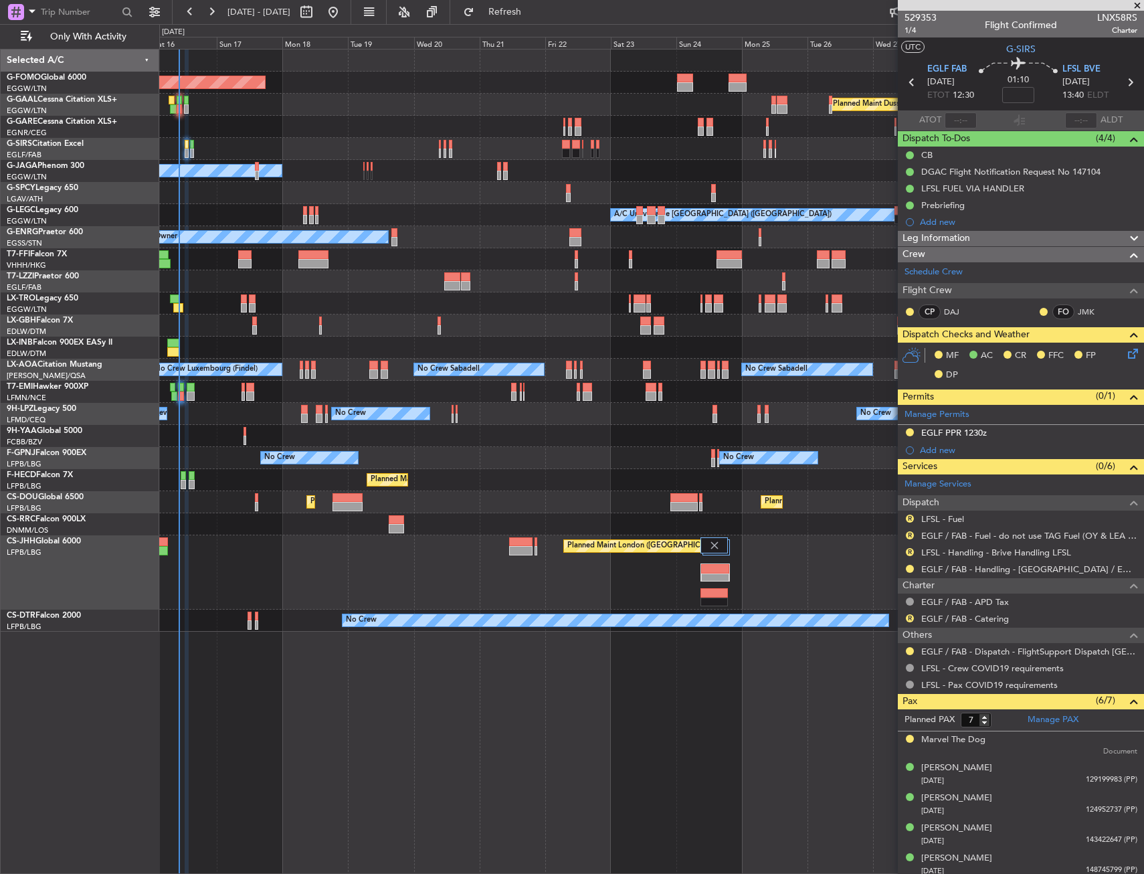
click at [432, 469] on div "Planned Maint Windsor Locks (Bradley Intl) Planned Maint Dusseldorf Planned Mai…" at bounding box center [651, 340] width 984 height 582
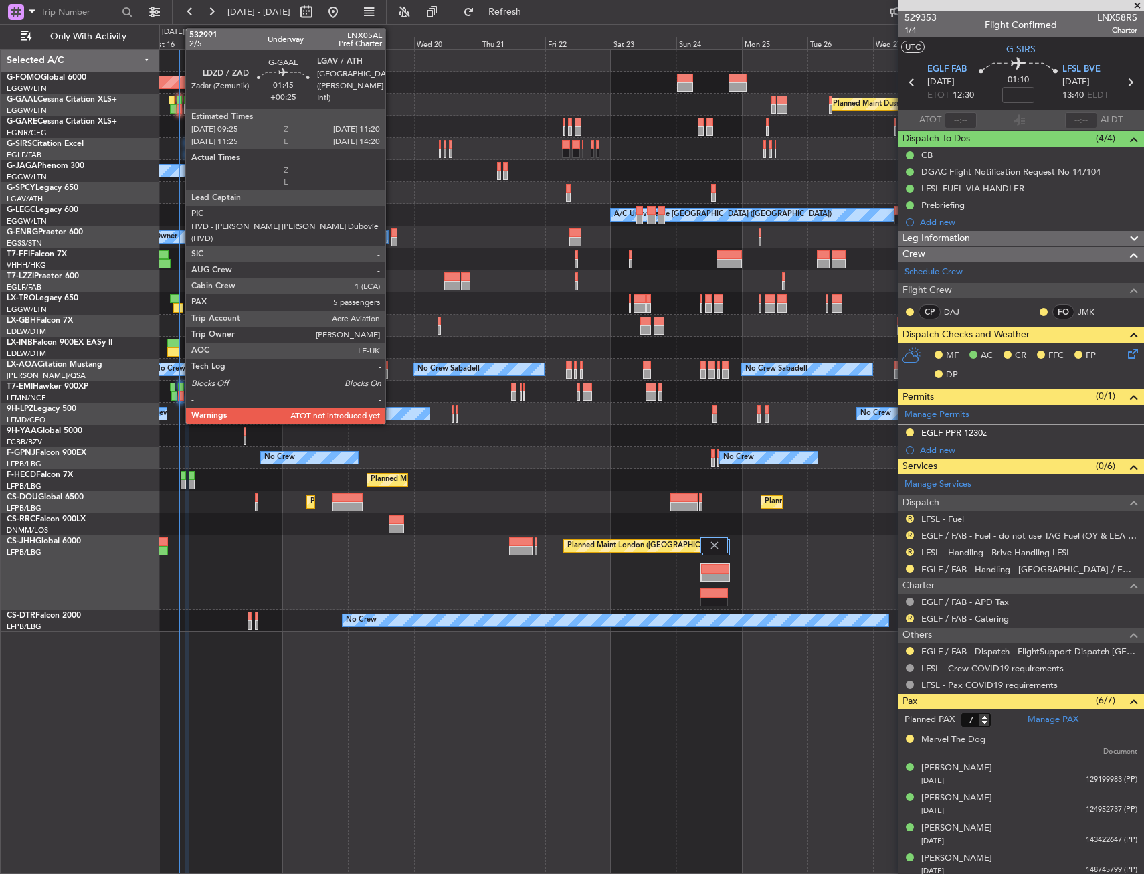
click at [179, 102] on div at bounding box center [179, 100] width 5 height 9
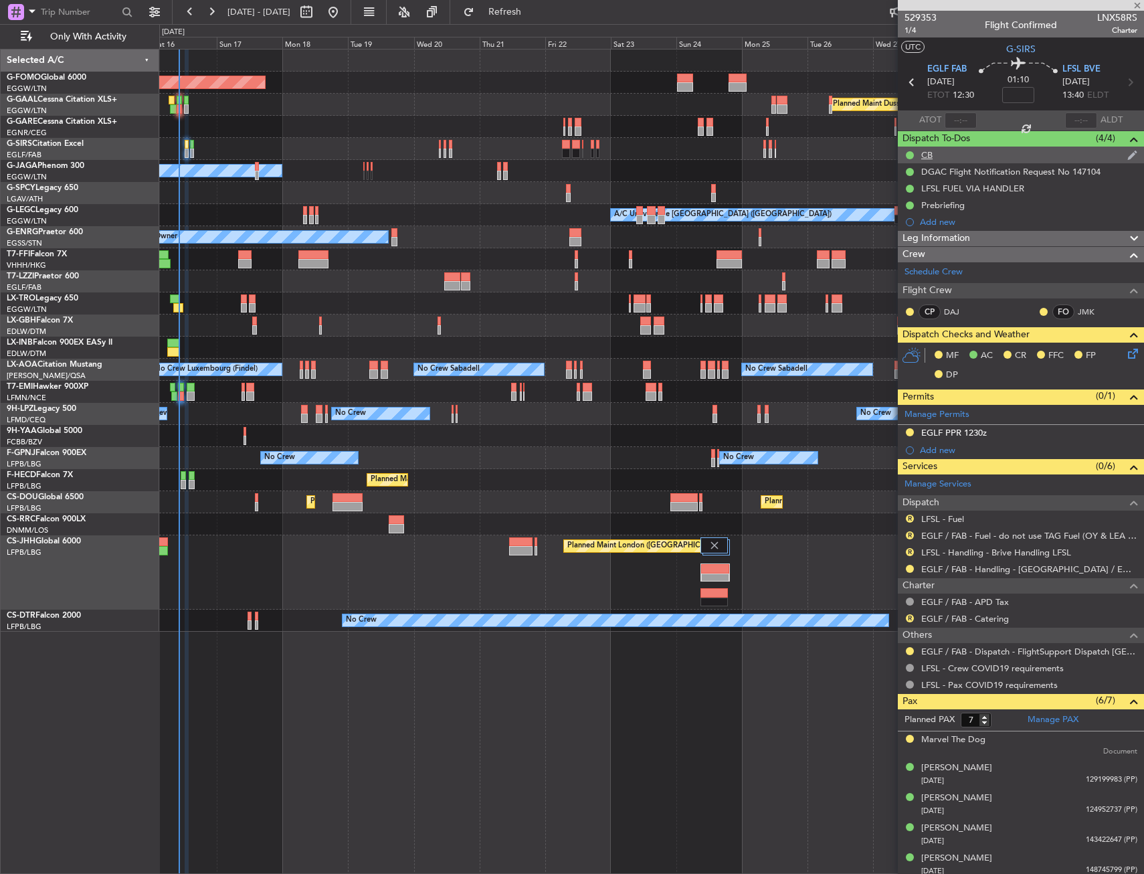
type input "+00:25"
type input "5"
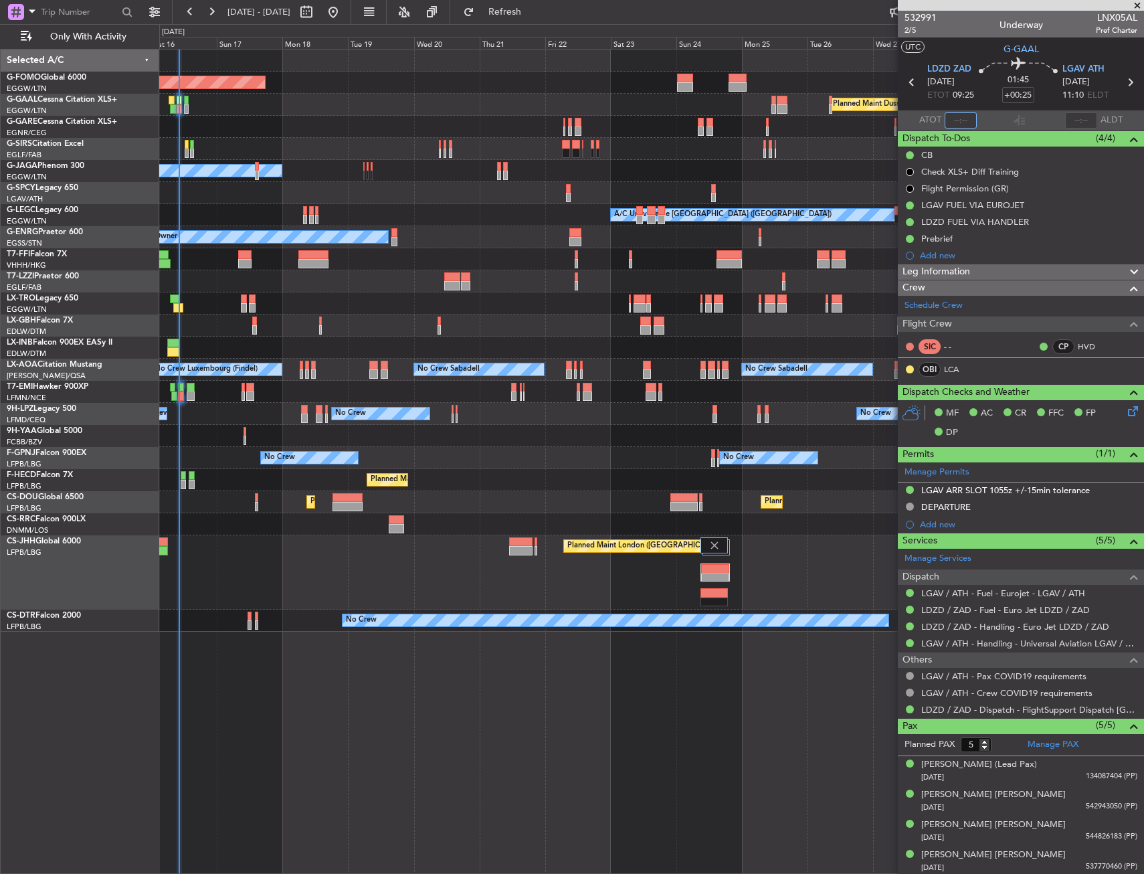
click at [962, 122] on input "text" at bounding box center [960, 120] width 32 height 16
click at [942, 42] on section "UTC G-GAAL" at bounding box center [1021, 47] width 246 height 20
type input "10:03"
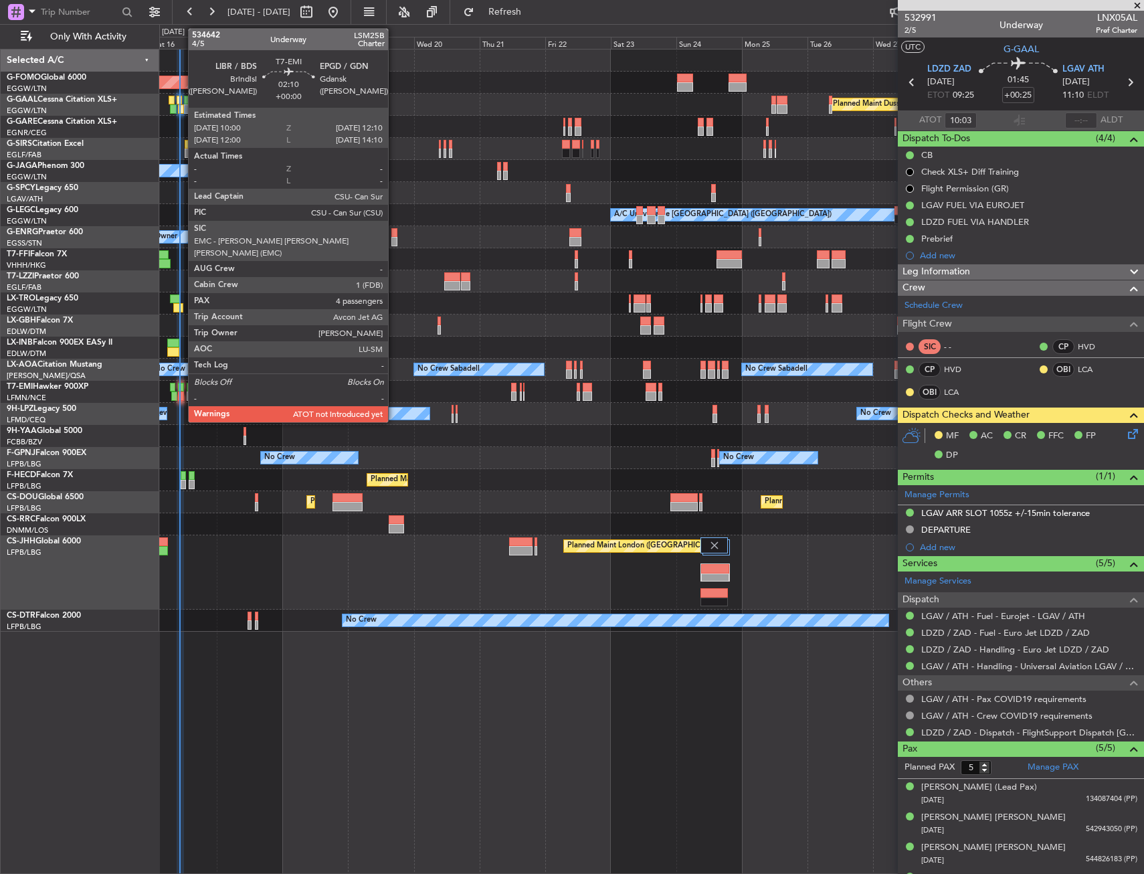
click at [181, 390] on div at bounding box center [181, 387] width 6 height 9
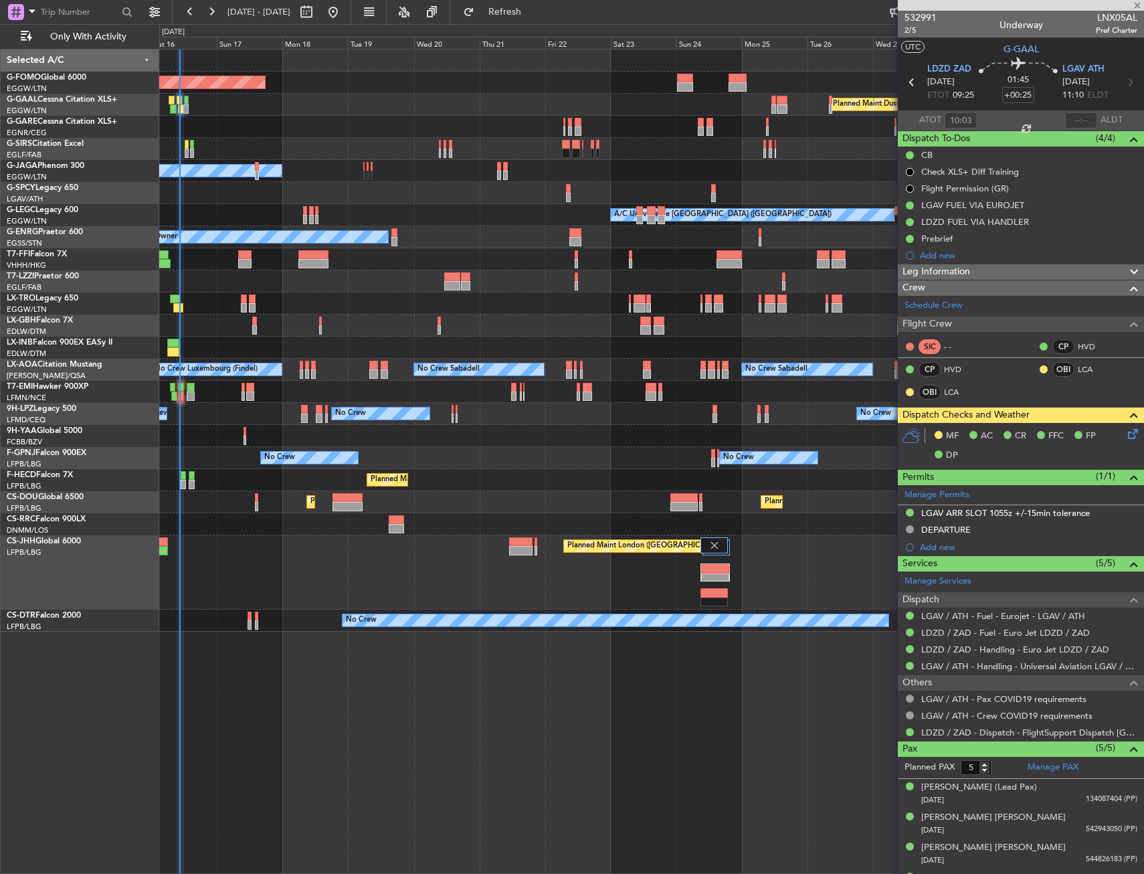
type input "4"
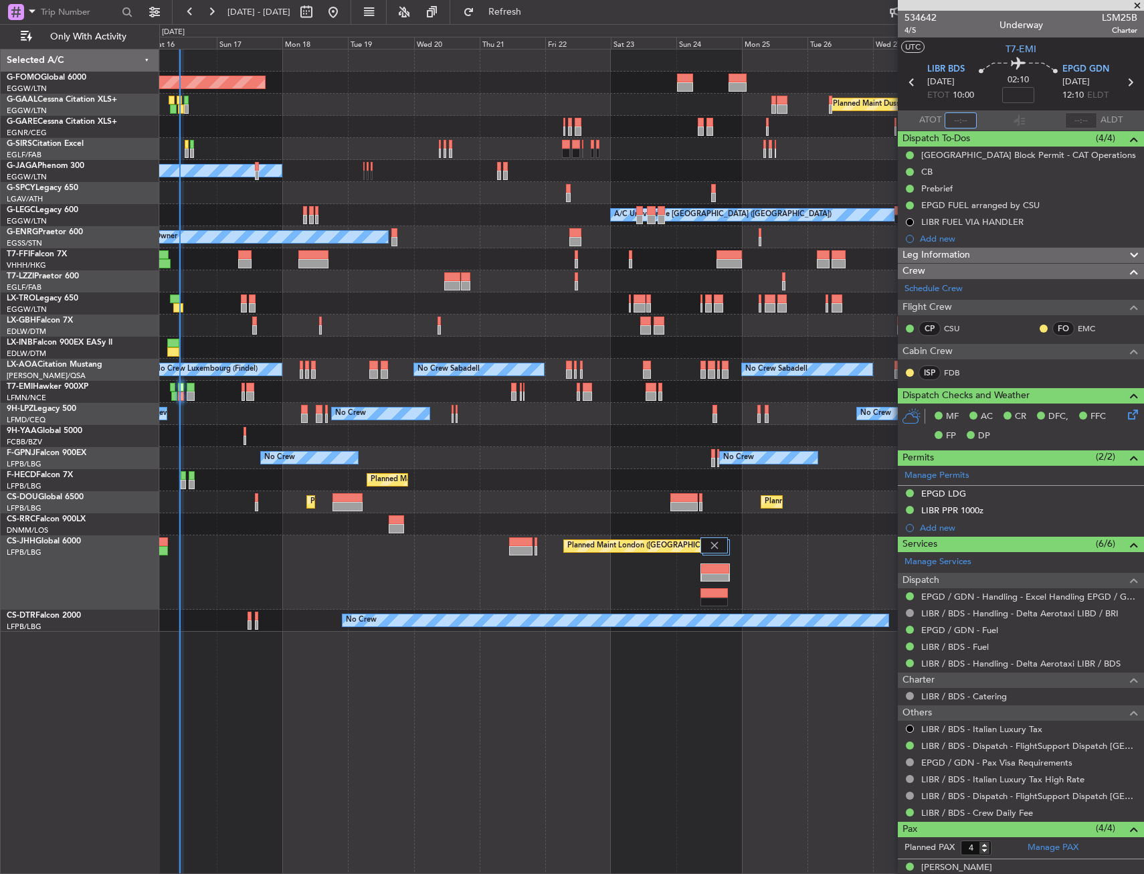
click at [954, 114] on input "text" at bounding box center [960, 120] width 32 height 16
click at [974, 52] on section "UTC T7-EMI" at bounding box center [1021, 47] width 246 height 20
type input "10:10"
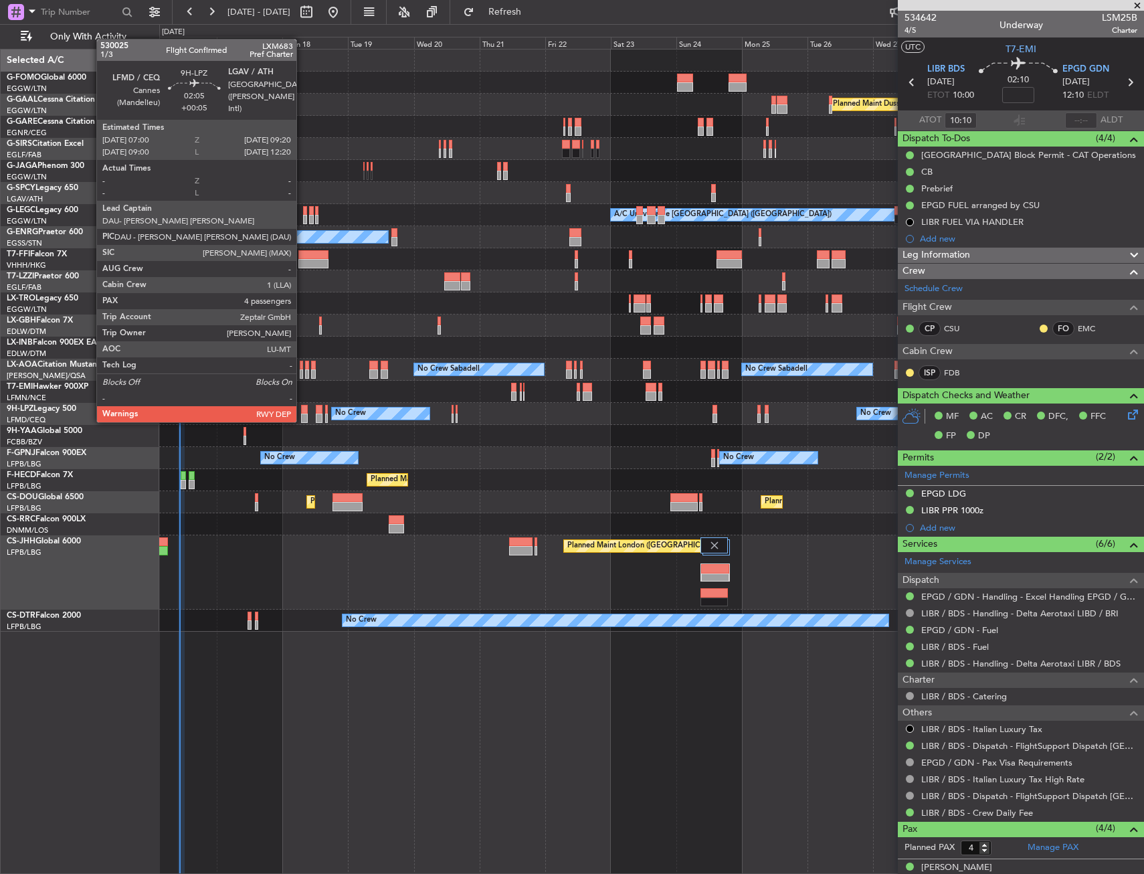
click at [302, 409] on div at bounding box center [304, 409] width 7 height 9
type input "+00:05"
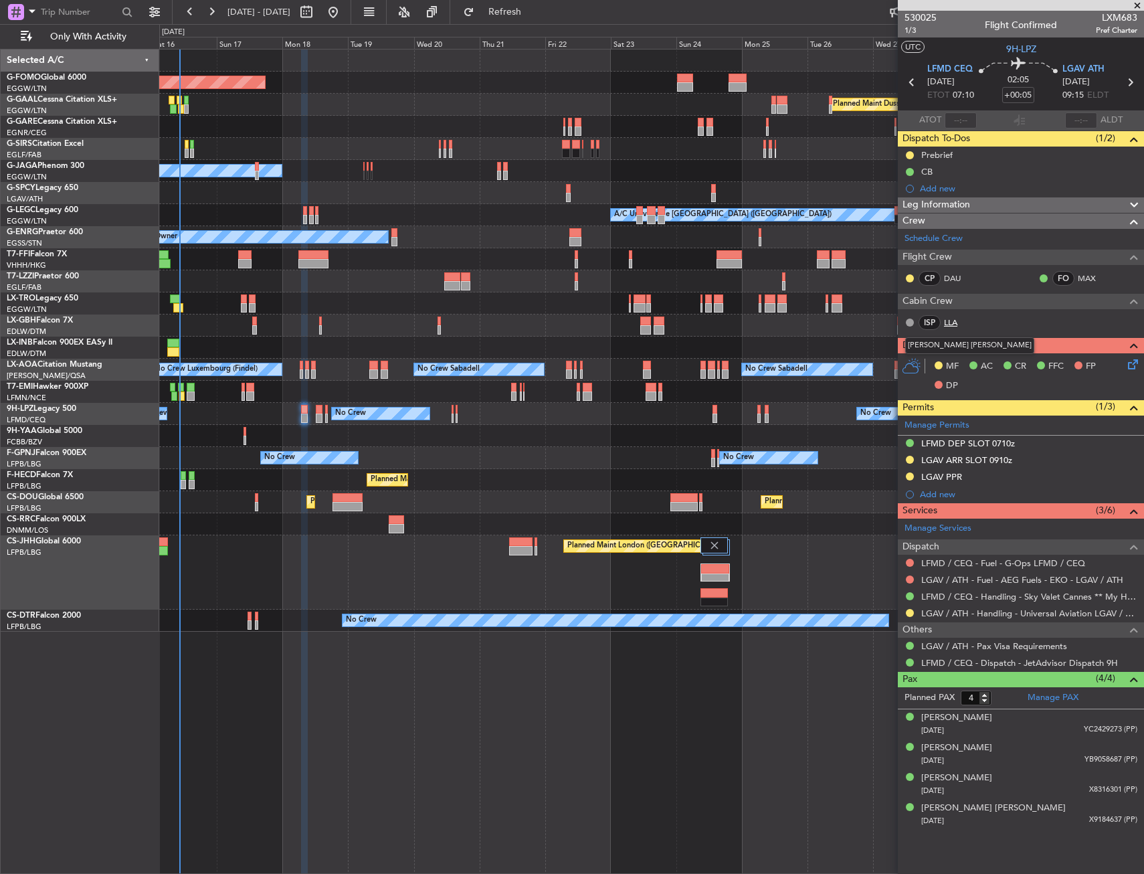
click at [951, 322] on link "LLA" at bounding box center [959, 322] width 30 height 12
click at [911, 31] on span "1/3" at bounding box center [920, 30] width 32 height 11
click at [533, 7] on span "Refresh" at bounding box center [505, 11] width 56 height 9
click at [536, 22] on button "Refresh" at bounding box center [497, 11] width 80 height 21
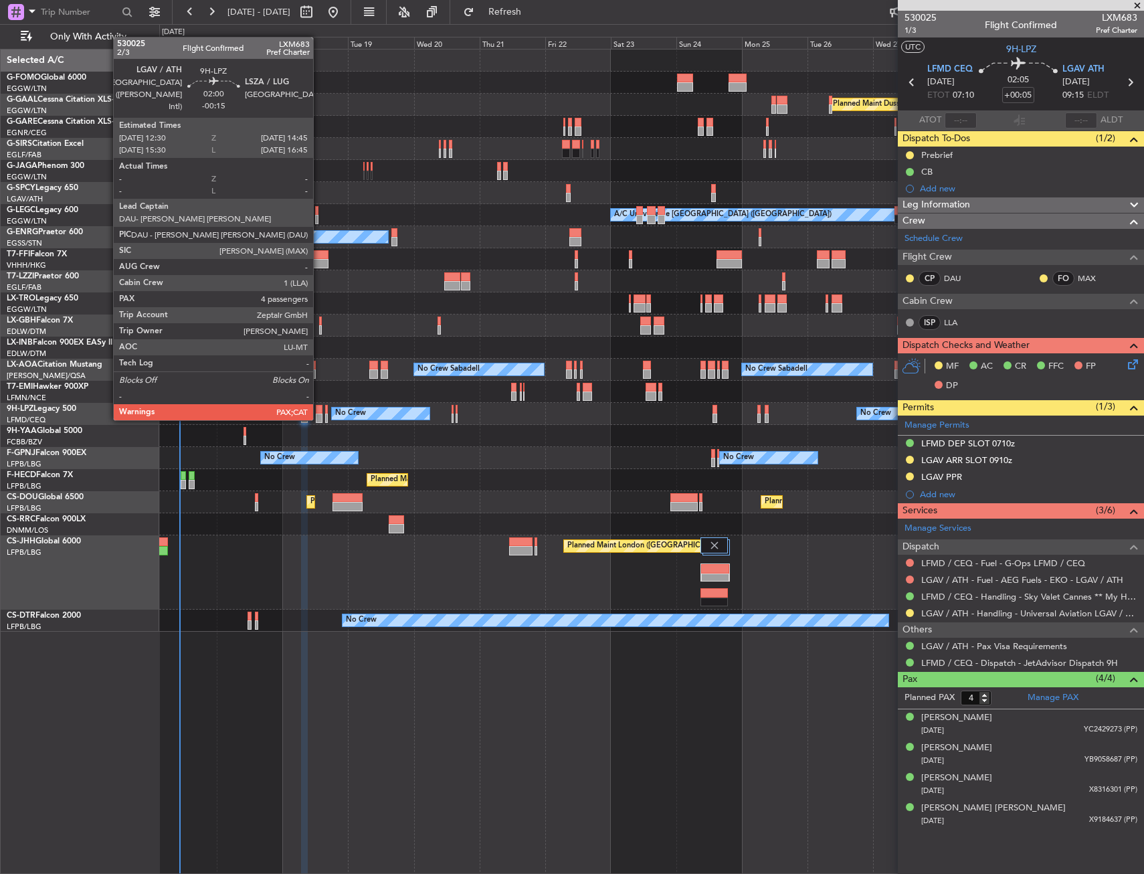
click at [319, 407] on div at bounding box center [319, 409] width 7 height 9
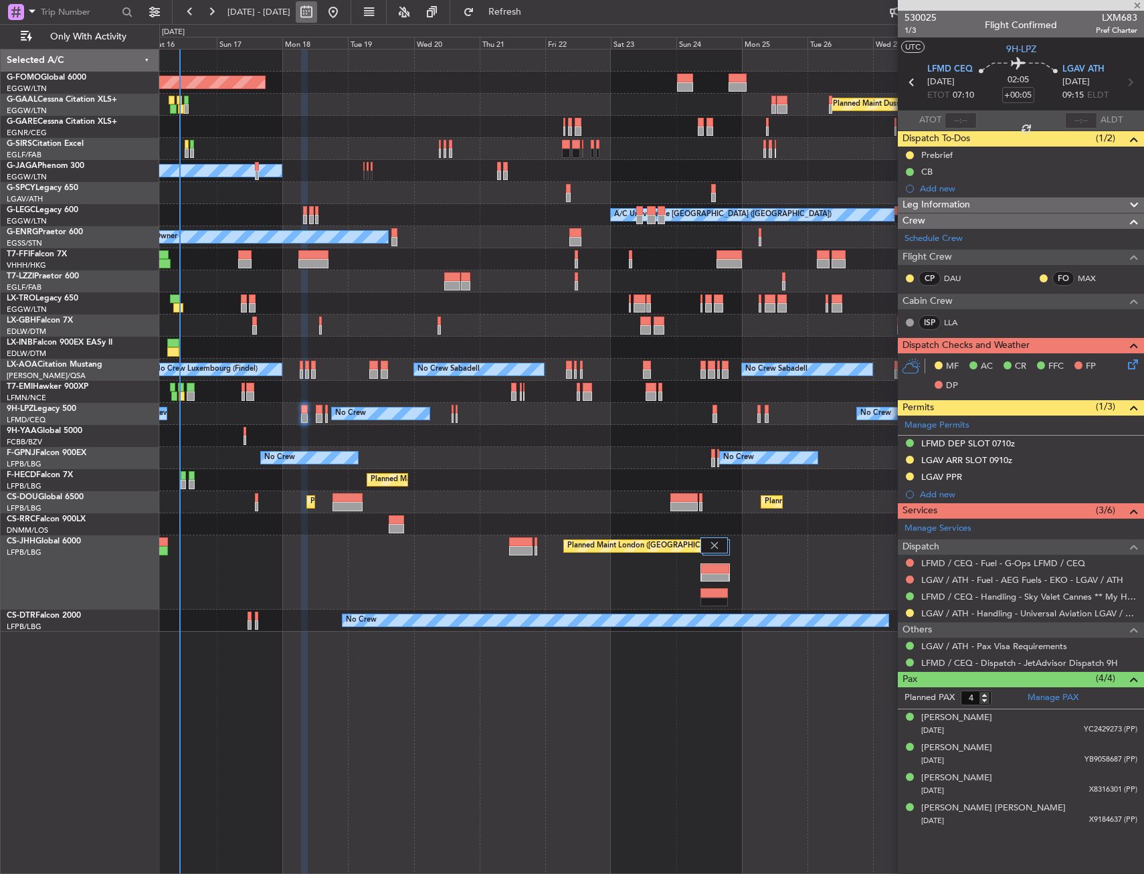
type input "-00:15"
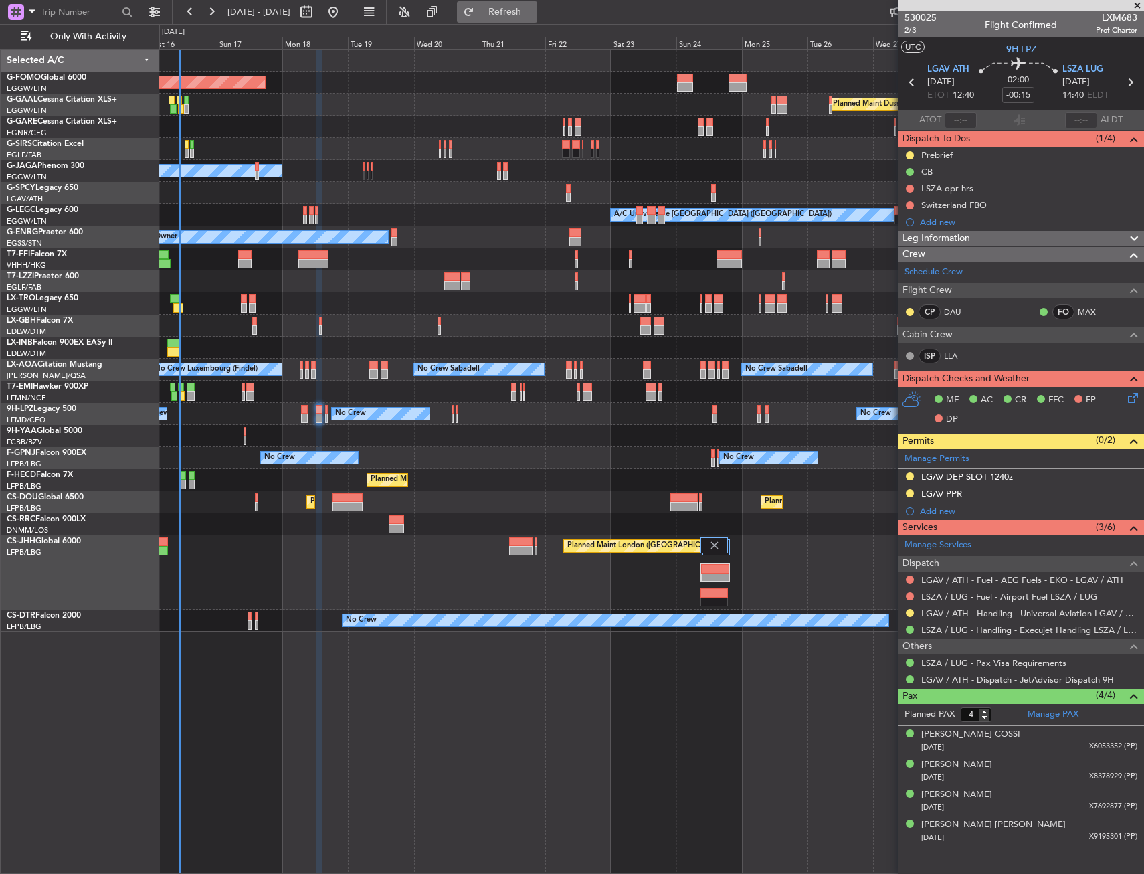
click at [533, 10] on span "Refresh" at bounding box center [505, 11] width 56 height 9
click at [949, 353] on link "LLA" at bounding box center [959, 356] width 30 height 12
click at [533, 13] on span "Refresh" at bounding box center [505, 11] width 56 height 9
click at [914, 25] on span "2/3" at bounding box center [920, 30] width 32 height 11
click at [537, 18] on button "Refresh" at bounding box center [497, 11] width 80 height 21
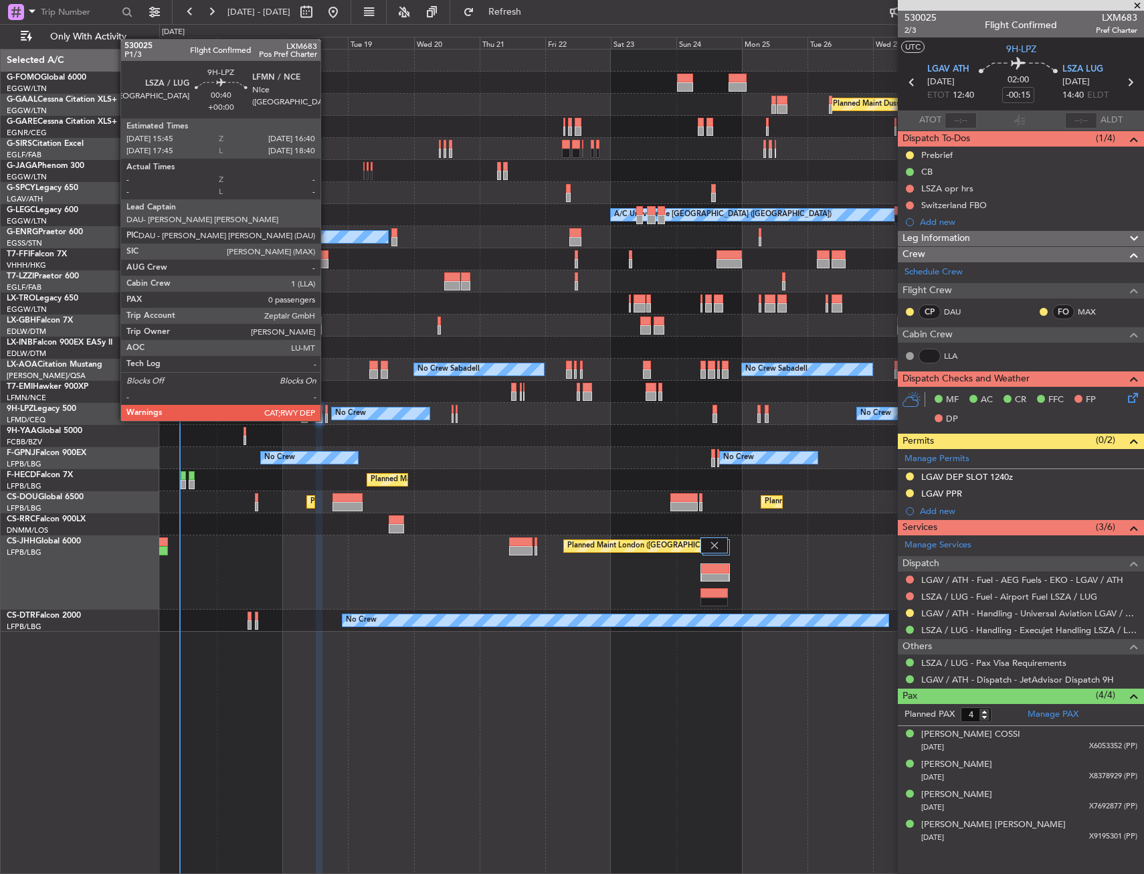
click at [326, 407] on div at bounding box center [326, 409] width 3 height 9
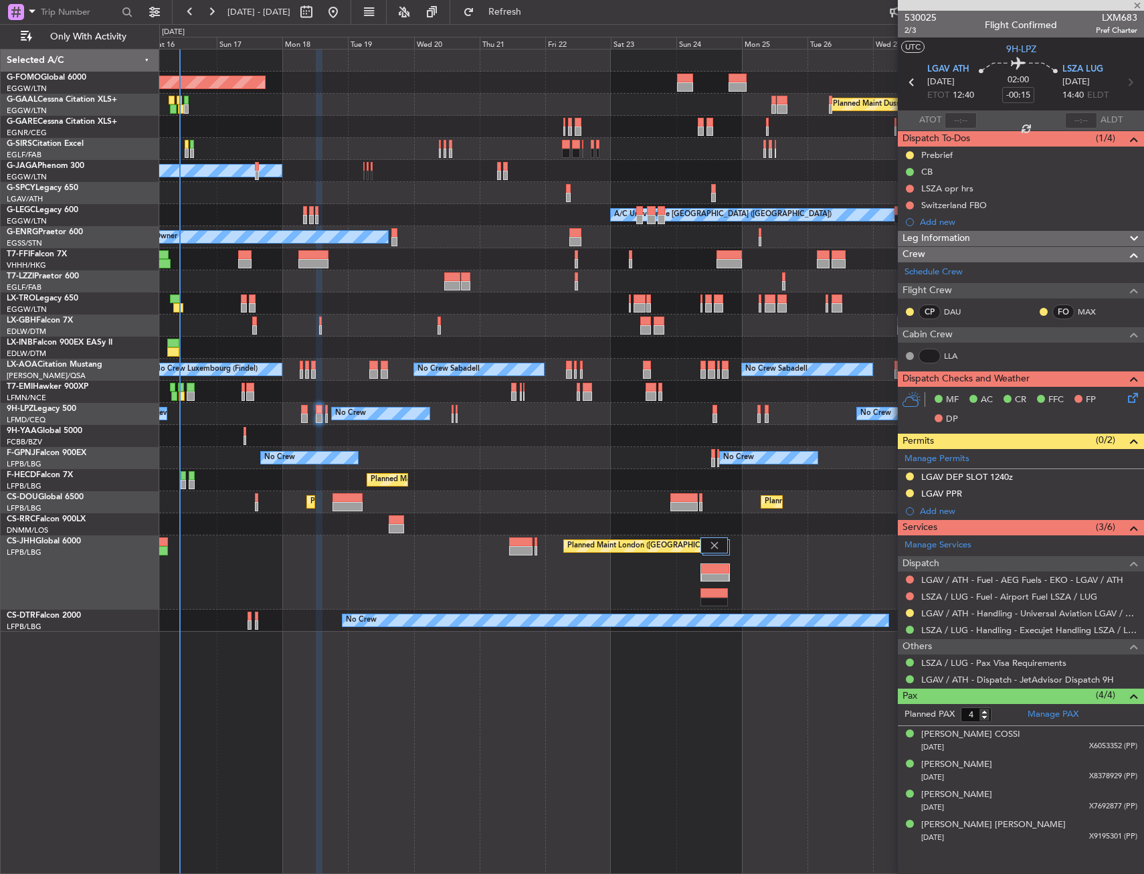
type input "0"
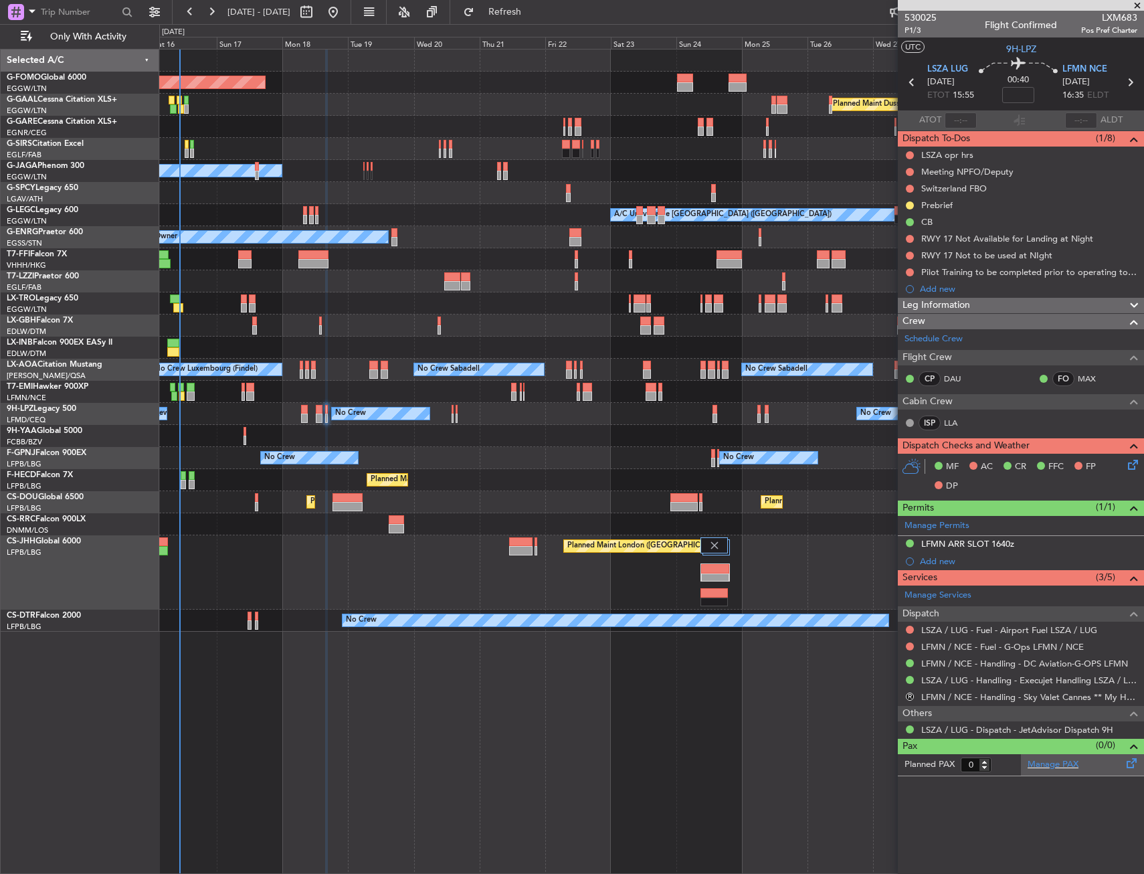
click at [1040, 756] on div "Manage PAX" at bounding box center [1082, 764] width 123 height 21
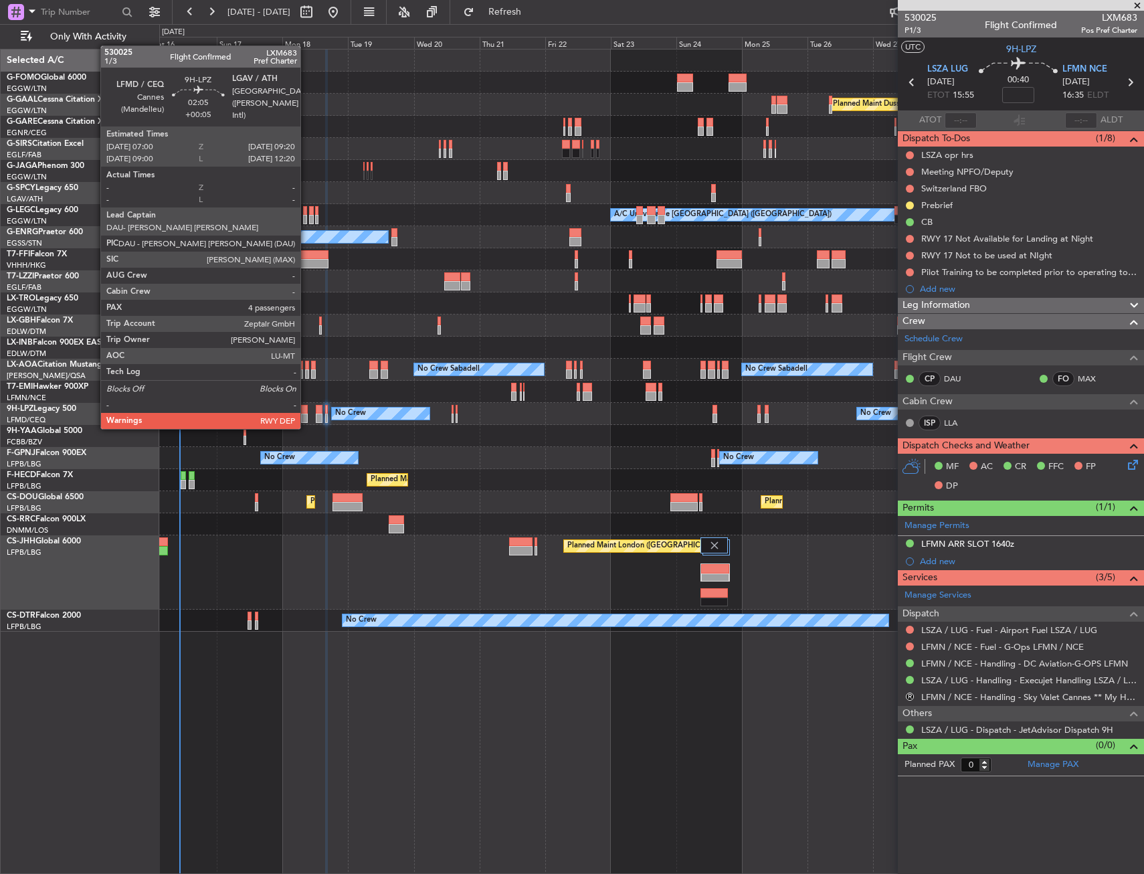
click at [306, 415] on div at bounding box center [304, 417] width 7 height 9
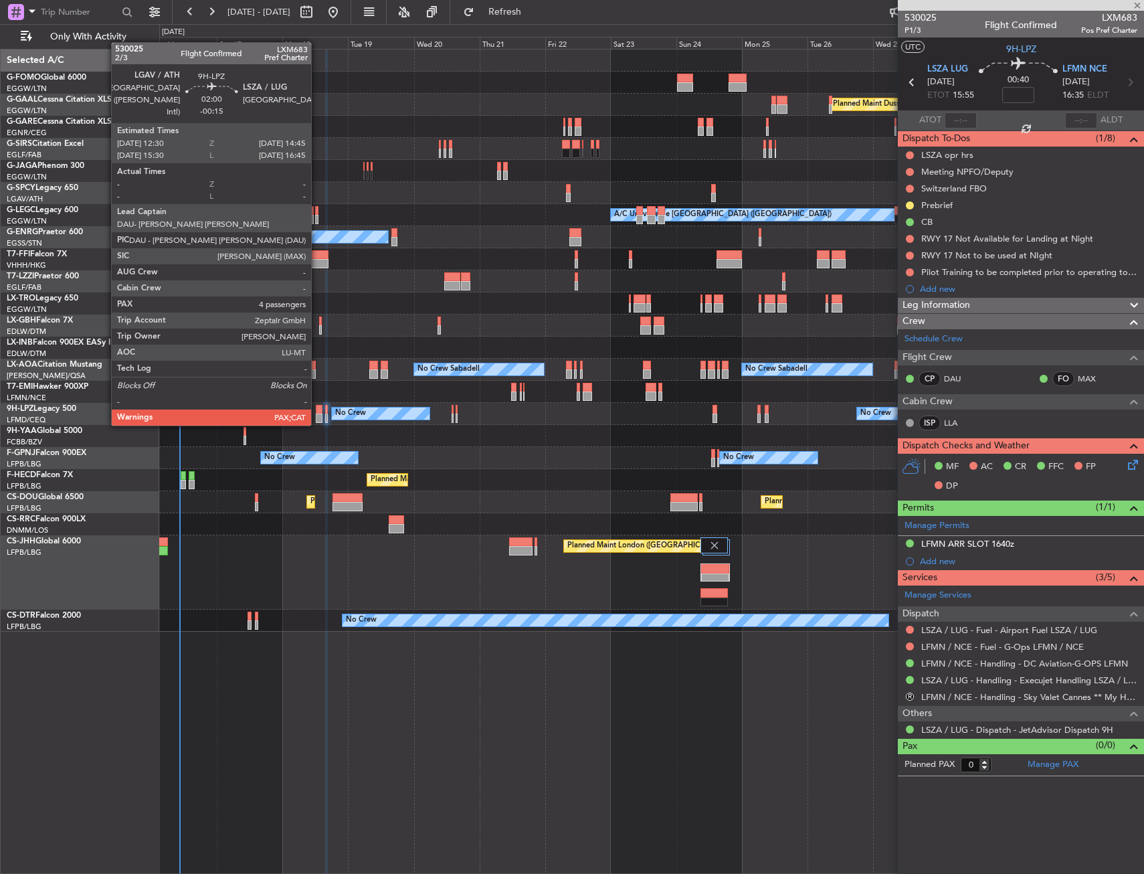
type input "+00:05"
type input "4"
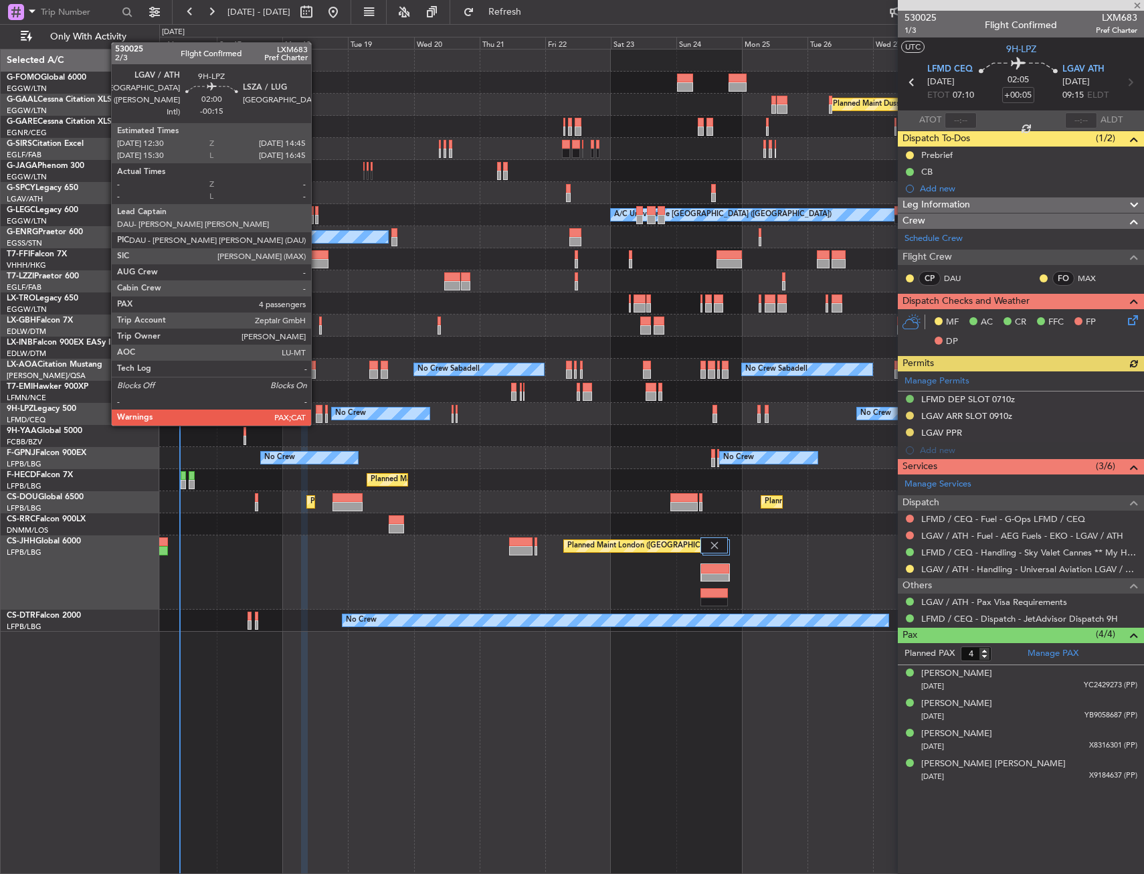
click at [317, 412] on div at bounding box center [319, 409] width 7 height 9
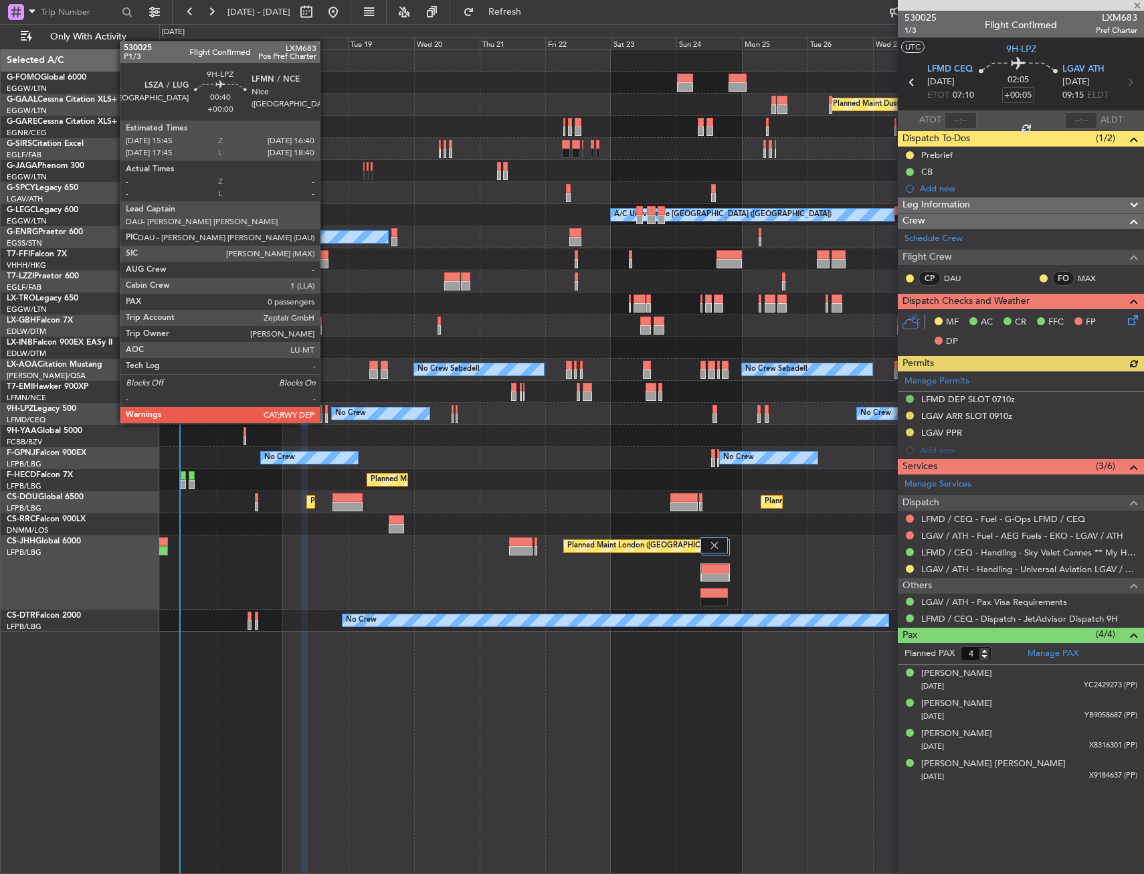
type input "-00:15"
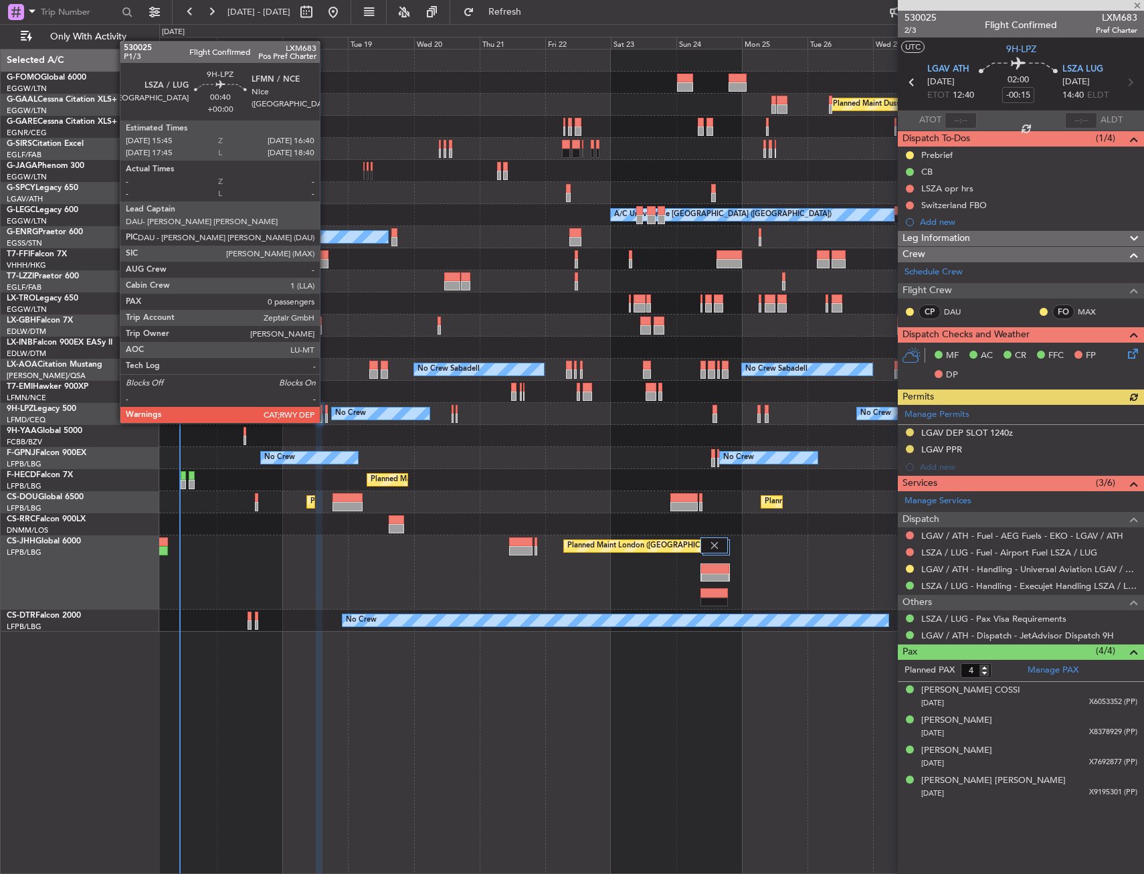
click at [326, 409] on div at bounding box center [326, 409] width 3 height 9
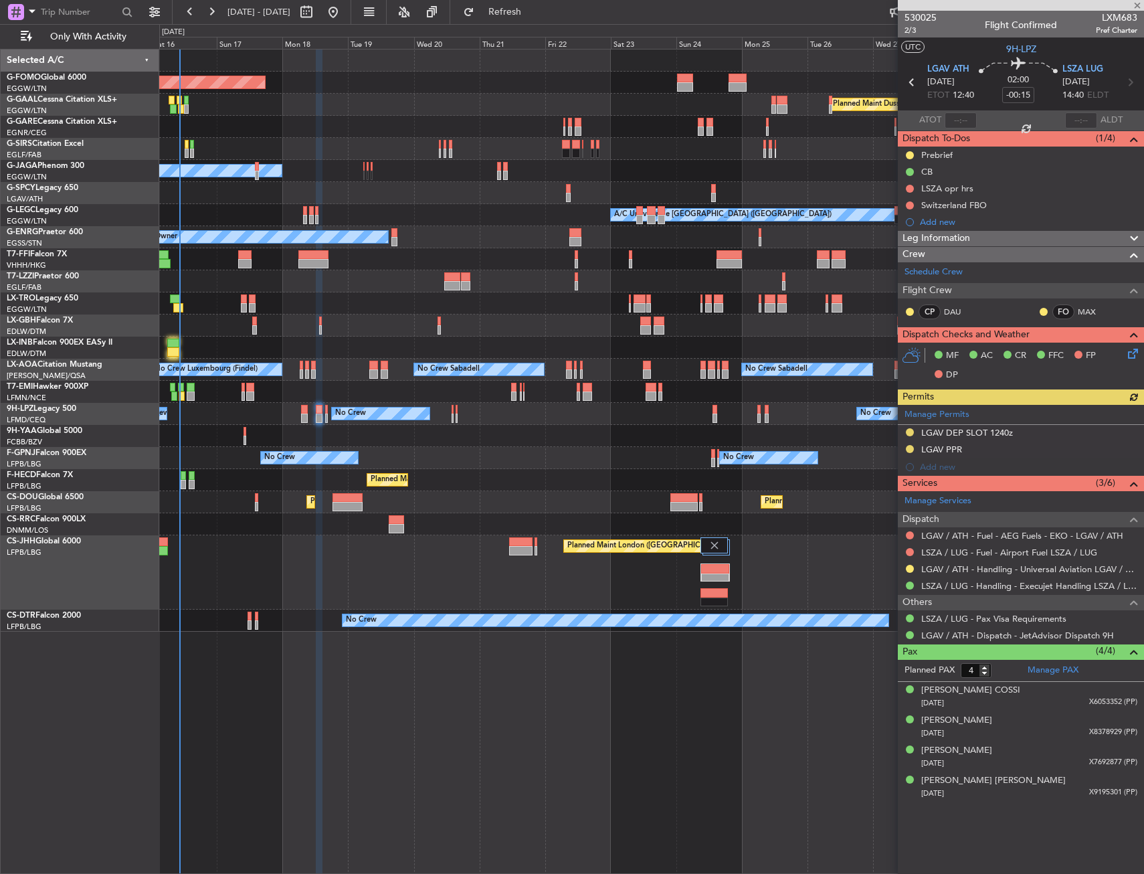
click at [387, 418] on div "No Crew No Crew No Crew No Crew" at bounding box center [651, 414] width 984 height 22
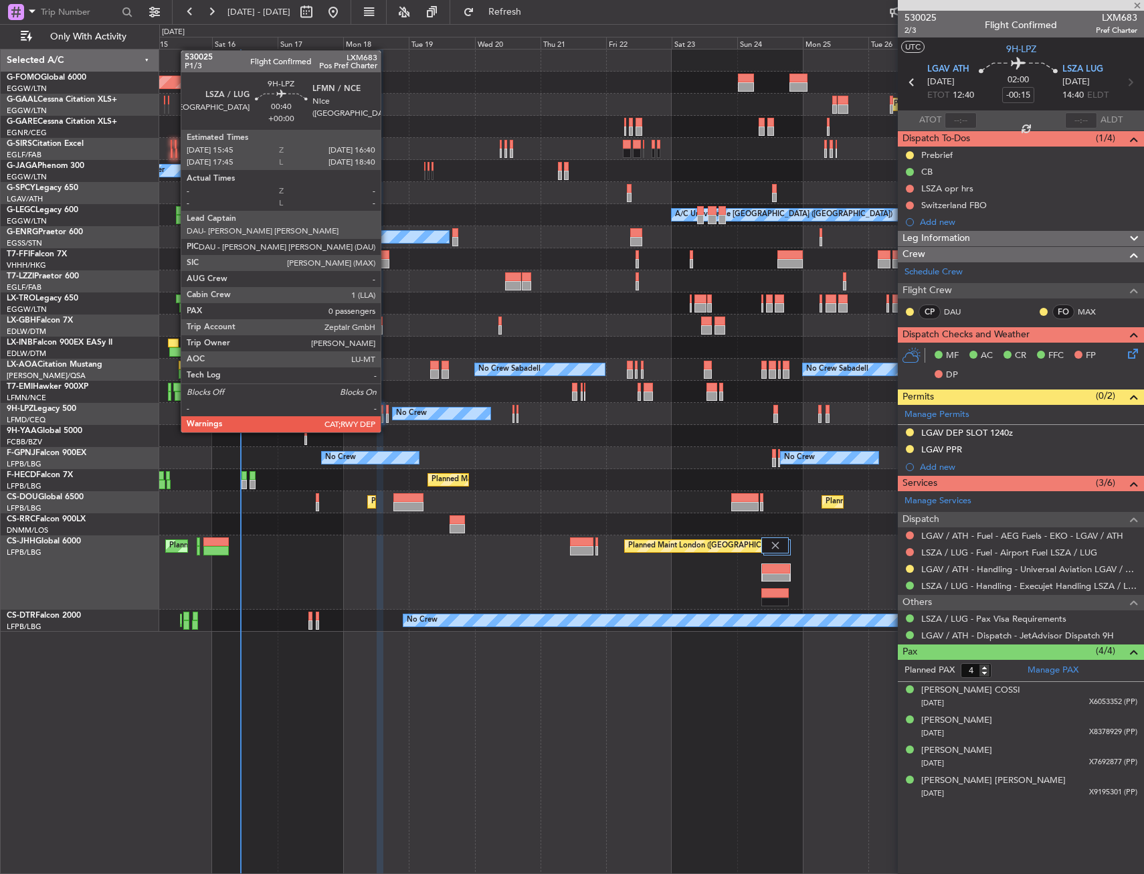
type input "0"
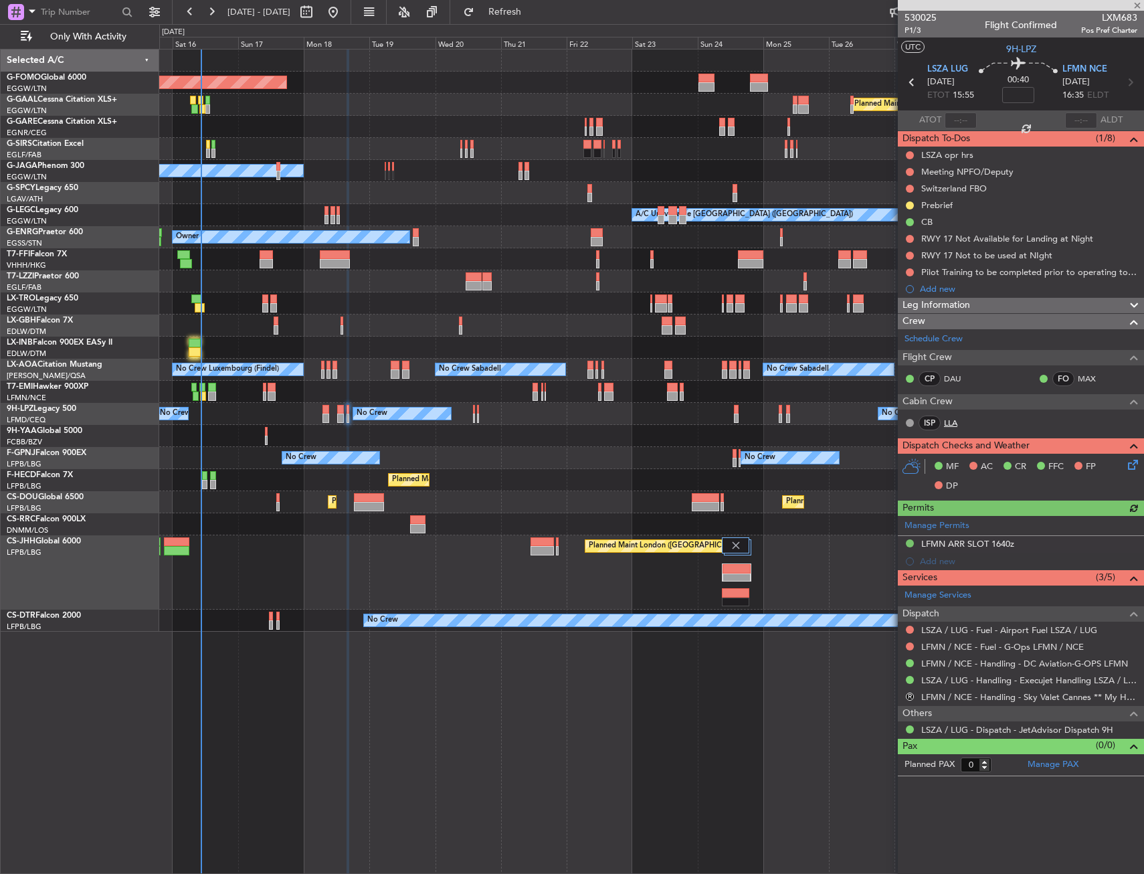
click at [956, 417] on link "LLA" at bounding box center [959, 423] width 30 height 12
click at [919, 31] on span "P1/3" at bounding box center [920, 30] width 32 height 11
click at [530, 14] on span "Refresh" at bounding box center [505, 11] width 56 height 9
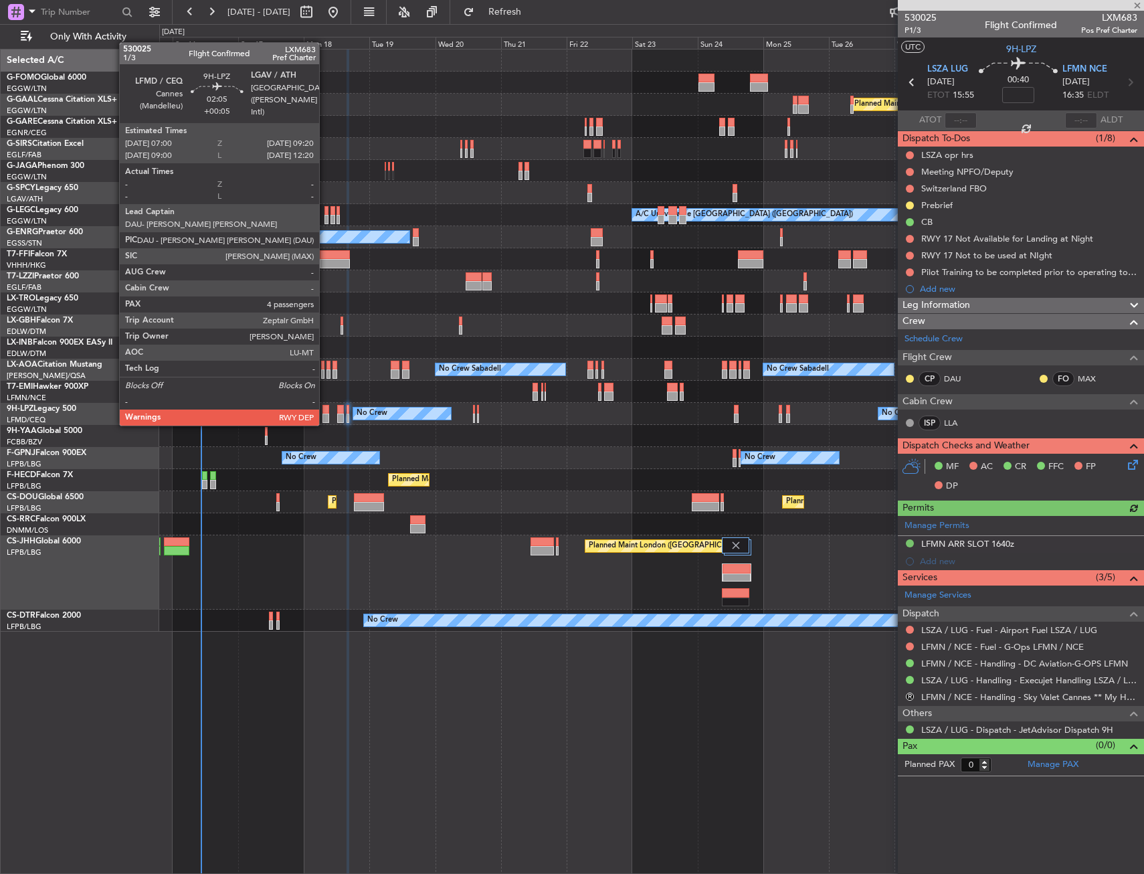
click at [325, 412] on div at bounding box center [325, 409] width 7 height 9
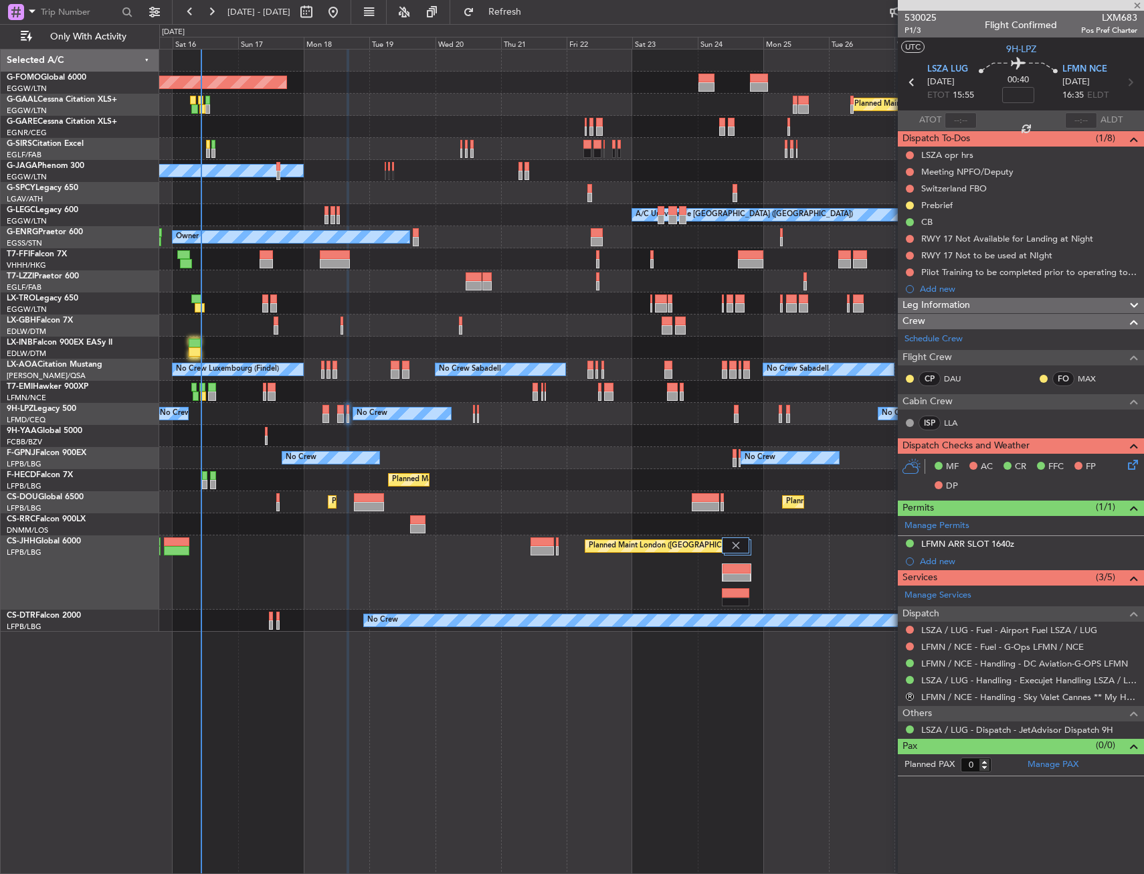
type input "+00:05"
type input "4"
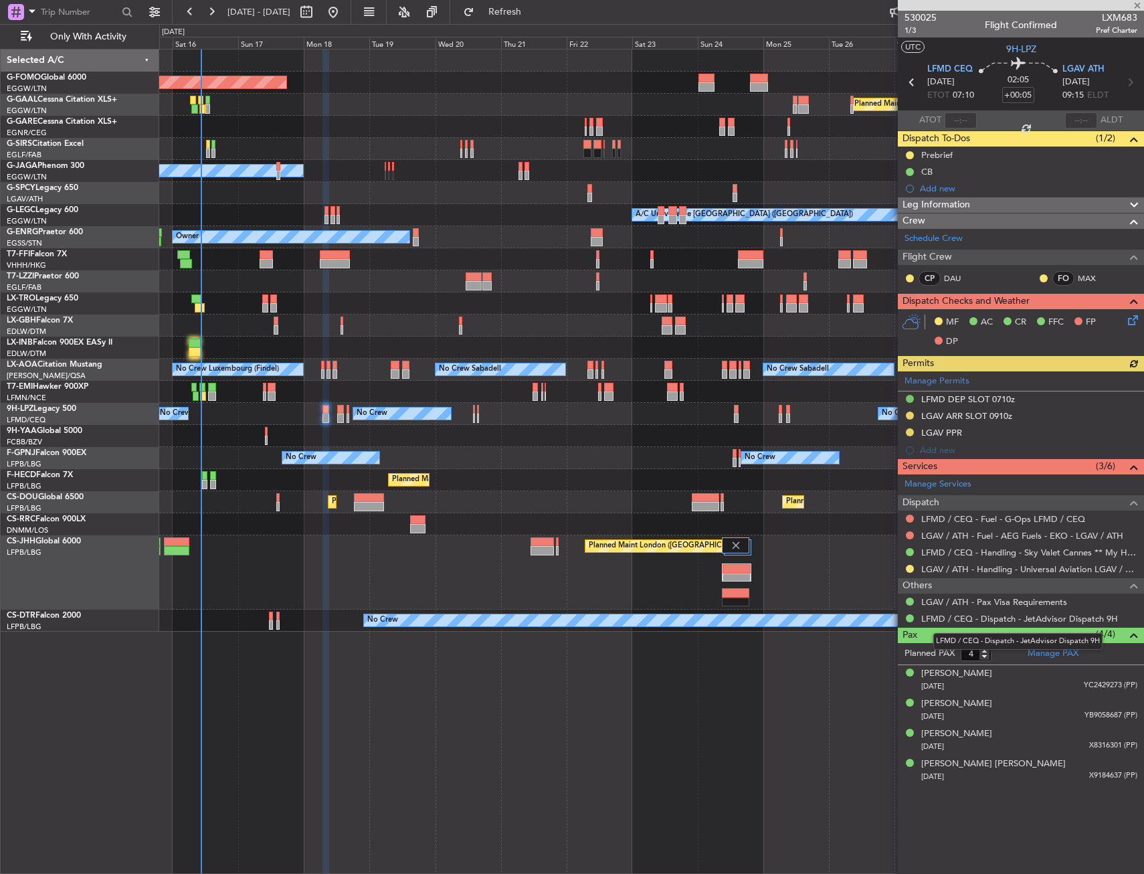
click at [1037, 654] on mat-tooltip-component "LFMD / CEQ - Dispatch - JetAdvisor Dispatch 9H" at bounding box center [1018, 640] width 188 height 35
click at [1039, 651] on link "Manage PAX" at bounding box center [1052, 653] width 51 height 13
click at [533, 13] on span "Refresh" at bounding box center [505, 11] width 56 height 9
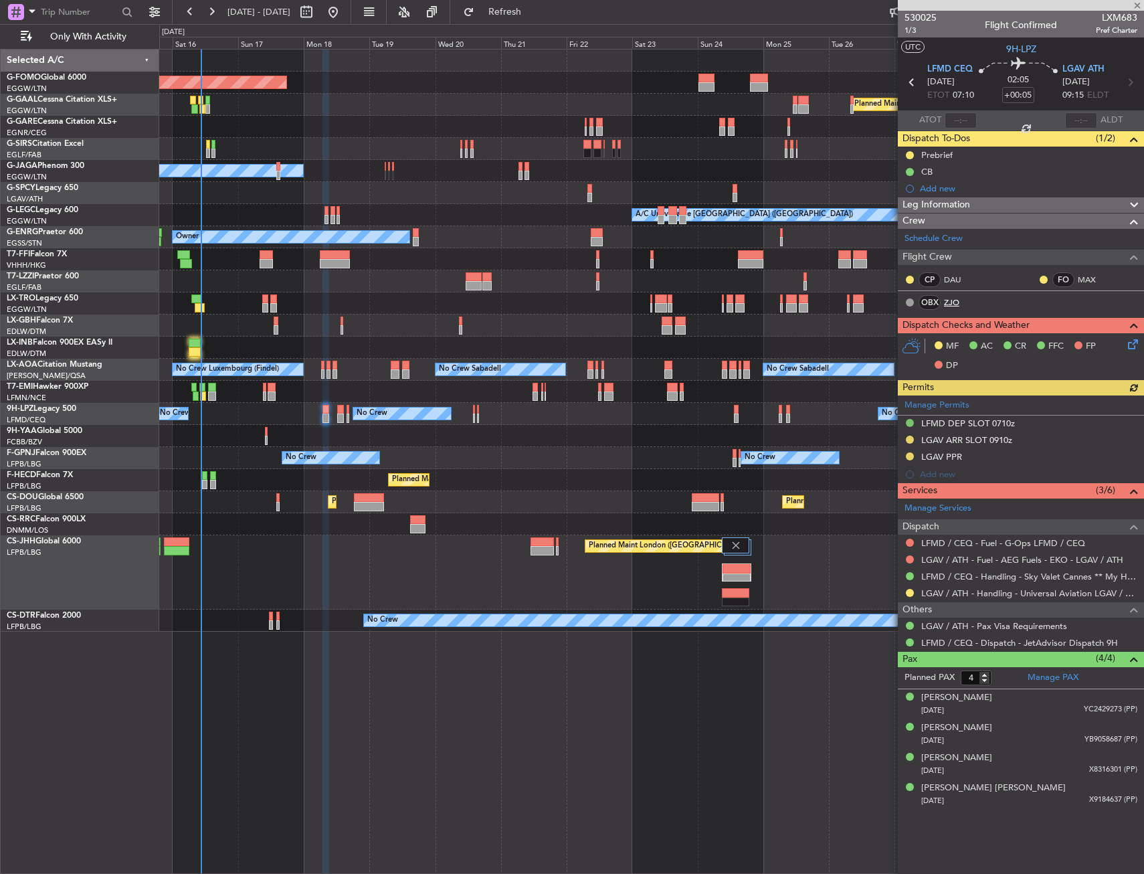
click at [956, 304] on link "ZJO" at bounding box center [959, 302] width 30 height 12
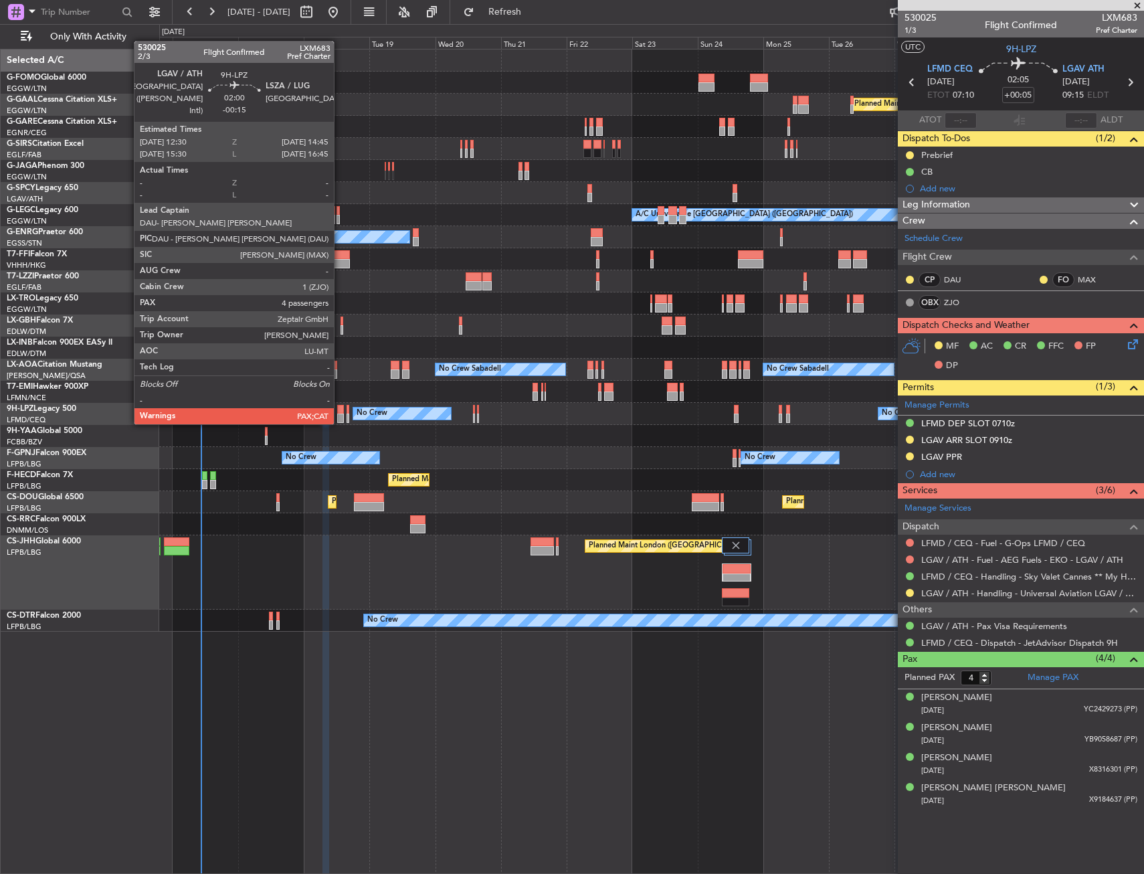
click at [340, 411] on div at bounding box center [340, 409] width 7 height 9
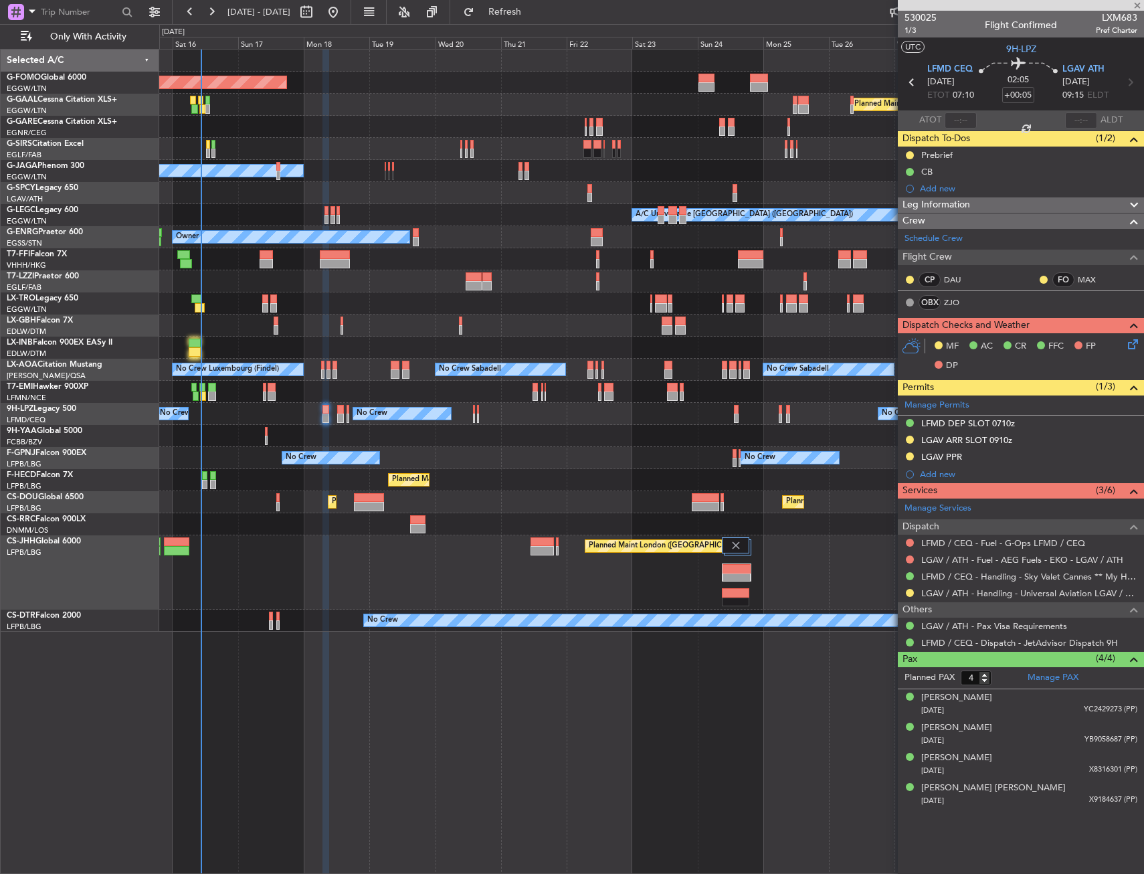
type input "-00:15"
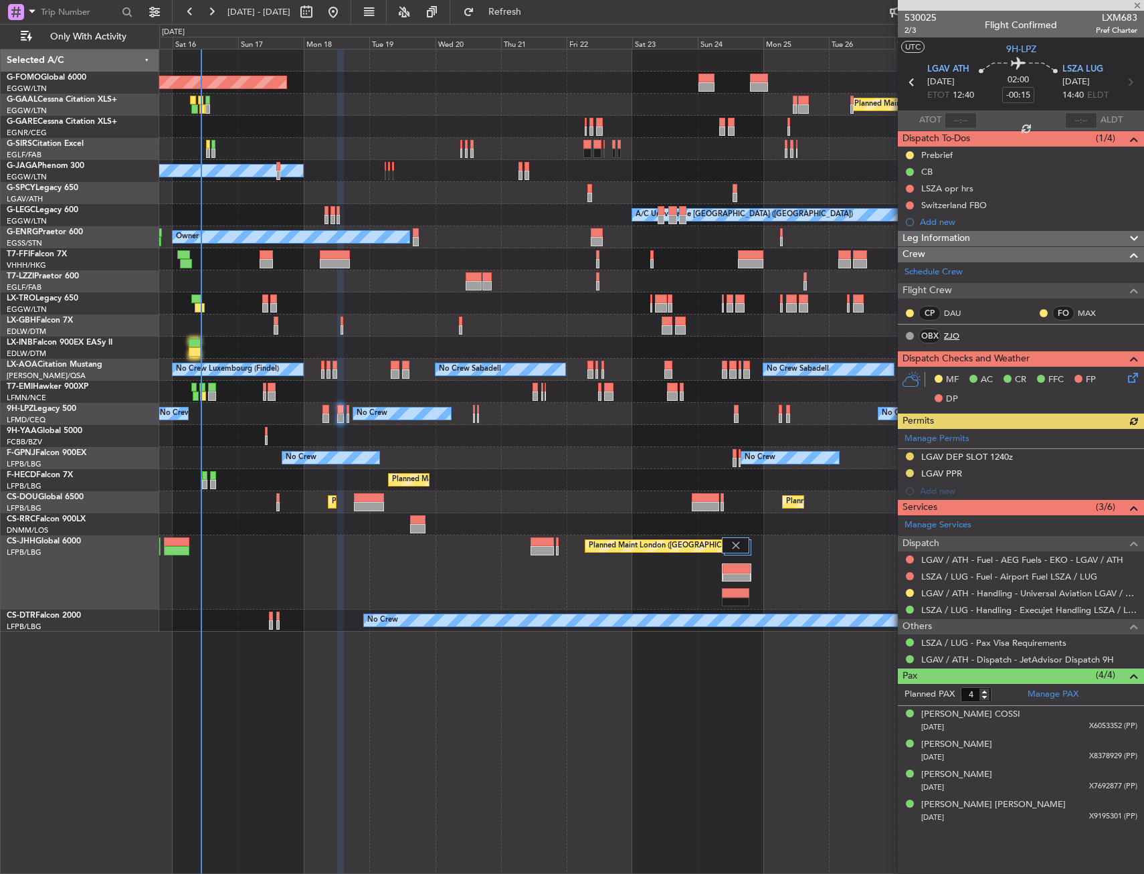
click at [954, 337] on link "ZJO" at bounding box center [959, 336] width 30 height 12
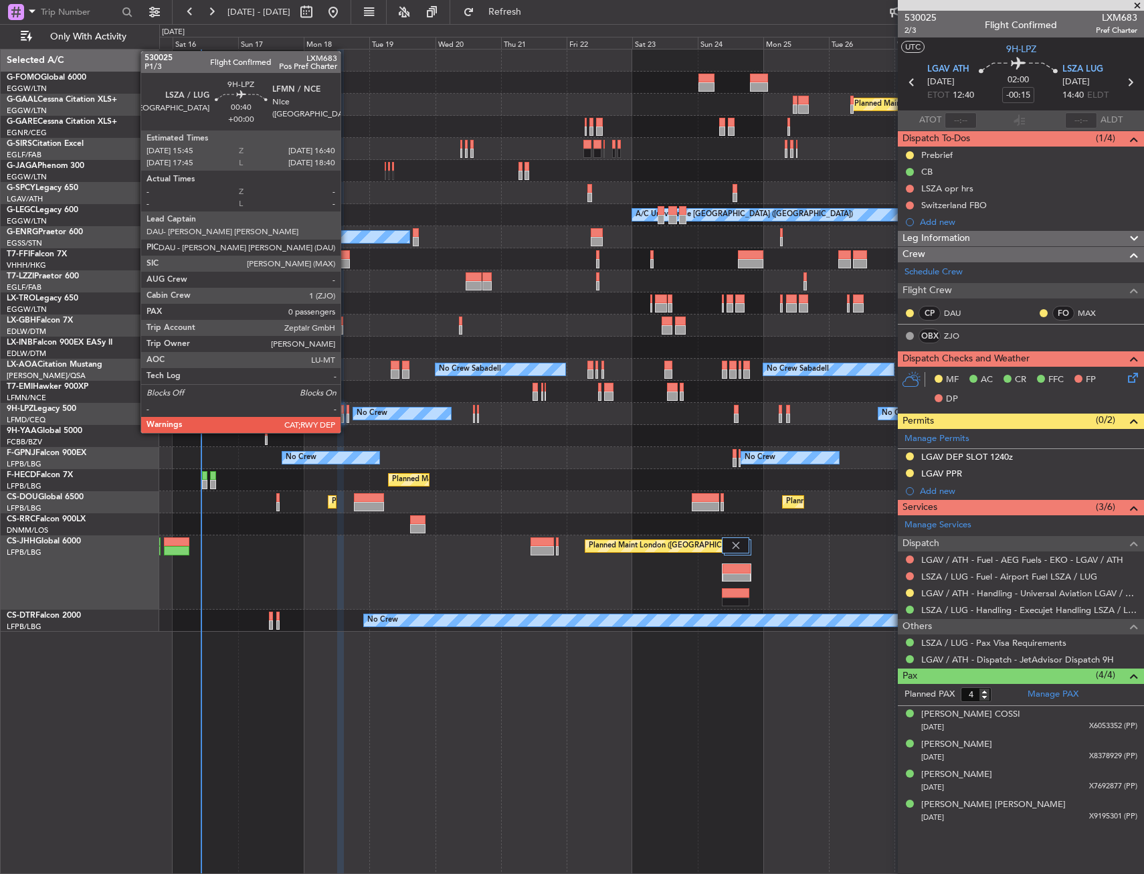
click at [346, 419] on div at bounding box center [347, 417] width 3 height 9
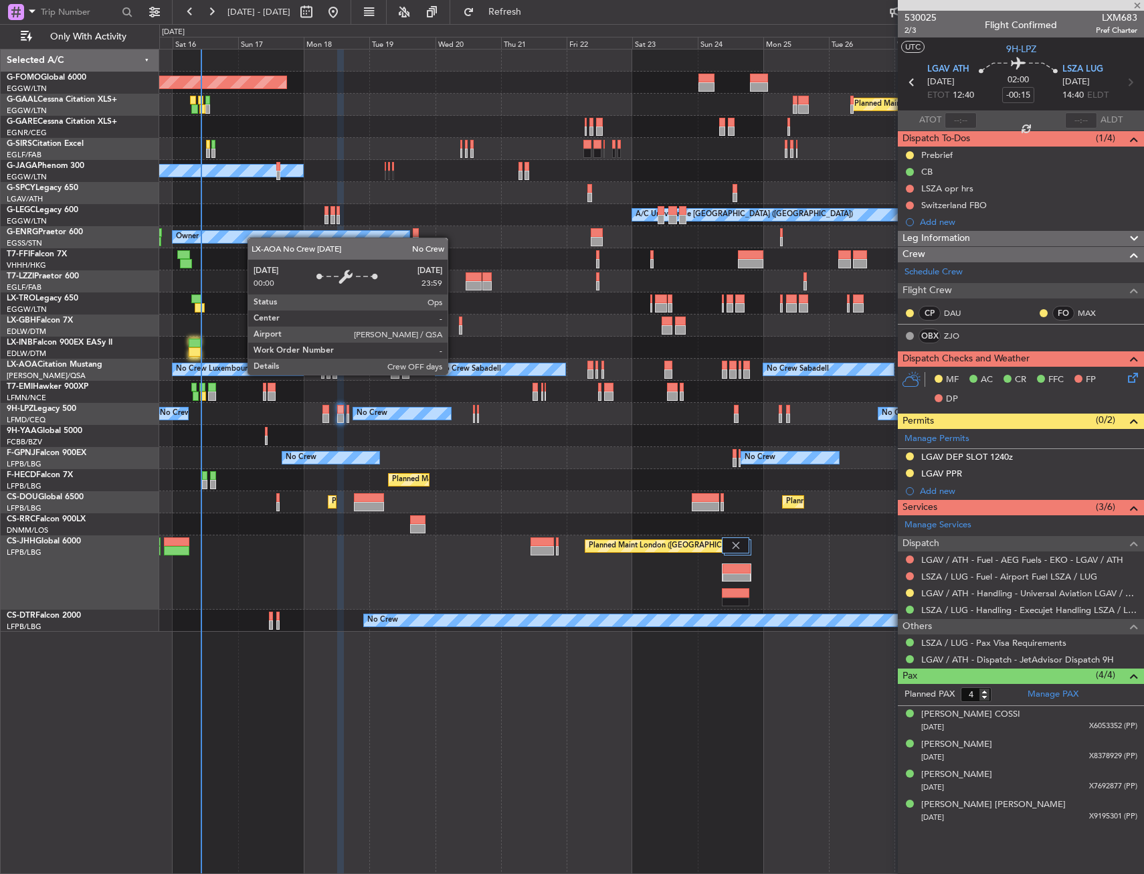
type input "0"
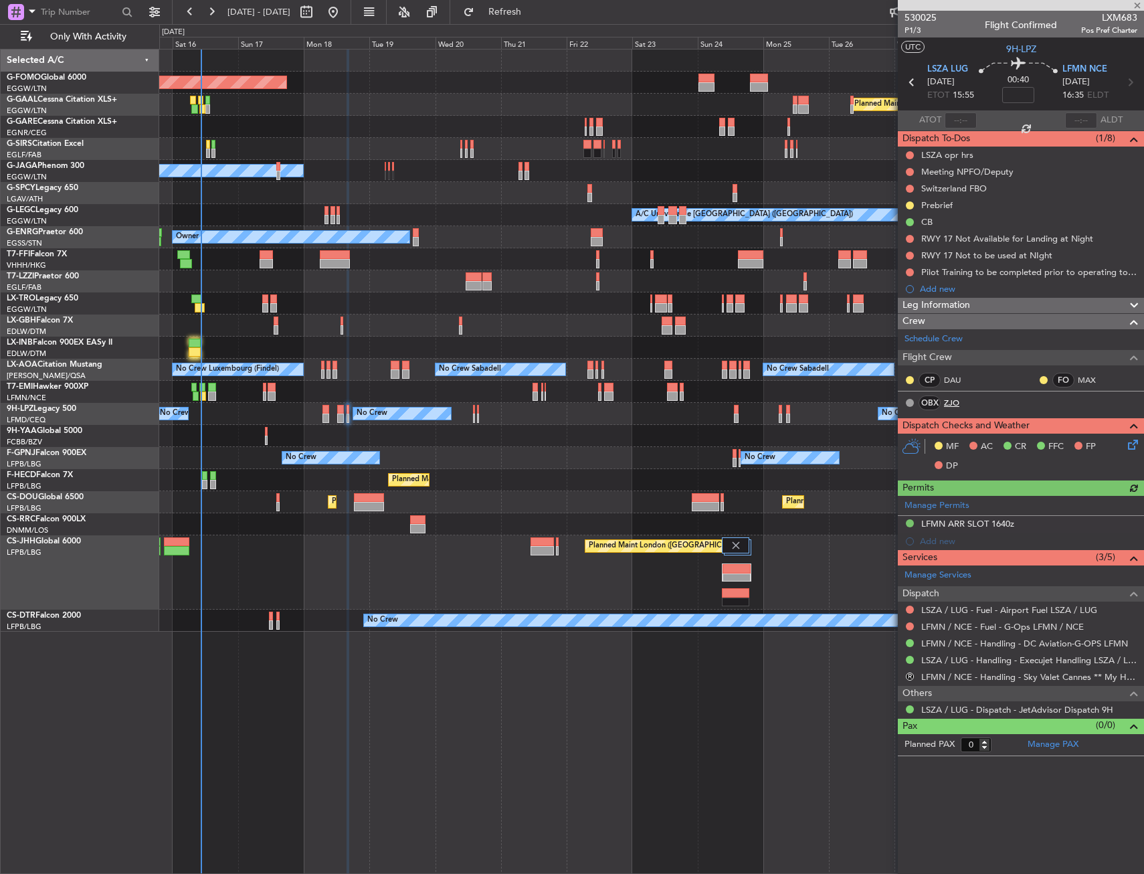
click at [963, 401] on link "ZJO" at bounding box center [959, 403] width 30 height 12
click at [533, 11] on span "Refresh" at bounding box center [505, 11] width 56 height 9
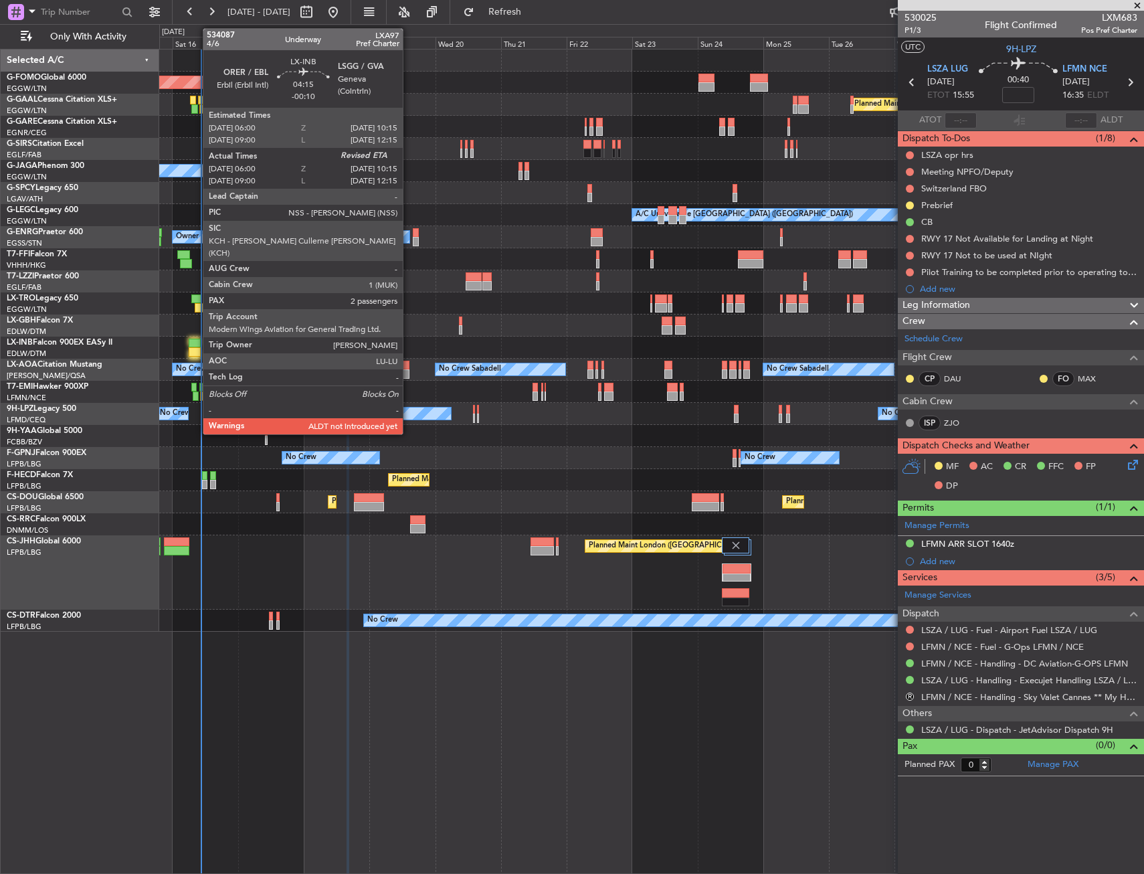
click at [196, 352] on div at bounding box center [195, 351] width 12 height 9
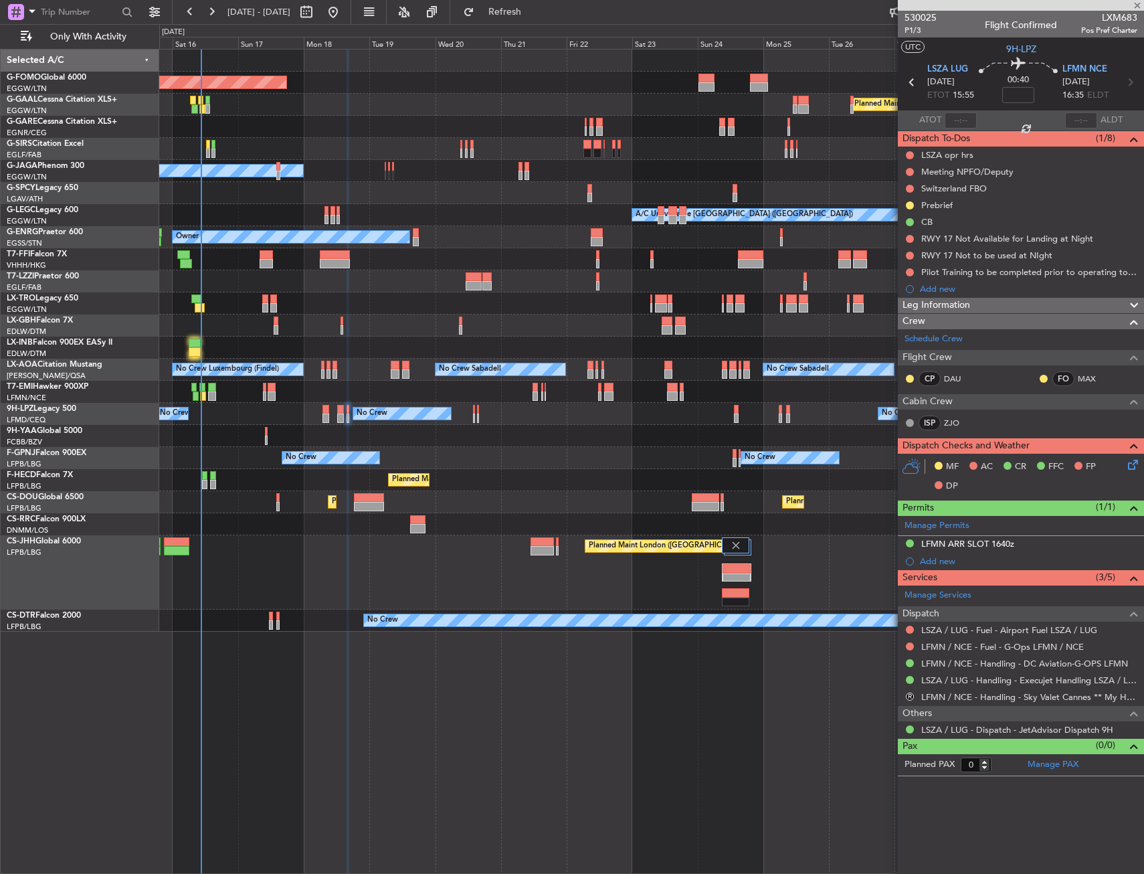
type input "-00:10"
type input "06:00"
type input "2"
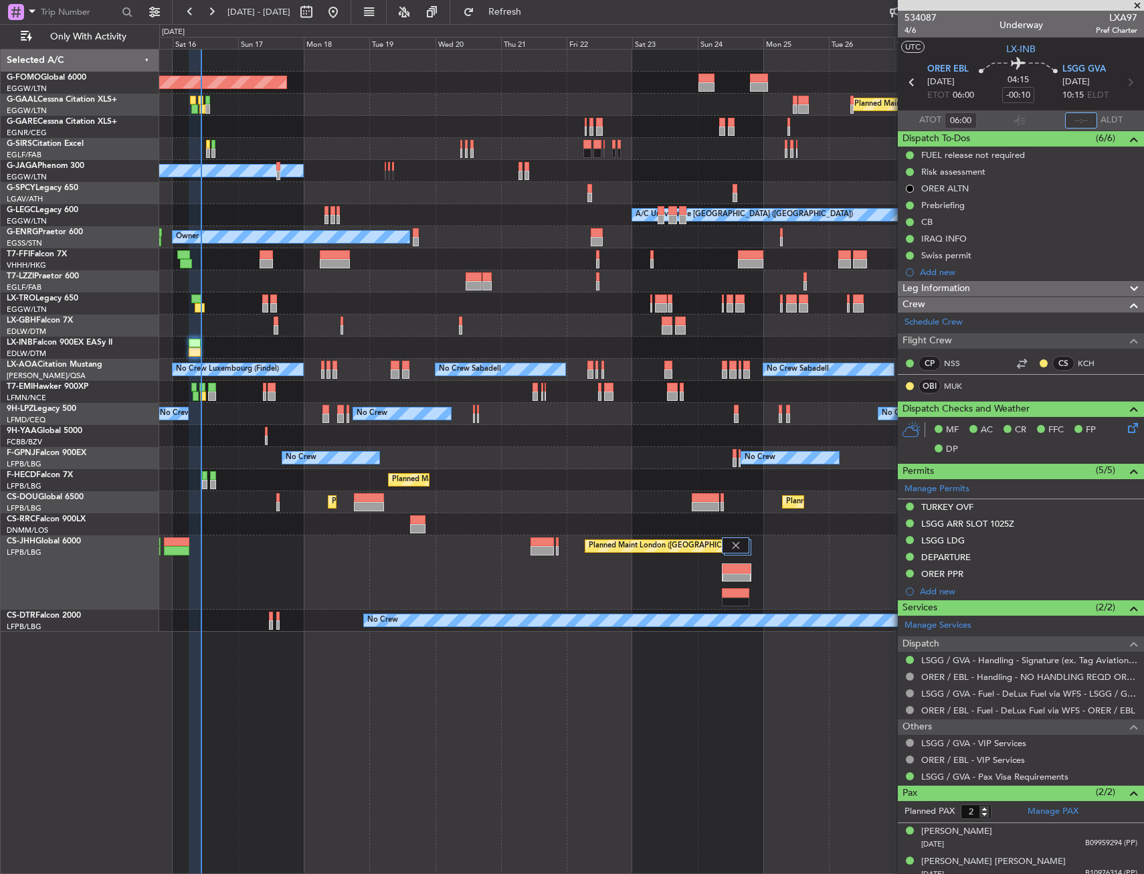
click at [1078, 122] on input "text" at bounding box center [1081, 120] width 32 height 16
click at [1064, 49] on section "UTC LX-INB" at bounding box center [1021, 47] width 246 height 20
type input "10:24"
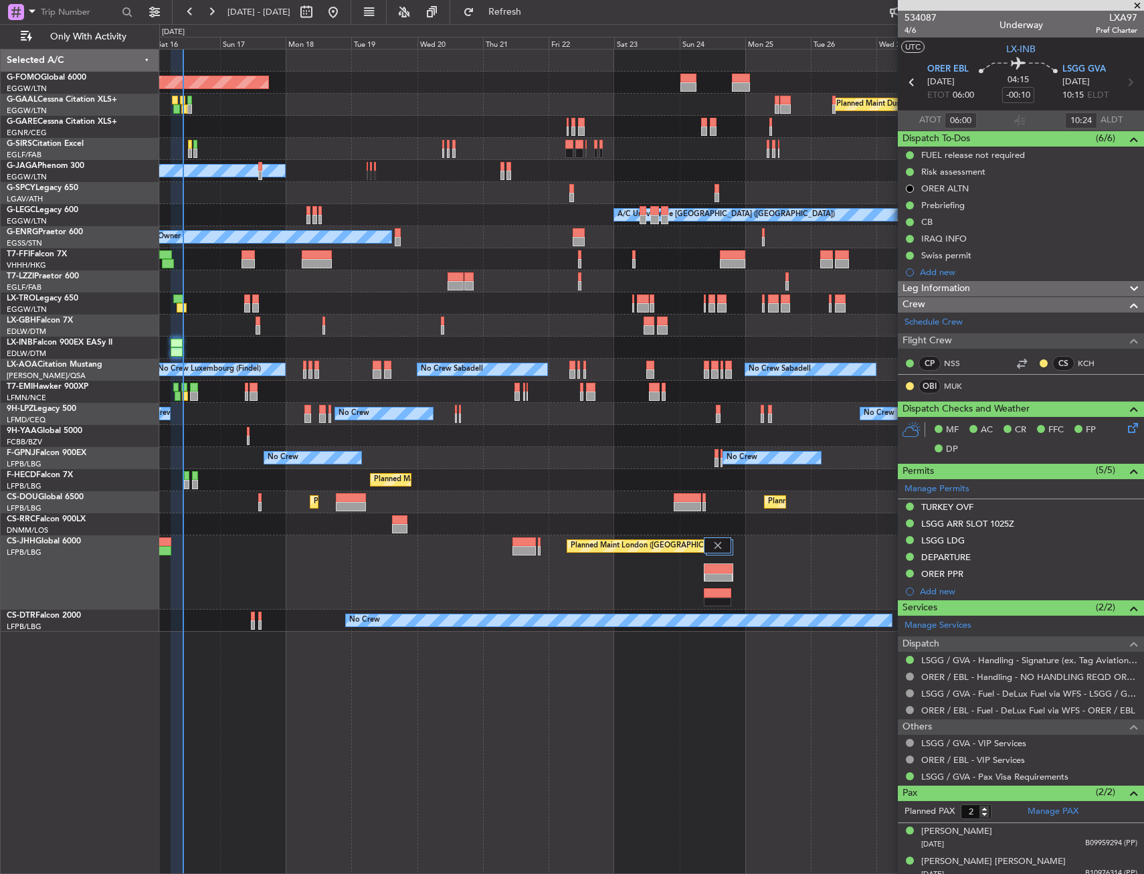
click at [605, 759] on div "Planned Maint Windsor Locks ([PERSON_NAME] Intl) Planned [GEOGRAPHIC_DATA] Plan…" at bounding box center [651, 461] width 985 height 825
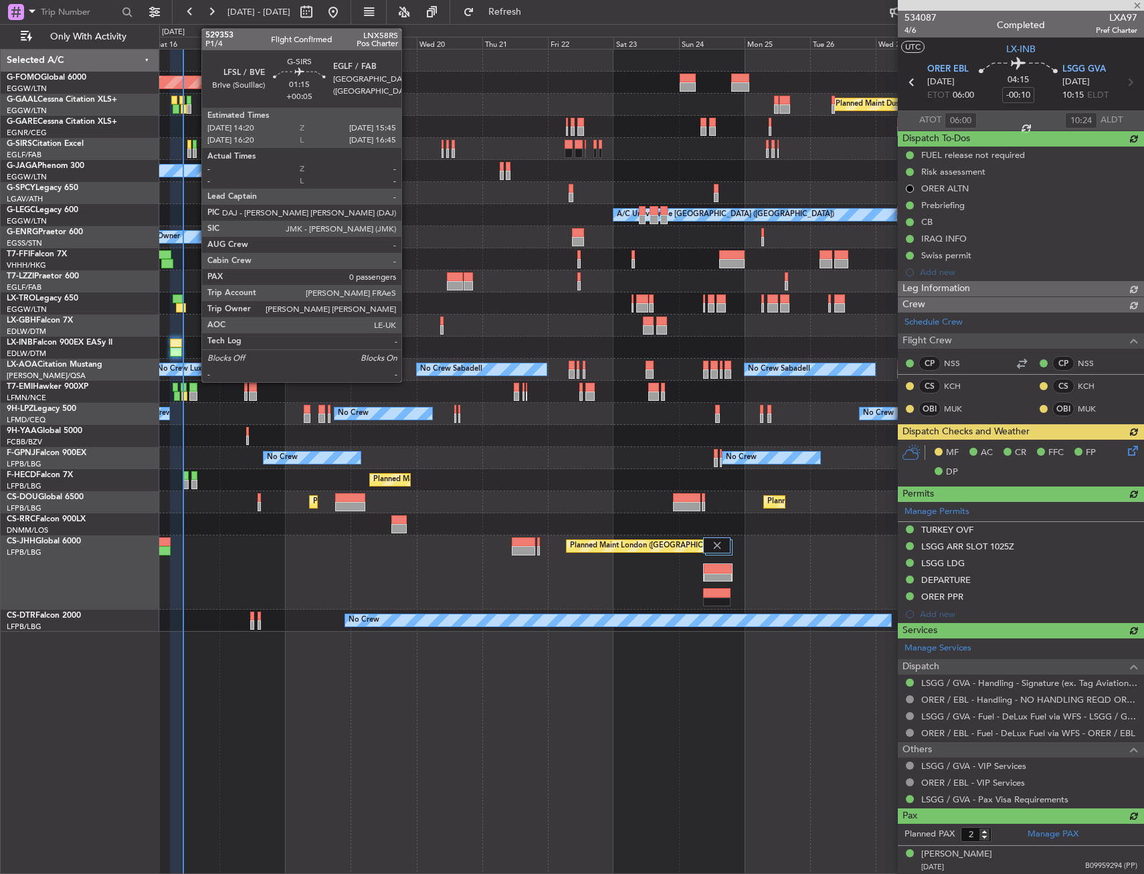
click at [195, 149] on div at bounding box center [195, 152] width 4 height 9
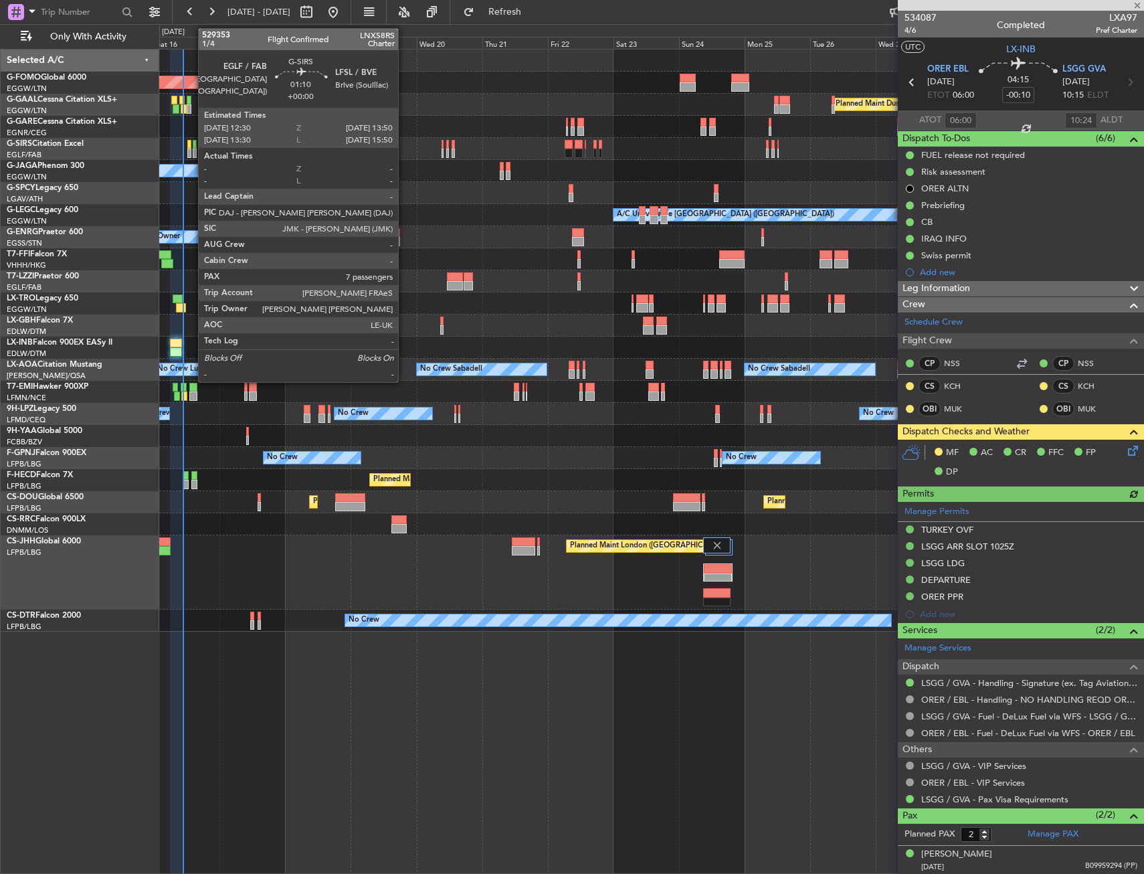
type input "+00:05"
type input "0"
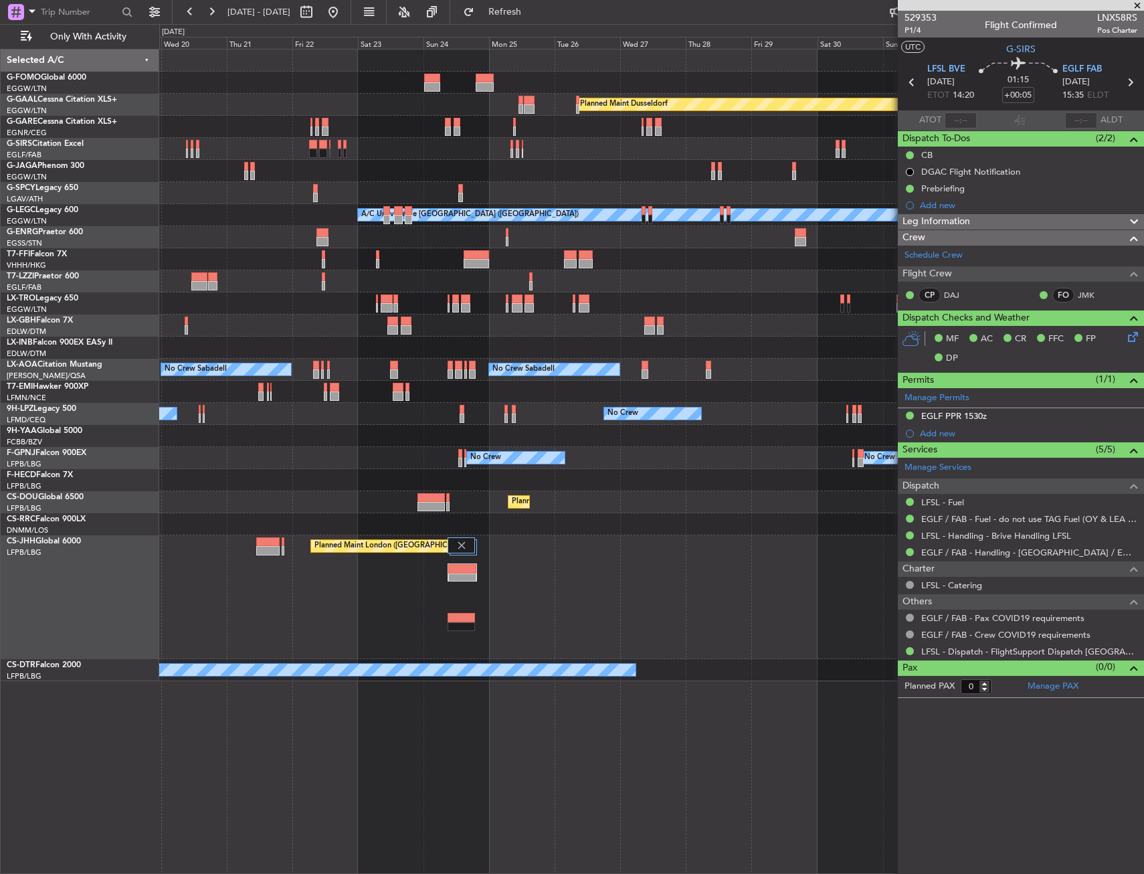
click at [397, 167] on div "Planned Maint Windsor Locks ([PERSON_NAME] Intl) Planned [GEOGRAPHIC_DATA] Plan…" at bounding box center [651, 364] width 984 height 631
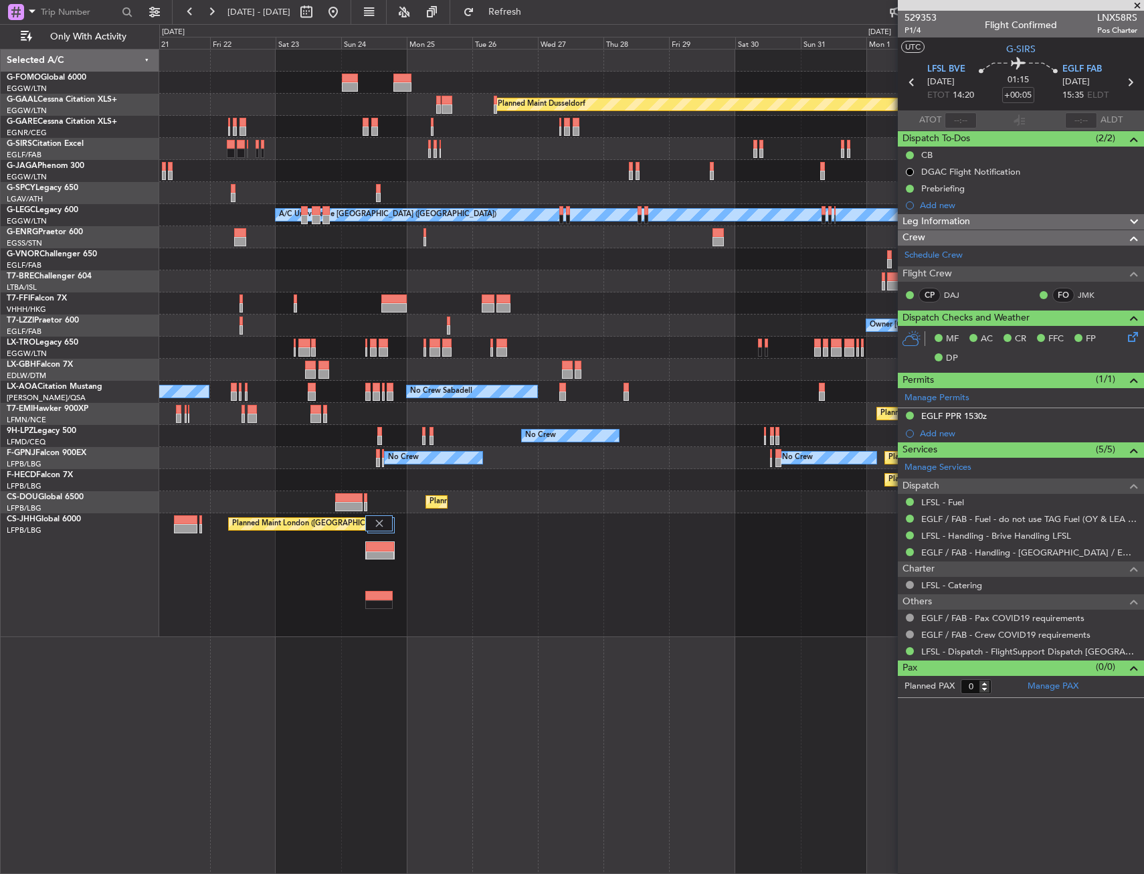
click at [241, 356] on div "Planned Maint Windsor Locks ([PERSON_NAME] Intl) Planned [GEOGRAPHIC_DATA] Plan…" at bounding box center [651, 342] width 984 height 587
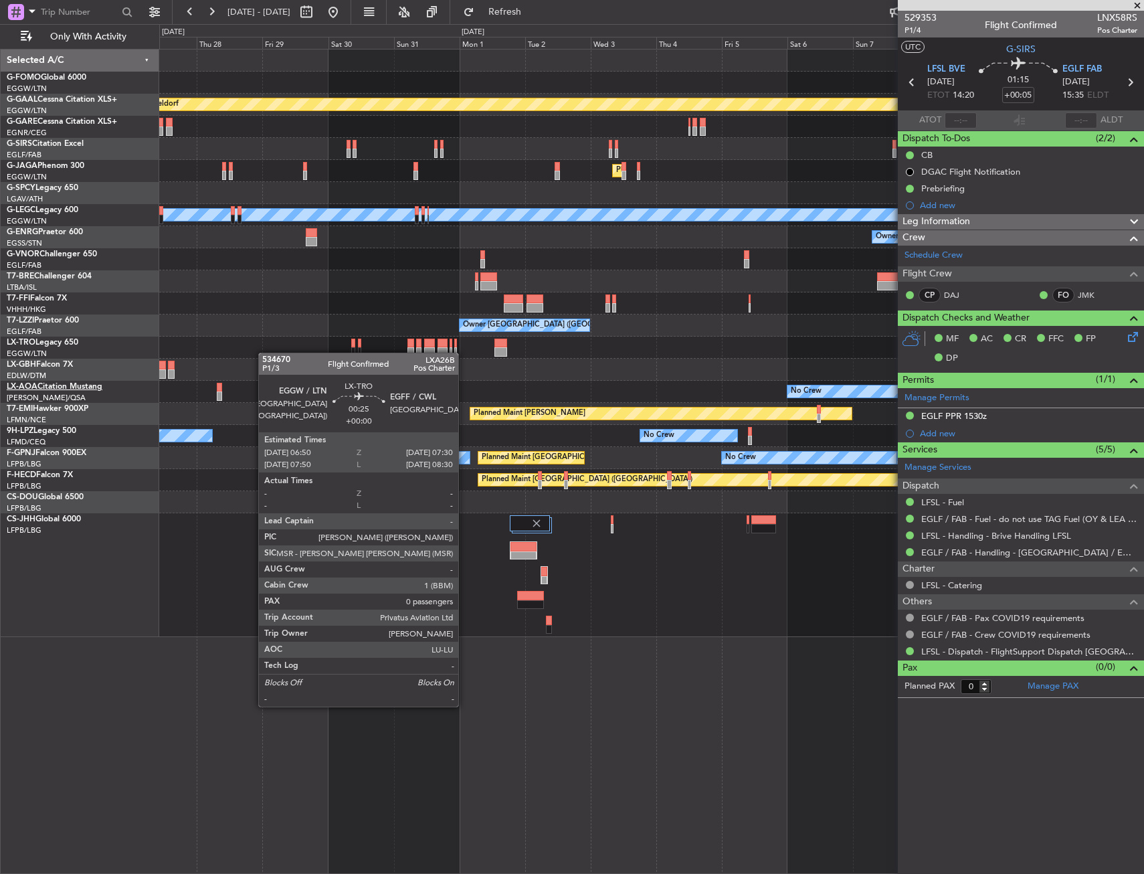
click at [83, 391] on div "Planned Maint Dusseldorf Planned Maint [GEOGRAPHIC_DATA] ([GEOGRAPHIC_DATA]) A/…" at bounding box center [572, 448] width 1144 height 849
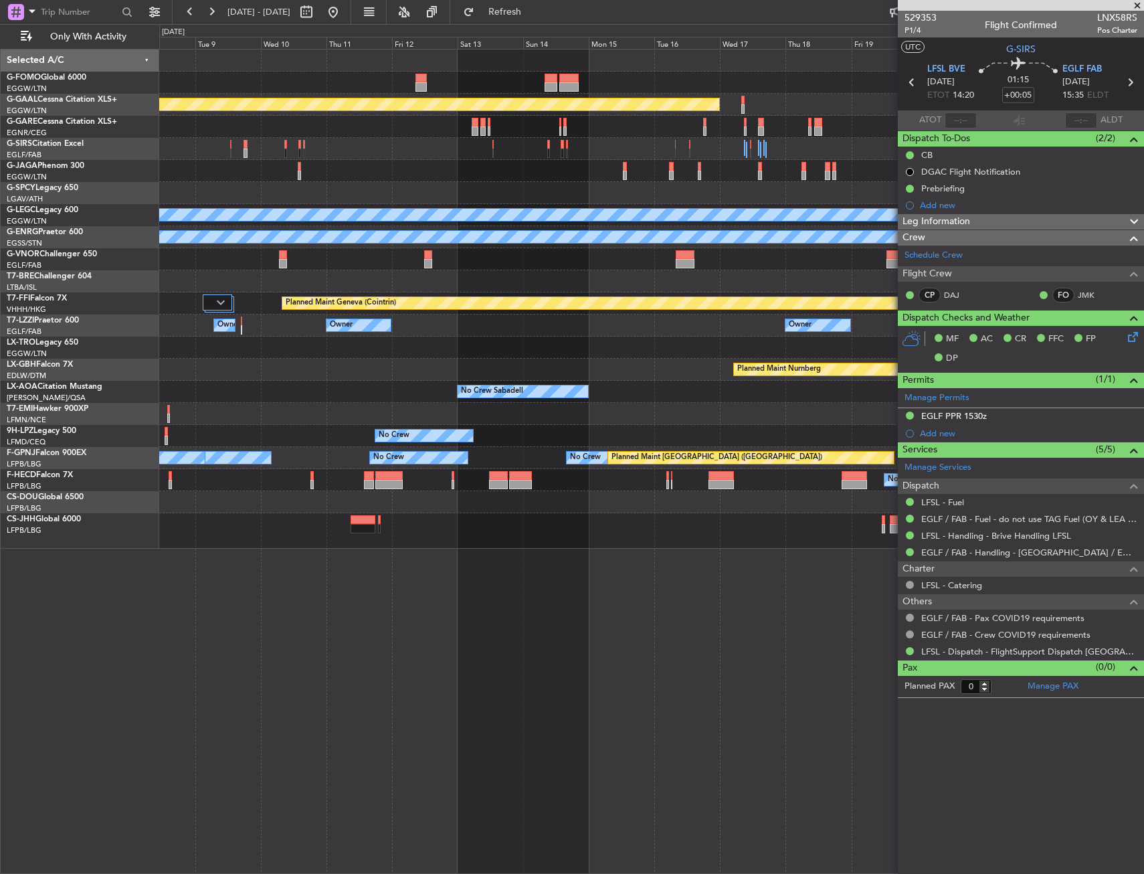
click at [302, 365] on div "Planned Maint Dusseldorf A/C Unavailable [GEOGRAPHIC_DATA] ([GEOGRAPHIC_DATA]) …" at bounding box center [651, 298] width 984 height 499
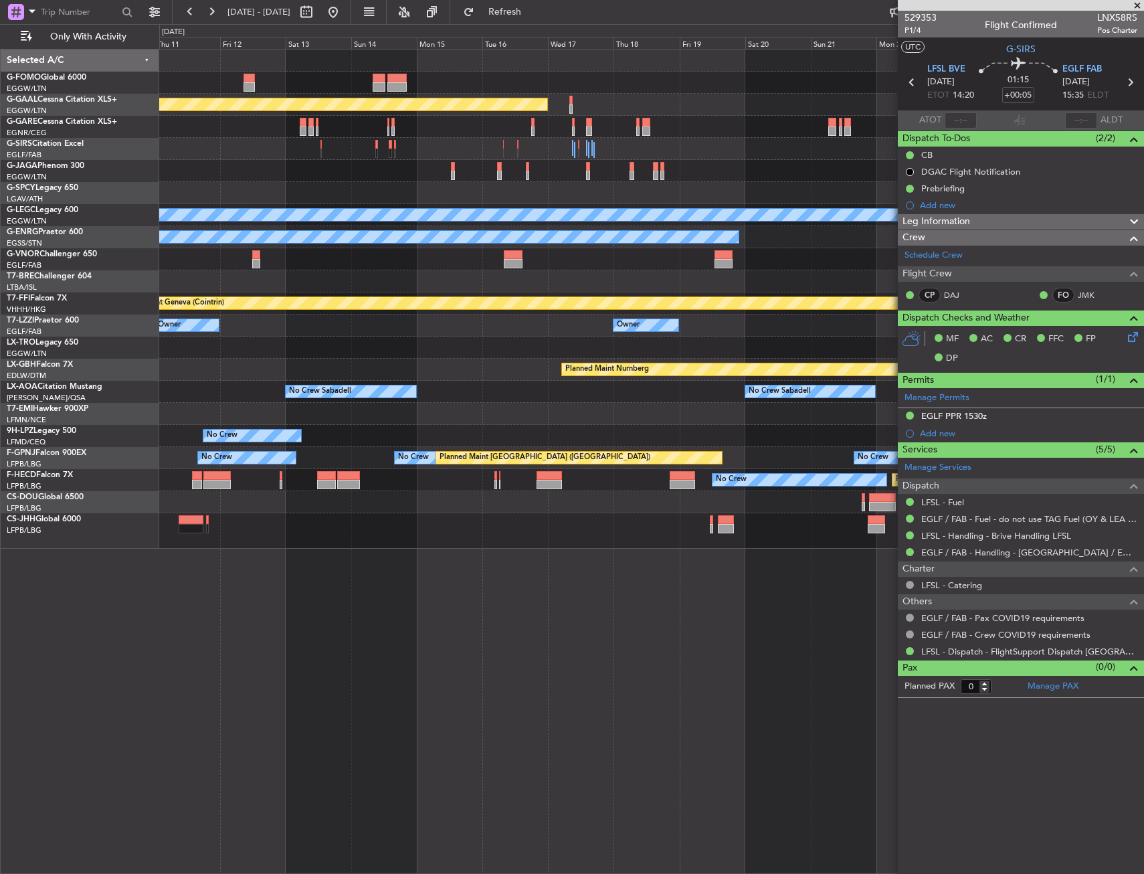
click at [305, 354] on div "Planned Maint Dusseldorf A/C Unavailable [GEOGRAPHIC_DATA] ([GEOGRAPHIC_DATA]) …" at bounding box center [651, 298] width 984 height 499
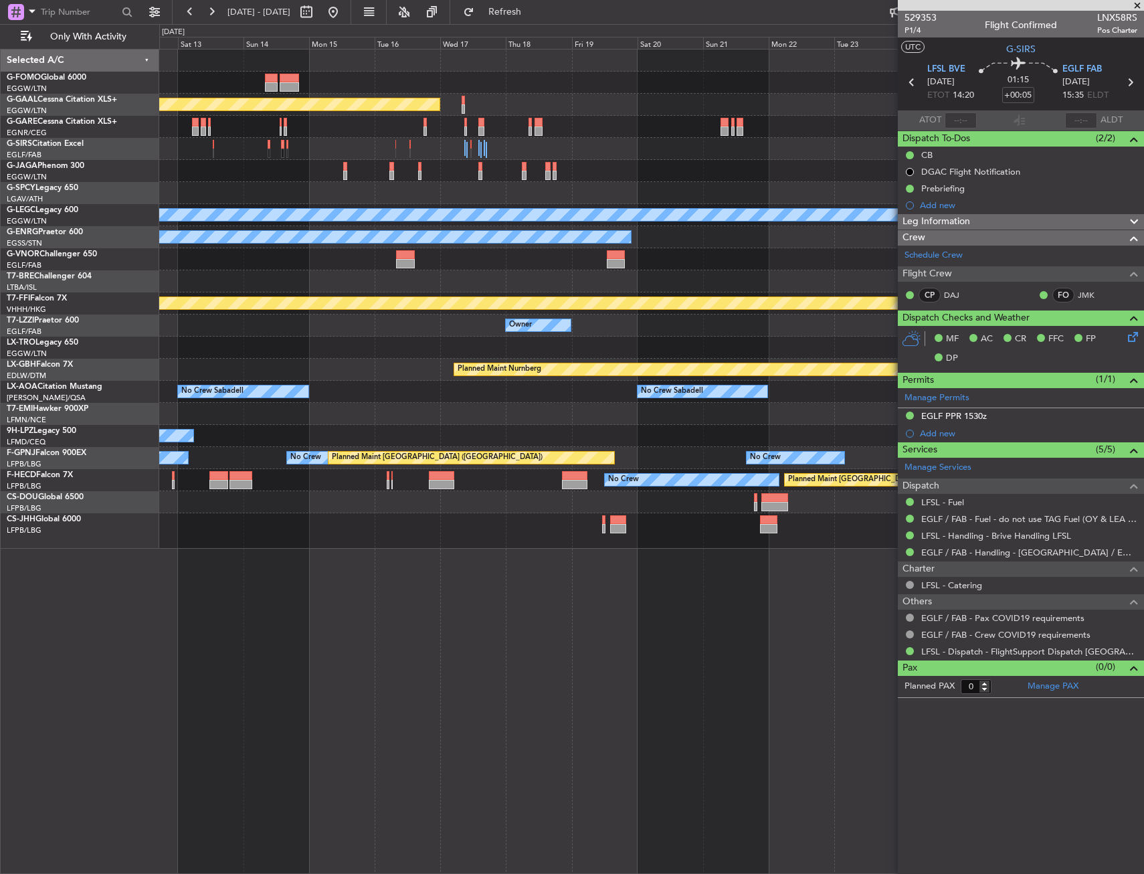
click at [241, 357] on div "Planned Maint Dusseldorf A/C Unavailable [GEOGRAPHIC_DATA] ([GEOGRAPHIC_DATA]) …" at bounding box center [651, 298] width 984 height 499
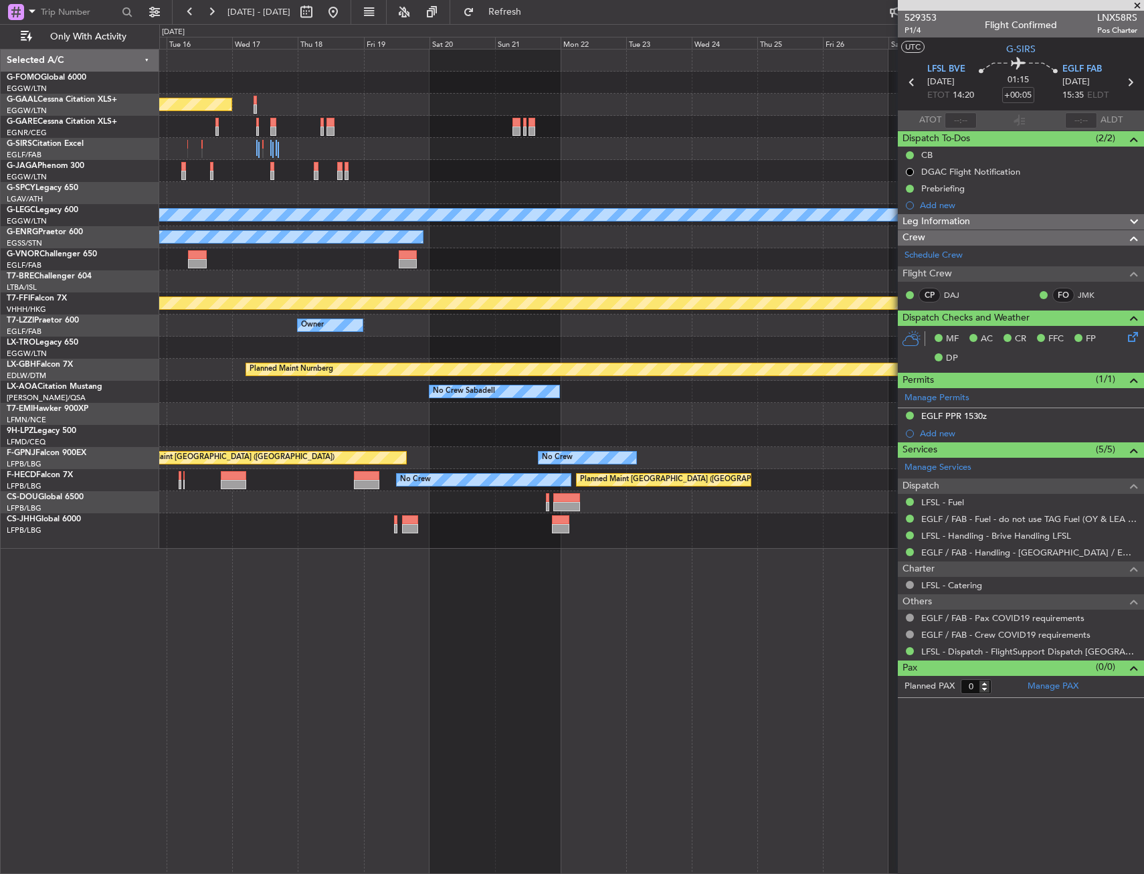
click at [298, 362] on div "Planned Maint Dusseldorf A/C Unavailable [GEOGRAPHIC_DATA] ([GEOGRAPHIC_DATA]) …" at bounding box center [651, 298] width 984 height 499
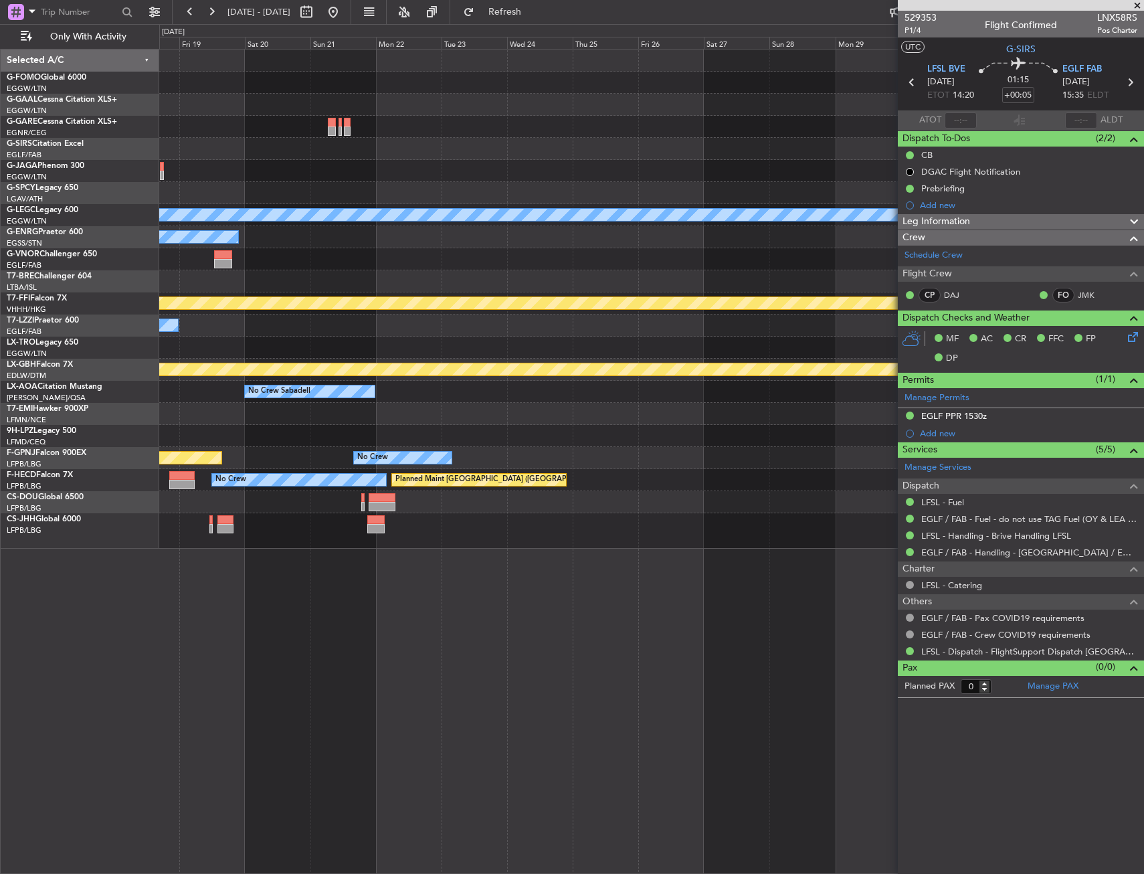
click at [304, 367] on div "Planned Maint Dusseldorf A/C Unavailable [GEOGRAPHIC_DATA] ([GEOGRAPHIC_DATA]) …" at bounding box center [651, 298] width 984 height 499
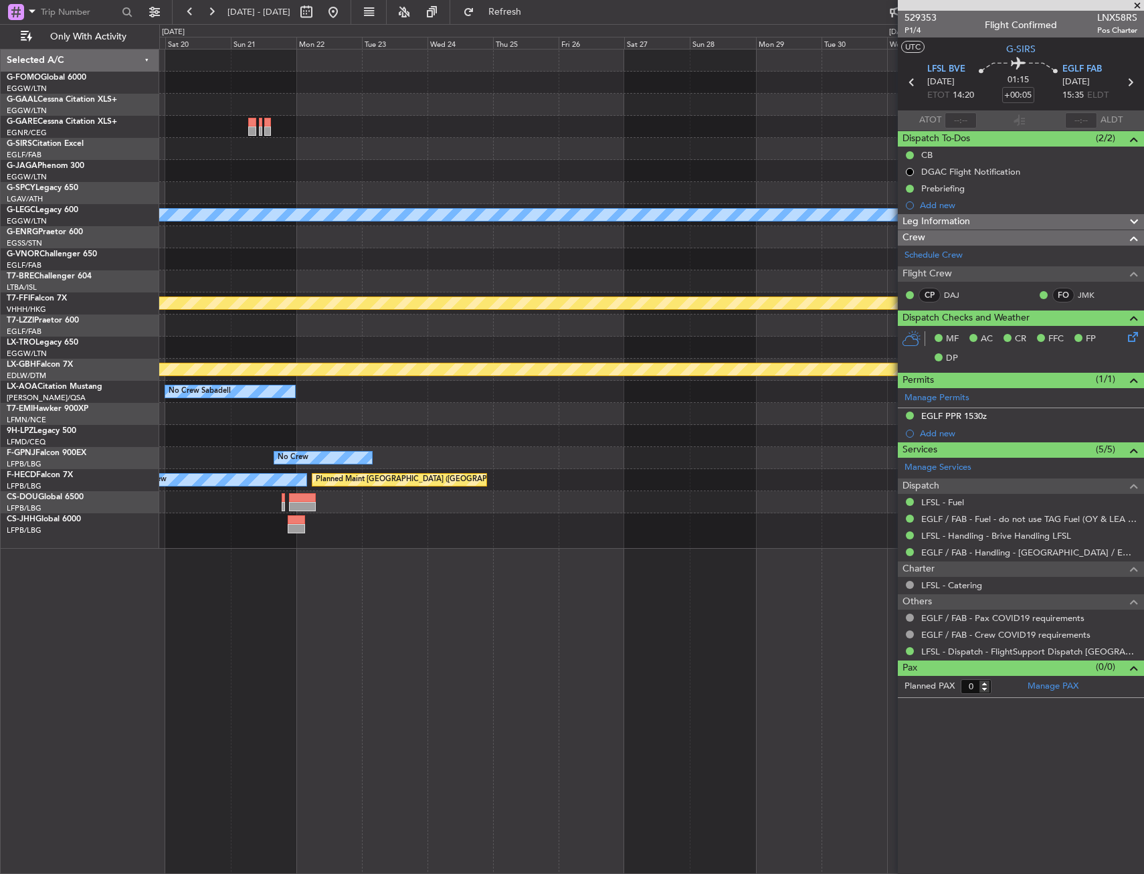
click at [363, 354] on div "Planned Maint Dusseldorf A/C Unavailable [GEOGRAPHIC_DATA] ([GEOGRAPHIC_DATA]) …" at bounding box center [651, 298] width 984 height 499
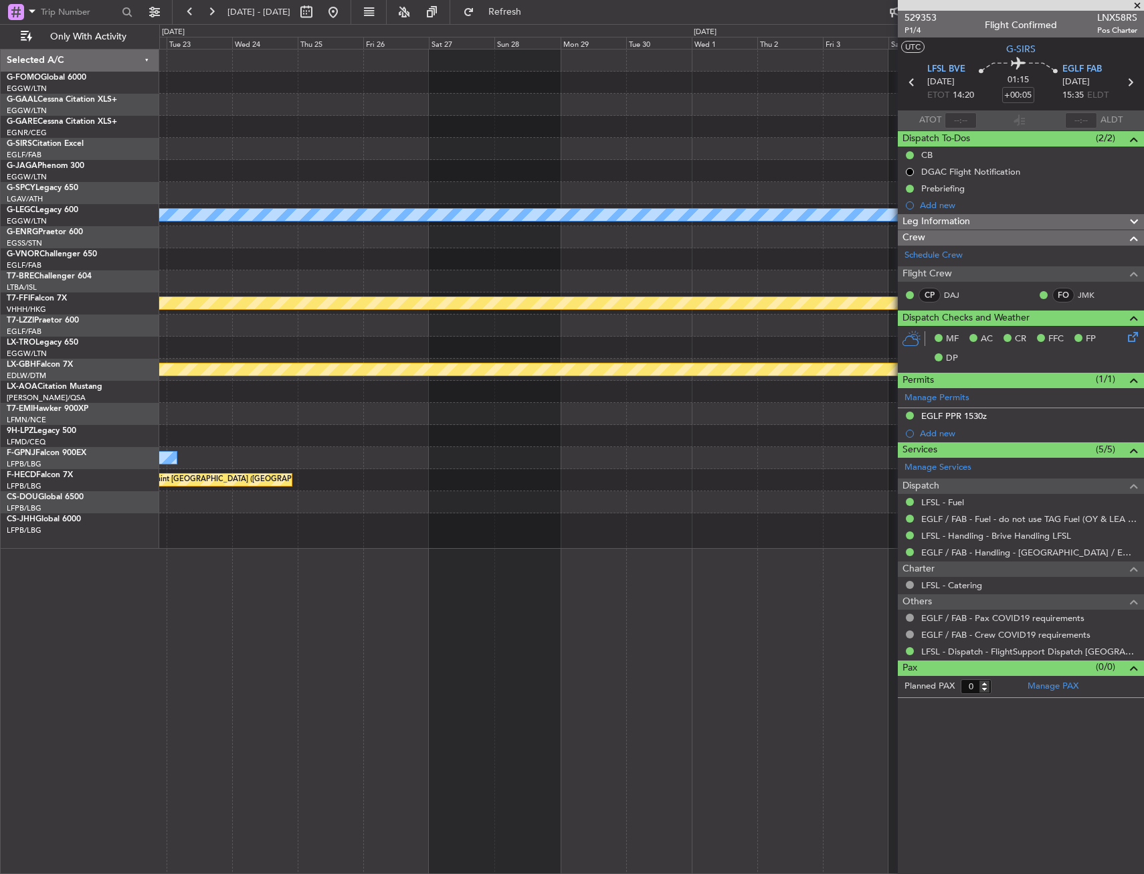
click at [494, 337] on div "A/C Unavailable [GEOGRAPHIC_DATA] ([GEOGRAPHIC_DATA]) Owner Planned Maint Genev…" at bounding box center [651, 298] width 984 height 499
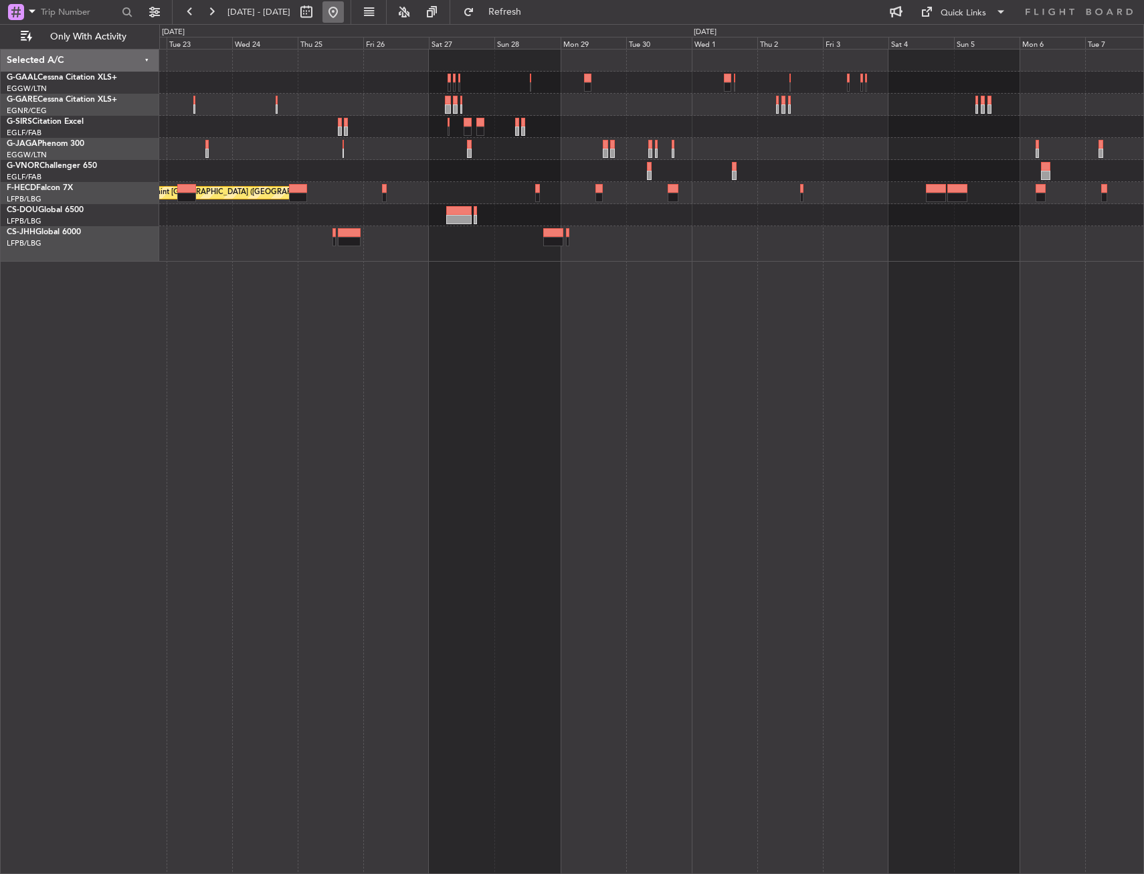
click at [344, 8] on button at bounding box center [332, 11] width 21 height 21
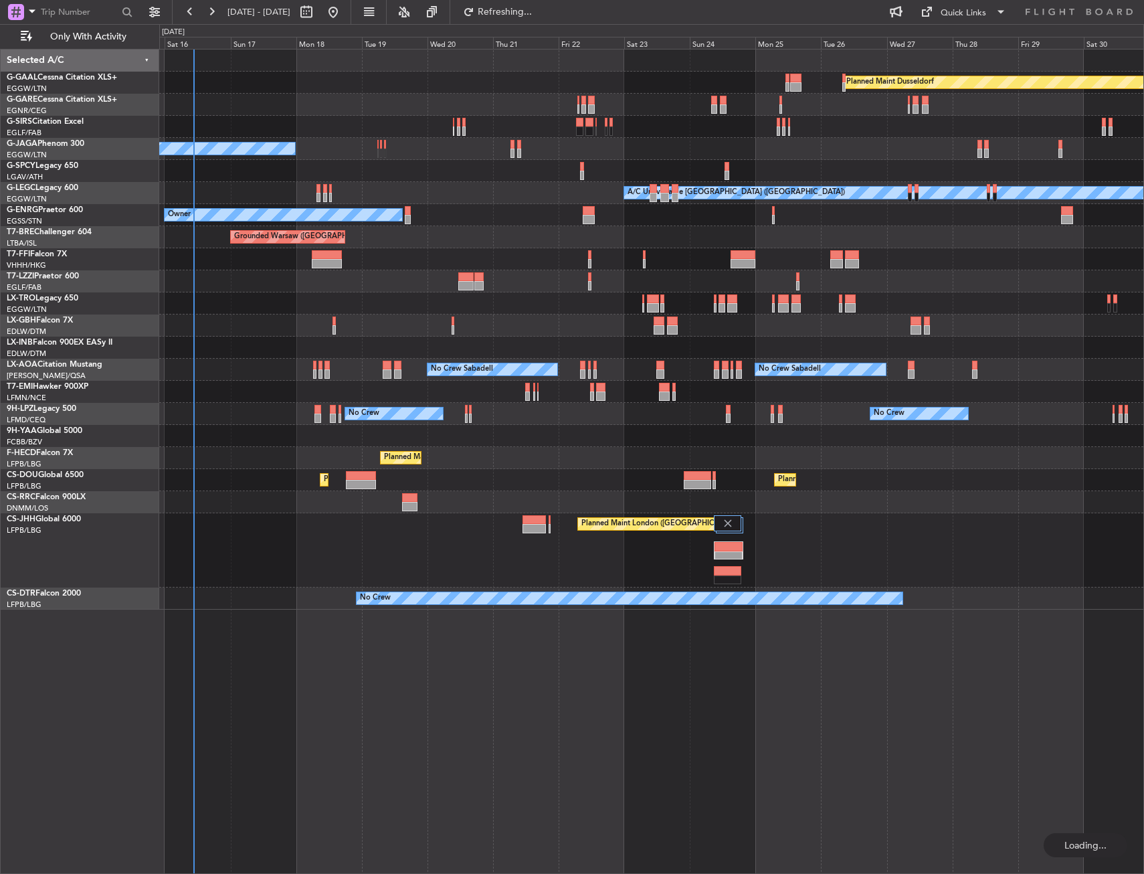
click at [257, 336] on div "Planned Maint Dusseldorf Planned Maint [GEOGRAPHIC_DATA] ([GEOGRAPHIC_DATA]) Ow…" at bounding box center [651, 461] width 985 height 825
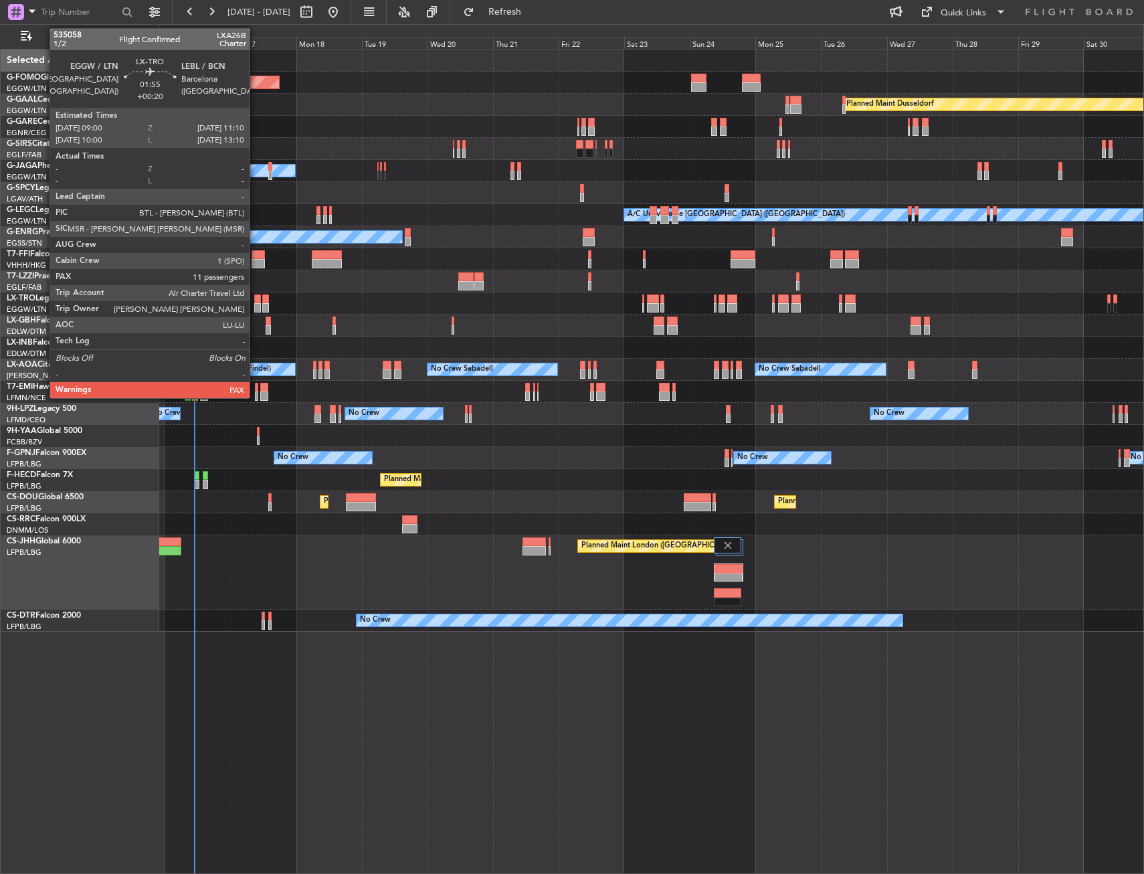
click at [256, 300] on div at bounding box center [257, 298] width 6 height 9
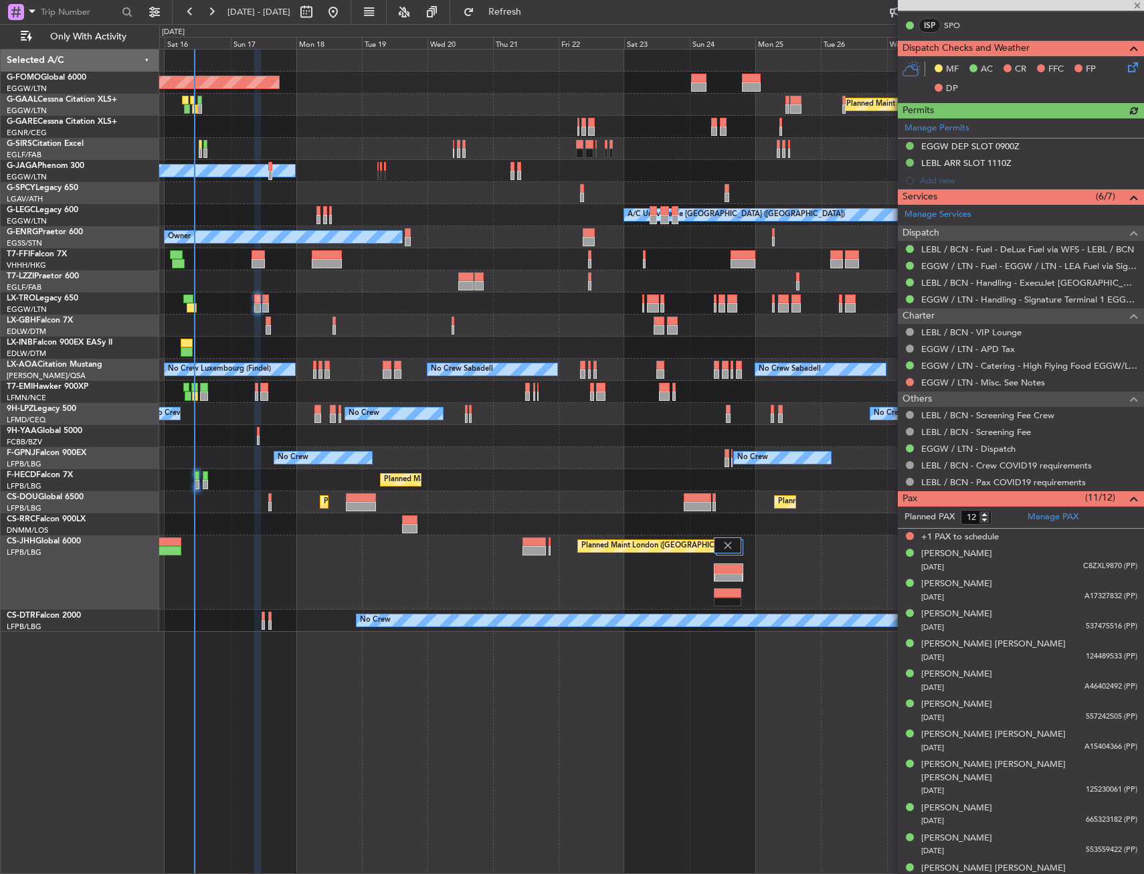
scroll to position [316, 0]
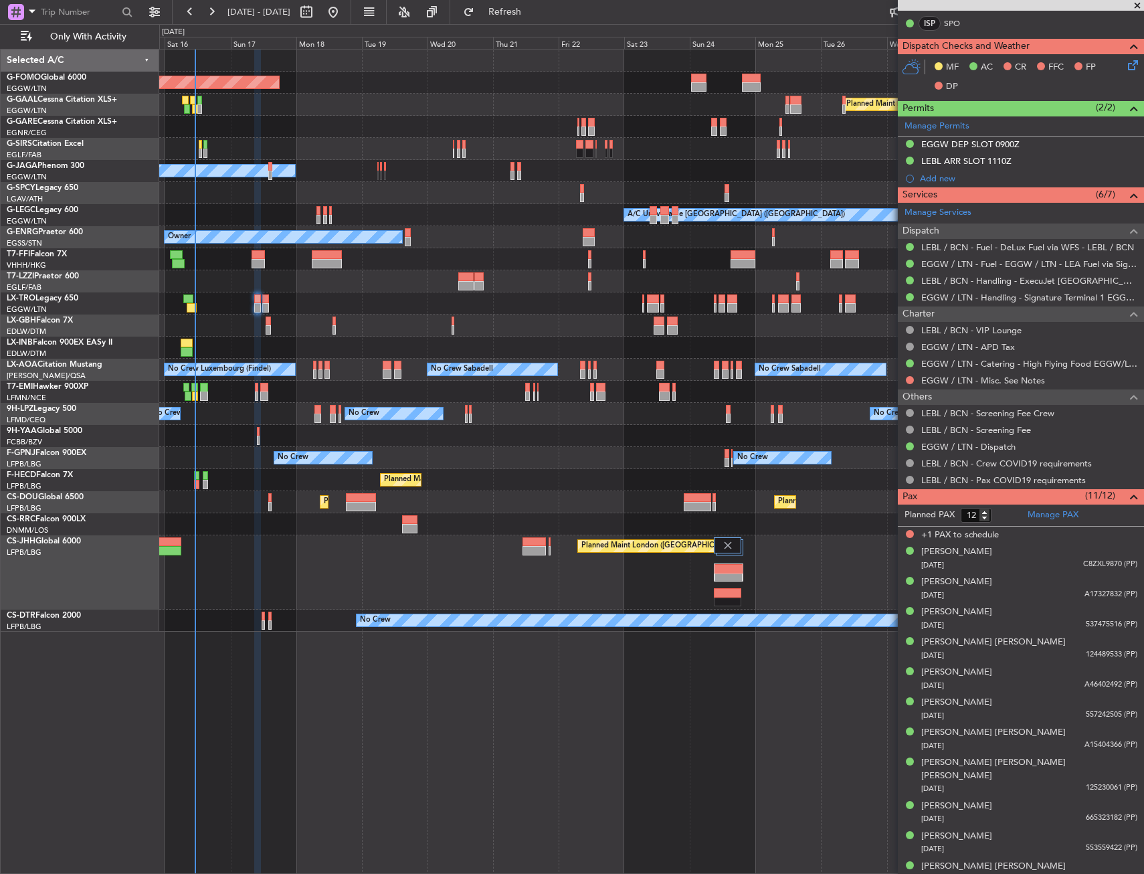
click at [408, 341] on div "Planned Maint Windsor Locks ([PERSON_NAME] Intl) Planned [GEOGRAPHIC_DATA] Plan…" at bounding box center [651, 340] width 984 height 582
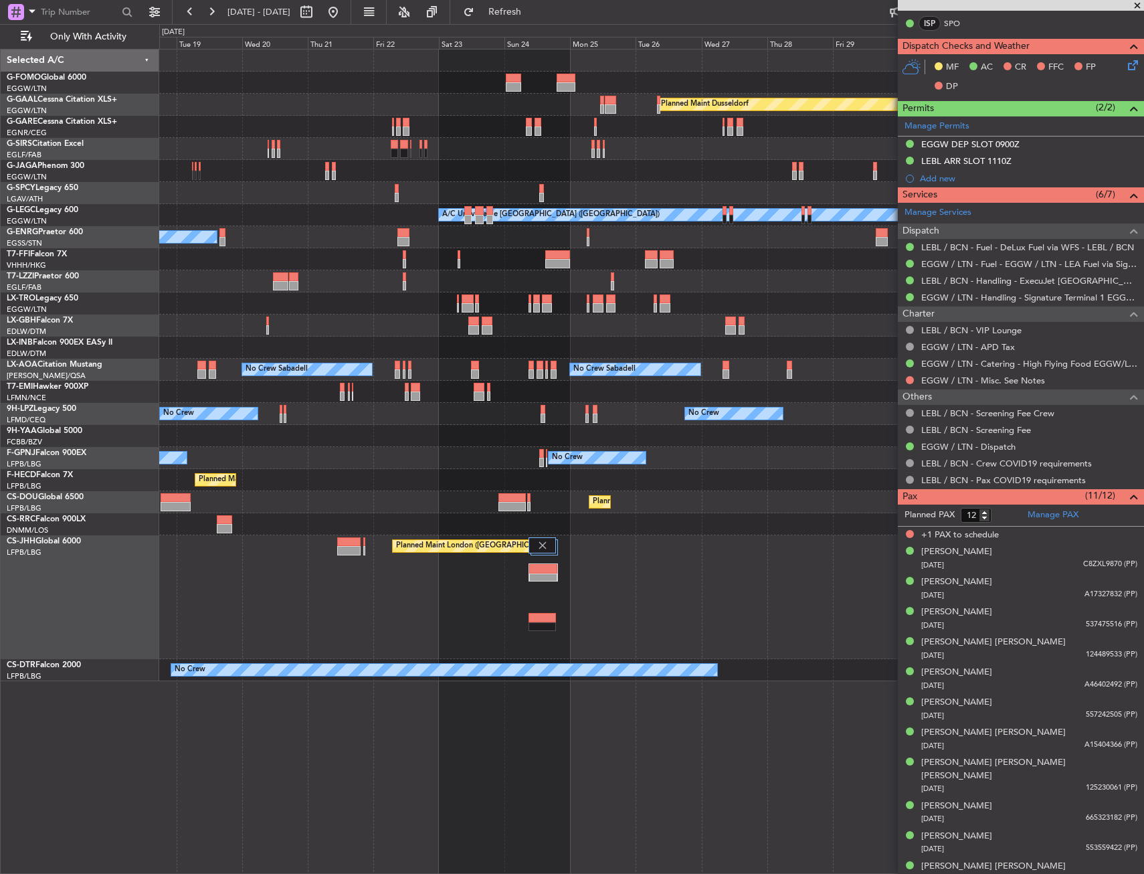
click at [314, 358] on div at bounding box center [651, 347] width 984 height 22
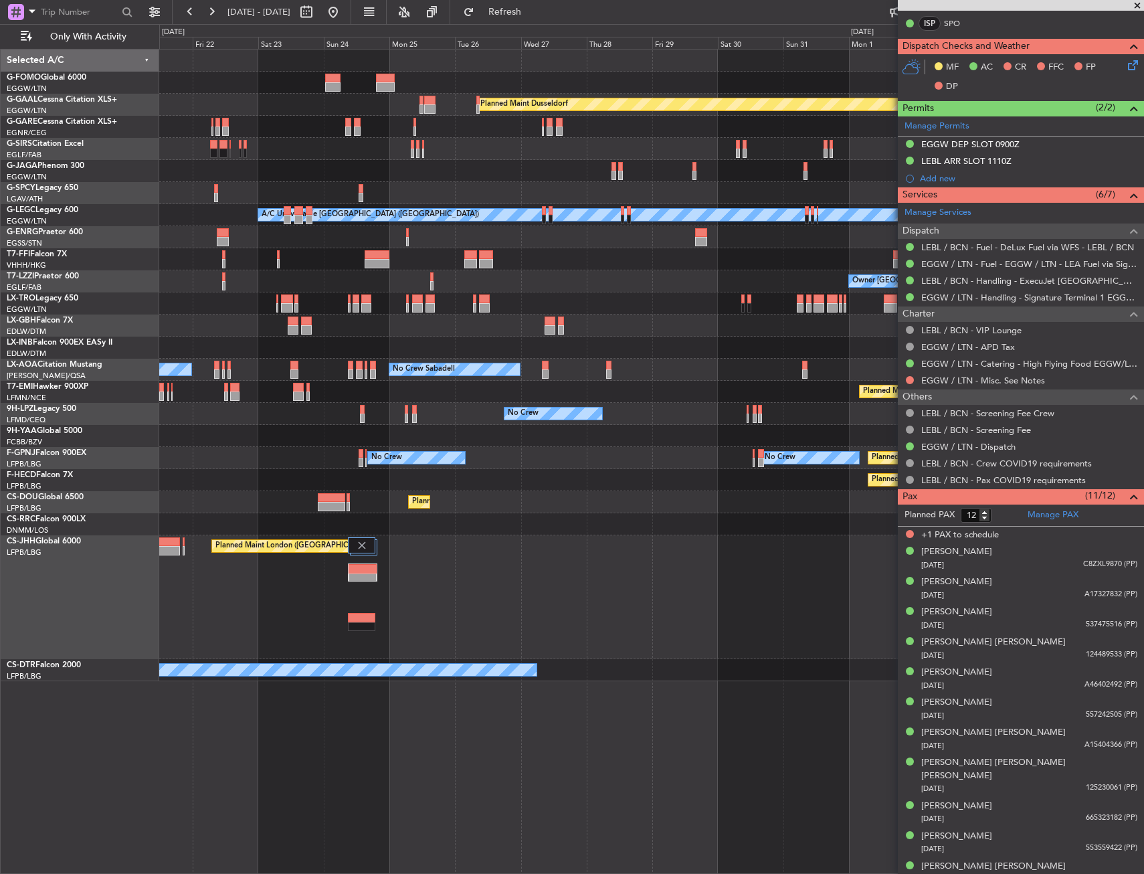
click at [173, 349] on div "Planned Maint Dusseldorf Planned Maint [GEOGRAPHIC_DATA] ([GEOGRAPHIC_DATA]) Ow…" at bounding box center [651, 364] width 984 height 631
click at [236, 359] on div "Planned Maint Dusseldorf Planned Maint [GEOGRAPHIC_DATA] ([GEOGRAPHIC_DATA]) Ow…" at bounding box center [651, 364] width 984 height 631
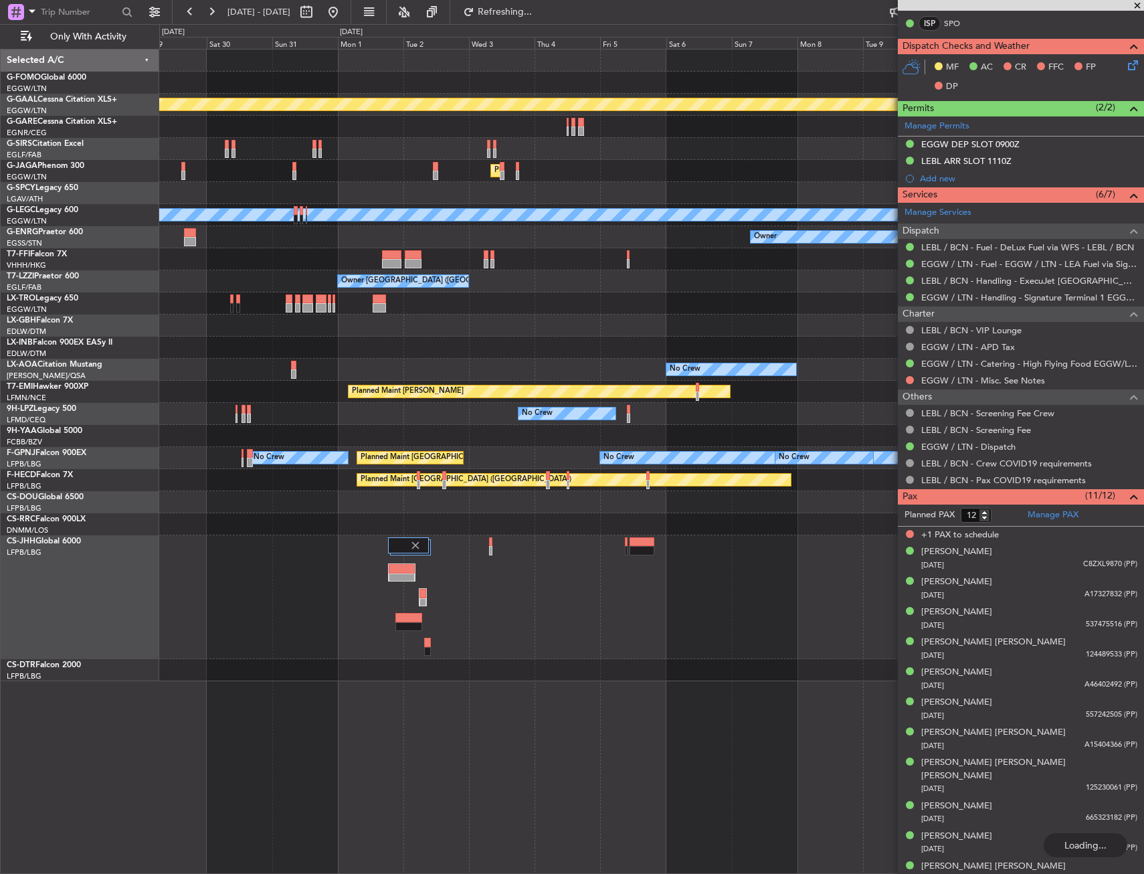
click at [388, 355] on div "Planned Maint Dusseldorf Planned Maint [GEOGRAPHIC_DATA] ([GEOGRAPHIC_DATA]) A/…" at bounding box center [651, 364] width 984 height 631
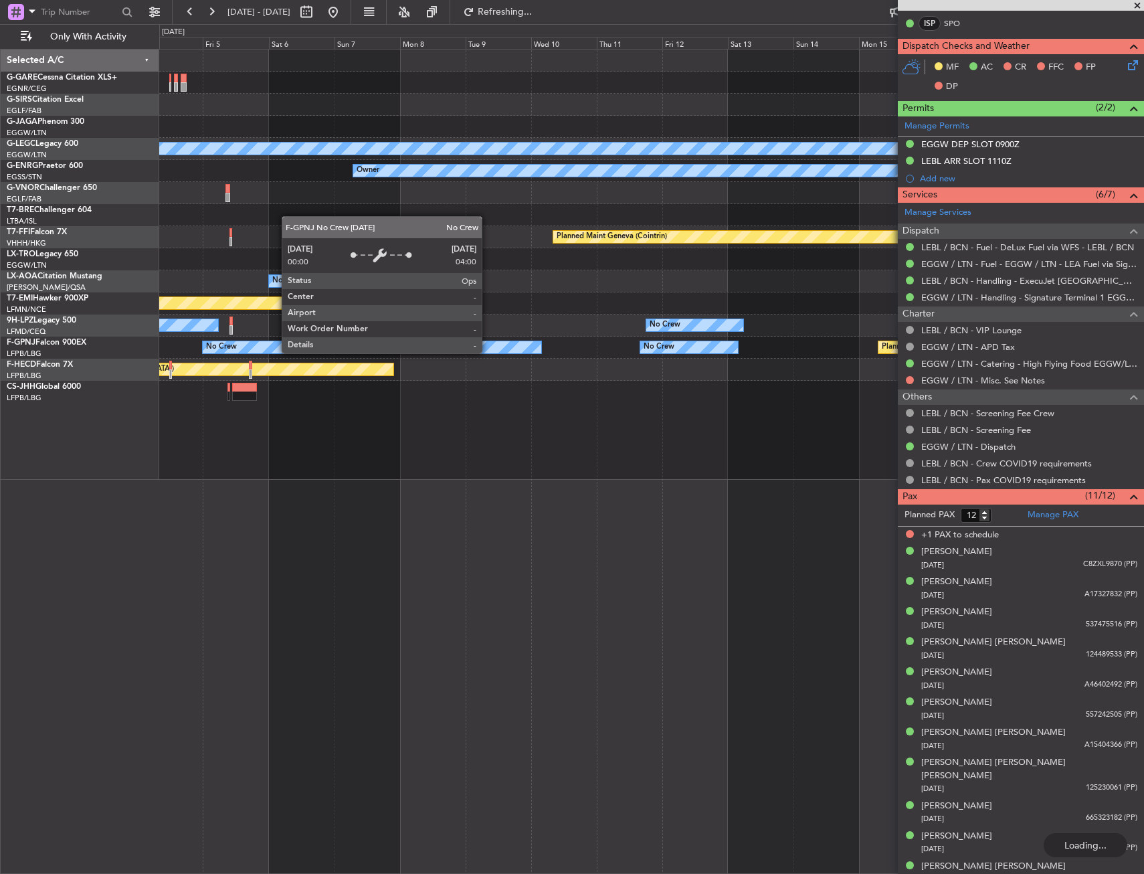
click at [551, 342] on div "No Crew No Crew Planned Maint [GEOGRAPHIC_DATA] ([GEOGRAPHIC_DATA]) No Crew Pla…" at bounding box center [651, 347] width 984 height 22
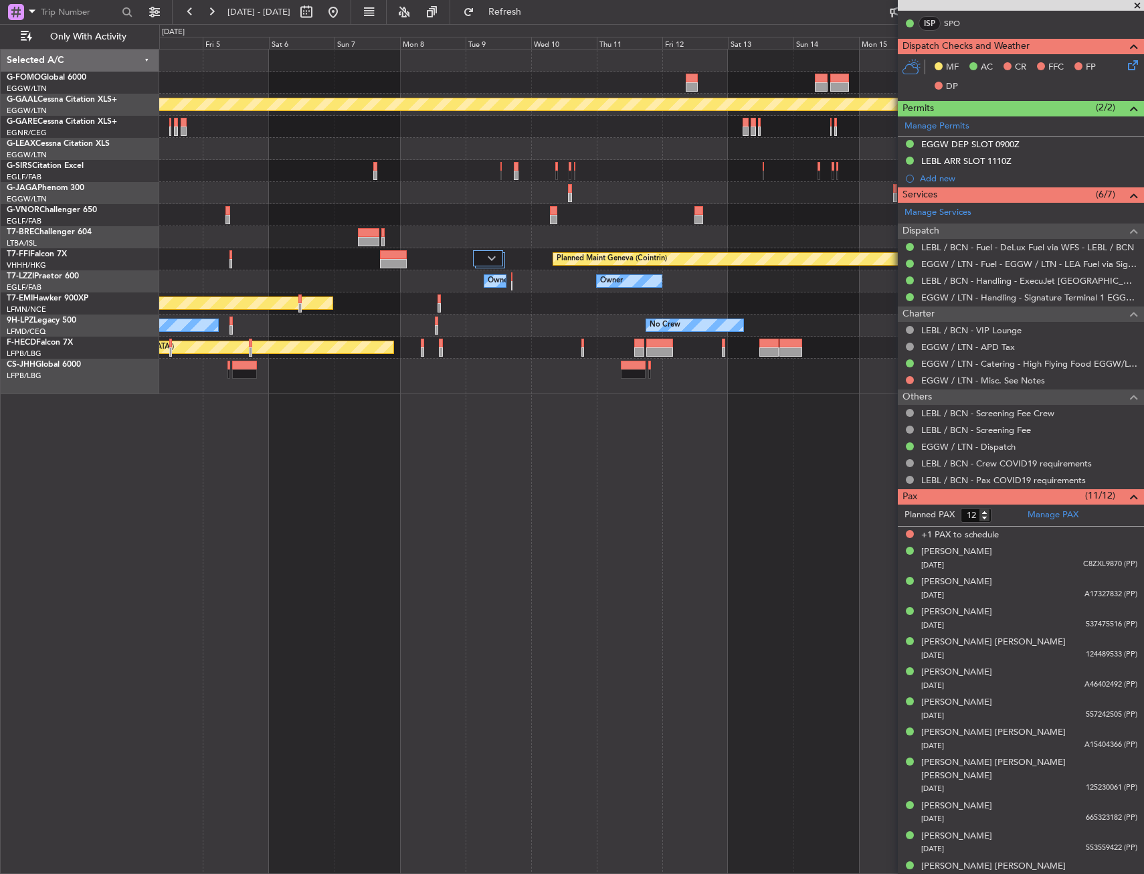
click at [376, 274] on div "Planned Maint Dusseldorf Planned Maint [GEOGRAPHIC_DATA] ([GEOGRAPHIC_DATA]) Pl…" at bounding box center [651, 221] width 984 height 344
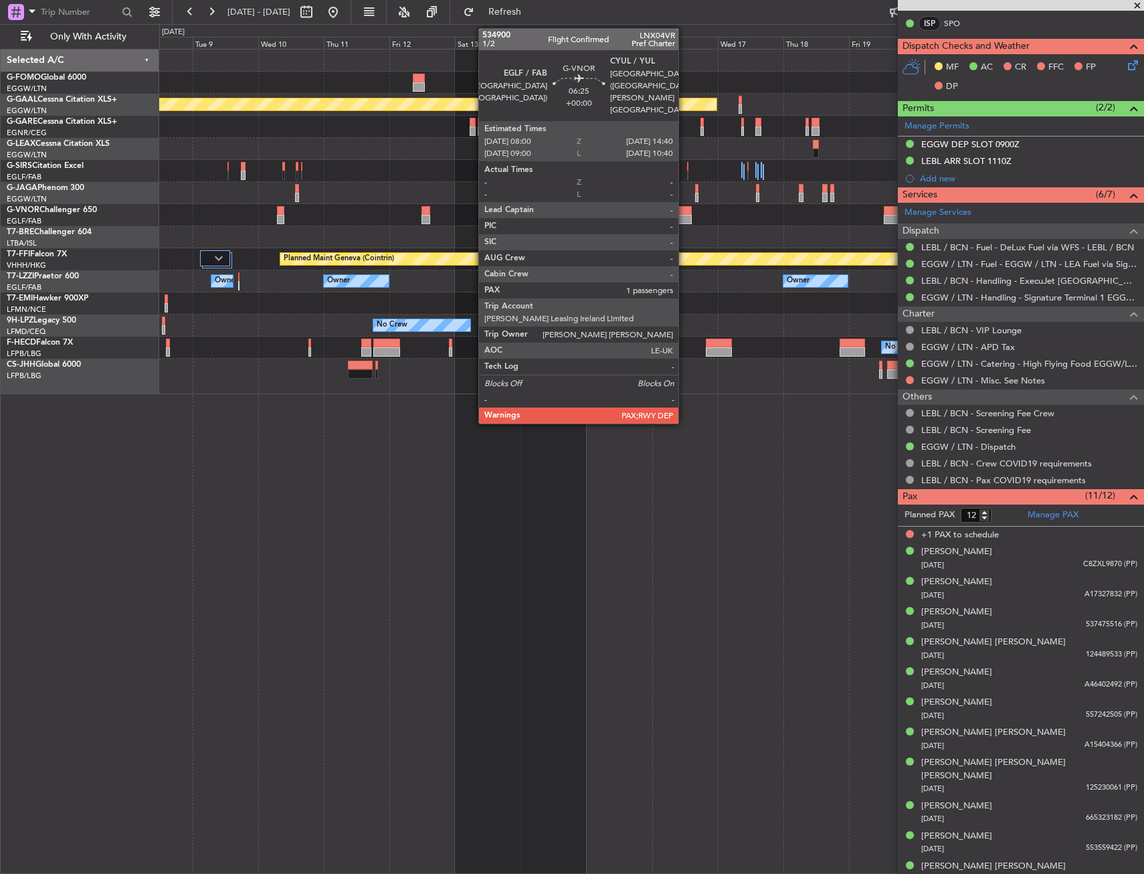
click at [542, 235] on div "Planned Maint Dusseldorf Planned Maint Geneva ([GEOGRAPHIC_DATA]) Owner Owner O…" at bounding box center [651, 221] width 984 height 344
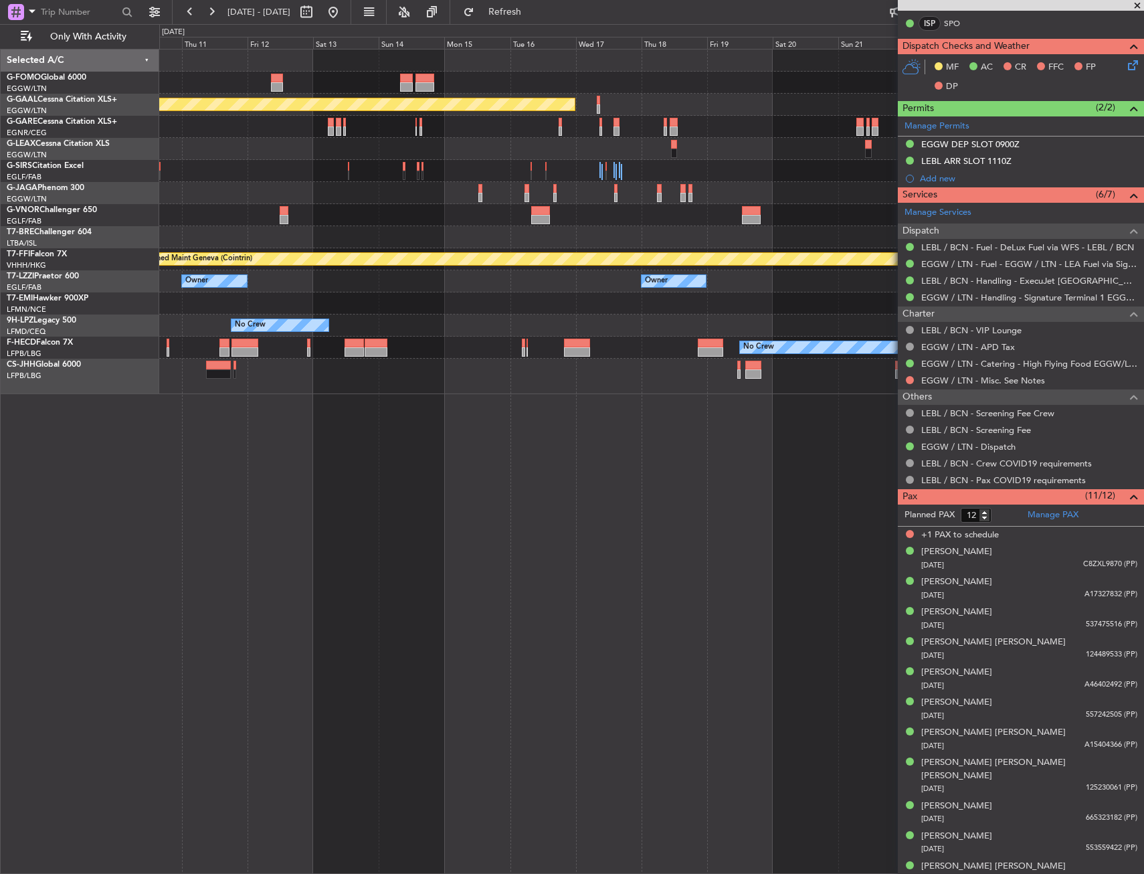
click at [478, 216] on div "Planned Maint Dusseldorf Planned Maint Geneva ([GEOGRAPHIC_DATA]) Owner Owner O…" at bounding box center [651, 221] width 984 height 344
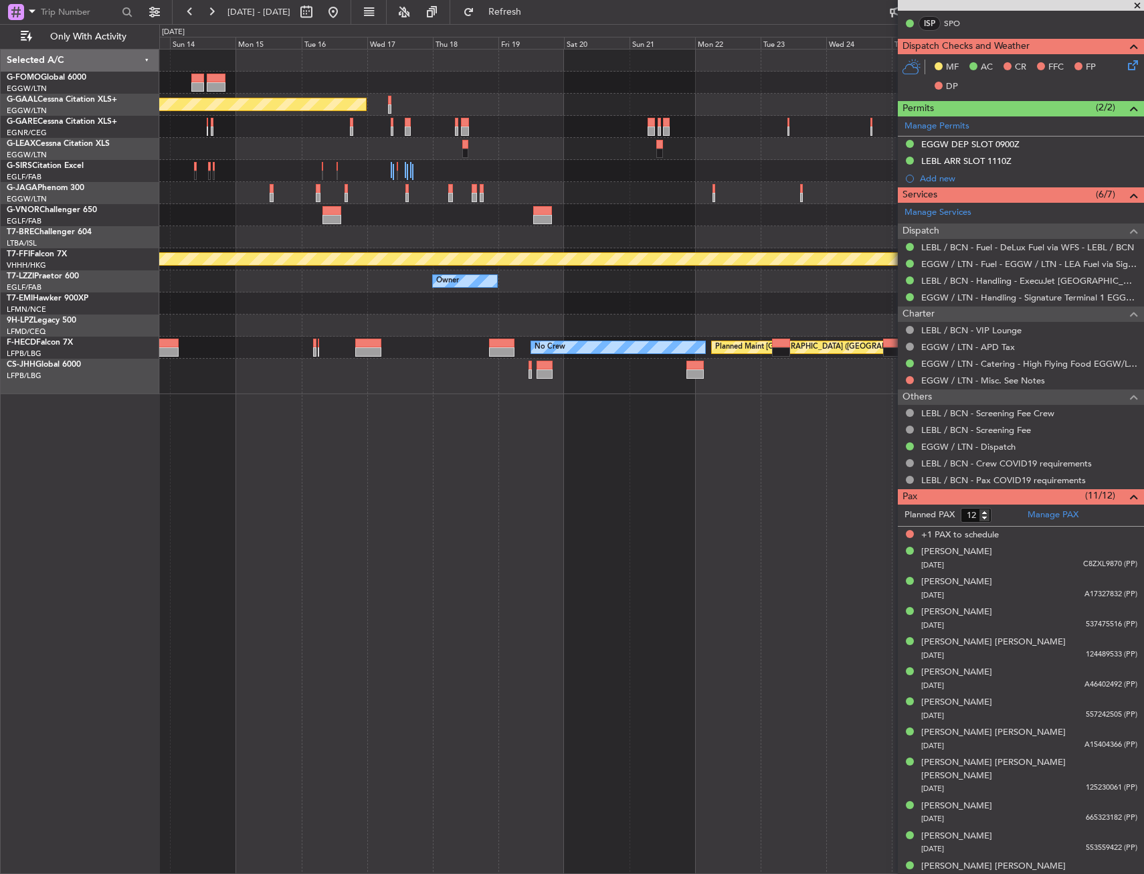
click at [571, 211] on div "Planned Maint Dusseldorf Planned Maint Geneva ([GEOGRAPHIC_DATA]) Owner Owner N…" at bounding box center [651, 221] width 984 height 344
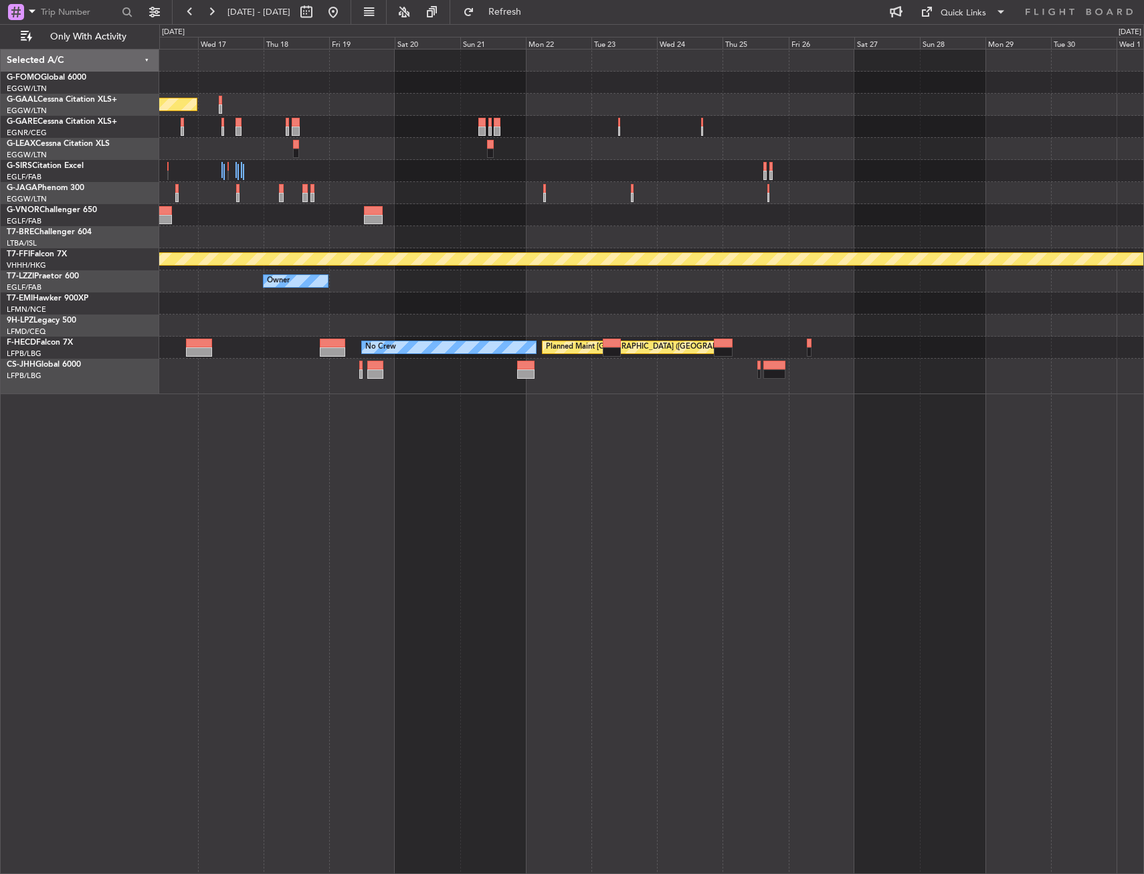
scroll to position [0, 0]
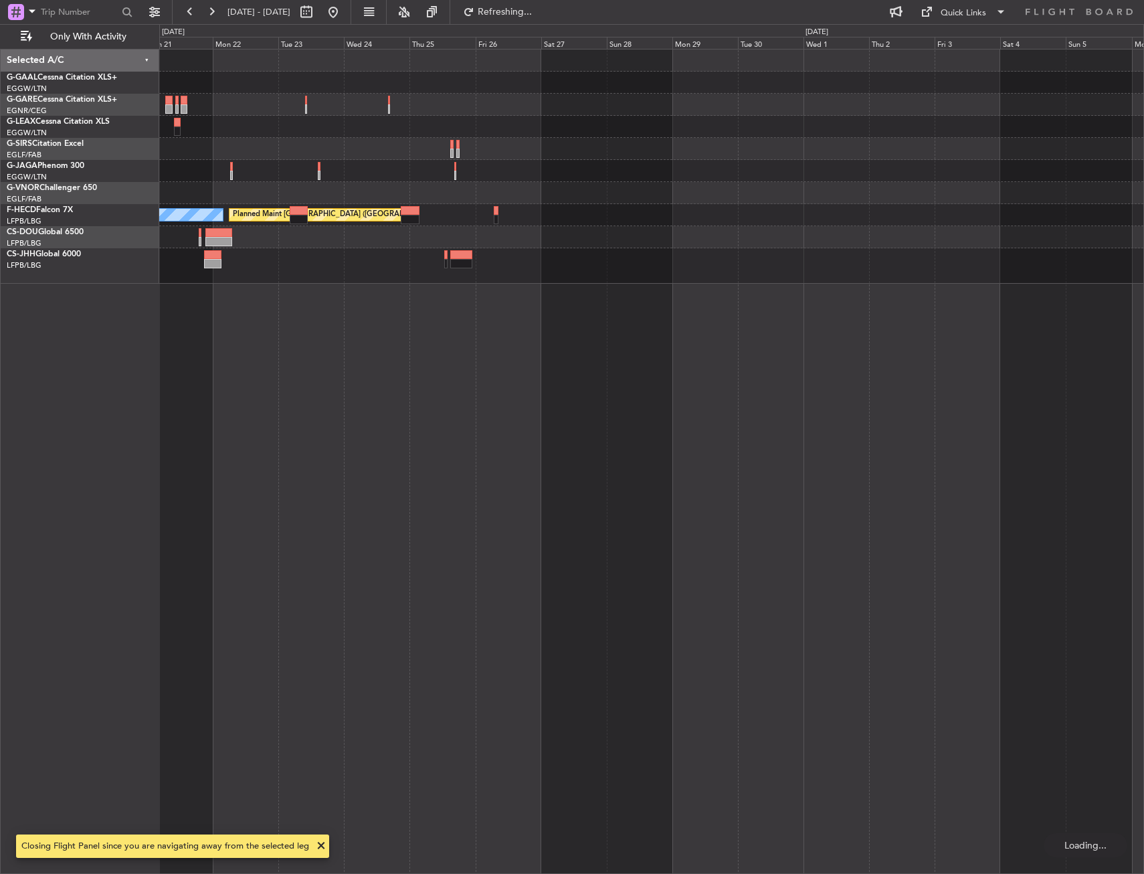
click at [346, 300] on div "Planned Maint [GEOGRAPHIC_DATA] ([GEOGRAPHIC_DATA]) No Crew" at bounding box center [651, 461] width 985 height 825
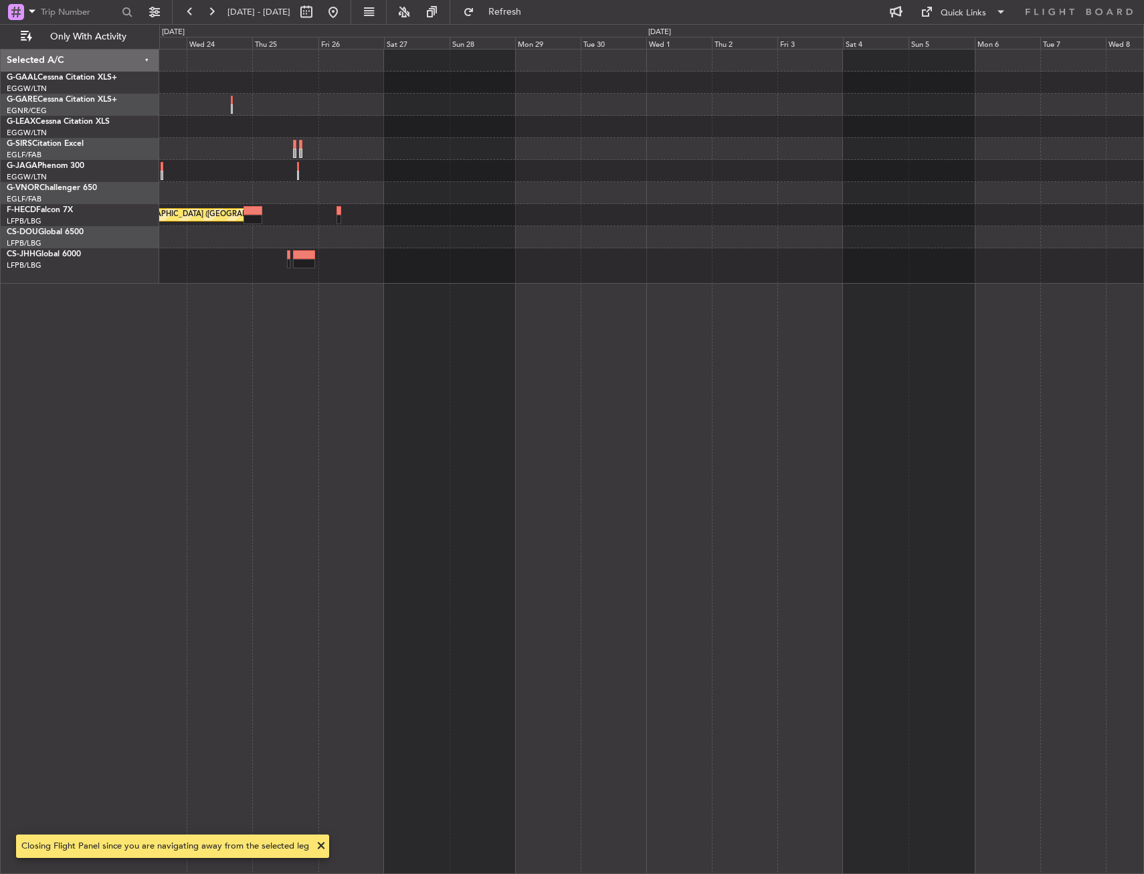
click at [411, 286] on div "Planned Maint [GEOGRAPHIC_DATA] ([GEOGRAPHIC_DATA]) No Crew" at bounding box center [651, 461] width 985 height 825
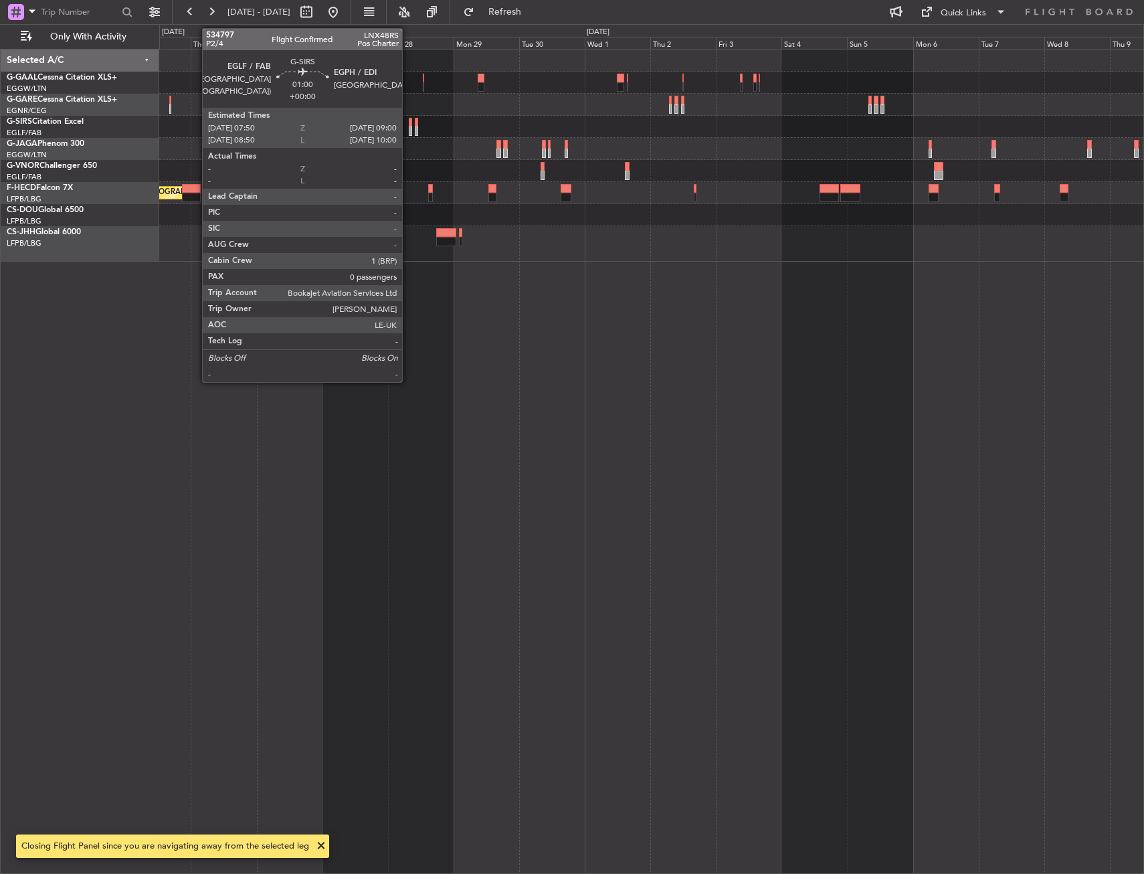
click at [409, 128] on div at bounding box center [410, 130] width 3 height 9
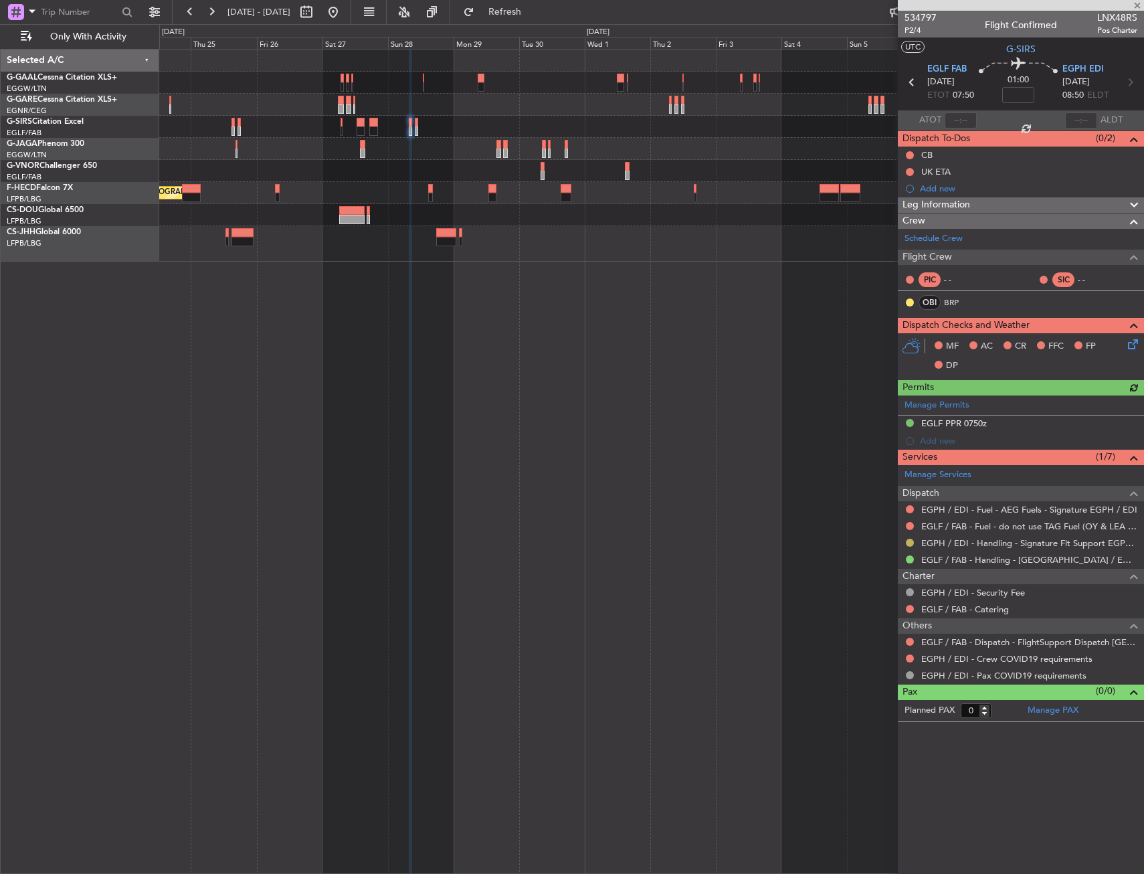
click at [906, 541] on button at bounding box center [910, 542] width 8 height 8
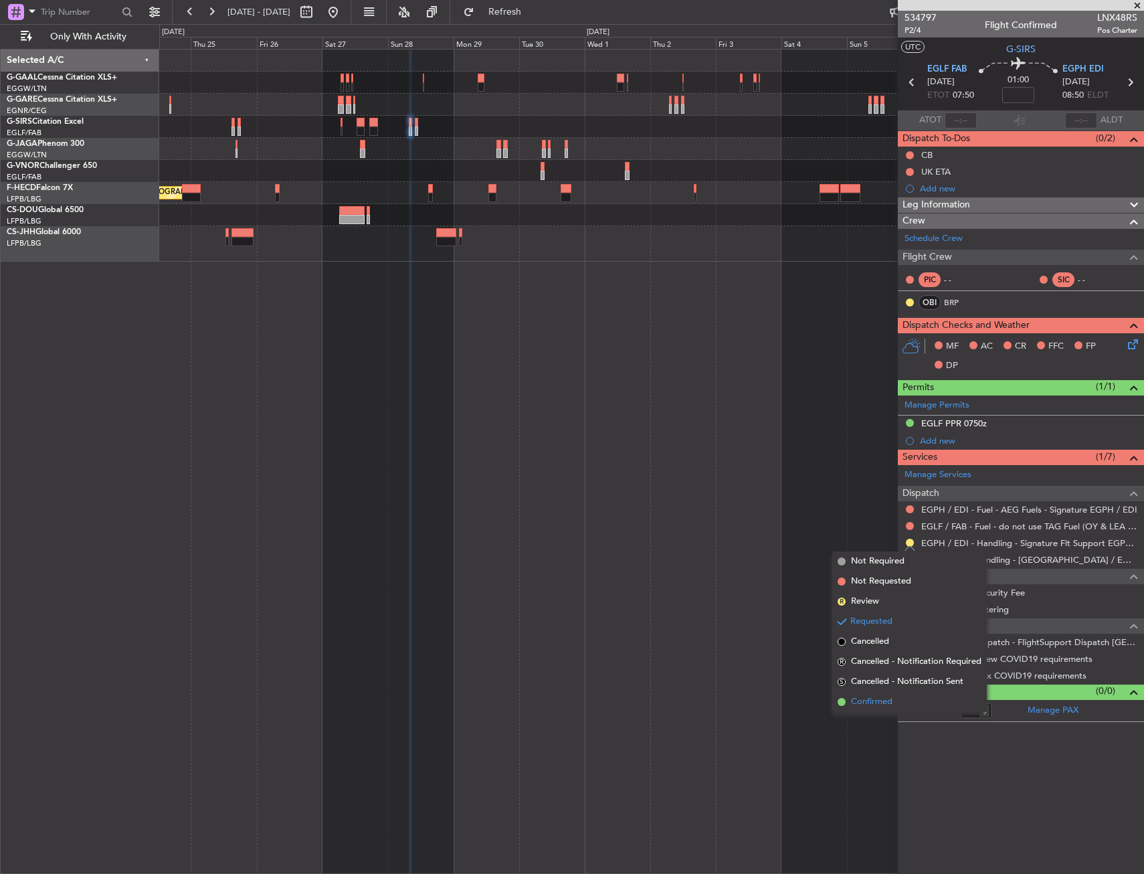
click at [879, 708] on li "Confirmed" at bounding box center [909, 702] width 155 height 20
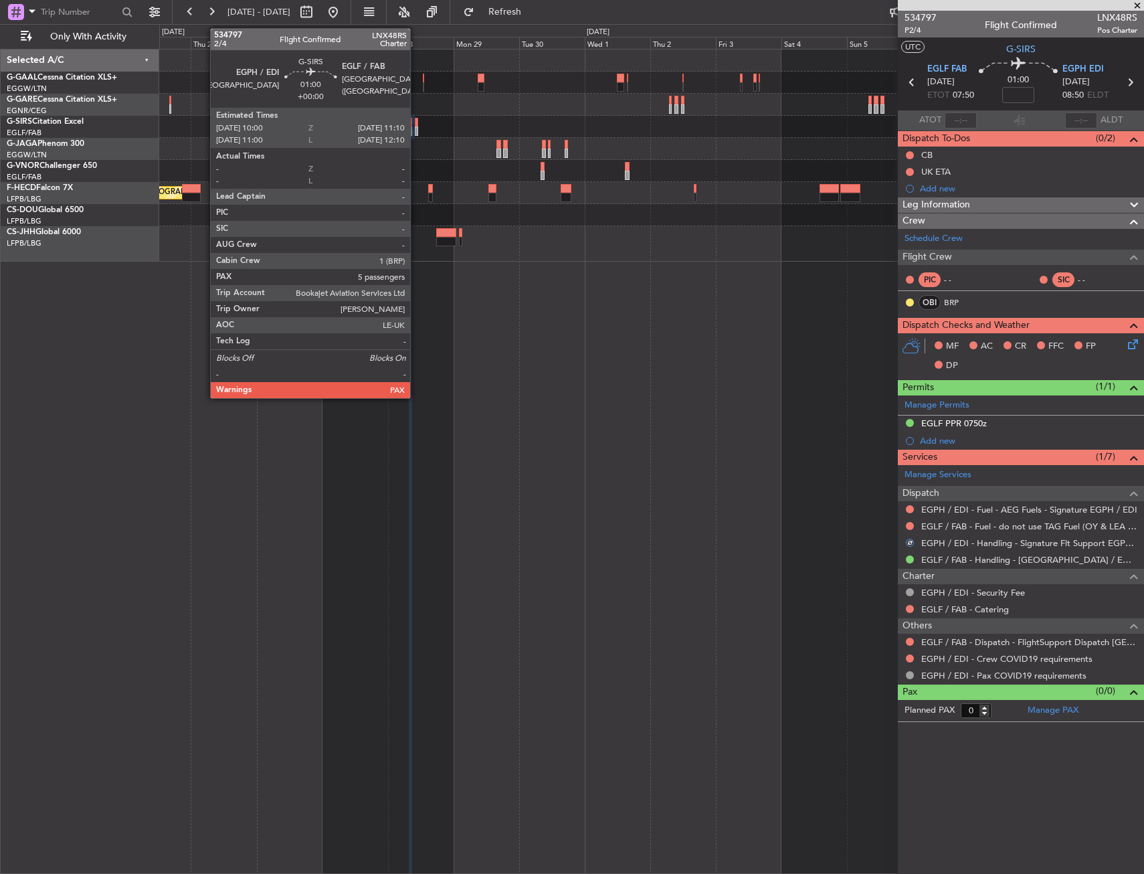
click at [416, 120] on div at bounding box center [416, 122] width 3 height 9
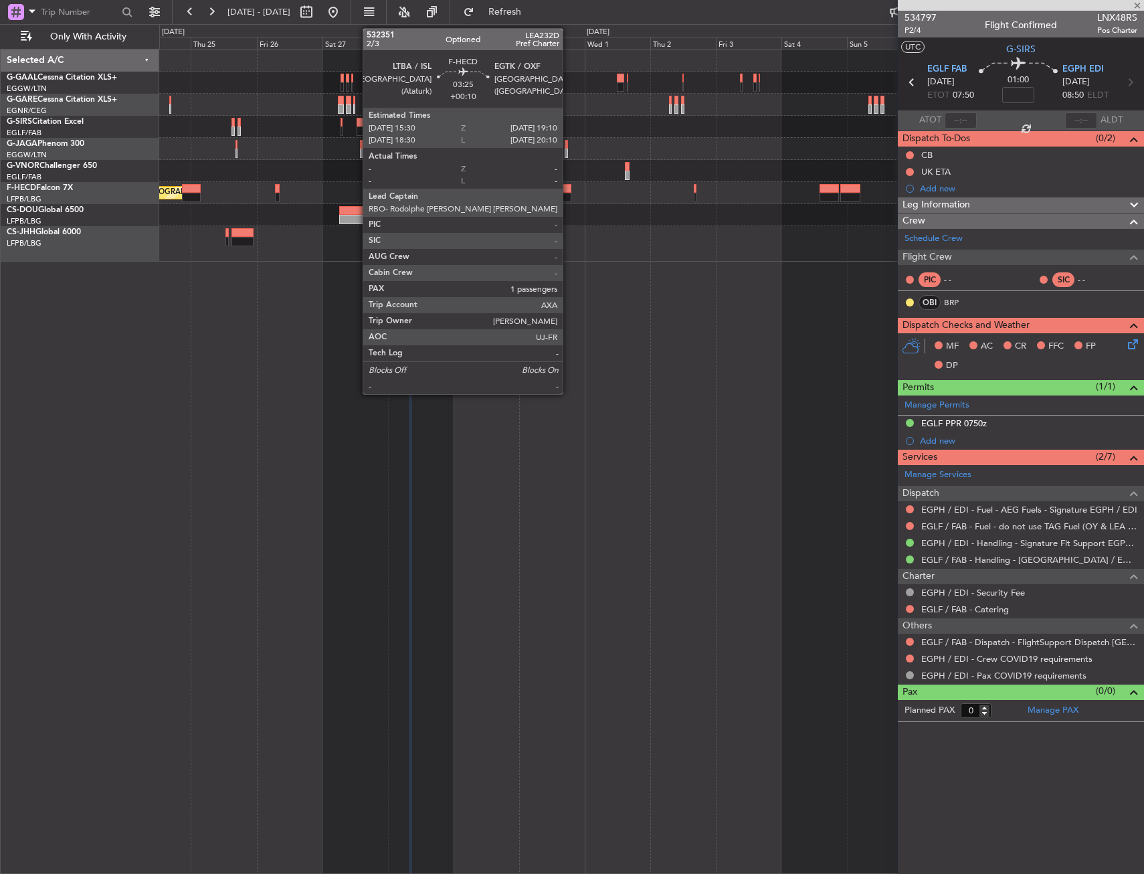
type input "5"
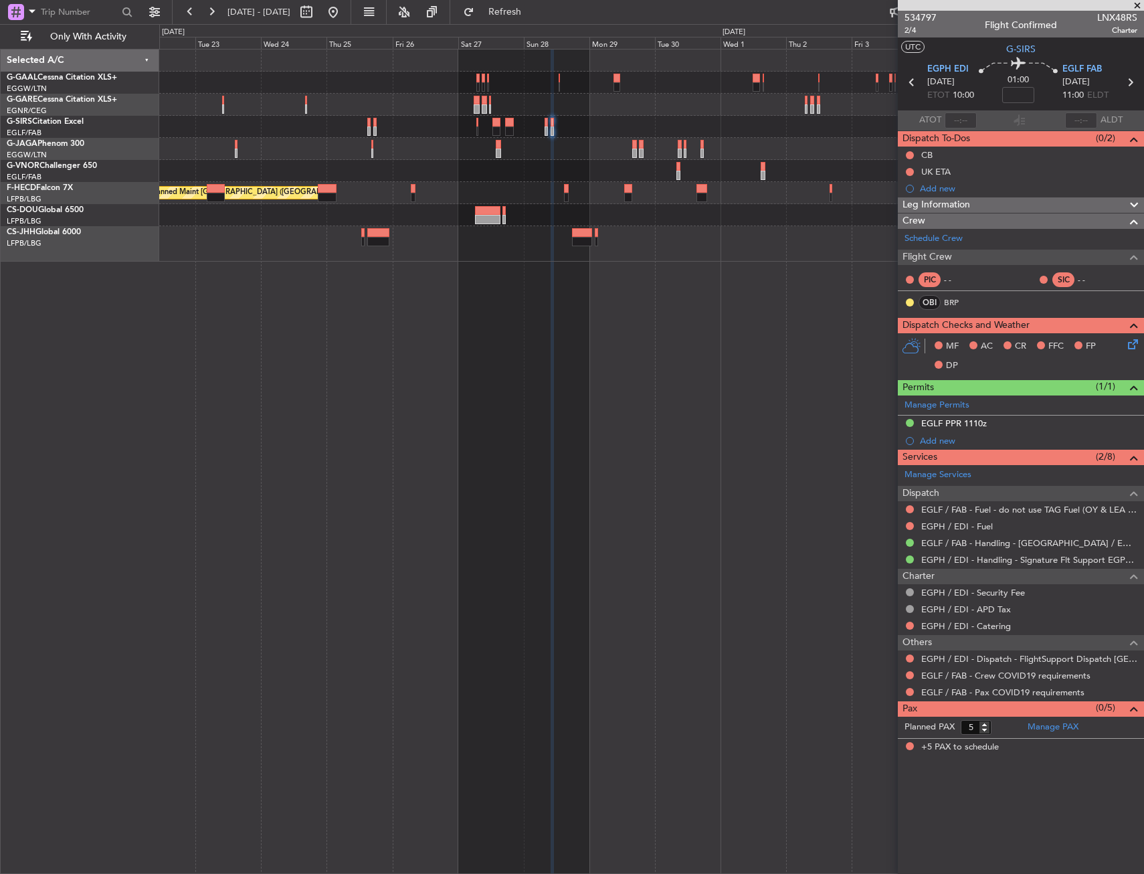
click at [462, 200] on div "Planned Maint [GEOGRAPHIC_DATA] ([GEOGRAPHIC_DATA]) No Crew" at bounding box center [651, 193] width 984 height 22
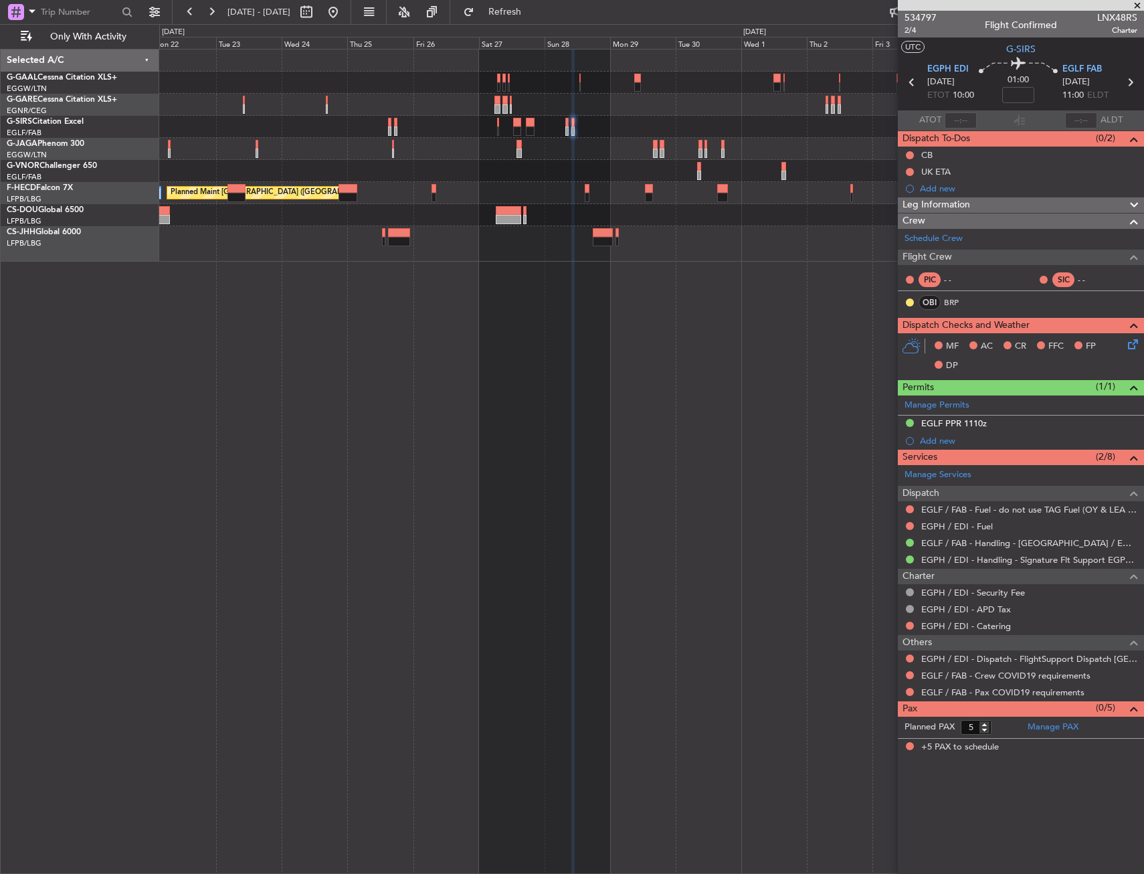
click at [486, 198] on div "Planned Maint [GEOGRAPHIC_DATA] ([GEOGRAPHIC_DATA]) No Crew" at bounding box center [651, 193] width 984 height 22
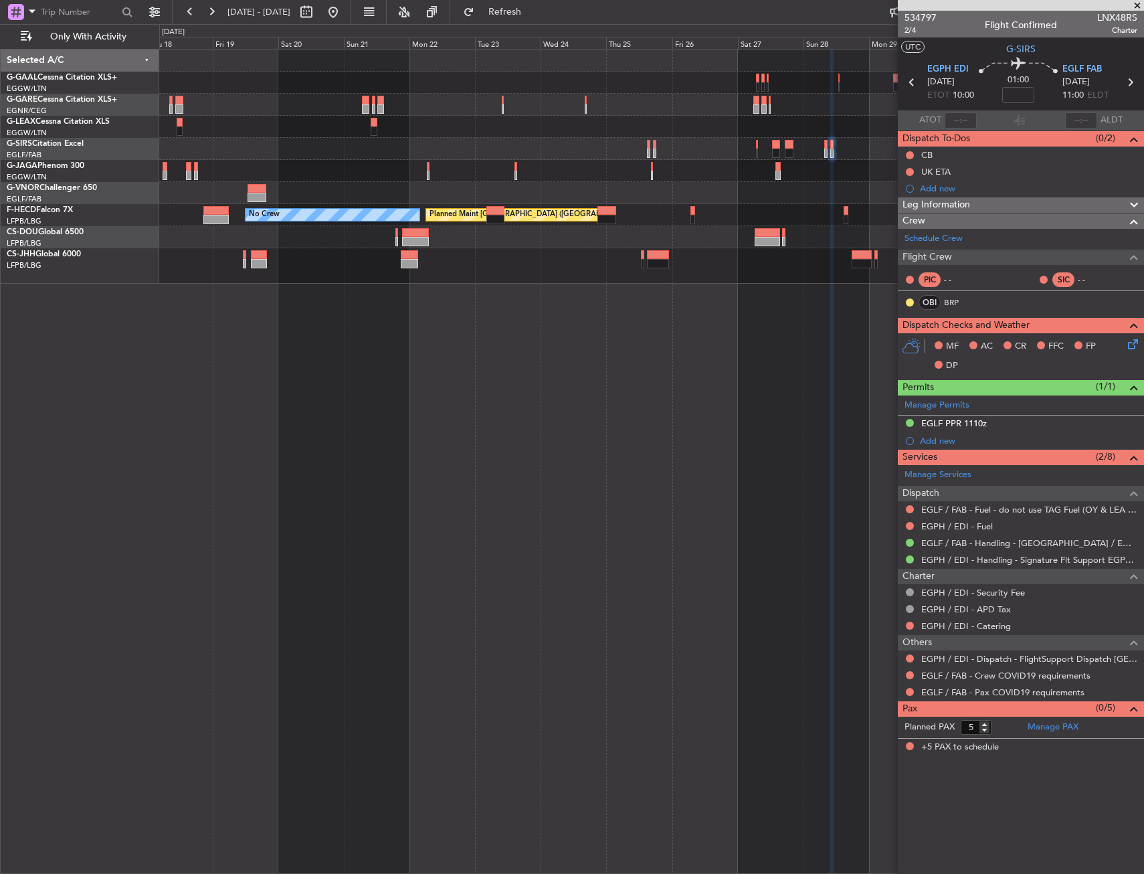
click at [536, 179] on div at bounding box center [651, 171] width 984 height 22
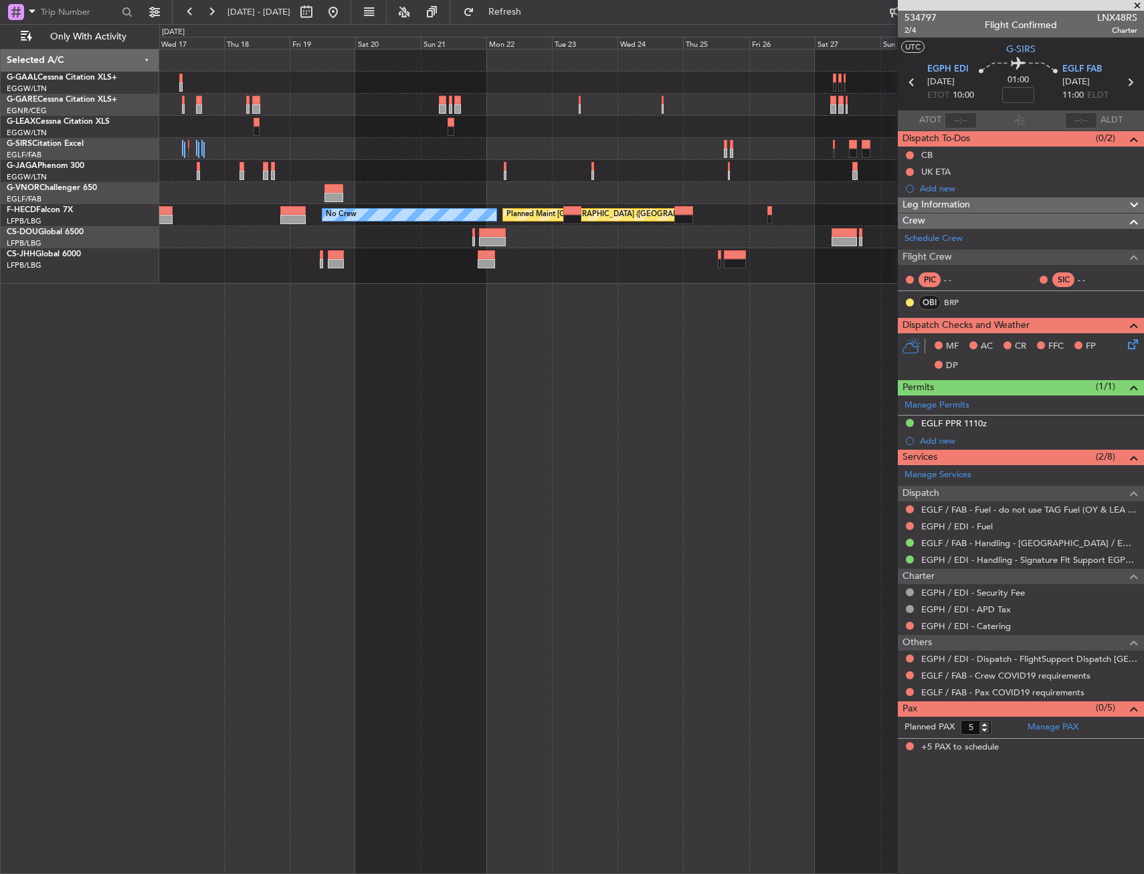
click at [424, 144] on div at bounding box center [651, 149] width 984 height 22
click at [344, 15] on button at bounding box center [332, 11] width 21 height 21
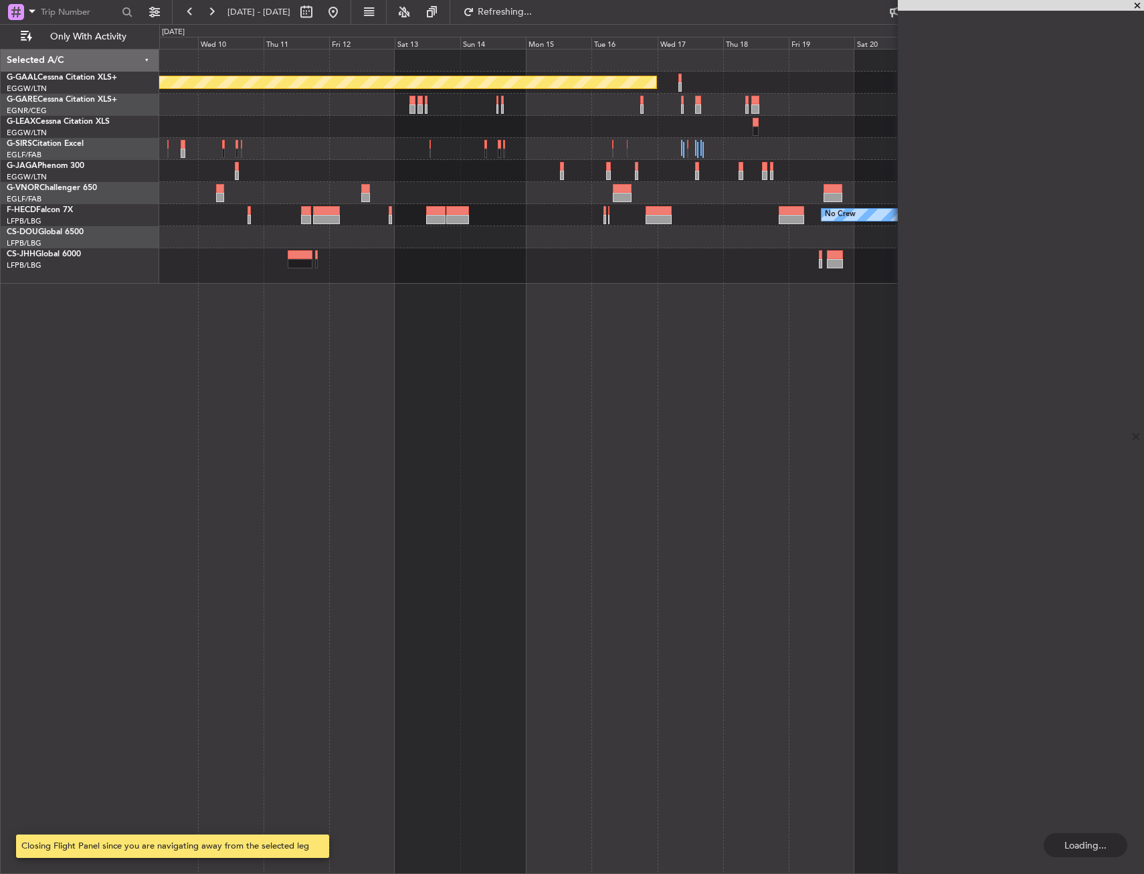
click at [458, 0] on html "[DATE] - [DATE] Refreshing... Quick Links Only With Activity Planned [GEOGRAPHI…" at bounding box center [572, 437] width 1144 height 874
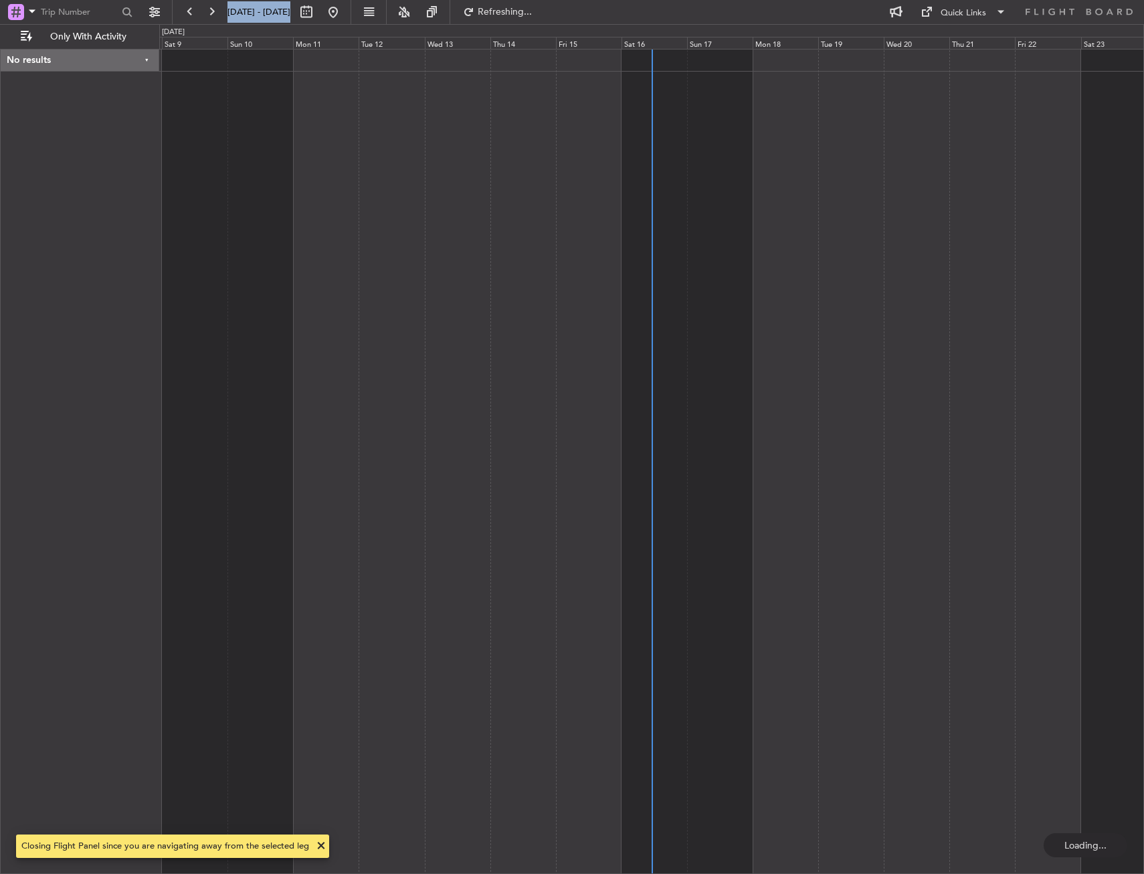
click at [375, 84] on div at bounding box center [651, 461] width 985 height 825
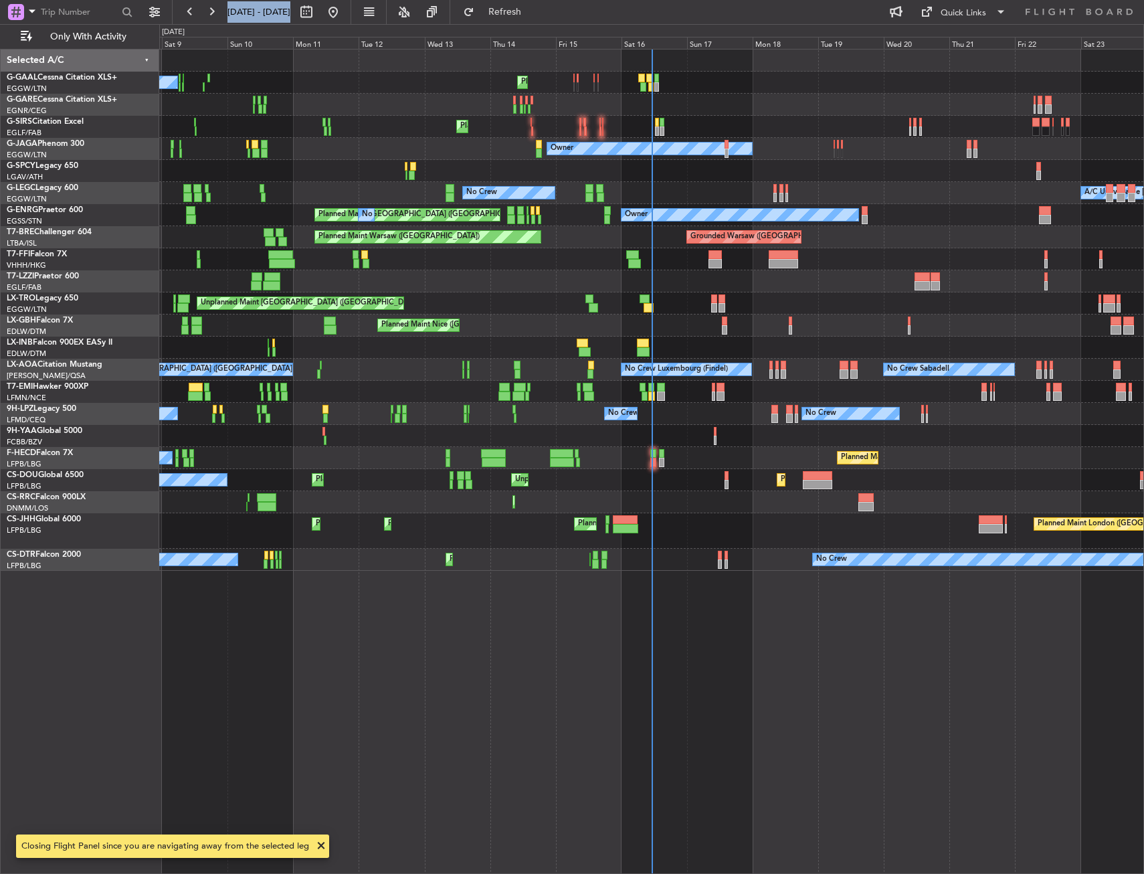
click at [260, 23] on fb-range-datepicker "[DATE] - [DATE]" at bounding box center [261, 12] width 179 height 24
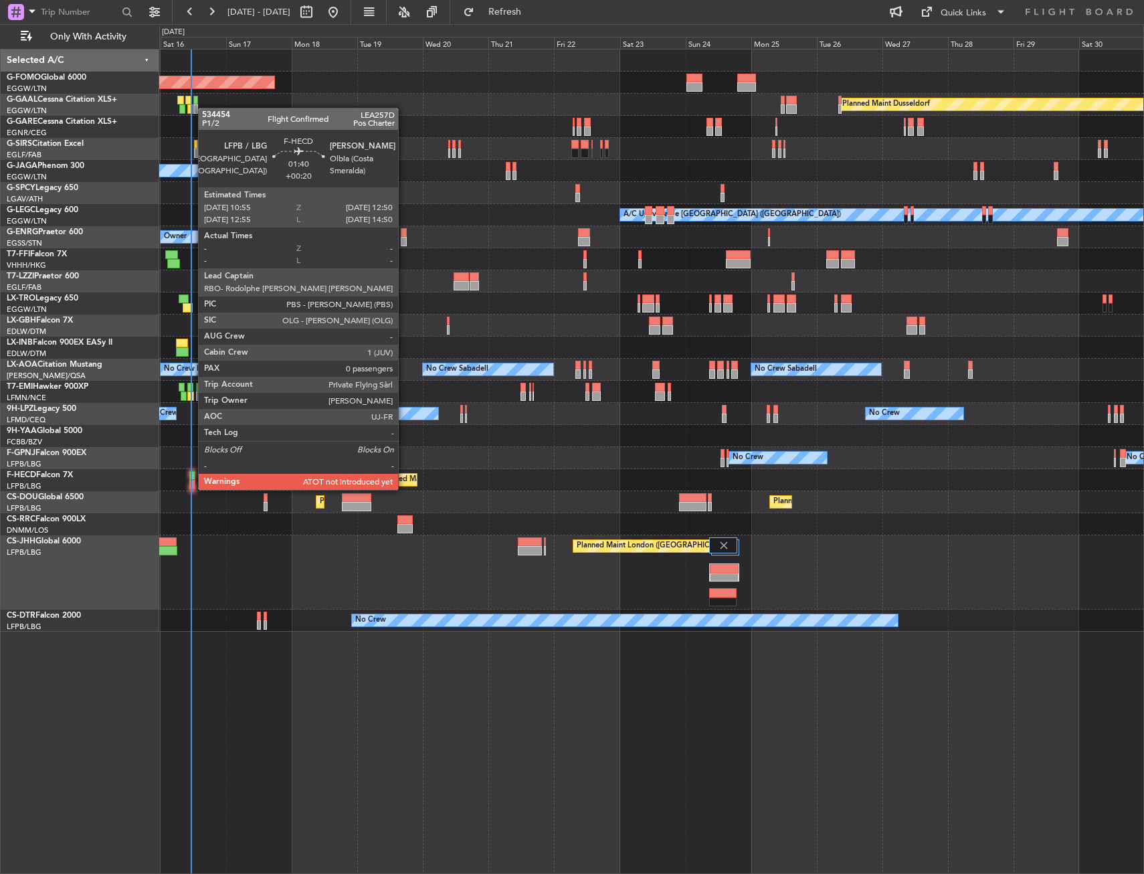
click at [191, 476] on div at bounding box center [191, 475] width 5 height 9
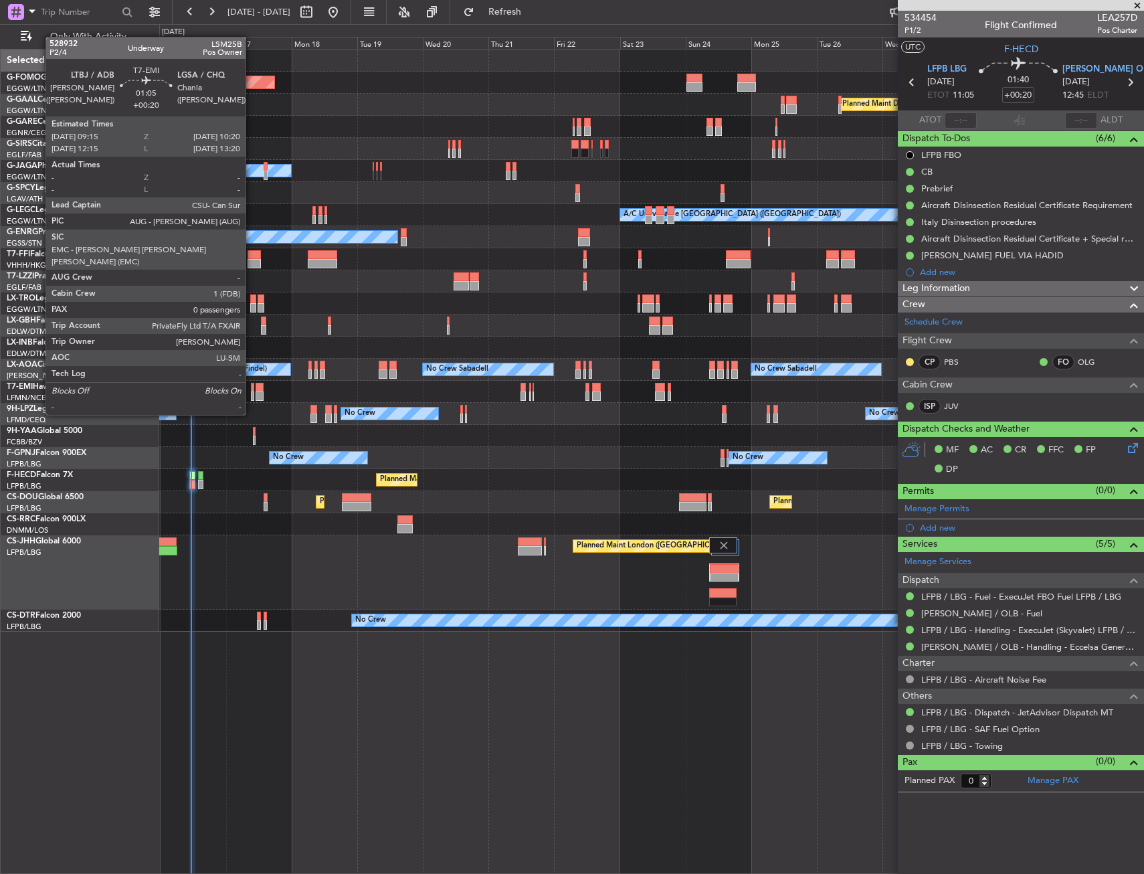
click at [251, 389] on div at bounding box center [252, 387] width 3 height 9
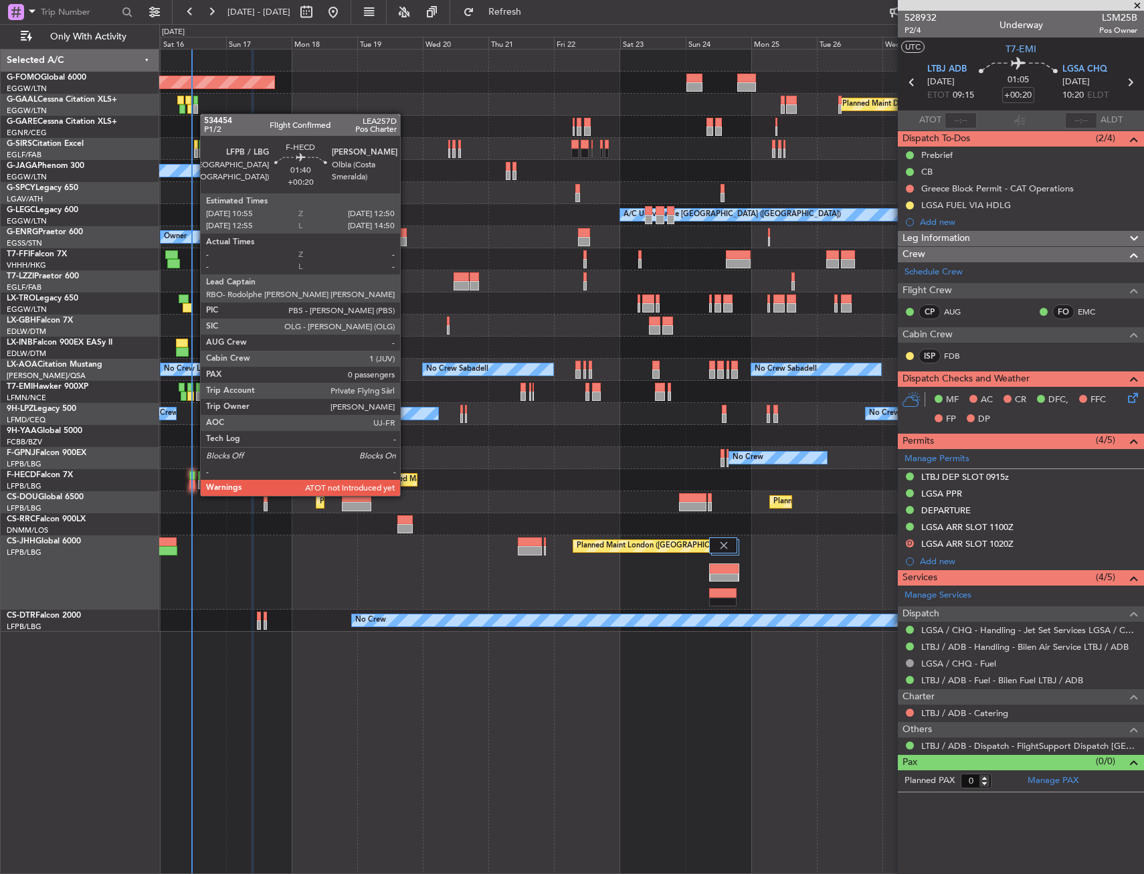
click at [193, 482] on div at bounding box center [191, 484] width 5 height 9
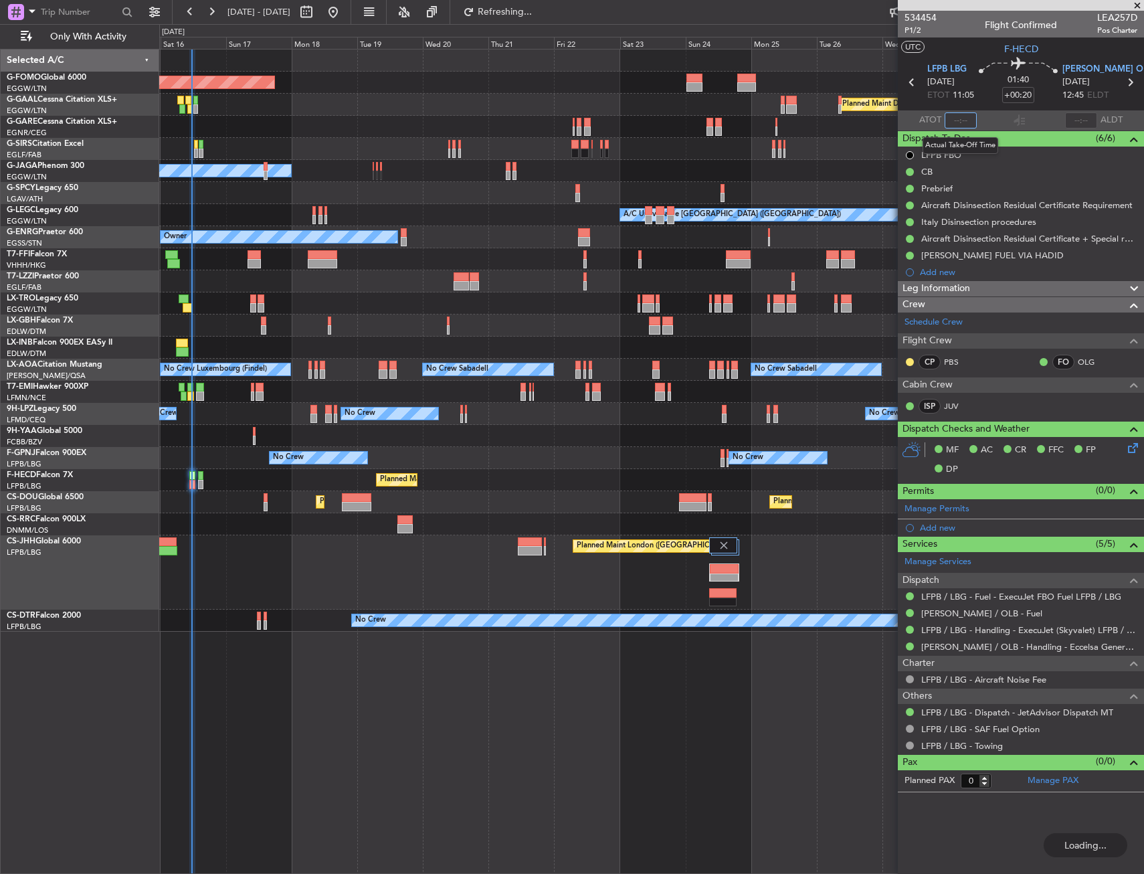
click at [964, 120] on input "text" at bounding box center [960, 120] width 32 height 16
click at [963, 120] on span at bounding box center [960, 120] width 16 height 16
click at [961, 119] on span at bounding box center [960, 120] width 16 height 16
click at [963, 119] on span at bounding box center [960, 120] width 16 height 16
click at [963, 121] on span at bounding box center [960, 120] width 16 height 16
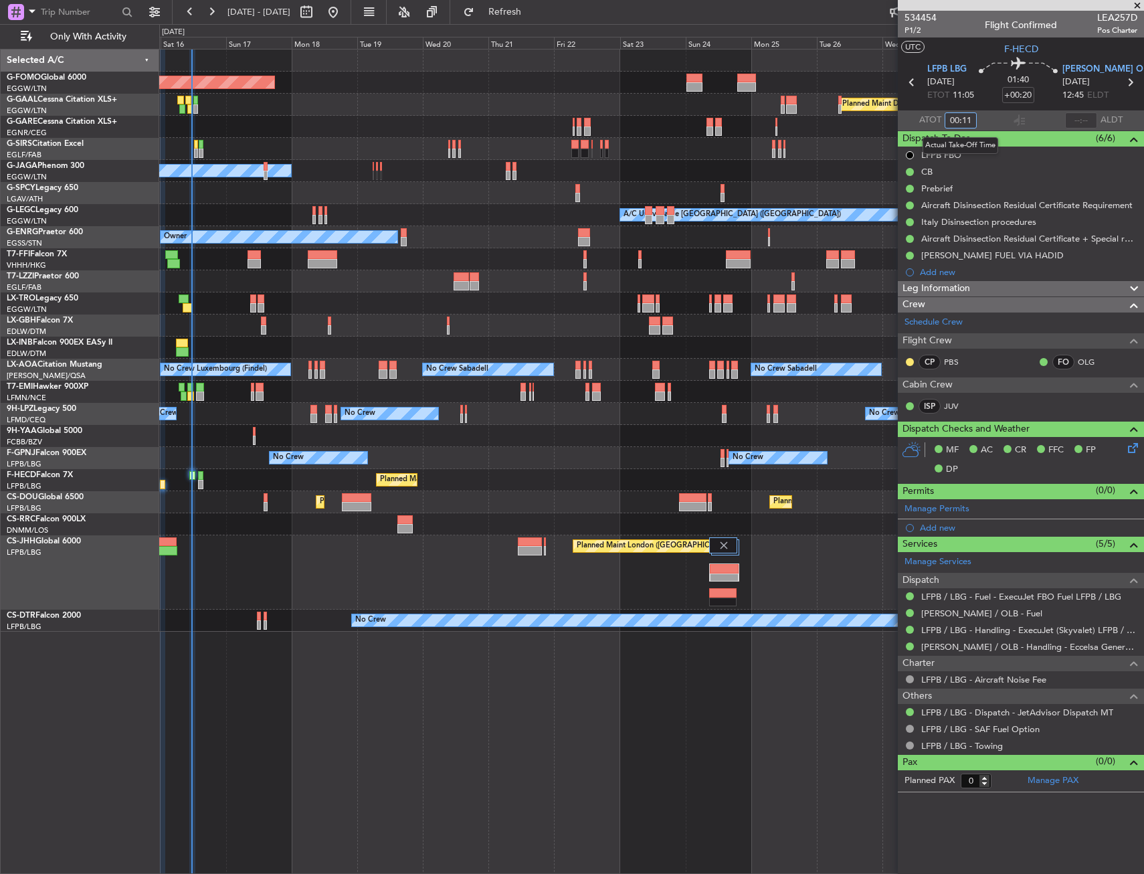
click at [963, 121] on input "00:11" at bounding box center [960, 120] width 32 height 16
click at [980, 47] on section "UTC F-HECD" at bounding box center [1021, 47] width 246 height 20
type input "11:25"
